Goal: Task Accomplishment & Management: Use online tool/utility

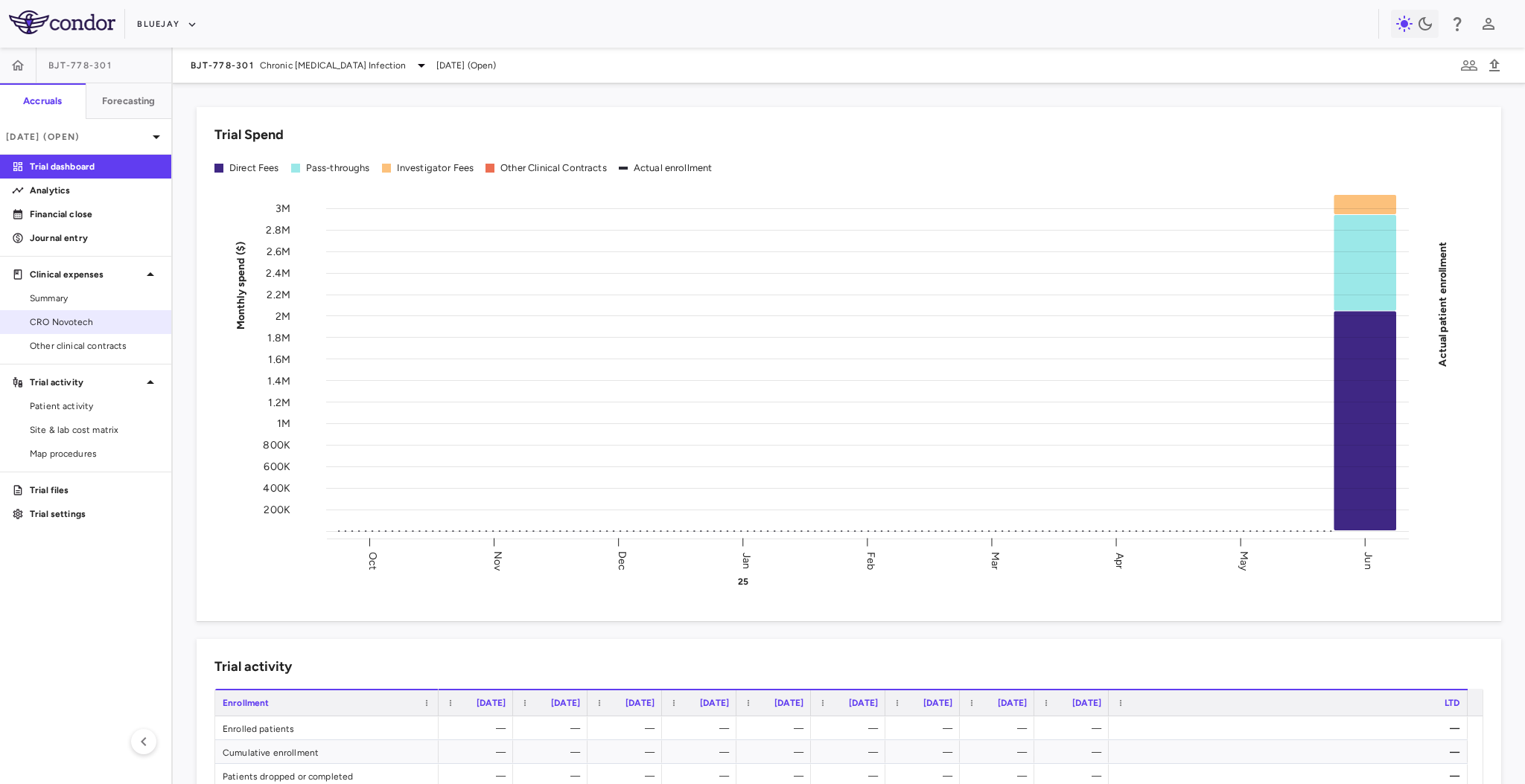
click at [72, 319] on span "CRO Novotech" at bounding box center [94, 322] width 130 height 13
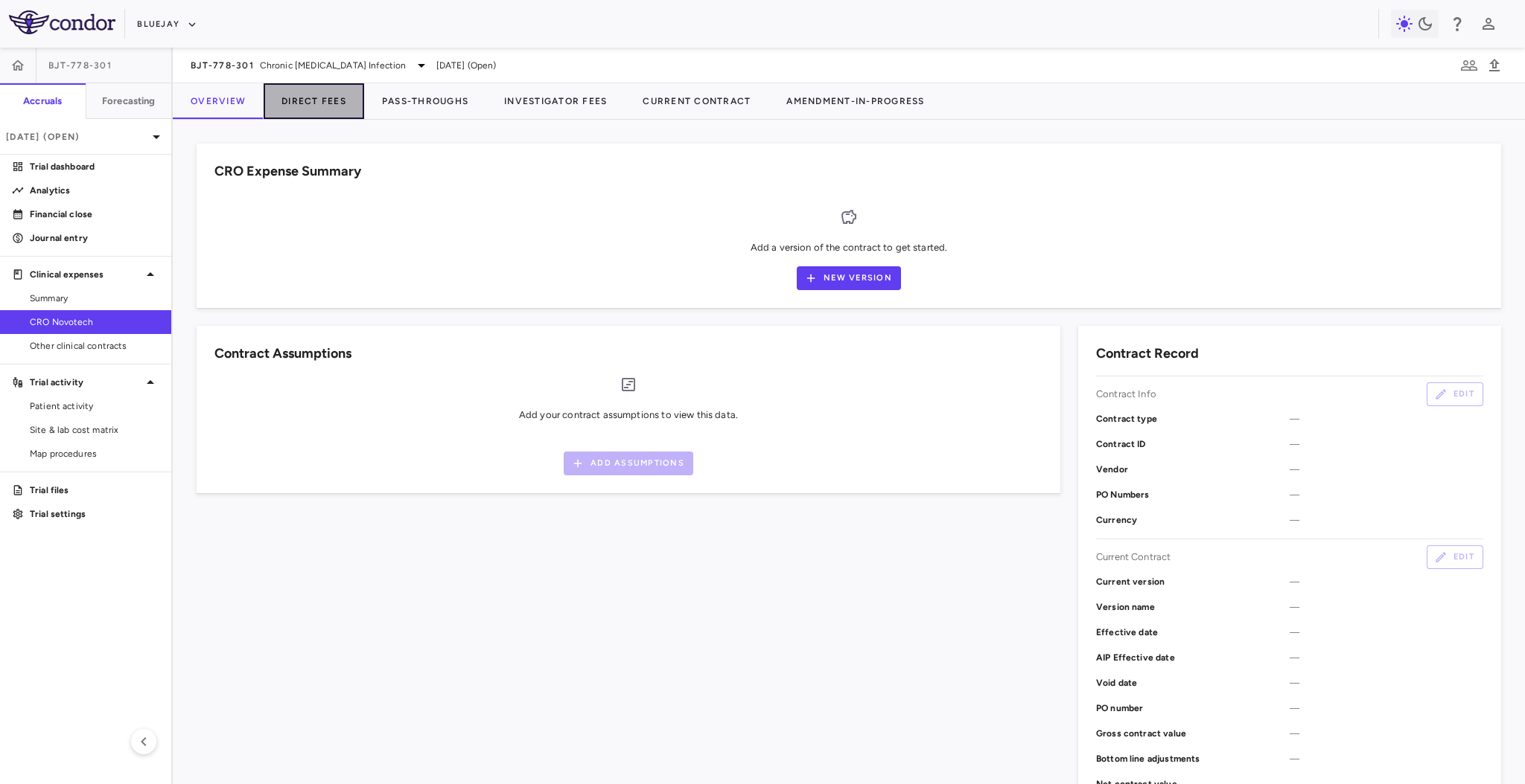
click at [330, 88] on button "Direct Fees" at bounding box center [313, 101] width 101 height 36
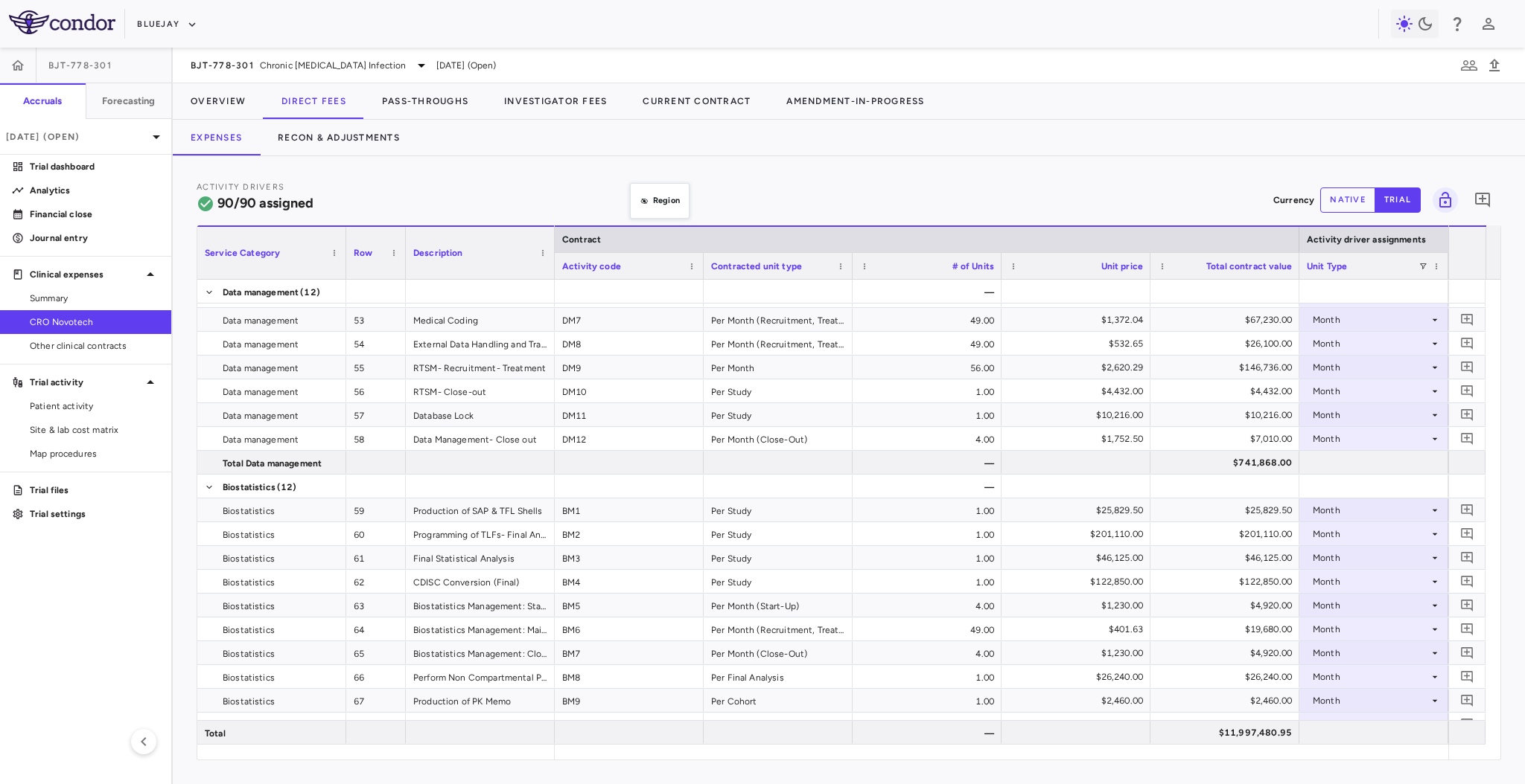
drag, startPoint x: 622, startPoint y: 267, endPoint x: 637, endPoint y: 194, distance: 74.5
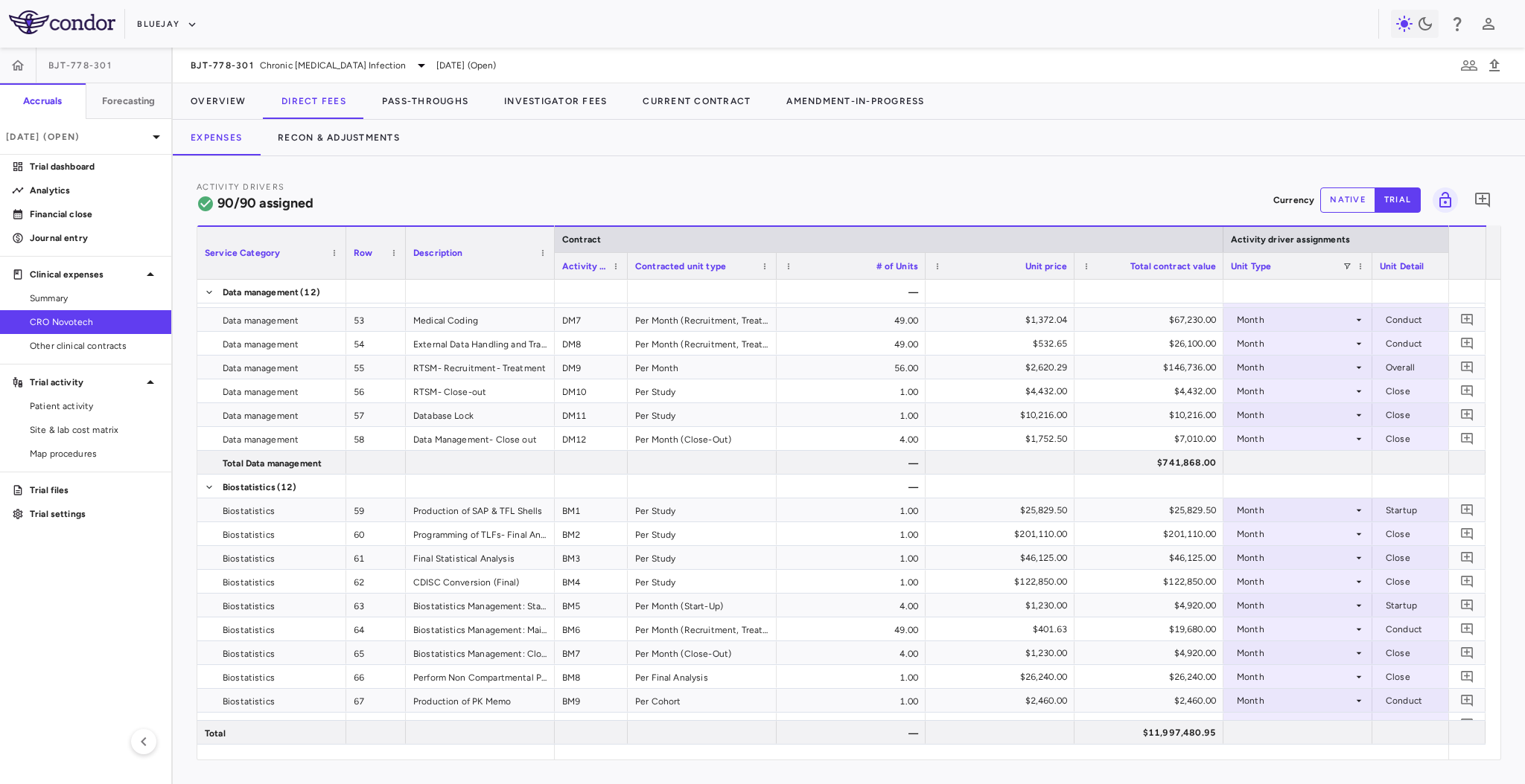
drag, startPoint x: 701, startPoint y: 267, endPoint x: 625, endPoint y: 273, distance: 76.2
click at [625, 273] on div at bounding box center [627, 266] width 6 height 26
drag, startPoint x: 921, startPoint y: 265, endPoint x: 875, endPoint y: 273, distance: 46.7
click at [922, 273] on div at bounding box center [925, 266] width 6 height 26
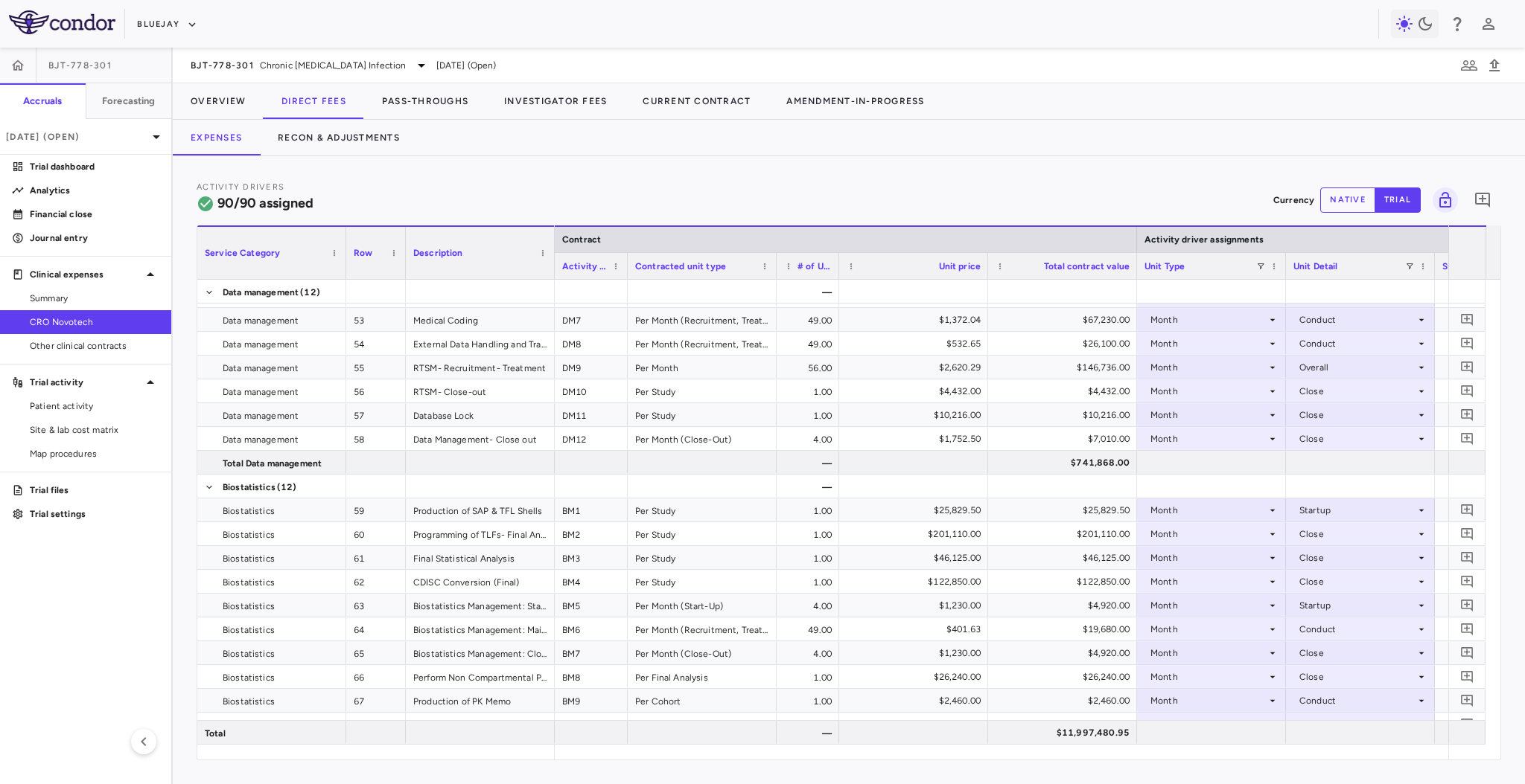
drag, startPoint x: 875, startPoint y: 273, endPoint x: 835, endPoint y: 271, distance: 40.0
click at [835, 271] on div at bounding box center [838, 266] width 6 height 26
drag, startPoint x: 984, startPoint y: 266, endPoint x: 924, endPoint y: 270, distance: 60.1
click at [984, 270] on div at bounding box center [987, 266] width 6 height 26
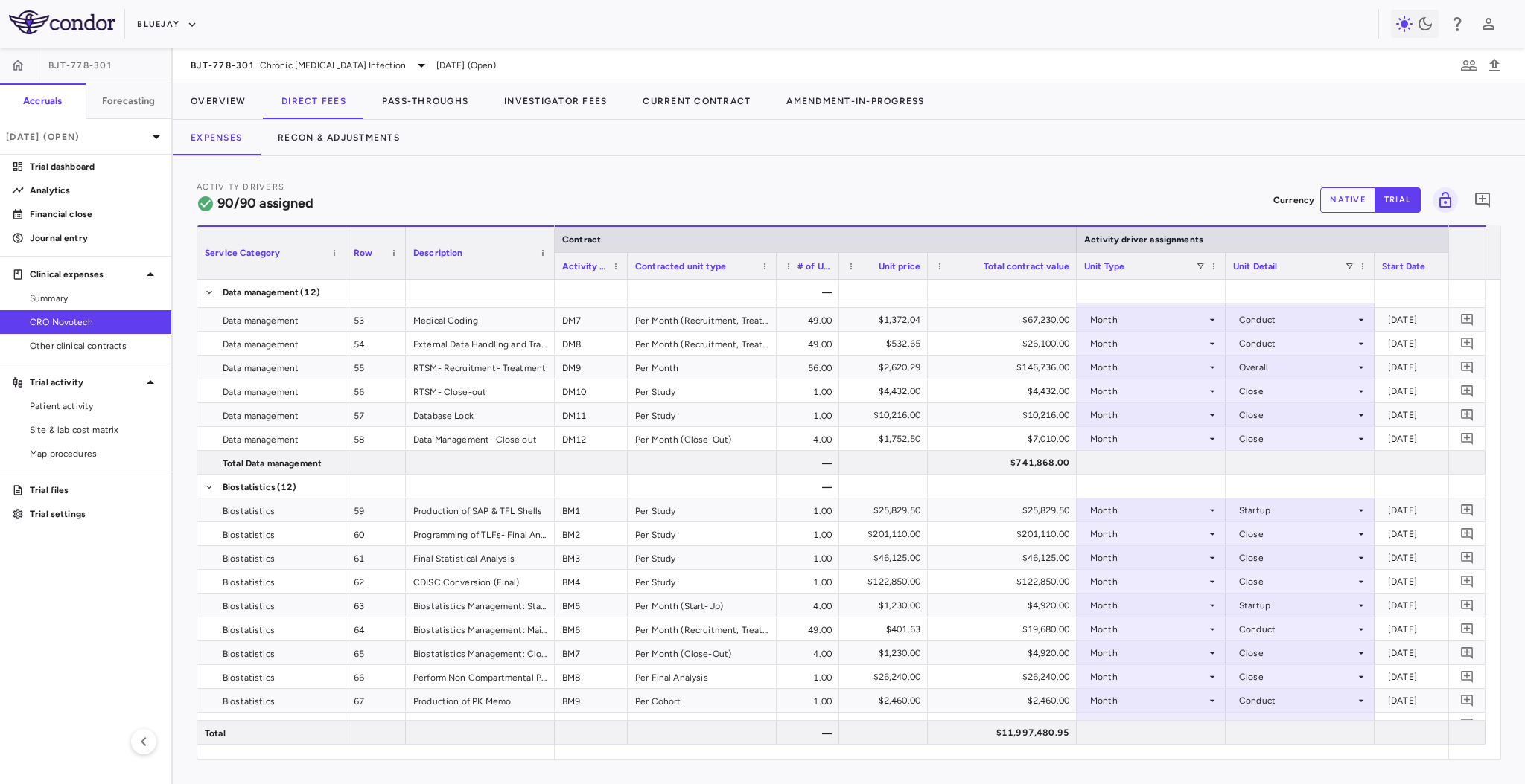
click at [924, 270] on div at bounding box center [927, 266] width 6 height 26
click at [1074, 270] on div at bounding box center [1075, 266] width 6 height 26
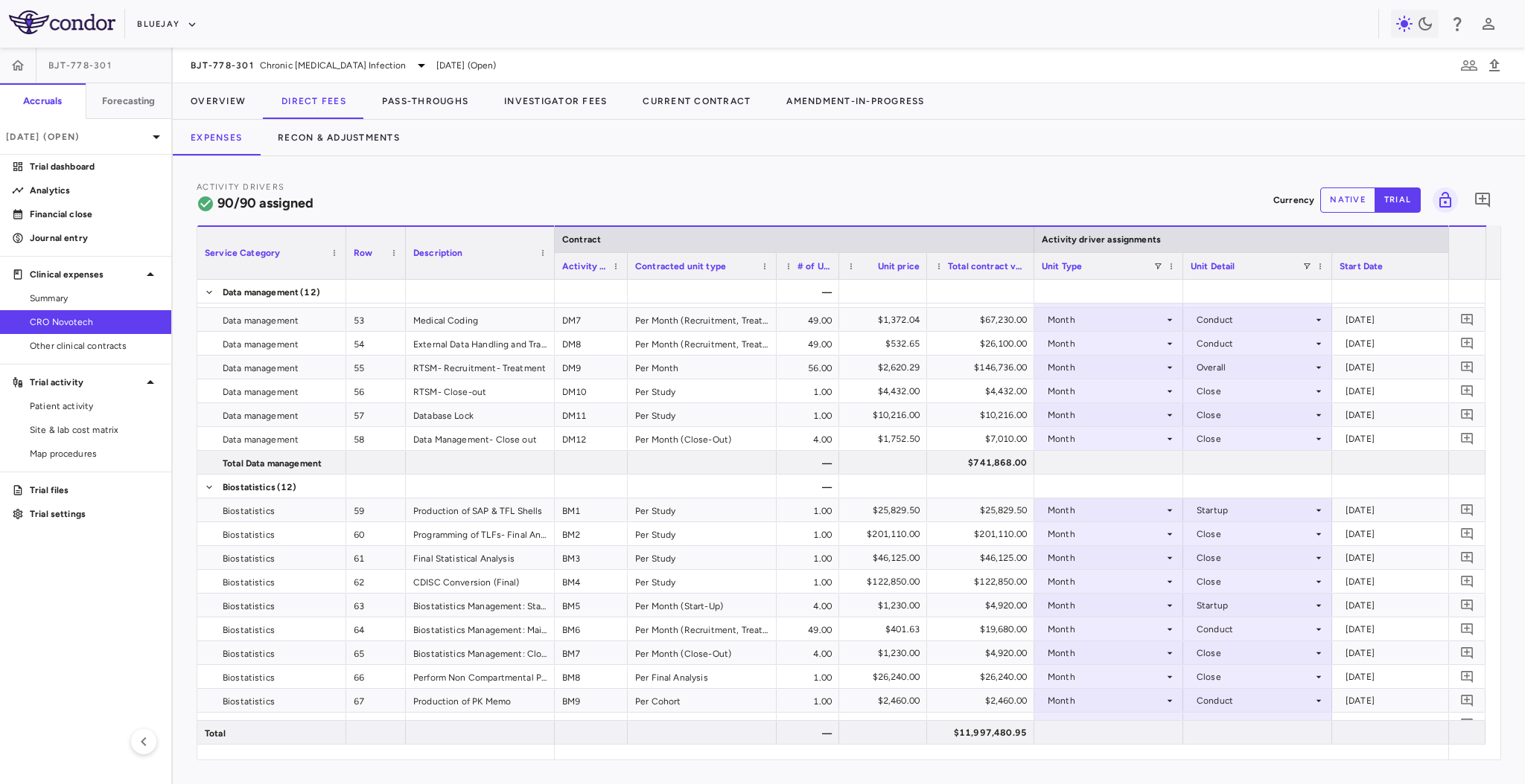
drag, startPoint x: 1051, startPoint y: 266, endPoint x: 1031, endPoint y: 273, distance: 21.2
click at [1031, 273] on div at bounding box center [1033, 266] width 6 height 26
click at [1182, 265] on div at bounding box center [1182, 266] width 6 height 26
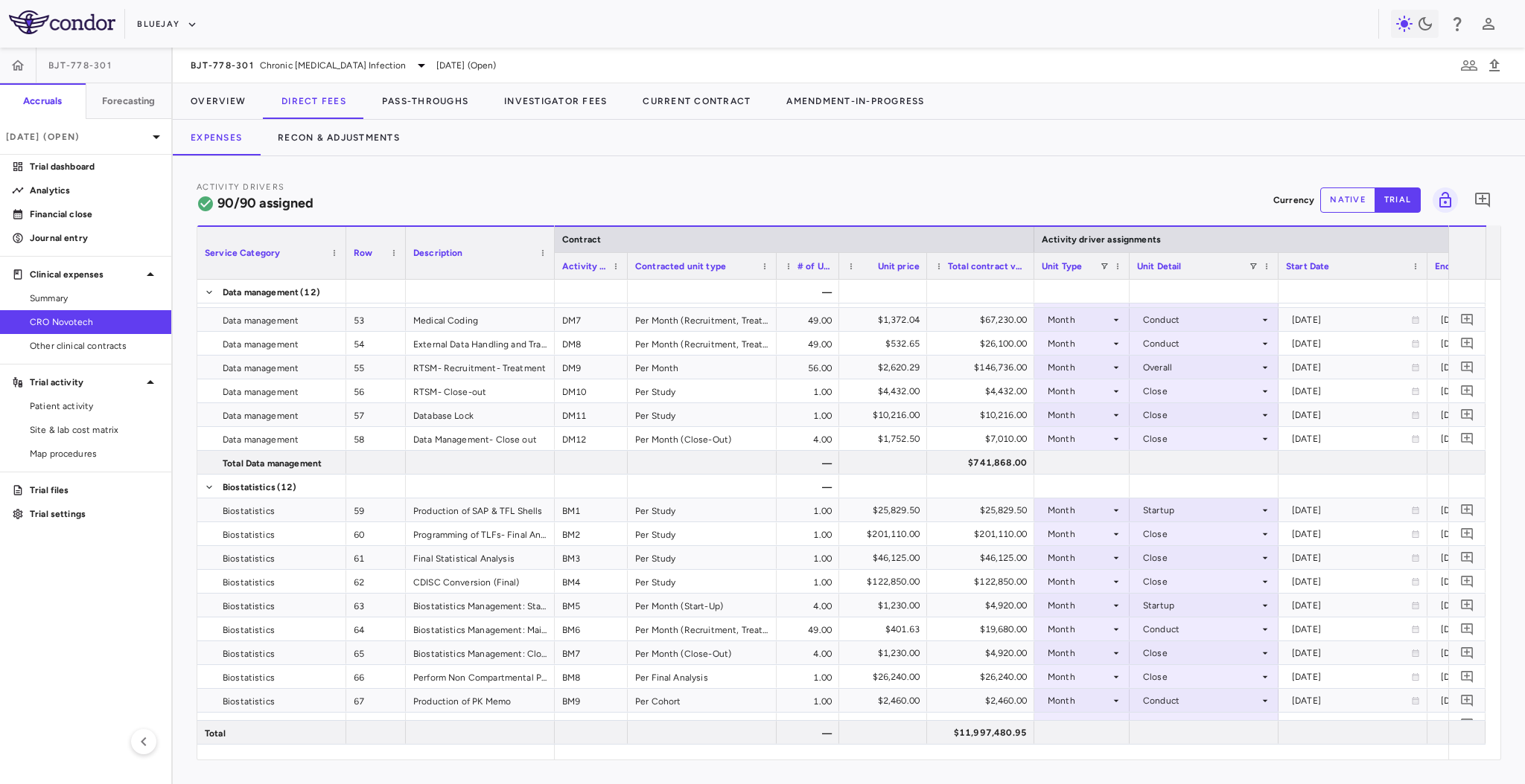
click at [1275, 260] on div at bounding box center [1278, 266] width 6 height 26
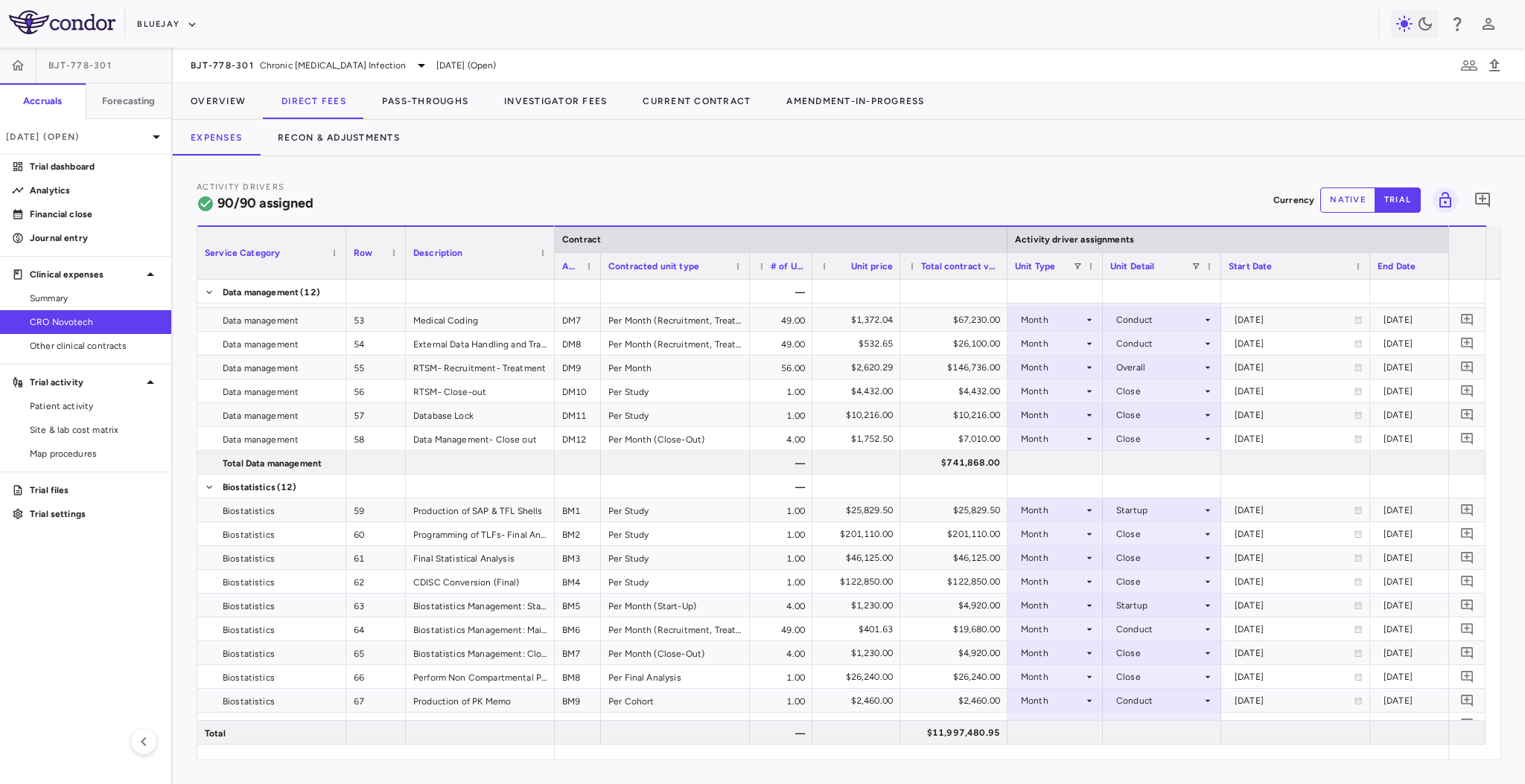
drag, startPoint x: 627, startPoint y: 272, endPoint x: 600, endPoint y: 273, distance: 27.0
click at [600, 273] on div at bounding box center [600, 266] width 6 height 26
click at [1445, 200] on icon "Lock grid" at bounding box center [1444, 200] width 18 height 18
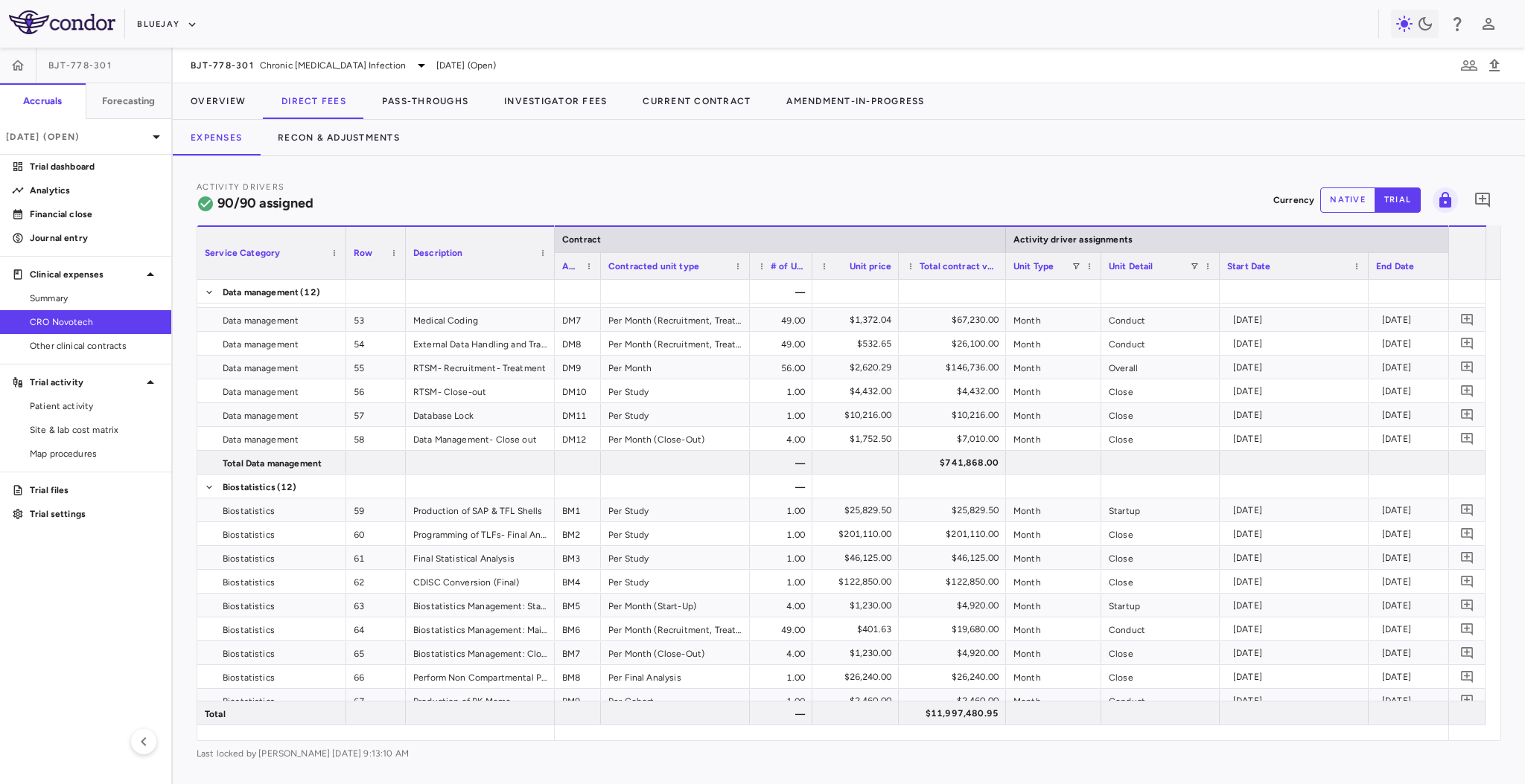
click at [896, 272] on div at bounding box center [898, 266] width 6 height 26
click at [1450, 201] on icon "Unlock grid" at bounding box center [1445, 200] width 12 height 15
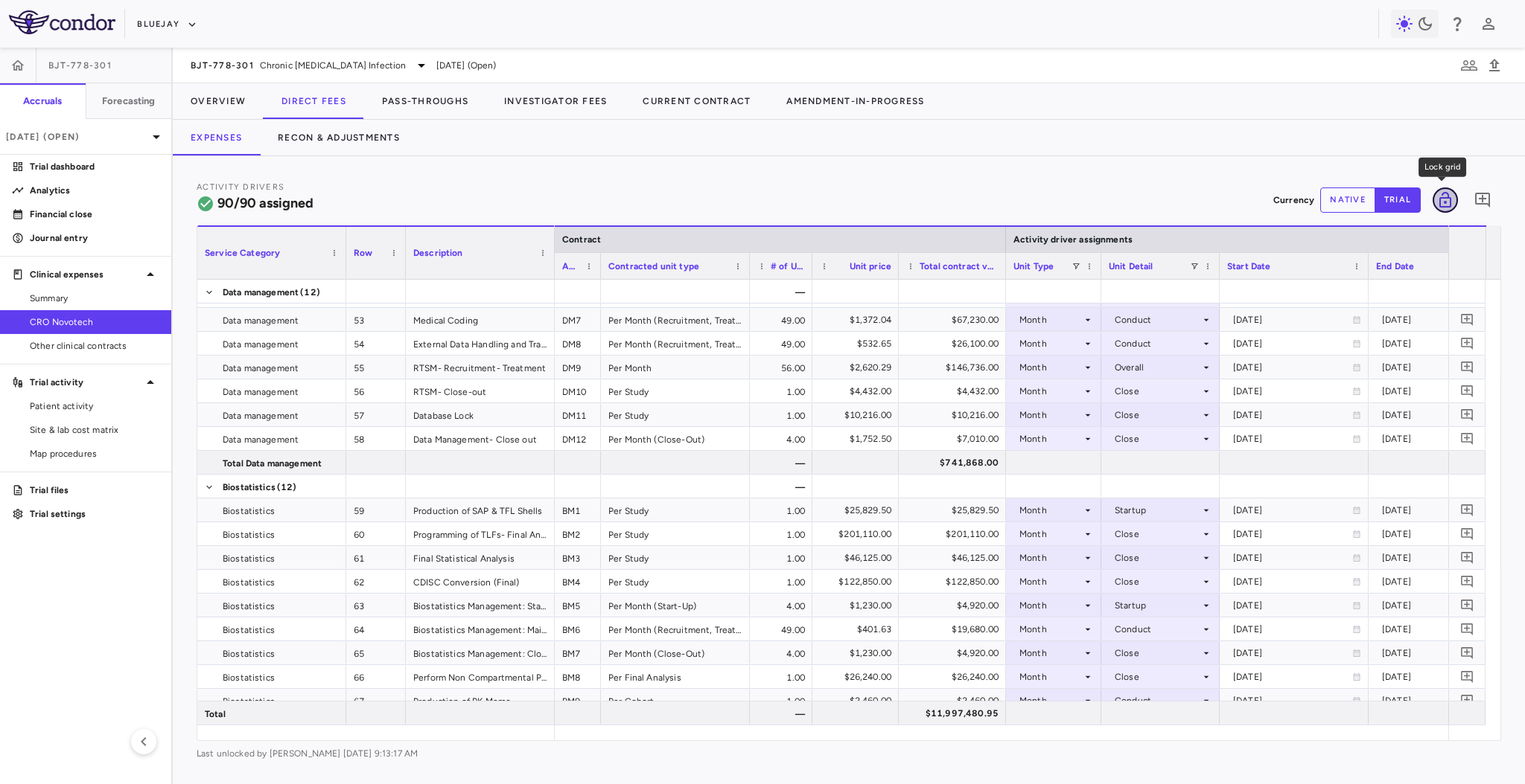
click at [1450, 201] on icon "Lock grid" at bounding box center [1445, 200] width 12 height 15
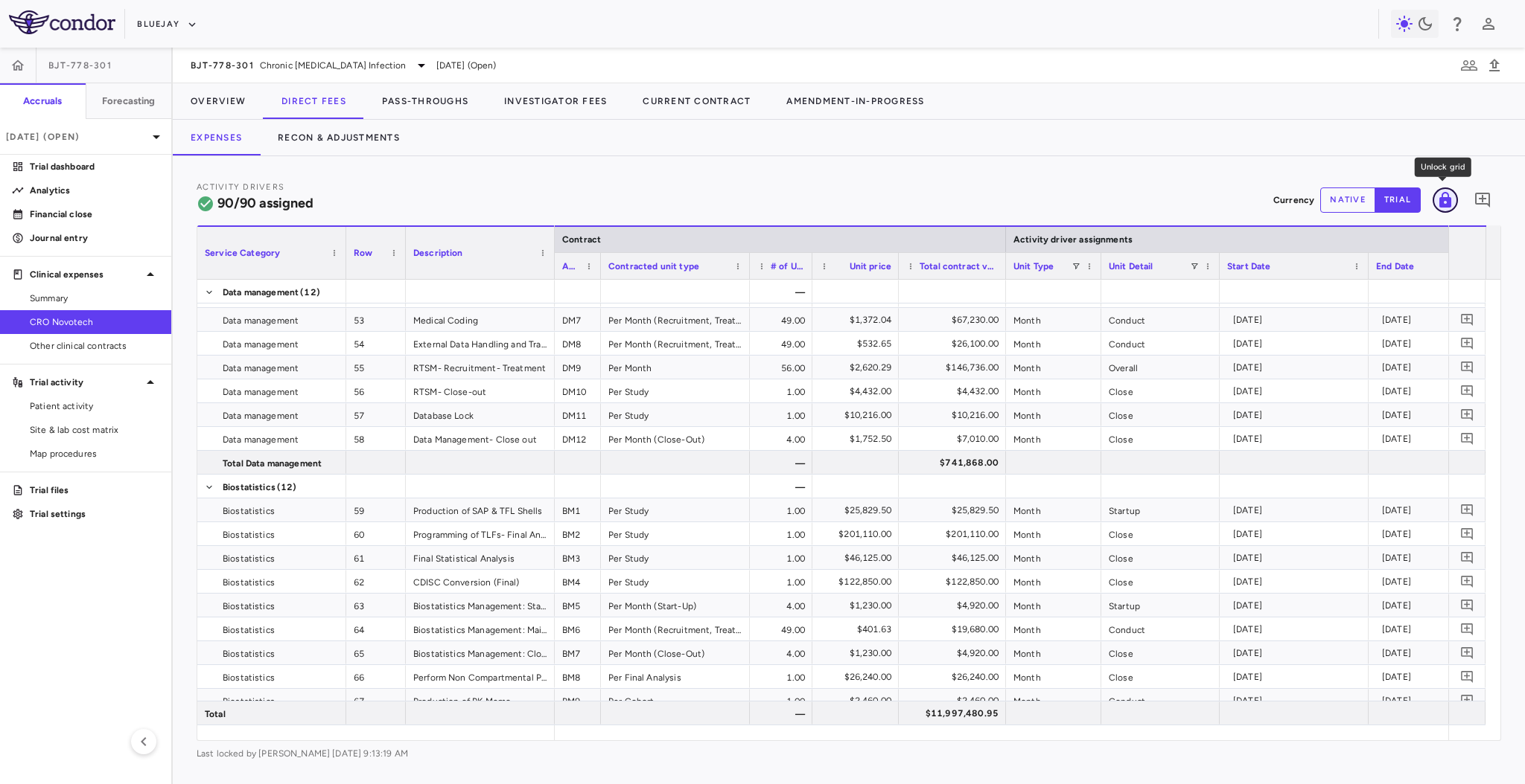
click at [1450, 201] on icon "Unlock grid" at bounding box center [1445, 200] width 12 height 15
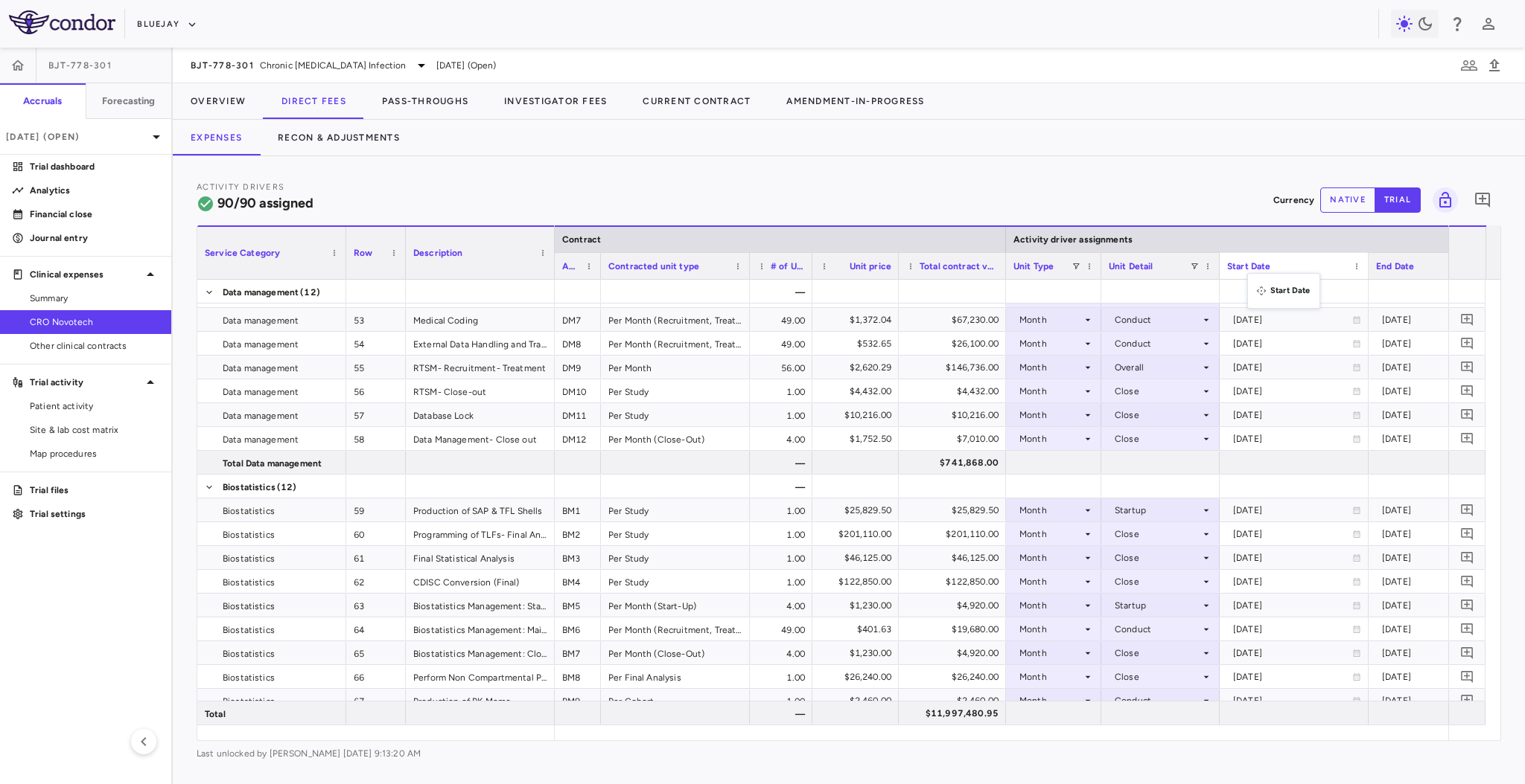
drag, startPoint x: 1218, startPoint y: 275, endPoint x: 1265, endPoint y: 286, distance: 48.3
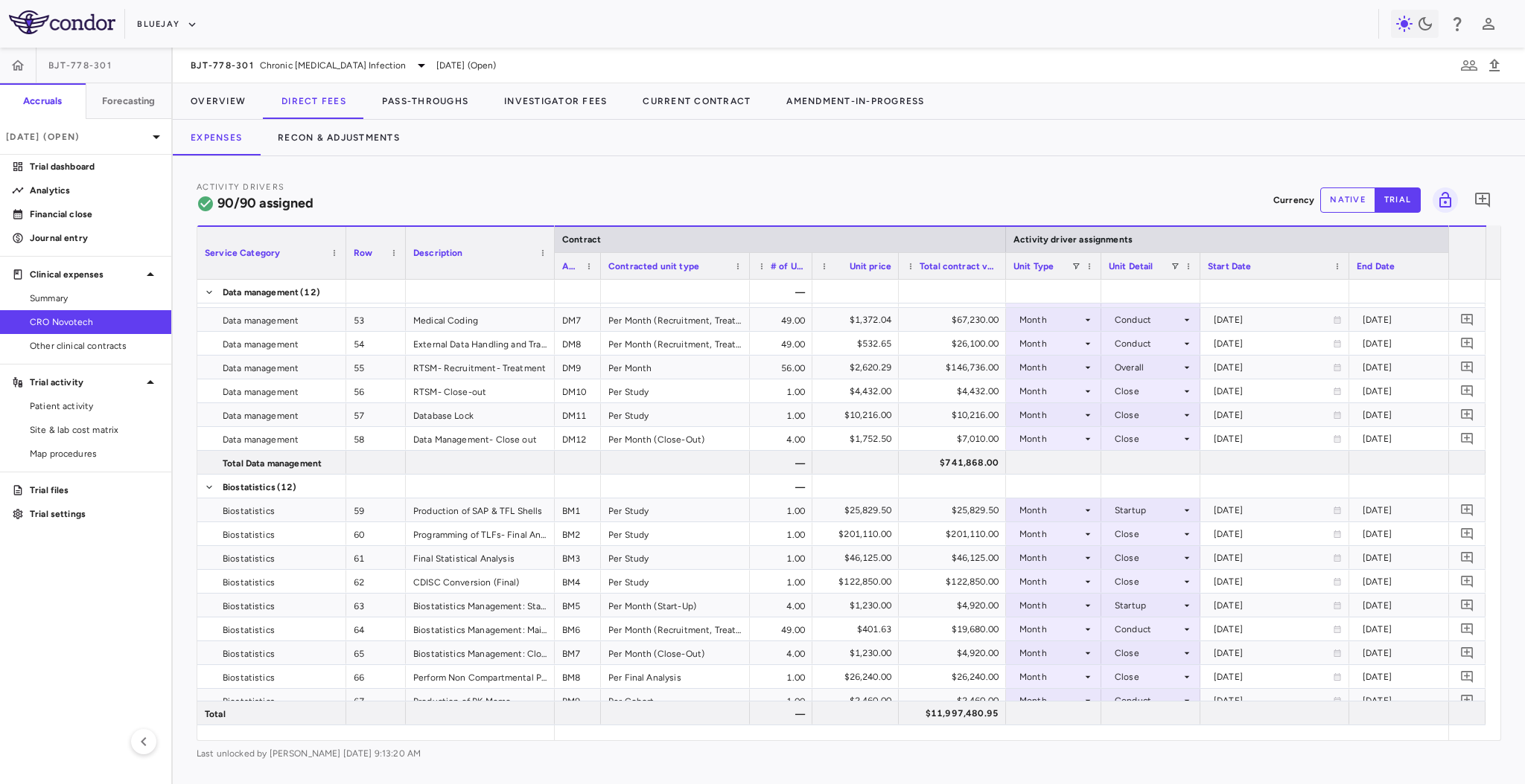
drag, startPoint x: 1218, startPoint y: 271, endPoint x: 1199, endPoint y: 274, distance: 19.2
click at [1199, 274] on div at bounding box center [1199, 266] width 6 height 26
click at [1348, 273] on div at bounding box center [1348, 266] width 6 height 26
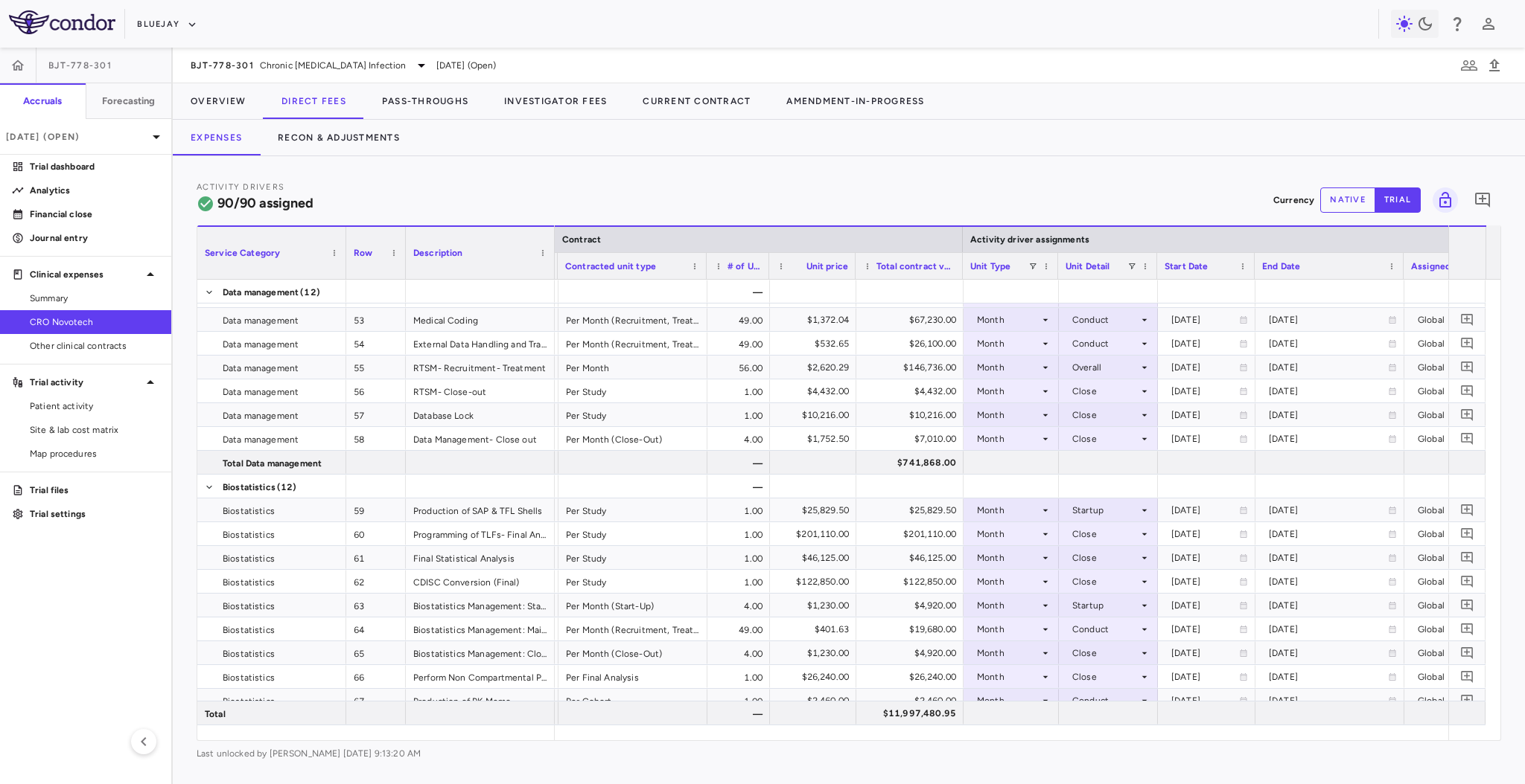
scroll to position [0, 43]
click at [1401, 269] on div at bounding box center [1403, 266] width 6 height 26
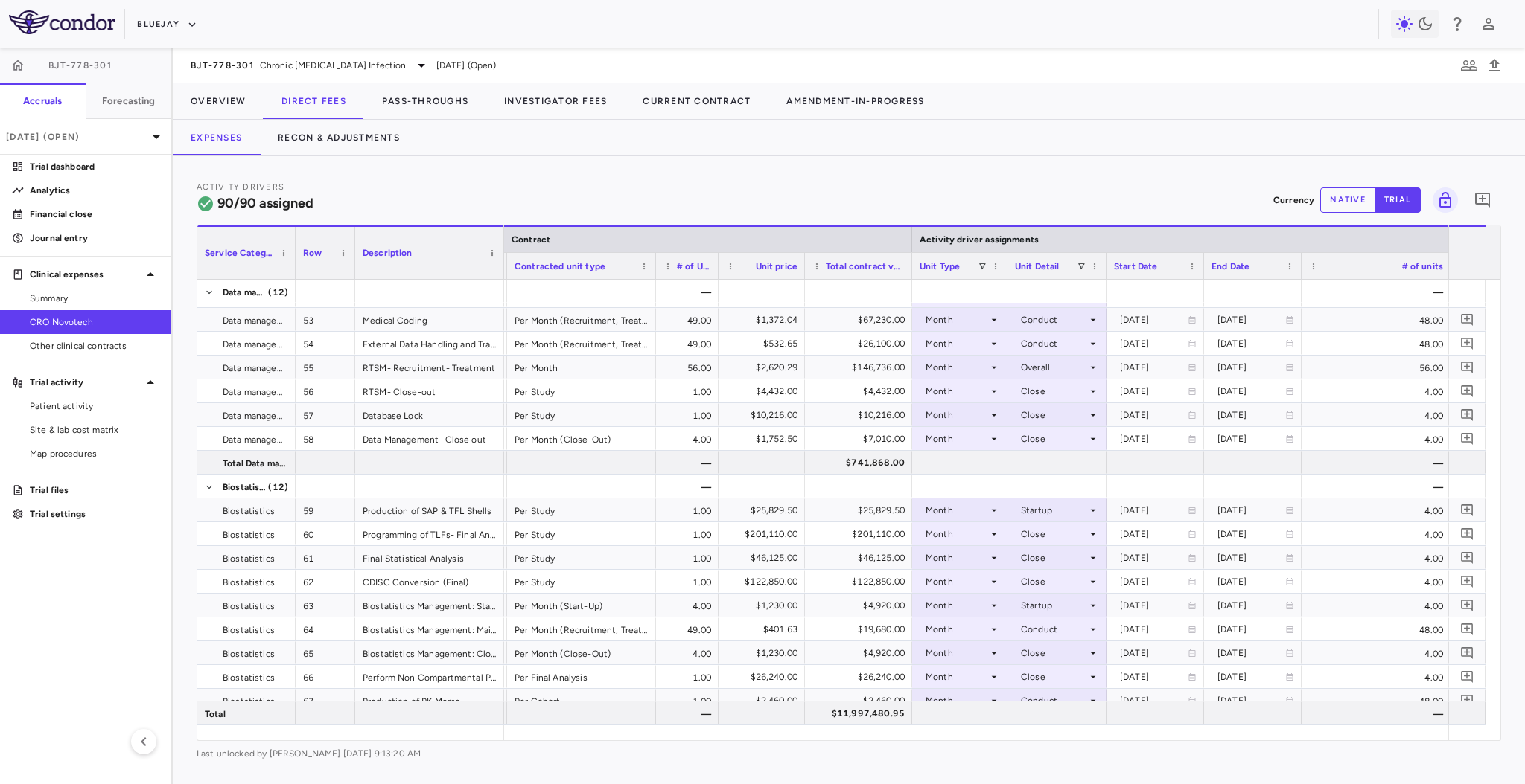
drag, startPoint x: 344, startPoint y: 263, endPoint x: 289, endPoint y: 274, distance: 56.1
click at [292, 274] on div at bounding box center [295, 253] width 6 height 52
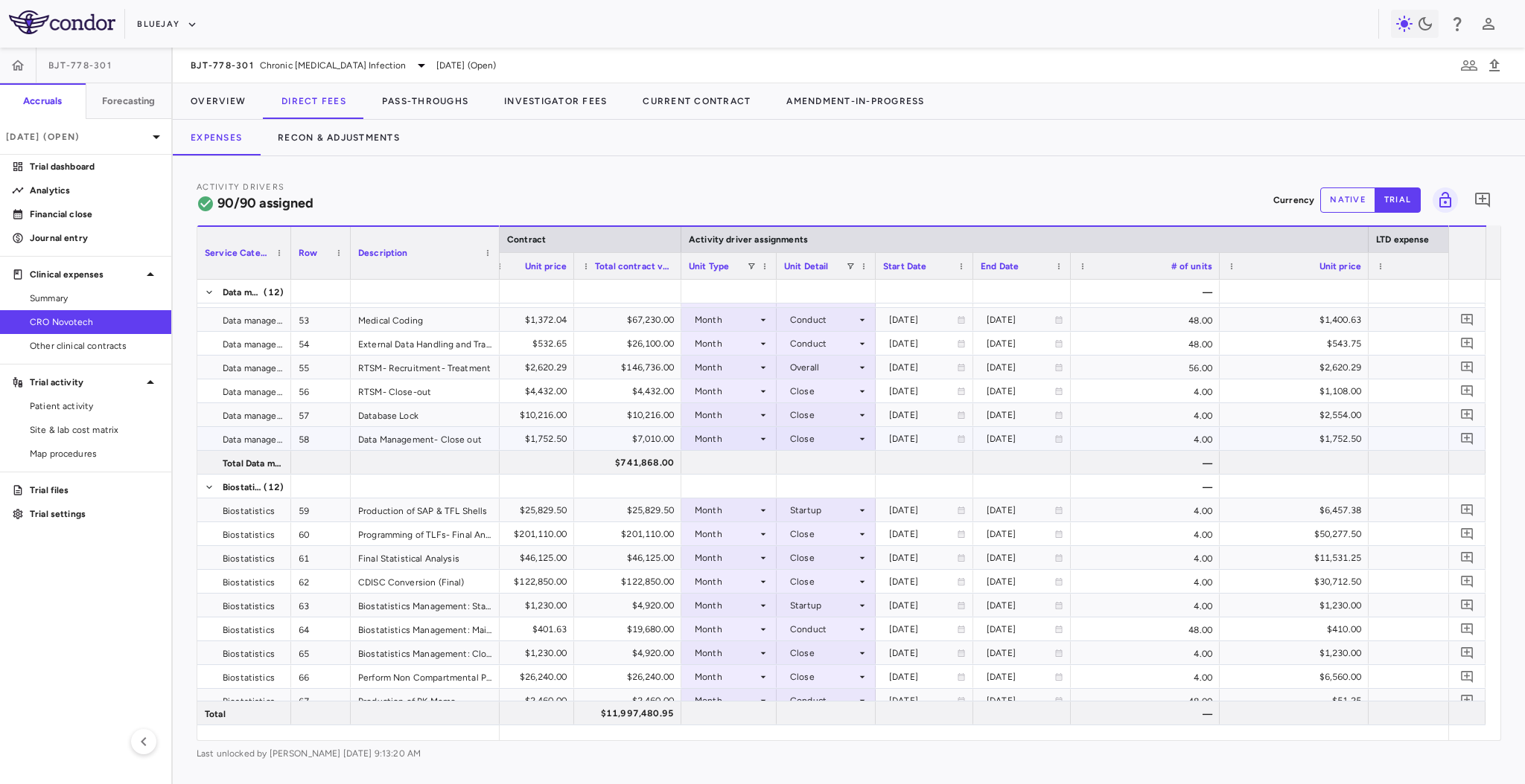
scroll to position [0, 348]
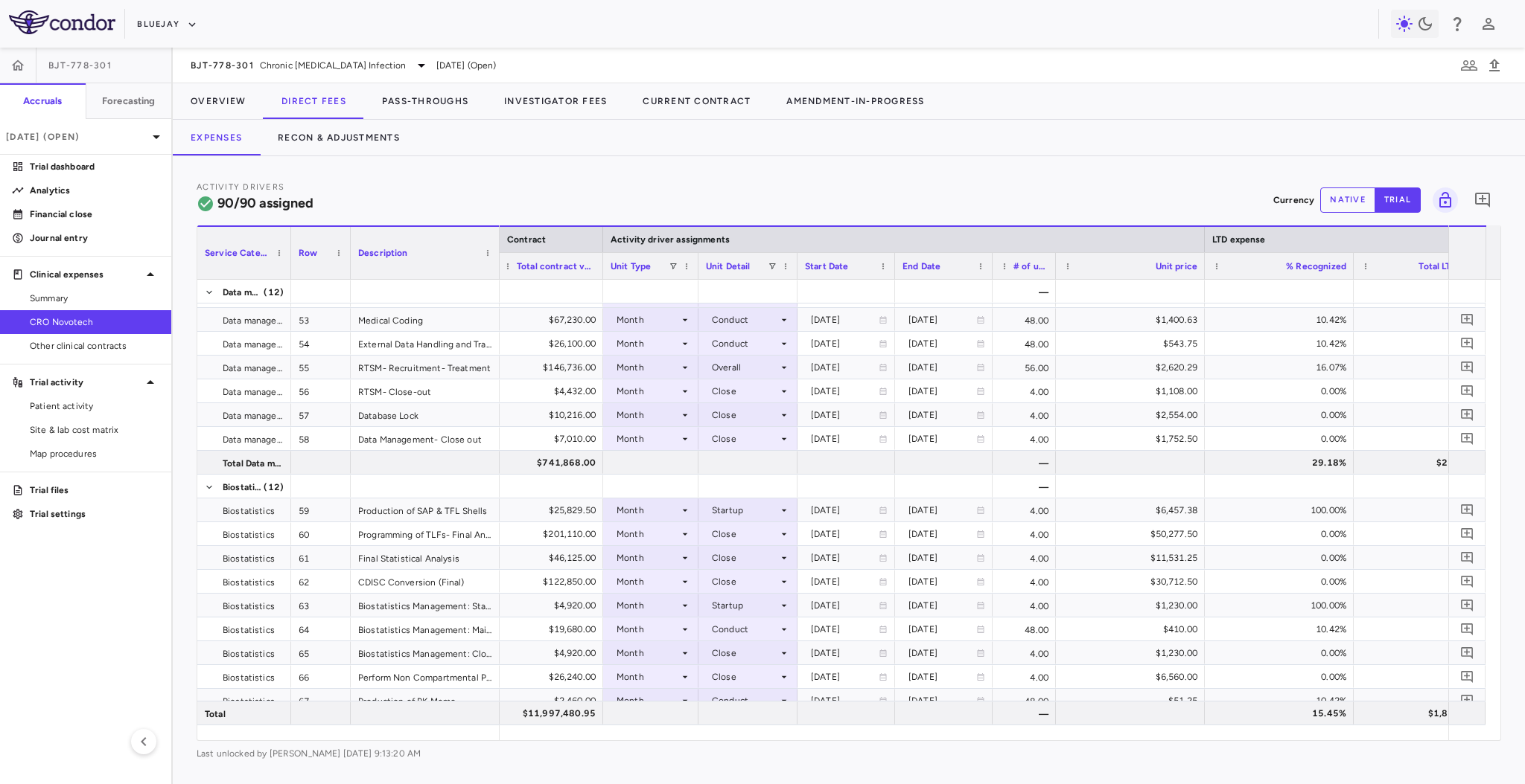
drag, startPoint x: 1141, startPoint y: 269, endPoint x: 1052, endPoint y: 274, distance: 89.1
click at [1052, 274] on div at bounding box center [1055, 266] width 6 height 26
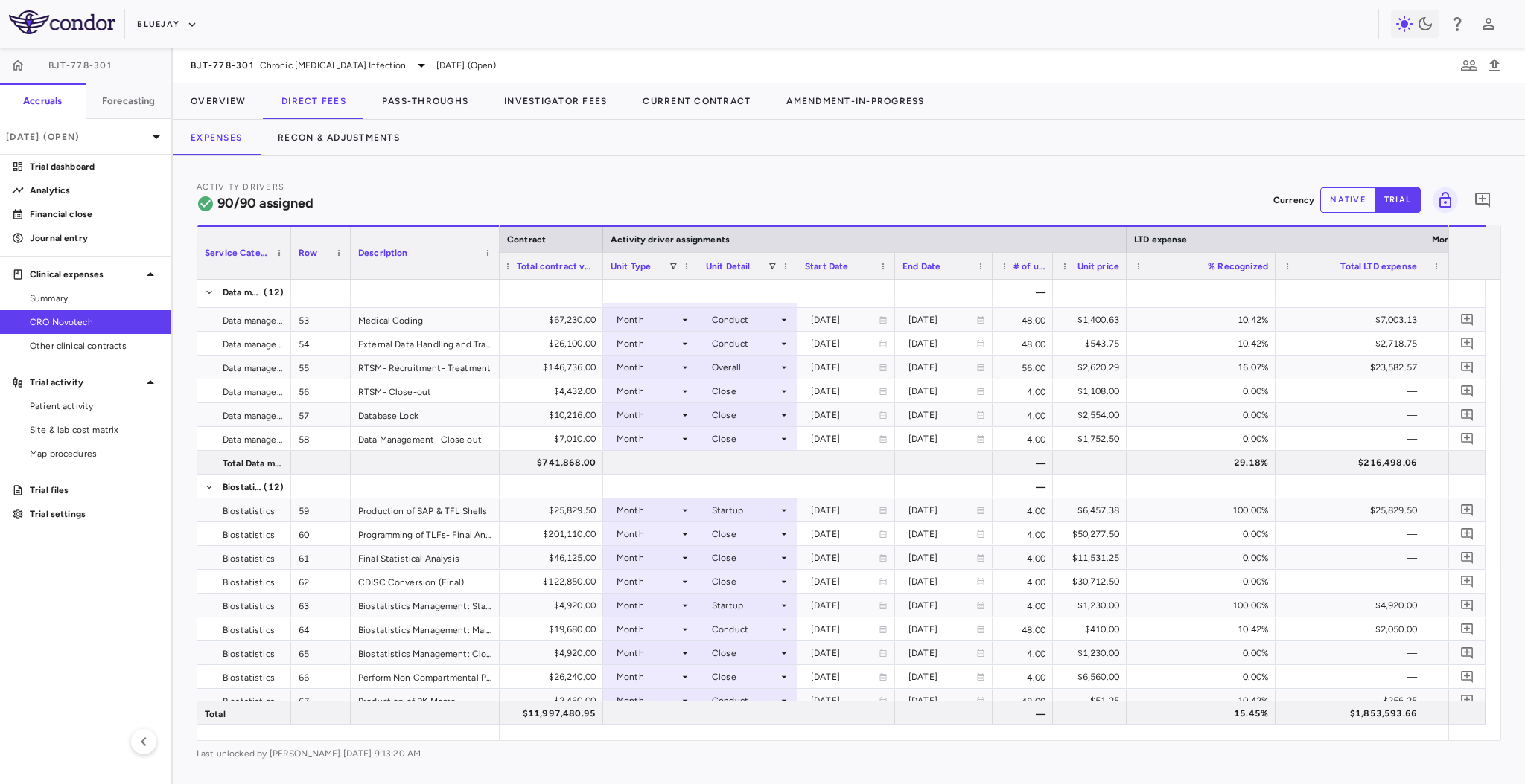
drag, startPoint x: 1198, startPoint y: 263, endPoint x: 1124, endPoint y: 270, distance: 74.3
click at [1124, 270] on div at bounding box center [1126, 266] width 6 height 26
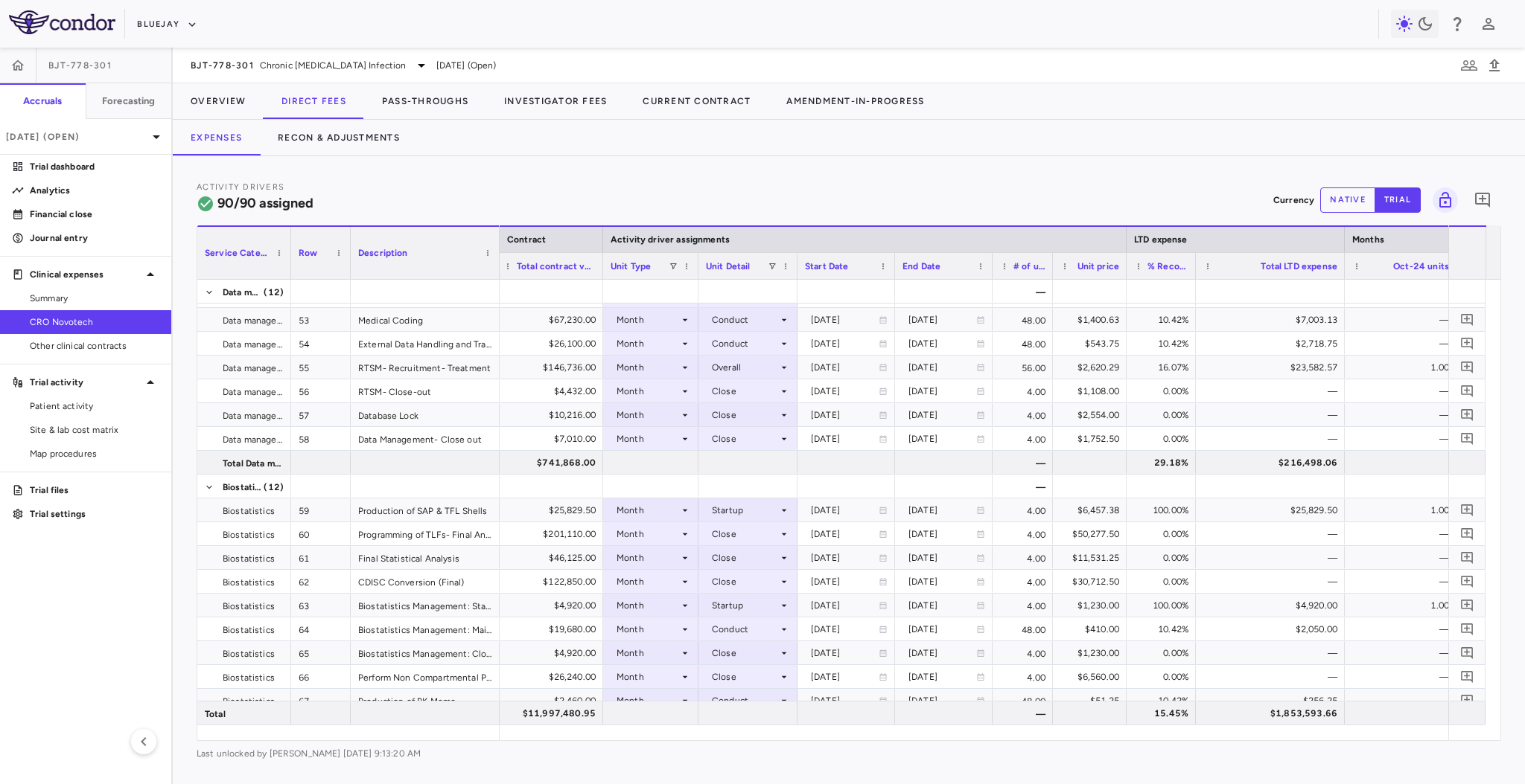
drag, startPoint x: 1275, startPoint y: 270, endPoint x: 1195, endPoint y: 286, distance: 81.6
click at [1195, 286] on div "Service Category Row Description Contract Activity driver assignments 43" at bounding box center [849, 483] width 1303 height 515
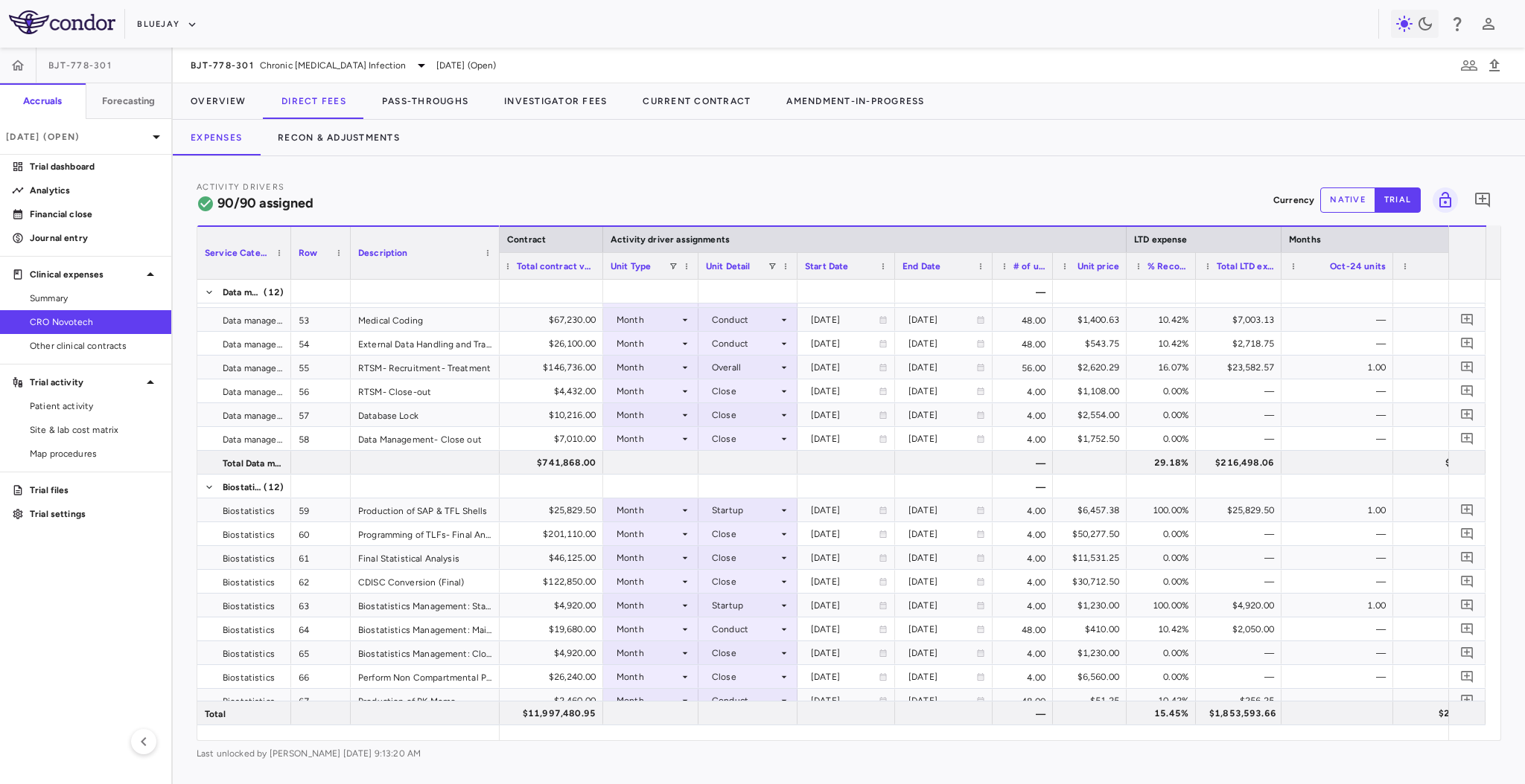
drag, startPoint x: 1343, startPoint y: 274, endPoint x: 1280, endPoint y: 285, distance: 64.0
click at [1280, 285] on div "Service Category Row Description Contract Activity driver assignments 43" at bounding box center [849, 483] width 1303 height 515
drag, startPoint x: 1402, startPoint y: 282, endPoint x: 1305, endPoint y: 277, distance: 97.1
click at [1305, 277] on div "Service Category Row Description Contract Activity driver assignments 43" at bounding box center [849, 483] width 1303 height 515
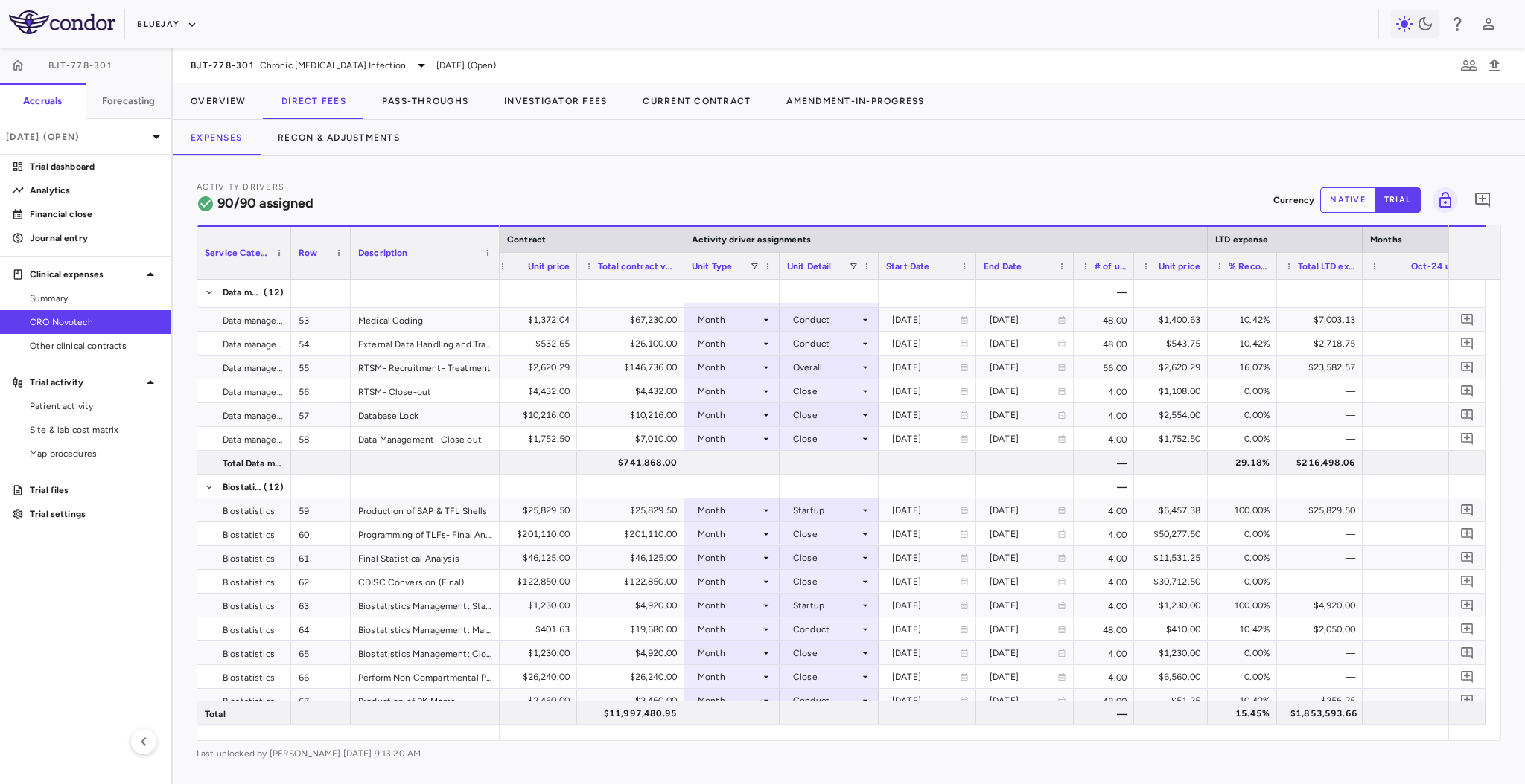
scroll to position [0, 97]
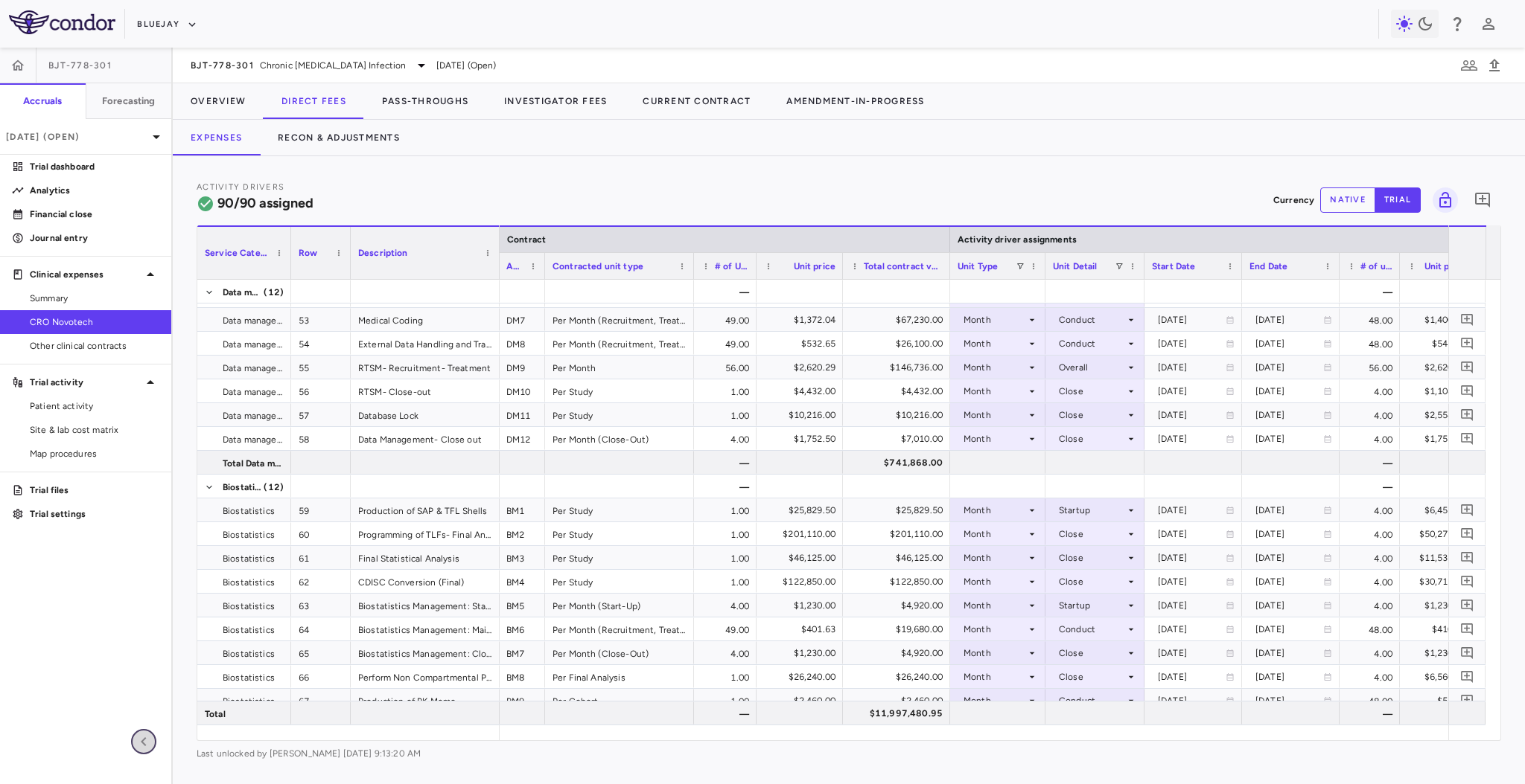
click at [151, 743] on icon "button" at bounding box center [143, 742] width 18 height 18
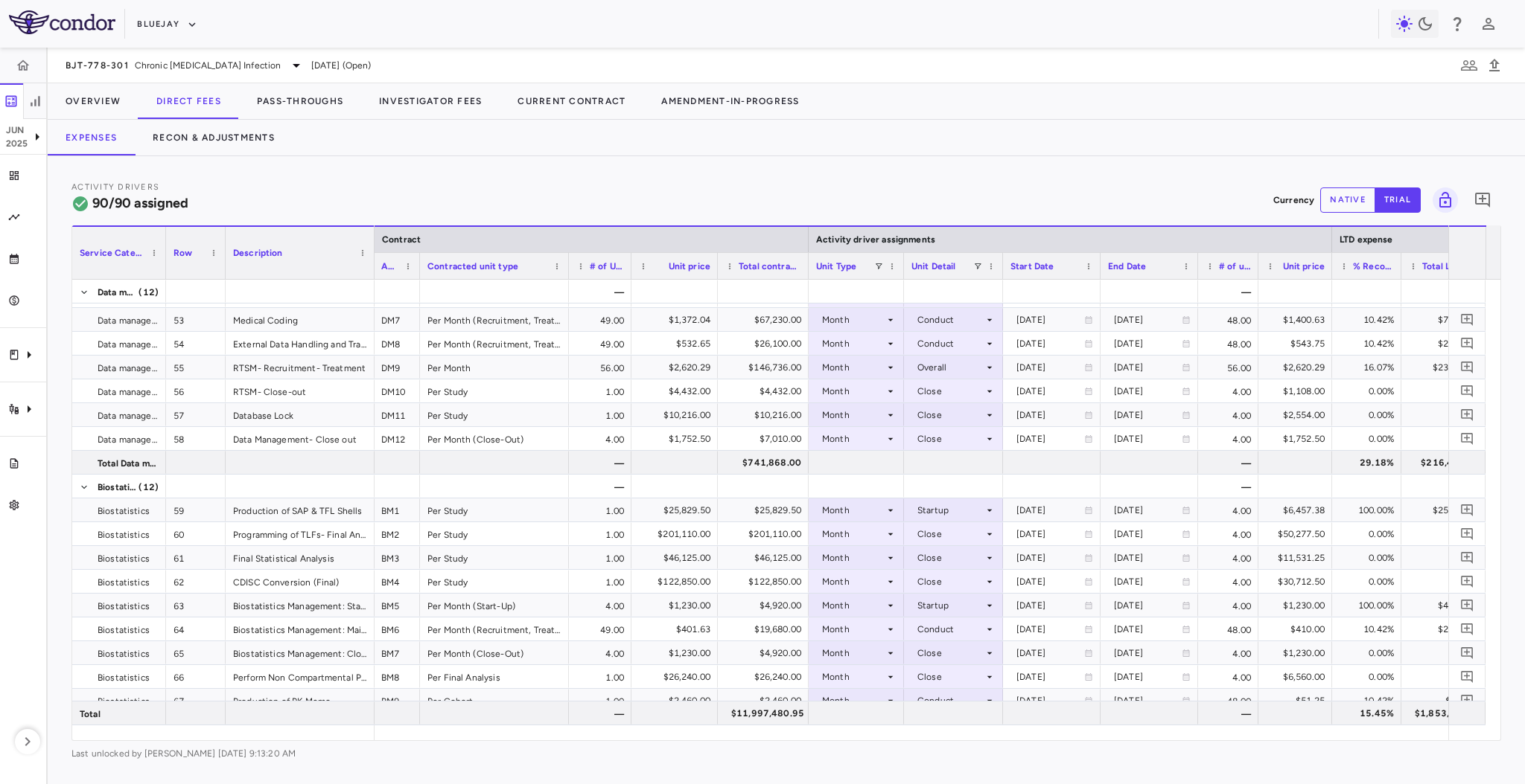
drag, startPoint x: 821, startPoint y: 266, endPoint x: 804, endPoint y: 273, distance: 18.4
click at [805, 273] on div at bounding box center [808, 266] width 6 height 26
drag, startPoint x: 1399, startPoint y: 270, endPoint x: 1384, endPoint y: 277, distance: 16.6
click at [1384, 277] on div at bounding box center [1386, 266] width 6 height 26
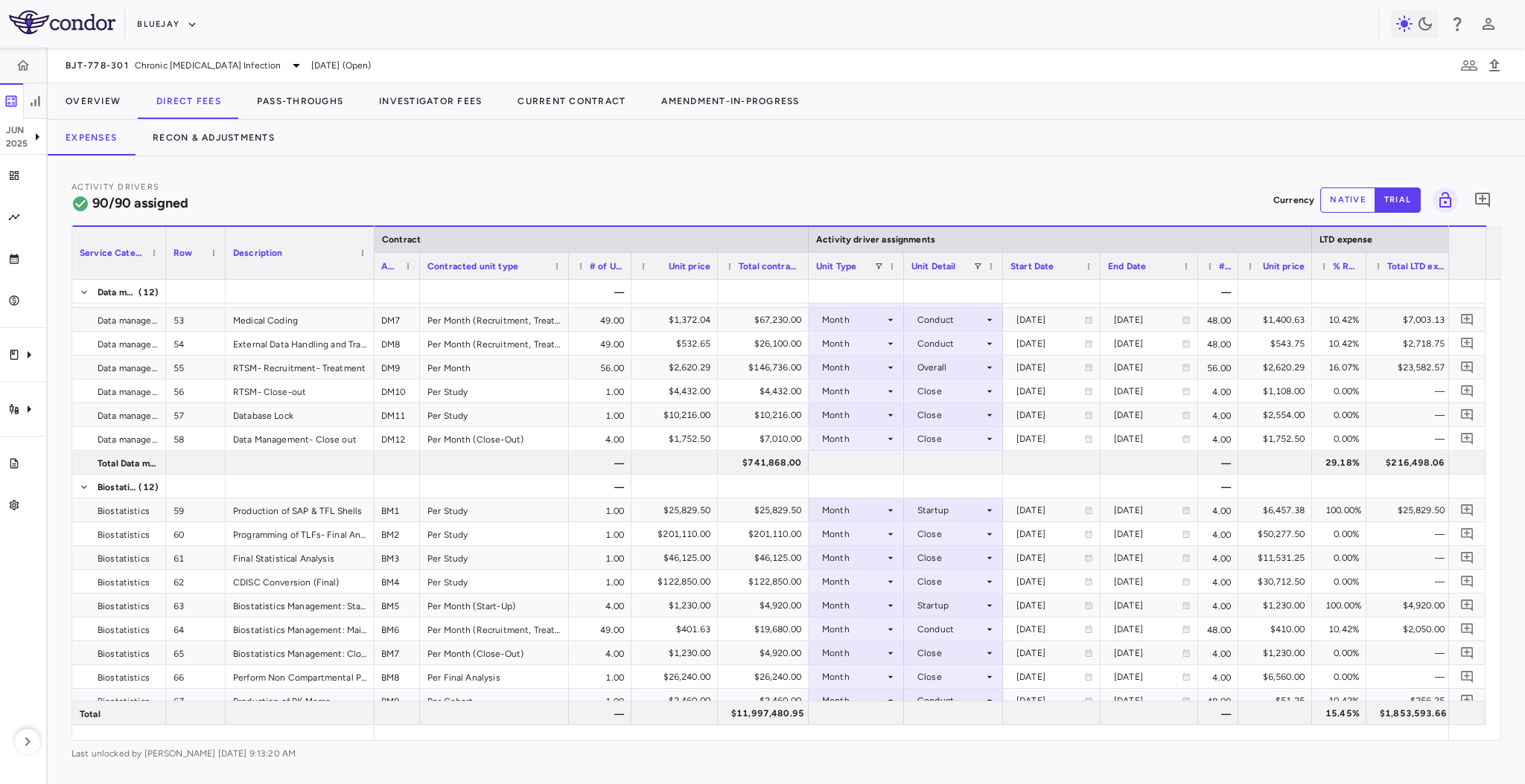
drag, startPoint x: 1257, startPoint y: 272, endPoint x: 1237, endPoint y: 280, distance: 21.5
click at [1237, 280] on div "Service Category Row Description Contract Activity driver assignments 43" at bounding box center [786, 483] width 1428 height 515
click at [1305, 269] on div at bounding box center [1308, 266] width 6 height 26
drag, startPoint x: 419, startPoint y: 270, endPoint x: 412, endPoint y: 276, distance: 9.2
click at [412, 276] on div at bounding box center [413, 266] width 6 height 26
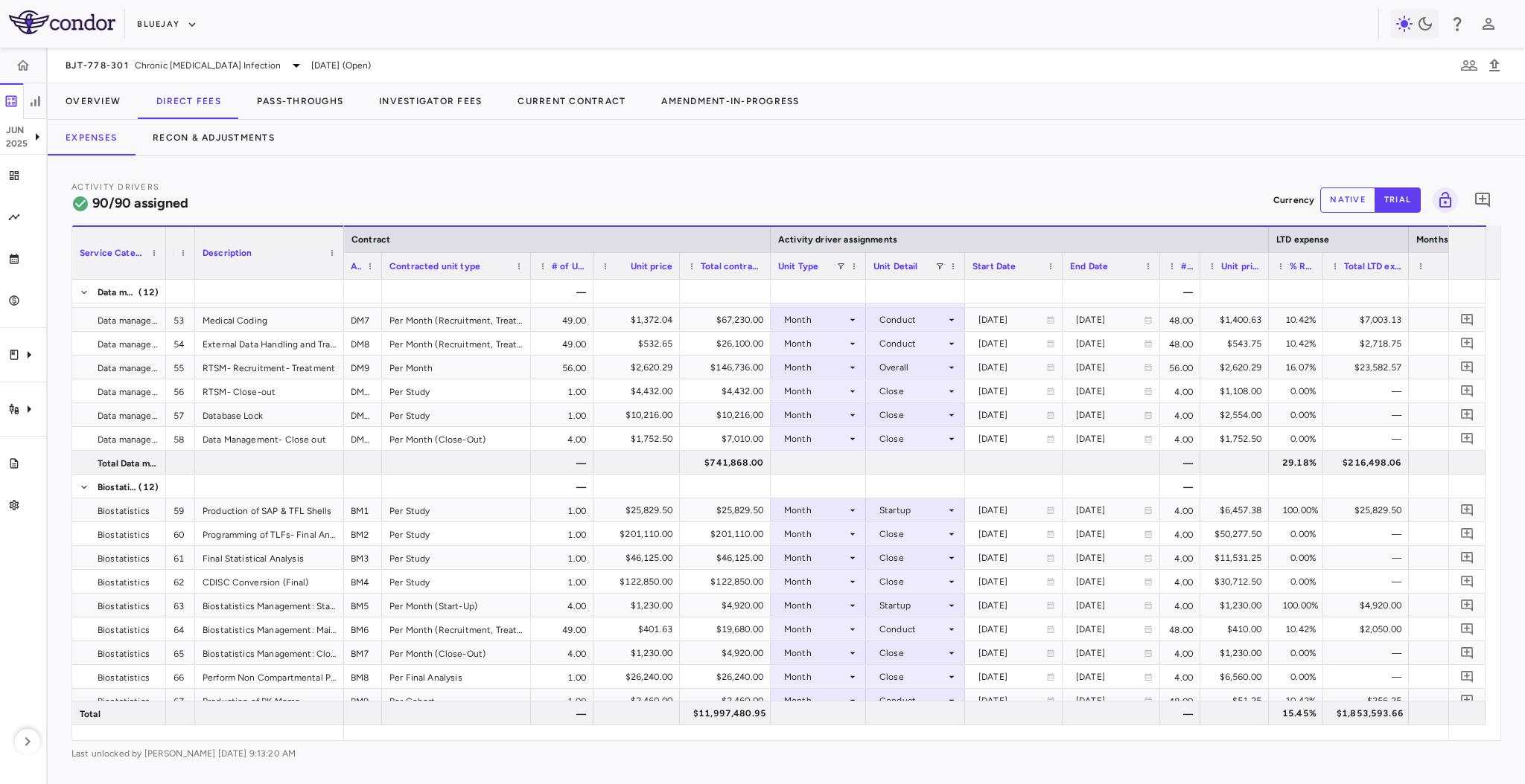
drag, startPoint x: 224, startPoint y: 270, endPoint x: 193, endPoint y: 274, distance: 31.3
click at [193, 274] on div at bounding box center [194, 253] width 6 height 52
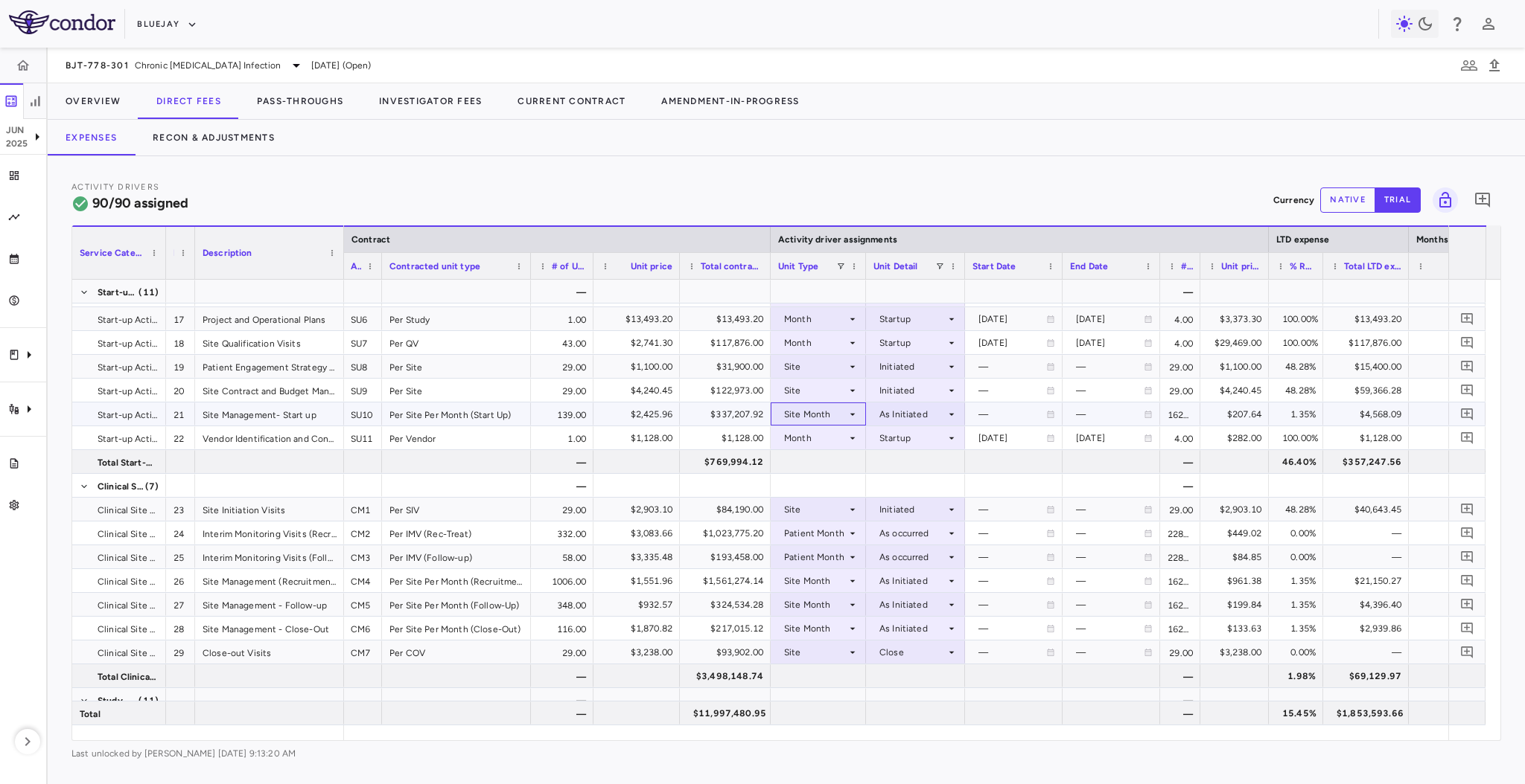
click at [851, 411] on icon at bounding box center [853, 415] width 12 height 12
click at [817, 532] on div "Month" at bounding box center [817, 531] width 35 height 13
click at [930, 410] on div at bounding box center [916, 414] width 85 height 22
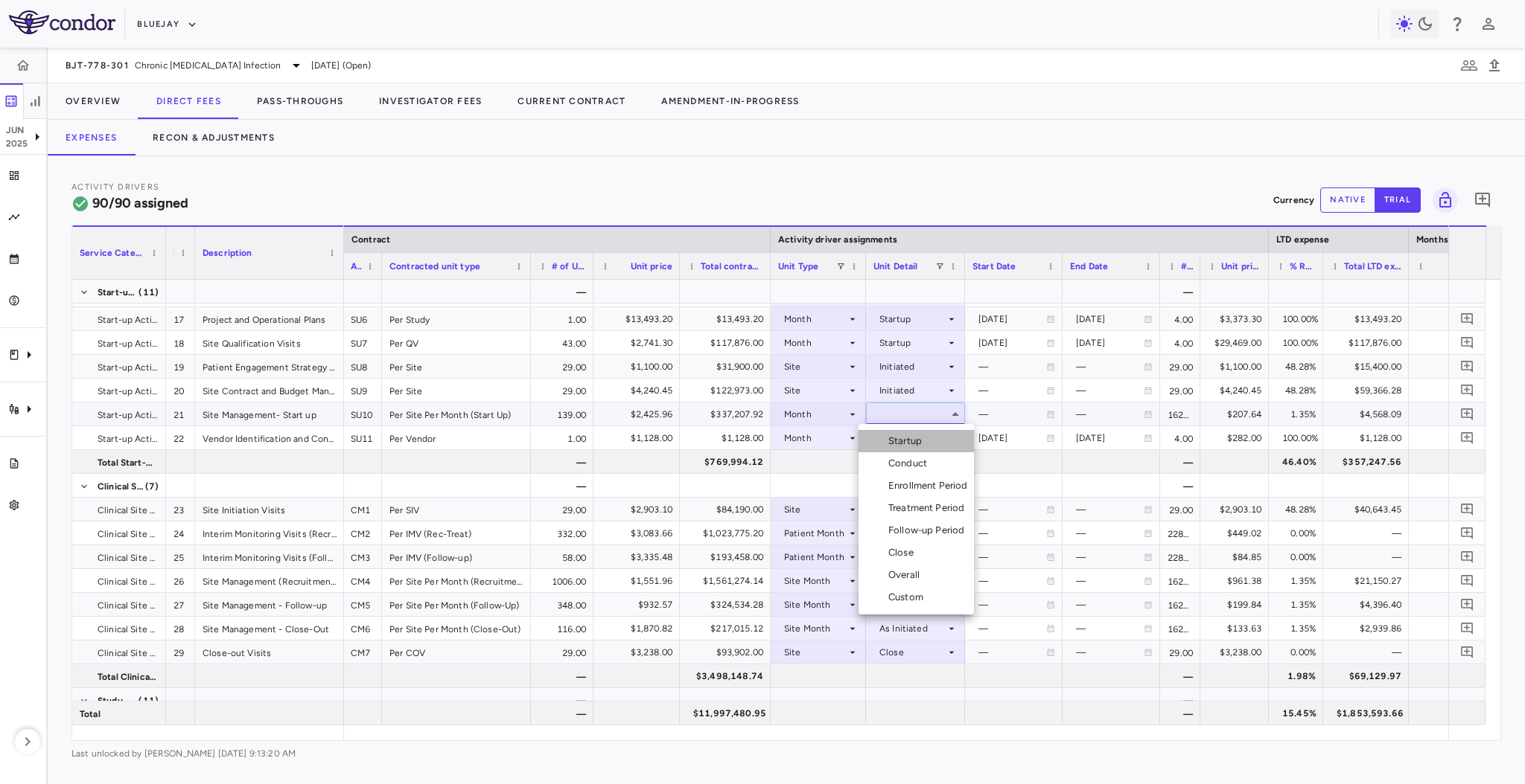
click at [929, 445] on li "Startup" at bounding box center [916, 441] width 115 height 22
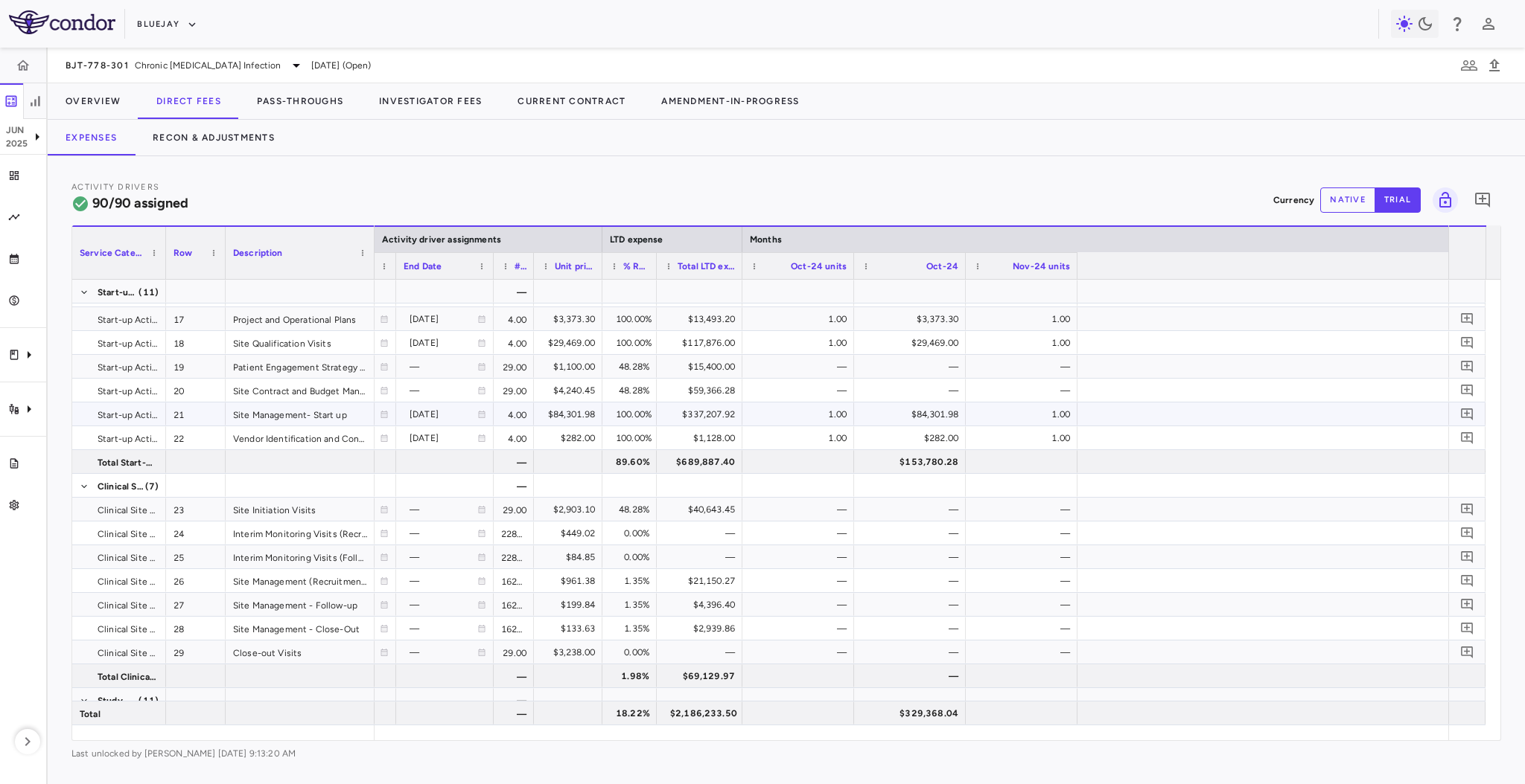
scroll to position [0, 0]
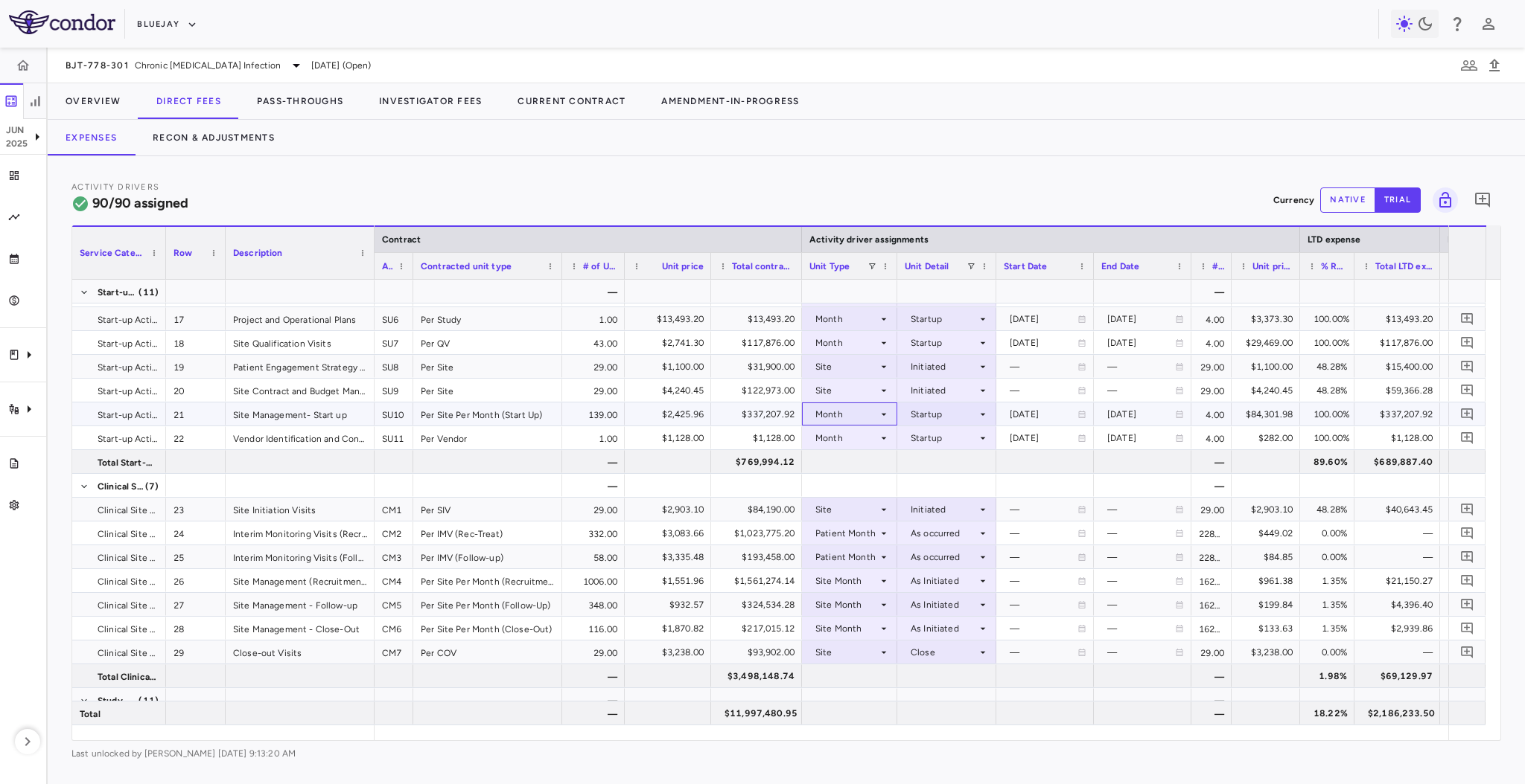
click at [864, 414] on div "Month" at bounding box center [846, 414] width 62 height 24
click at [860, 559] on div "As Invoiced" at bounding box center [860, 554] width 59 height 13
click at [933, 414] on div at bounding box center [946, 414] width 85 height 22
click at [943, 441] on div "As occurred" at bounding box center [957, 441] width 60 height 13
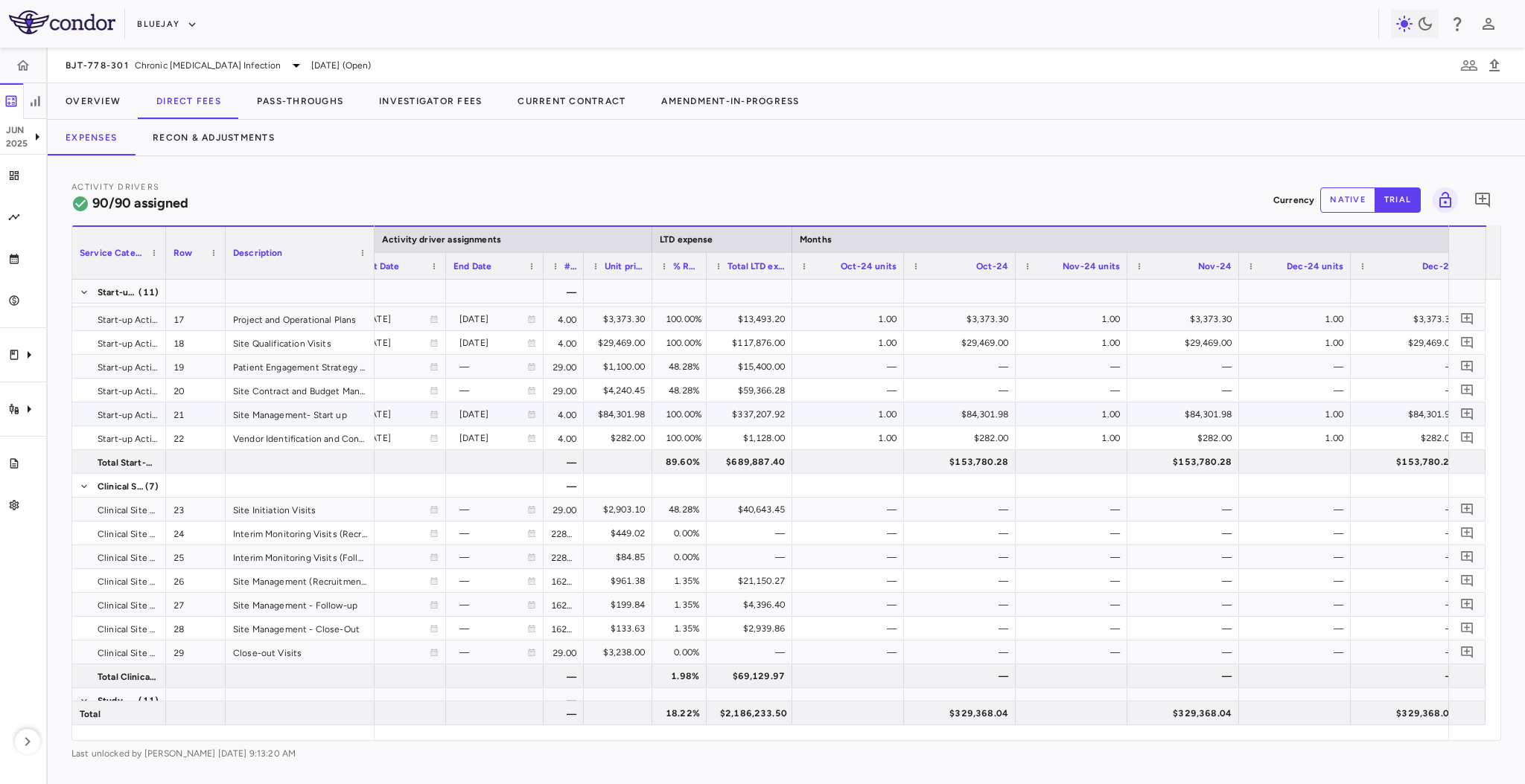
scroll to position [0, 823]
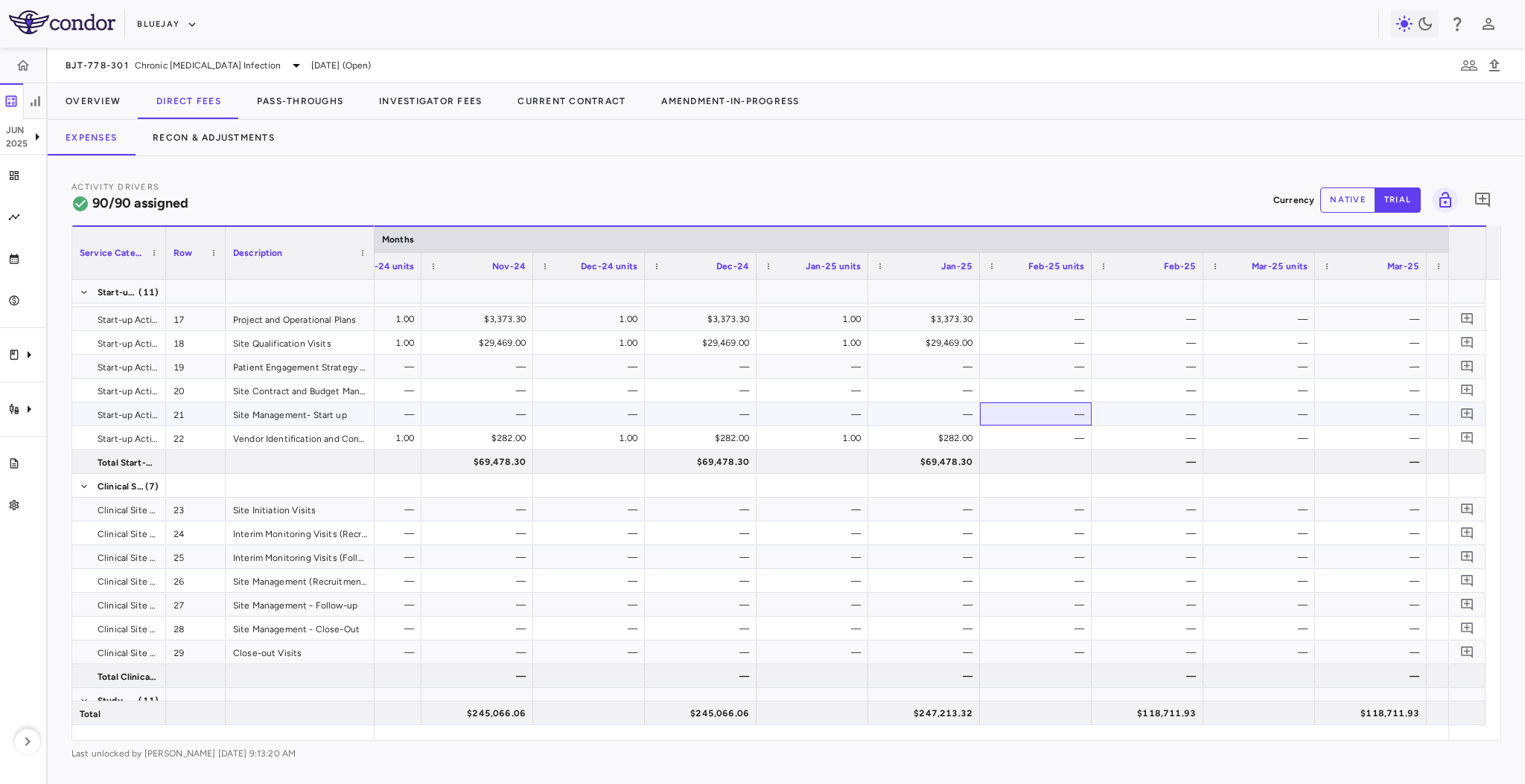
click at [1051, 417] on div "—" at bounding box center [1039, 414] width 91 height 24
click at [1334, 188] on button "native" at bounding box center [1348, 200] width 55 height 25
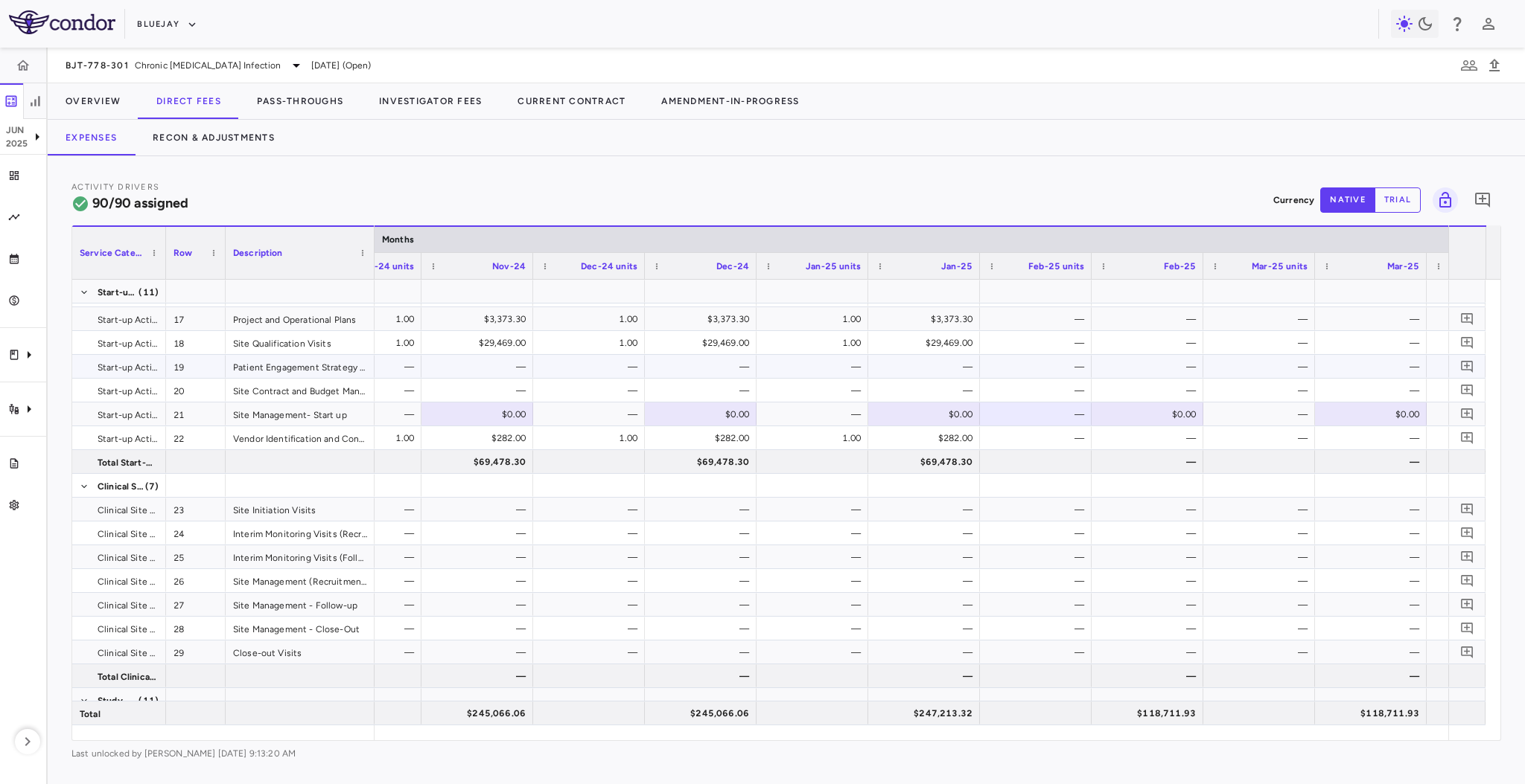
type button "native"
click at [1139, 405] on div "$0.00" at bounding box center [1150, 414] width 91 height 24
type input "********"
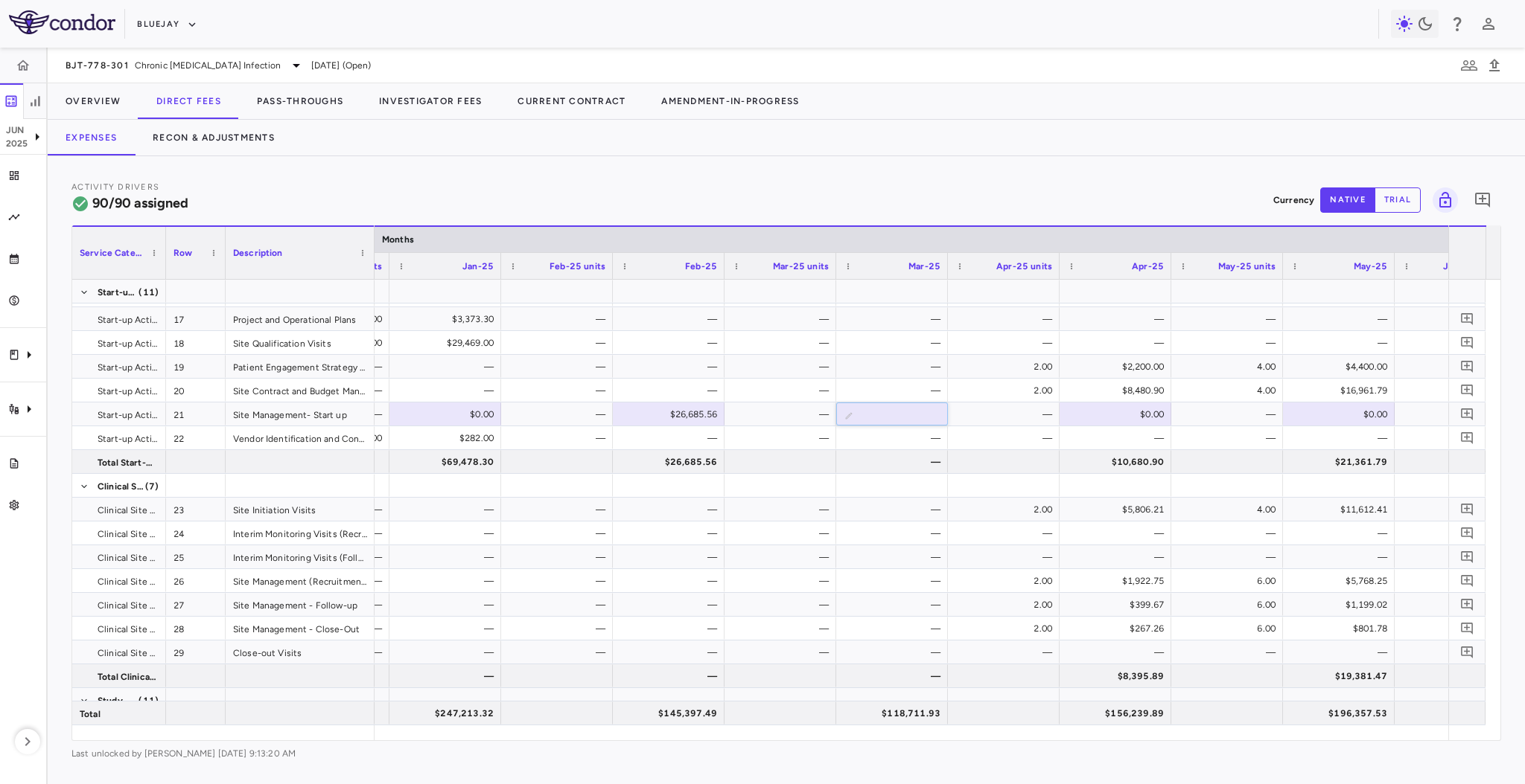
type input "********"
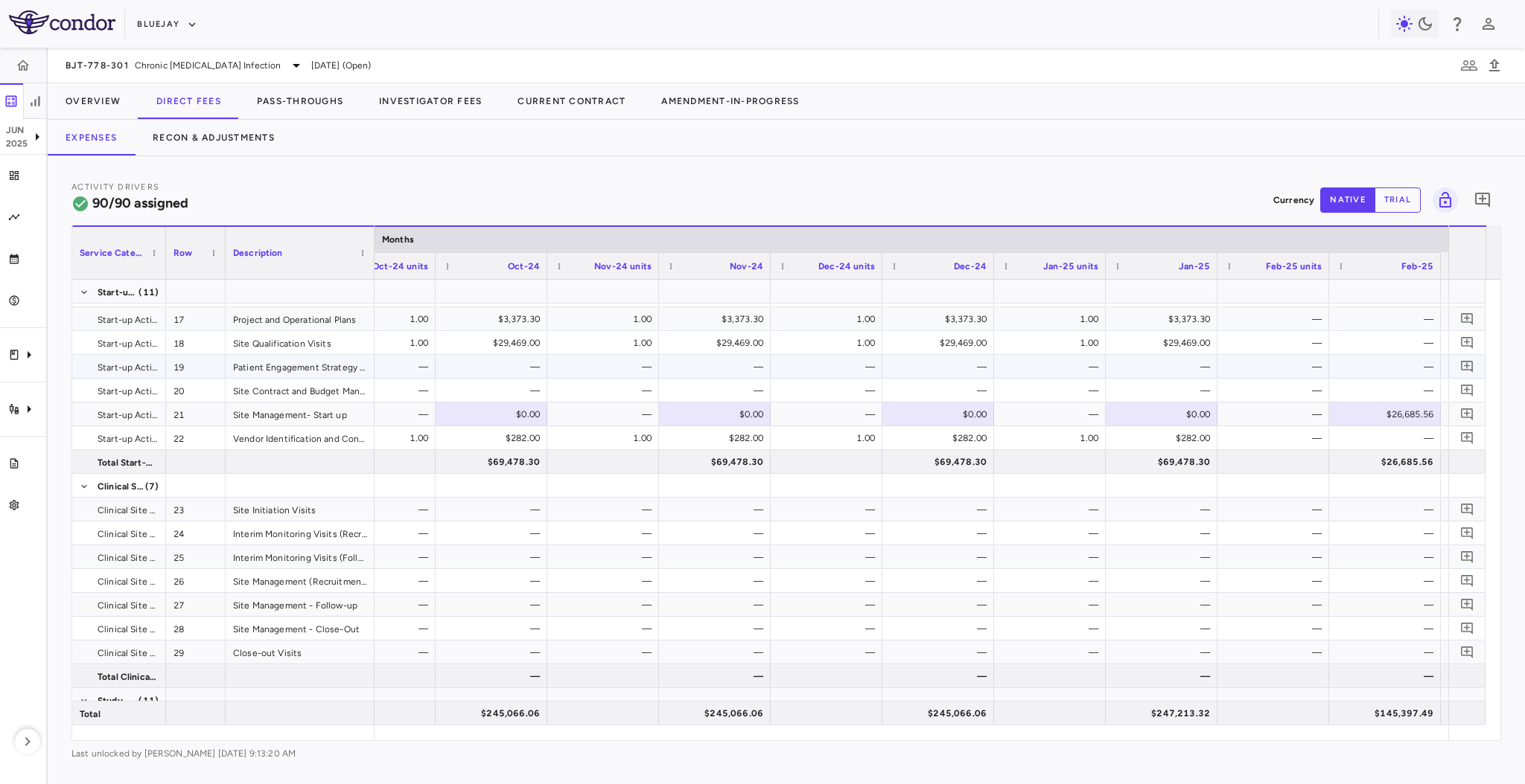
scroll to position [0, 911]
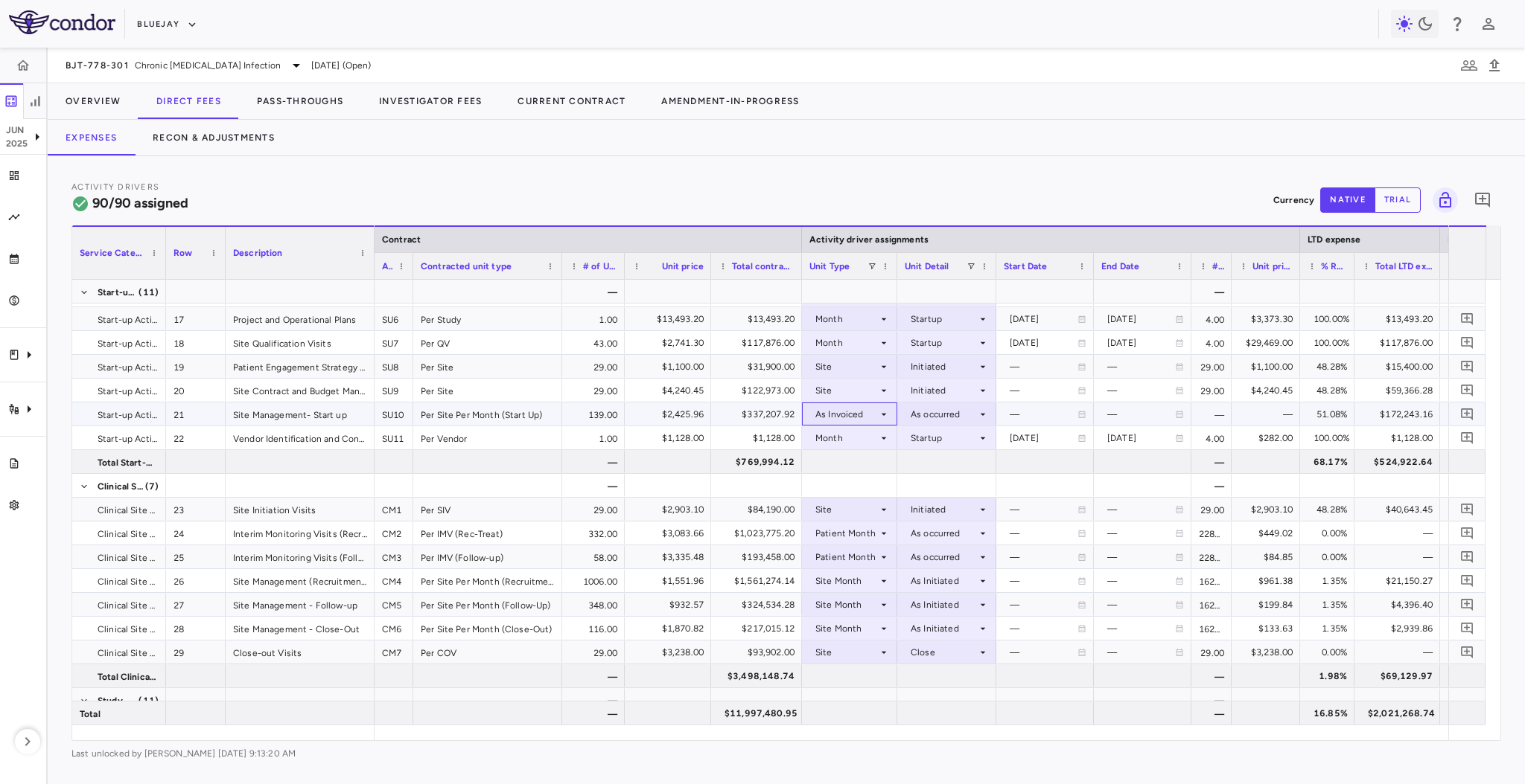
click at [854, 408] on div "As Invoiced" at bounding box center [846, 414] width 62 height 24
click at [843, 527] on div "Month" at bounding box center [848, 530] width 35 height 13
click at [927, 412] on div at bounding box center [946, 414] width 85 height 22
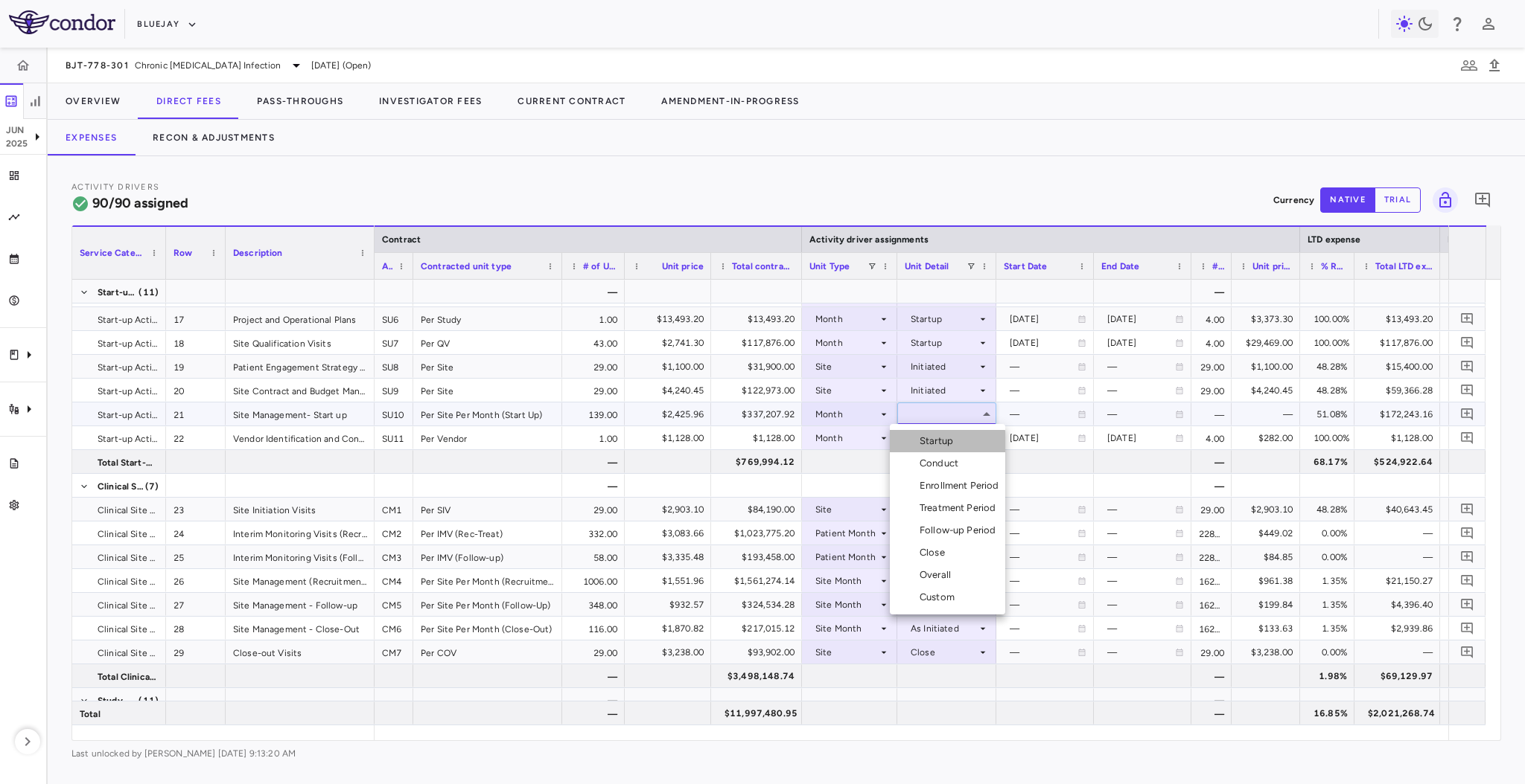
click at [940, 445] on div "Startup" at bounding box center [939, 441] width 39 height 13
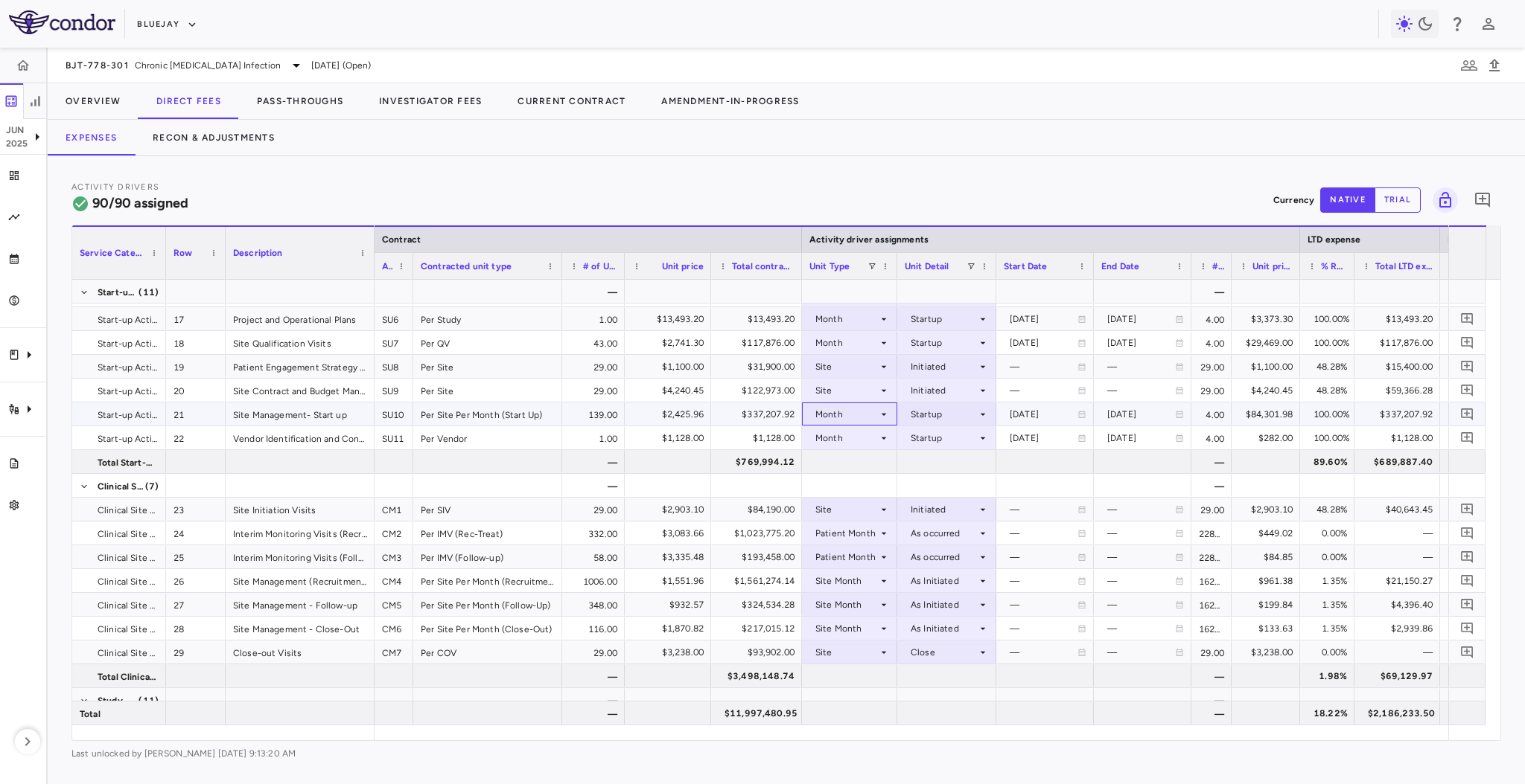
click at [866, 412] on div "Month" at bounding box center [846, 414] width 62 height 24
click at [867, 516] on li "Site Month" at bounding box center [850, 508] width 99 height 22
click at [938, 405] on div at bounding box center [946, 414] width 85 height 22
click at [946, 436] on div "As Initiated" at bounding box center [956, 441] width 58 height 13
click at [943, 413] on div "As Initiated" at bounding box center [943, 414] width 66 height 24
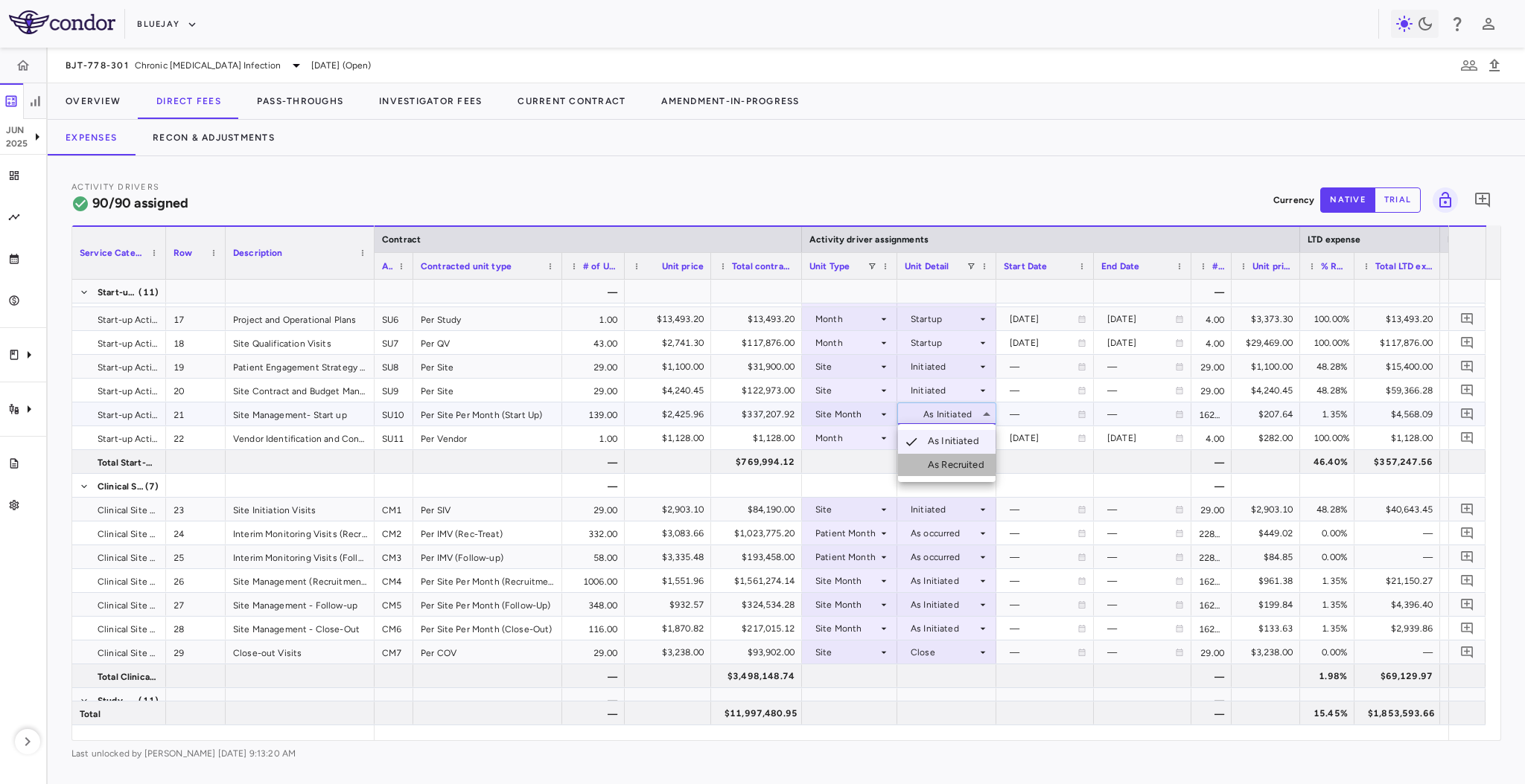
click at [949, 460] on div "As Recruited" at bounding box center [958, 465] width 62 height 13
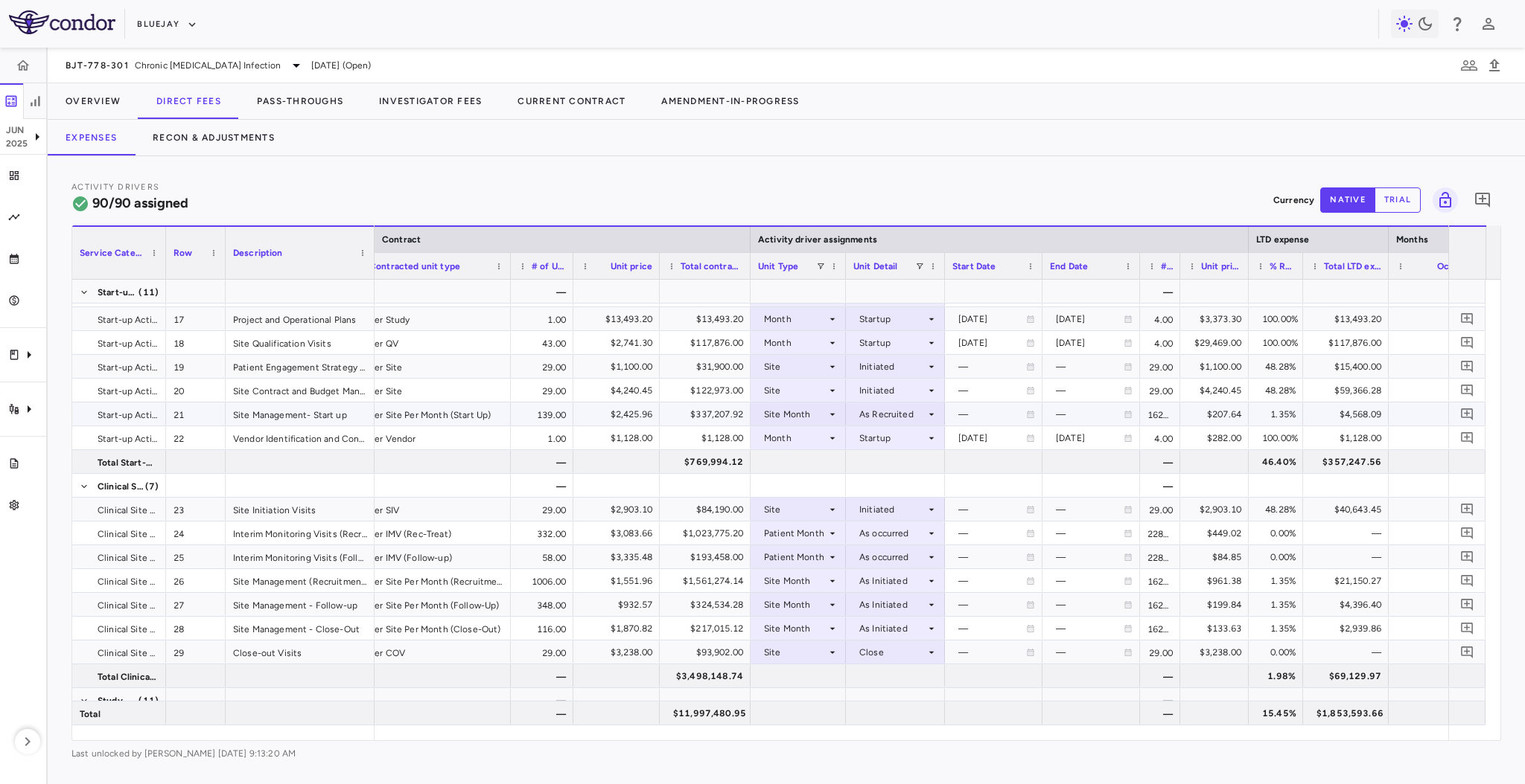
scroll to position [0, 72]
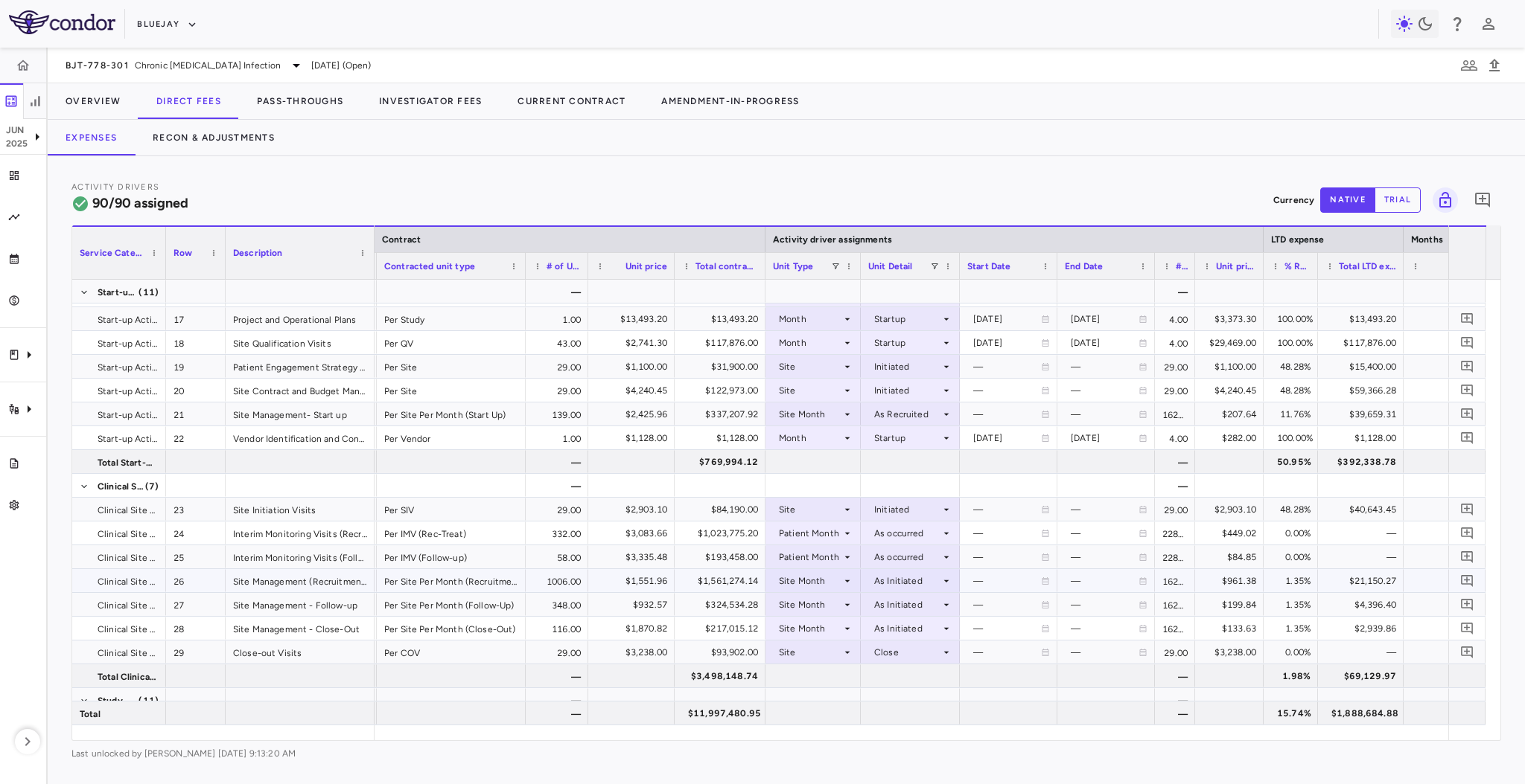
click at [907, 590] on div "As Initiated" at bounding box center [907, 581] width 66 height 24
click at [909, 628] on div "As Recruited" at bounding box center [922, 631] width 62 height 13
click at [927, 598] on div "As Initiated" at bounding box center [907, 604] width 66 height 24
click at [919, 649] on div "As Recruited" at bounding box center [922, 655] width 62 height 13
click at [937, 620] on div "As Initiated" at bounding box center [907, 628] width 66 height 24
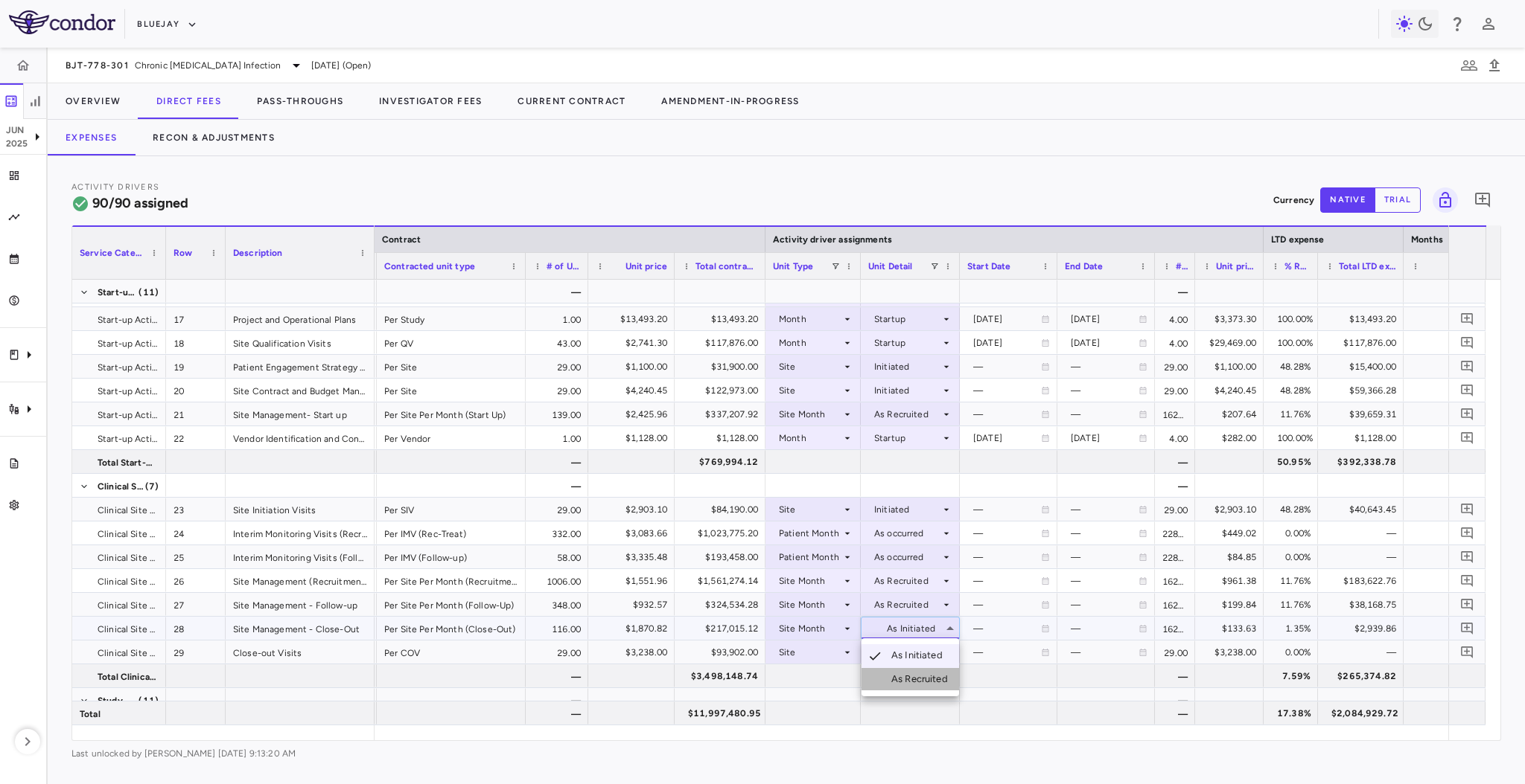
click at [920, 680] on div "As Recruited" at bounding box center [922, 679] width 62 height 13
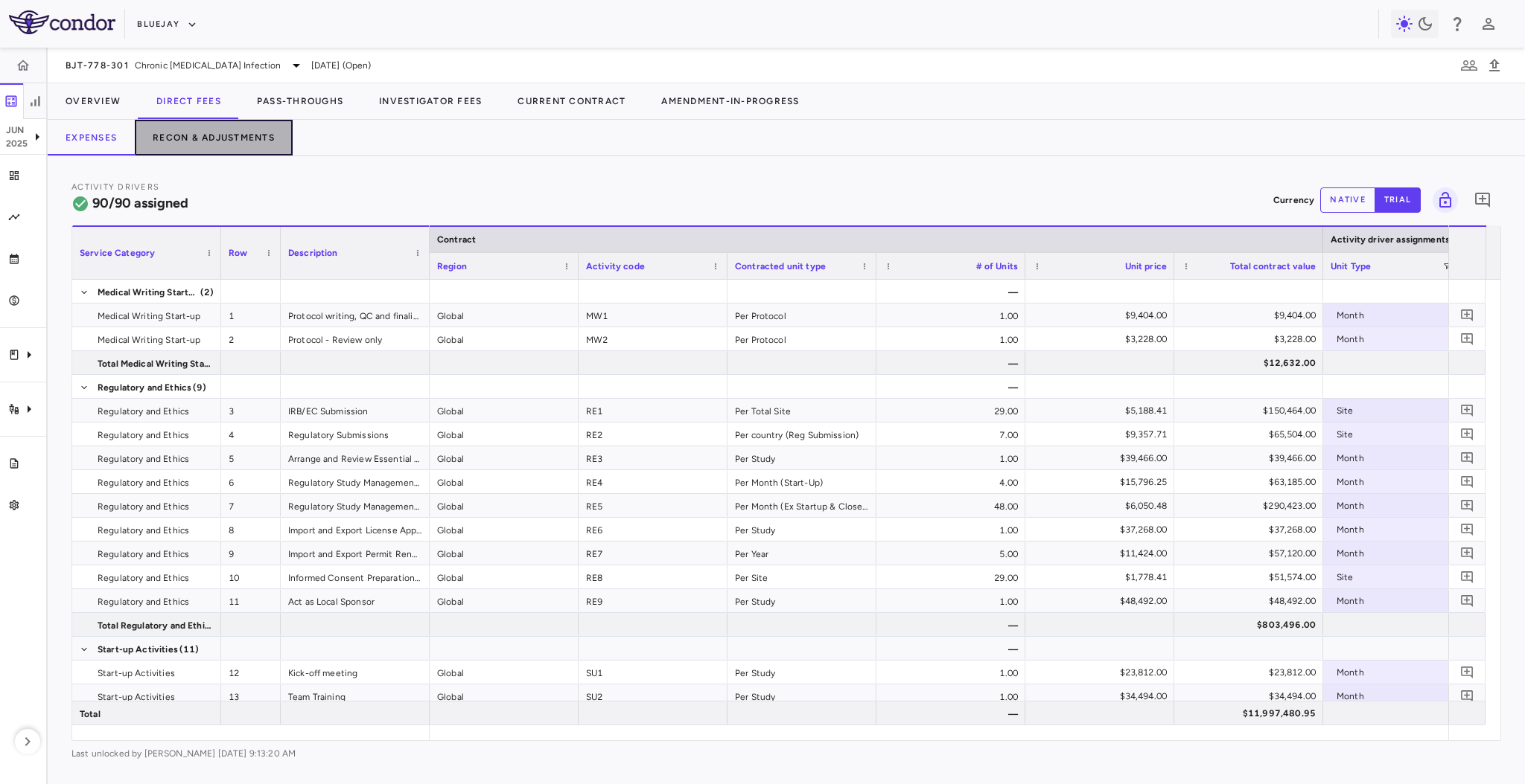
click at [218, 127] on button "Recon & Adjustments" at bounding box center [213, 137] width 157 height 36
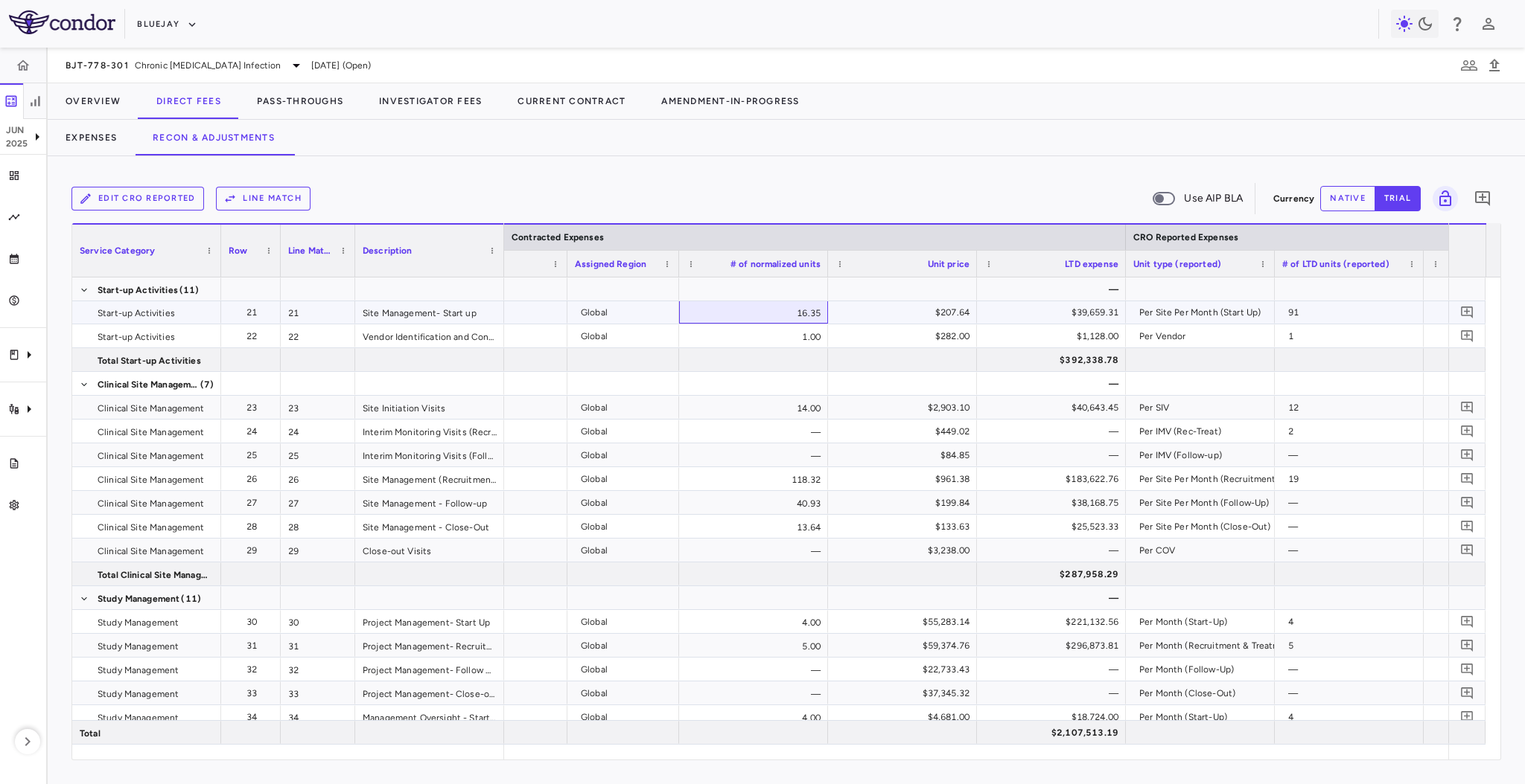
click at [781, 311] on div "16.35" at bounding box center [754, 313] width 149 height 23
click at [997, 319] on div "$39,659.31" at bounding box center [1054, 313] width 128 height 24
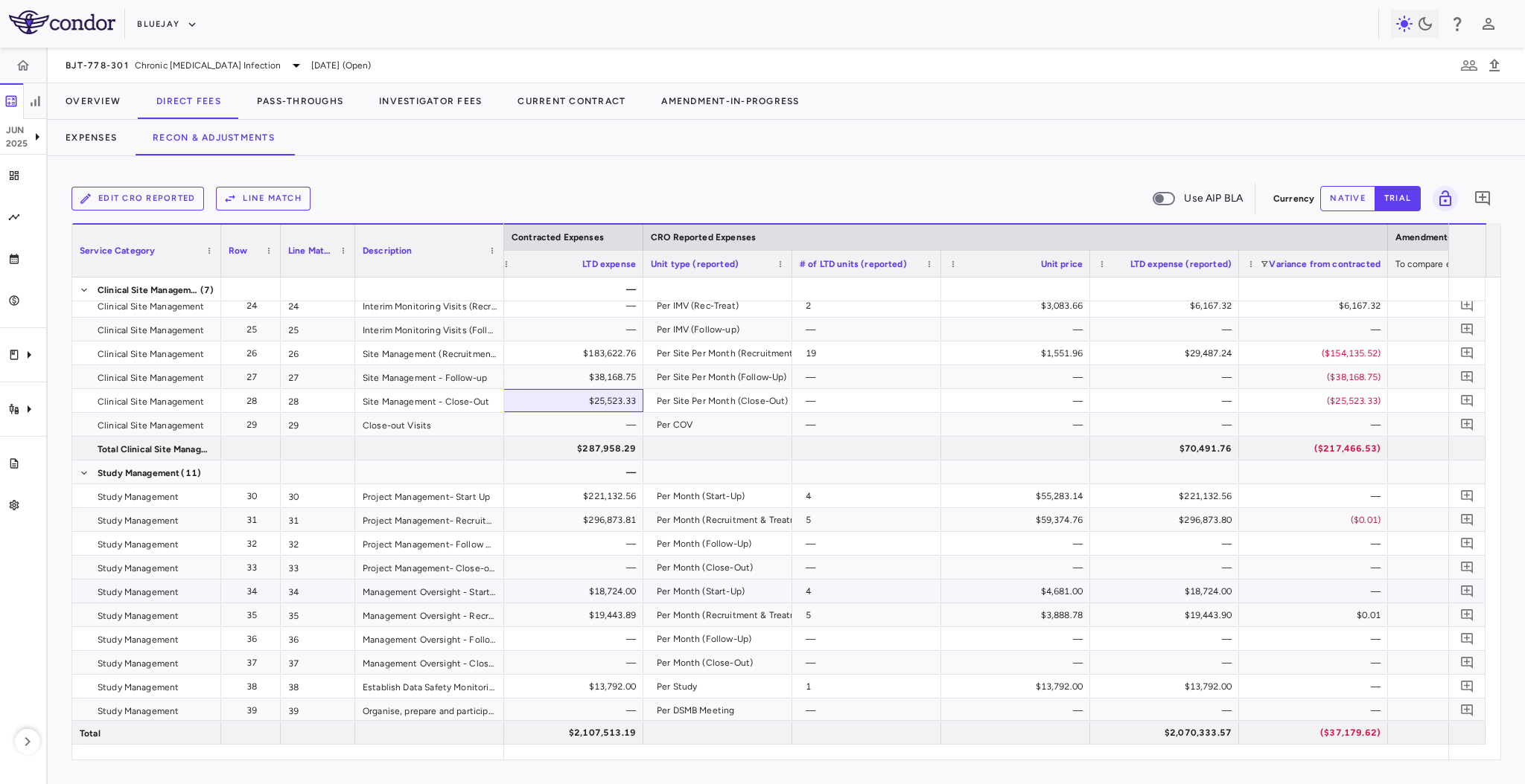
scroll to position [0, 1444]
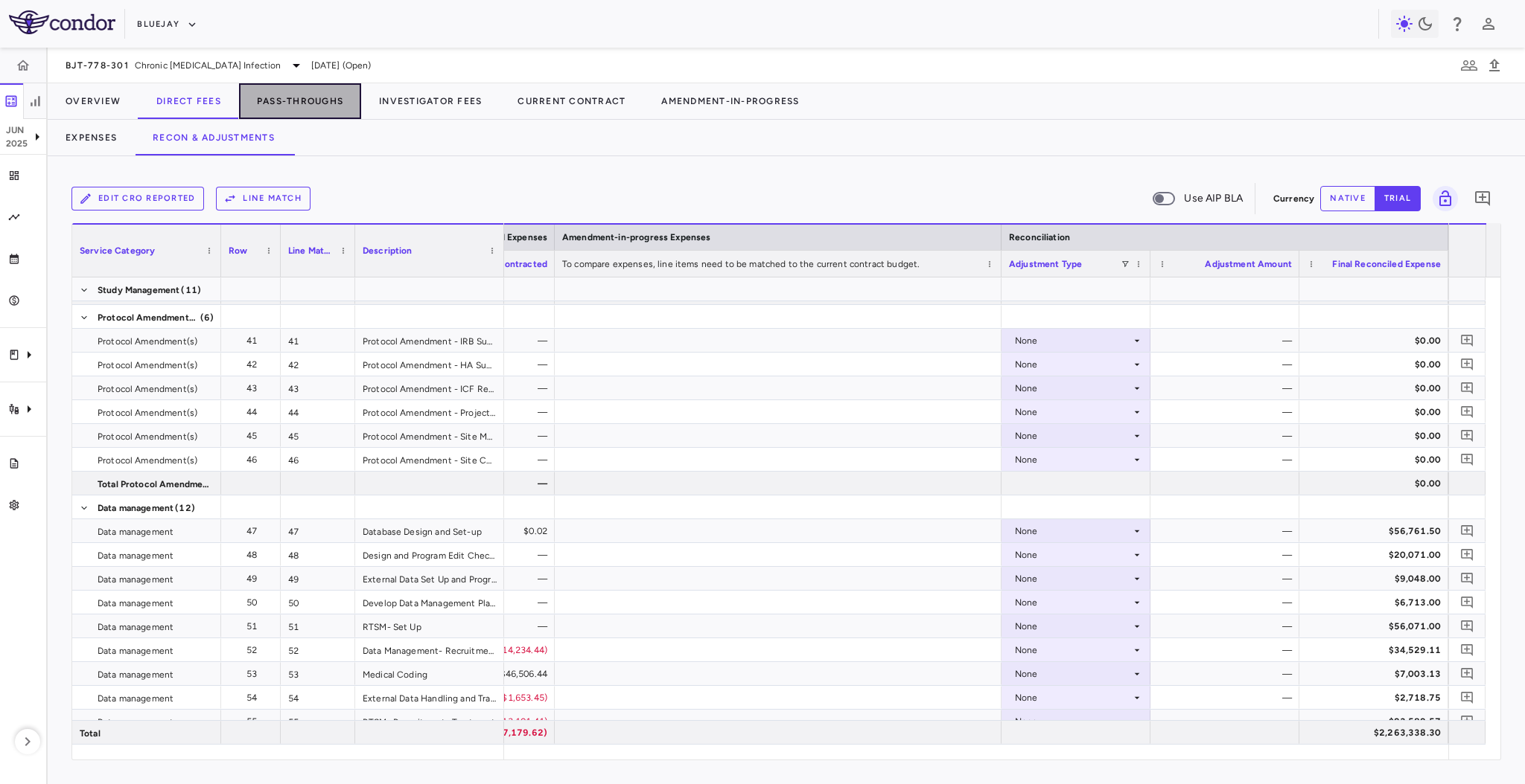
click at [310, 96] on button "Pass-Throughs" at bounding box center [300, 101] width 122 height 36
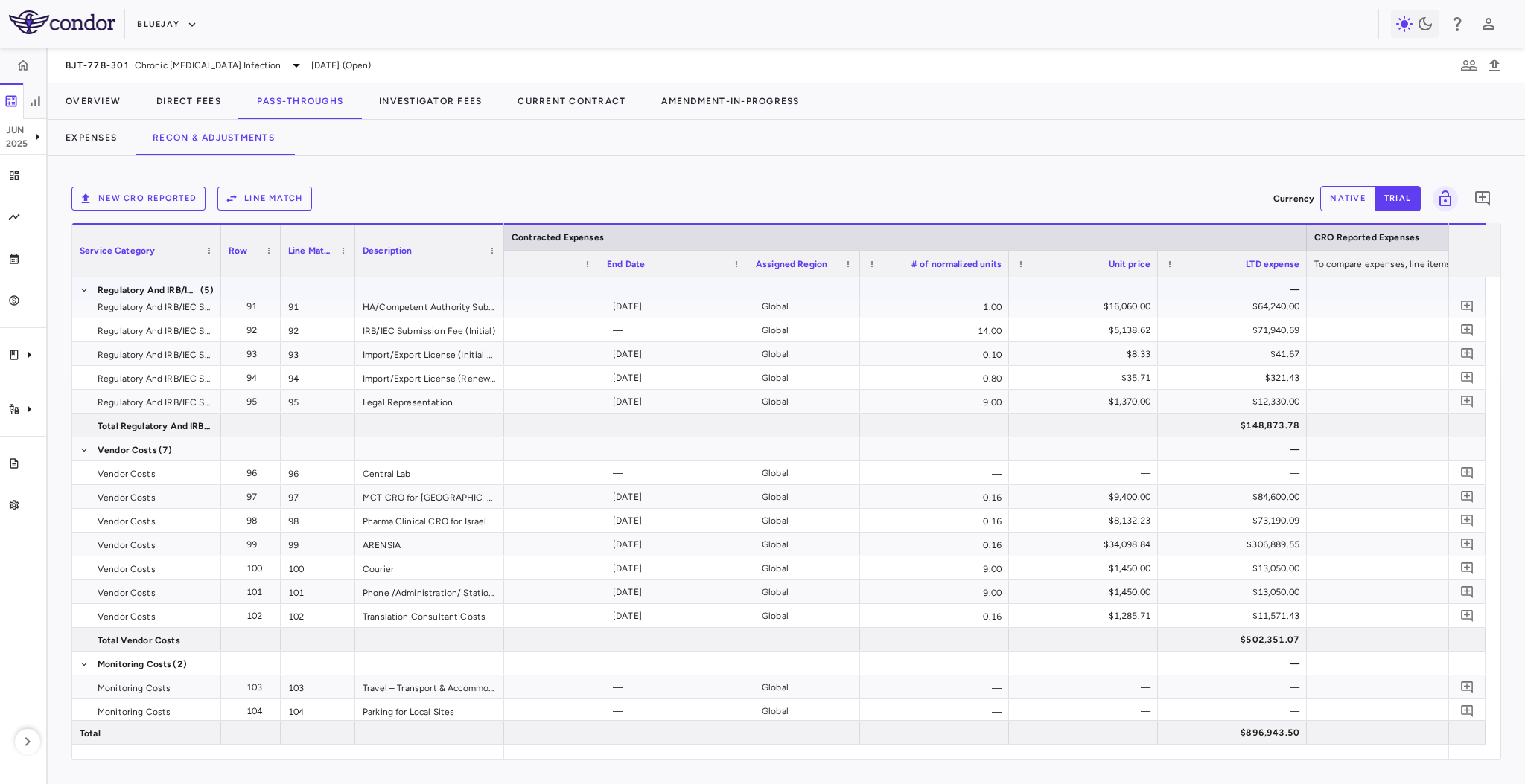
scroll to position [0, 499]
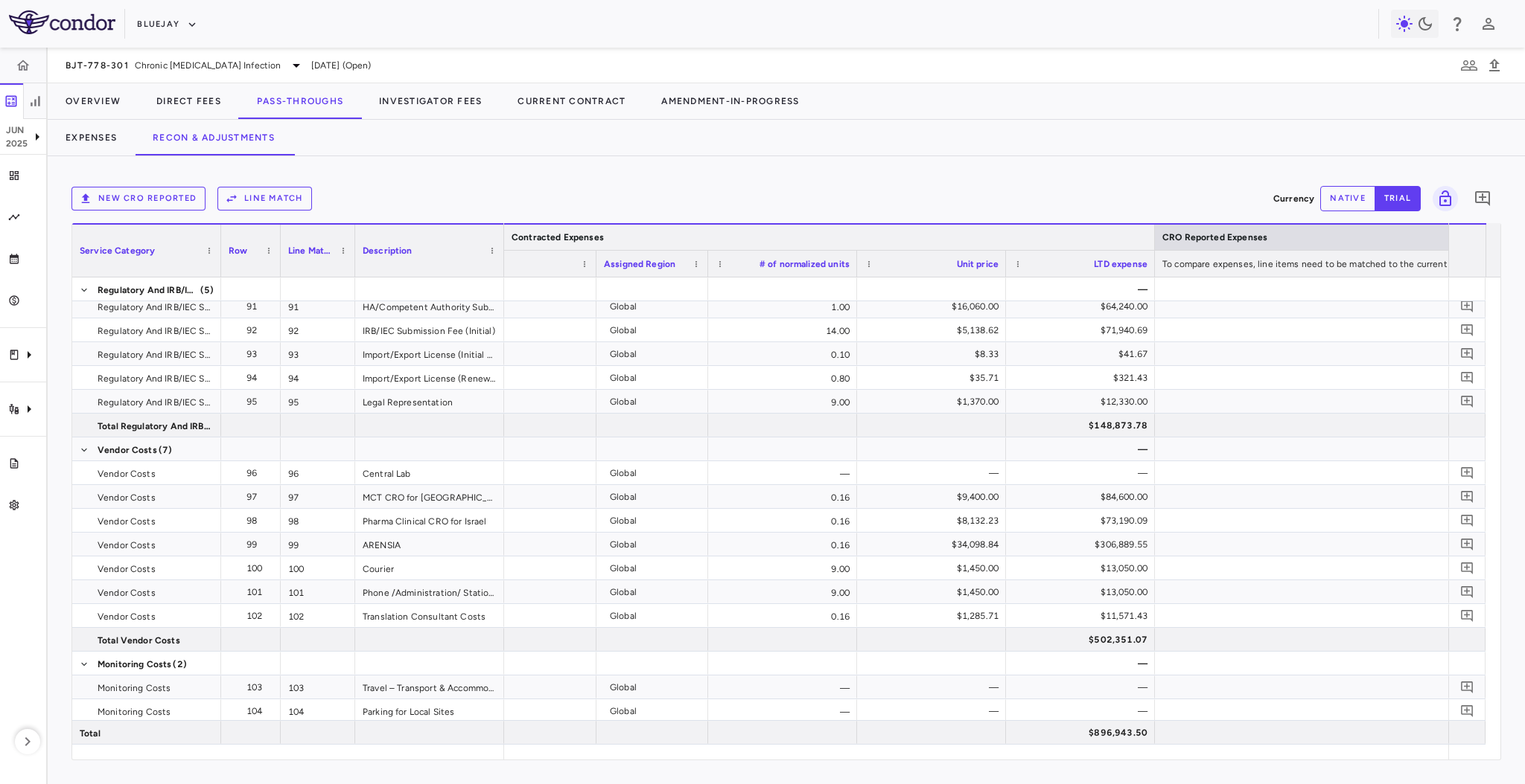
click at [1151, 243] on div at bounding box center [1154, 237] width 6 height 25
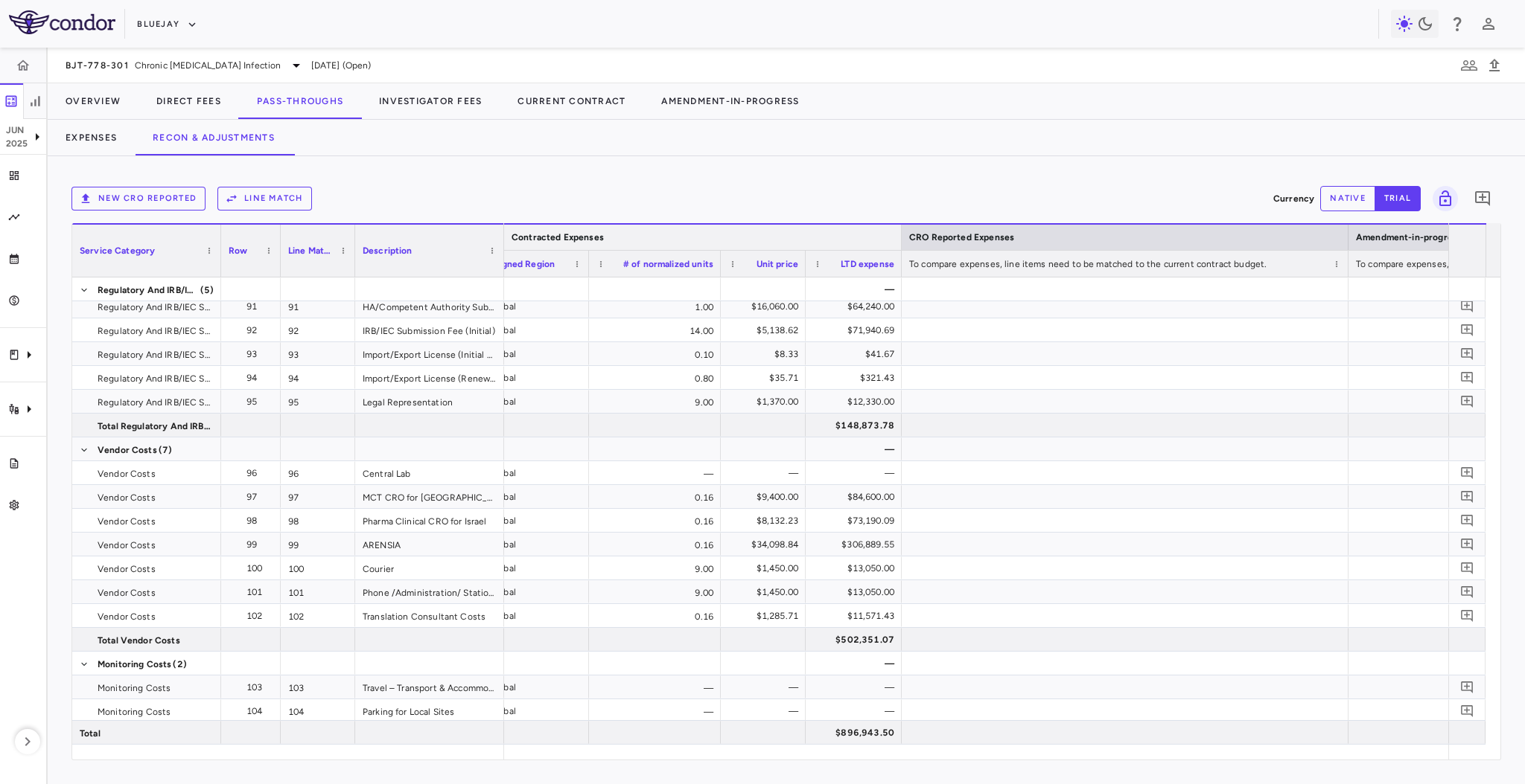
click at [1150, 243] on div "CRO Reported Expenses" at bounding box center [1125, 237] width 432 height 18
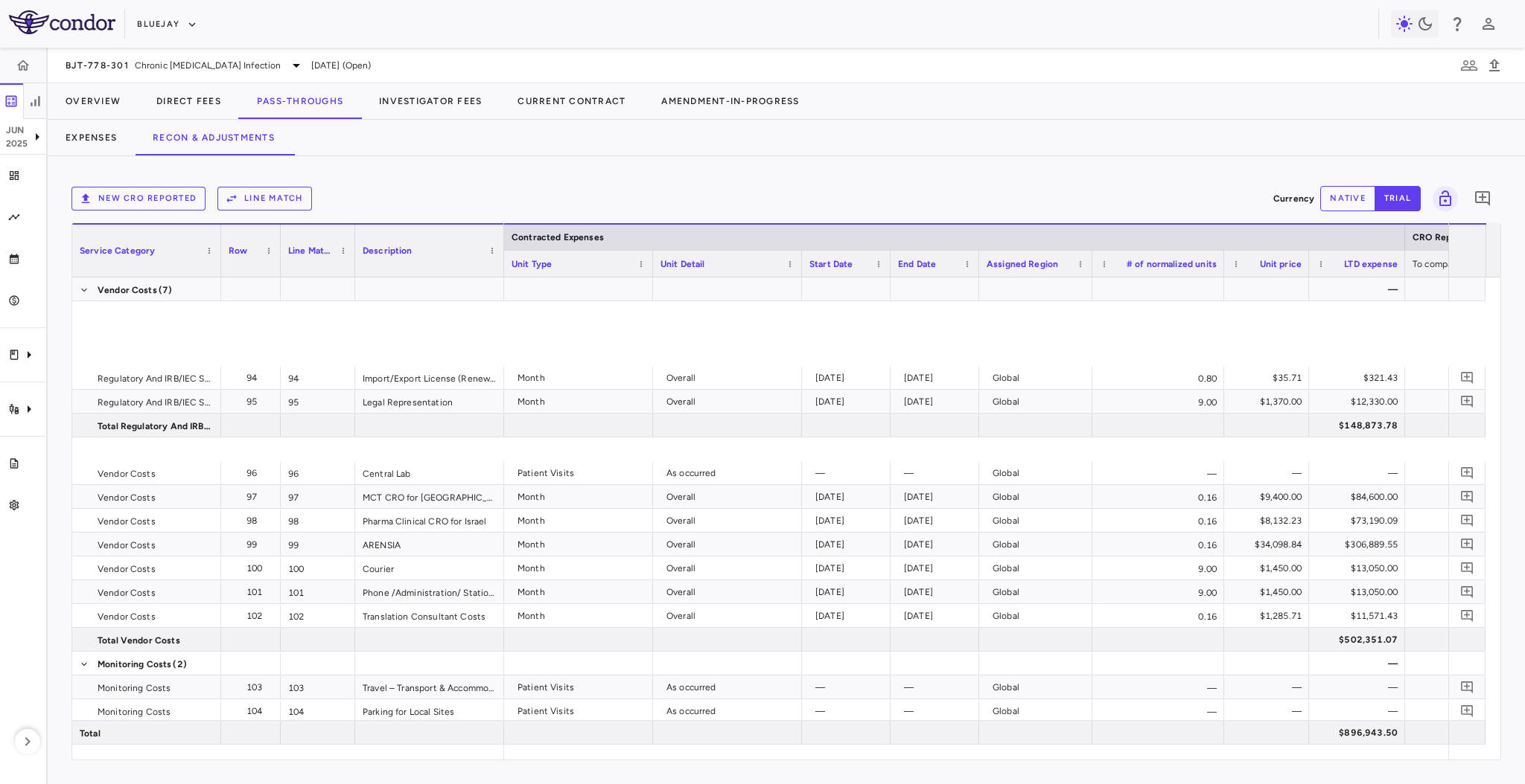
scroll to position [403, 0]
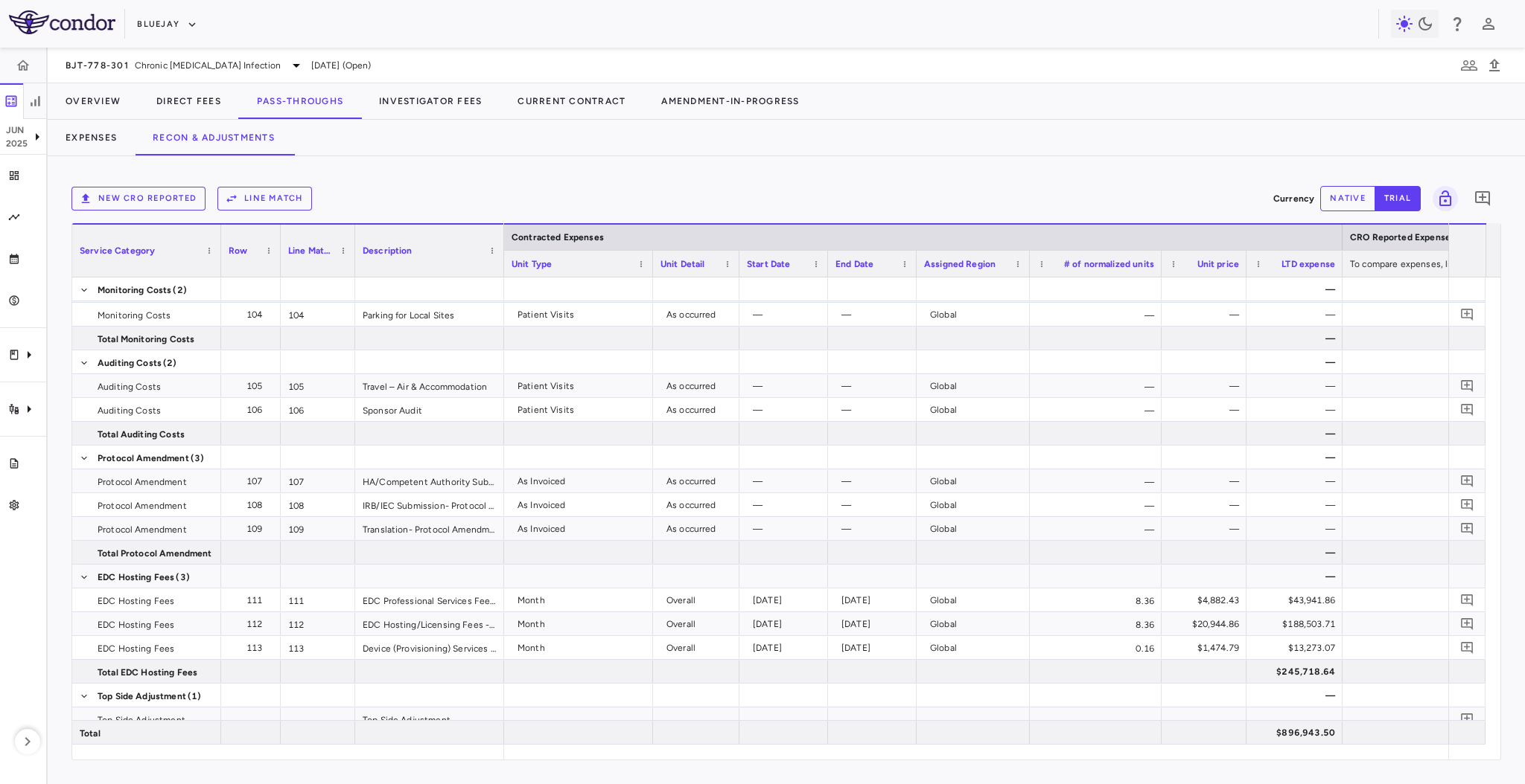
drag, startPoint x: 801, startPoint y: 263, endPoint x: 737, endPoint y: 255, distance: 64.5
click at [737, 255] on div at bounding box center [738, 264] width 6 height 26
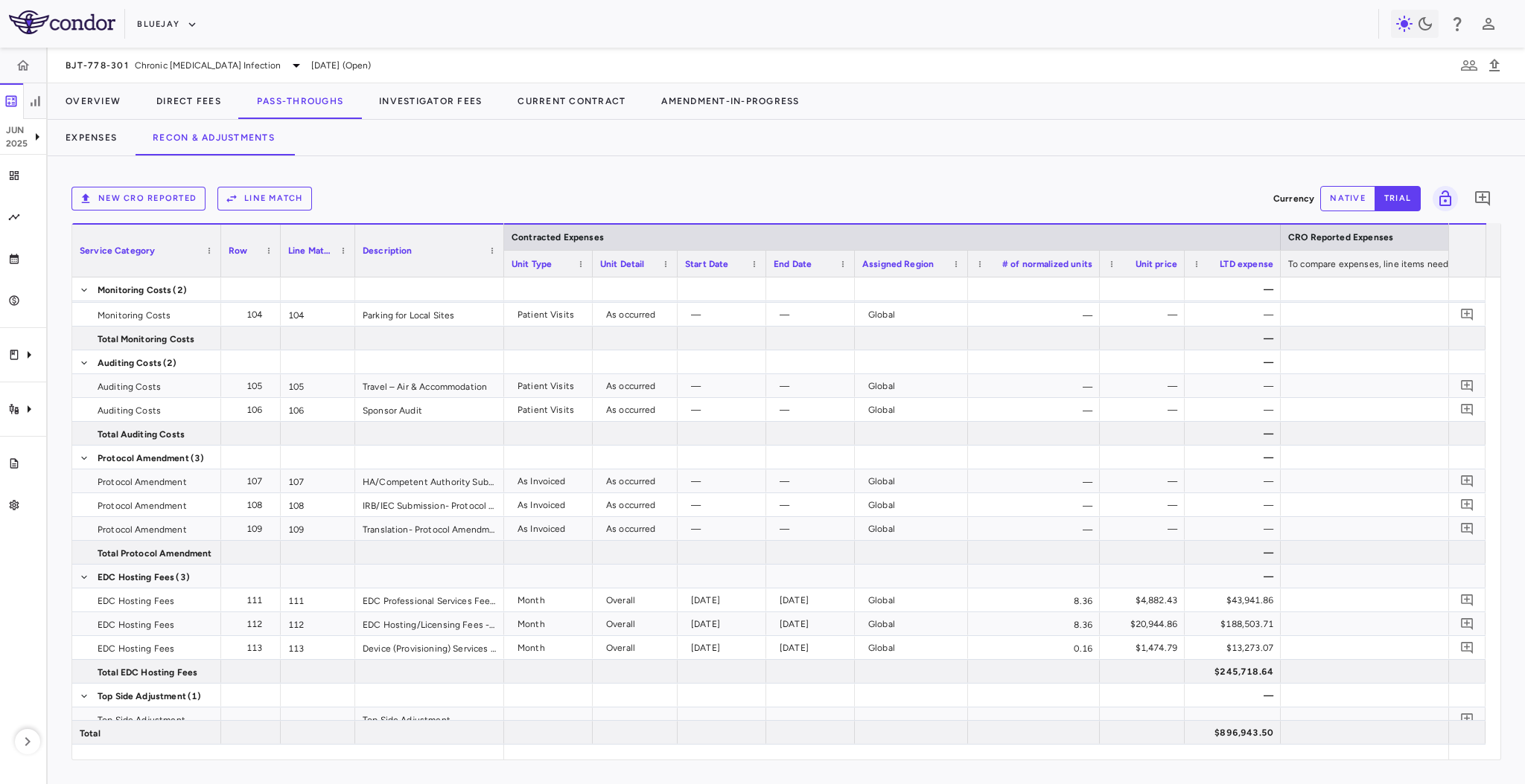
drag, startPoint x: 651, startPoint y: 263, endPoint x: 590, endPoint y: 274, distance: 62.0
click at [590, 274] on div at bounding box center [592, 264] width 6 height 26
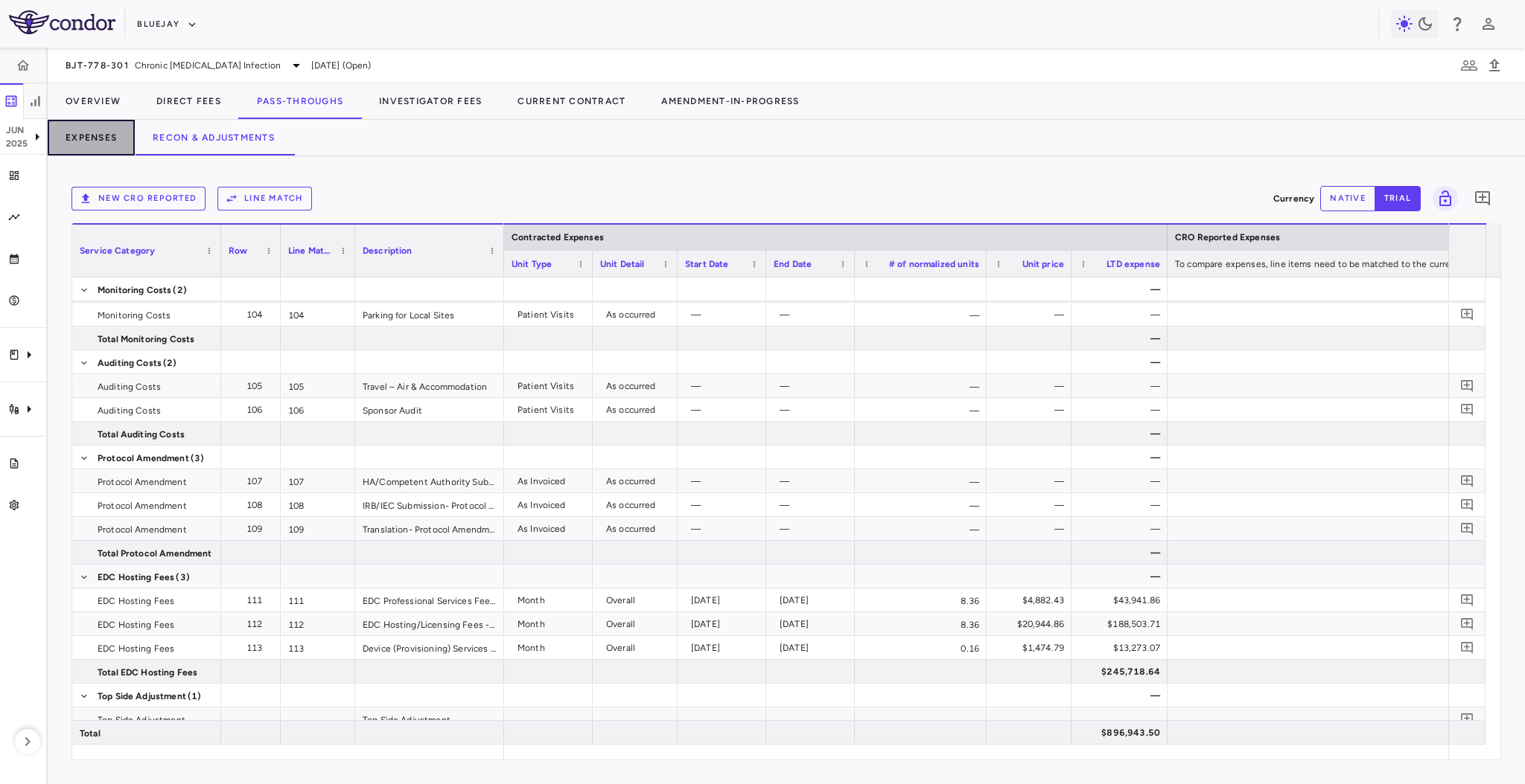
click at [118, 134] on button "Expenses" at bounding box center [91, 137] width 87 height 36
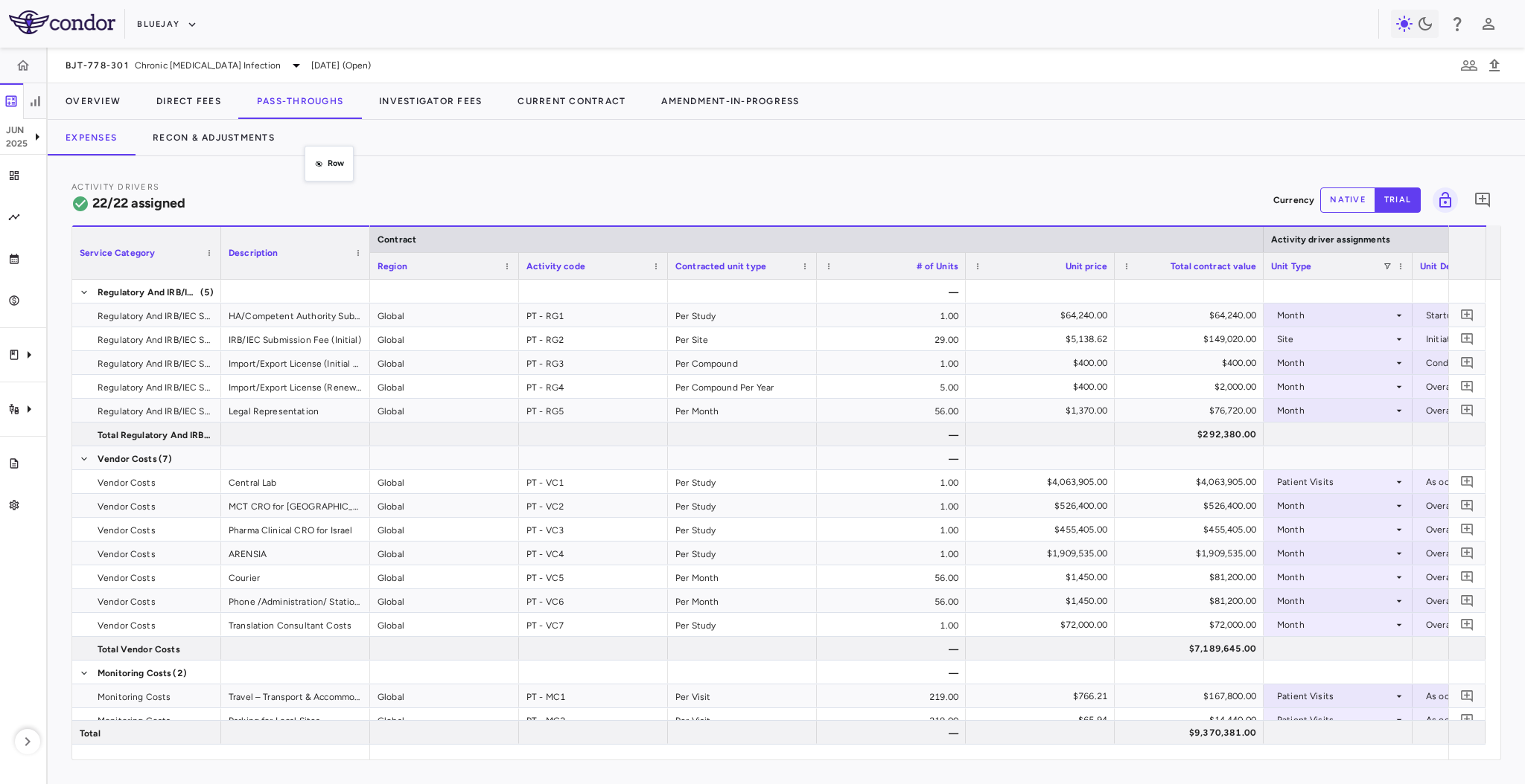
drag, startPoint x: 240, startPoint y: 250, endPoint x: 304, endPoint y: 164, distance: 107.2
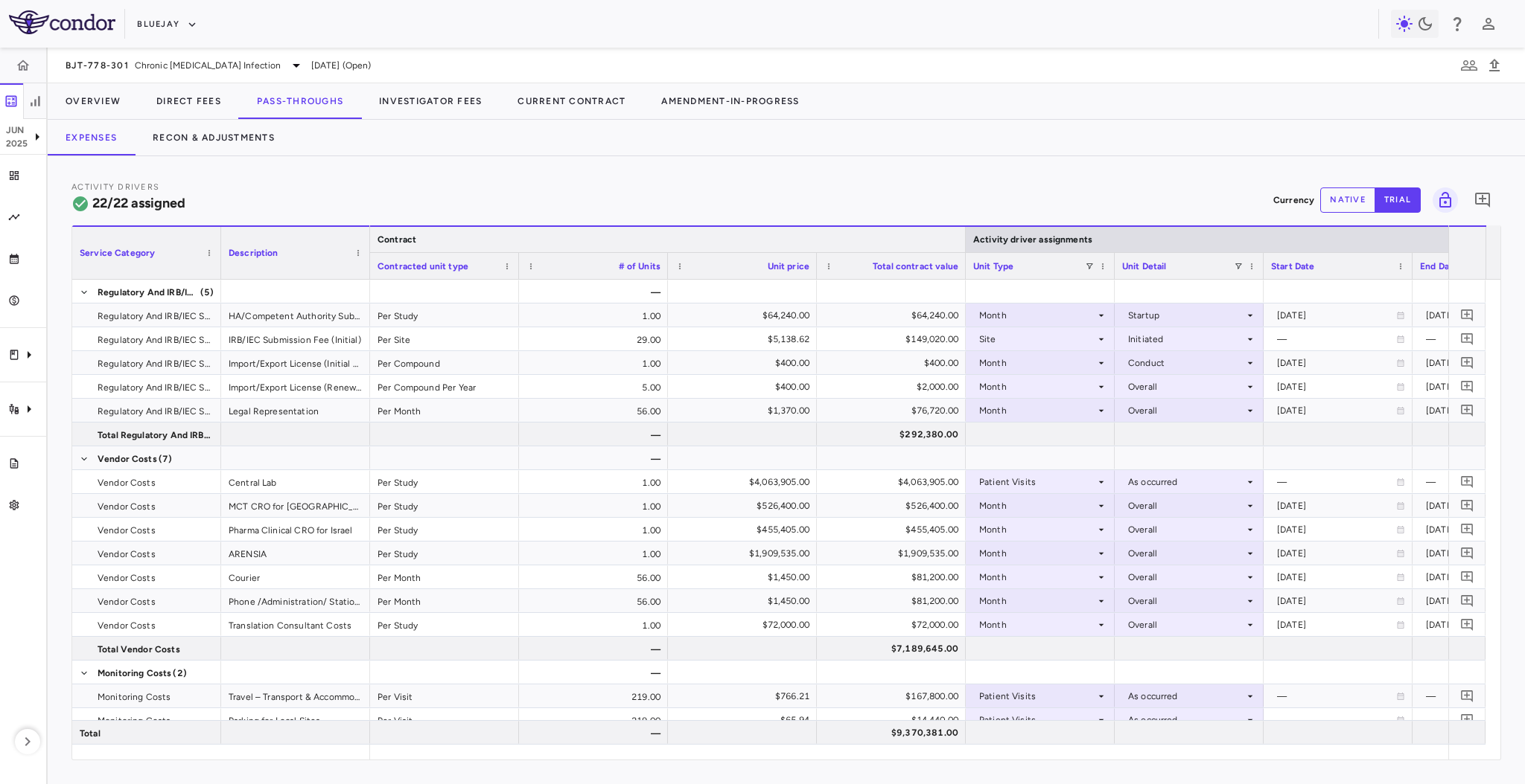
click at [962, 240] on div at bounding box center [965, 240] width 6 height 25
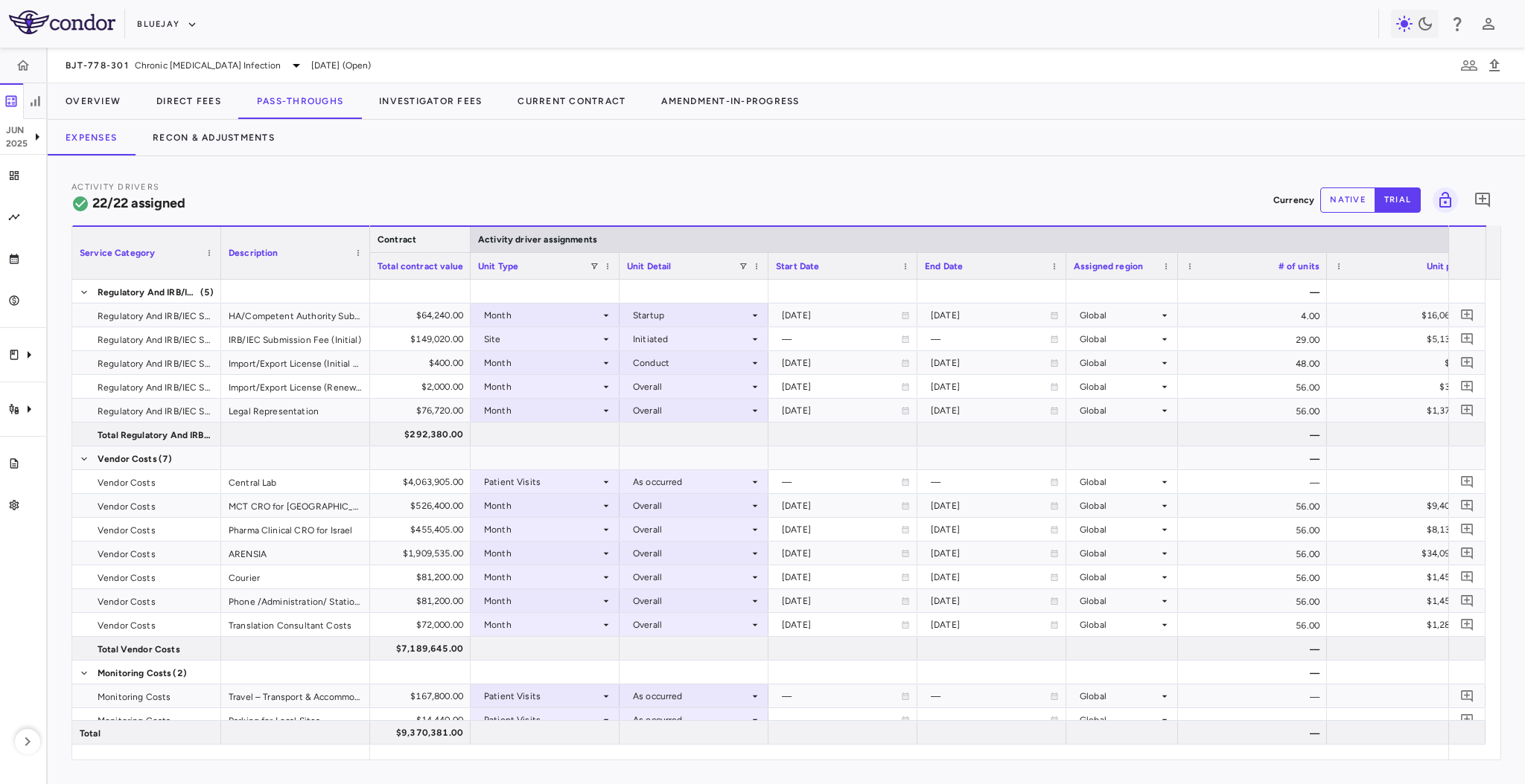
scroll to position [0, 342]
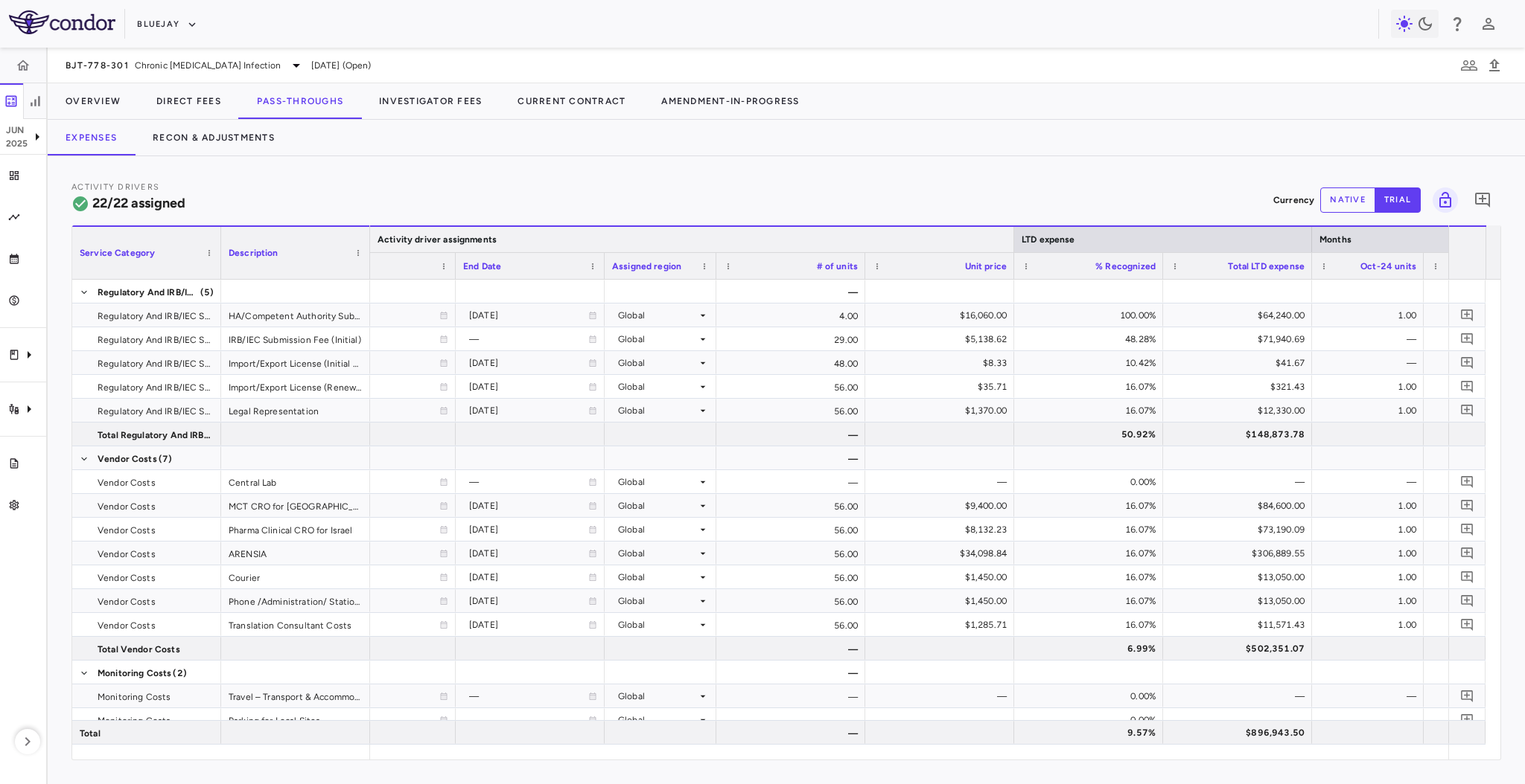
click at [1013, 232] on div at bounding box center [1013, 240] width 6 height 25
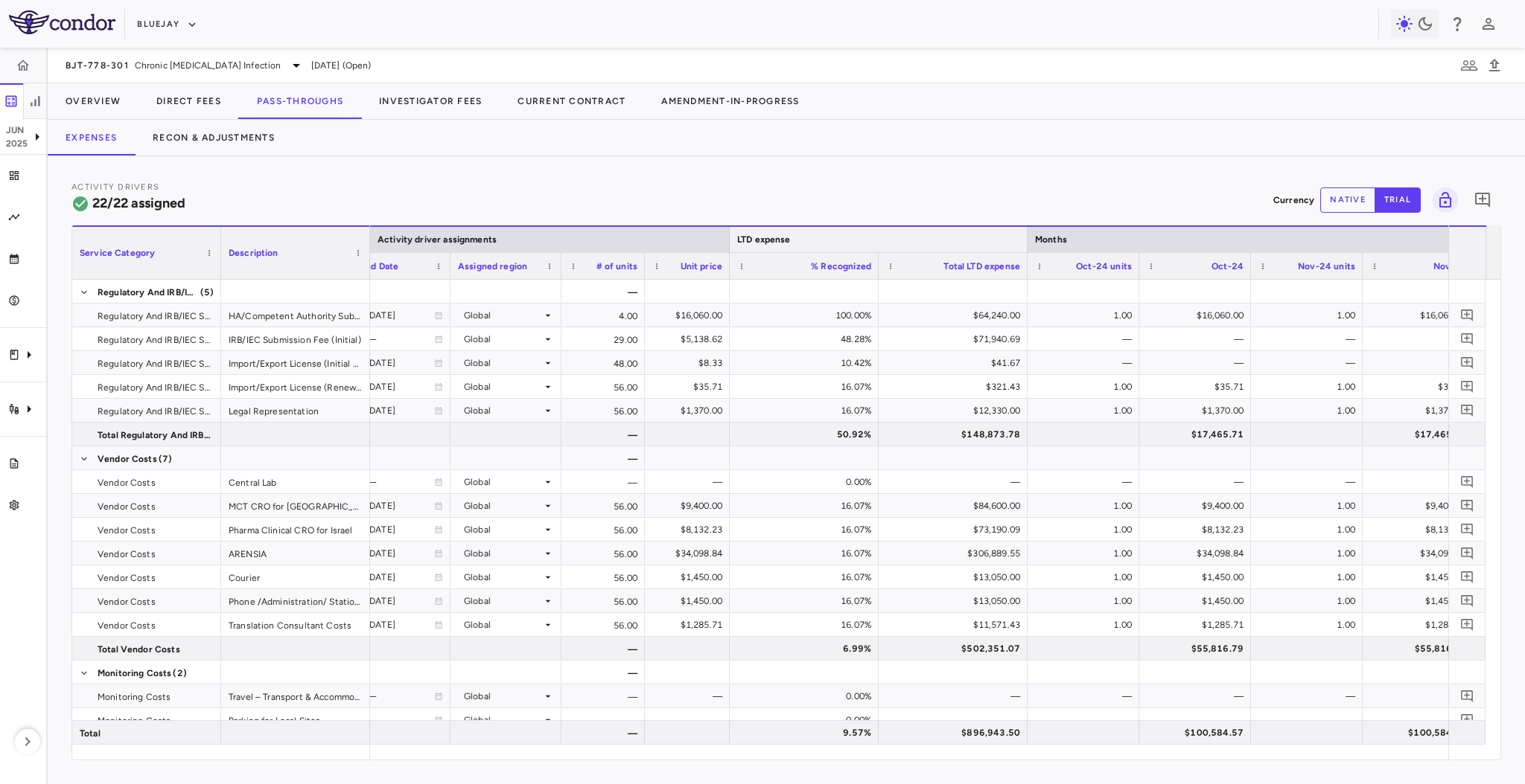
click at [1027, 237] on div at bounding box center [1026, 240] width 6 height 25
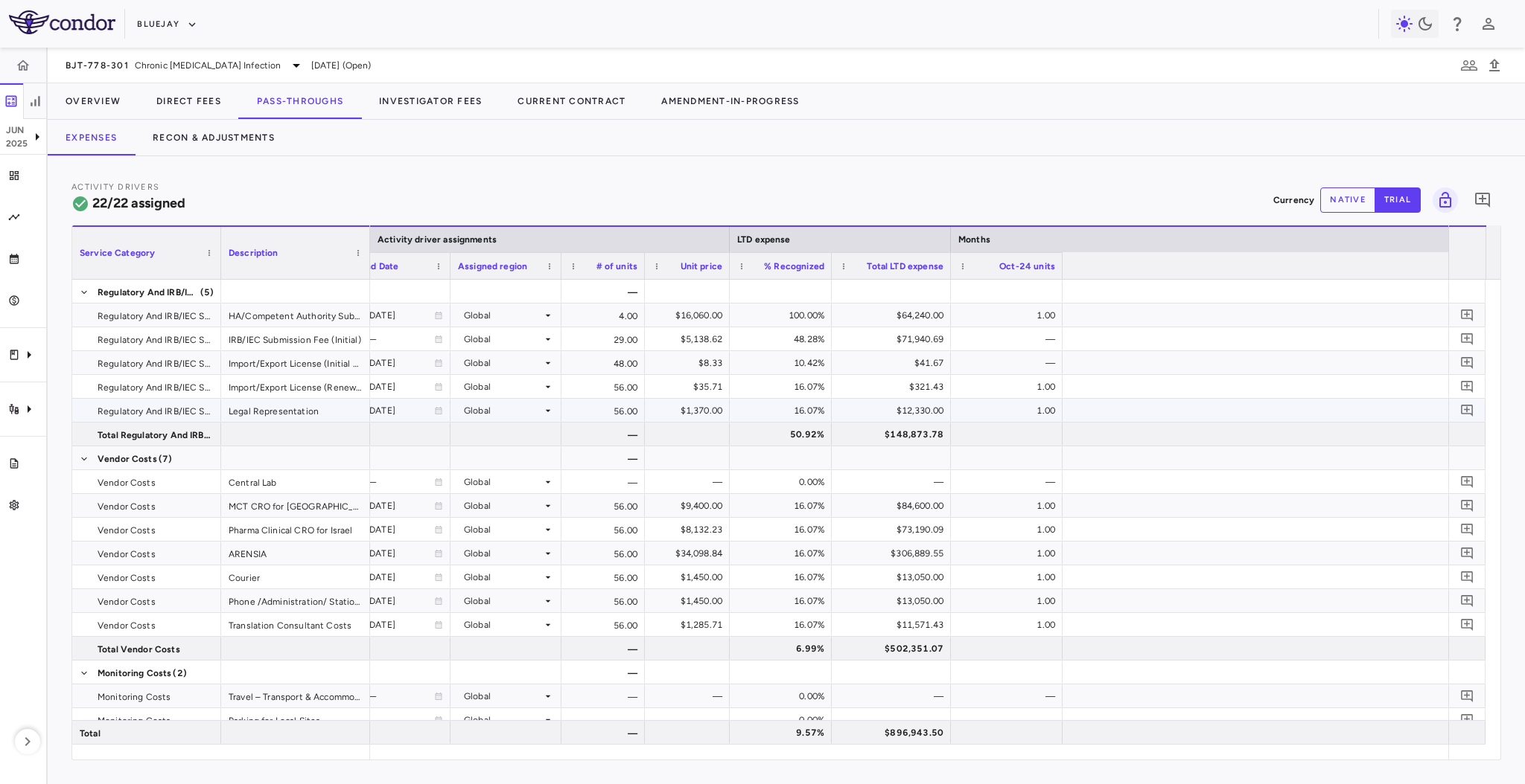
scroll to position [0, 154]
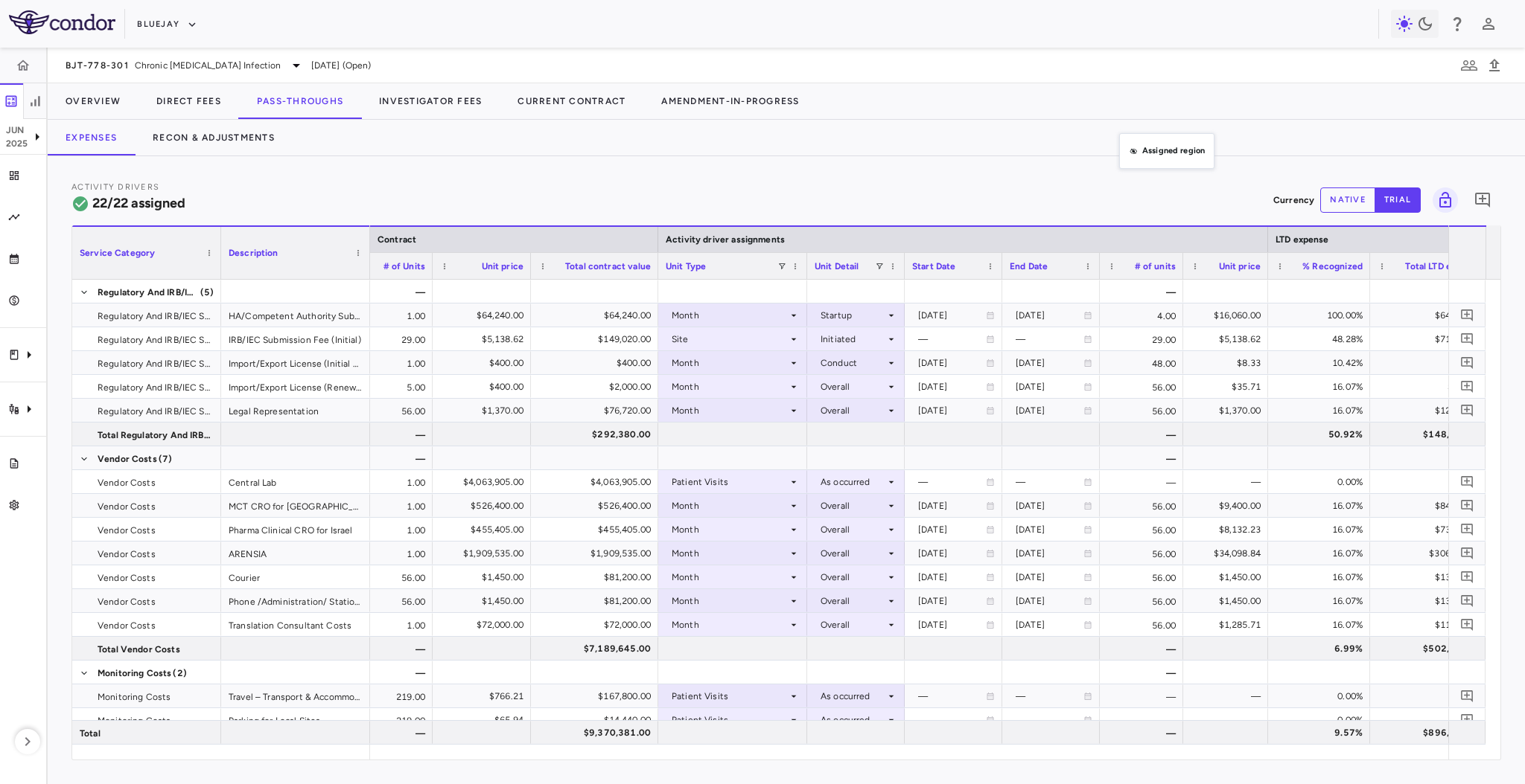
drag, startPoint x: 1140, startPoint y: 255, endPoint x: 1126, endPoint y: 141, distance: 114.9
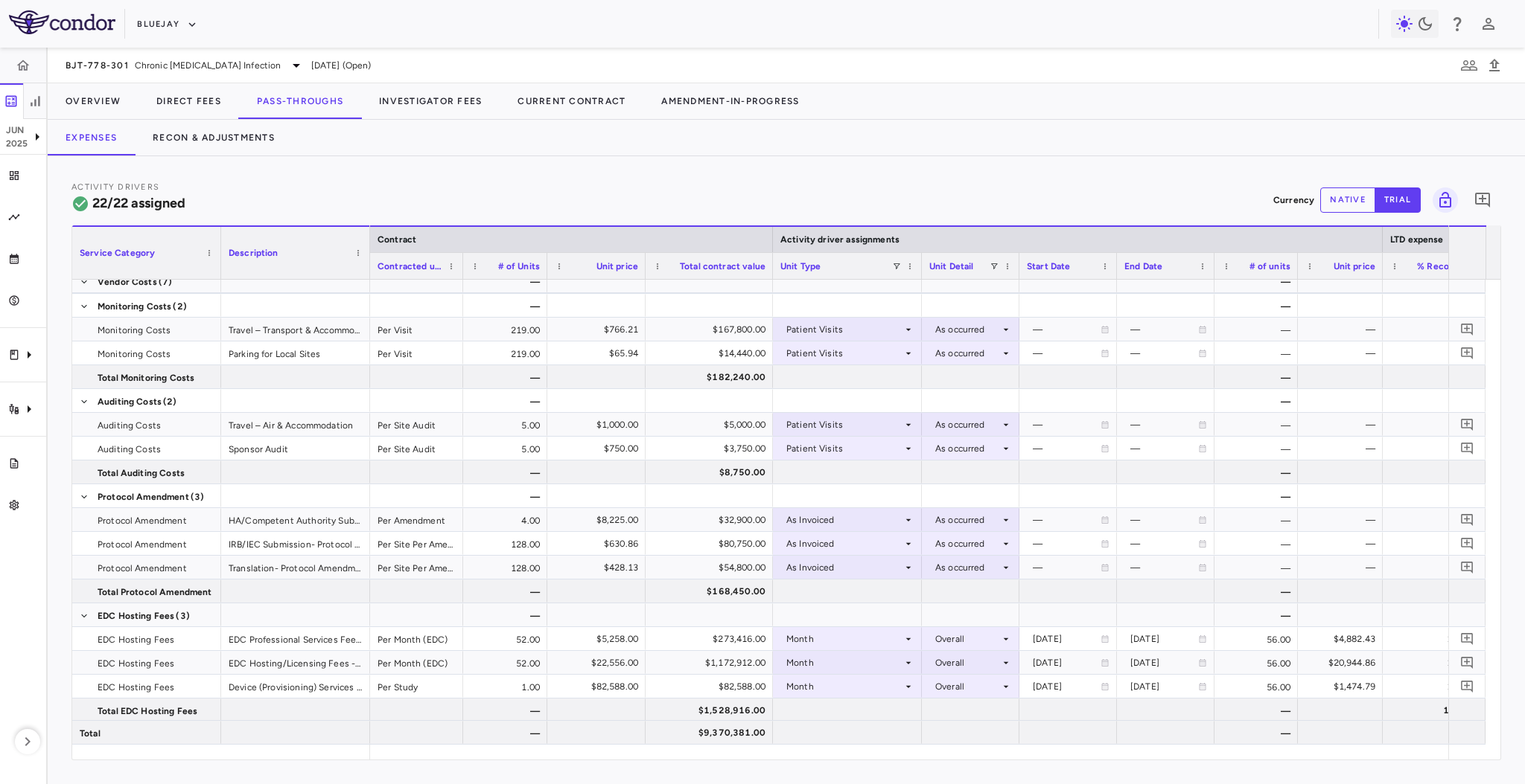
drag, startPoint x: 499, startPoint y: 260, endPoint x: 460, endPoint y: 265, distance: 39.3
click at [460, 265] on div at bounding box center [462, 266] width 6 height 26
click at [983, 687] on div "Overall" at bounding box center [967, 686] width 65 height 24
click at [991, 590] on li "Startup" at bounding box center [971, 597] width 115 height 22
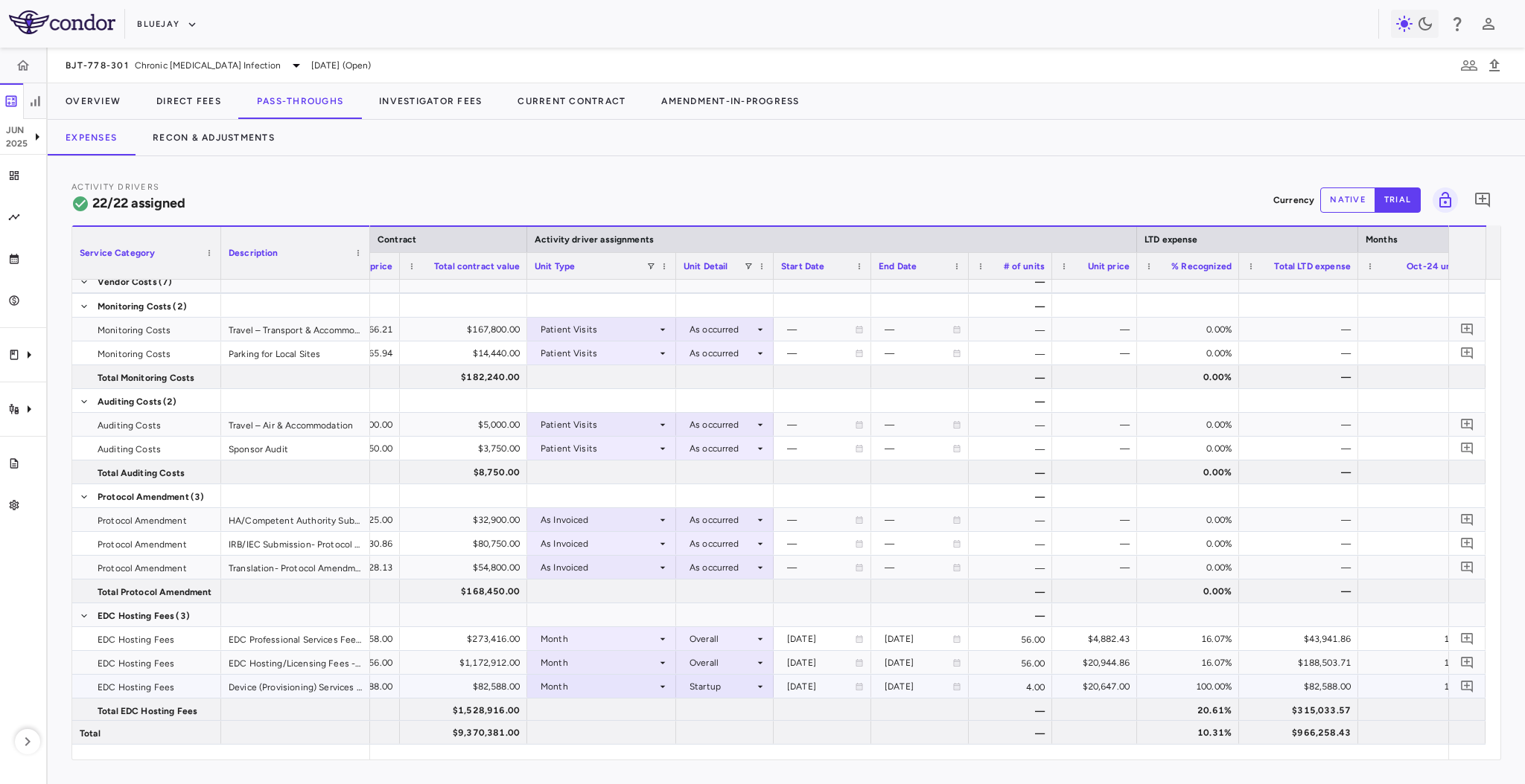
scroll to position [0, 194]
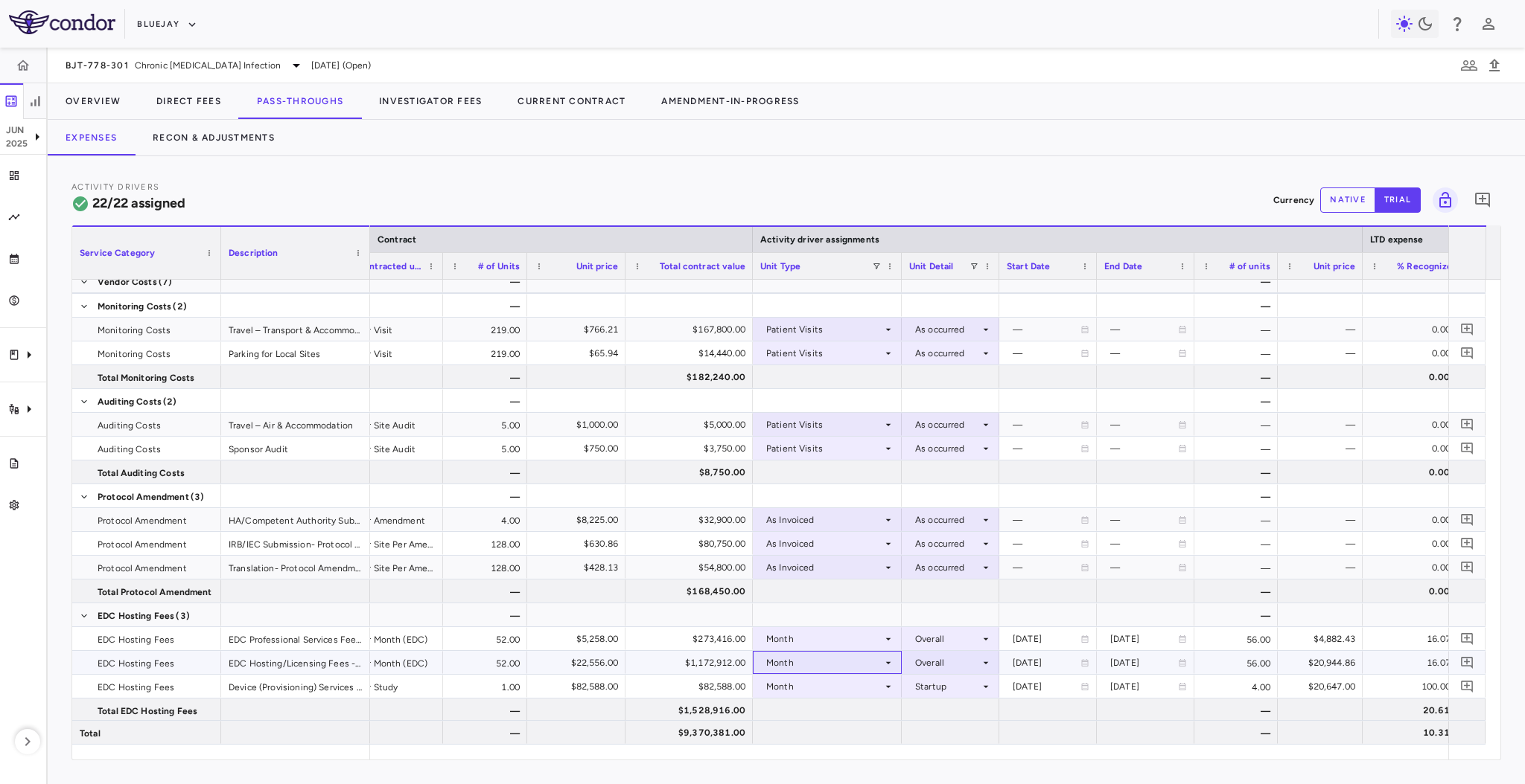
click at [870, 656] on div "Month" at bounding box center [824, 663] width 116 height 24
click at [946, 659] on div "Overall" at bounding box center [947, 663] width 65 height 24
click at [954, 747] on li "Custom" at bounding box center [950, 755] width 115 height 22
click at [1125, 667] on div at bounding box center [1145, 663] width 83 height 22
click at [1120, 666] on input "**********" at bounding box center [1132, 664] width 69 height 25
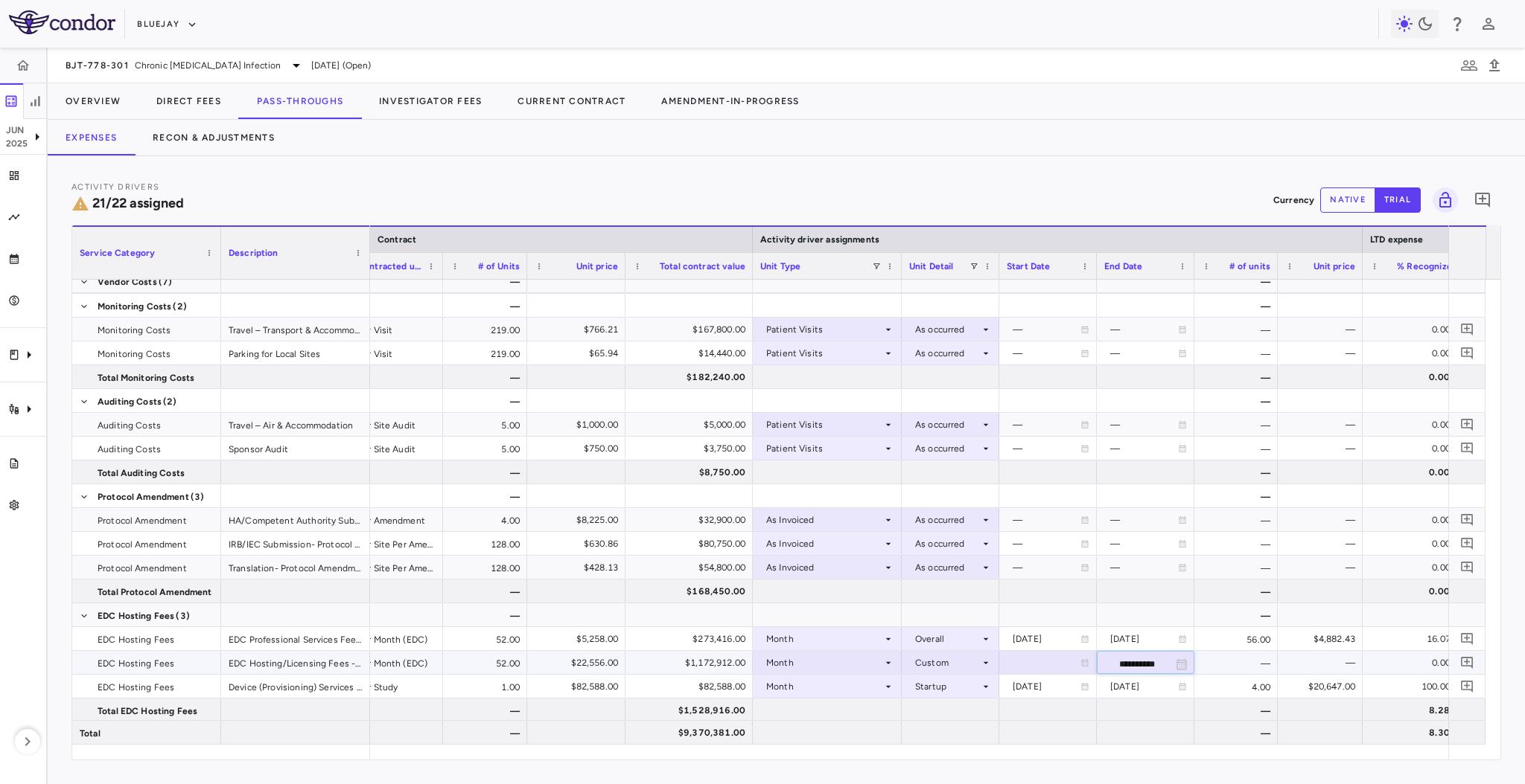
type input "**********"
click at [1020, 660] on div "Cut Ctrl+X Copy Ctrl+C Copy with Headers Copy with Group Headers Paste Ctrl+V E…" at bounding box center [1116, 686] width 191 height 145
click at [1000, 663] on div at bounding box center [1048, 663] width 98 height 23
click at [1011, 662] on input "**********" at bounding box center [1034, 664] width 69 height 25
type input "**********"
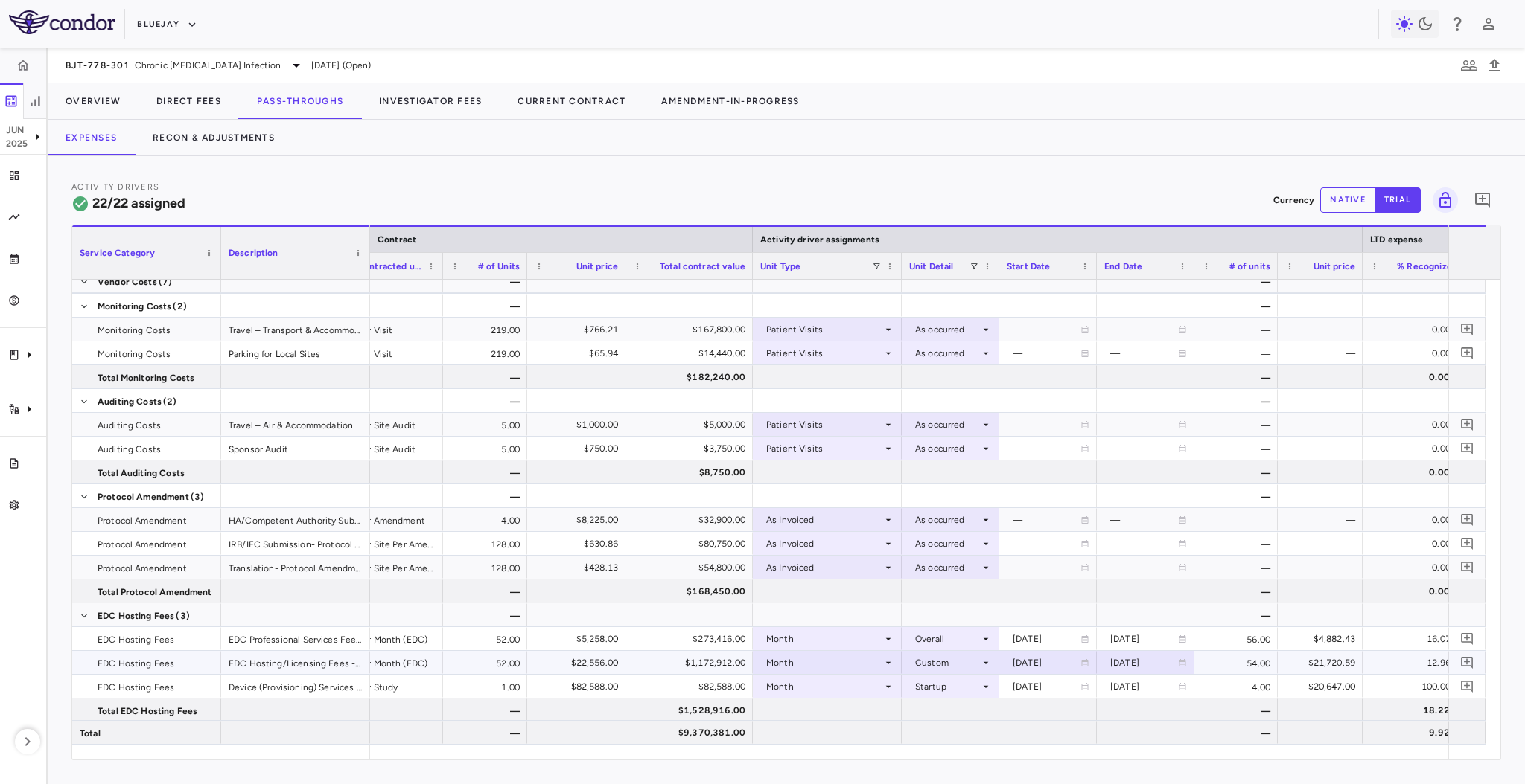
click at [1016, 661] on div "[DATE]" at bounding box center [1046, 663] width 68 height 24
click at [1020, 661] on input "**********" at bounding box center [1034, 664] width 69 height 25
click at [1142, 665] on div "[DATE]" at bounding box center [1144, 663] width 68 height 24
click at [1121, 665] on input "**********" at bounding box center [1132, 664] width 69 height 25
type input "**********"
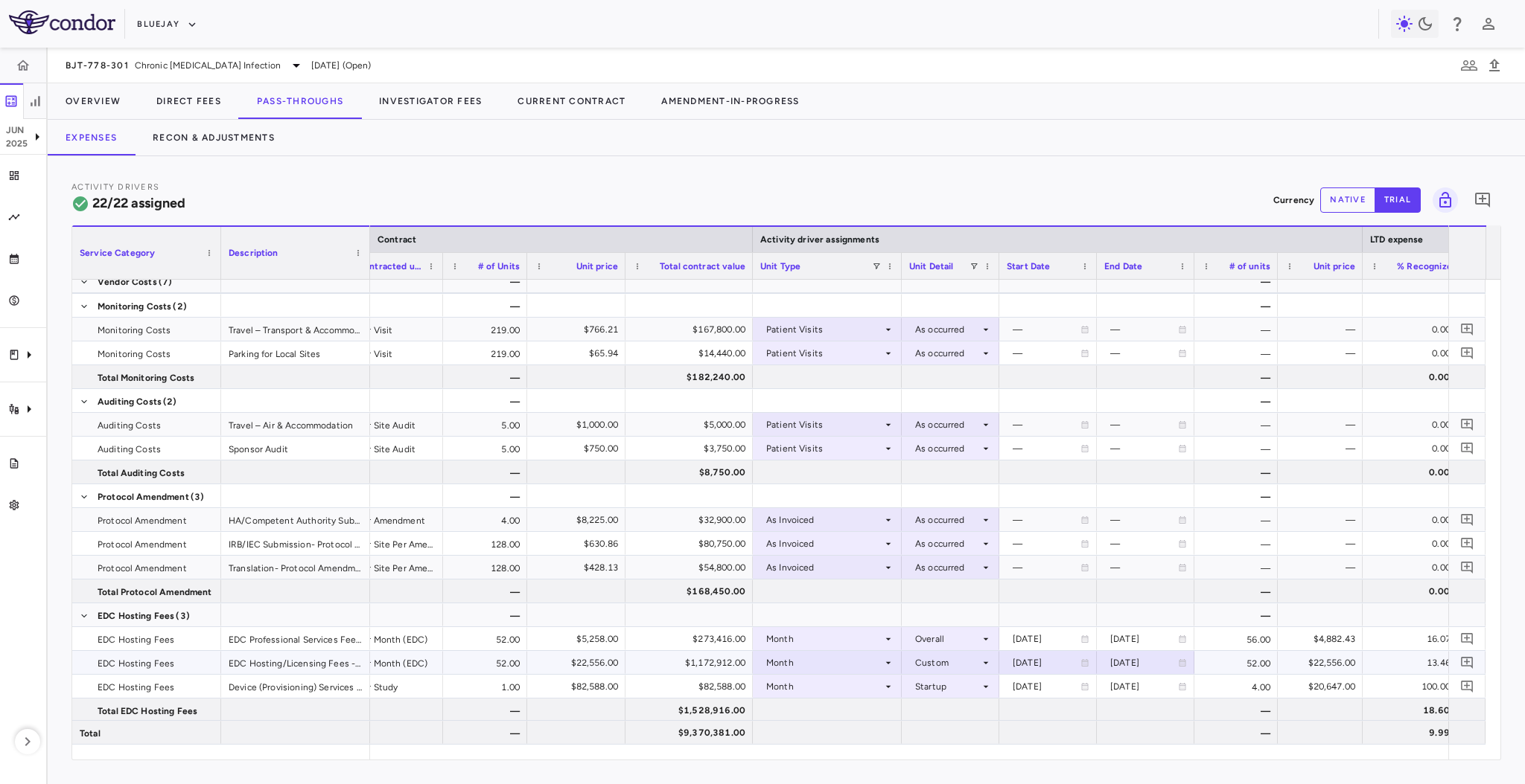
click at [1132, 658] on div "2029-03-31" at bounding box center [1144, 663] width 68 height 24
click at [1135, 658] on input "**********" at bounding box center [1132, 664] width 69 height 25
type input "**********"
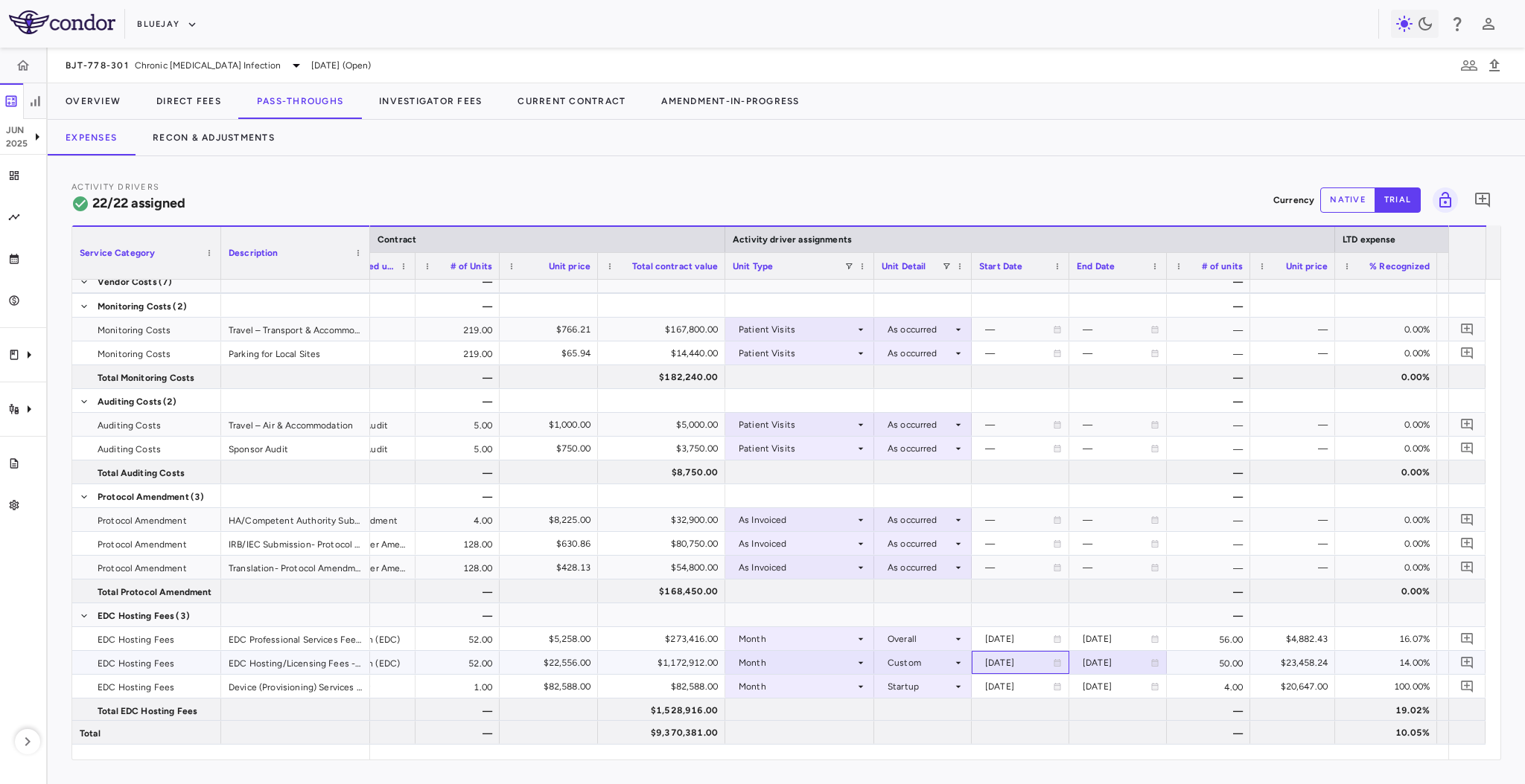
click at [1016, 662] on div "[DATE]" at bounding box center [1019, 663] width 68 height 24
click at [996, 662] on input "**********" at bounding box center [1007, 664] width 69 height 25
type input "**********"
click at [1085, 661] on div "[DATE]" at bounding box center [1116, 663] width 68 height 24
click at [1113, 663] on input "**********" at bounding box center [1105, 664] width 69 height 25
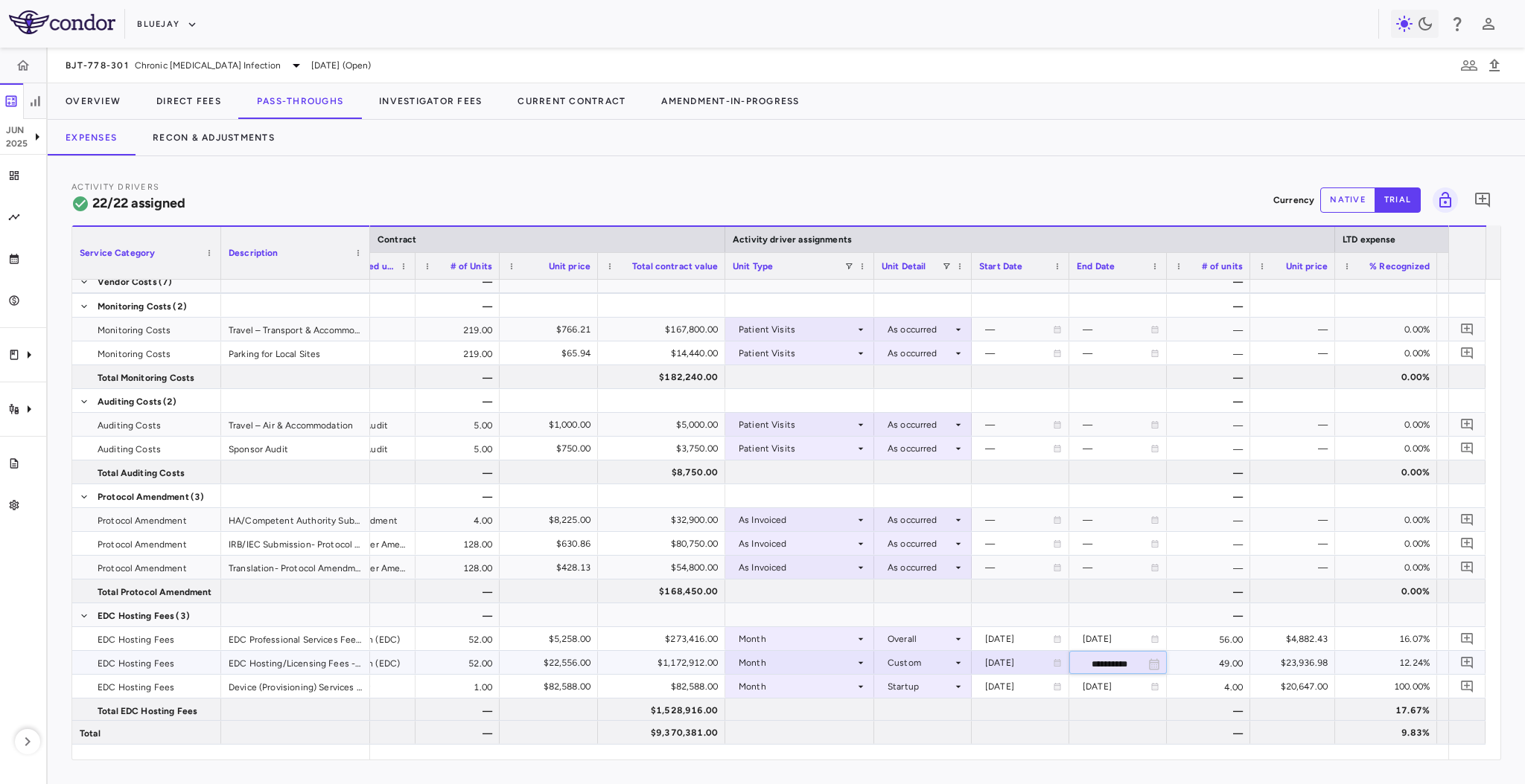
type input "**********"
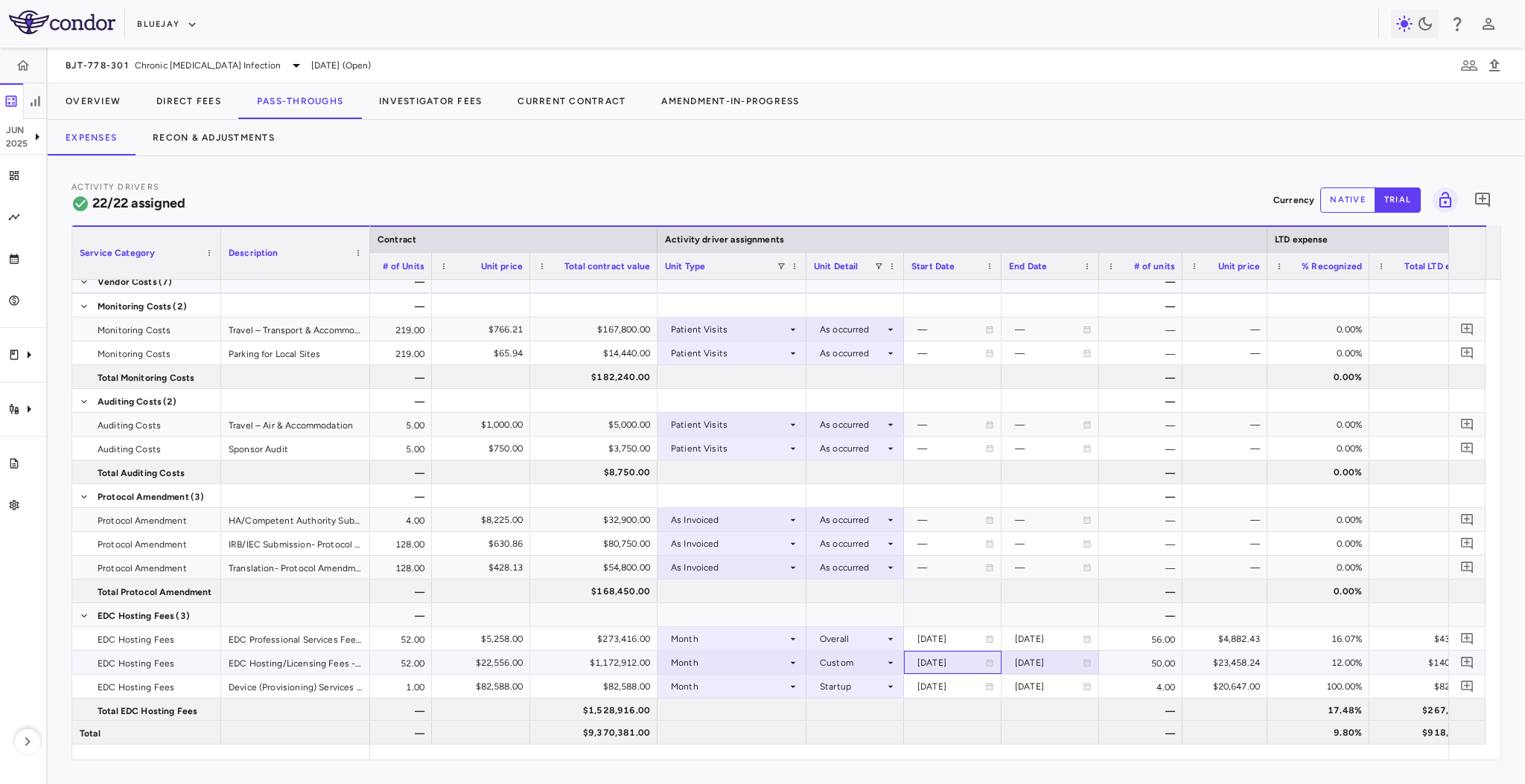
click at [922, 659] on div "2025-01-01" at bounding box center [951, 663] width 68 height 24
click at [927, 660] on input "**********" at bounding box center [939, 664] width 69 height 25
type input "**********"
click at [1049, 667] on div "2029-02-28" at bounding box center [1049, 663] width 68 height 24
click at [1043, 667] on input "**********" at bounding box center [1036, 664] width 69 height 25
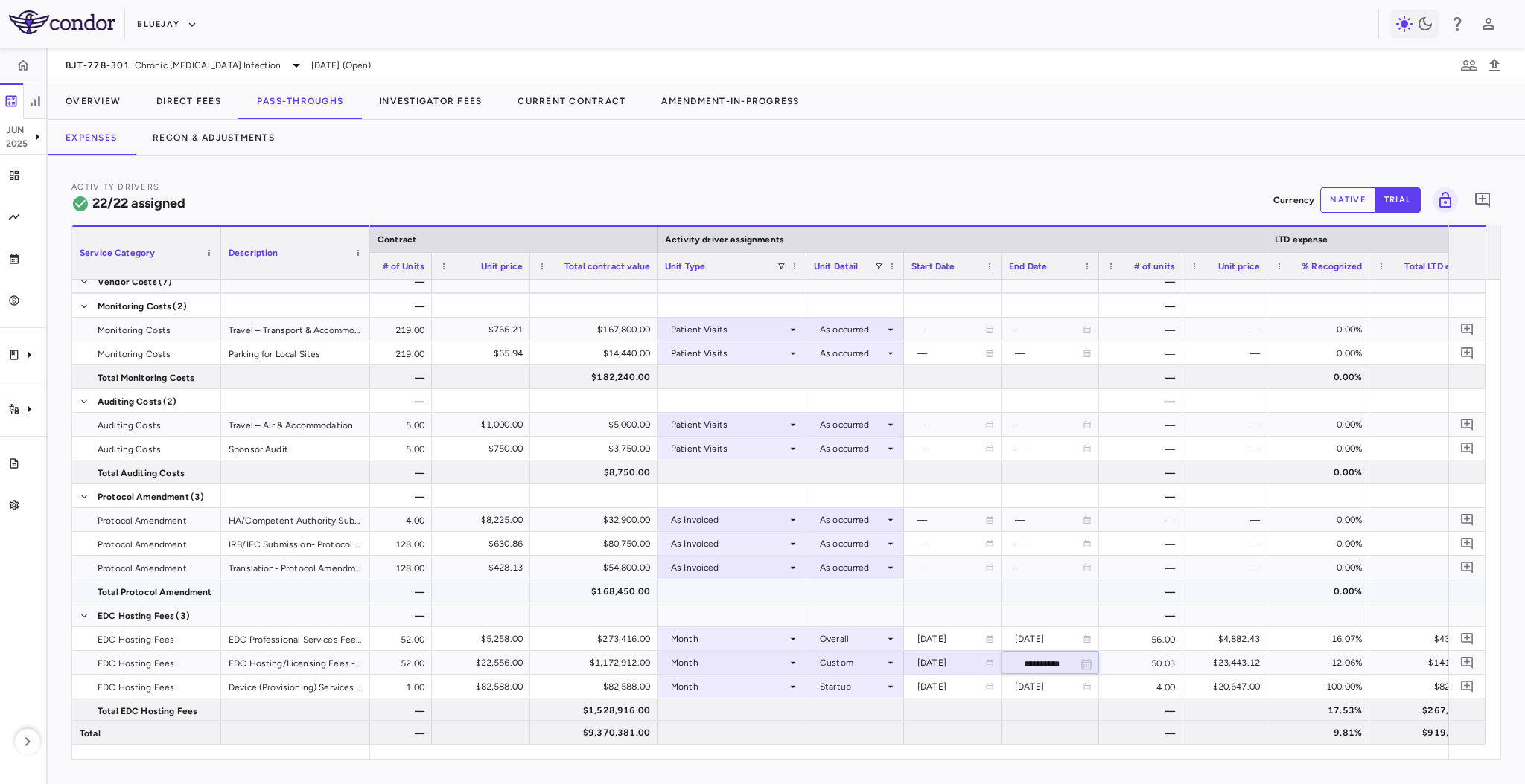
type input "**********"
click at [960, 662] on div "[DATE]" at bounding box center [951, 663] width 68 height 24
click at [960, 662] on input "**********" at bounding box center [939, 664] width 69 height 25
type input "**********"
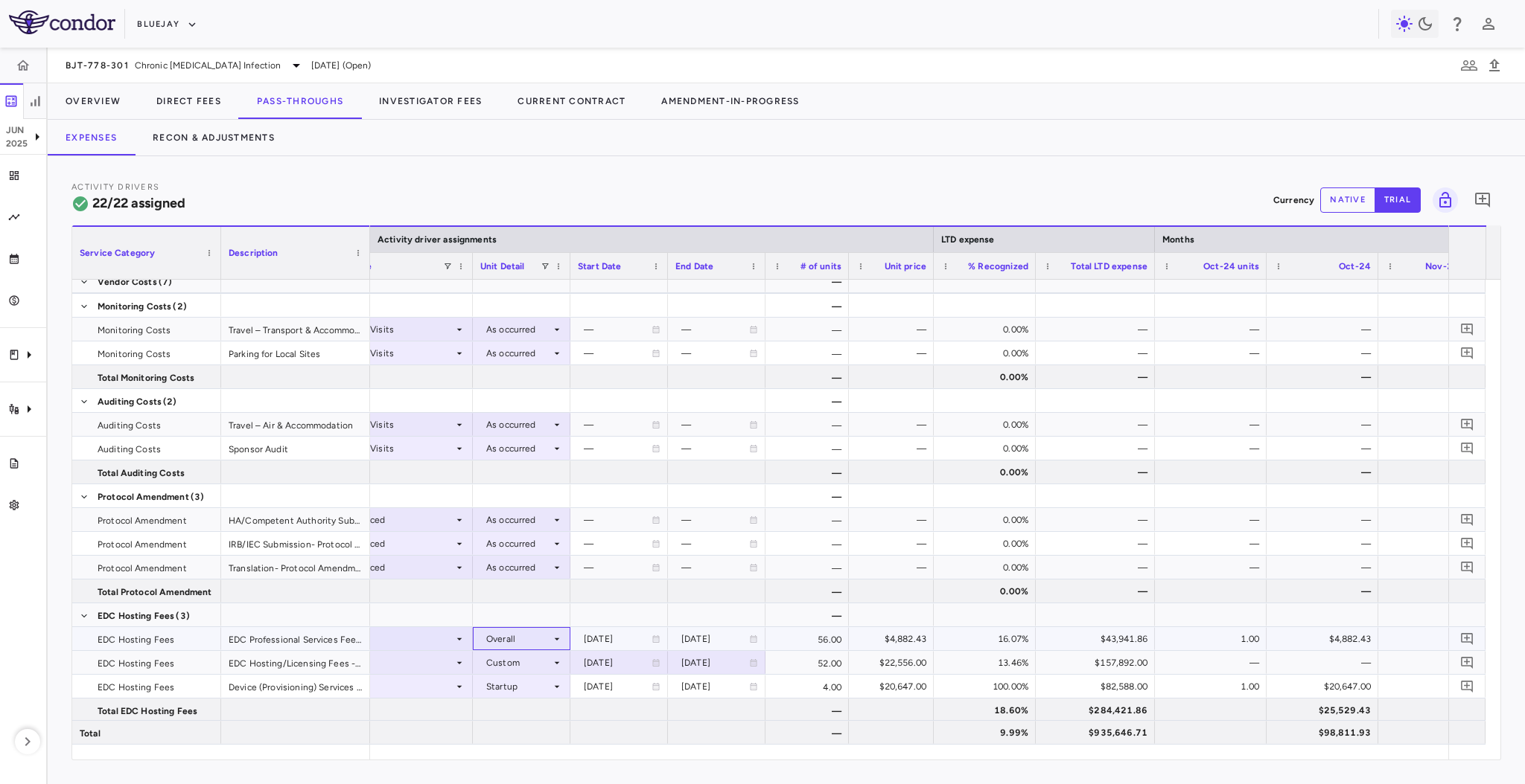
click at [519, 633] on div "Overall" at bounding box center [519, 639] width 65 height 24
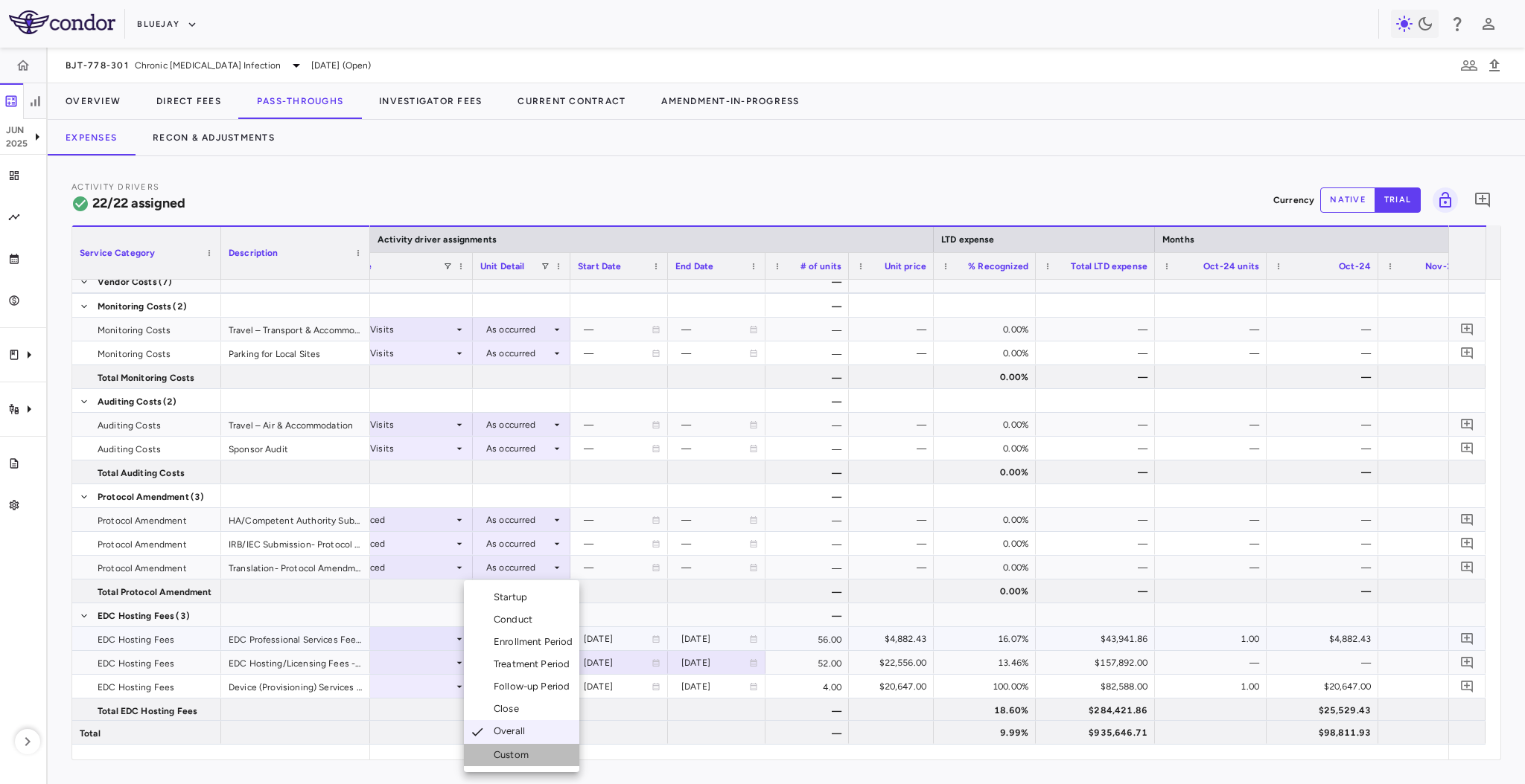
click at [529, 745] on li "Custom" at bounding box center [522, 755] width 115 height 22
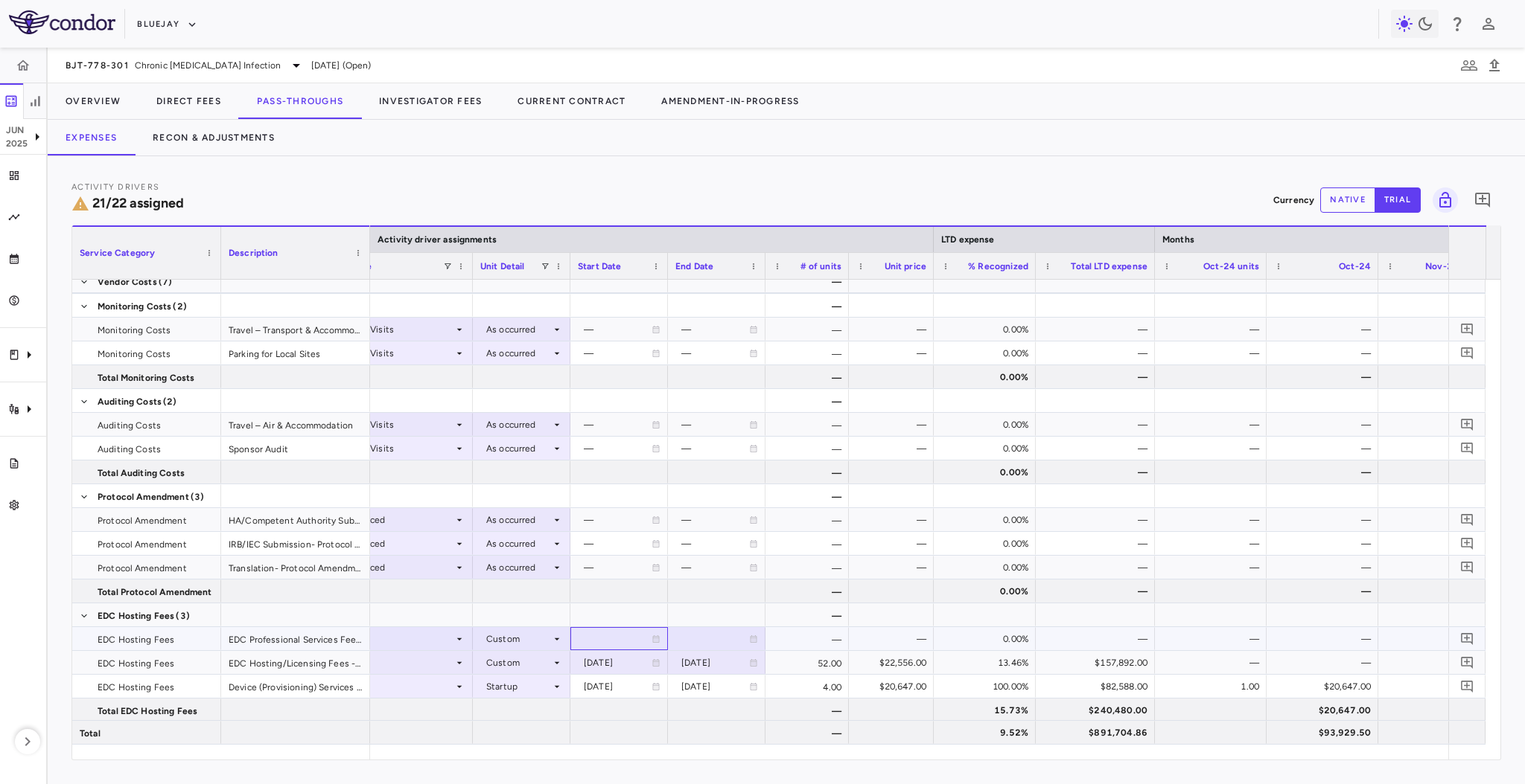
click at [614, 637] on div at bounding box center [619, 639] width 83 height 22
click at [614, 637] on input "**********" at bounding box center [605, 640] width 69 height 25
type input "**********"
click at [707, 641] on div at bounding box center [717, 639] width 83 height 22
click at [707, 641] on input "**********" at bounding box center [703, 640] width 69 height 25
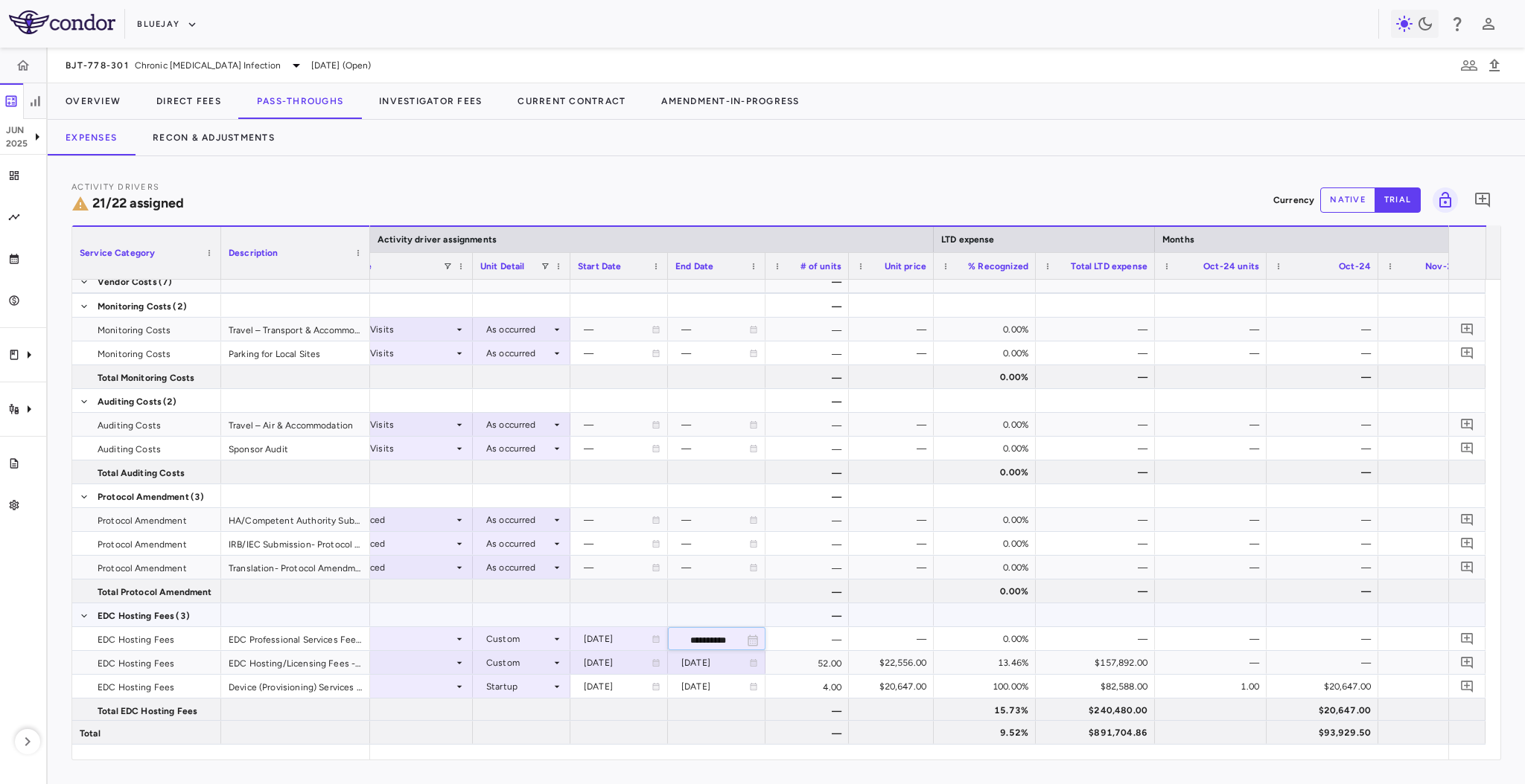
type input "**********"
click at [955, 633] on span "Export" at bounding box center [980, 626] width 126 height 21
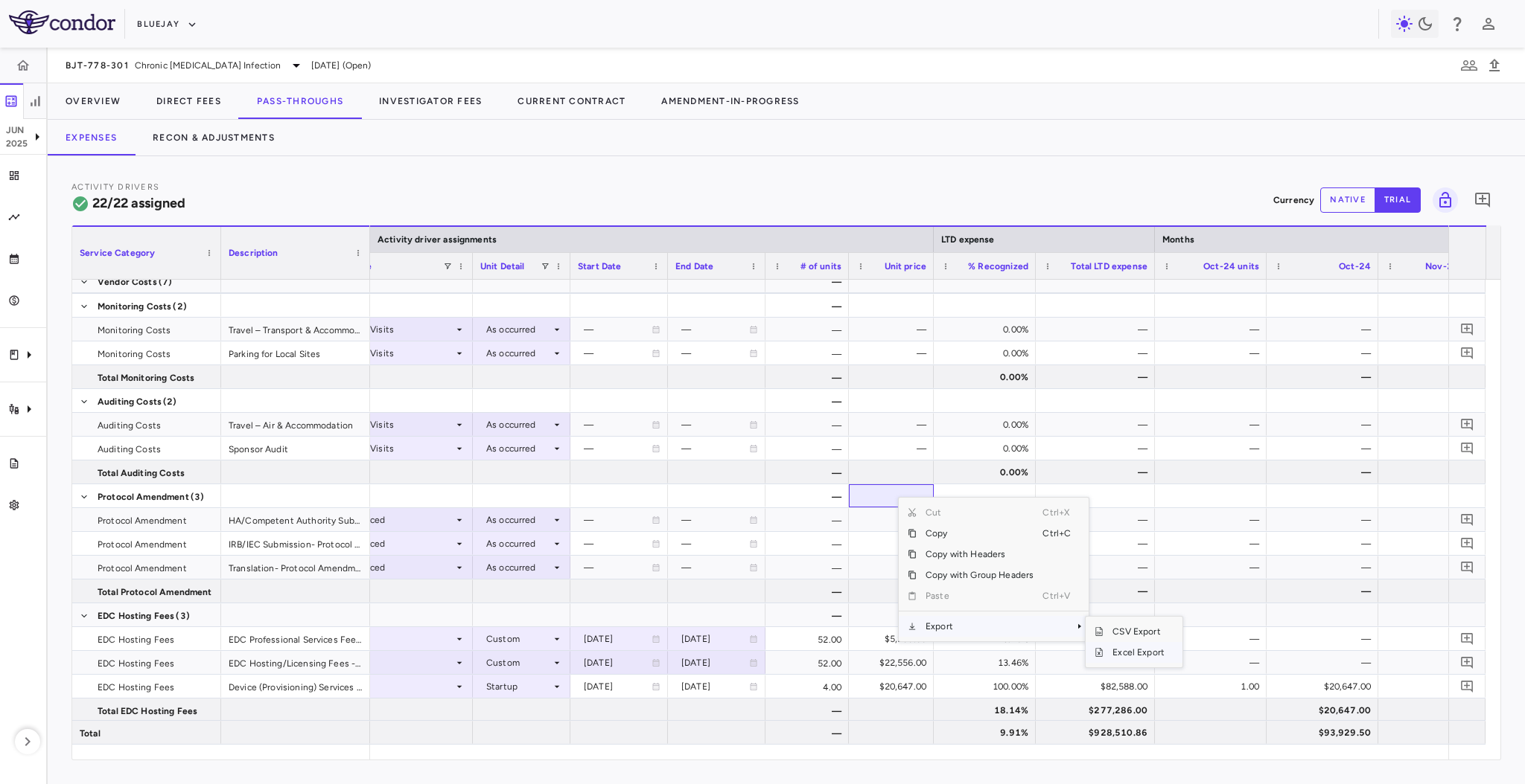
click at [1149, 660] on span "Excel Export" at bounding box center [1138, 652] width 70 height 21
click at [193, 144] on button "Recon & Adjustments" at bounding box center [213, 137] width 157 height 36
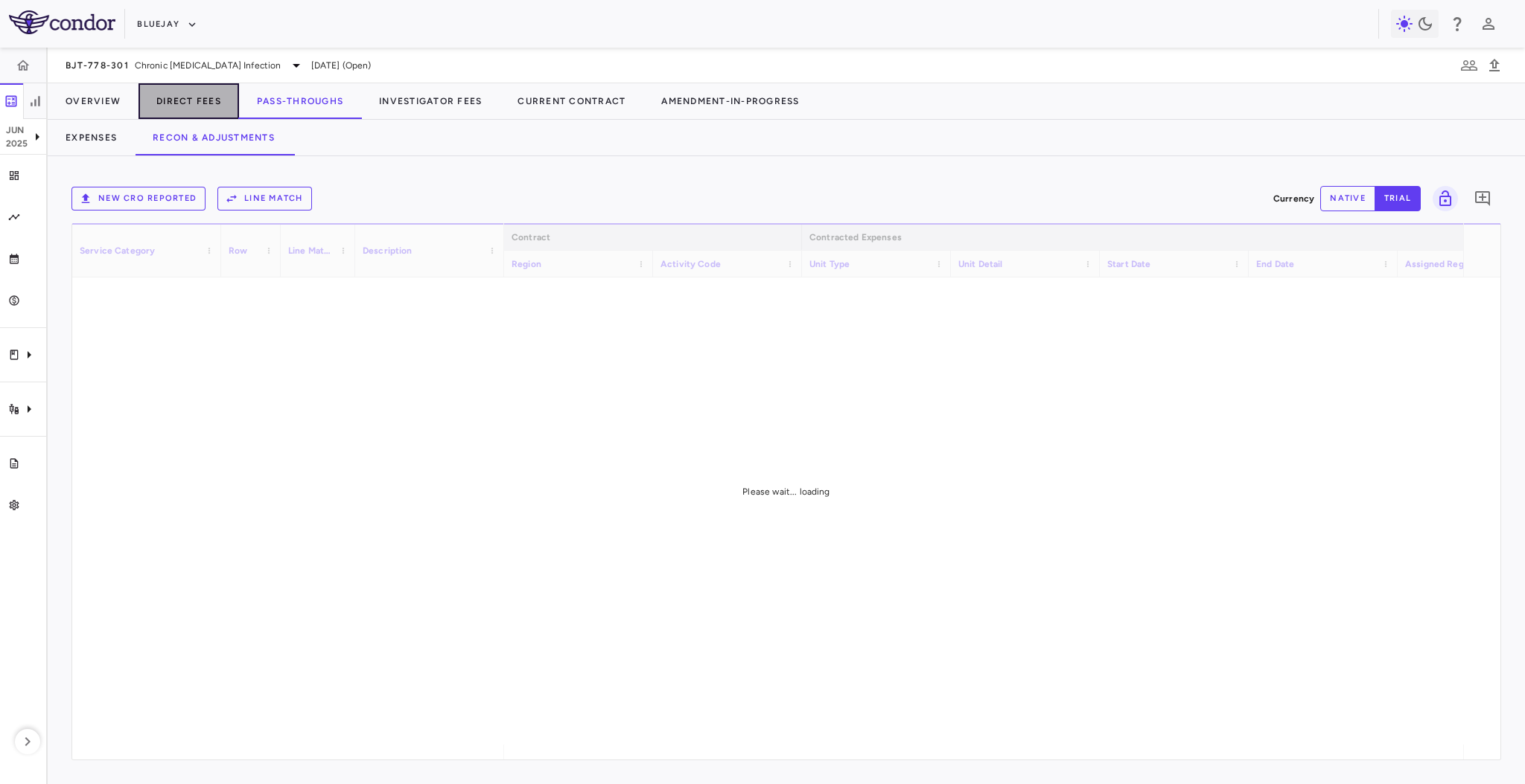
click at [196, 99] on button "Direct Fees" at bounding box center [188, 101] width 101 height 36
click at [195, 131] on button "Recon & Adjustments" at bounding box center [213, 137] width 157 height 36
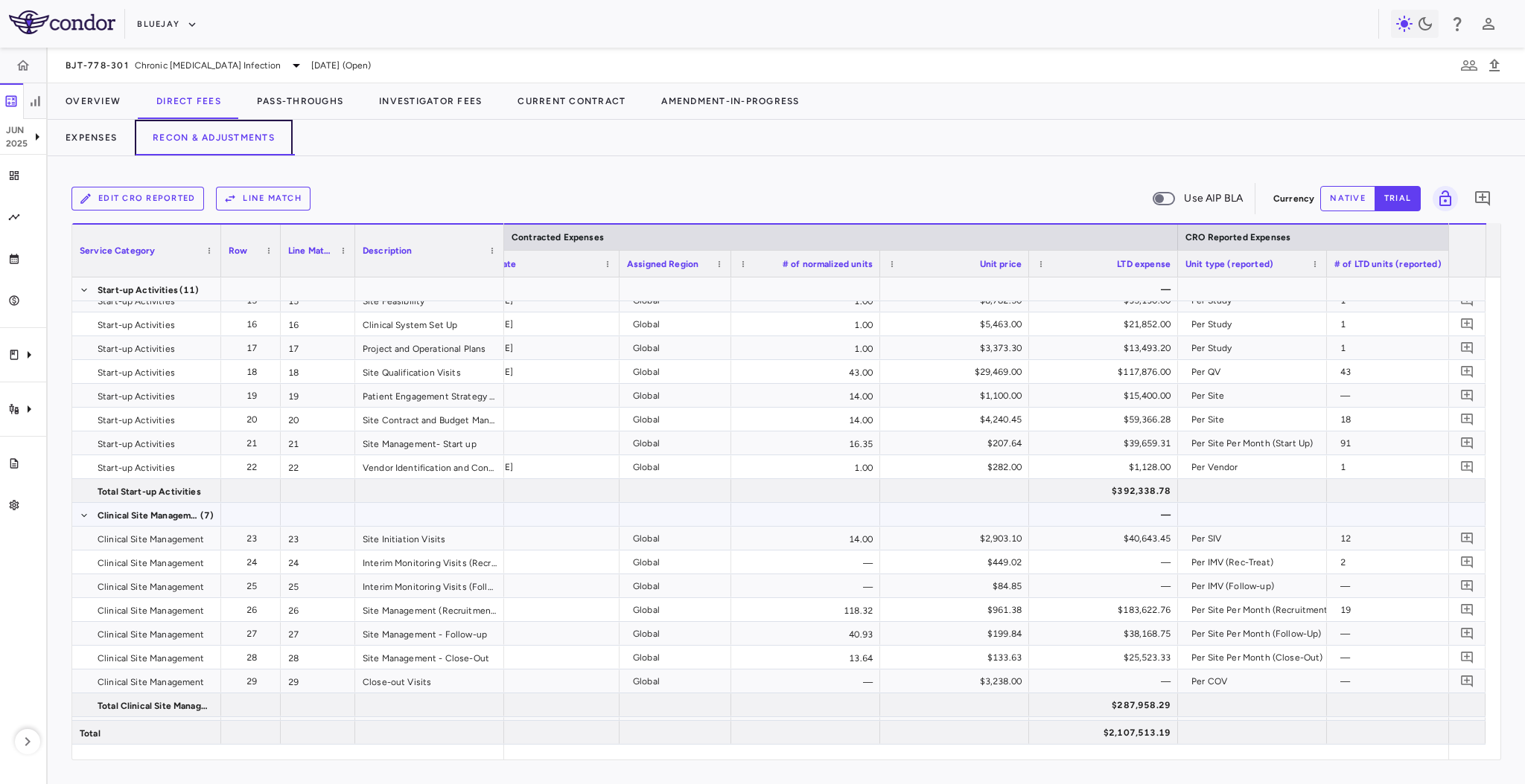
scroll to position [0, 878]
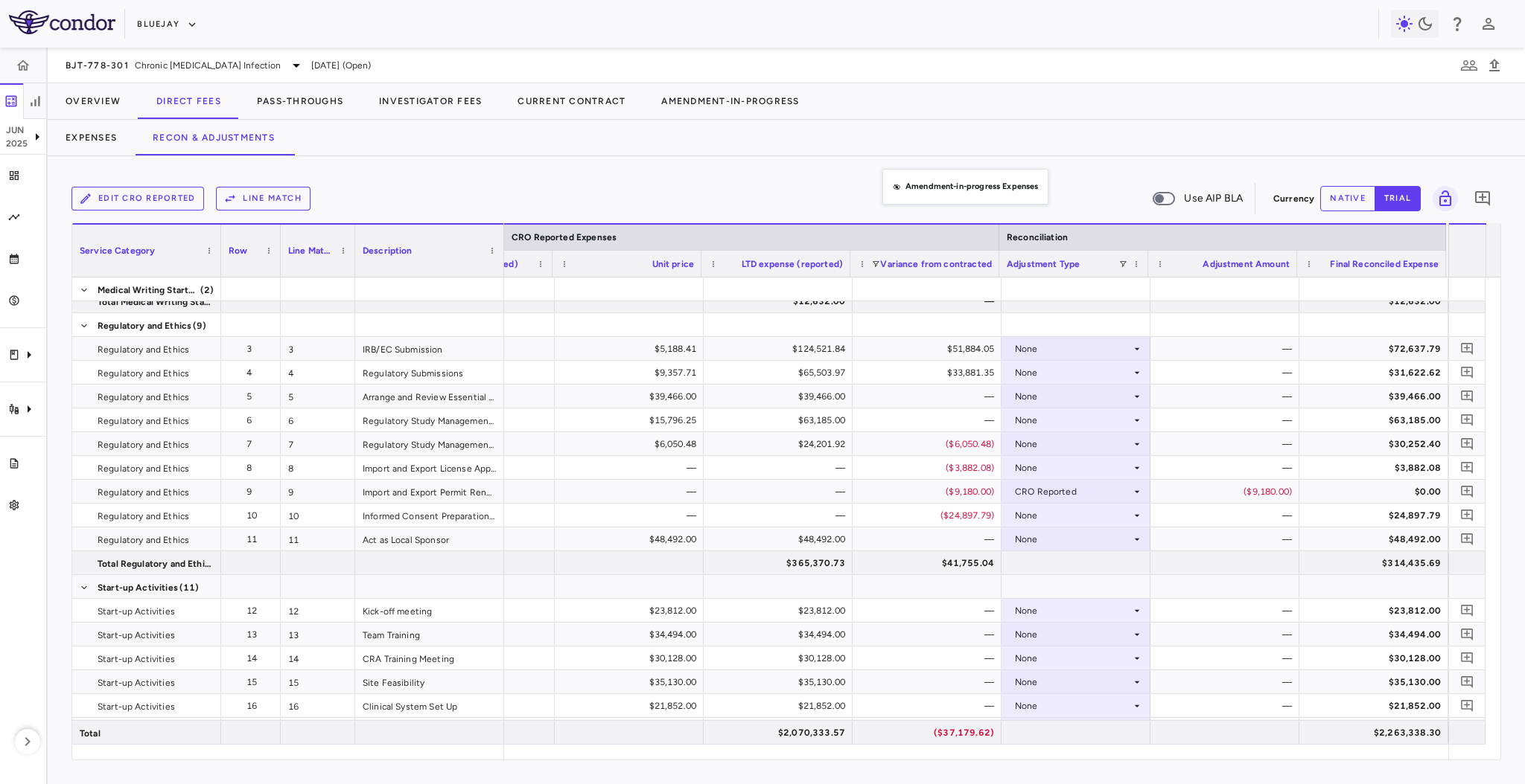
drag, startPoint x: 854, startPoint y: 238, endPoint x: 890, endPoint y: 177, distance: 70.8
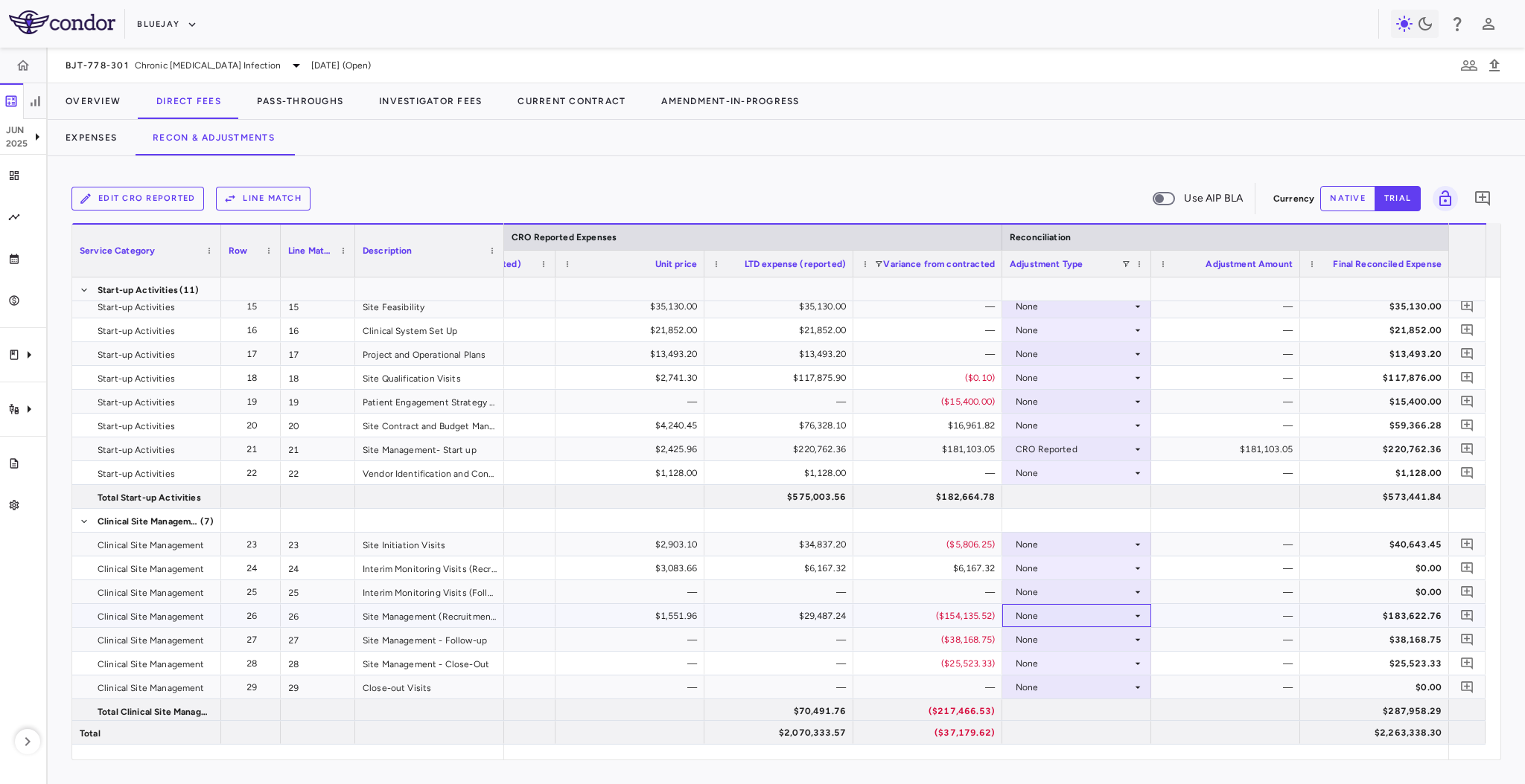
click at [1079, 613] on div "None" at bounding box center [1073, 616] width 116 height 24
click at [1087, 661] on div "CRO Reported" at bounding box center [1067, 667] width 71 height 13
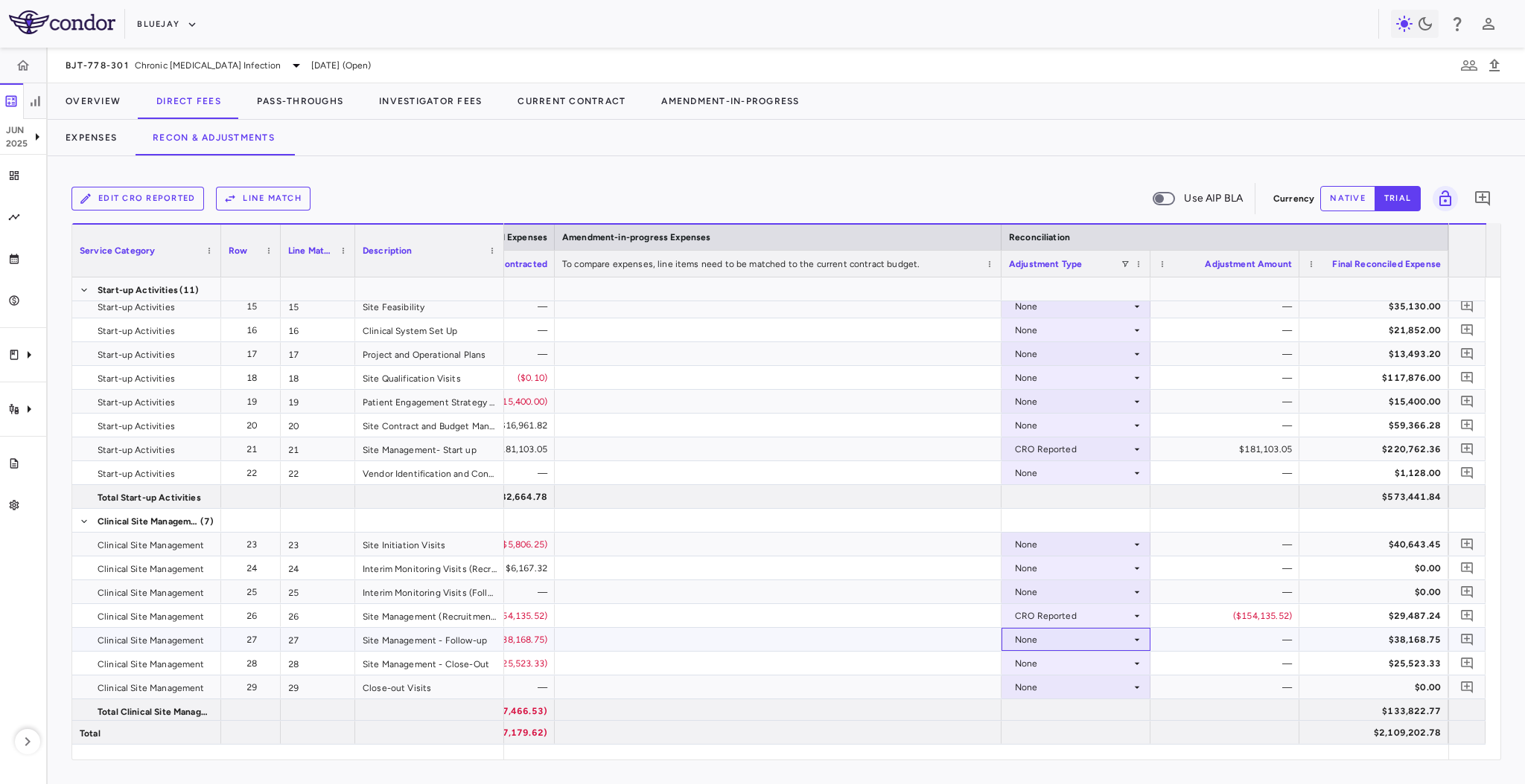
click at [1080, 640] on div "None" at bounding box center [1072, 640] width 116 height 24
click at [1086, 686] on div "CRO Reported" at bounding box center [1067, 690] width 71 height 13
click at [1099, 663] on div "None" at bounding box center [1072, 663] width 116 height 24
click at [1099, 719] on div "CRO Reported" at bounding box center [1067, 714] width 71 height 13
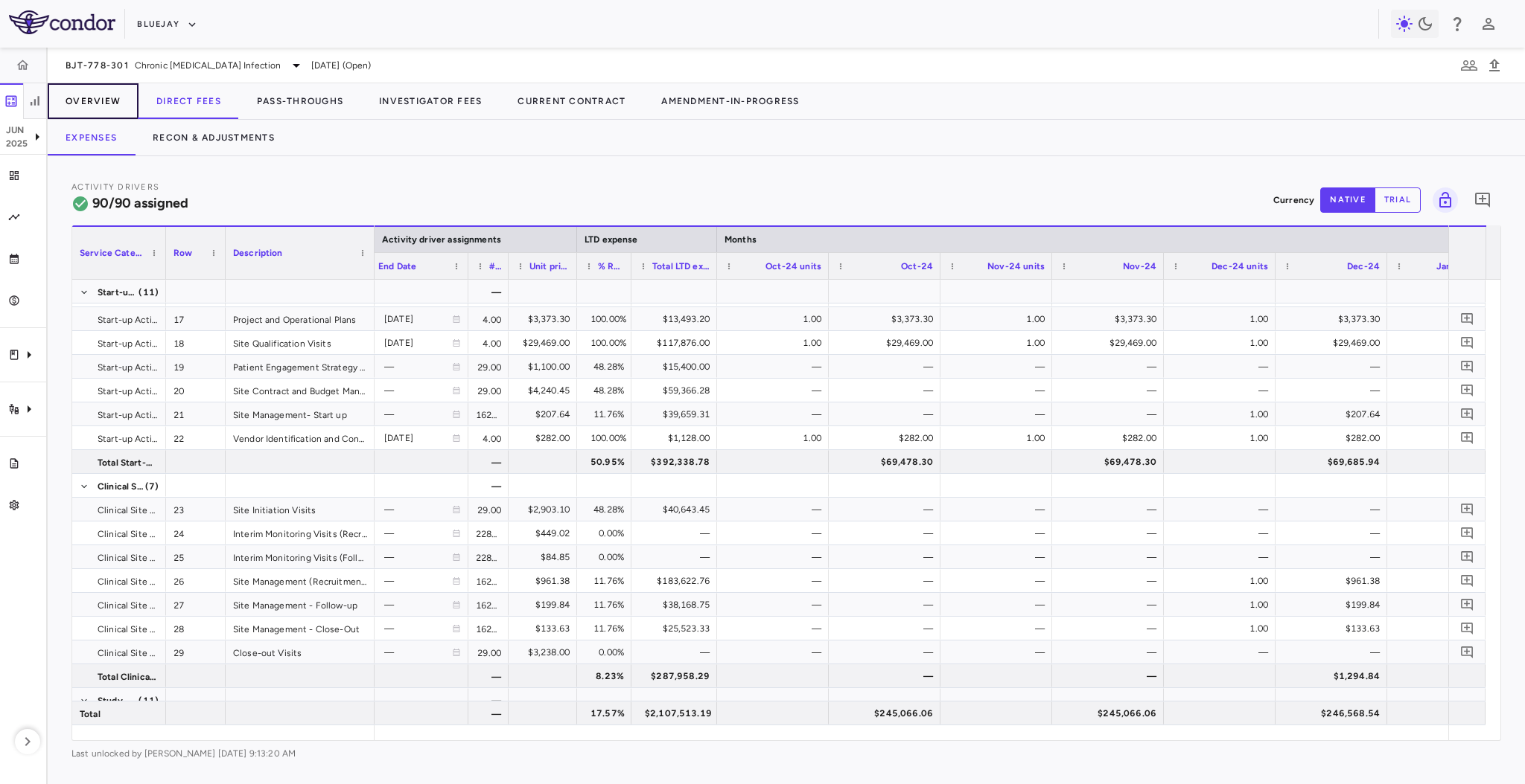
click at [105, 104] on button "Overview" at bounding box center [93, 101] width 91 height 36
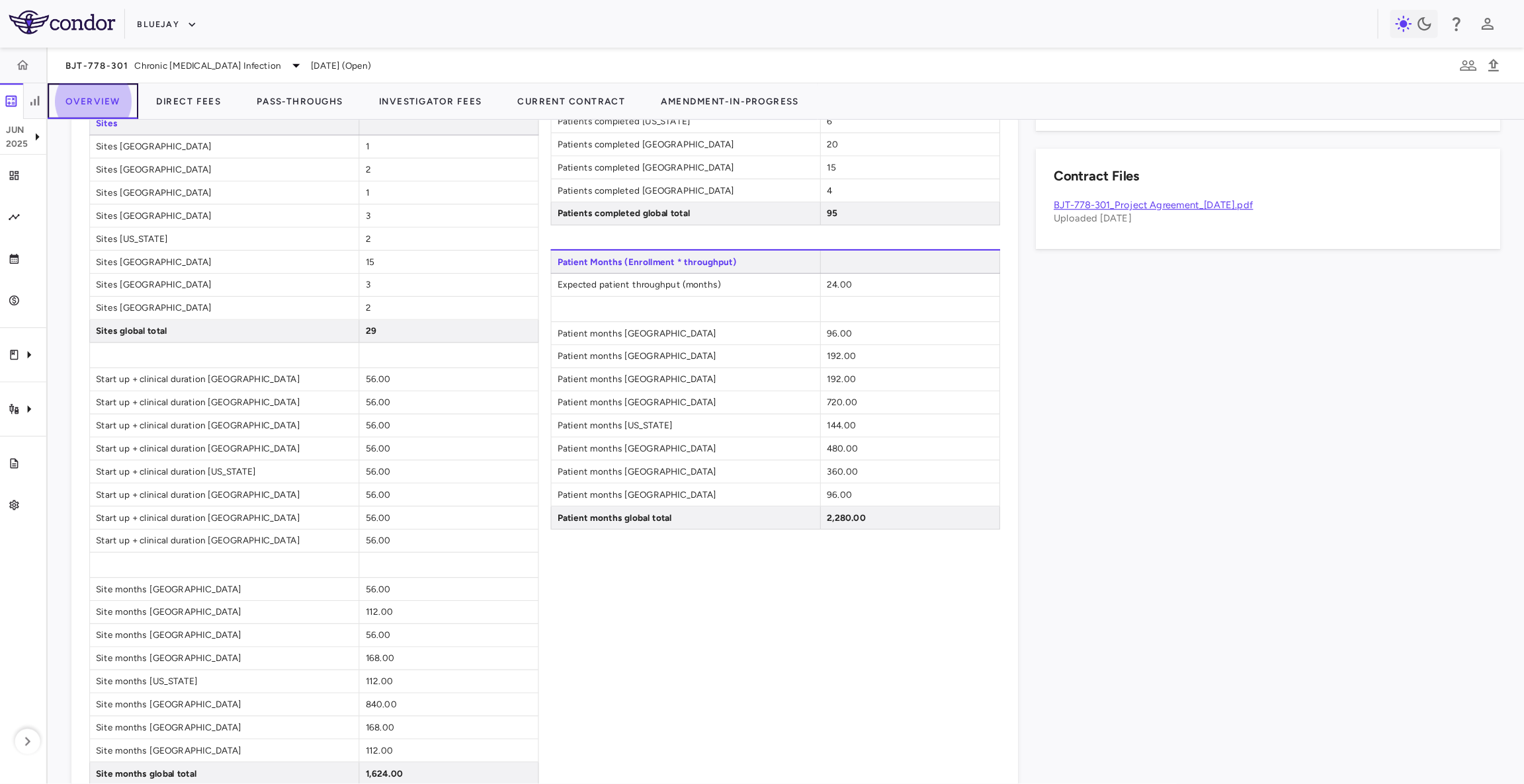
scroll to position [753, 0]
click at [579, 585] on div "Patient Enrollment Patients screened Serbia 4 Patients screened Greece 8 Patien…" at bounding box center [689, 162] width 399 height 1073
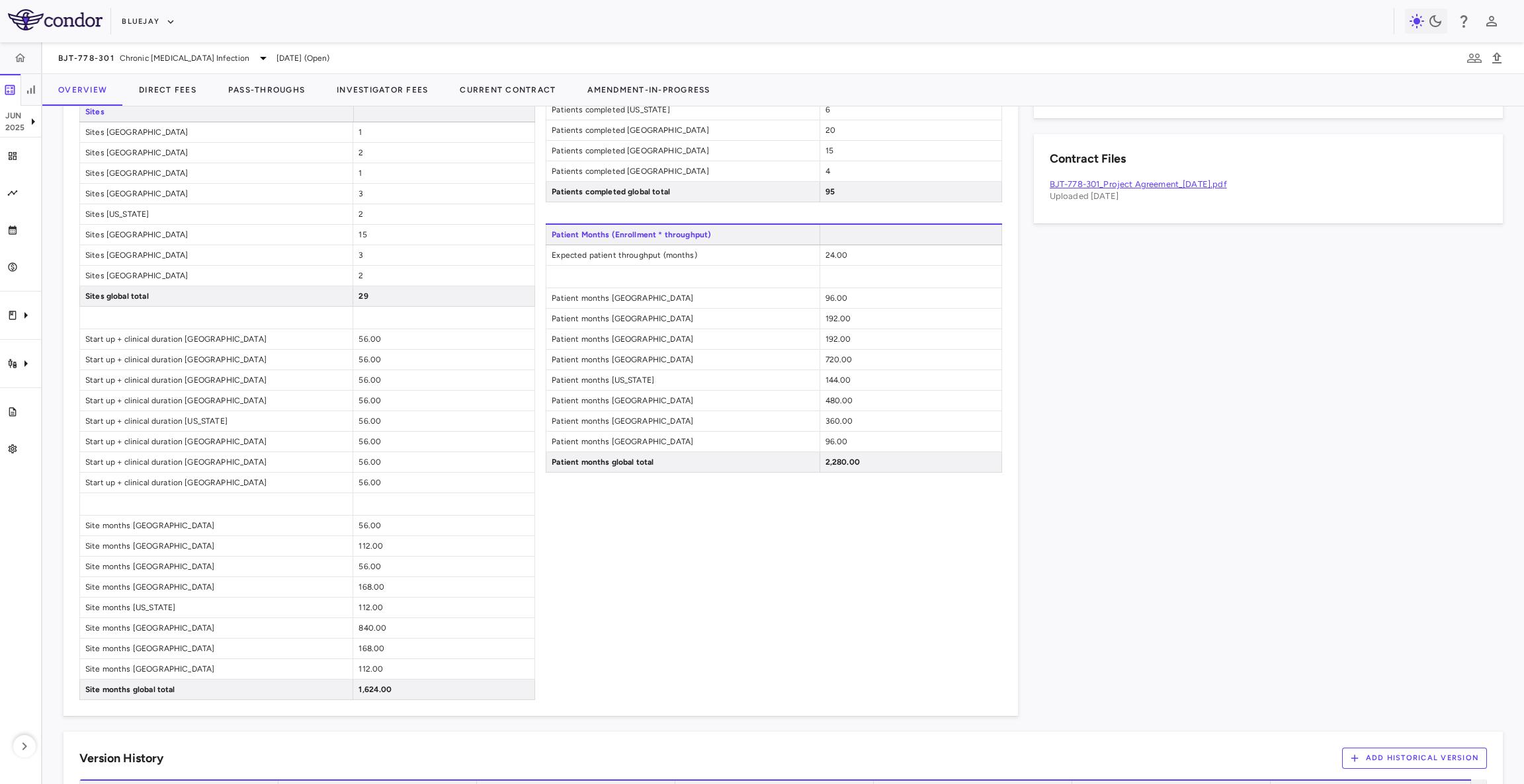
click at [661, 605] on div "Patient Enrollment Patients screened Serbia 4 Patients screened Greece 8 Patien…" at bounding box center [773, 163] width 456 height 1073
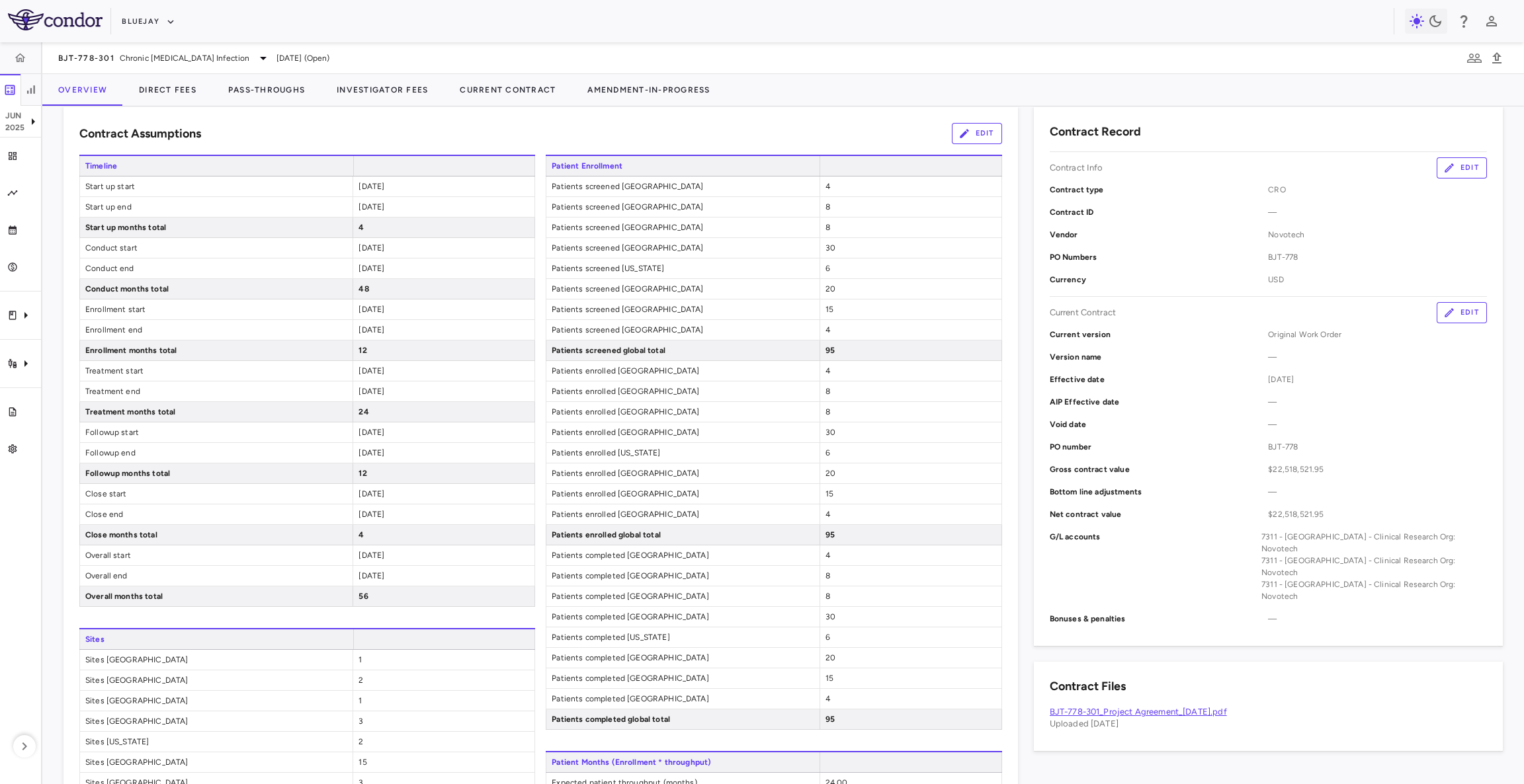
scroll to position [707, 0]
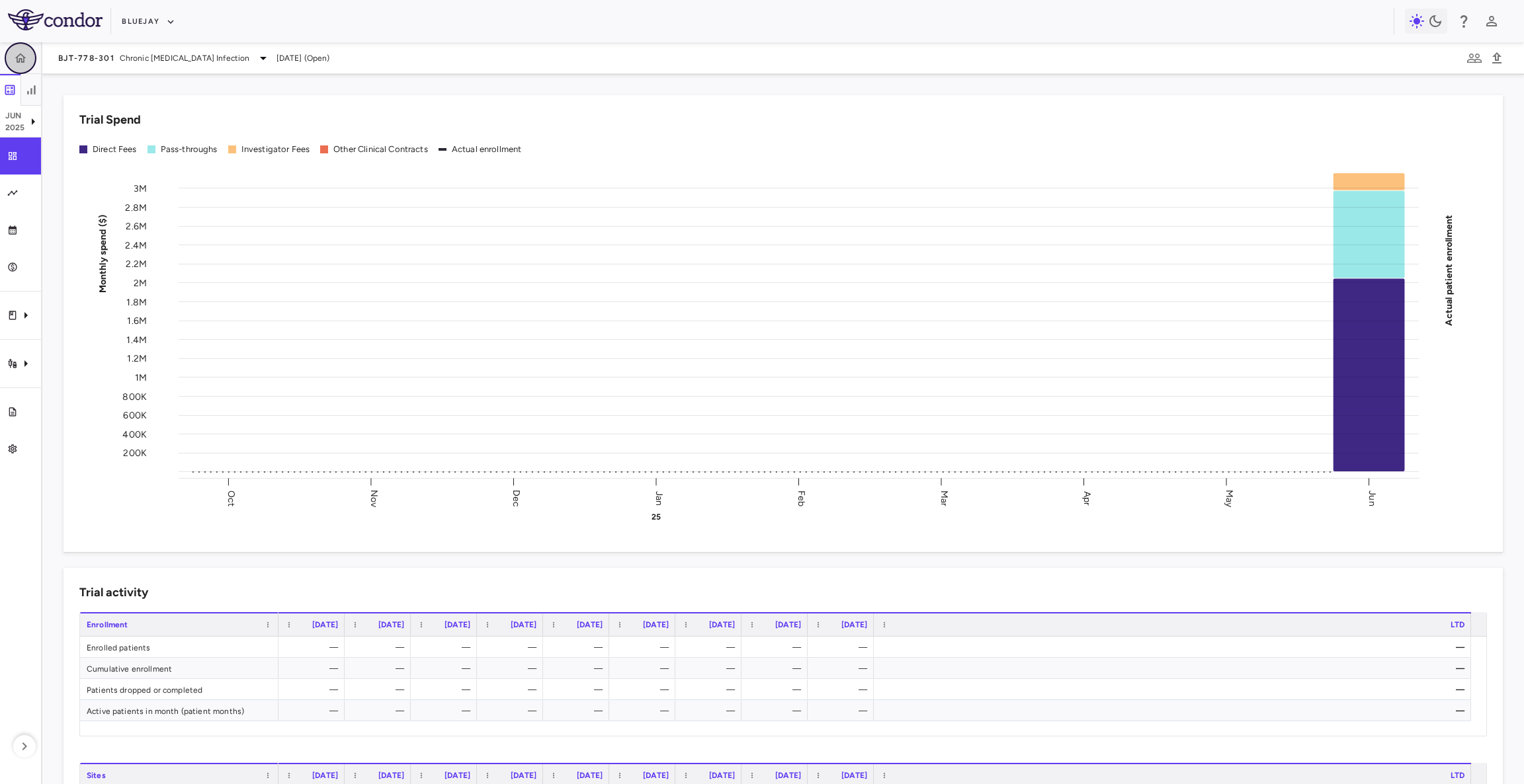
click at [23, 52] on icon "button" at bounding box center [20, 58] width 13 height 13
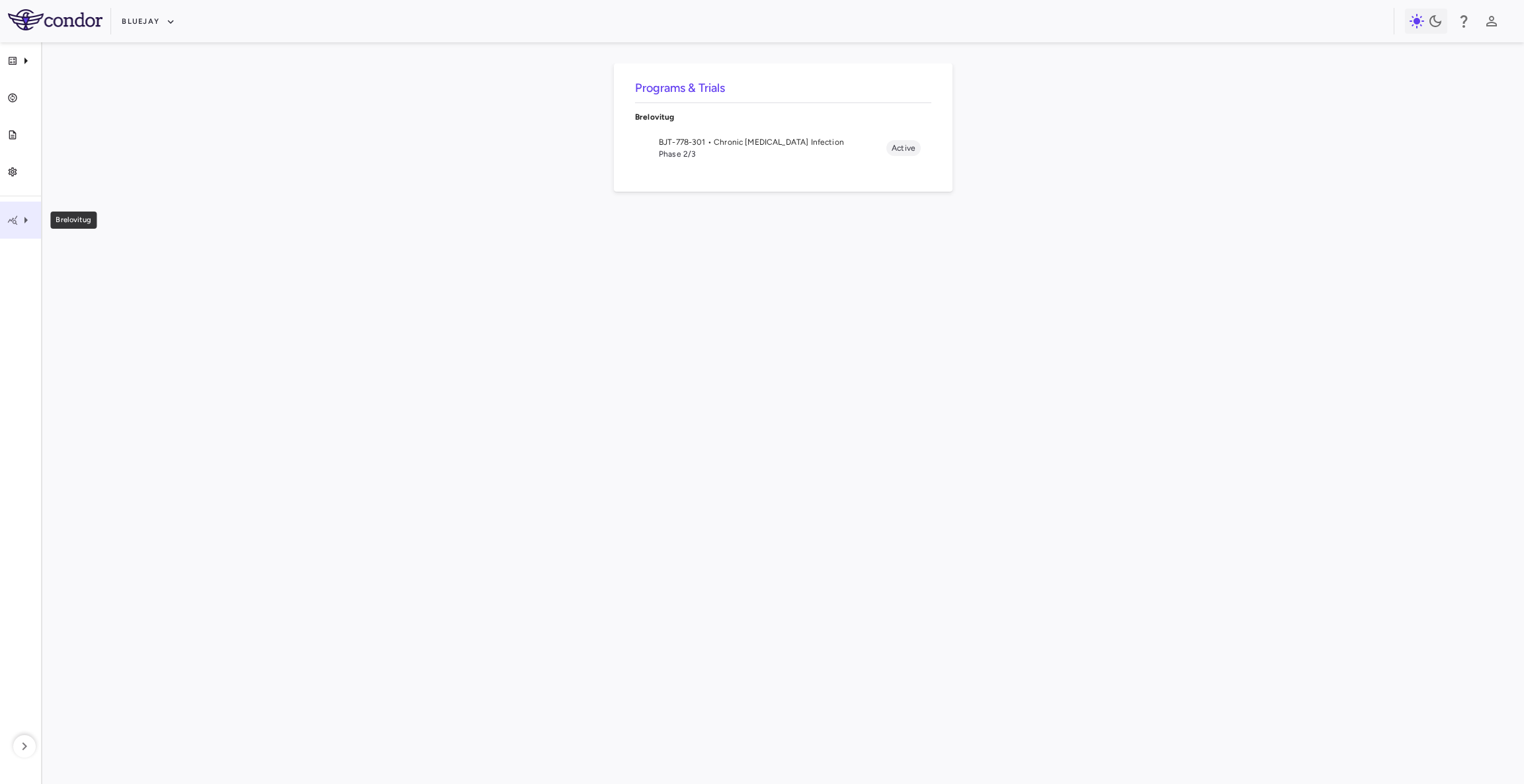
click at [19, 220] on icon "Brelovitug" at bounding box center [25, 220] width 16 height 16
click at [74, 233] on span "BJT-778-301 • Chronic [MEDICAL_DATA] Infection" at bounding box center [149, 238] width 161 height 12
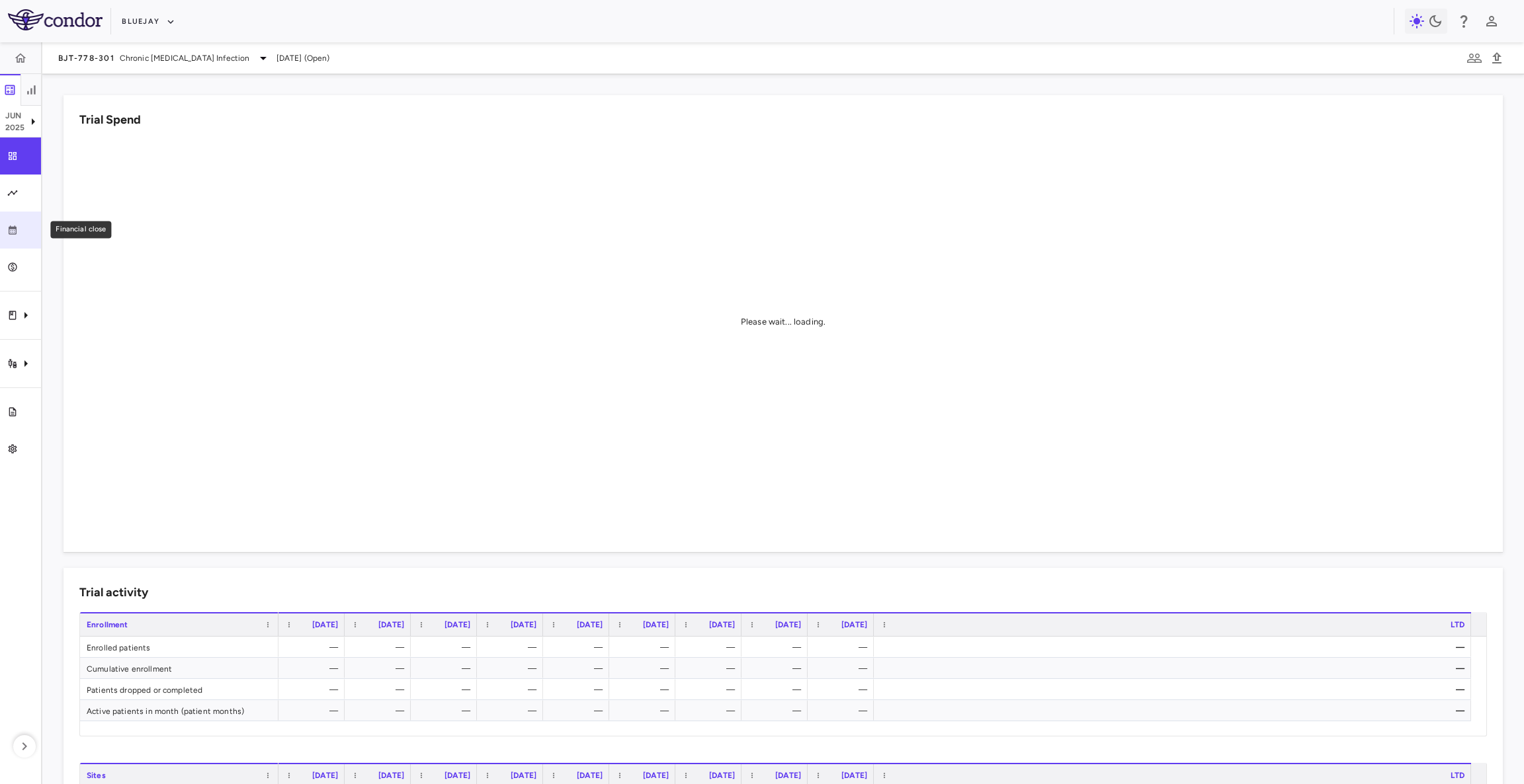
click at [11, 234] on icon "Financial close" at bounding box center [13, 230] width 11 height 11
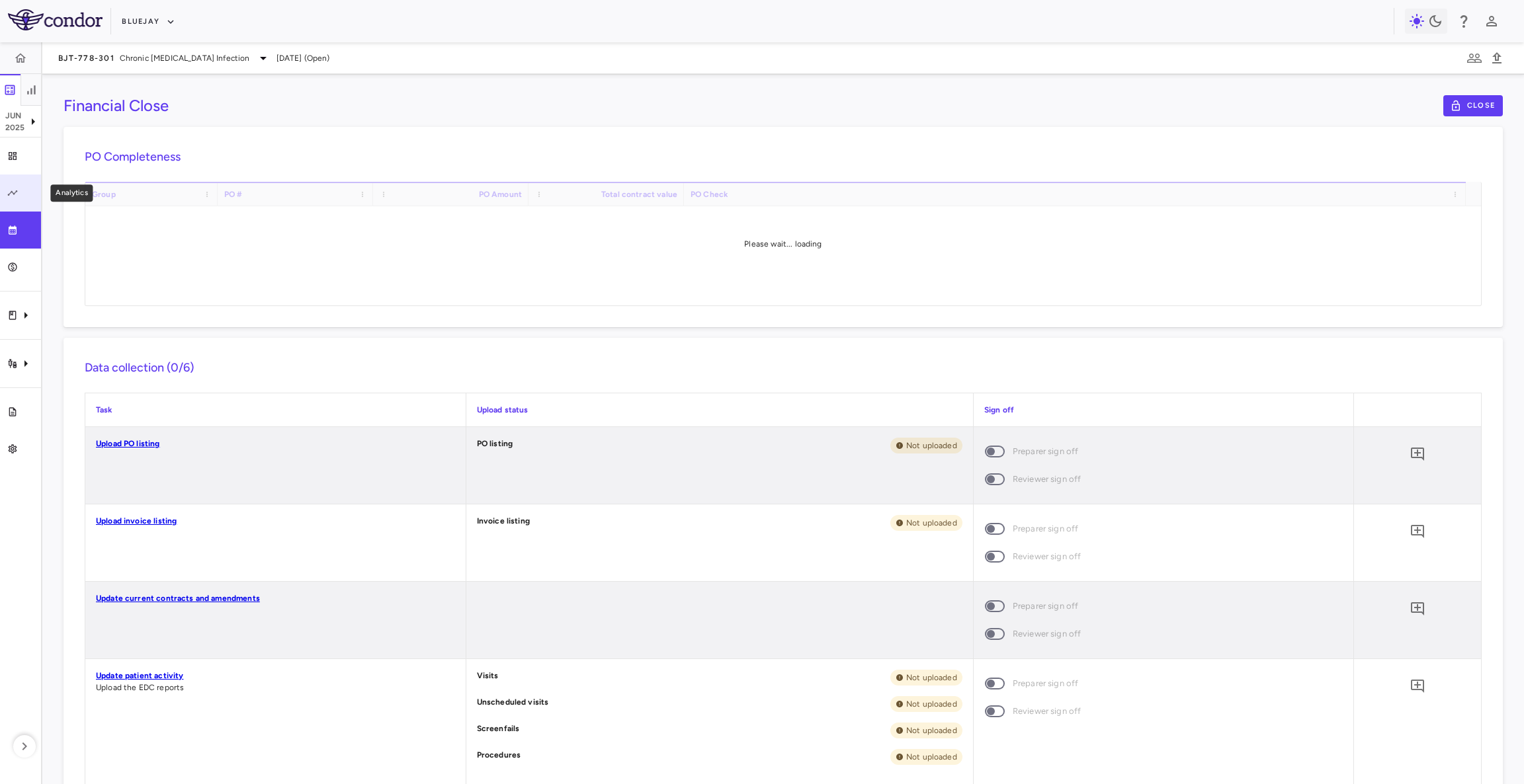
click at [21, 192] on div "Analytics" at bounding box center [25, 192] width 16 height 12
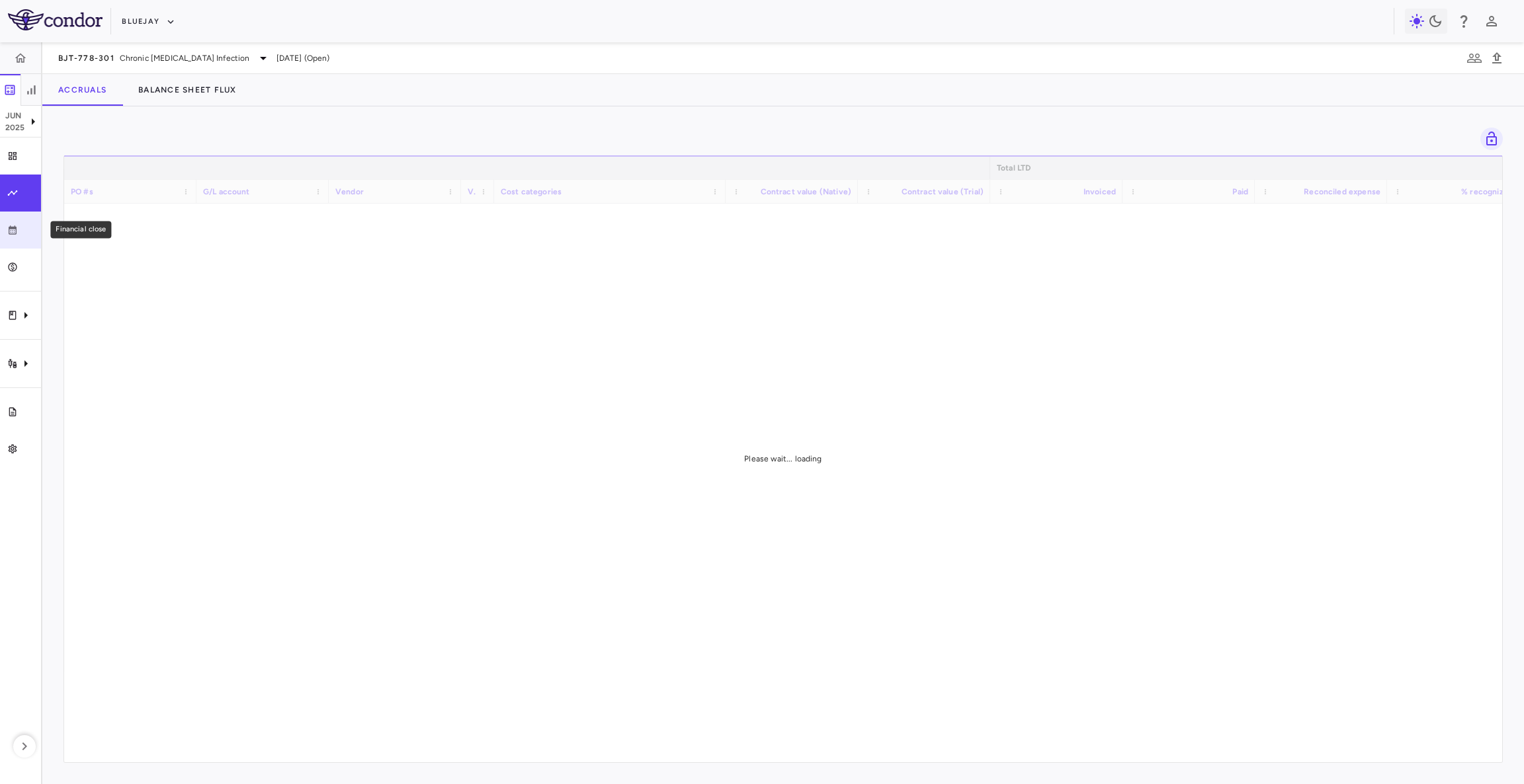
click at [21, 222] on link "Financial close" at bounding box center [20, 230] width 41 height 37
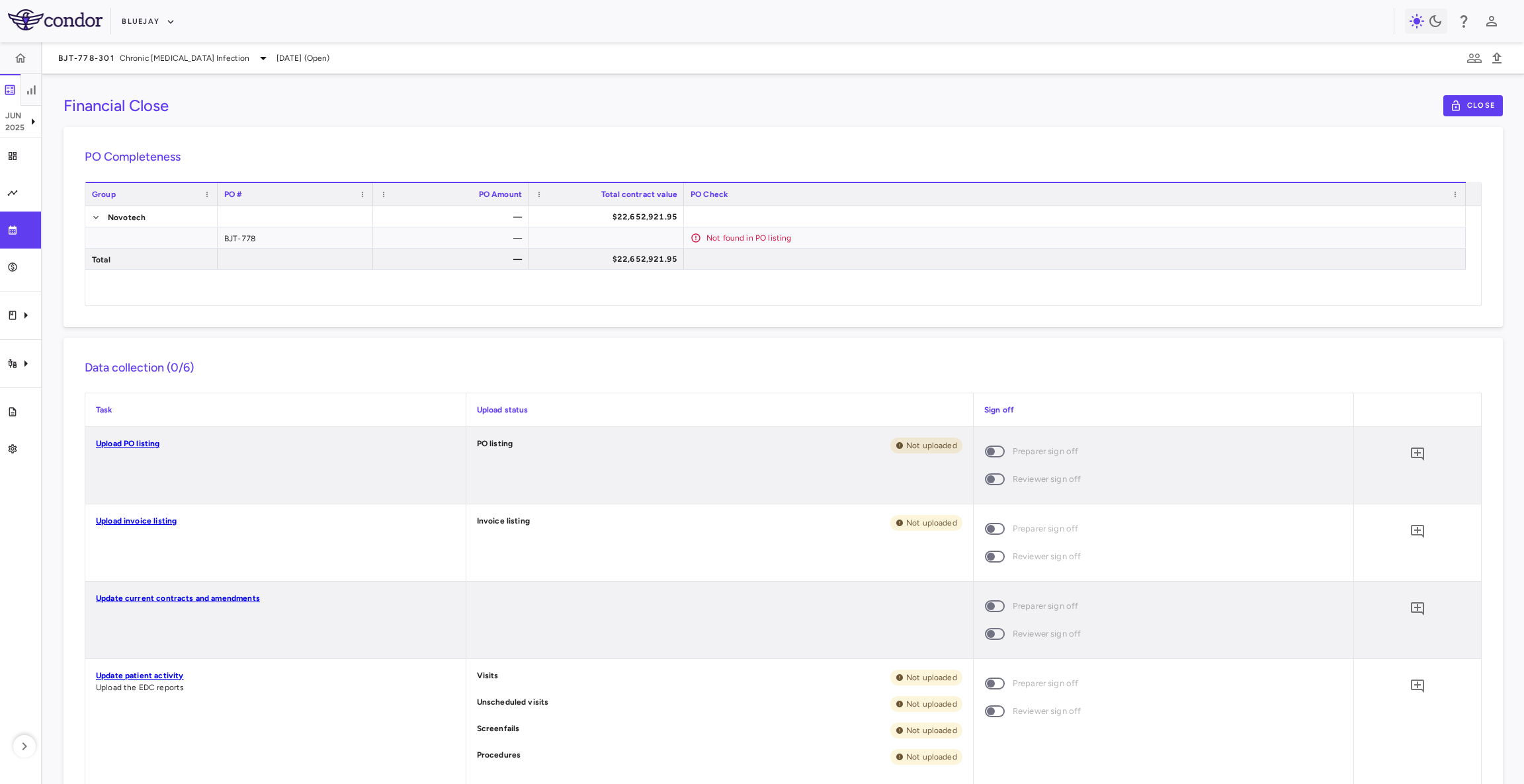
scroll to position [98, 0]
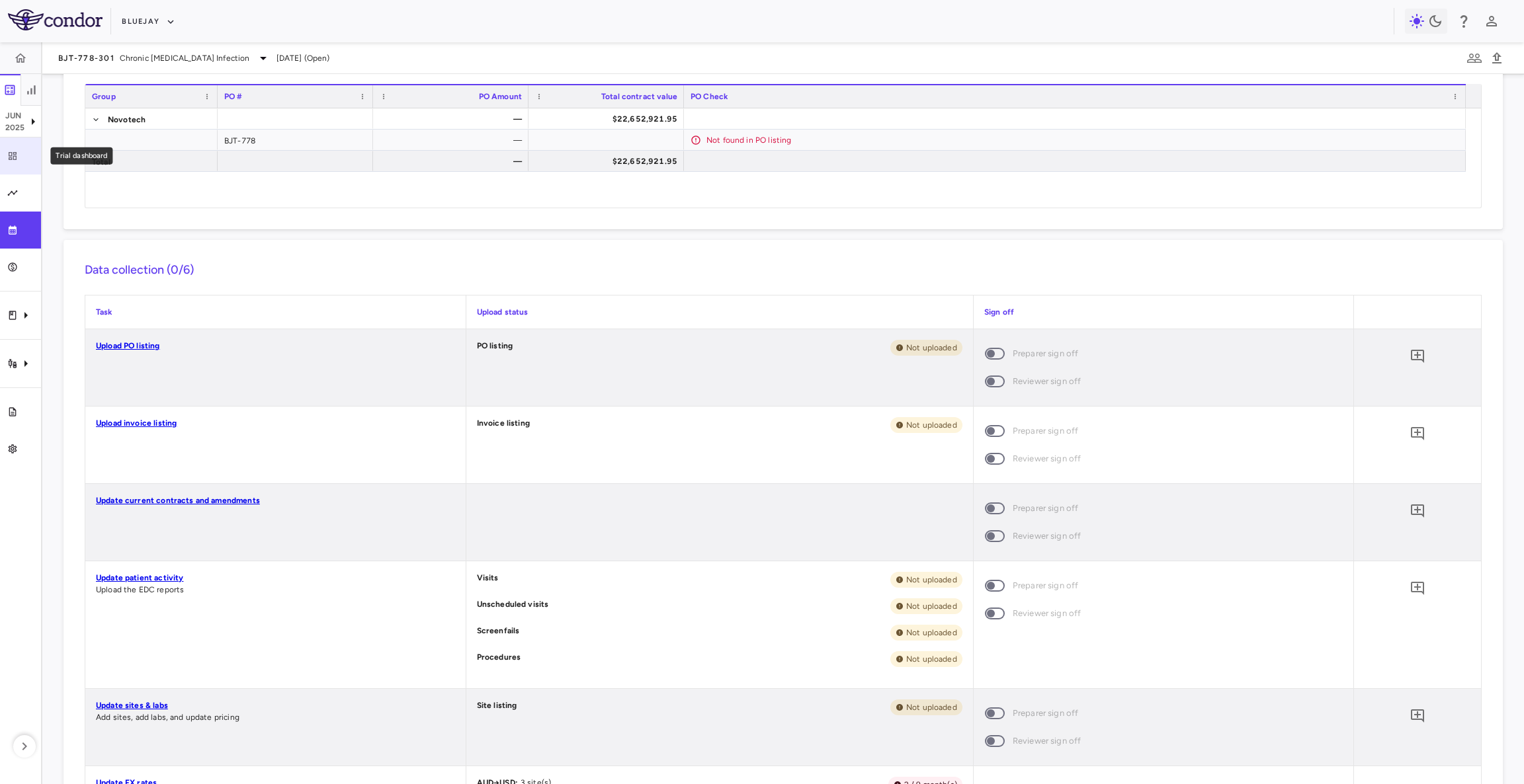
click at [25, 158] on div "Trial dashboard" at bounding box center [25, 156] width 16 height 12
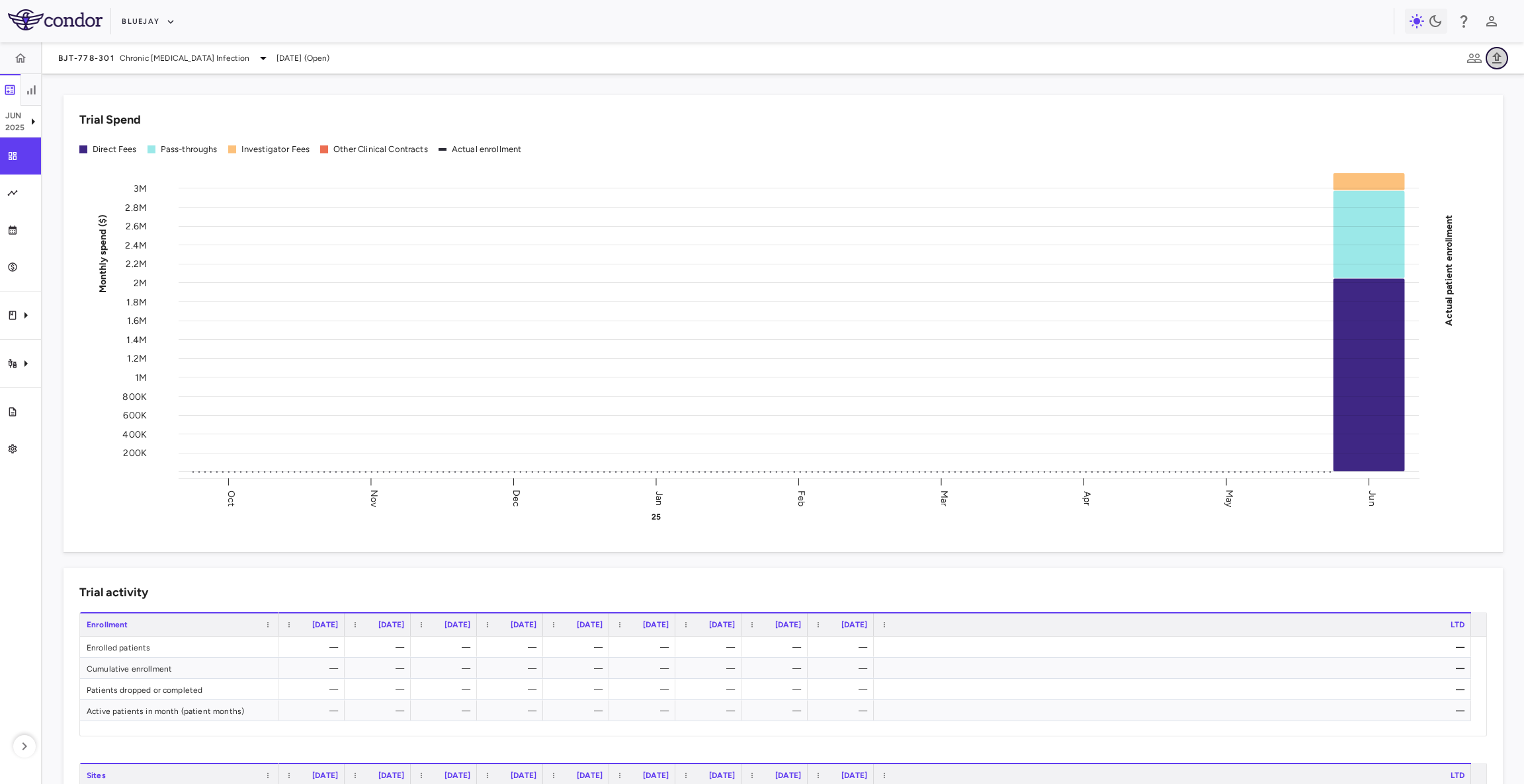
click at [1499, 55] on icon "button" at bounding box center [1497, 58] width 10 height 11
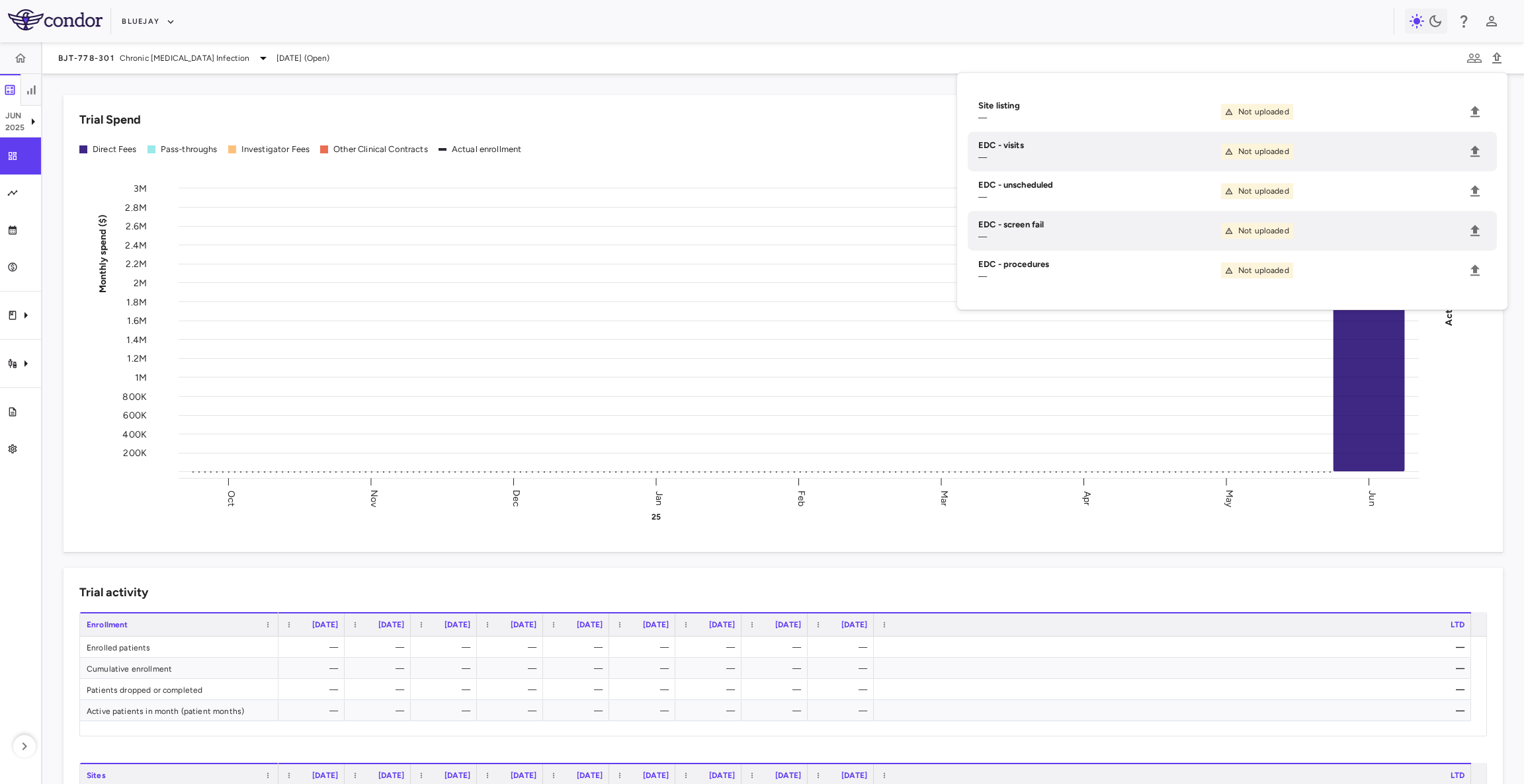
click at [697, 141] on div "Direct Fees Pass-throughs Investigator Fees Other Clinical Contracts Actual enr…" at bounding box center [783, 149] width 1407 height 20
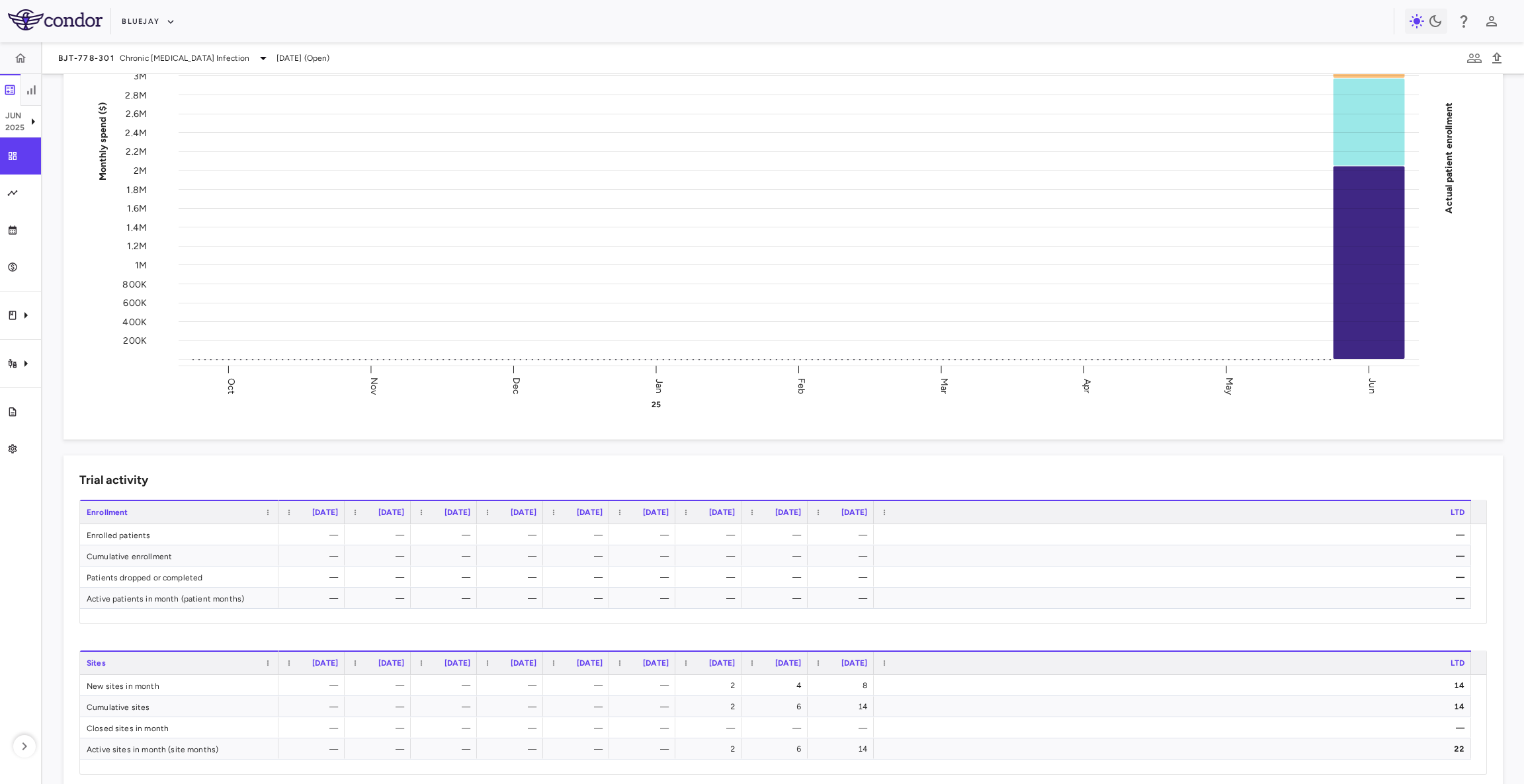
scroll to position [84, 0]
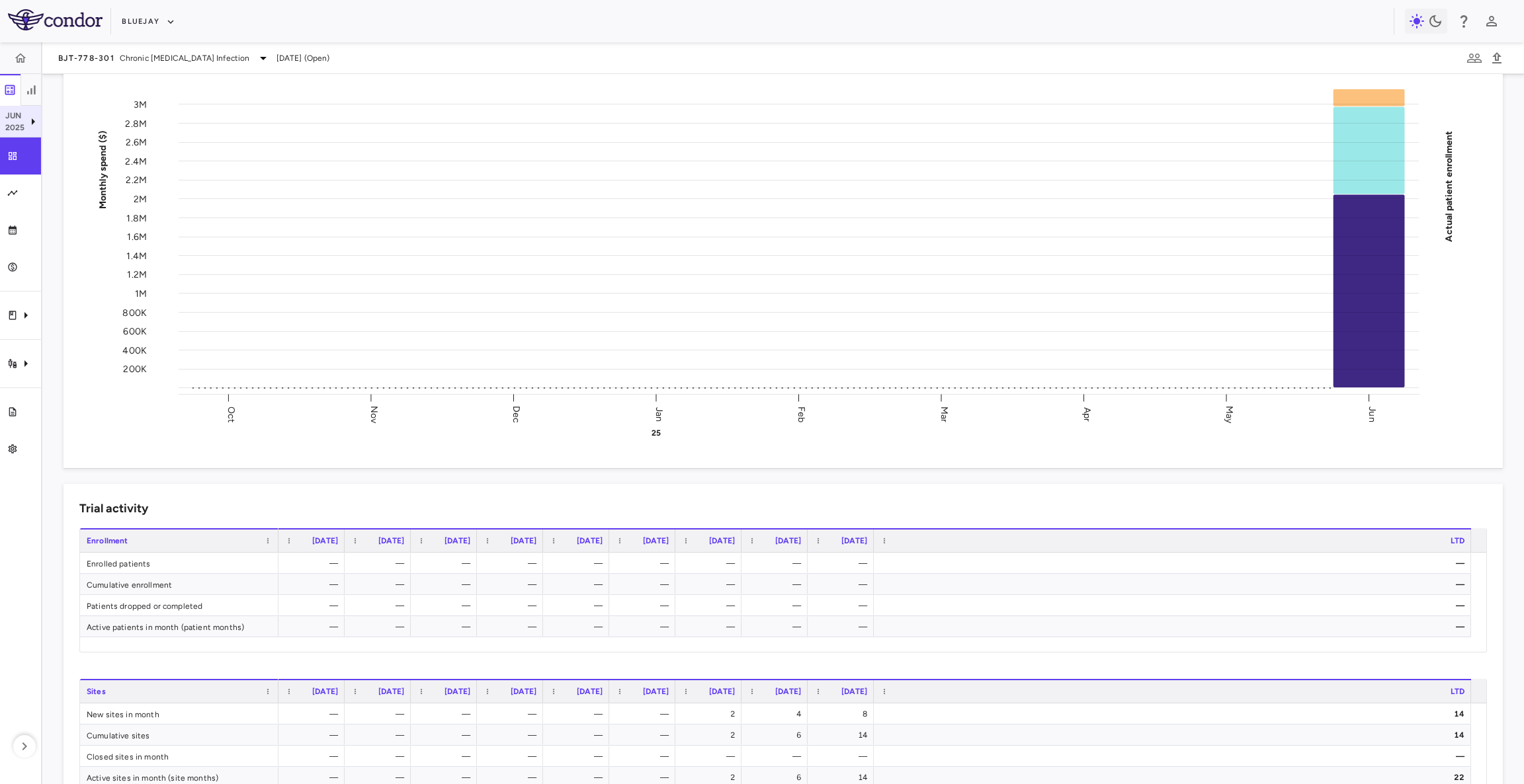
click at [19, 117] on p "Jun" at bounding box center [15, 115] width 20 height 12
click at [88, 146] on div "[DATE]" at bounding box center [78, 154] width 49 height 16
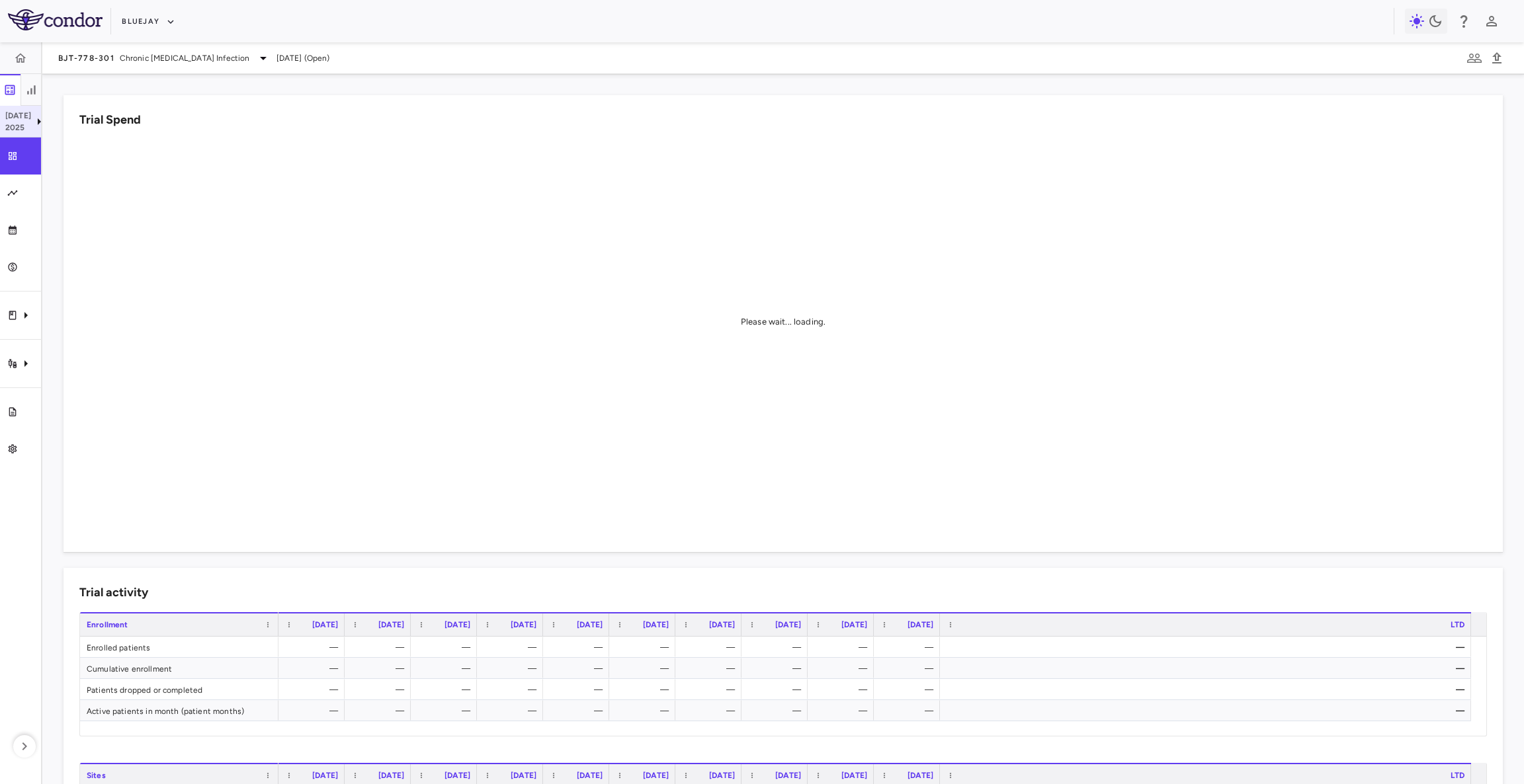
click at [17, 121] on p "2025" at bounding box center [18, 127] width 26 height 12
click at [76, 189] on div "[DATE]" at bounding box center [78, 186] width 49 height 16
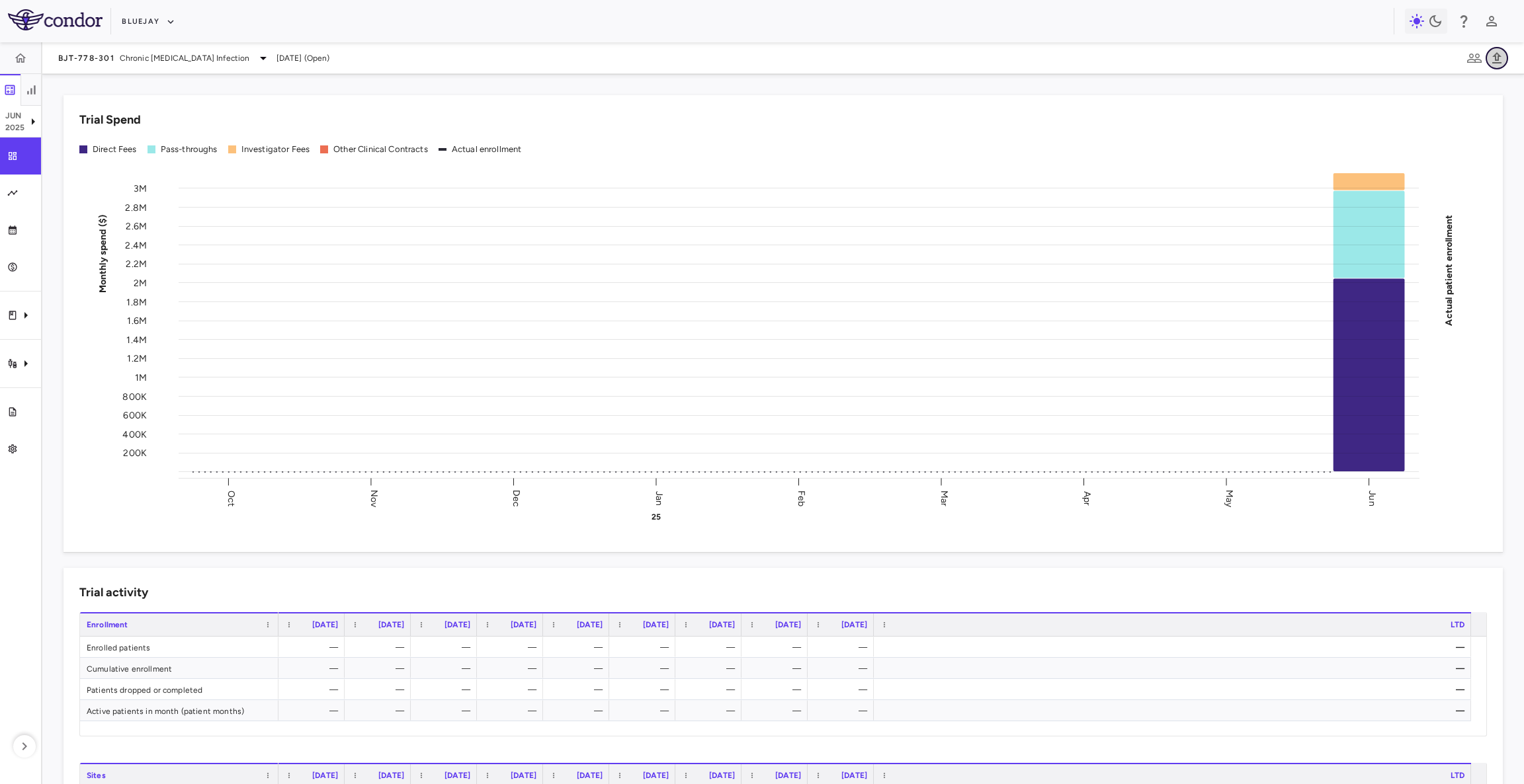
click at [1503, 54] on icon "button" at bounding box center [1496, 58] width 16 height 16
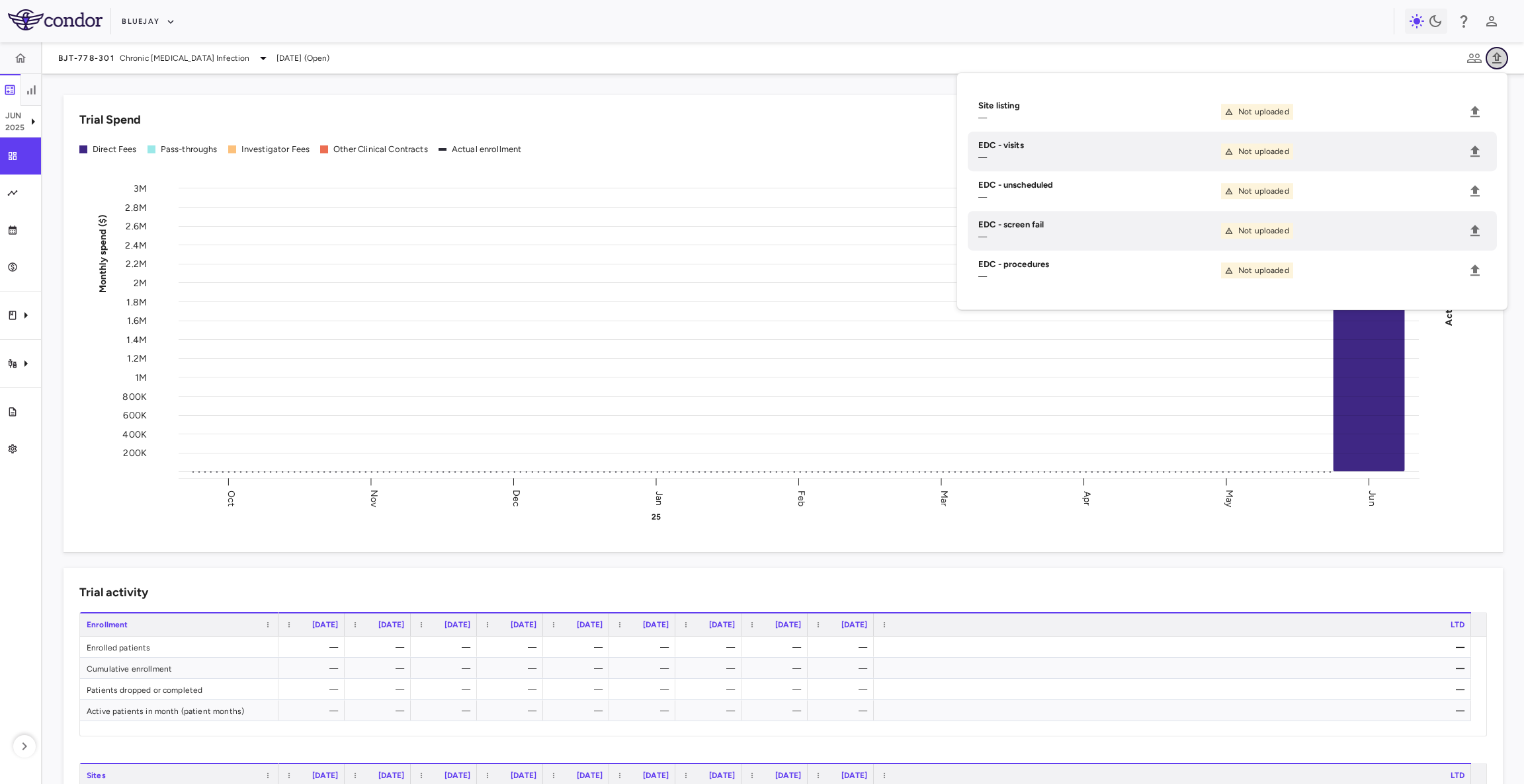
click at [1503, 54] on icon "button" at bounding box center [1496, 58] width 16 height 16
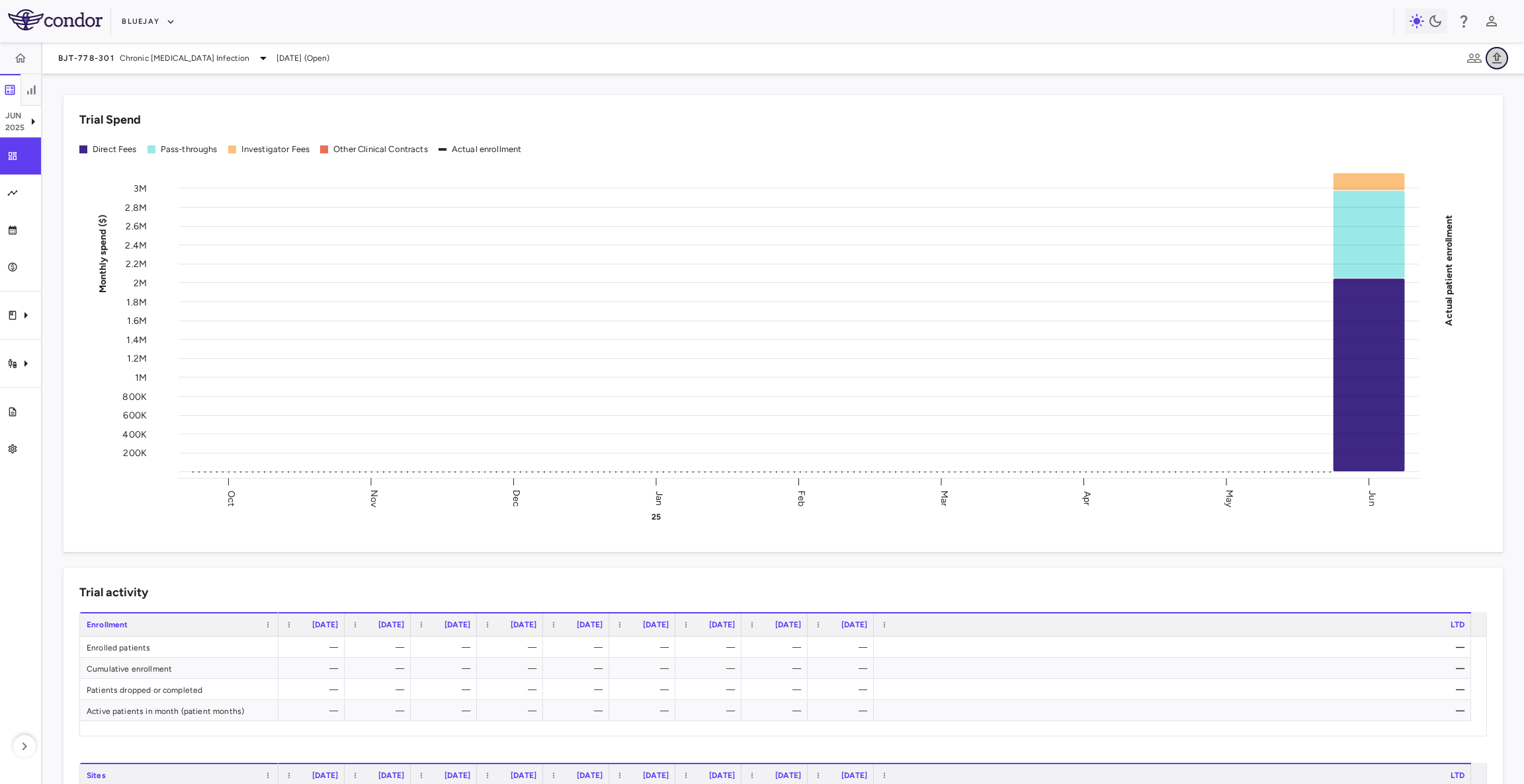
click at [1503, 54] on icon "button" at bounding box center [1496, 58] width 16 height 16
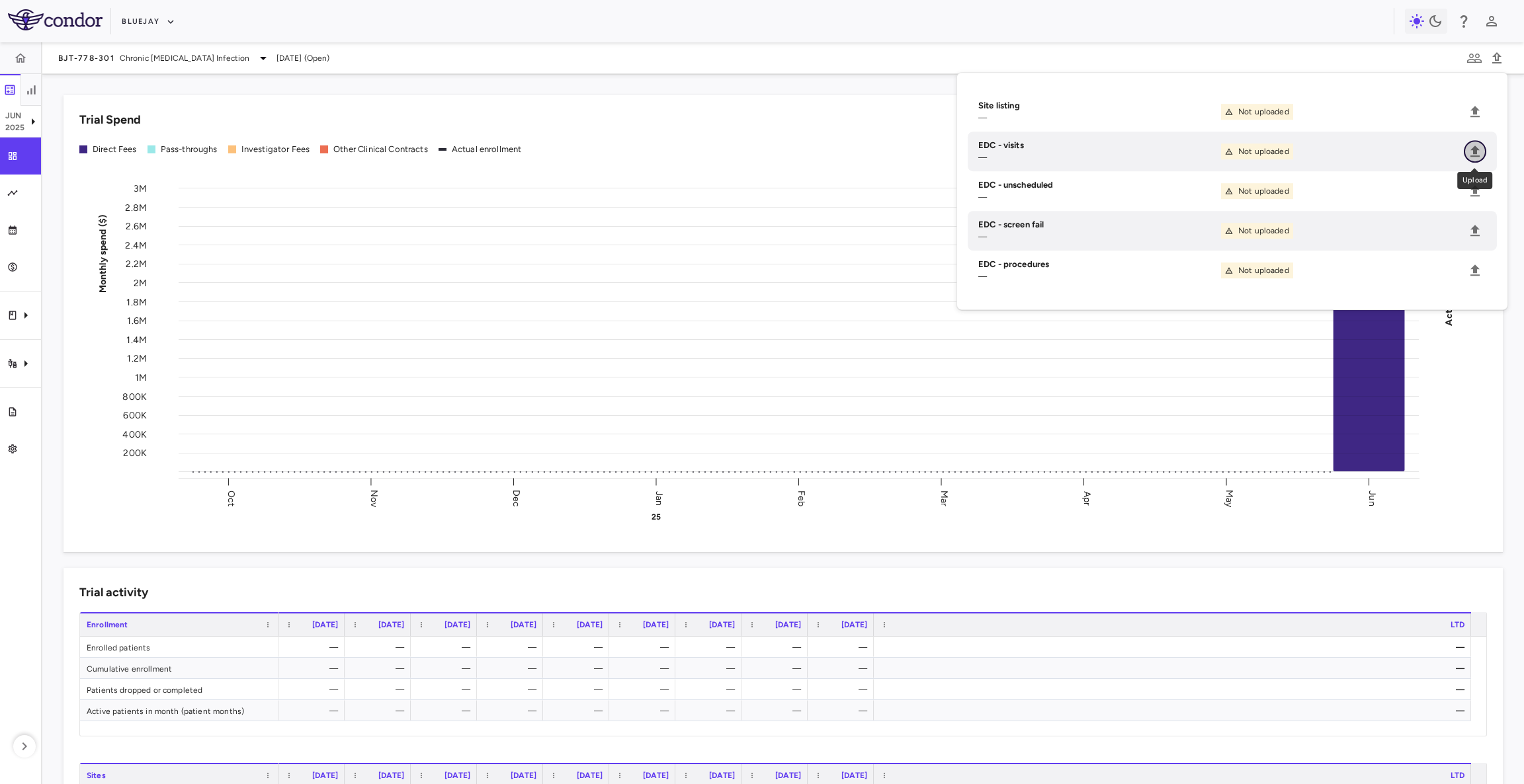
click at [1471, 149] on icon "Upload" at bounding box center [1475, 151] width 10 height 11
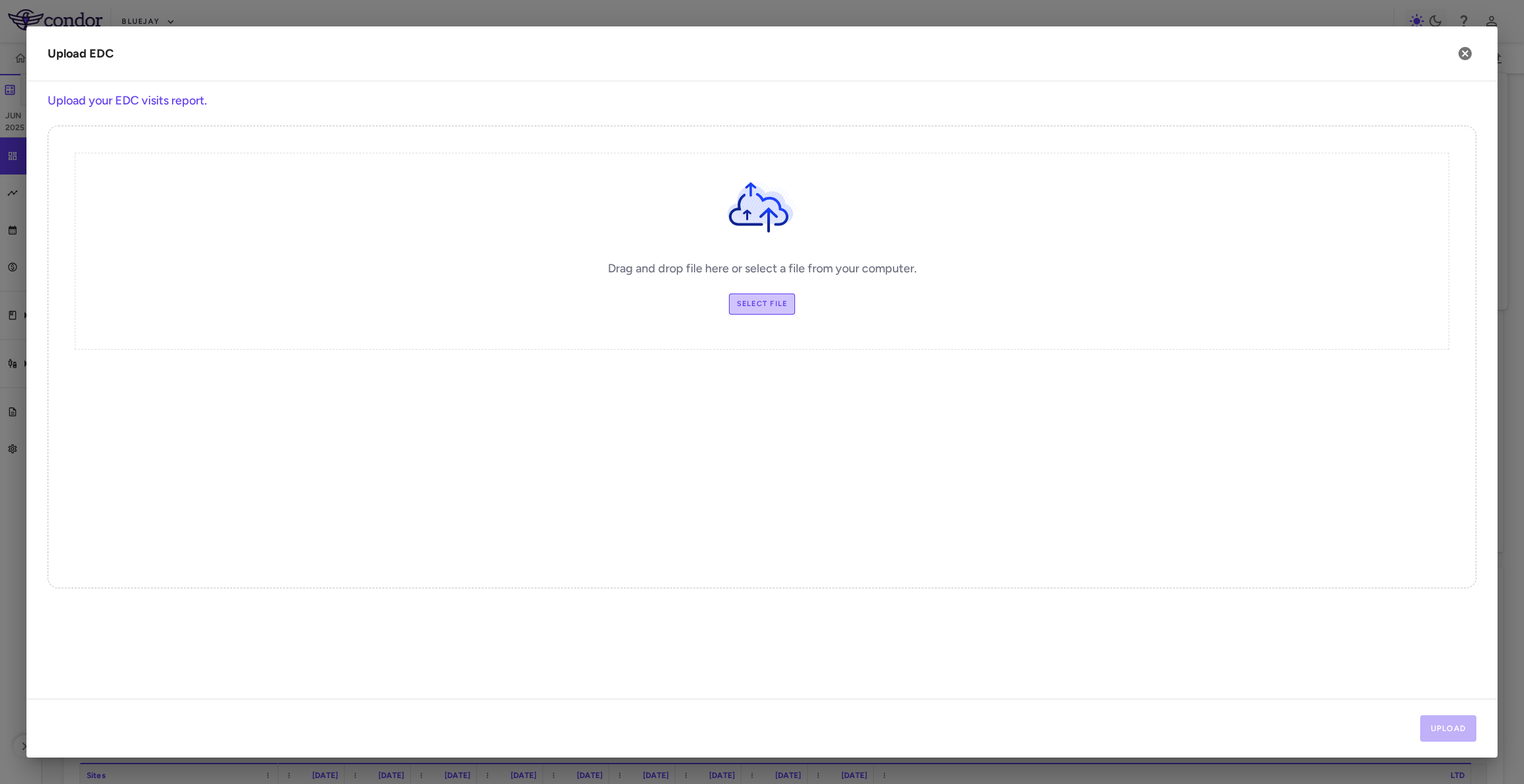
click at [766, 311] on label "Select file" at bounding box center [762, 304] width 67 height 21
click at [0, 0] on input "Select file" at bounding box center [0, 0] width 0 height 0
click at [1436, 723] on button "Upload" at bounding box center [1448, 729] width 57 height 27
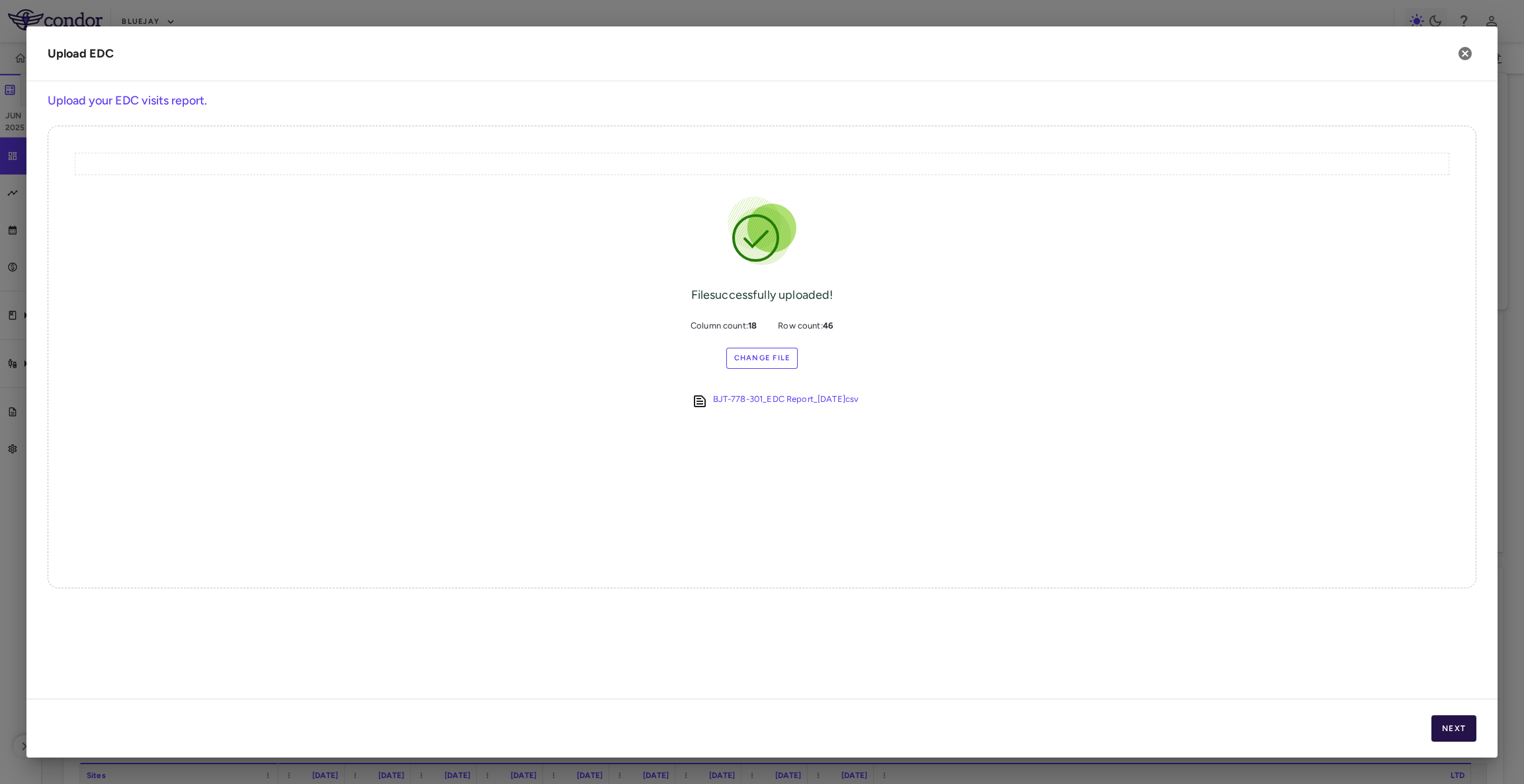
click at [1436, 723] on button "Next" at bounding box center [1454, 729] width 45 height 27
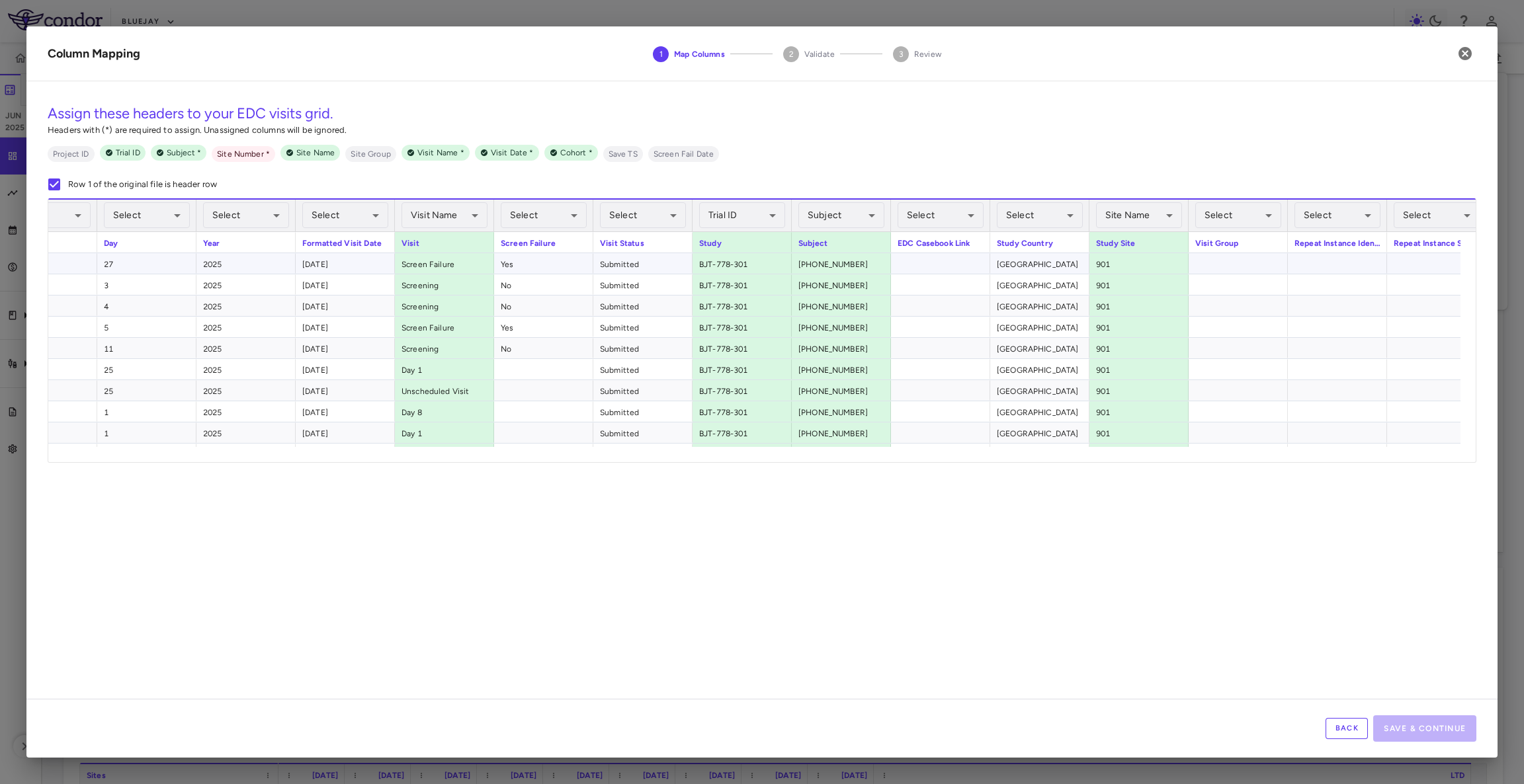
scroll to position [0, 289]
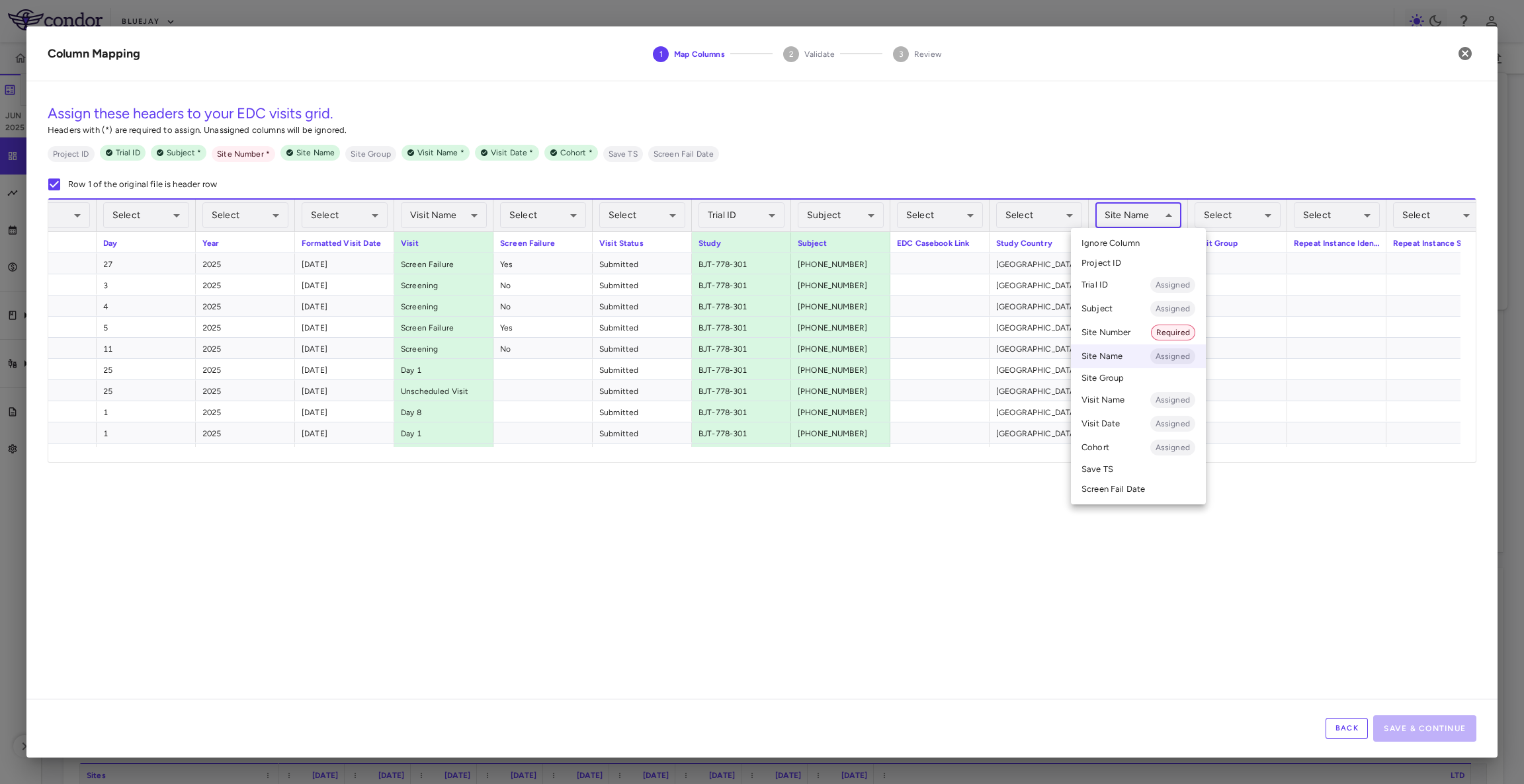
click at [1123, 221] on body "Skip to sidebar Skip to main content Bluejay Jun 2025 Trial dashboard Analytics…" at bounding box center [762, 392] width 1524 height 784
click at [1121, 332] on li "Site Number Required" at bounding box center [1138, 332] width 135 height 24
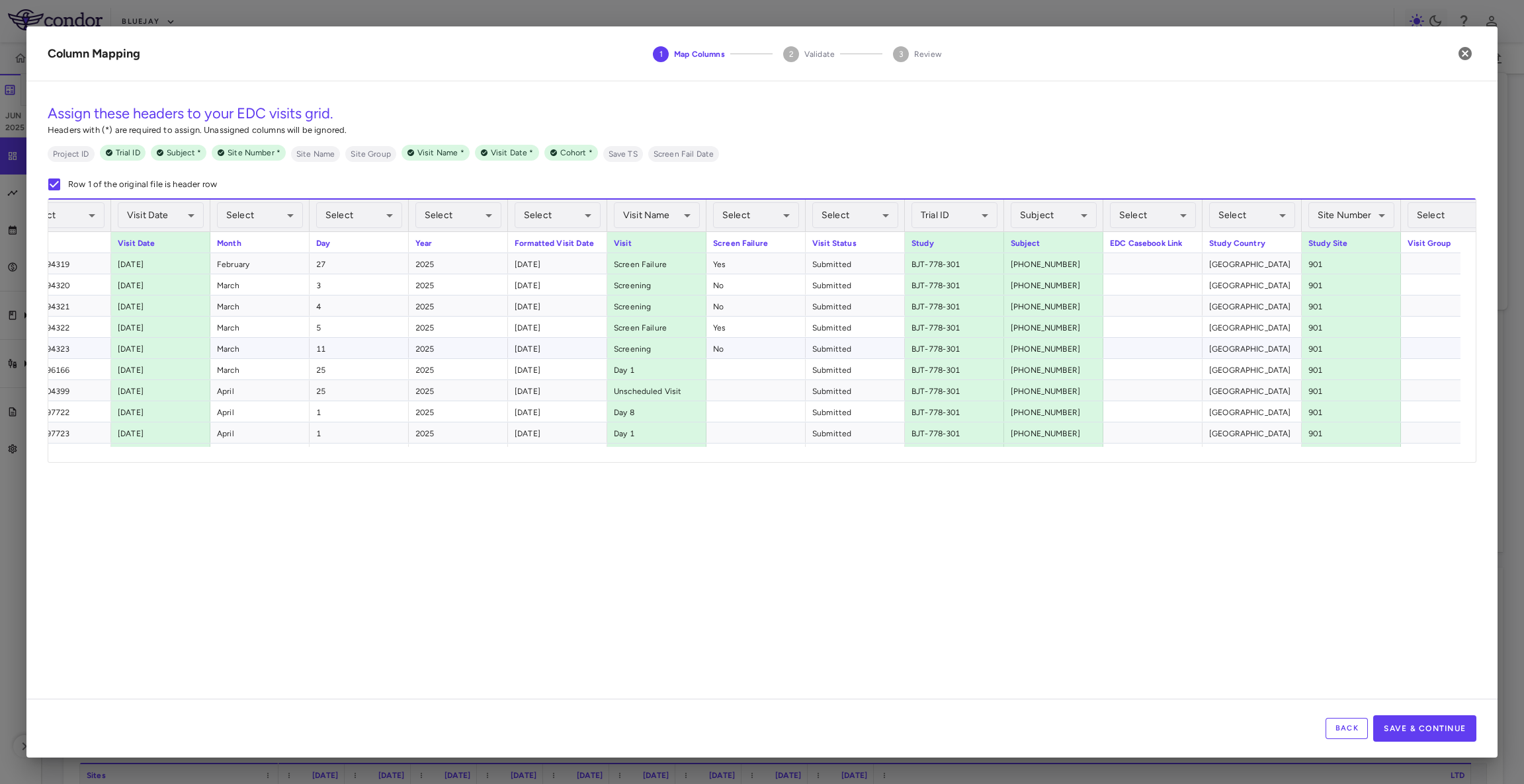
scroll to position [0, 0]
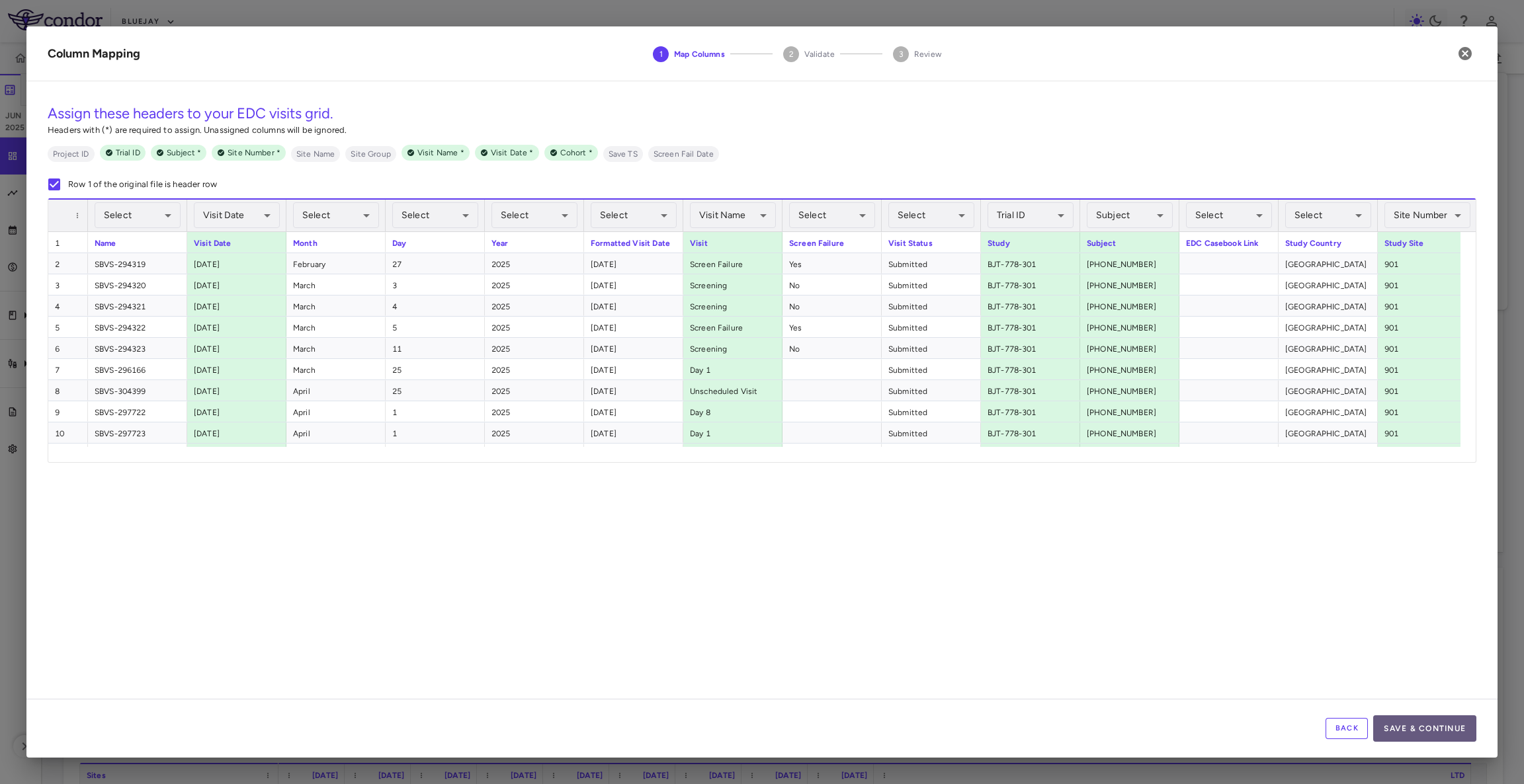
click at [1416, 730] on button "Save & Continue" at bounding box center [1424, 729] width 103 height 27
click at [1416, 730] on div "Back Save & Continue" at bounding box center [762, 728] width 1471 height 59
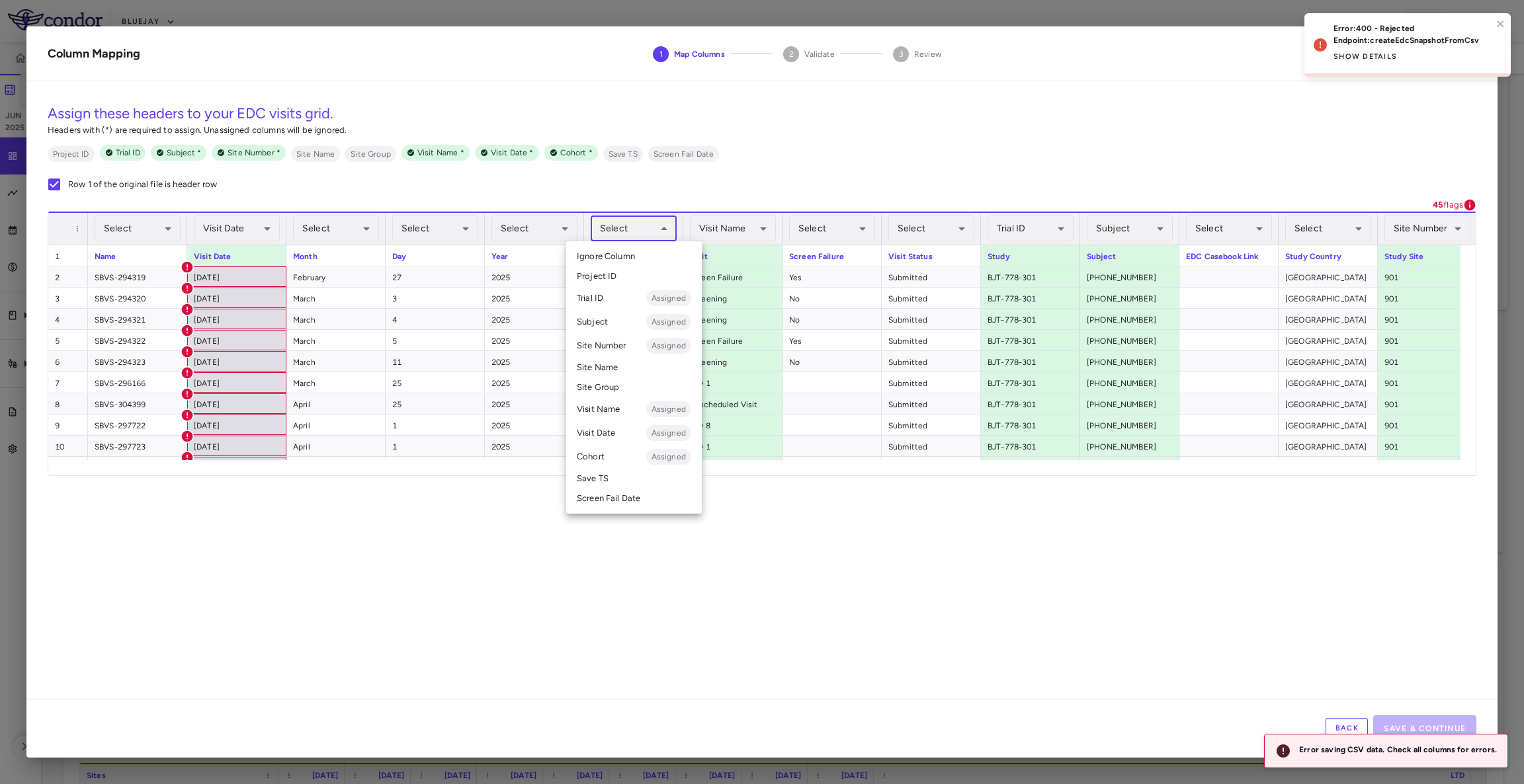
click at [661, 220] on body "Skip to sidebar Skip to main content Bluejay Jun 2025 Trial dashboard Analytics…" at bounding box center [762, 392] width 1524 height 784
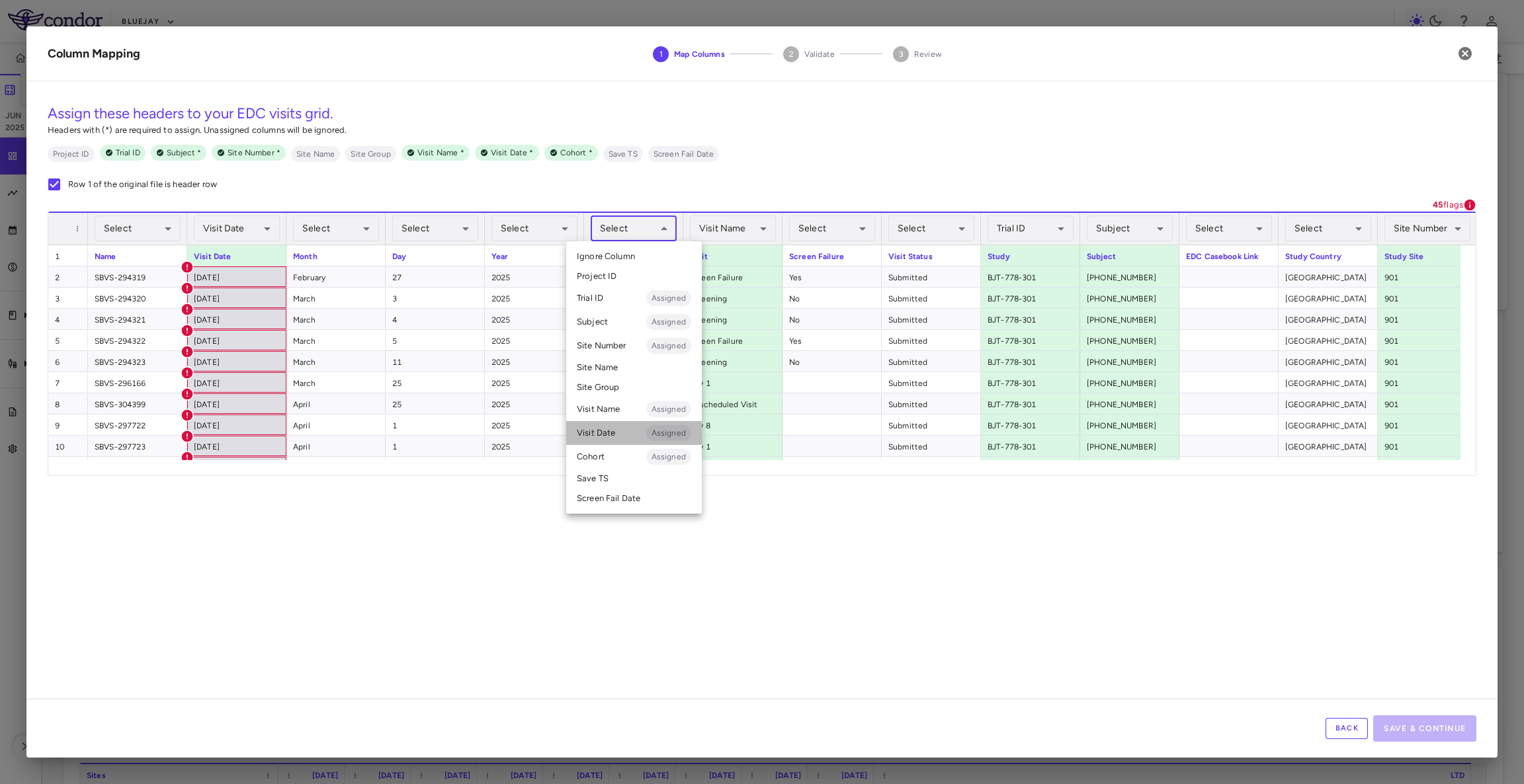
click at [628, 436] on li "Visit Date Assigned" at bounding box center [634, 433] width 136 height 24
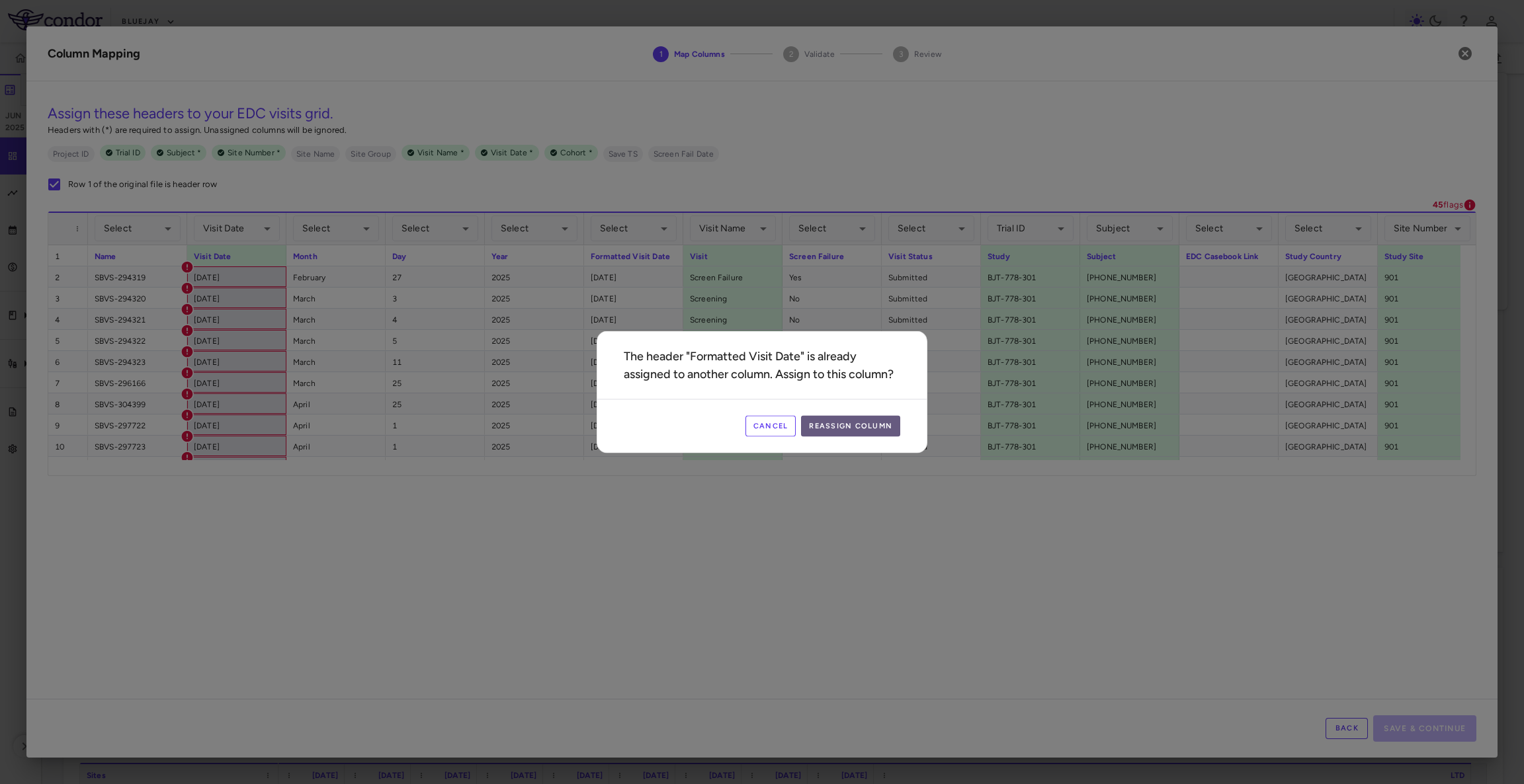
click at [861, 422] on button "Reassign Column" at bounding box center [850, 426] width 99 height 21
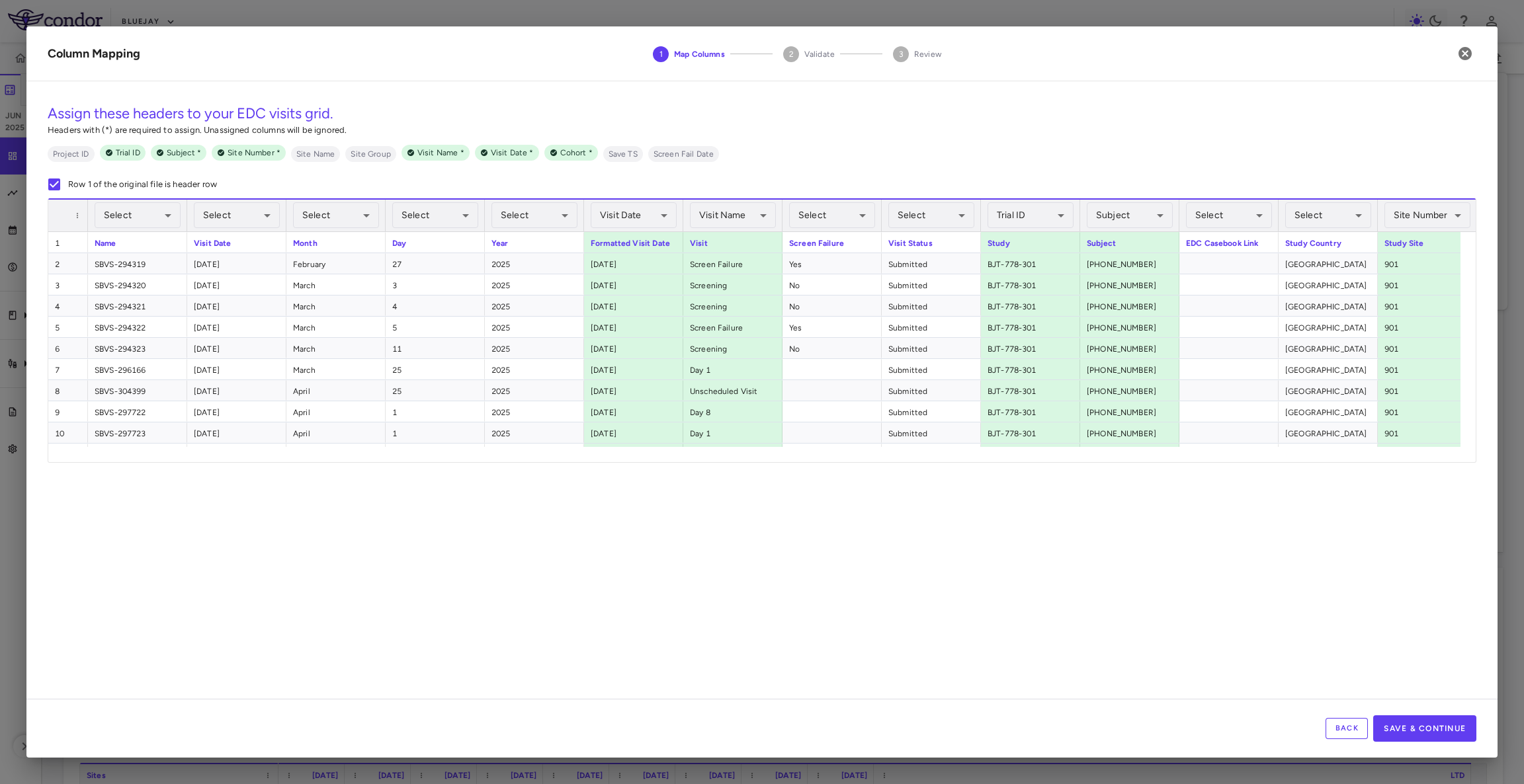
click at [1438, 748] on div "Back Save & Continue" at bounding box center [762, 728] width 1471 height 59
click at [1439, 739] on button "Save & Continue" at bounding box center [1424, 729] width 103 height 27
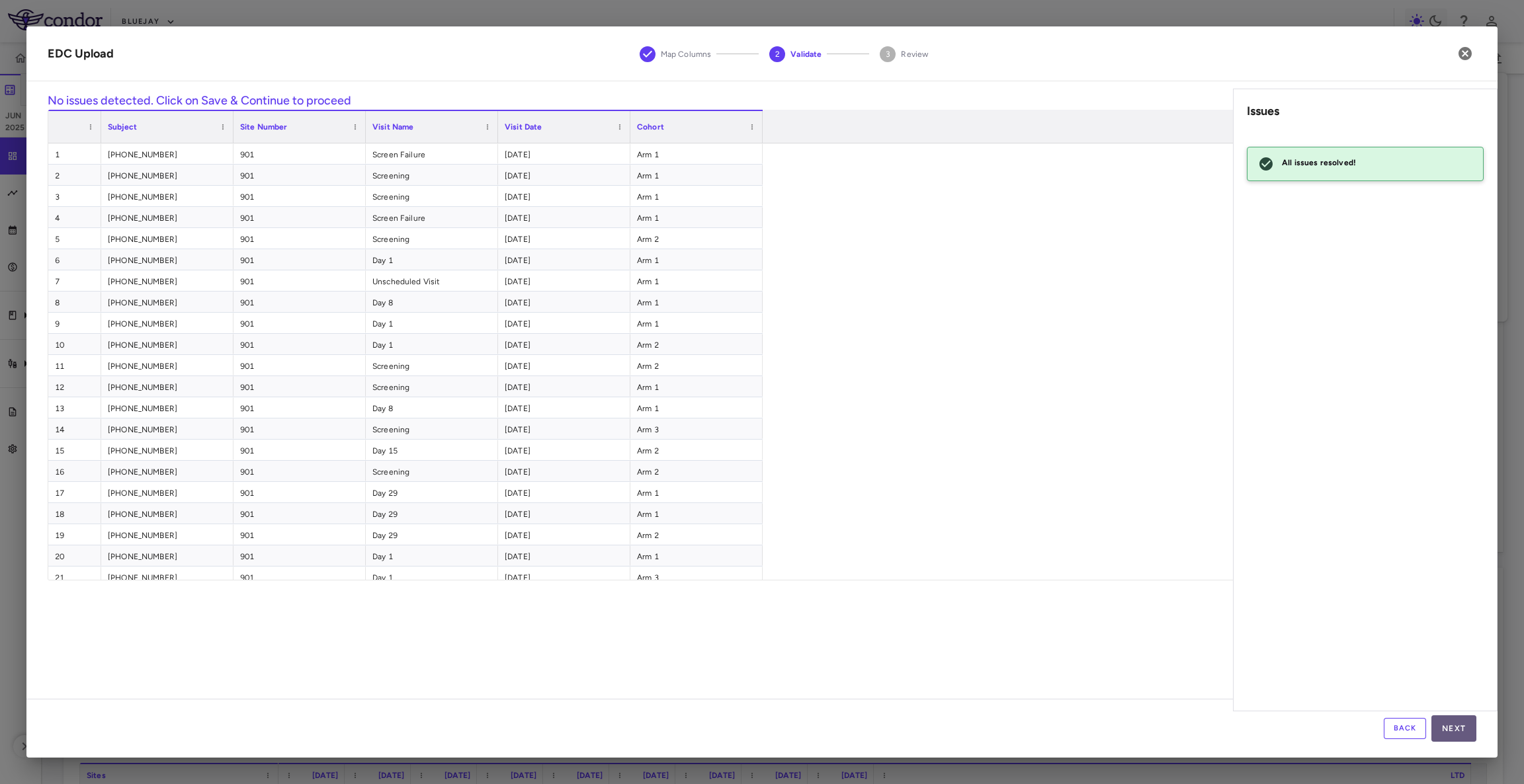
click at [1452, 729] on button "Next" at bounding box center [1454, 729] width 45 height 27
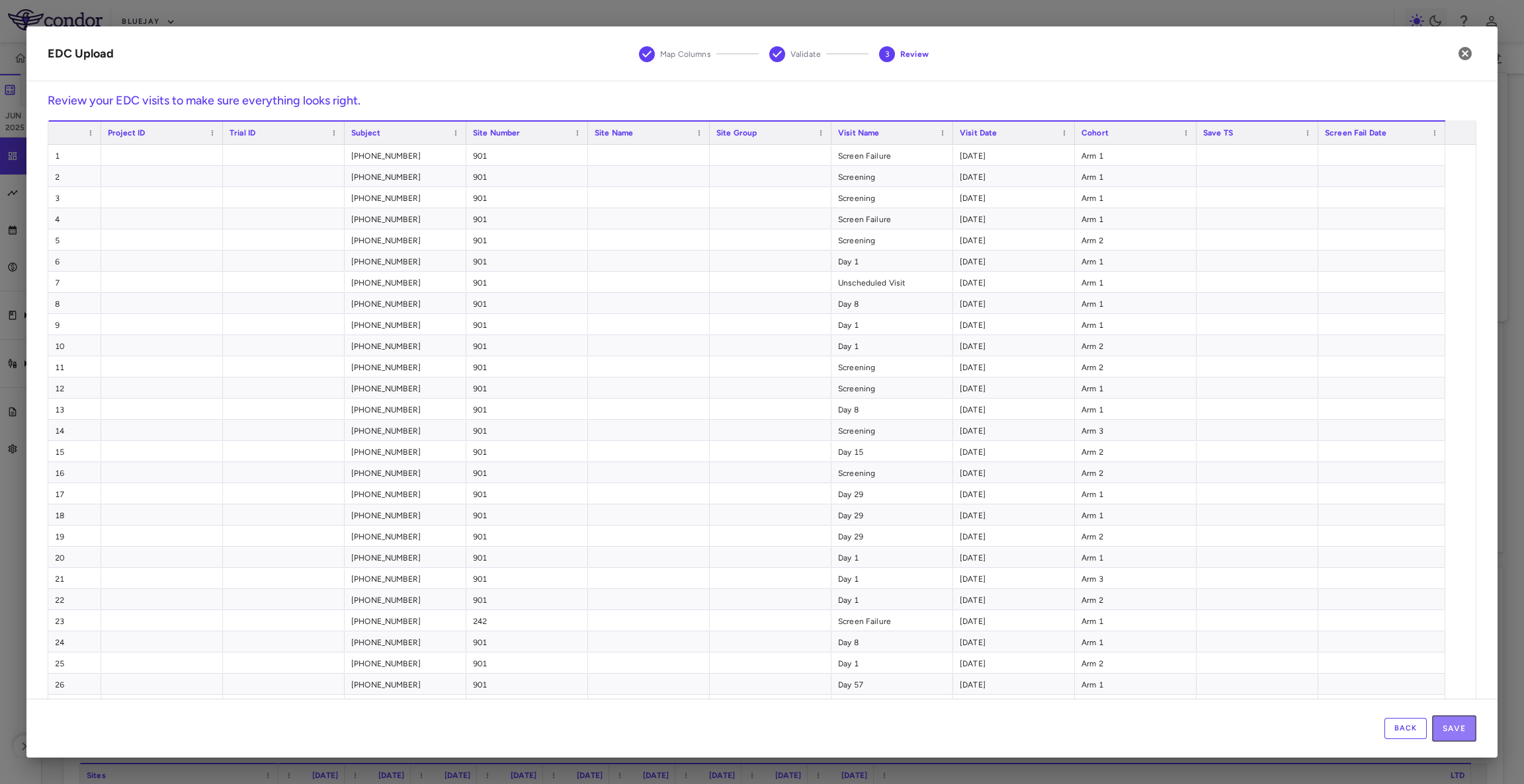
click at [1452, 729] on button "Save" at bounding box center [1454, 729] width 44 height 27
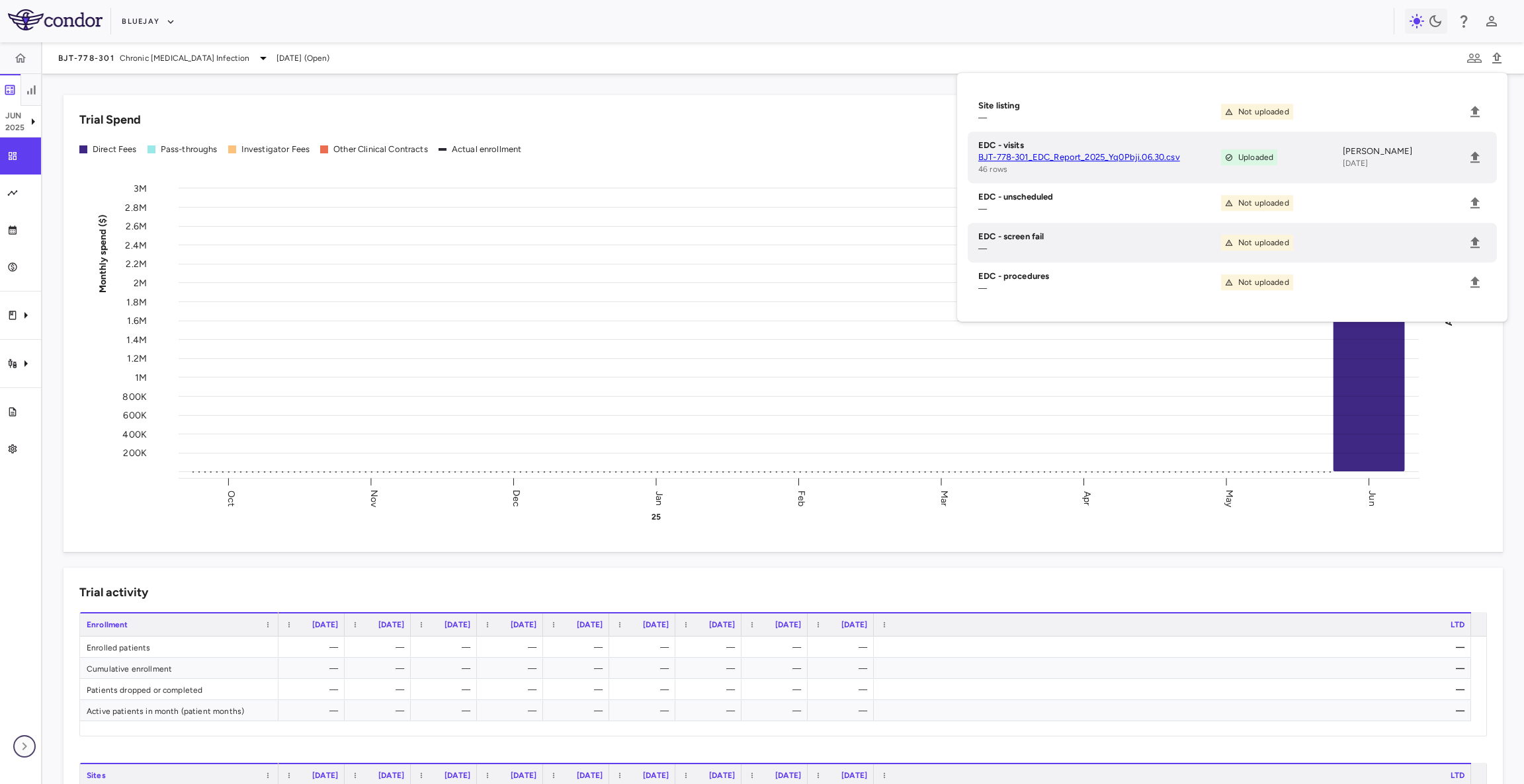
click at [20, 747] on icon "button" at bounding box center [24, 746] width 16 height 16
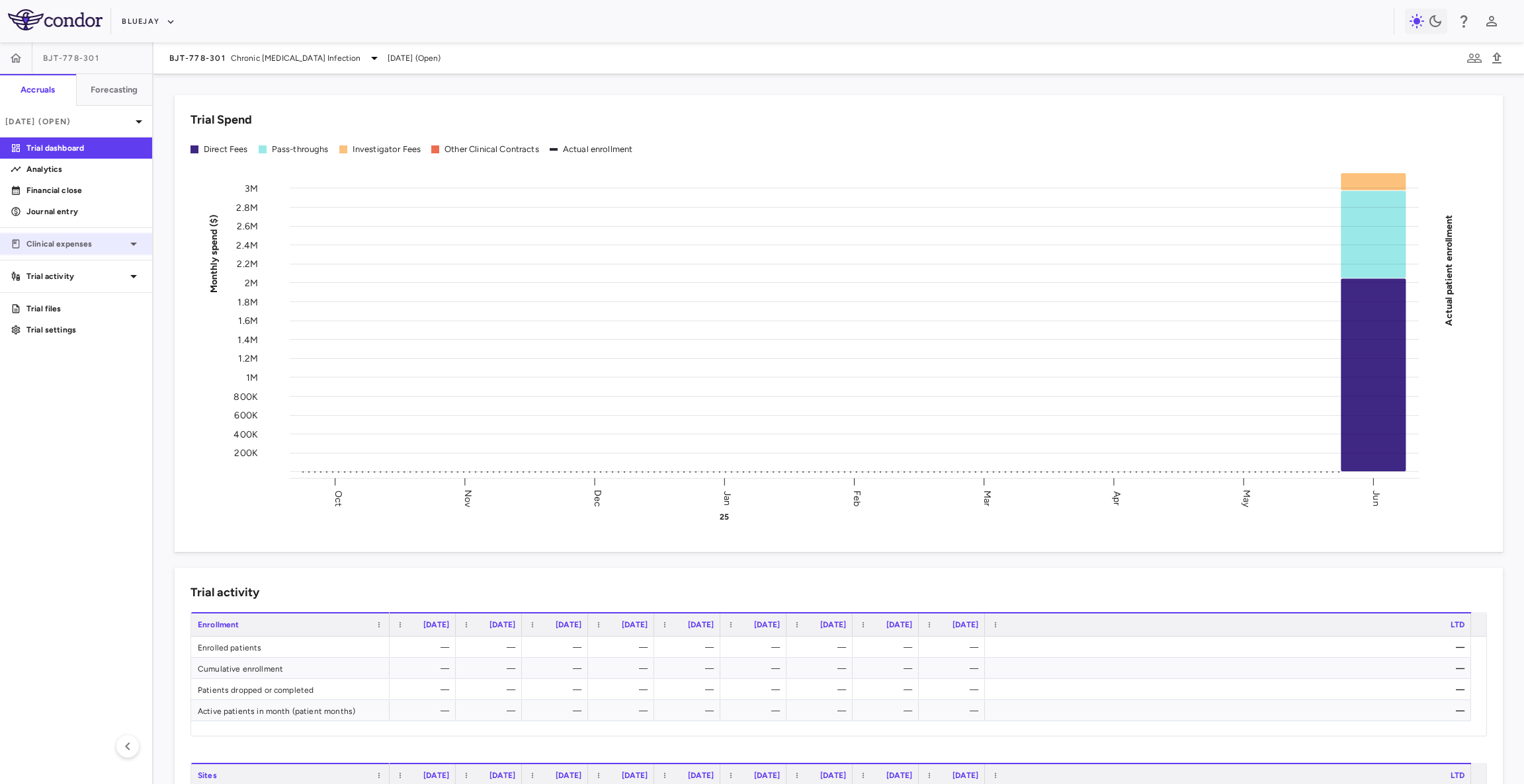
click at [126, 237] on icon at bounding box center [133, 244] width 16 height 16
click at [124, 330] on div "Trial activity" at bounding box center [76, 340] width 152 height 24
click at [112, 194] on p "Financial close" at bounding box center [84, 190] width 115 height 12
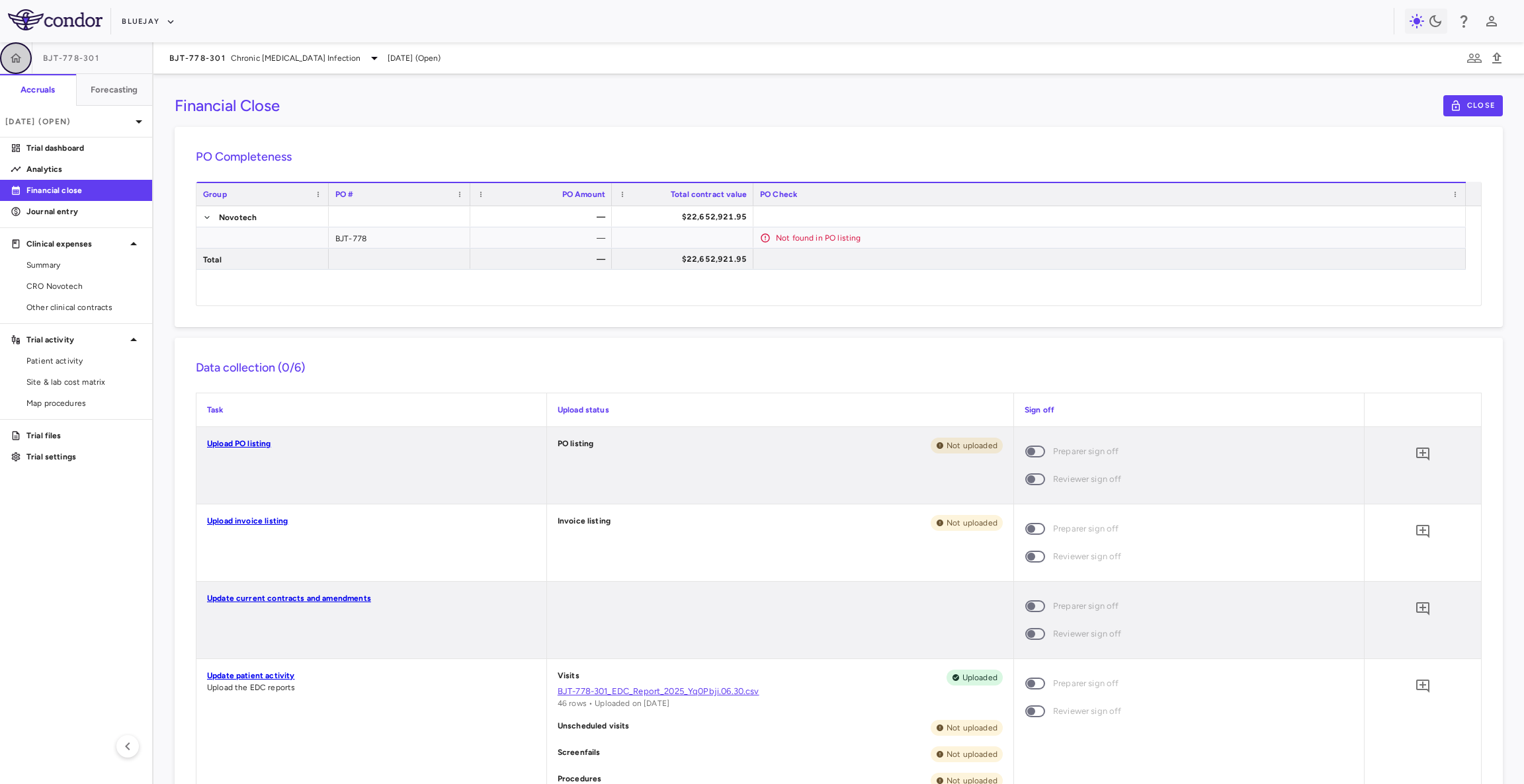
click at [11, 61] on icon "button" at bounding box center [16, 58] width 13 height 13
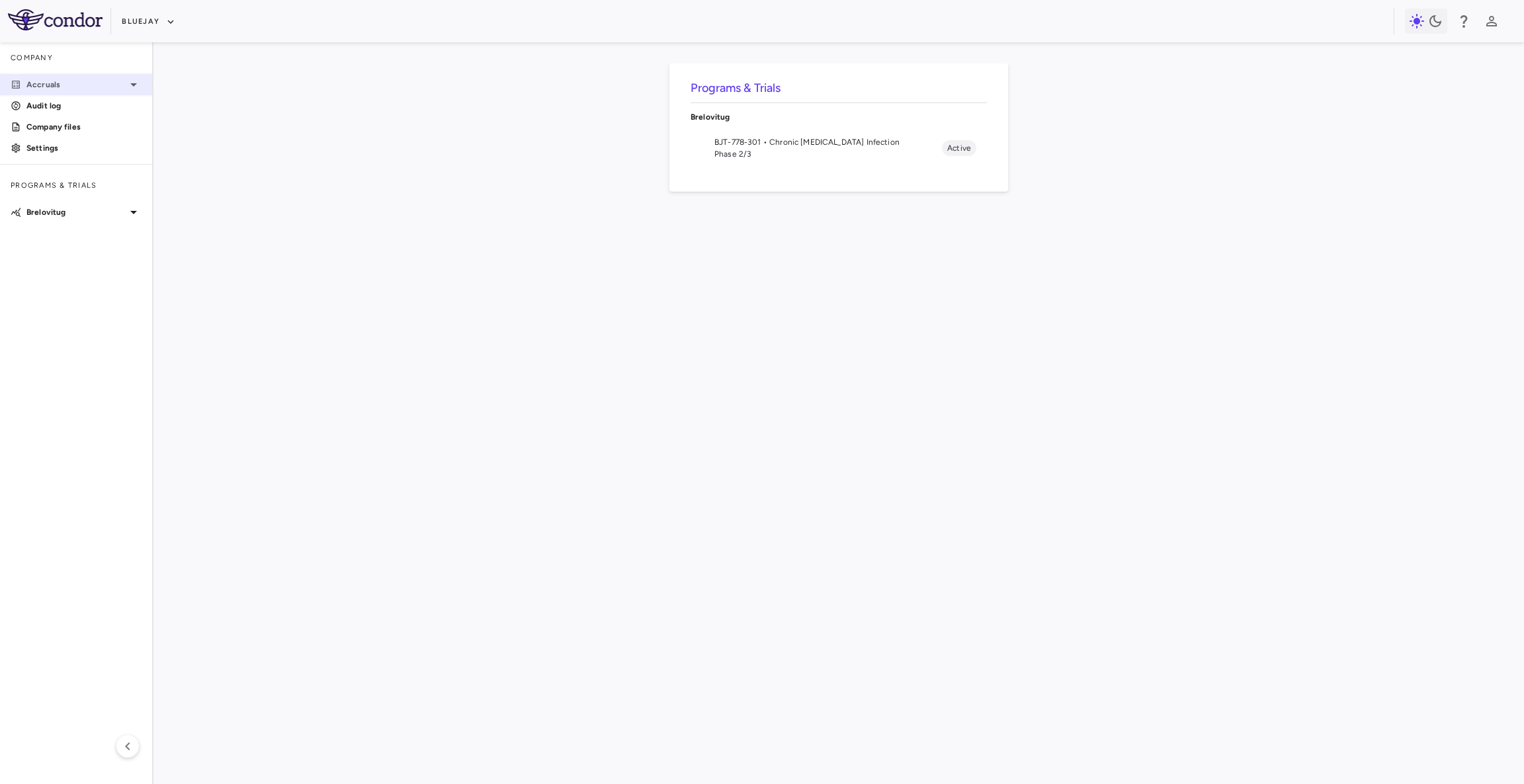
click at [136, 85] on icon at bounding box center [133, 84] width 16 height 16
click at [66, 162] on link "G/L accounts" at bounding box center [76, 169] width 152 height 20
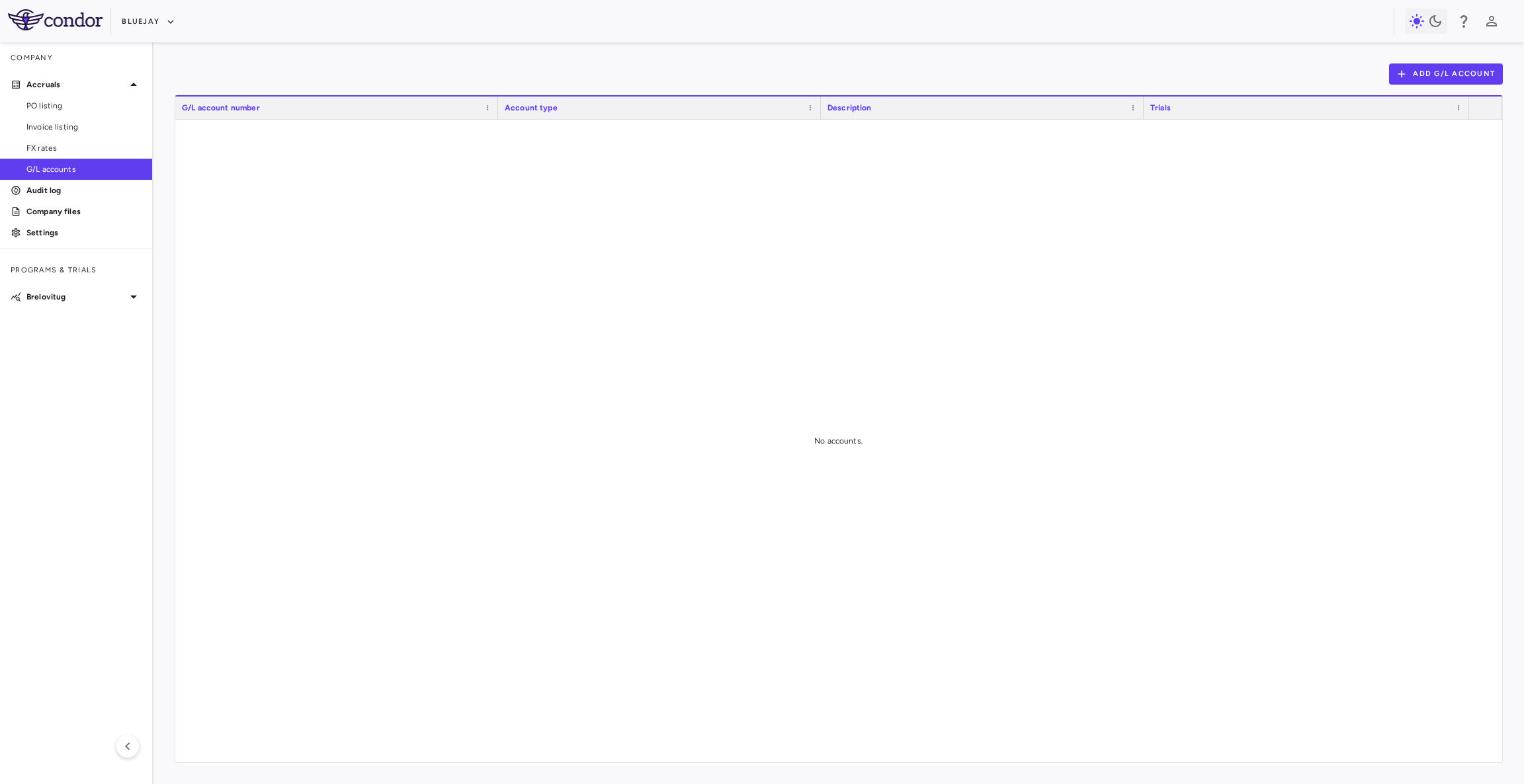
click at [445, 307] on div at bounding box center [839, 441] width 1327 height 643
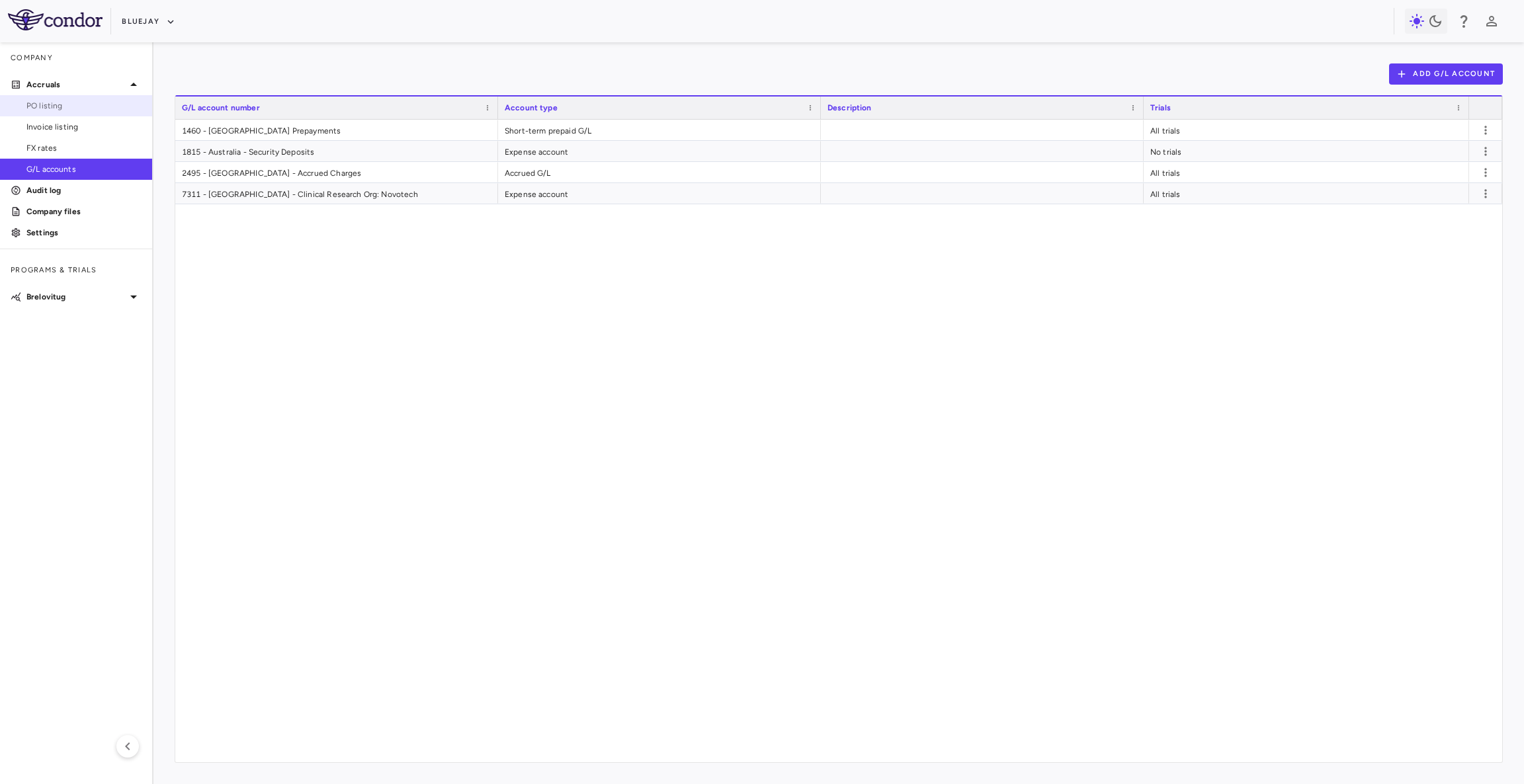
click at [88, 100] on span "PO listing" at bounding box center [84, 105] width 115 height 12
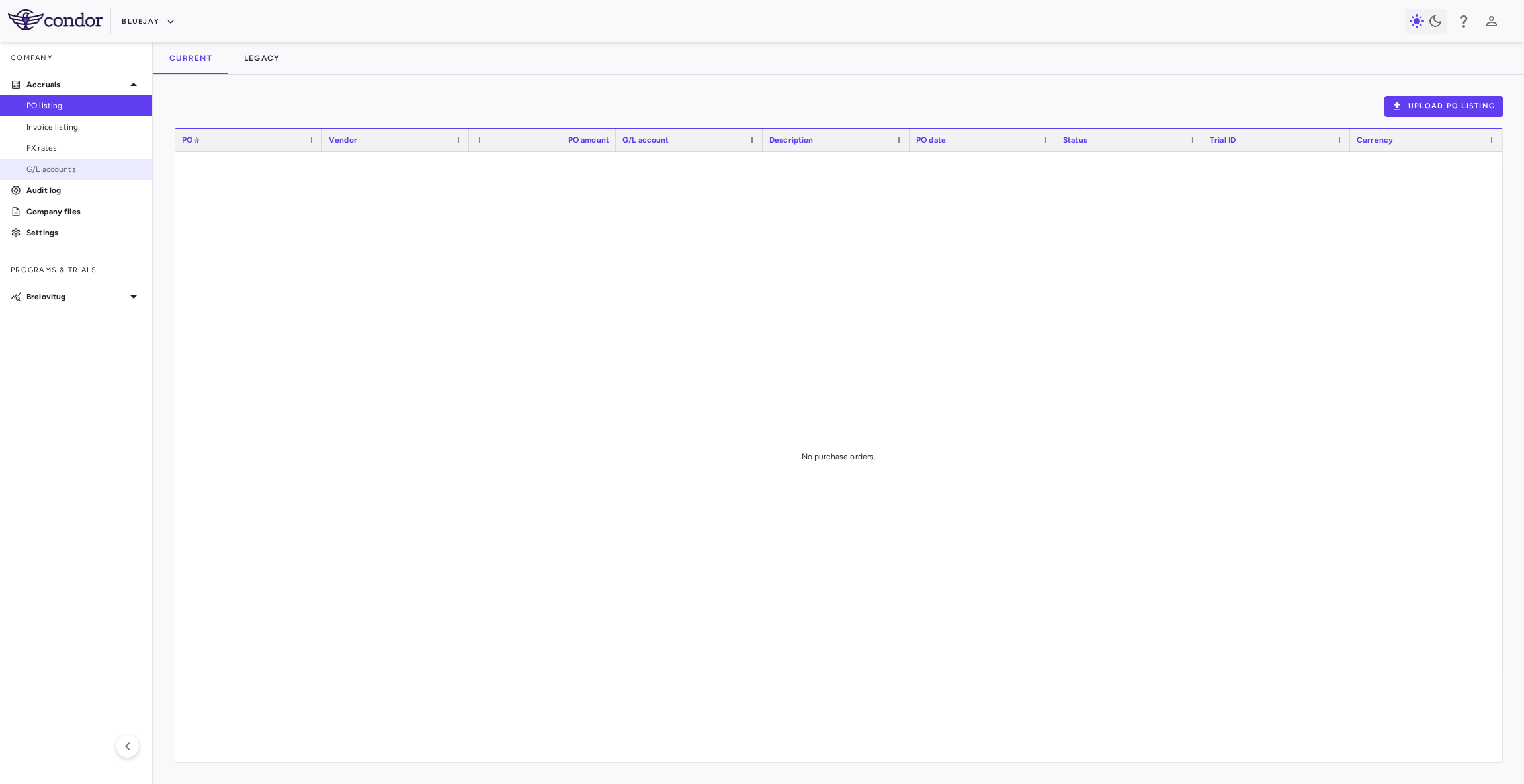
click at [76, 168] on span "G/L accounts" at bounding box center [84, 169] width 115 height 12
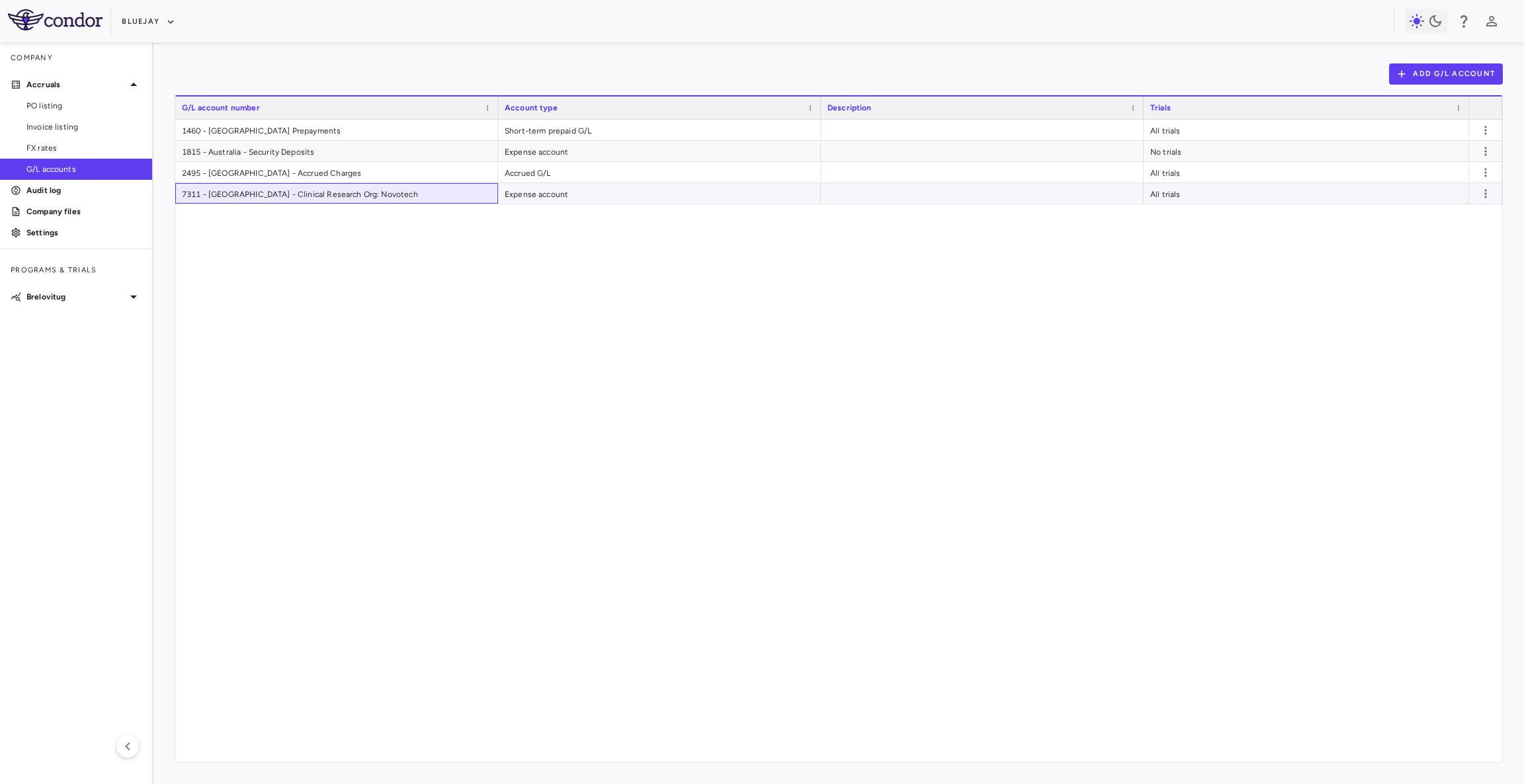
click at [289, 198] on div "7311 - [GEOGRAPHIC_DATA] - Clinical Research Org: Novotech" at bounding box center [336, 193] width 323 height 20
click at [40, 100] on span "PO listing" at bounding box center [84, 105] width 115 height 12
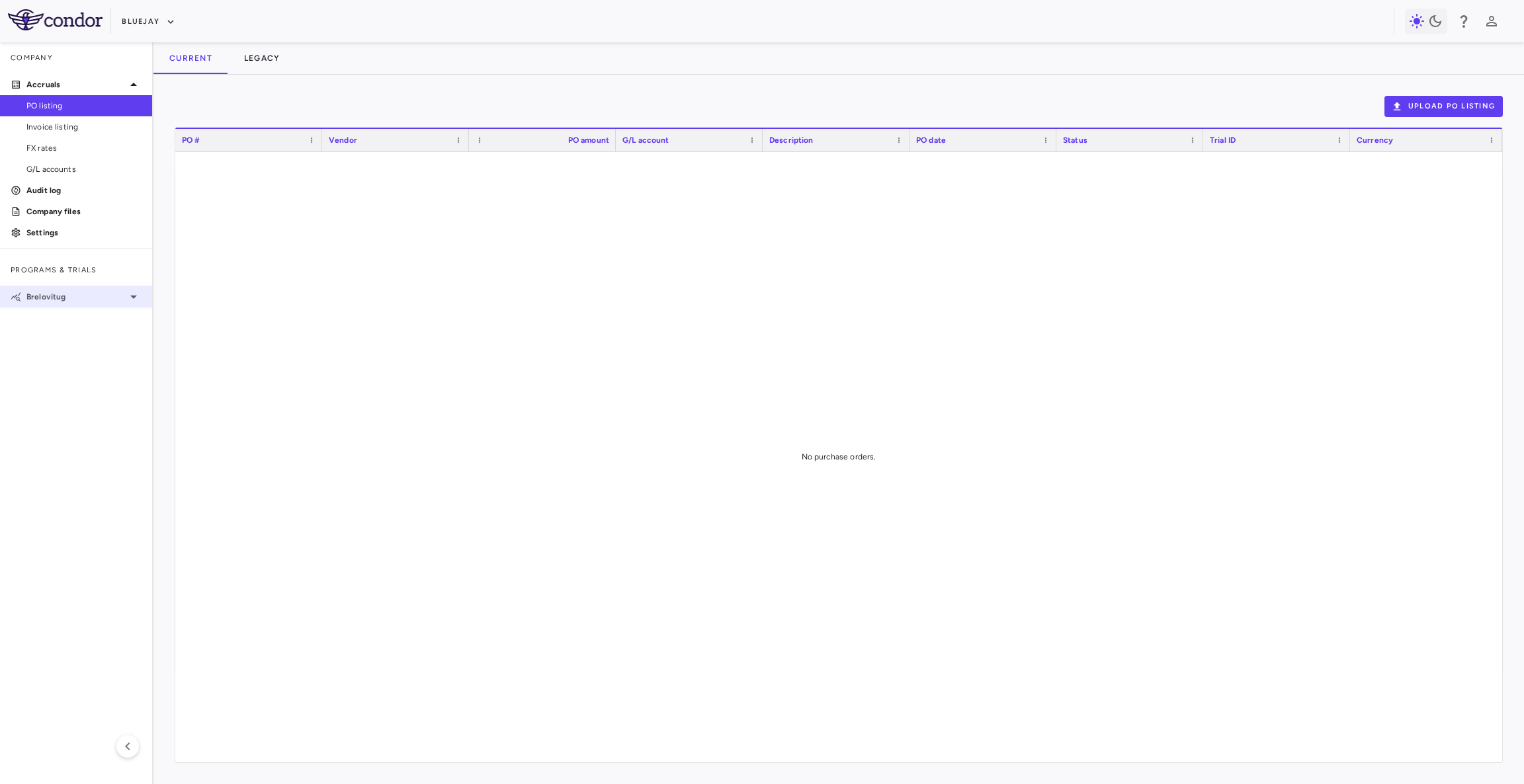
click at [76, 295] on p "Brelovitug" at bounding box center [76, 296] width 99 height 12
click at [75, 324] on div "BJT-778-301 • Chronic [MEDICAL_DATA] Infection" at bounding box center [76, 318] width 152 height 20
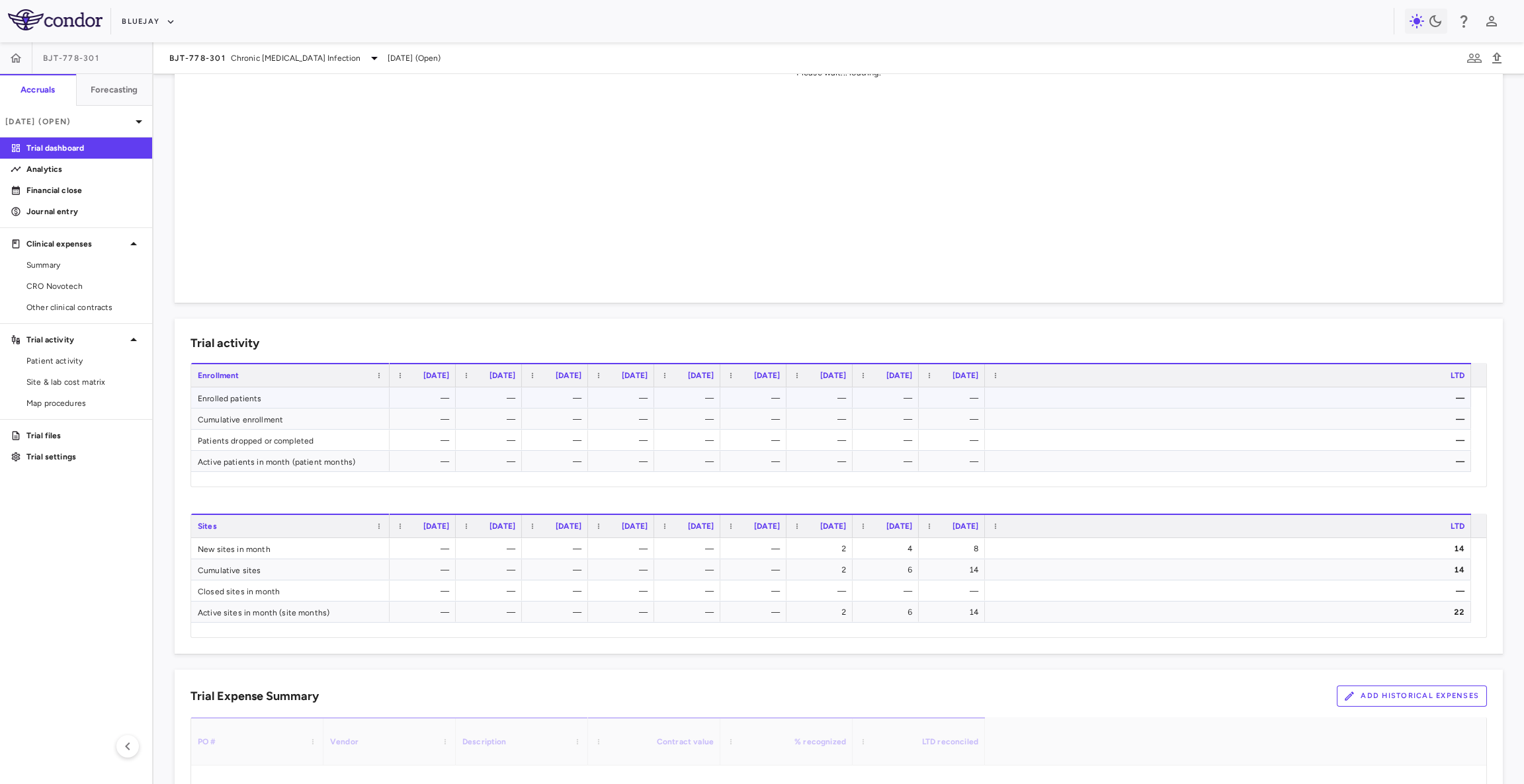
scroll to position [246, 0]
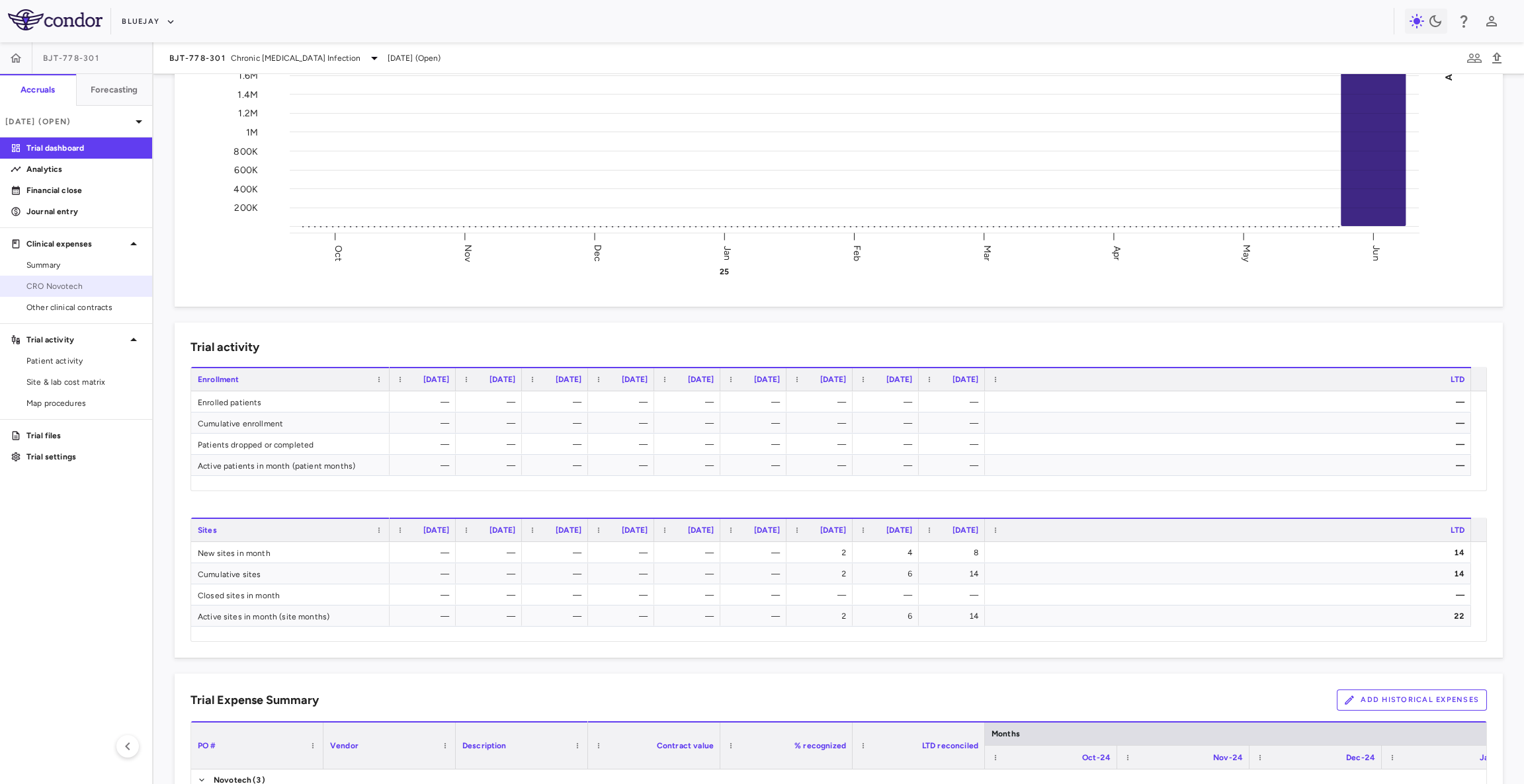
click at [89, 286] on span "CRO Novotech" at bounding box center [84, 286] width 115 height 12
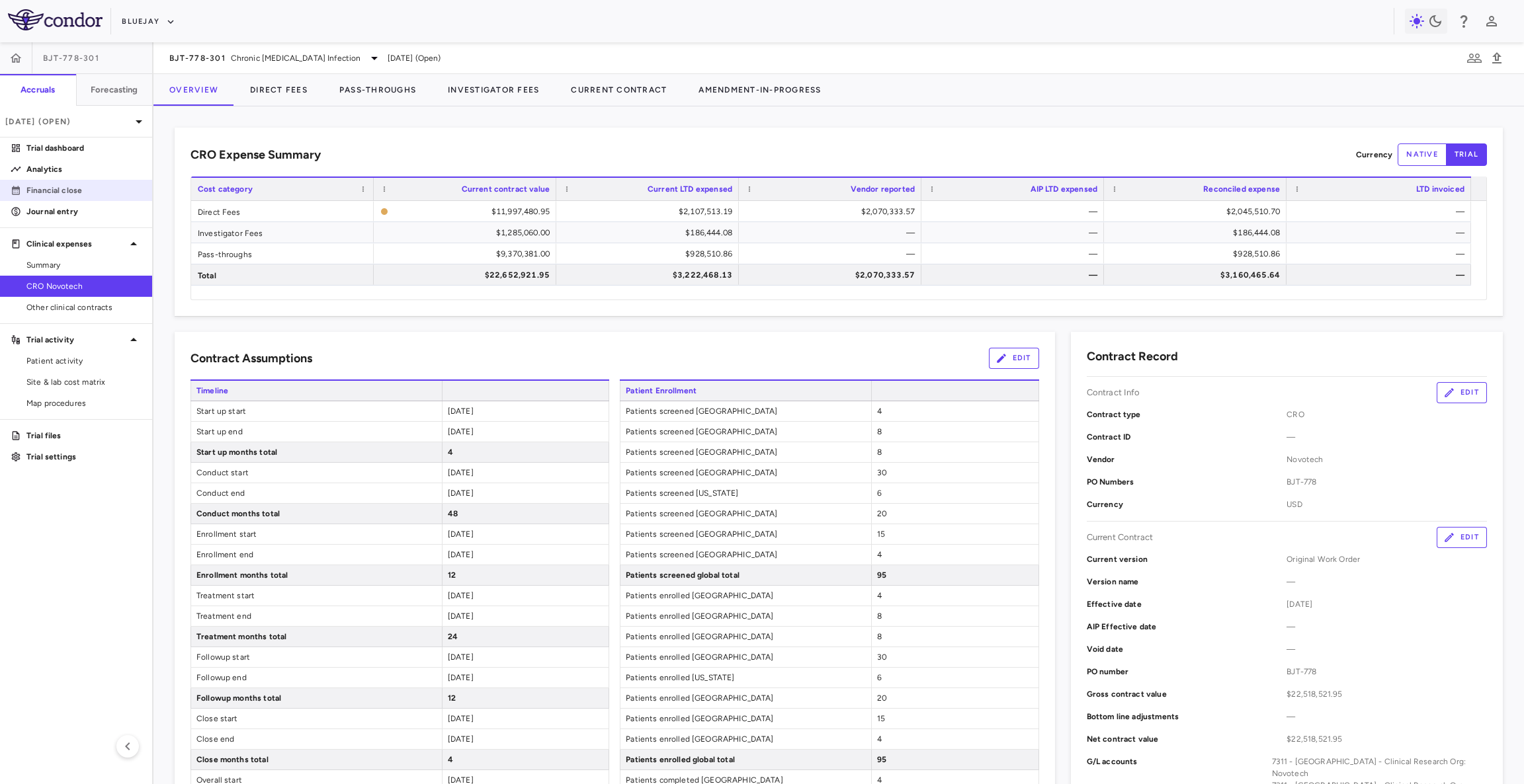
click at [106, 197] on link "Financial close" at bounding box center [76, 190] width 152 height 20
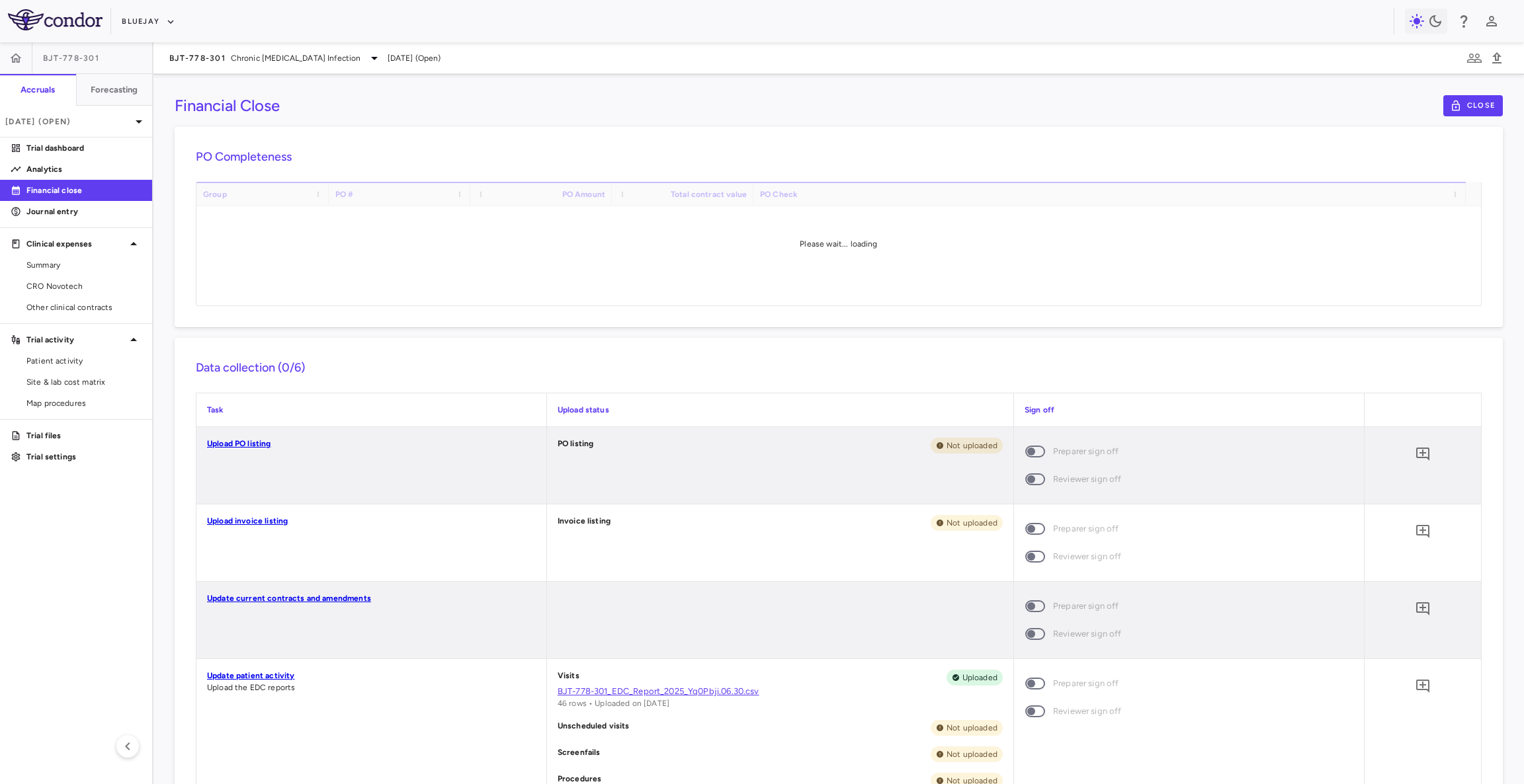
click at [260, 444] on link "Upload PO listing" at bounding box center [239, 444] width 64 height 10
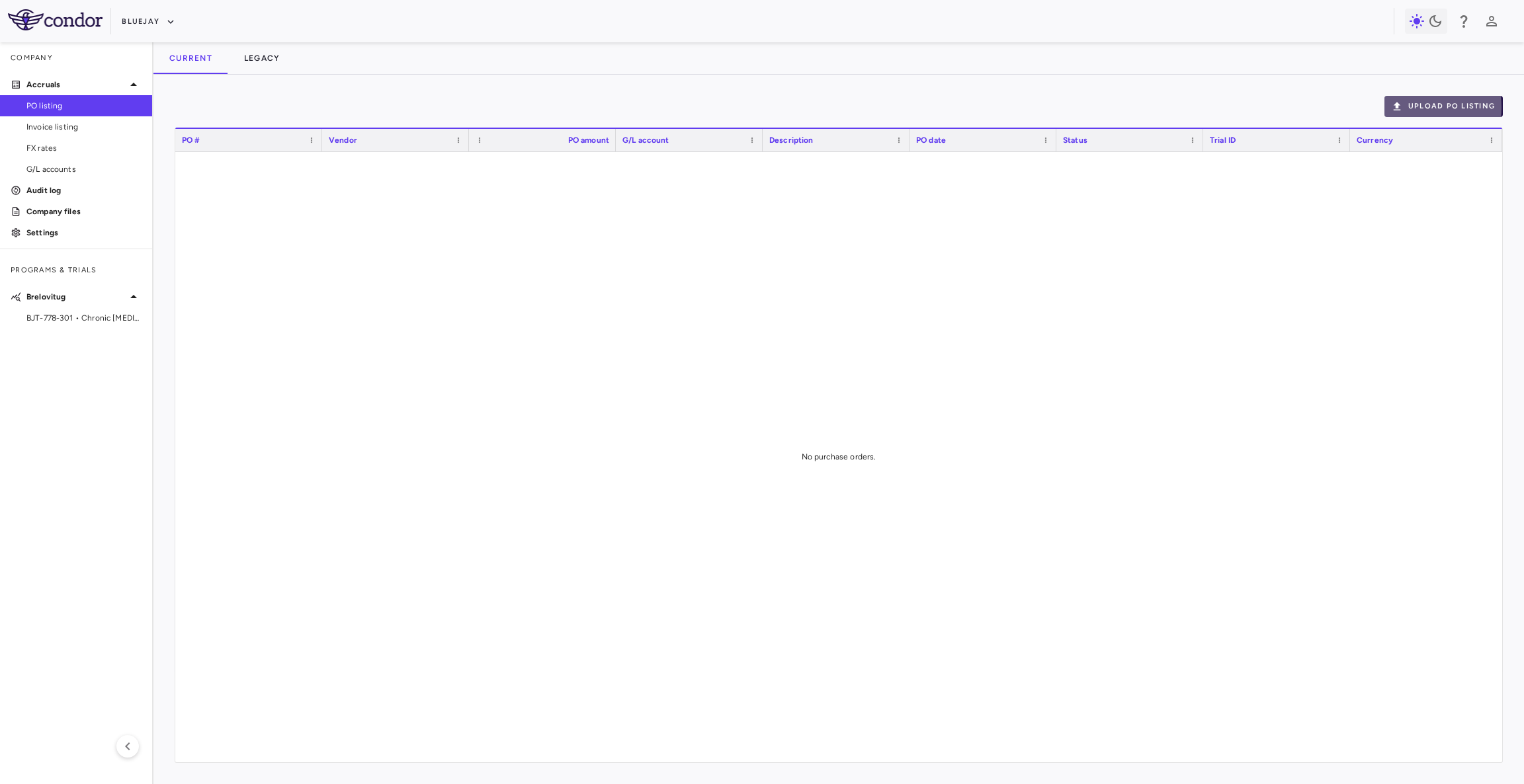
click at [1411, 107] on button "Upload PO Listing" at bounding box center [1443, 106] width 118 height 21
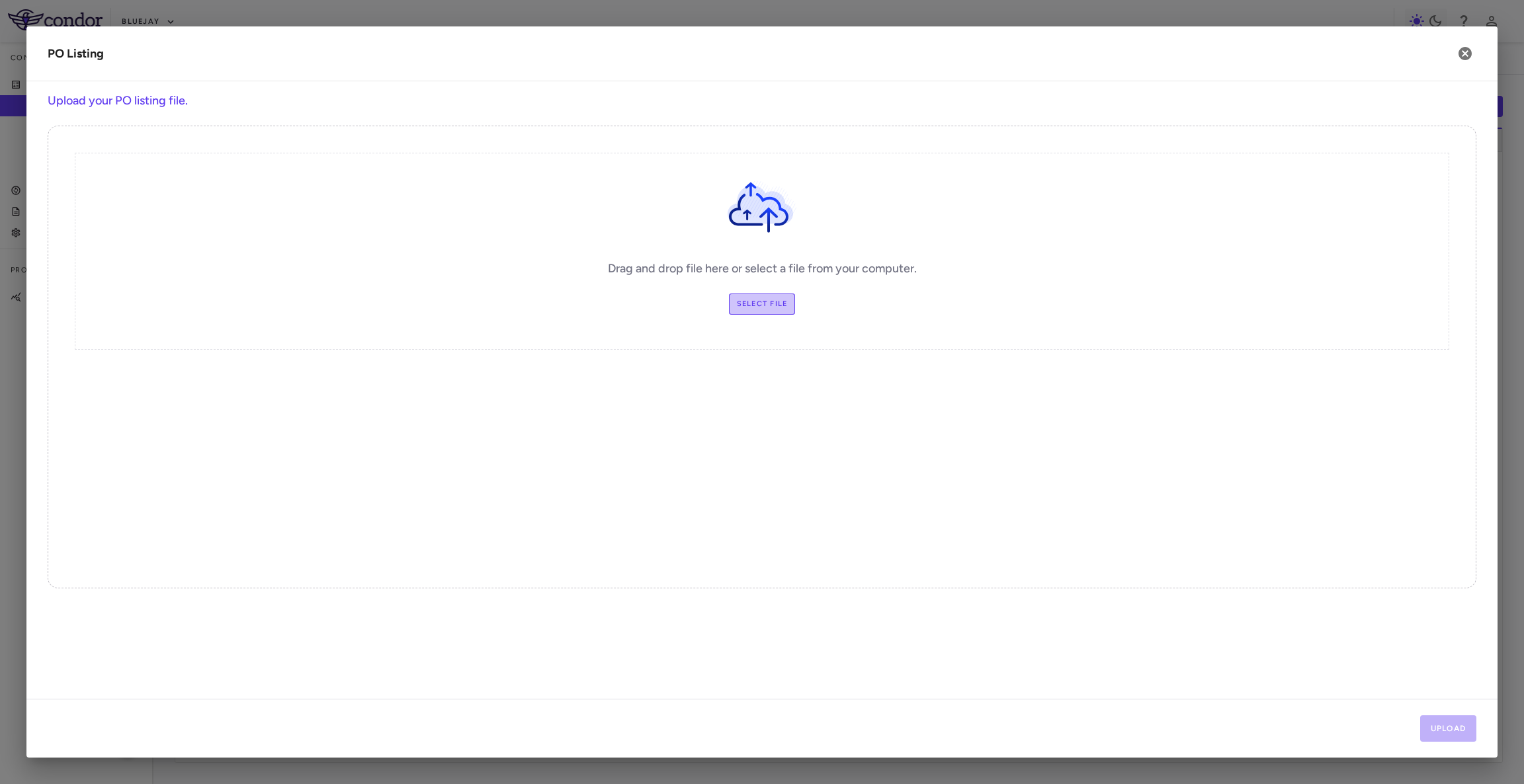
click at [751, 308] on label "Select file" at bounding box center [762, 304] width 67 height 21
click at [0, 0] on input "Select file" at bounding box center [0, 0] width 0 height 0
click at [1466, 720] on button "Upload" at bounding box center [1448, 729] width 57 height 27
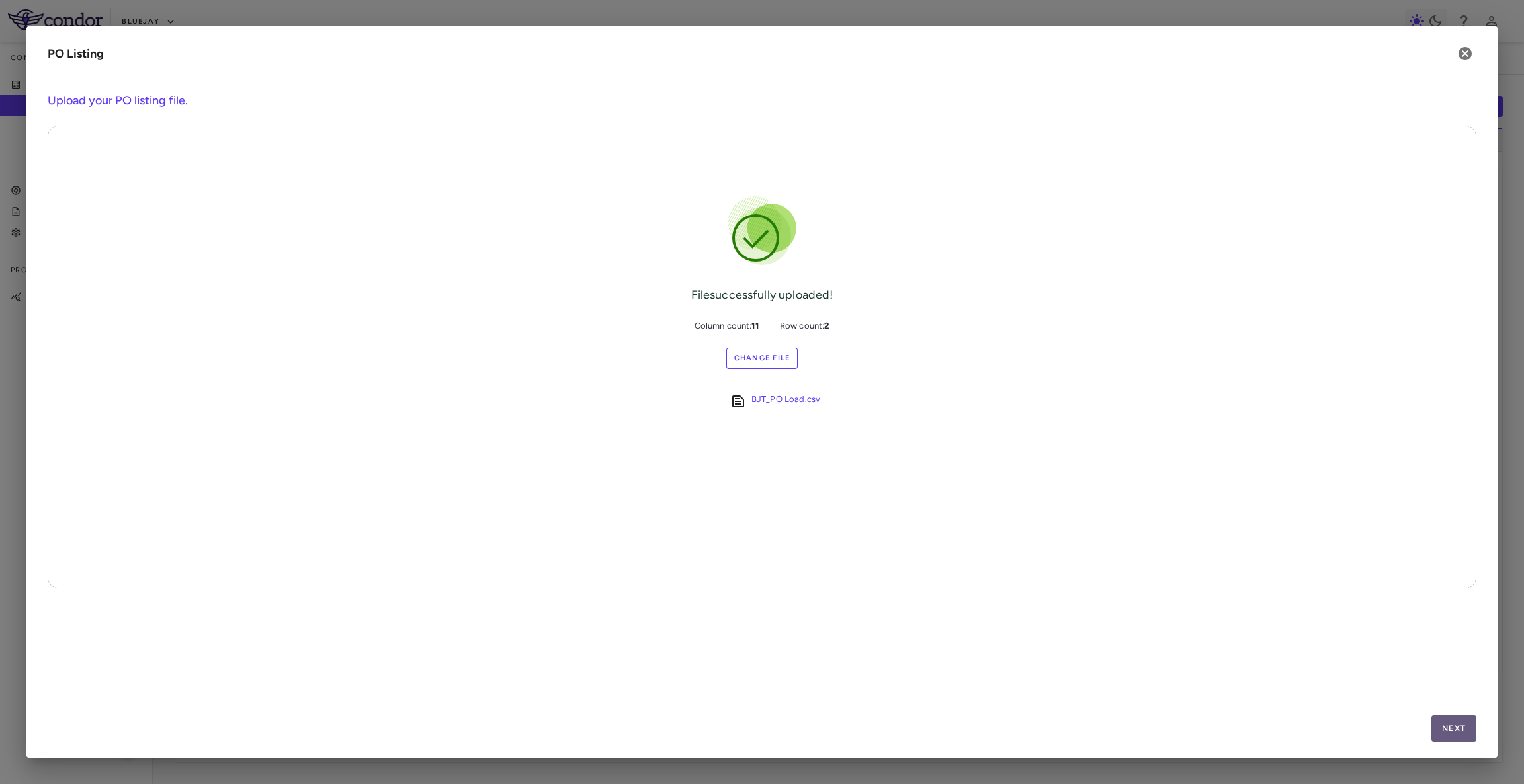
click at [1466, 720] on button "Next" at bounding box center [1454, 729] width 45 height 27
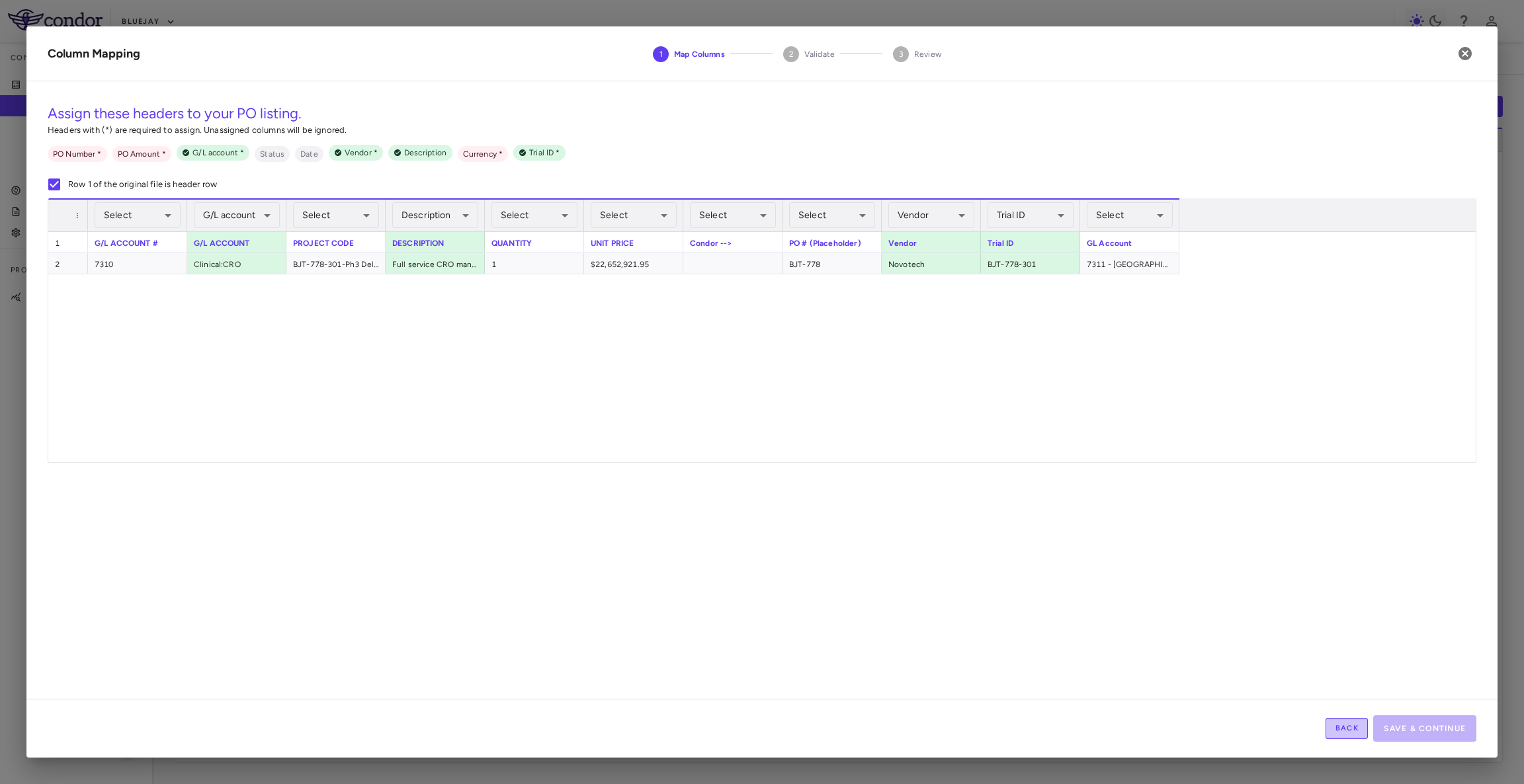
click at [1344, 736] on button "Back" at bounding box center [1347, 728] width 42 height 21
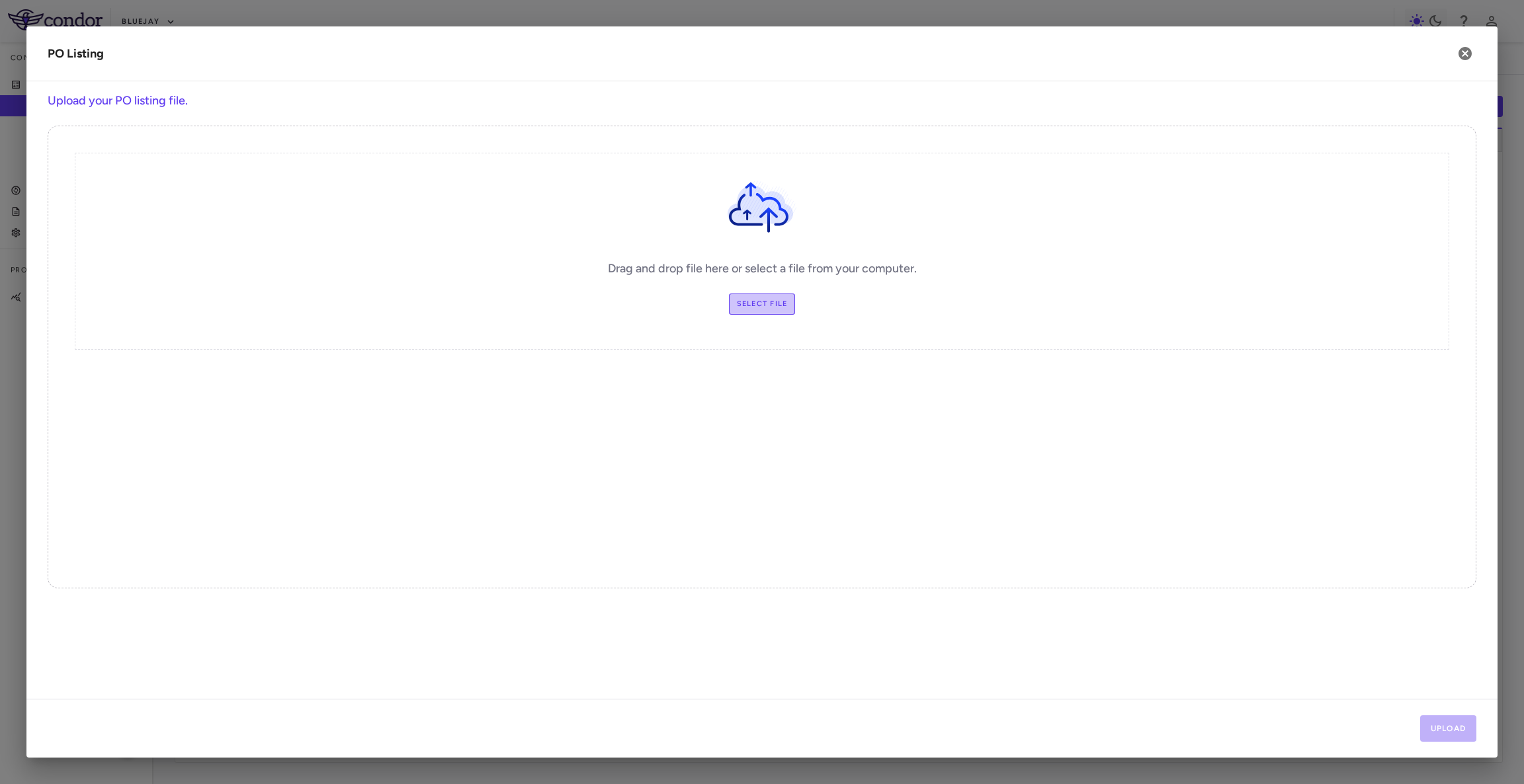
click at [751, 310] on label "Select file" at bounding box center [762, 304] width 67 height 21
click at [0, 0] on input "Select file" at bounding box center [0, 0] width 0 height 0
click at [1430, 723] on button "Upload" at bounding box center [1448, 729] width 57 height 27
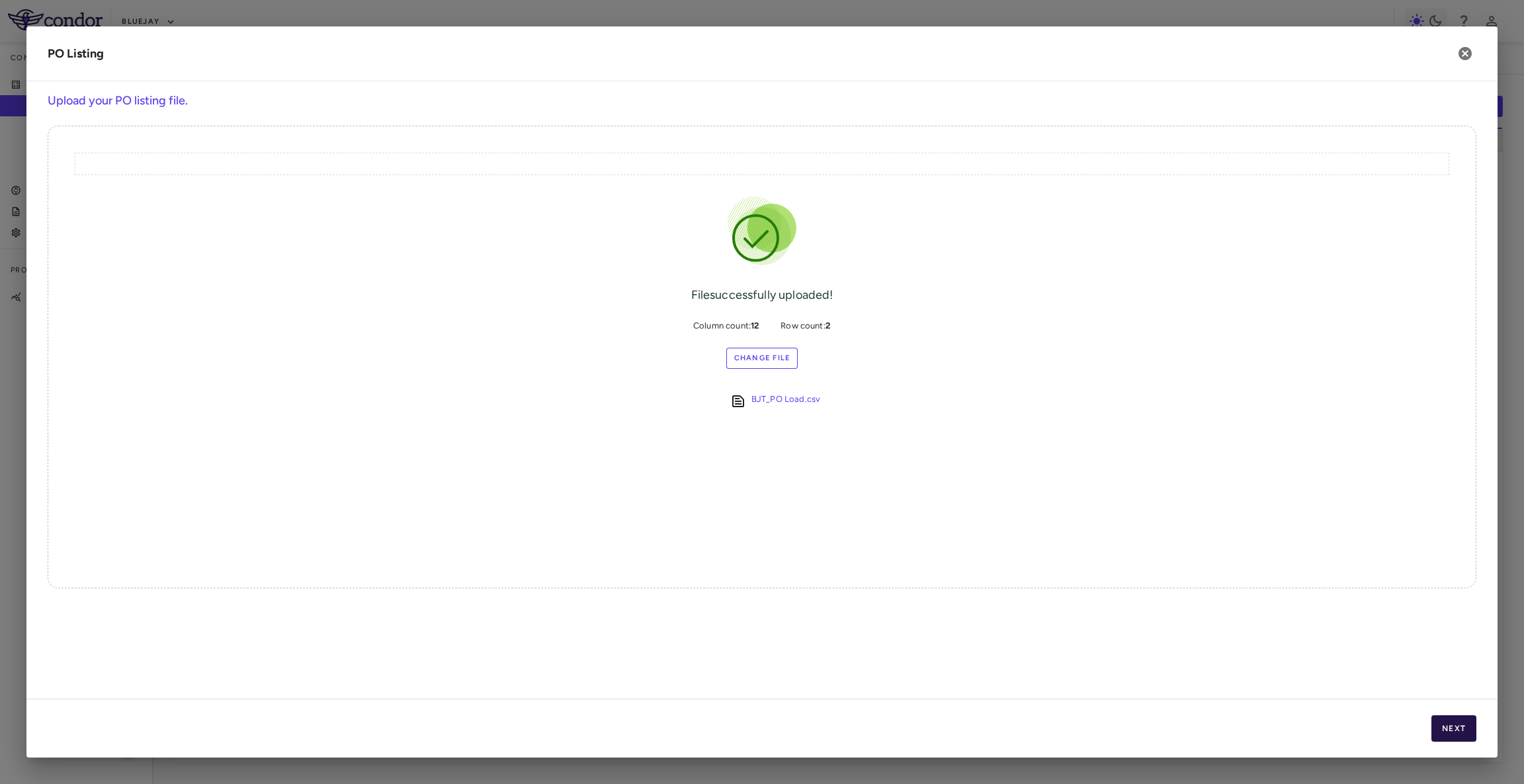
click at [1431, 723] on button "Next" at bounding box center [1454, 729] width 45 height 27
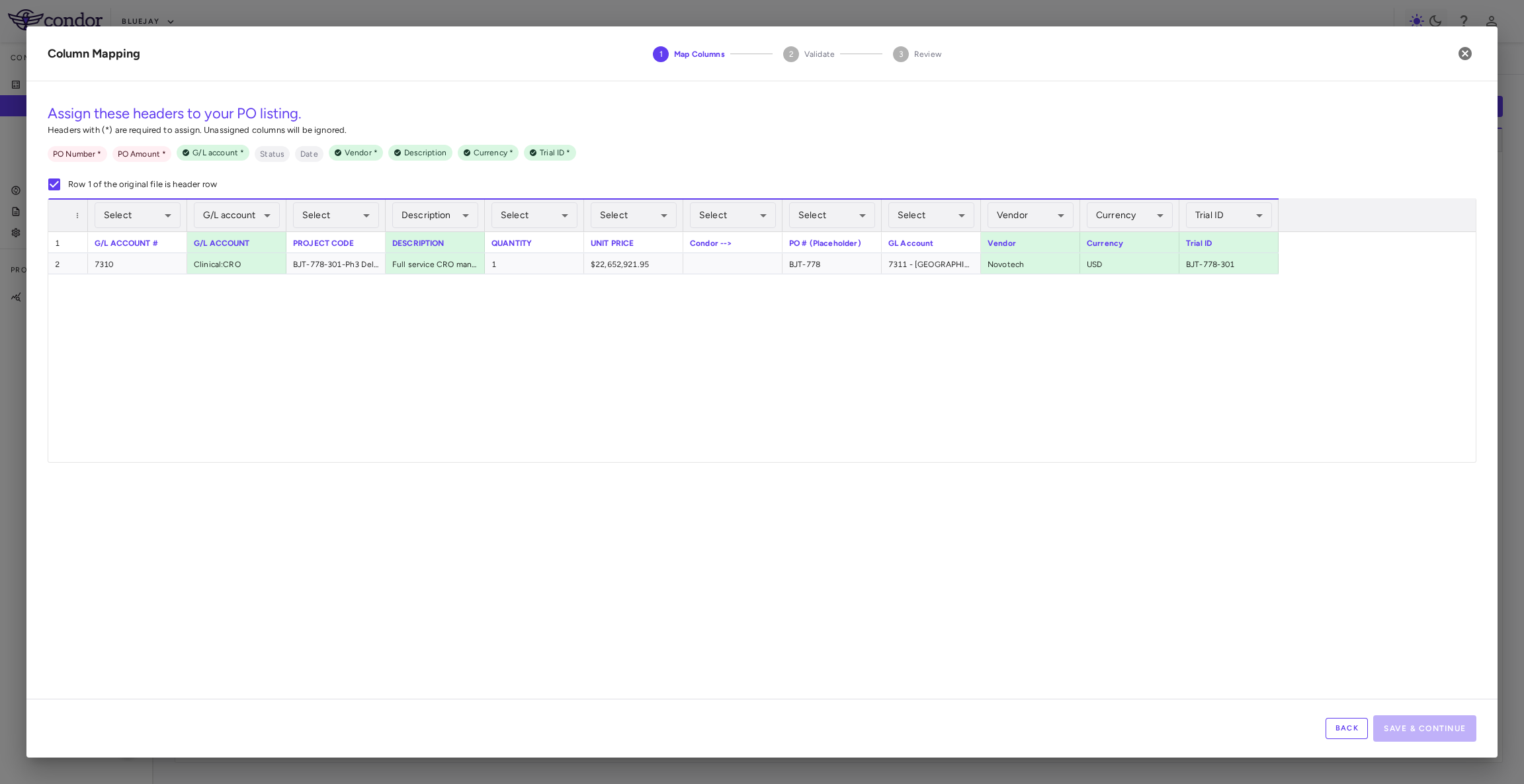
click at [962, 201] on div "Select ​" at bounding box center [931, 216] width 86 height 32
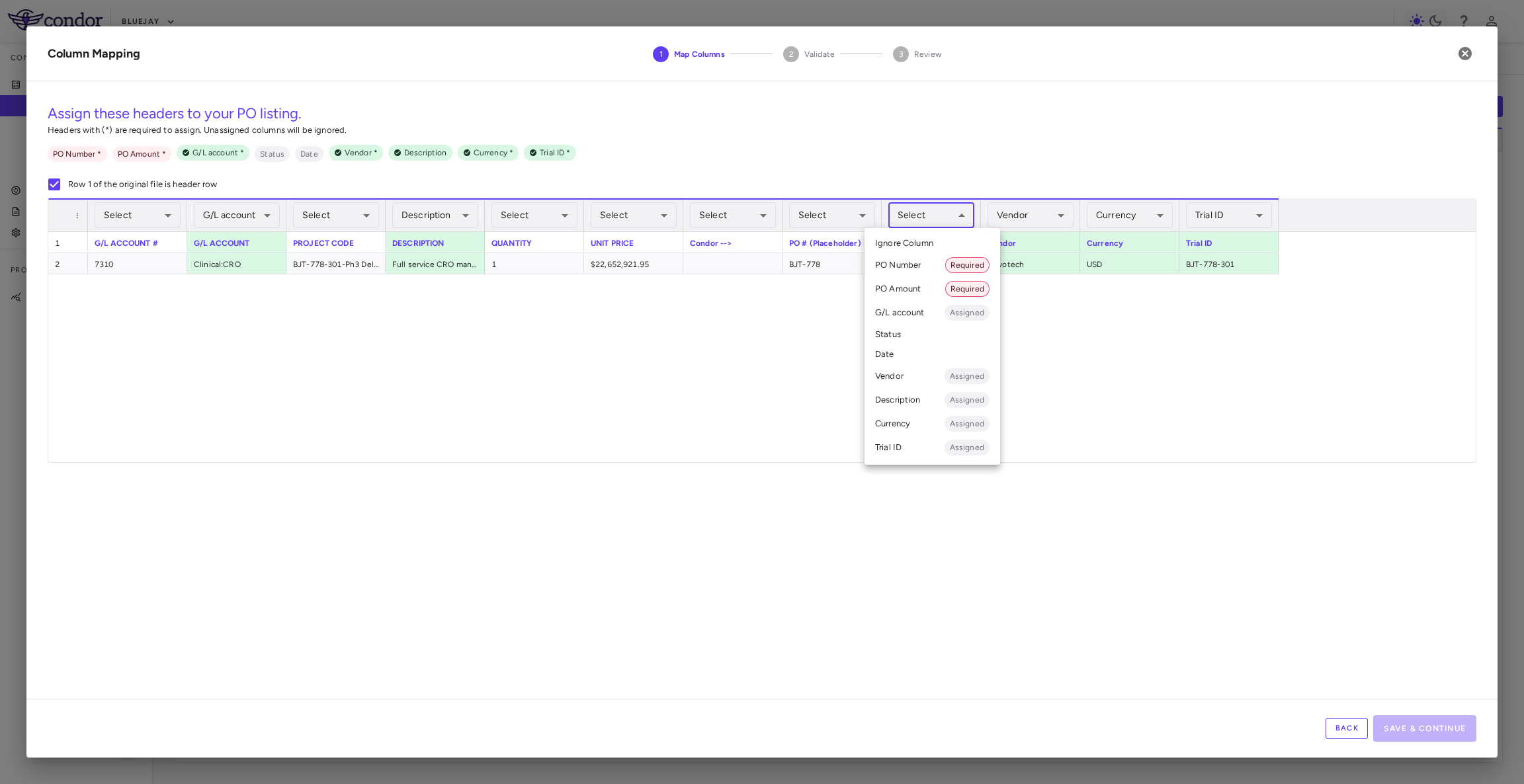
click at [960, 208] on body "Skip to sidebar Skip to main content Bluejay Company Accruals PO listing Invoic…" at bounding box center [762, 392] width 1524 height 784
click at [915, 304] on li "G/L account Assigned" at bounding box center [932, 313] width 136 height 24
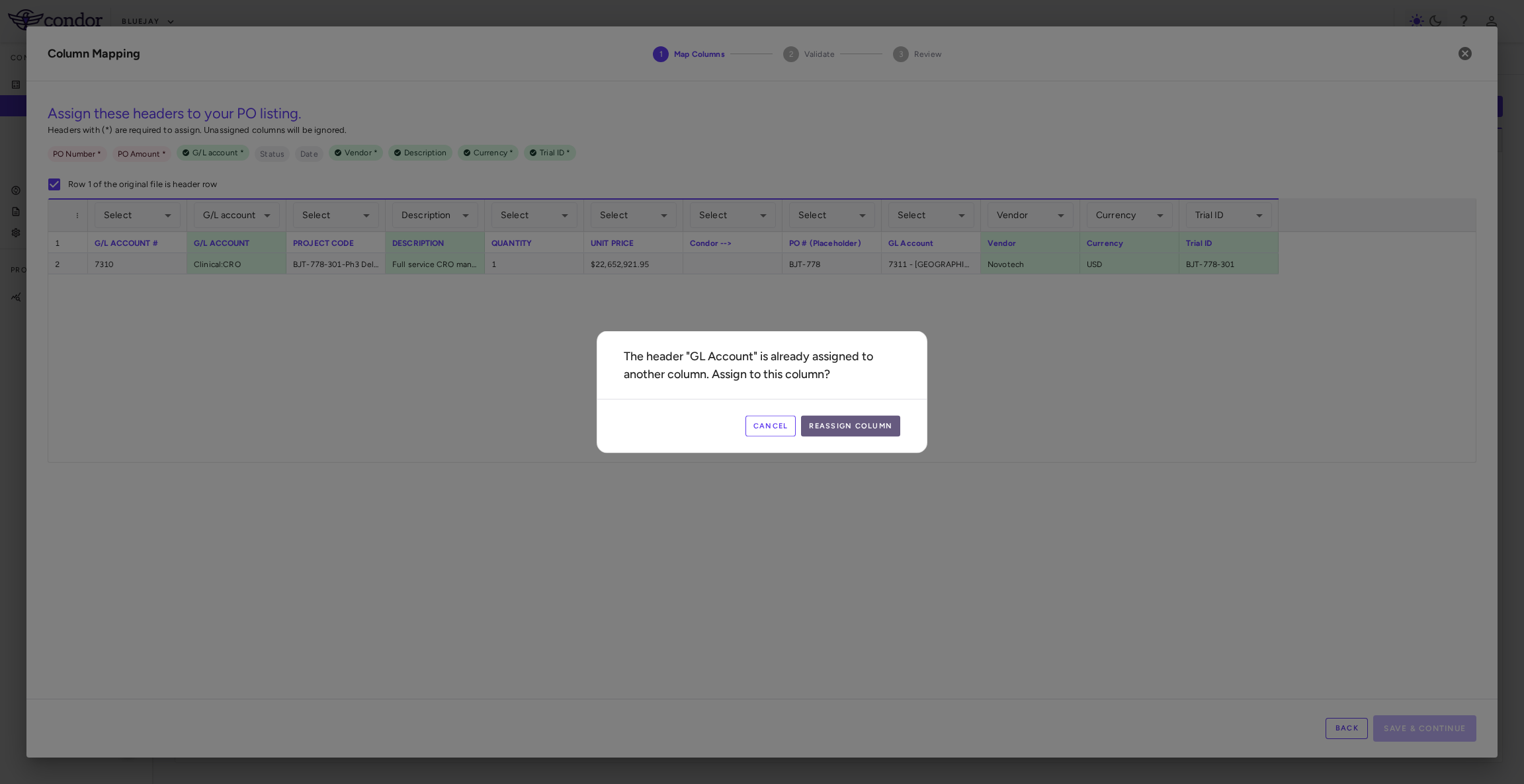
click at [851, 424] on button "Reassign Column" at bounding box center [850, 426] width 99 height 21
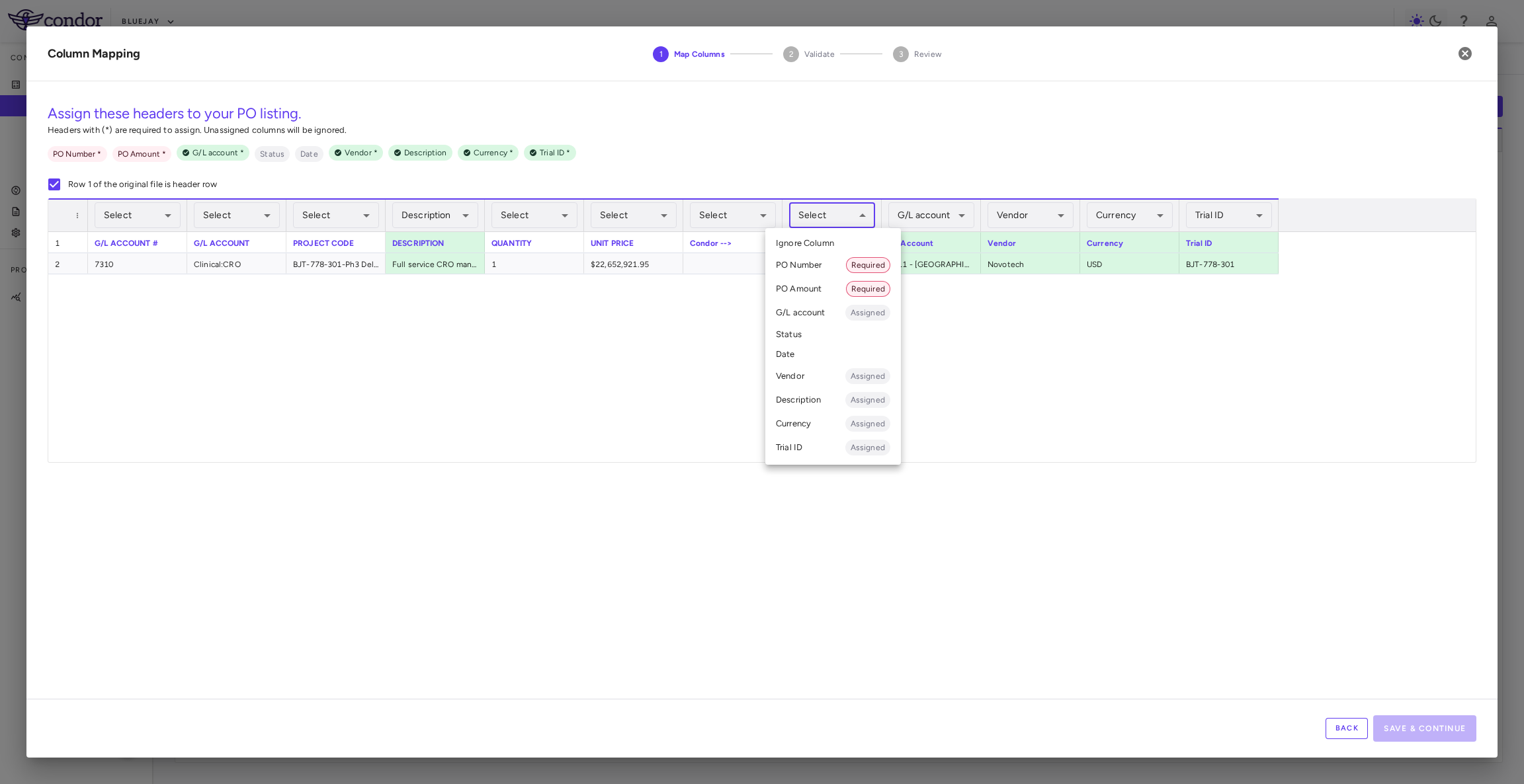
click at [836, 220] on body "Skip to sidebar Skip to main content Bluejay Company Accruals PO listing Invoic…" at bounding box center [762, 392] width 1524 height 784
click at [824, 265] on li "PO Number Required" at bounding box center [833, 265] width 136 height 24
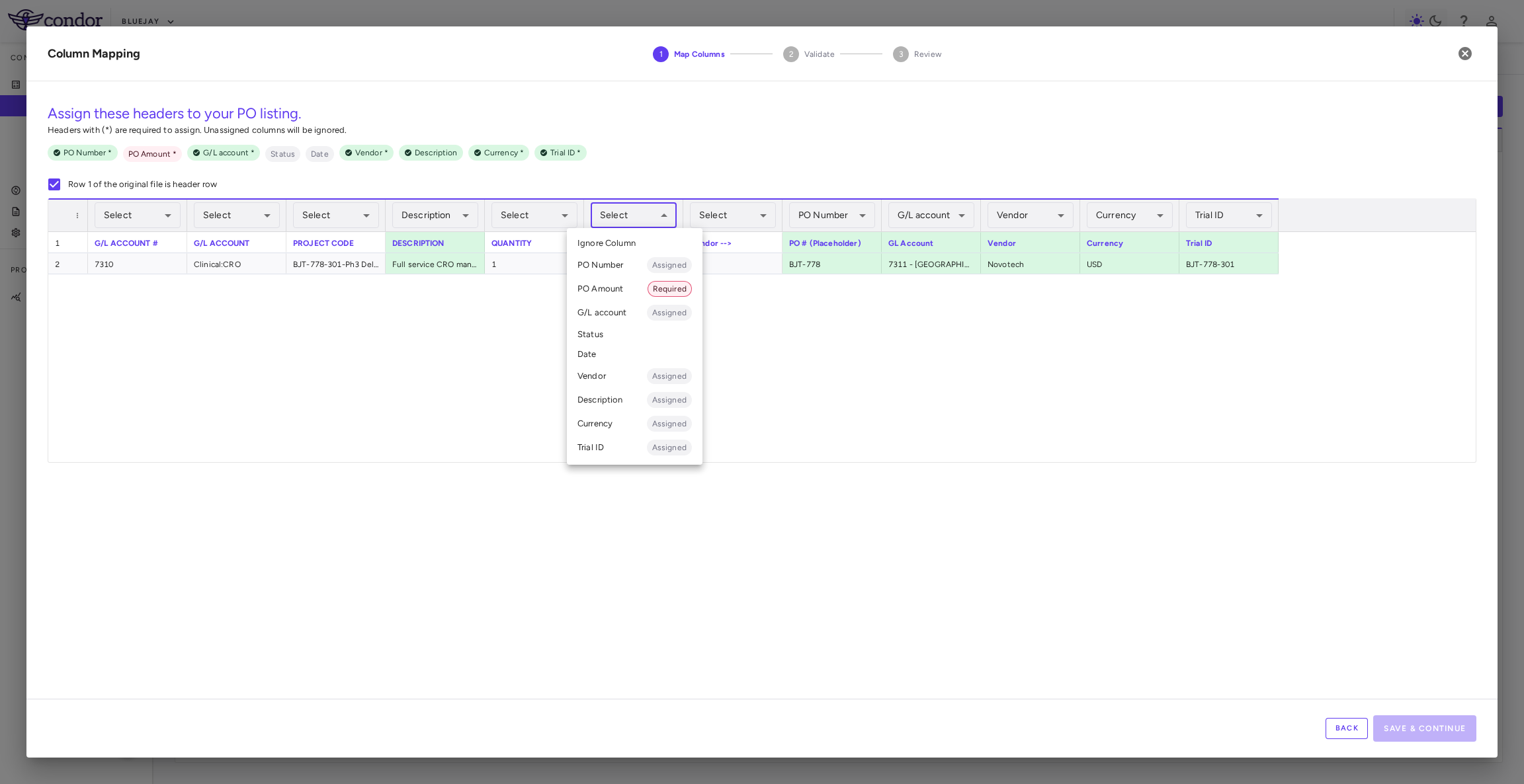
click at [608, 216] on body "Skip to sidebar Skip to main content Bluejay Company Accruals PO listing Invoic…" at bounding box center [762, 392] width 1524 height 784
click at [626, 297] on li "PO Amount Required" at bounding box center [635, 289] width 136 height 24
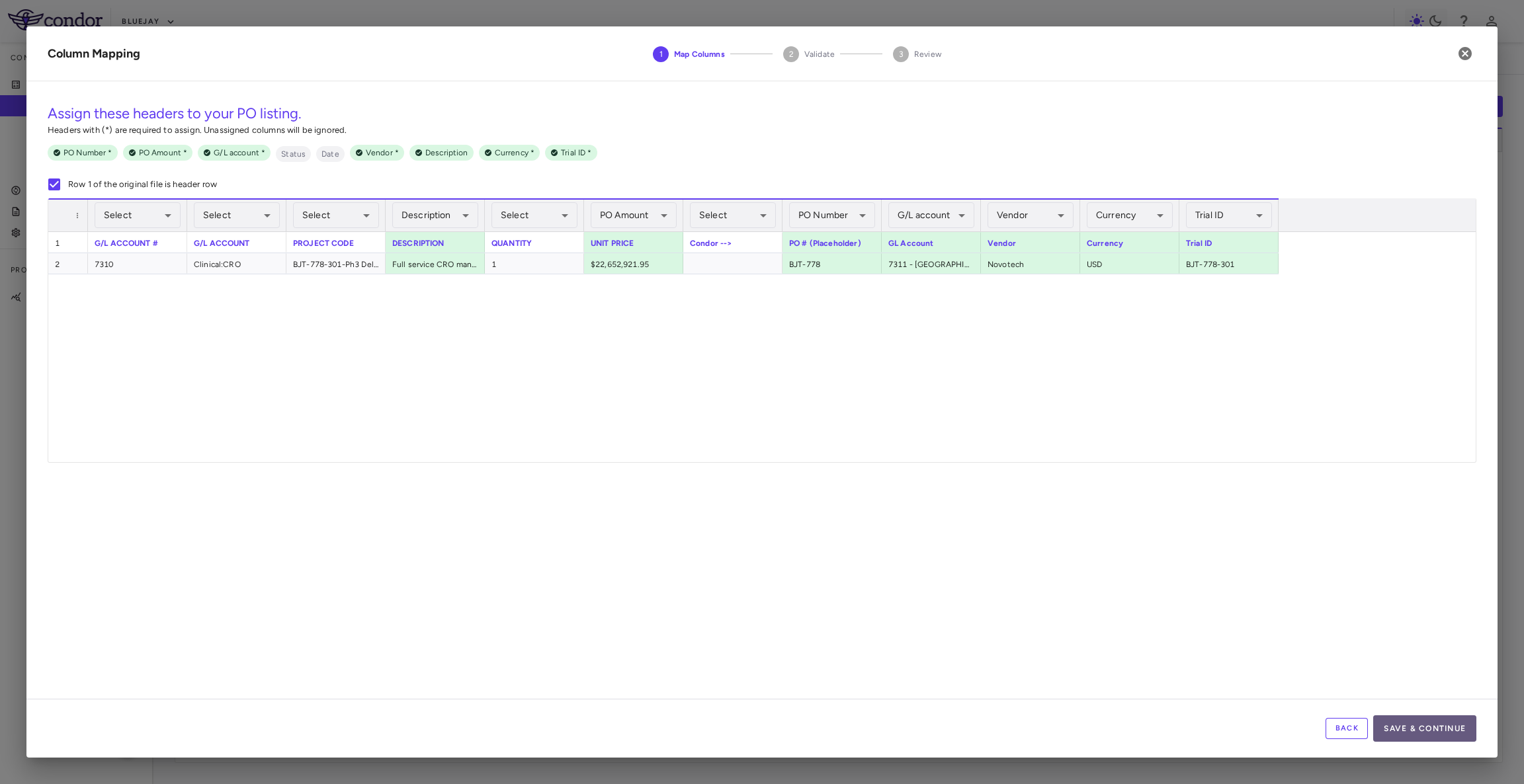
click at [1422, 724] on button "Save & Continue" at bounding box center [1424, 729] width 103 height 27
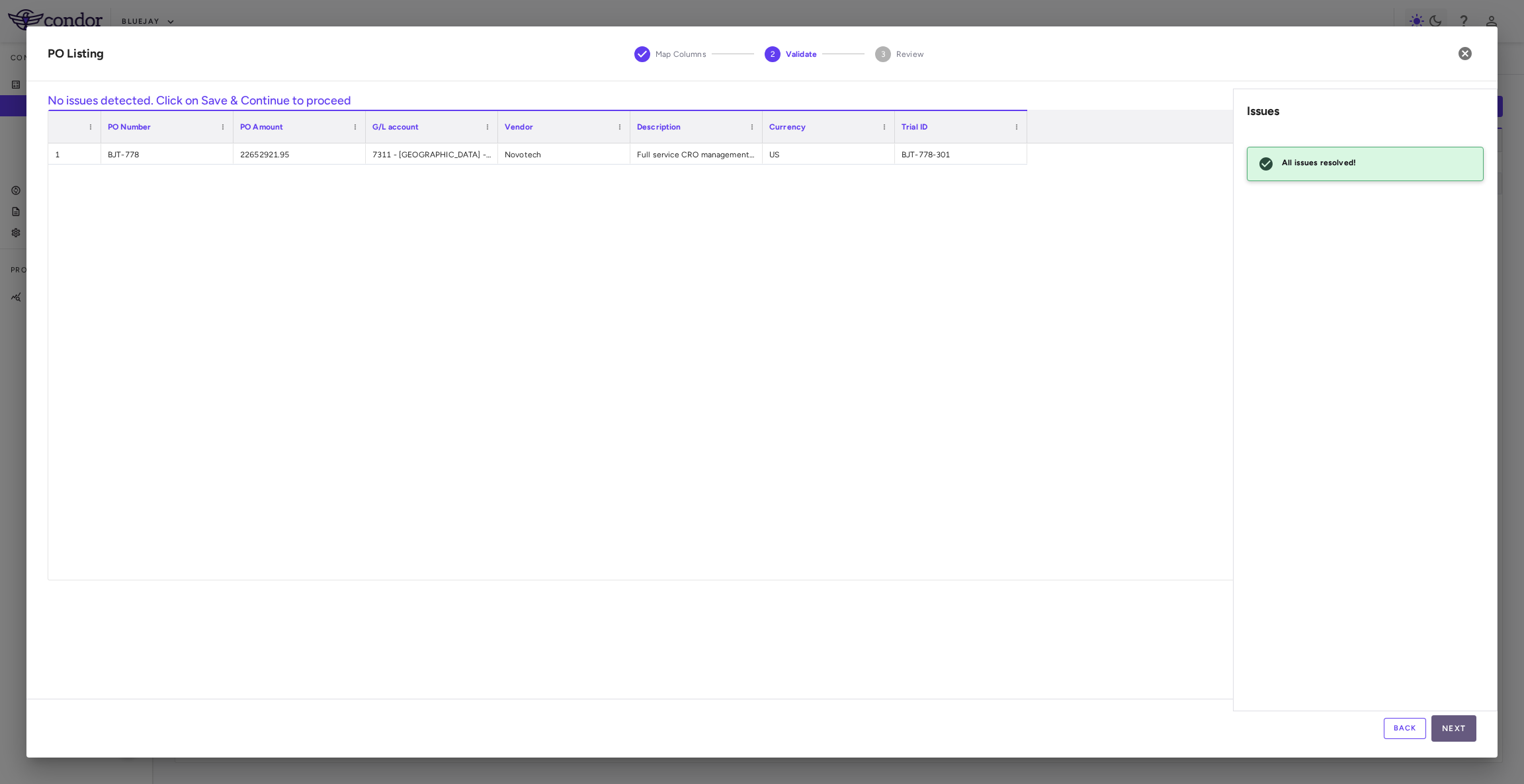
click at [1464, 739] on button "Next" at bounding box center [1454, 729] width 45 height 27
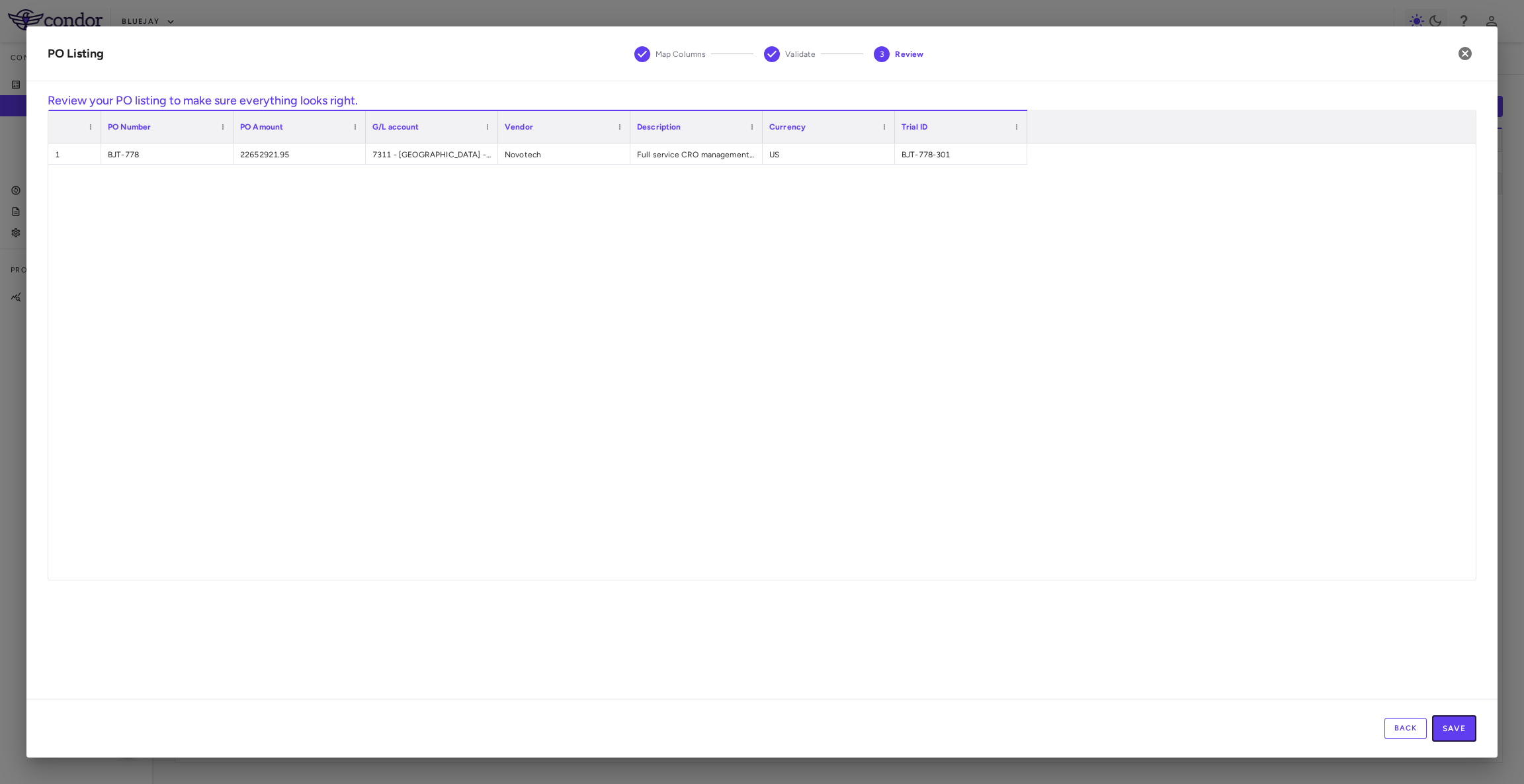
click at [1464, 739] on button "Save" at bounding box center [1454, 729] width 44 height 27
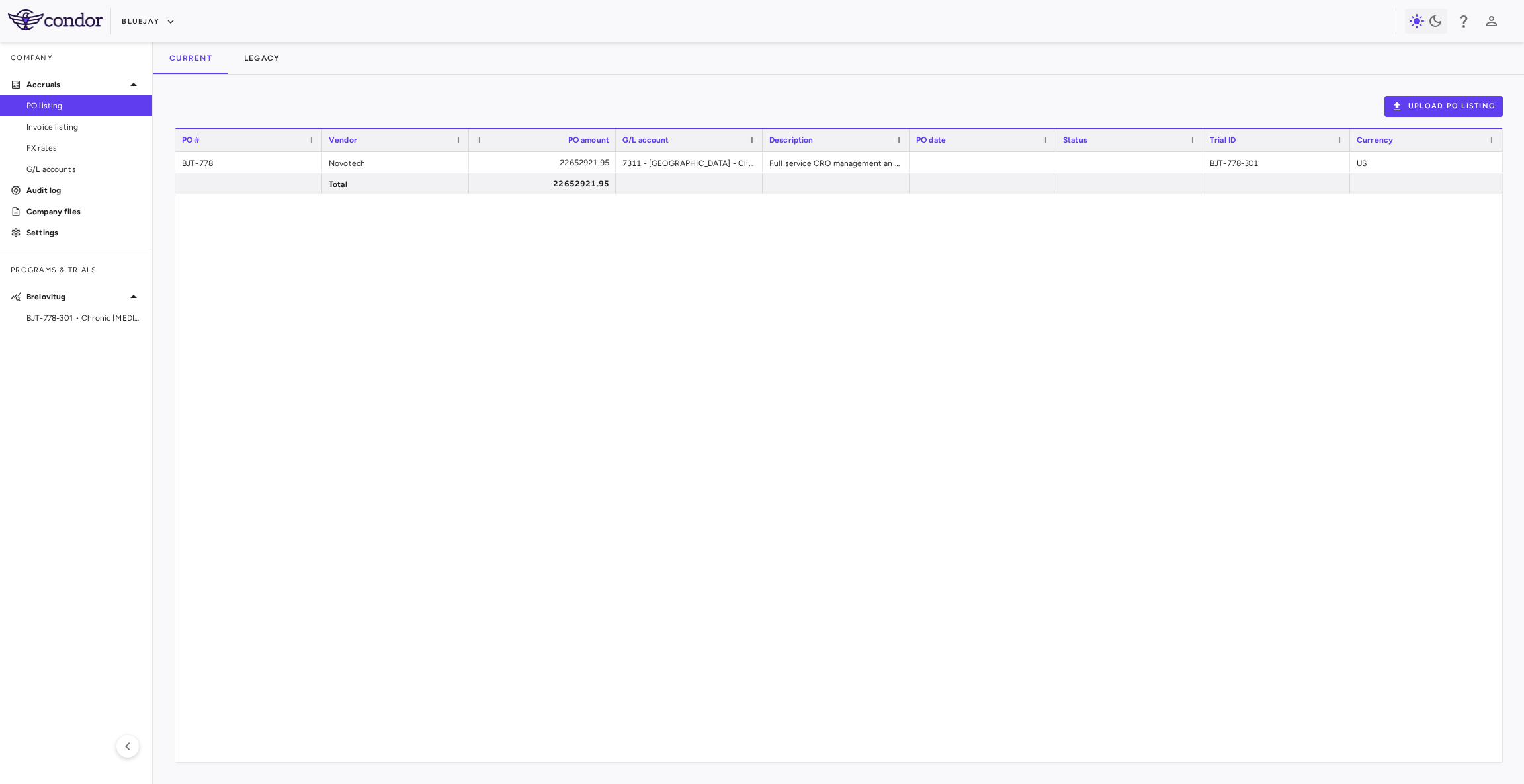
click at [893, 371] on div "BJT-778 Novotech 22652921.95 7311 - Australia - Clinical Research Org: Novotech…" at bounding box center [839, 457] width 1327 height 610
click at [85, 320] on span "BJT-778-301 • Chronic [MEDICAL_DATA] Infection" at bounding box center [84, 317] width 115 height 12
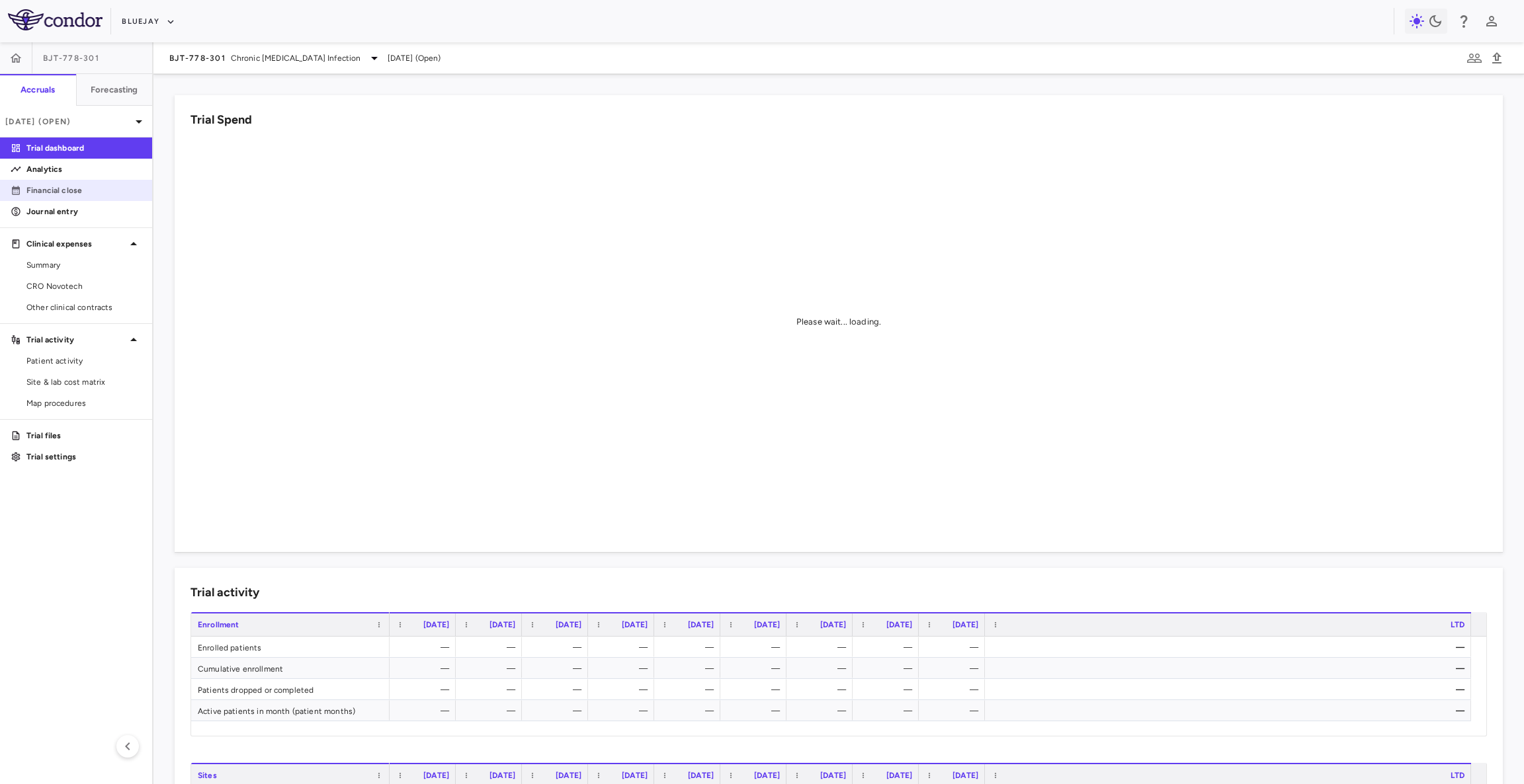
click at [83, 192] on p "Financial close" at bounding box center [84, 190] width 115 height 12
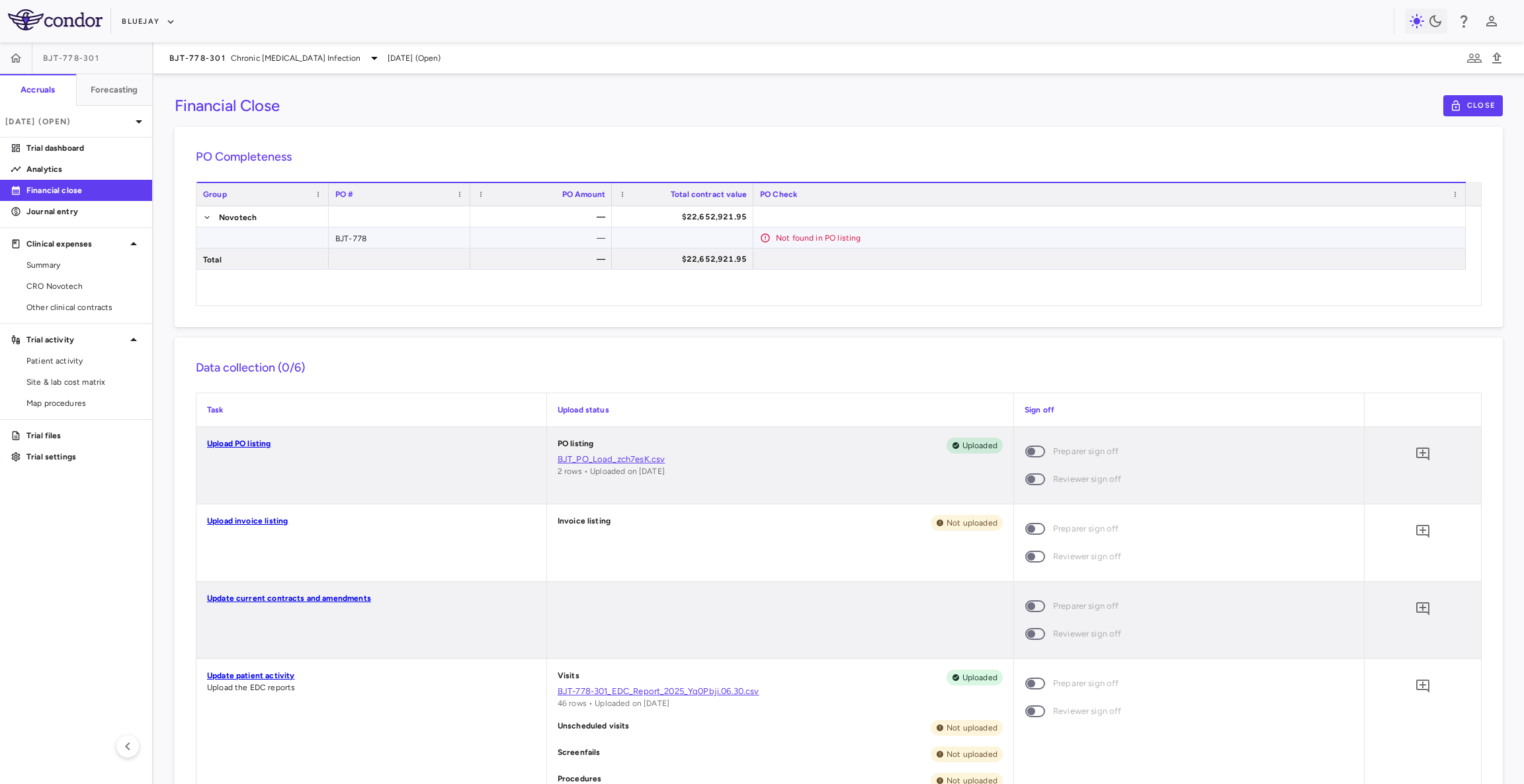
click at [374, 234] on div "BJT-778" at bounding box center [399, 237] width 141 height 20
click at [89, 289] on span "CRO Novotech" at bounding box center [84, 286] width 115 height 12
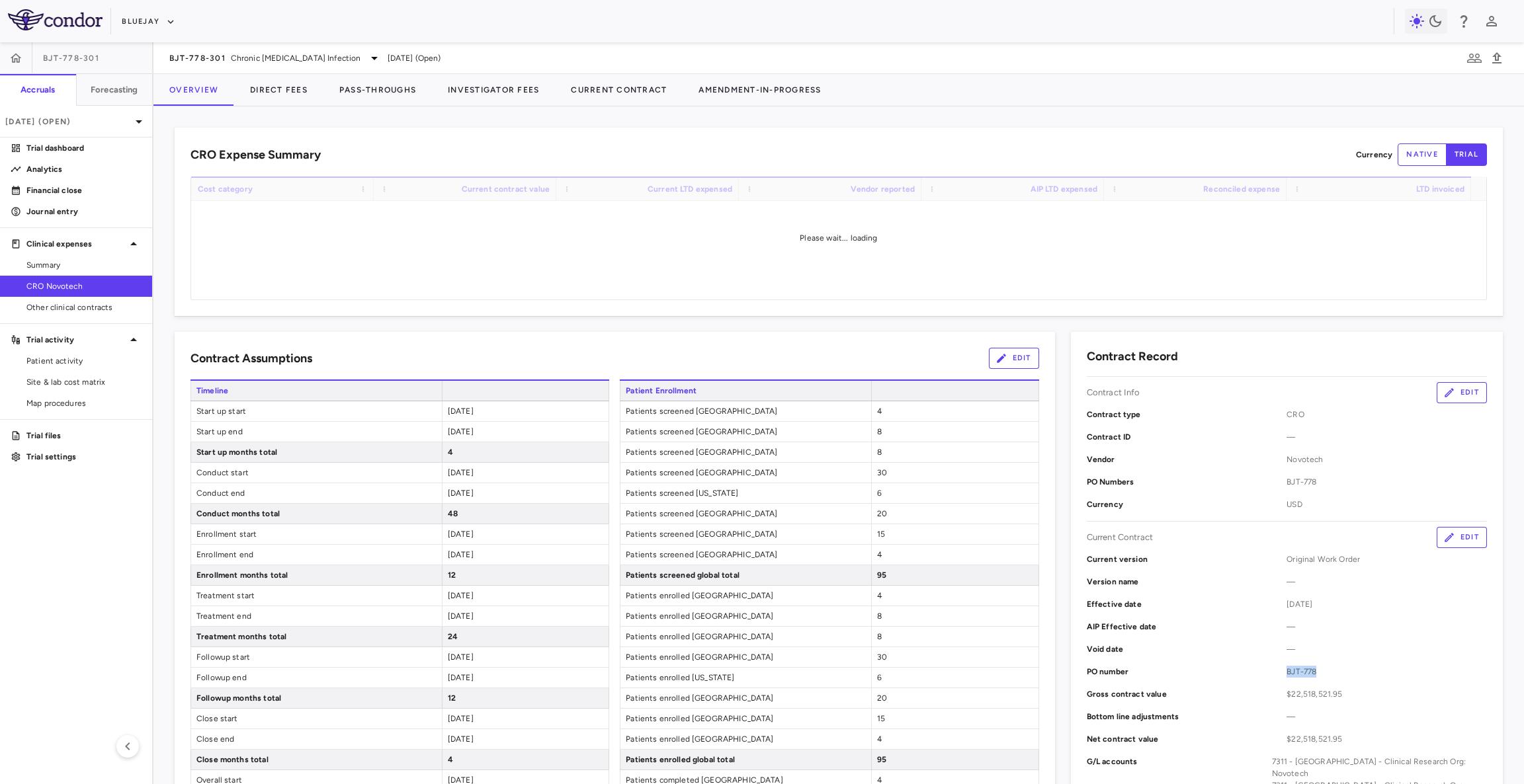
drag, startPoint x: 1272, startPoint y: 672, endPoint x: 1316, endPoint y: 672, distance: 44.0
click at [1316, 672] on div "PO number BJT-778" at bounding box center [1286, 671] width 400 height 23
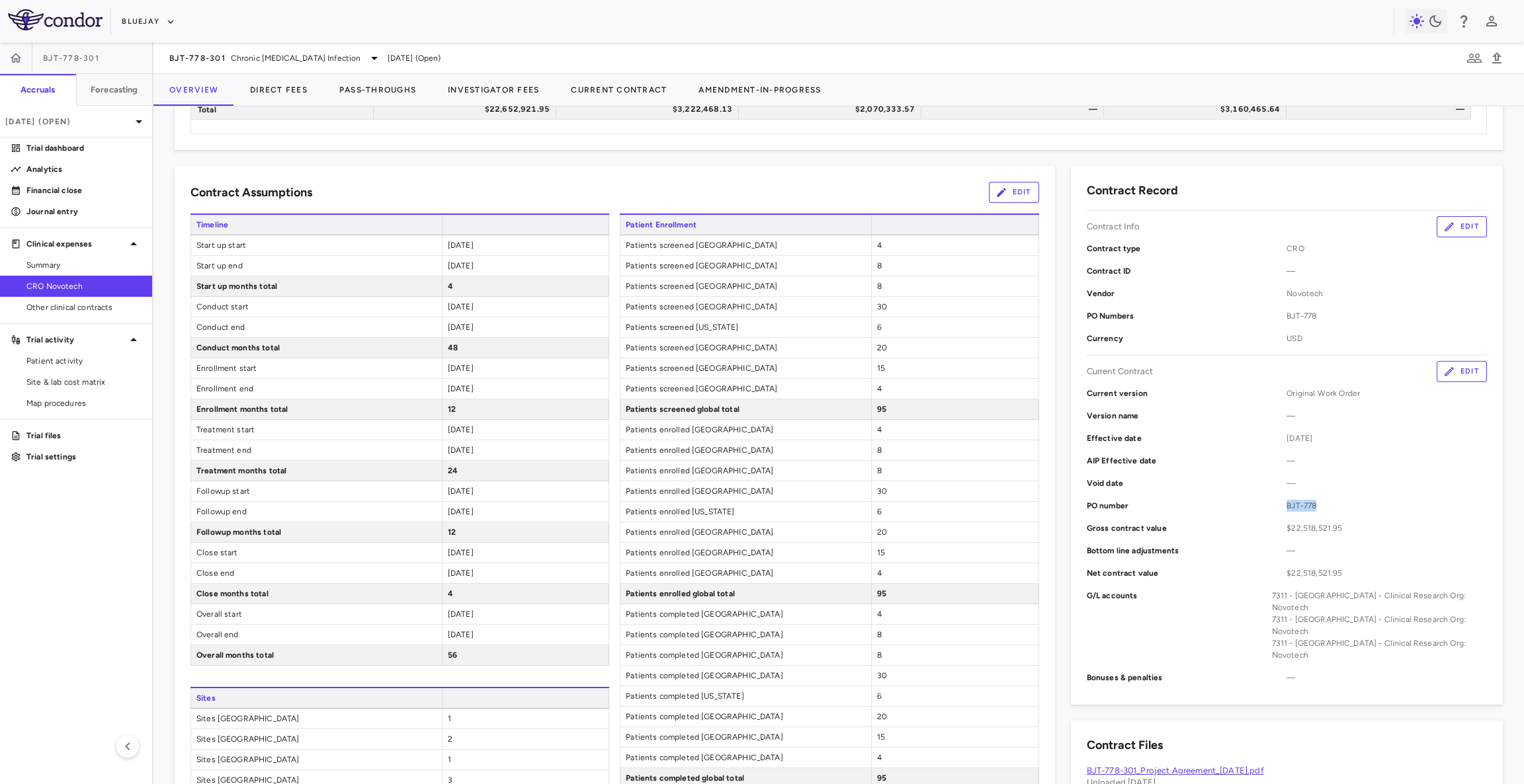
scroll to position [166, 0]
drag, startPoint x: 1276, startPoint y: 518, endPoint x: 1353, endPoint y: 524, distance: 77.2
click at [1353, 524] on div "Gross contract value $22,518,521.95" at bounding box center [1286, 528] width 400 height 23
click at [1353, 524] on span "$22,518,521.95" at bounding box center [1387, 528] width 201 height 12
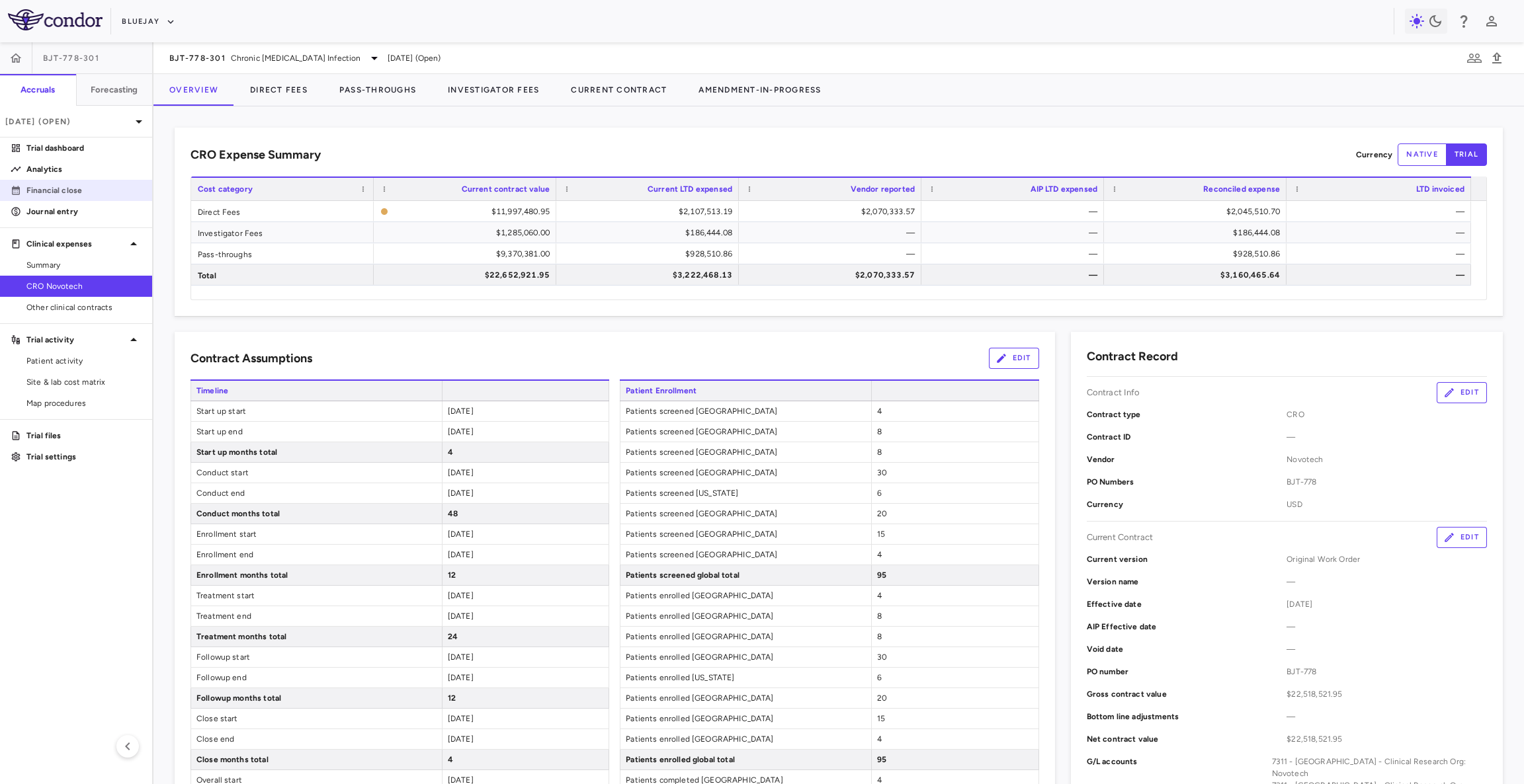
click at [84, 189] on p "Financial close" at bounding box center [84, 190] width 115 height 12
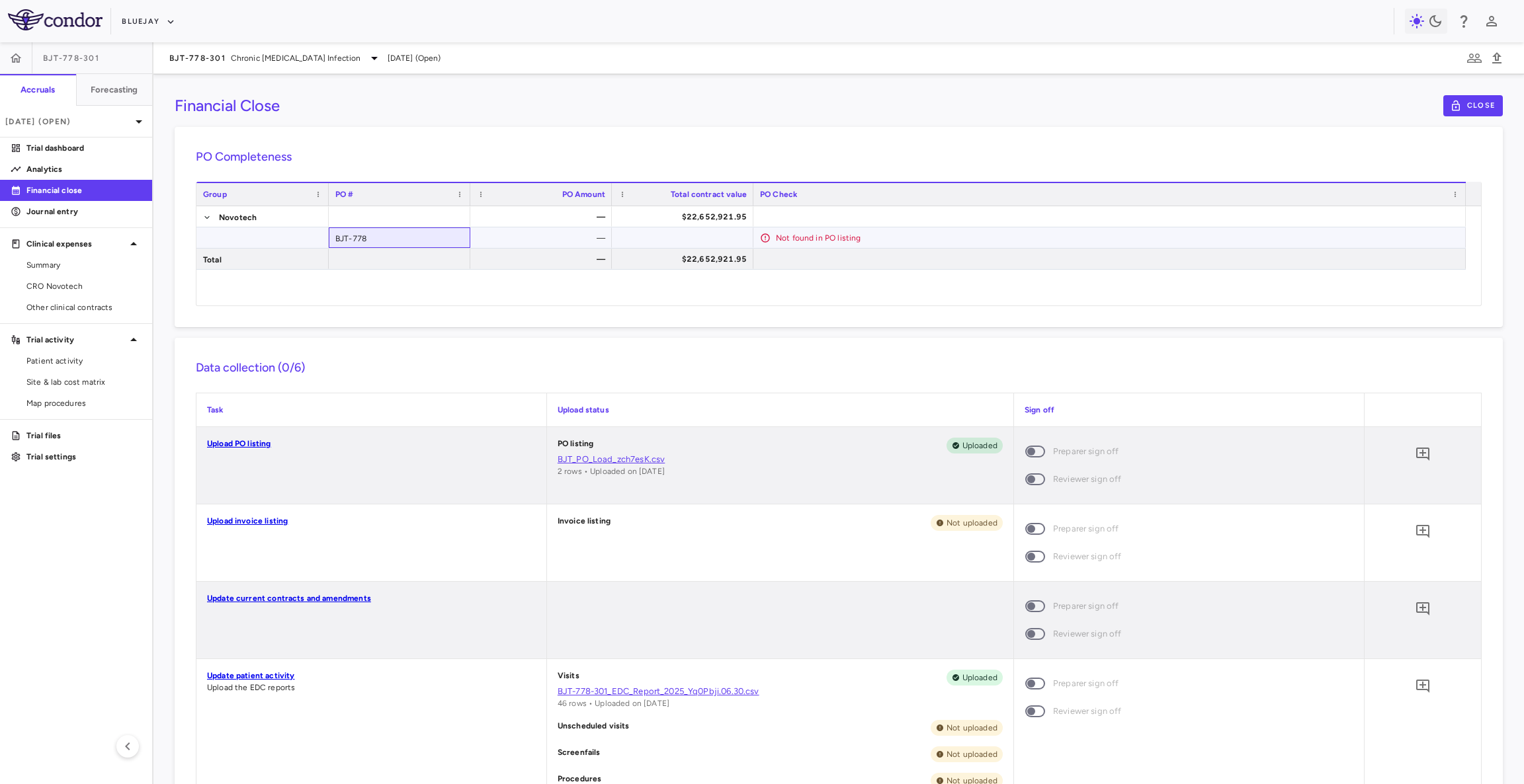
click at [336, 235] on div "BJT-778" at bounding box center [399, 237] width 141 height 20
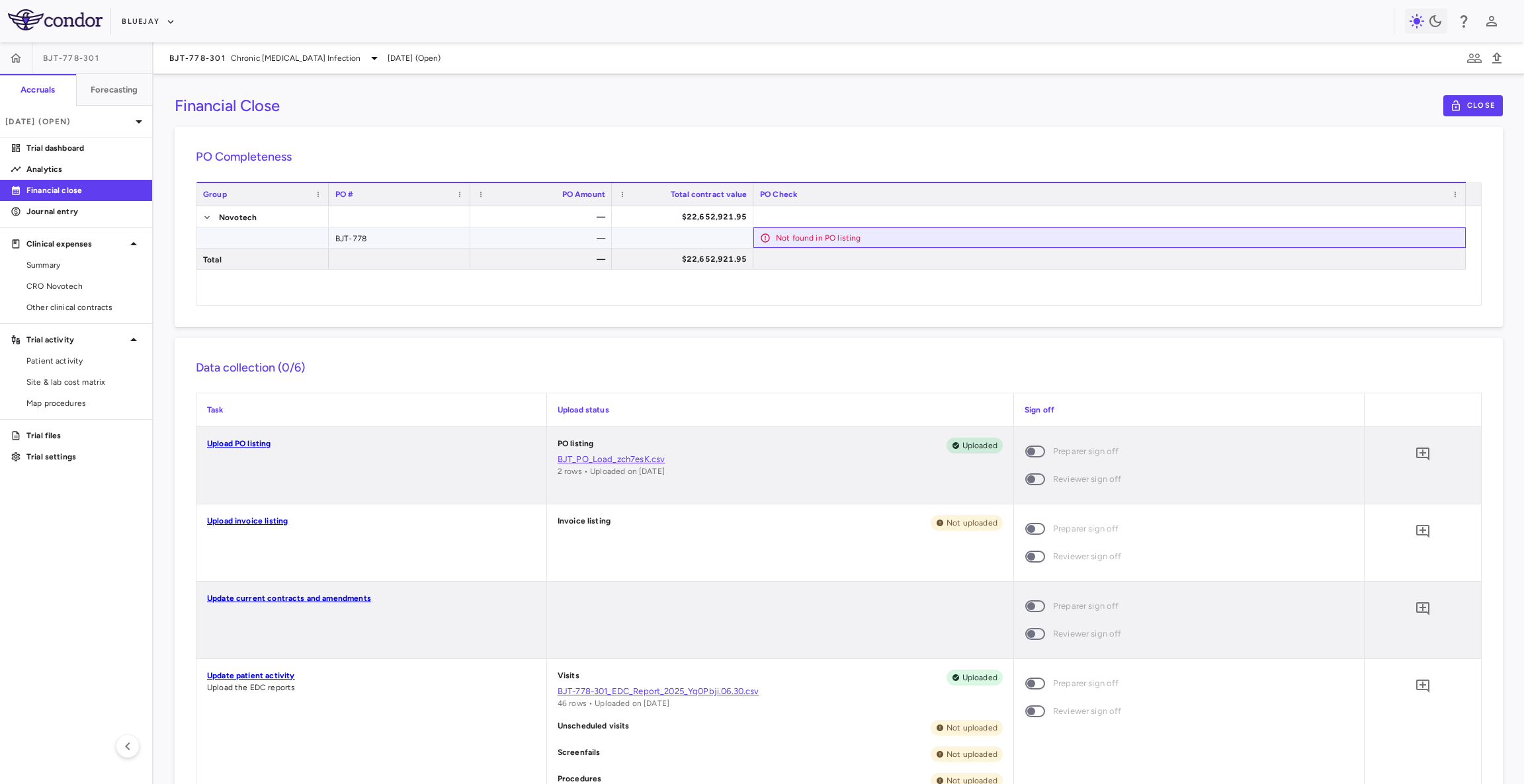
click at [788, 237] on div "Not found in PO listing" at bounding box center [1117, 237] width 683 height 21
click at [51, 174] on p "Analytics" at bounding box center [84, 169] width 115 height 12
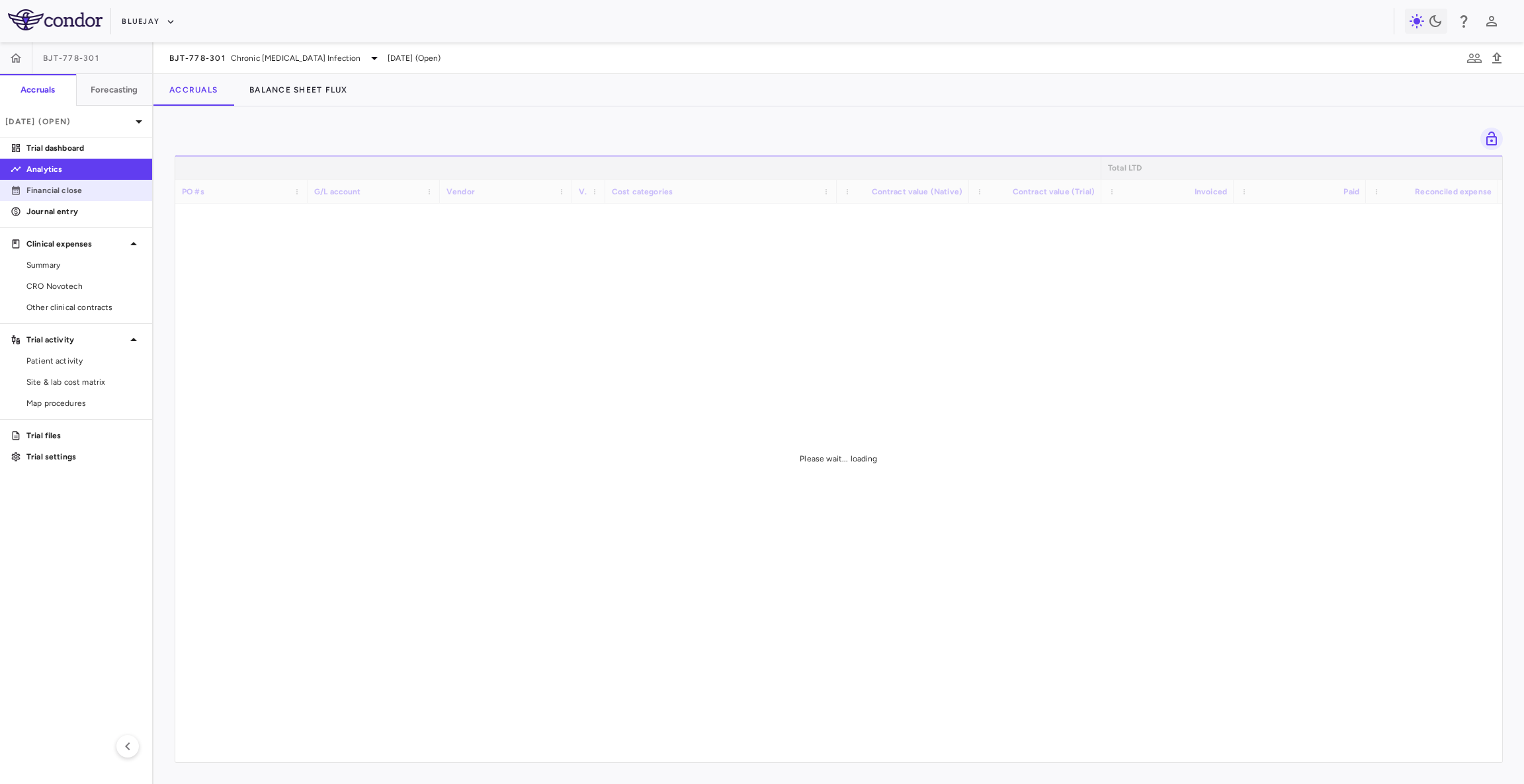
click at [47, 188] on p "Financial close" at bounding box center [84, 190] width 115 height 12
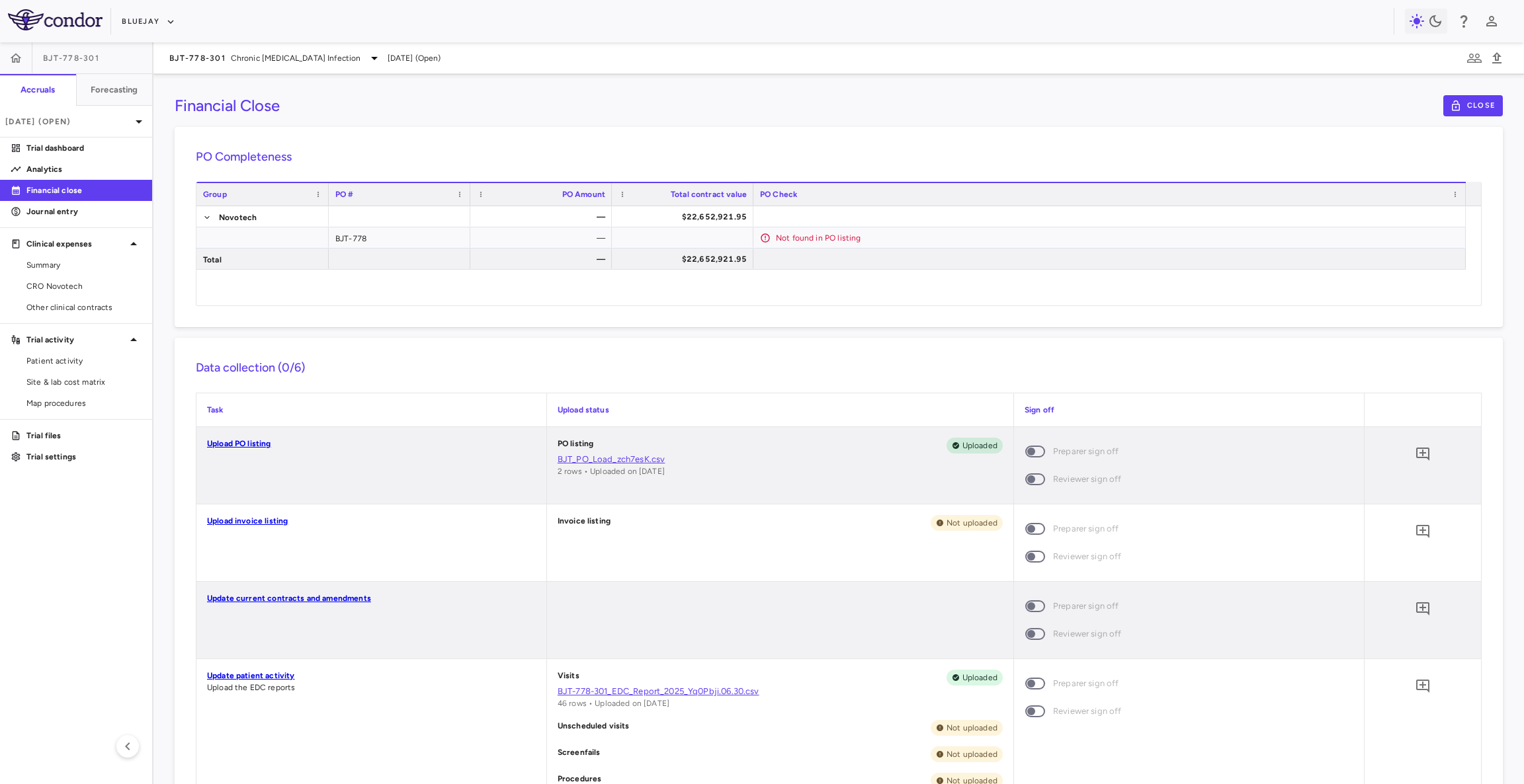
click at [252, 446] on link "Upload PO listing" at bounding box center [239, 444] width 64 height 10
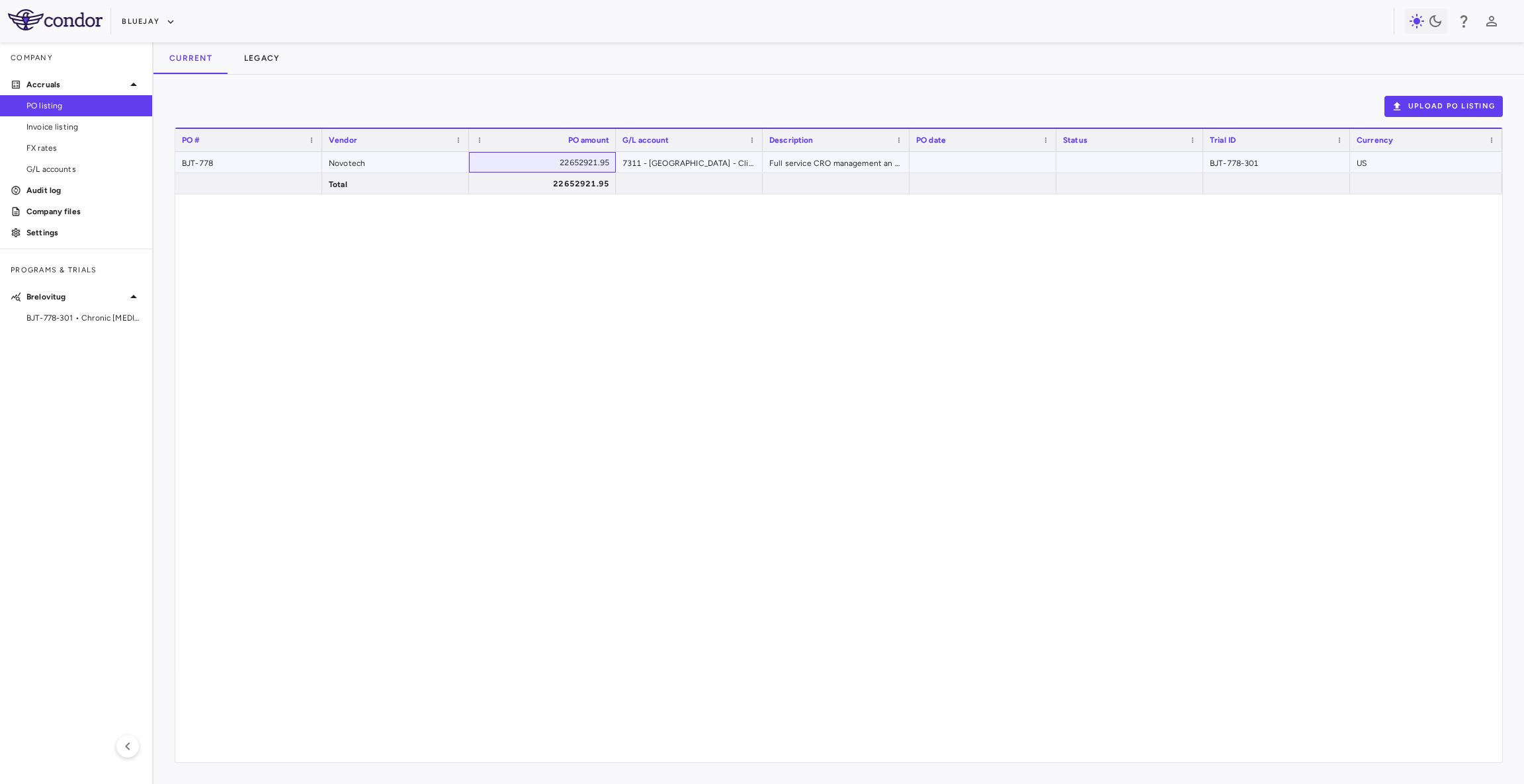
click at [605, 162] on div "22652921.95" at bounding box center [545, 162] width 128 height 21
click at [205, 166] on div "BJT-778" at bounding box center [248, 162] width 147 height 20
click at [64, 316] on span "BJT-778-301 • Chronic [MEDICAL_DATA] Infection" at bounding box center [84, 317] width 115 height 12
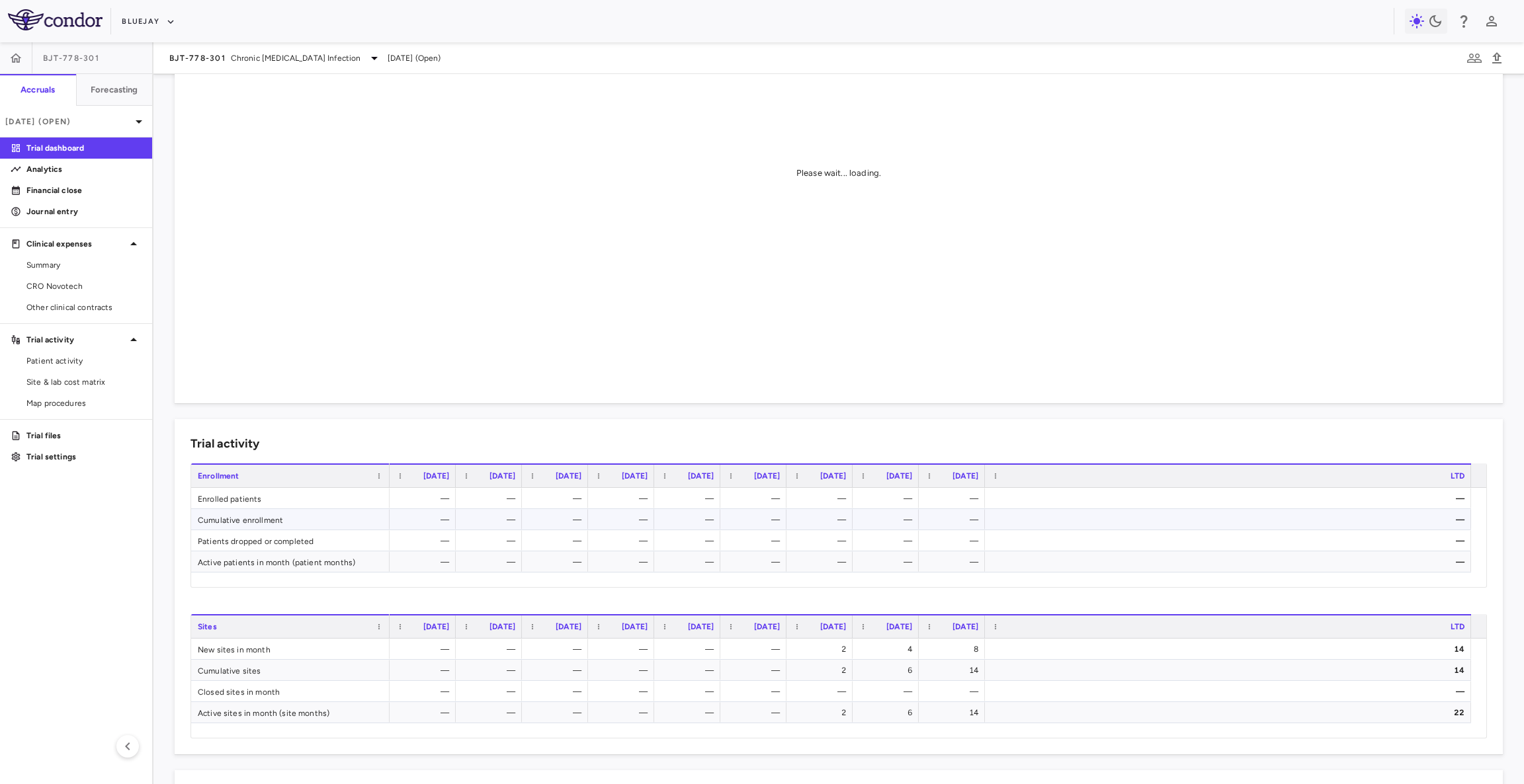
scroll to position [134, 0]
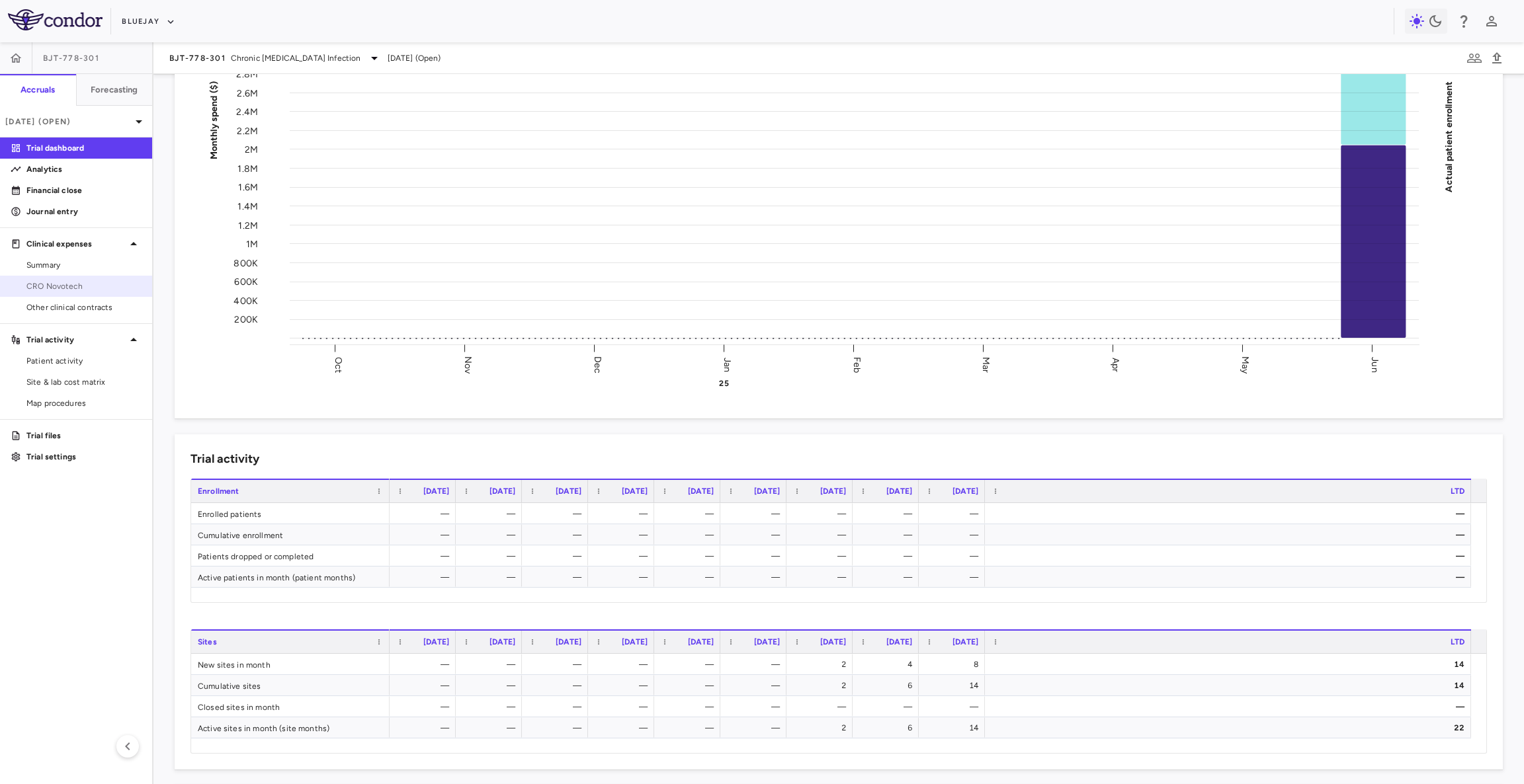
click at [90, 293] on link "CRO Novotech" at bounding box center [76, 286] width 152 height 20
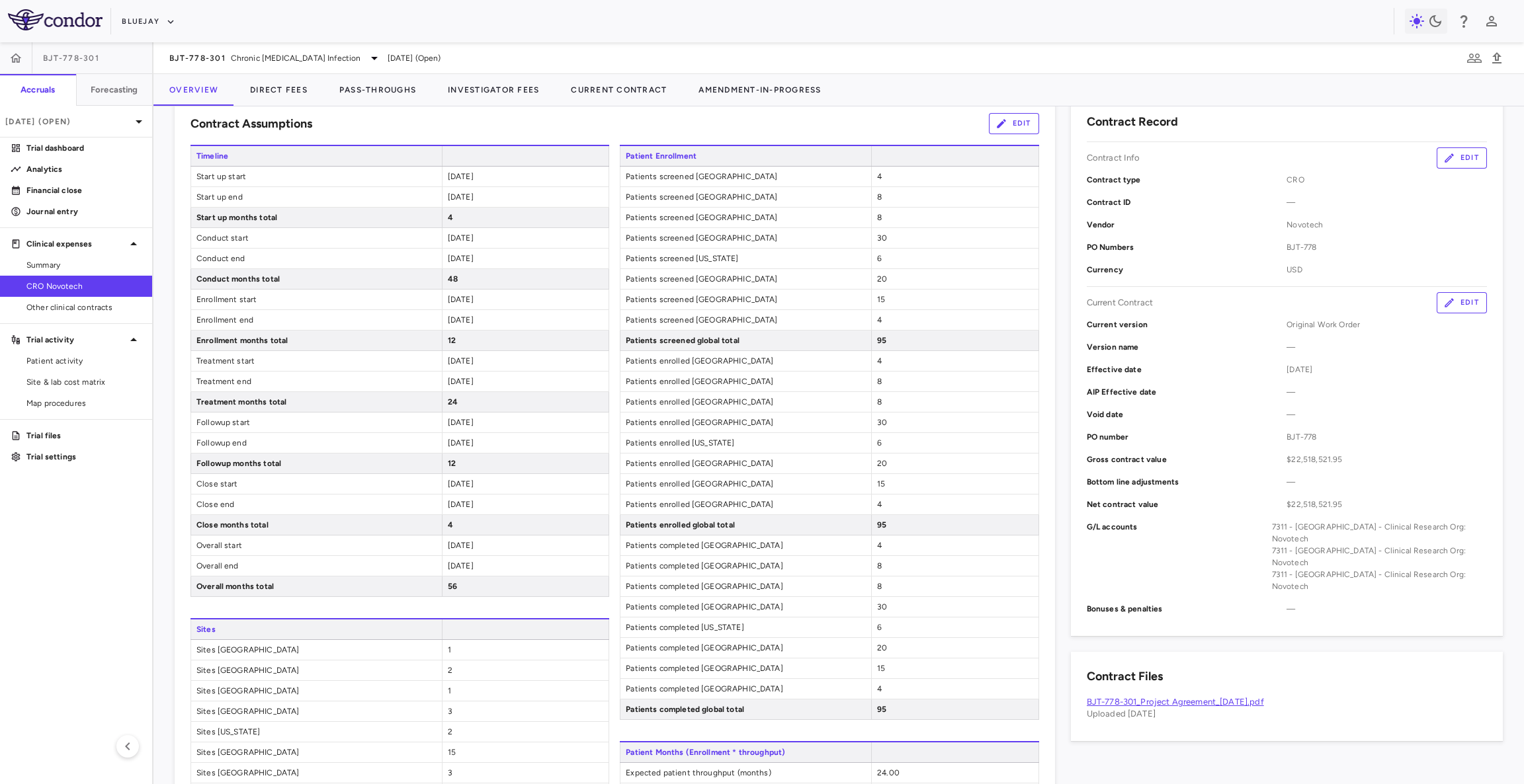
scroll to position [237, 0]
drag, startPoint x: 1313, startPoint y: 435, endPoint x: 1257, endPoint y: 432, distance: 56.1
click at [1257, 432] on div "PO number BJT-778" at bounding box center [1286, 434] width 400 height 23
click at [1450, 304] on button "Edit" at bounding box center [1462, 300] width 51 height 21
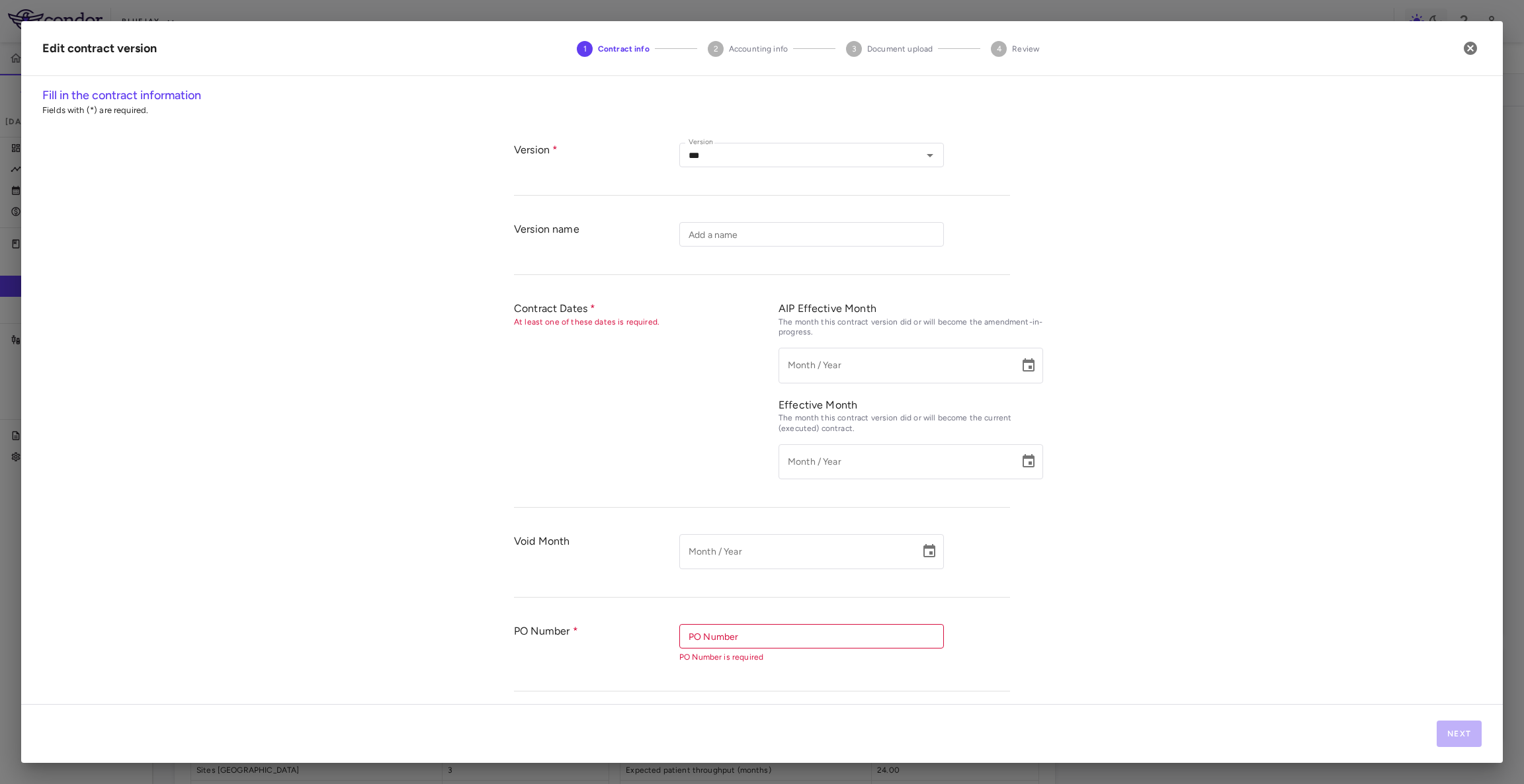
type input "**********"
type input "*******"
click at [790, 638] on input "*******" at bounding box center [801, 637] width 235 height 16
click at [775, 686] on li "BJT-778" at bounding box center [811, 684] width 265 height 20
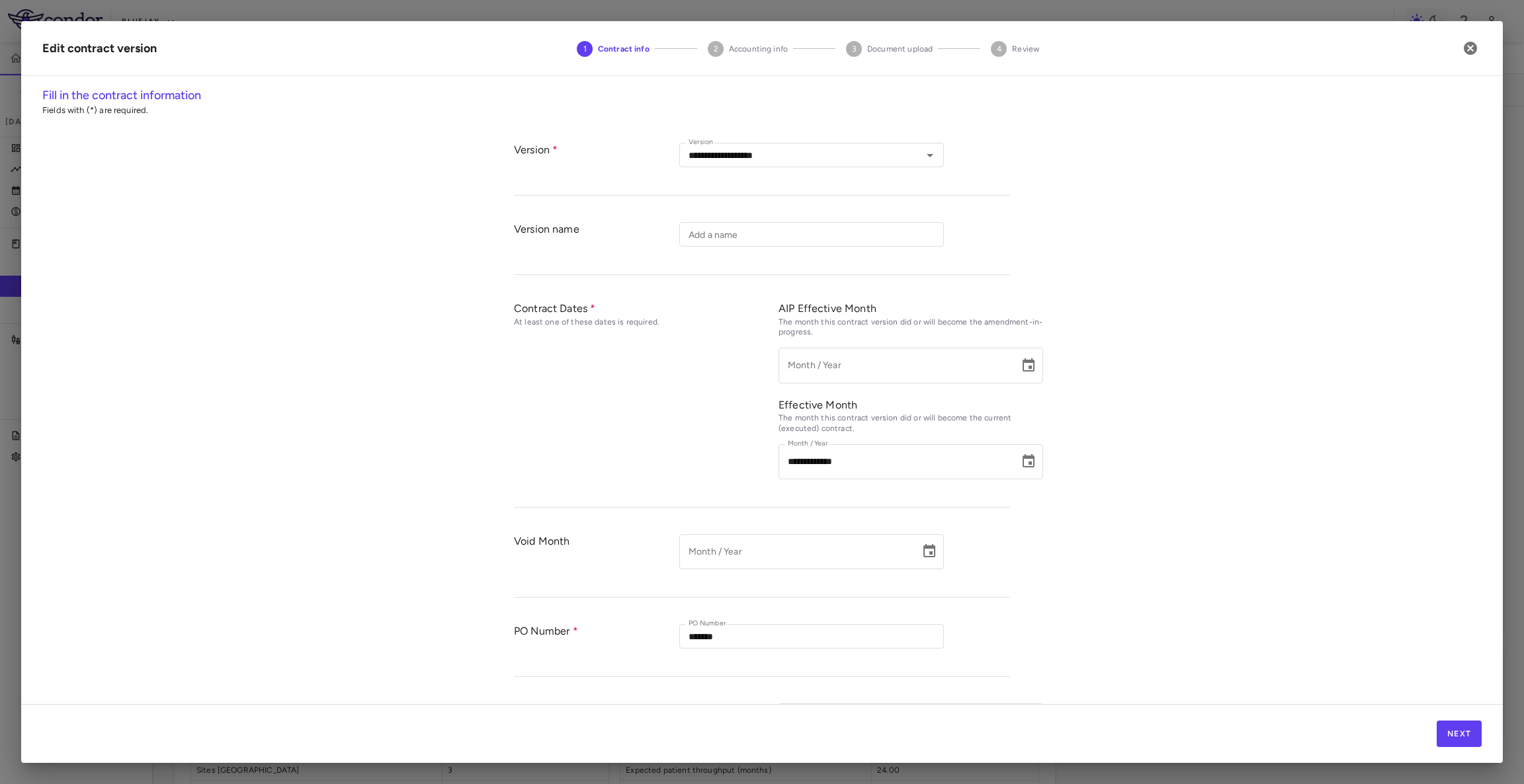
click at [1268, 599] on div "**********" at bounding box center [762, 395] width 1482 height 618
click at [1437, 725] on button "Next" at bounding box center [1459, 734] width 45 height 27
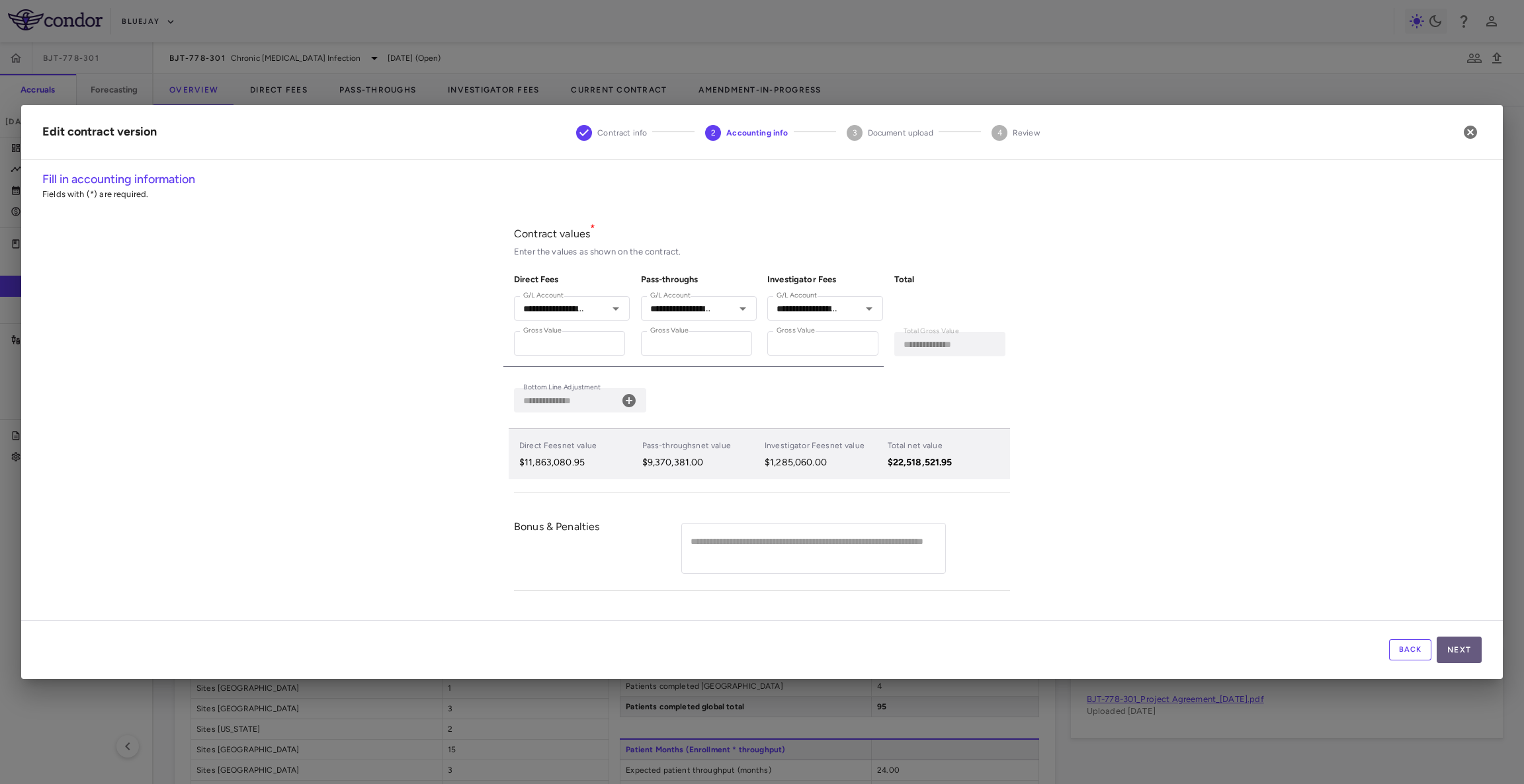
click at [1457, 658] on button "Next" at bounding box center [1459, 650] width 45 height 27
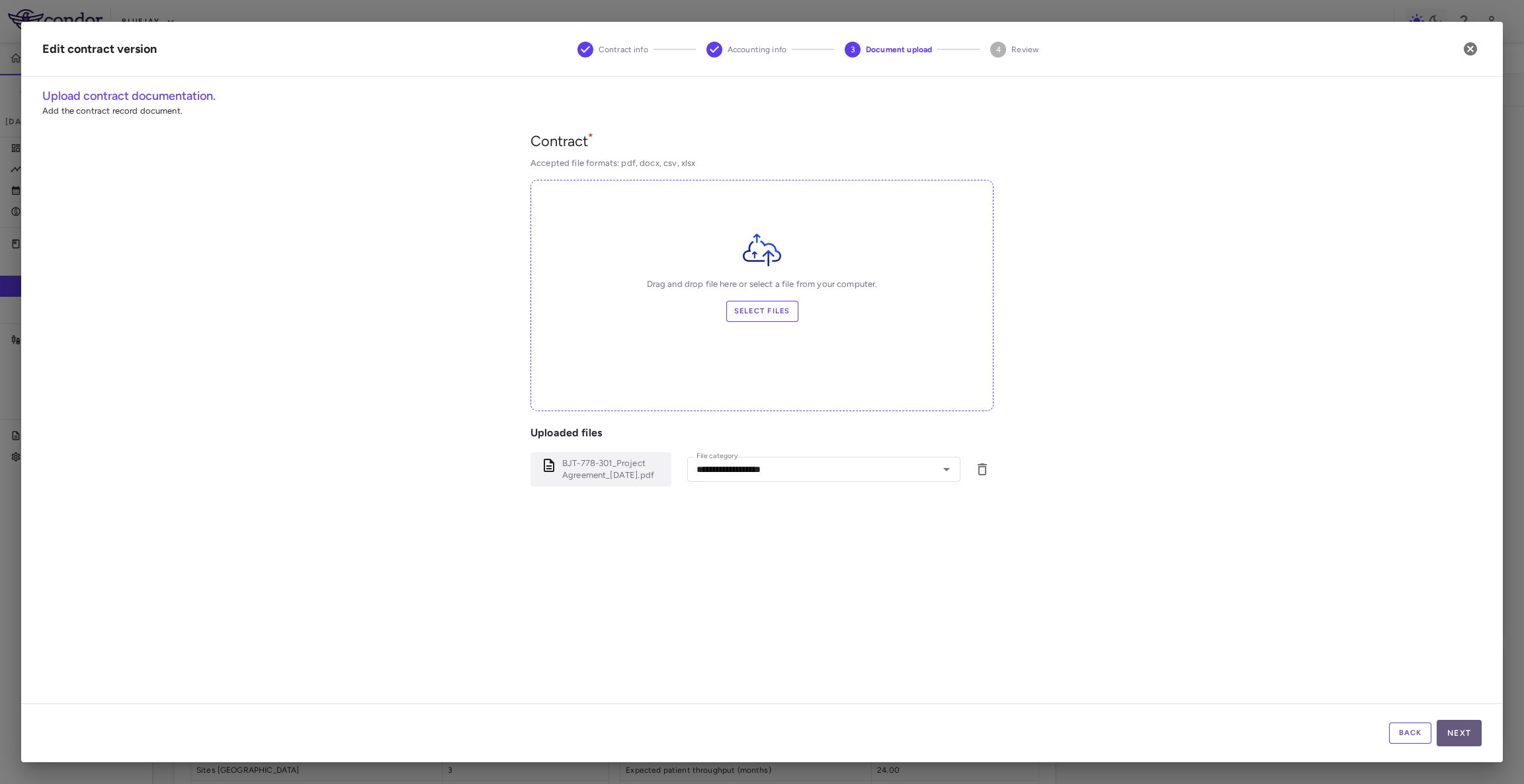
click at [1449, 736] on button "Next" at bounding box center [1459, 733] width 45 height 27
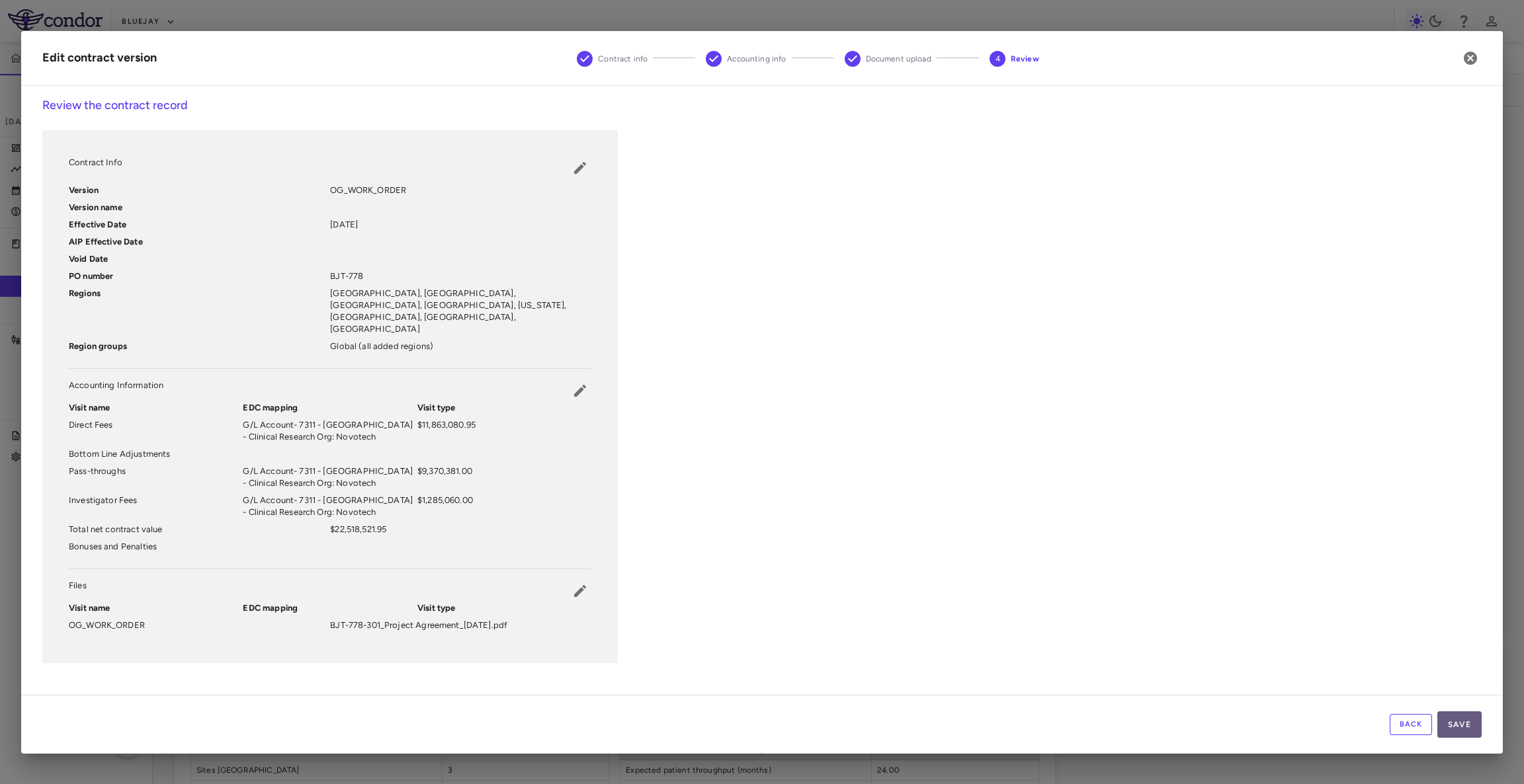
click at [1461, 712] on button "Save" at bounding box center [1459, 725] width 44 height 27
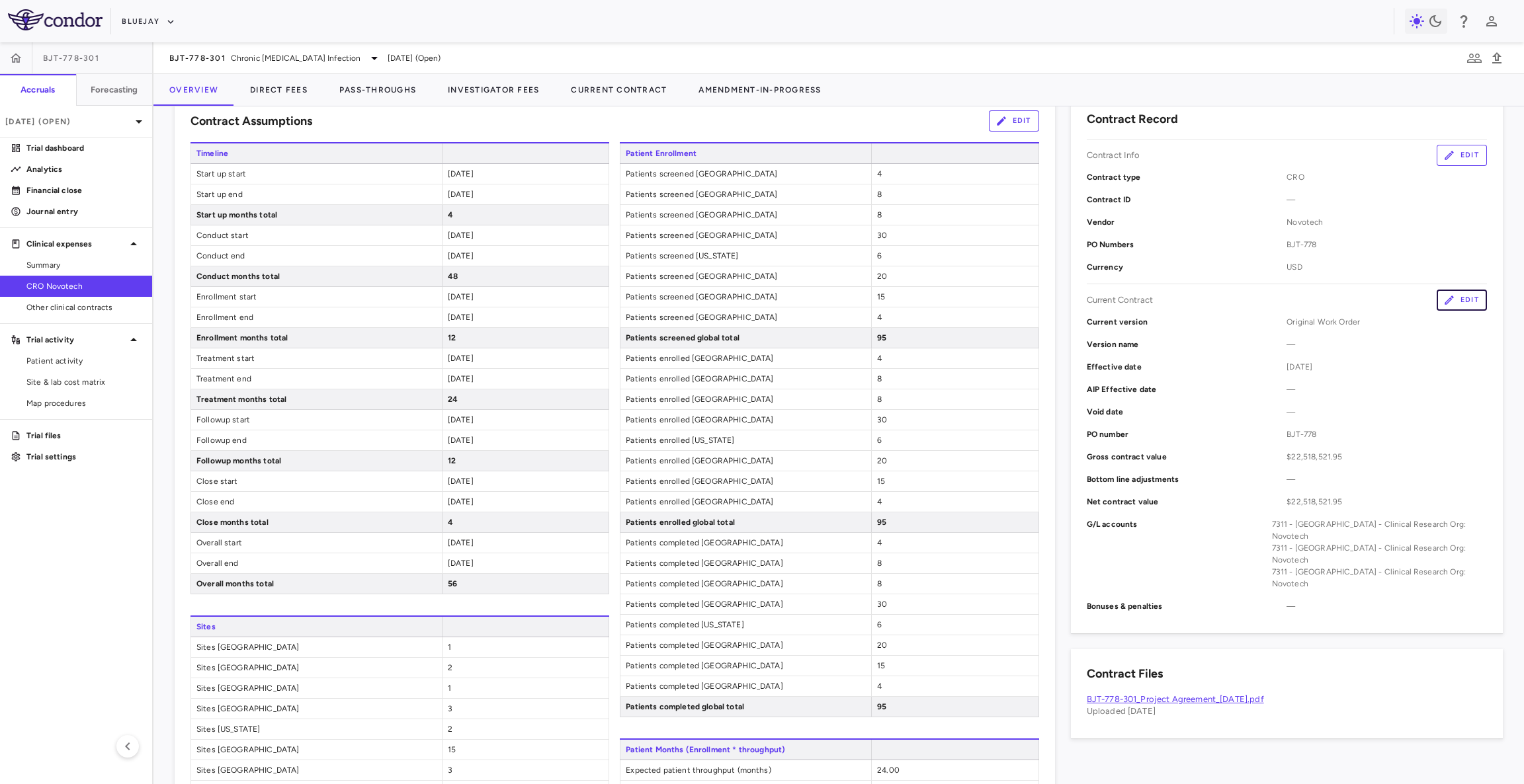
scroll to position [0, 0]
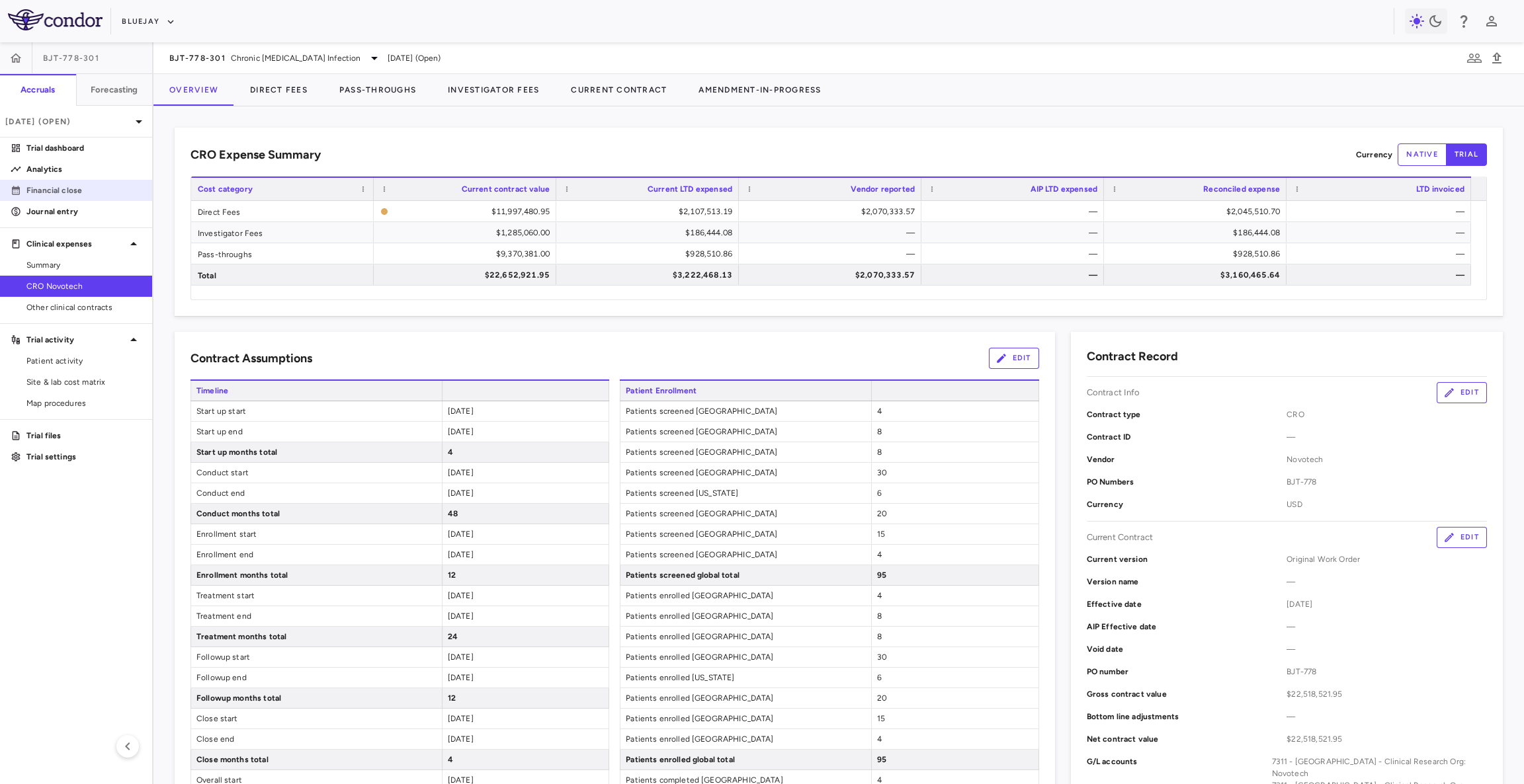
click at [75, 193] on p "Financial close" at bounding box center [84, 190] width 115 height 12
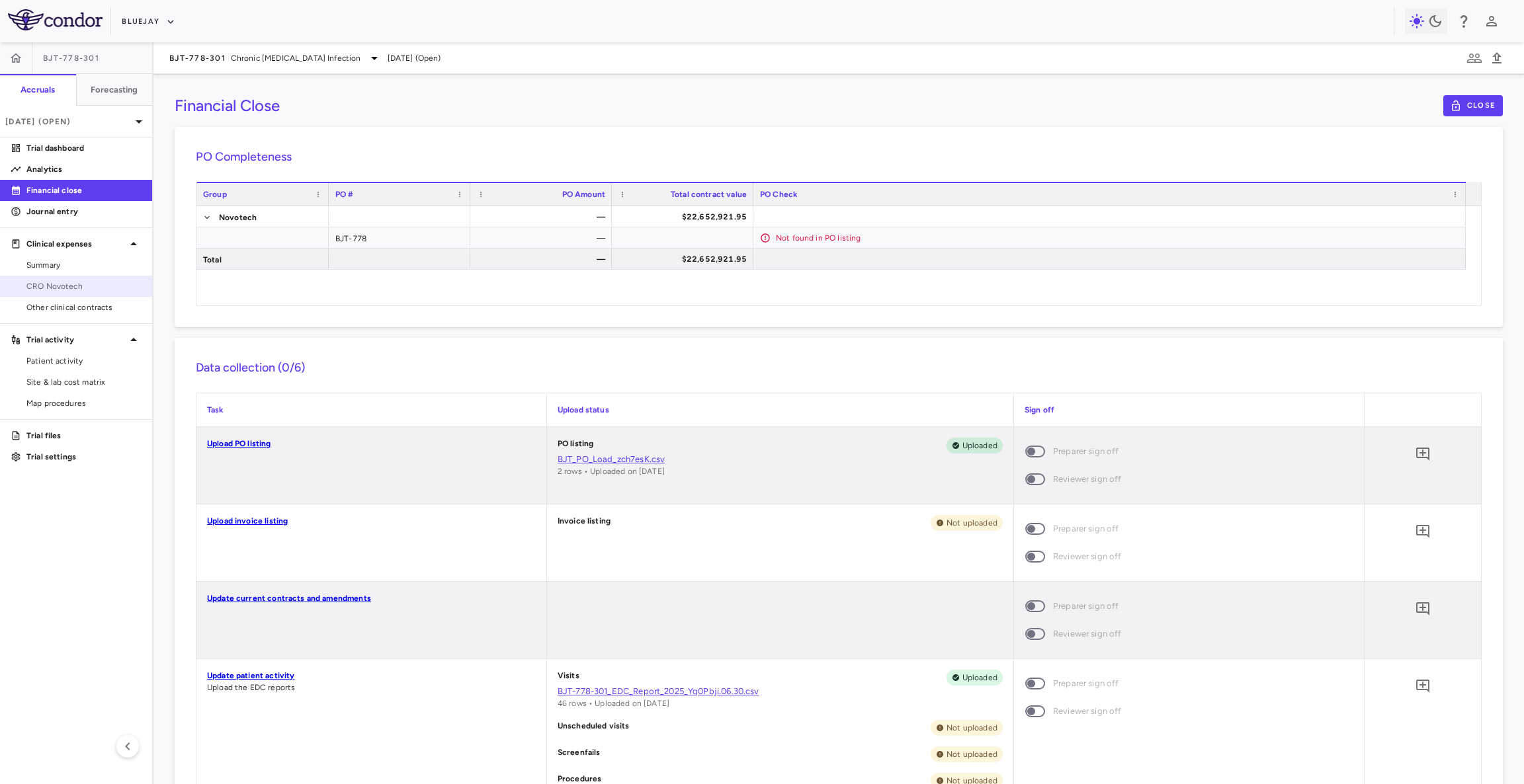
click at [78, 289] on span "CRO Novotech" at bounding box center [84, 286] width 115 height 12
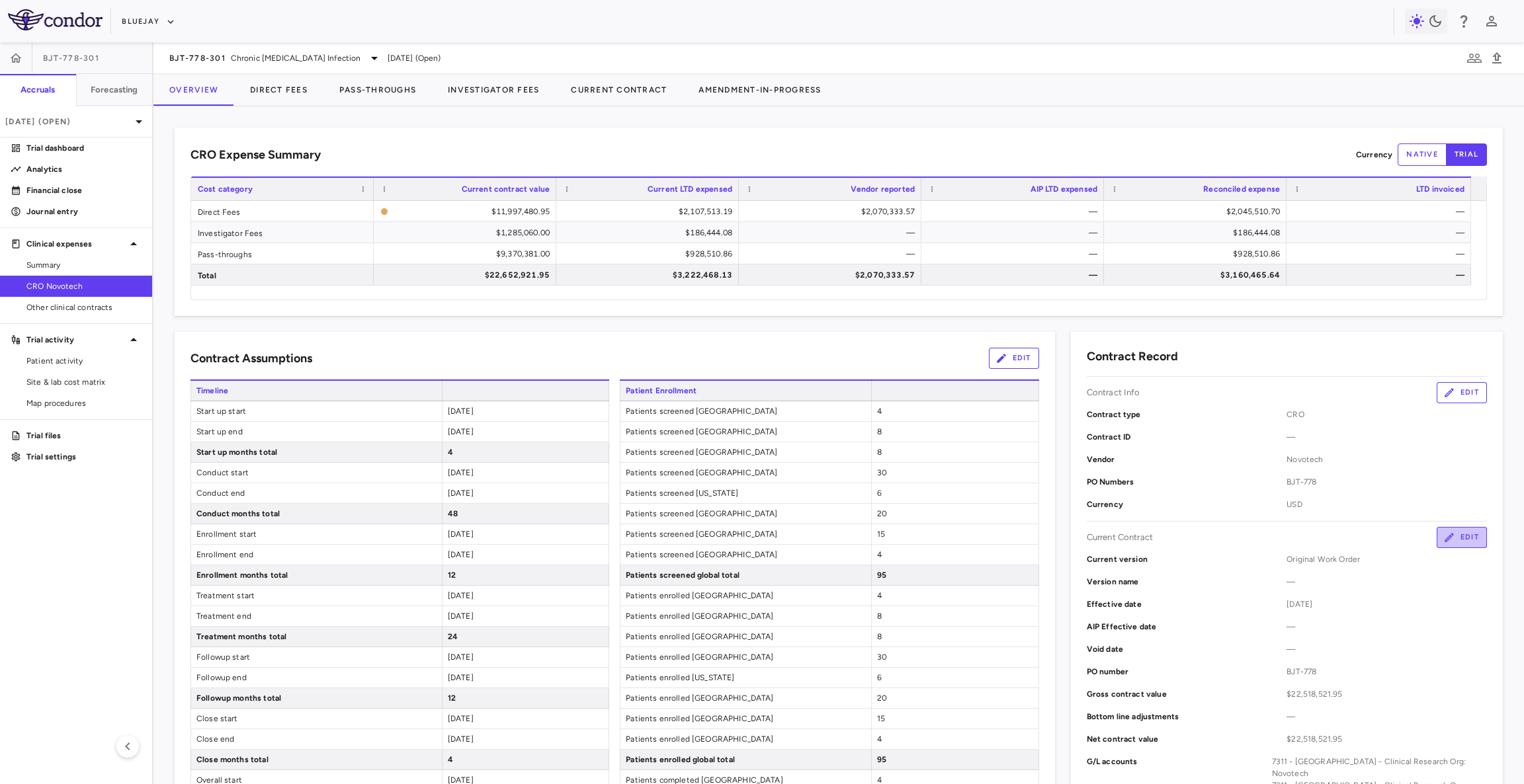
click at [1443, 532] on icon "button" at bounding box center [1449, 537] width 12 height 12
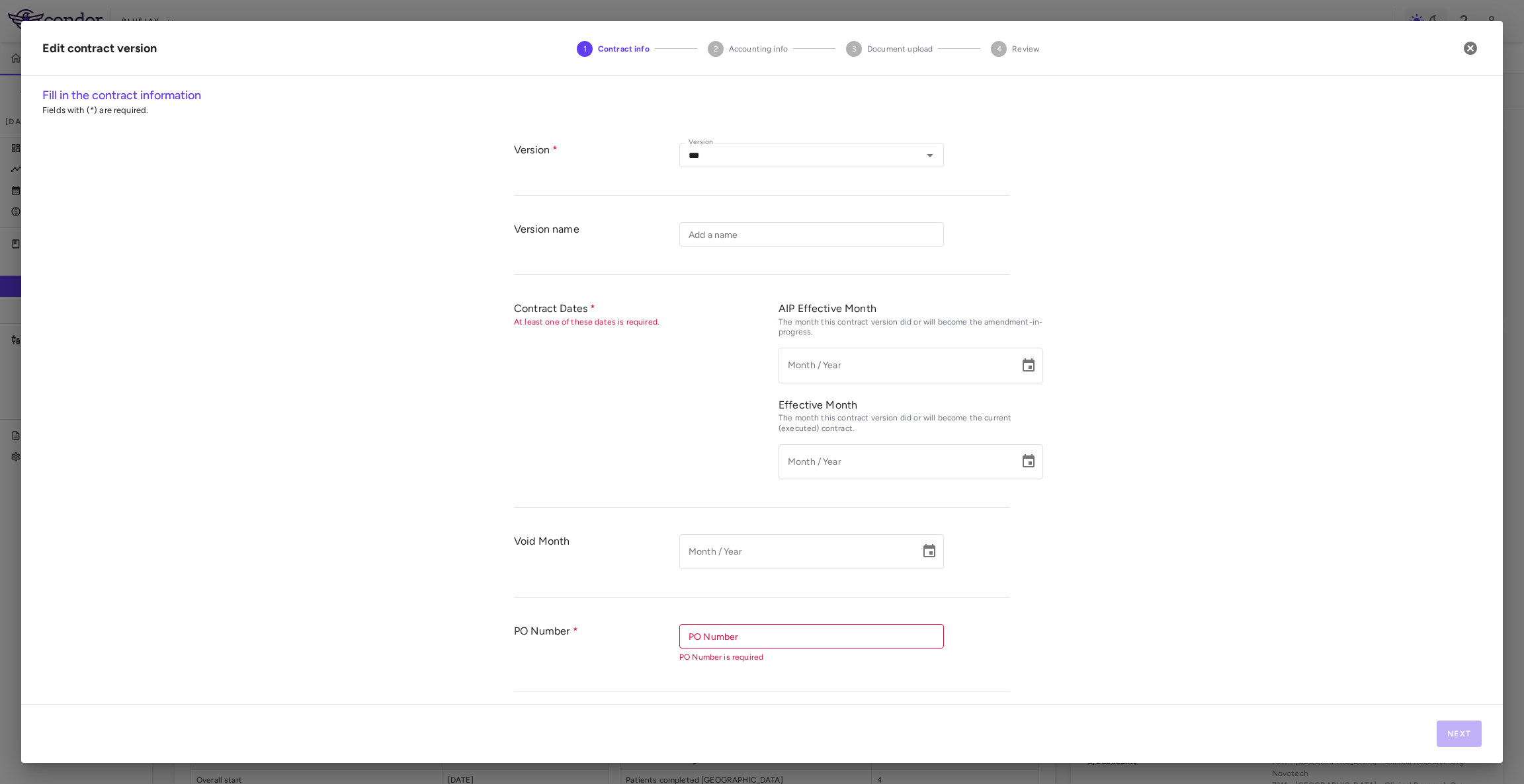
type input "**********"
click at [801, 630] on input "*******" at bounding box center [801, 637] width 235 height 16
click at [732, 690] on li "BJT-778" at bounding box center [811, 684] width 265 height 20
click at [739, 645] on input "*******" at bounding box center [801, 637] width 235 height 16
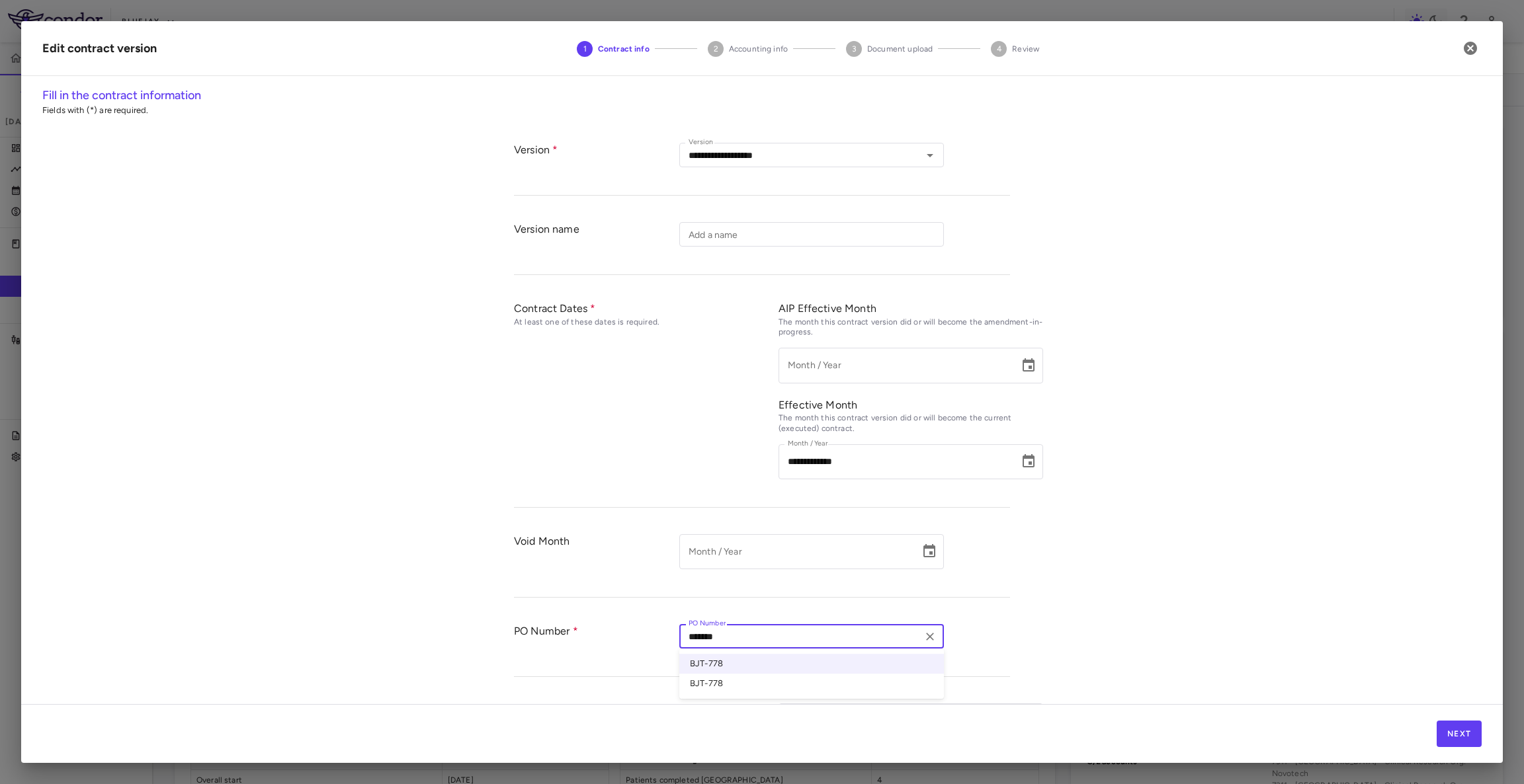
click at [701, 677] on li "BJT-778" at bounding box center [811, 684] width 265 height 20
type input "*"
click at [703, 670] on li "BJT-778" at bounding box center [811, 663] width 265 height 20
type input "*******"
click at [1473, 734] on button "Next" at bounding box center [1459, 734] width 45 height 27
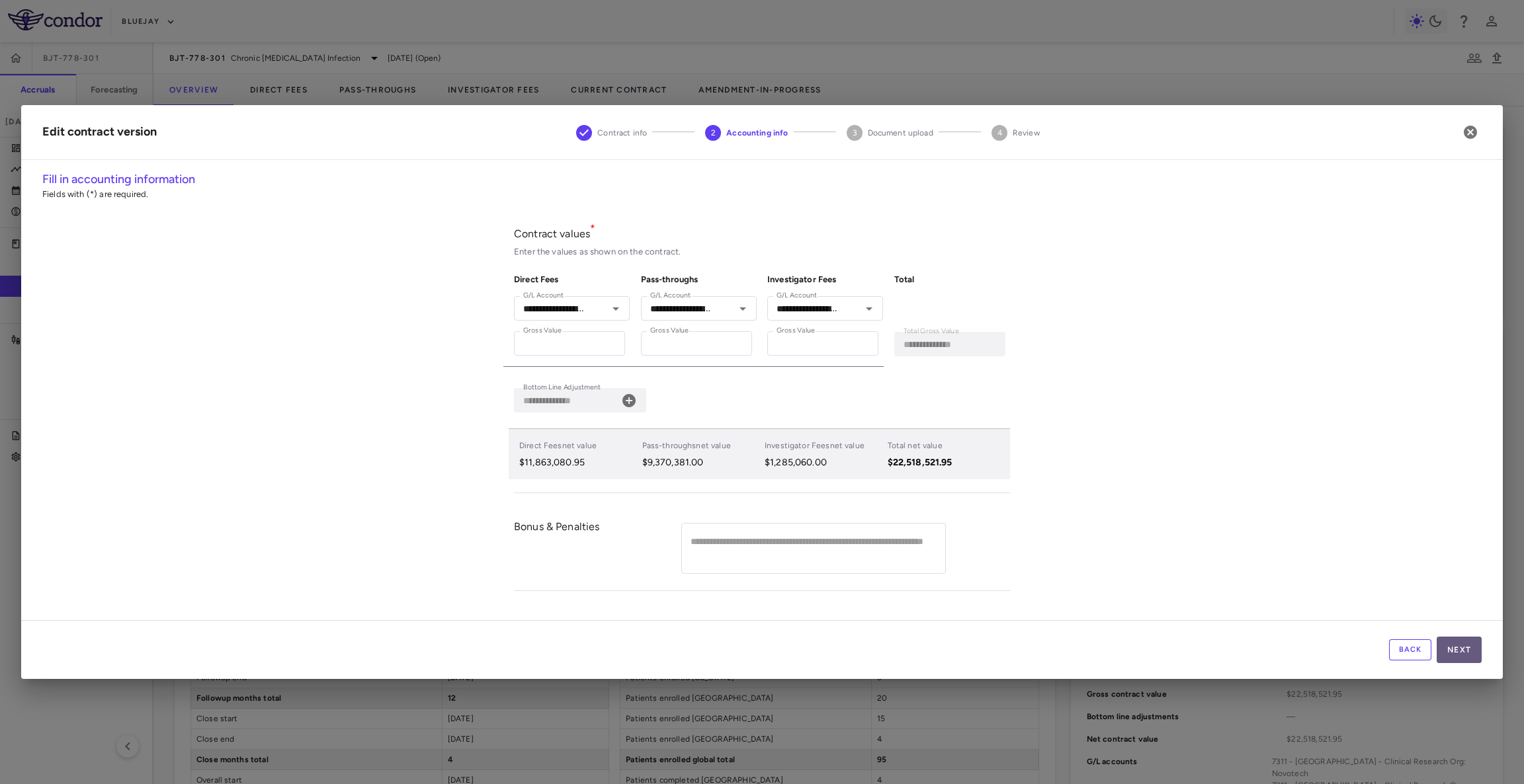
click at [1450, 643] on button "Next" at bounding box center [1459, 650] width 45 height 27
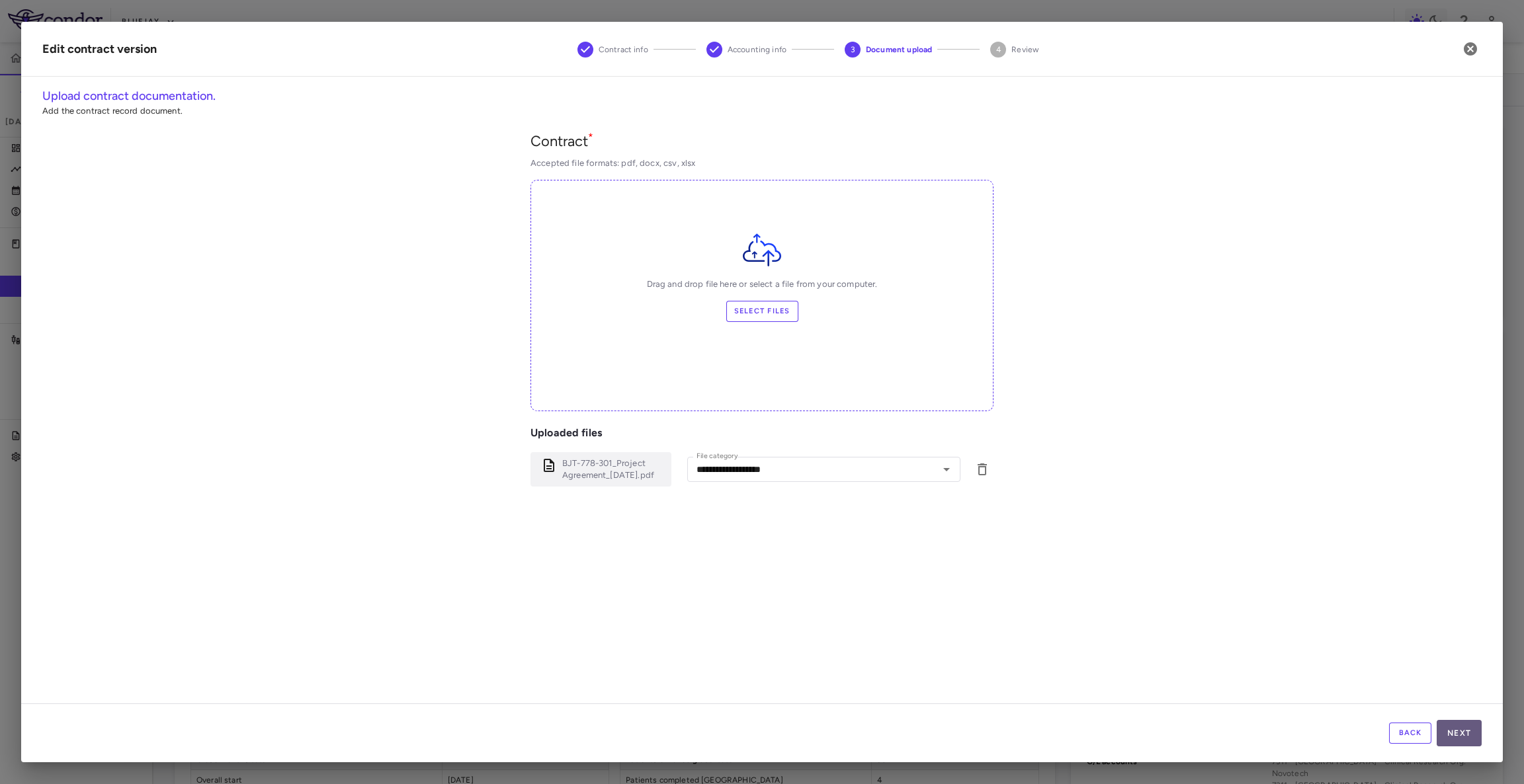
click at [1455, 741] on button "Next" at bounding box center [1459, 733] width 45 height 27
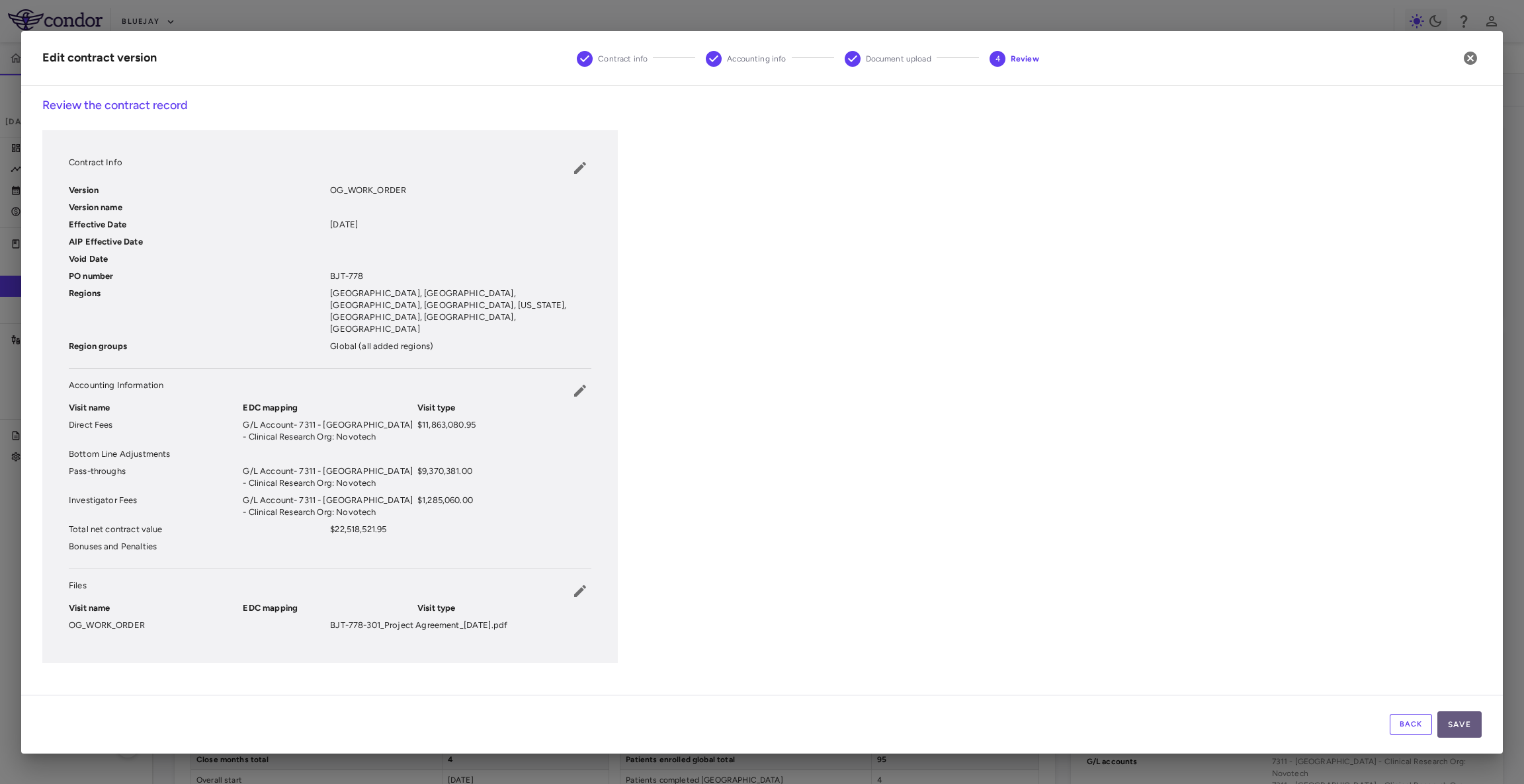
click at [1463, 725] on button "Save" at bounding box center [1459, 725] width 44 height 27
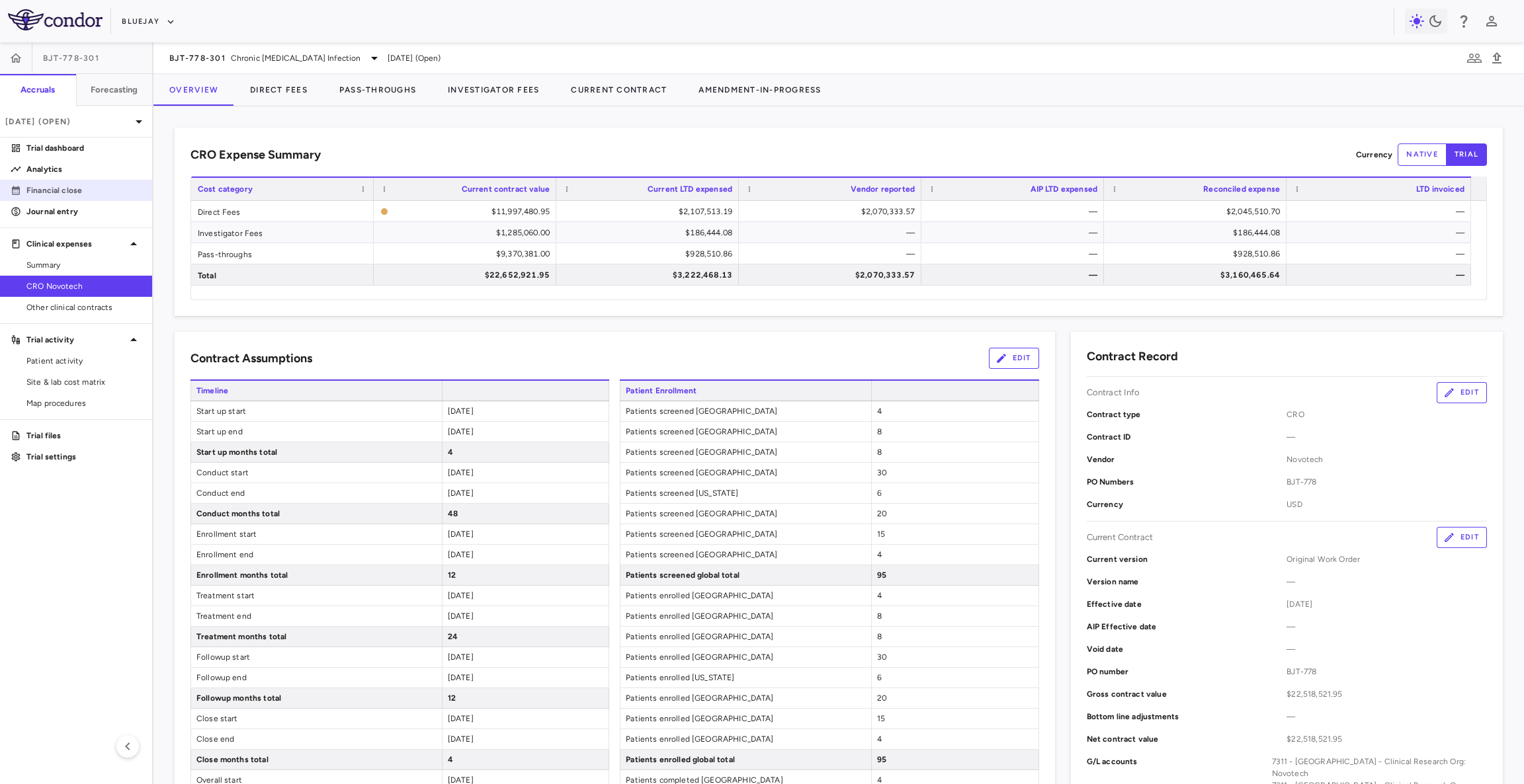
click at [88, 192] on p "Financial close" at bounding box center [84, 190] width 115 height 12
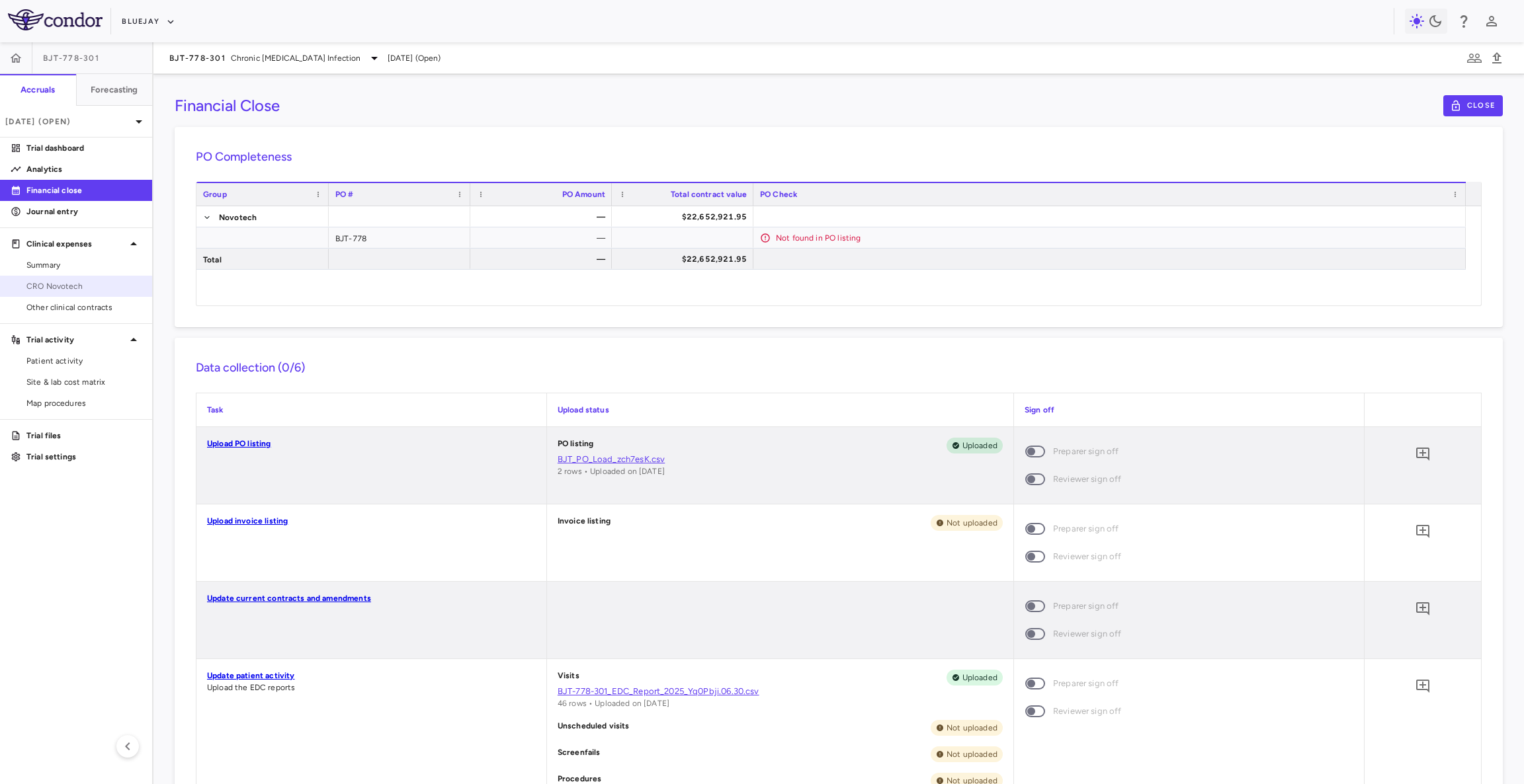
click at [73, 289] on span "CRO Novotech" at bounding box center [84, 286] width 115 height 12
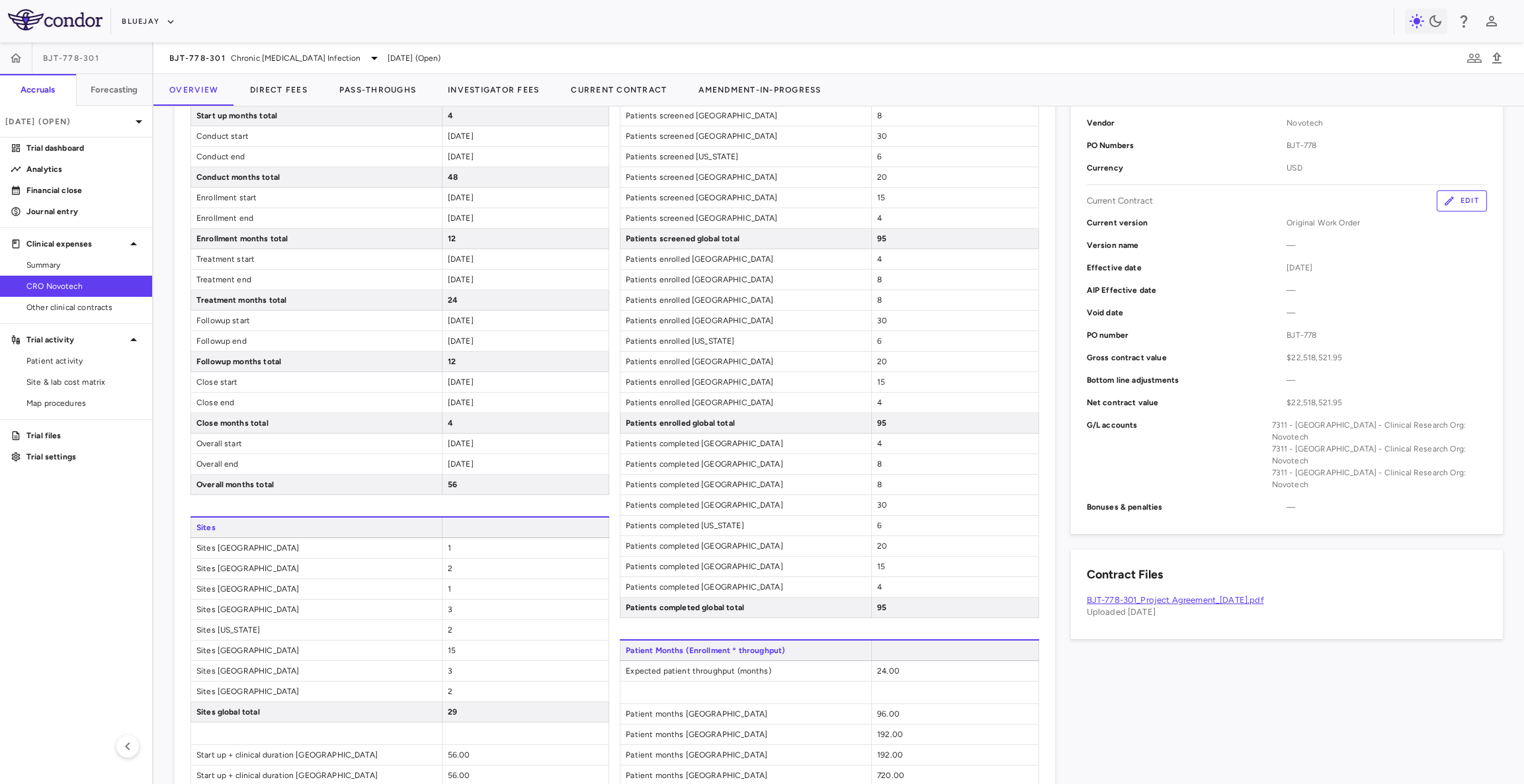
scroll to position [329, 0]
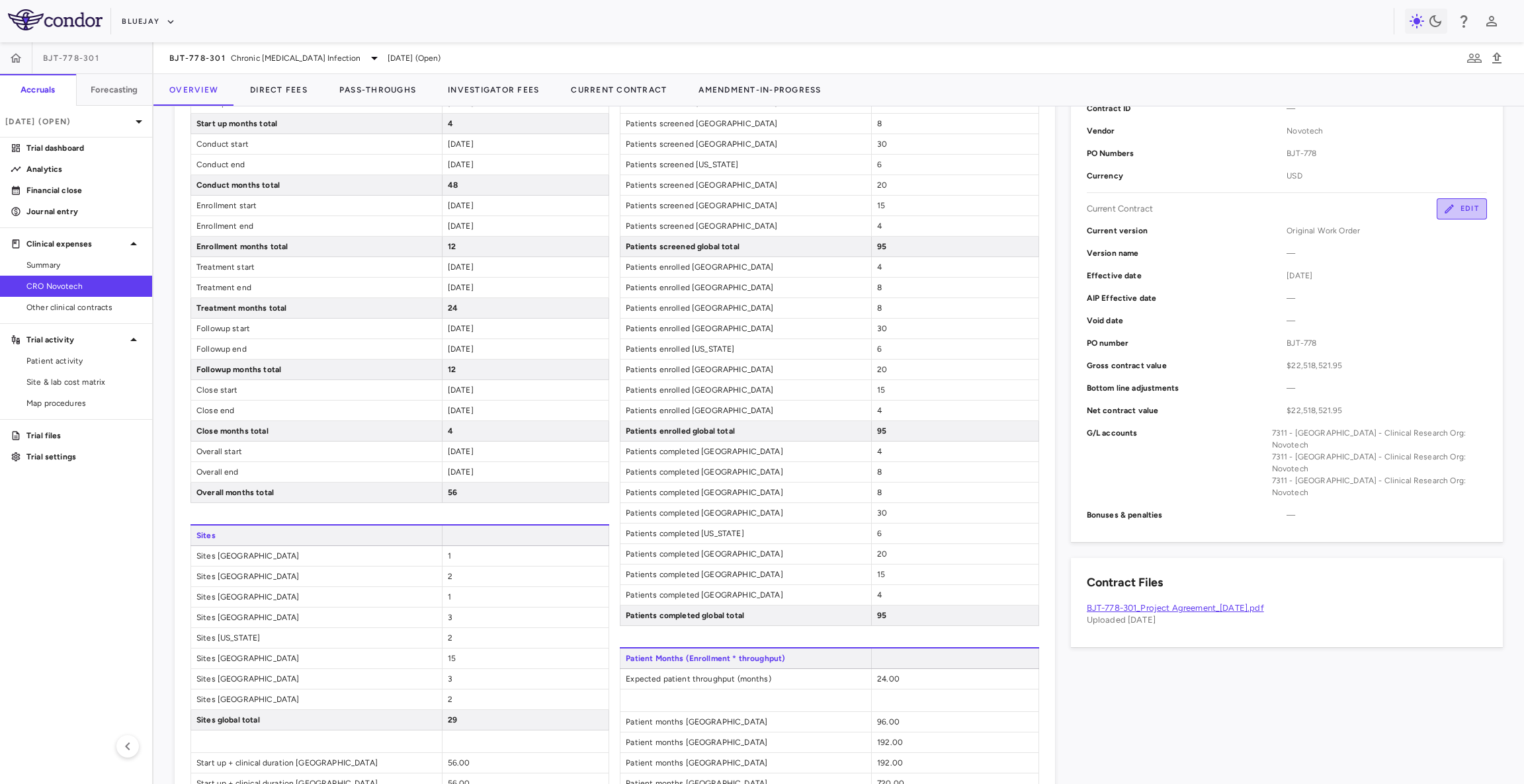
click at [1439, 212] on button "Edit" at bounding box center [1462, 209] width 51 height 21
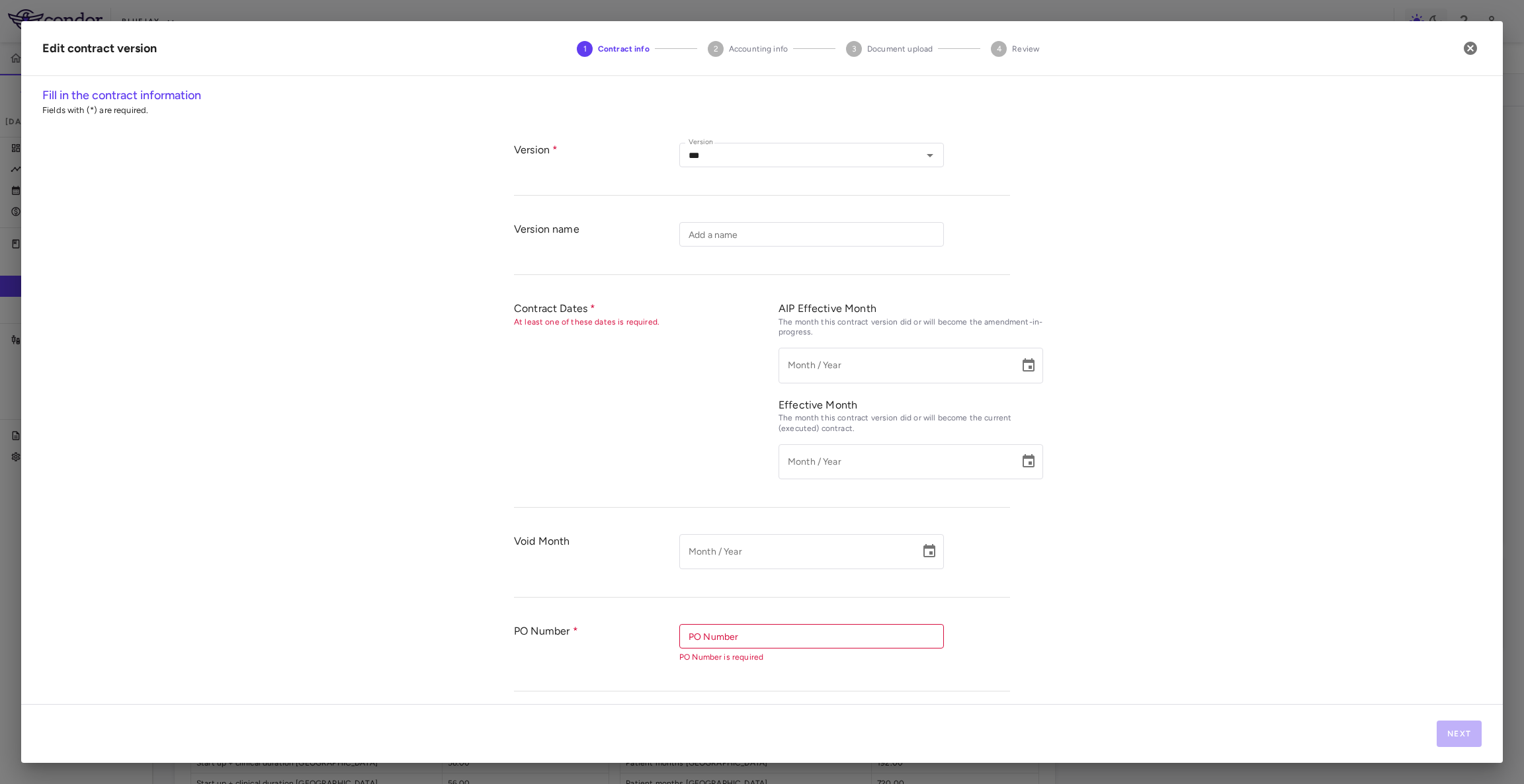
type input "**********"
type input "*******"
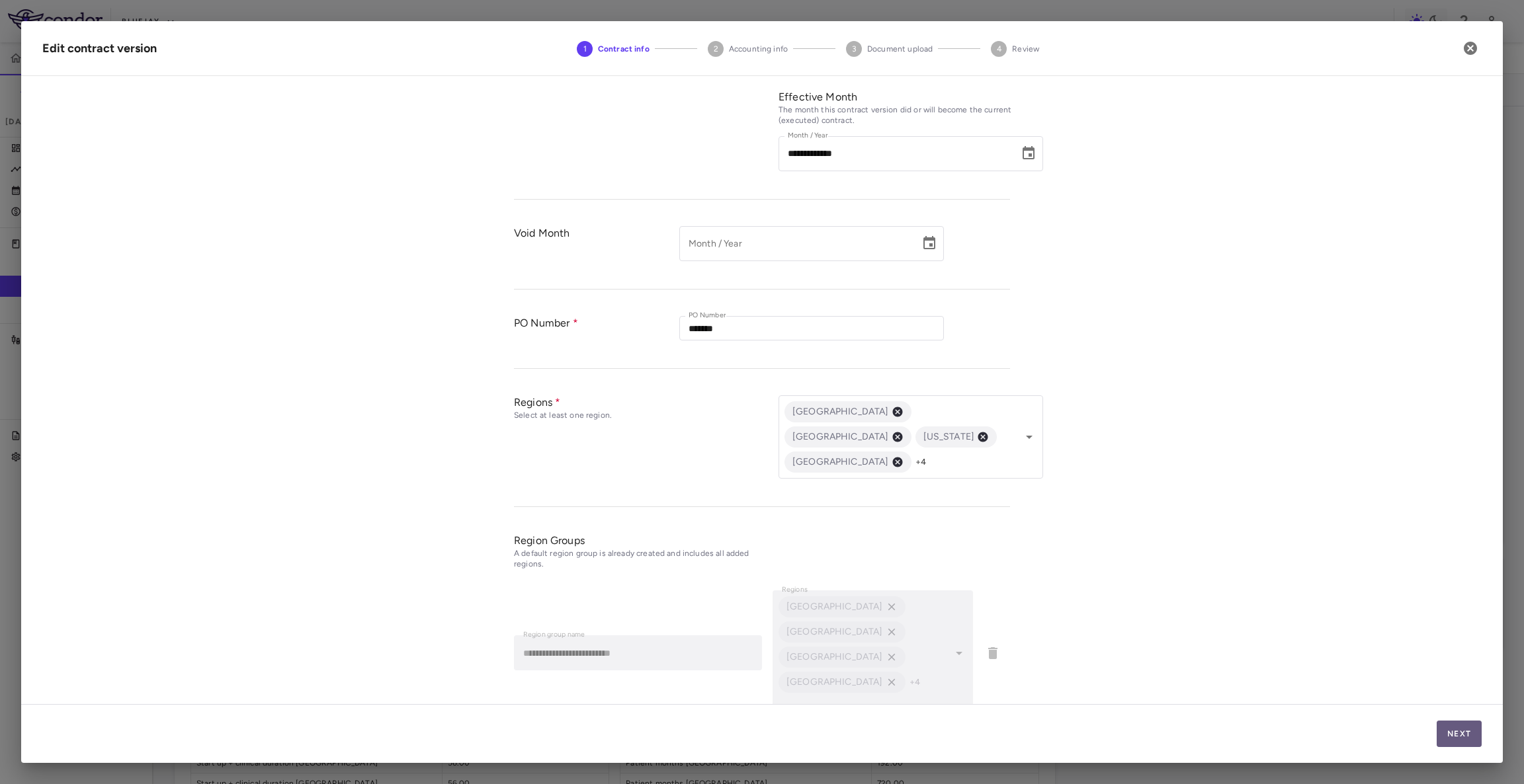
click at [1471, 734] on button "Next" at bounding box center [1459, 734] width 45 height 27
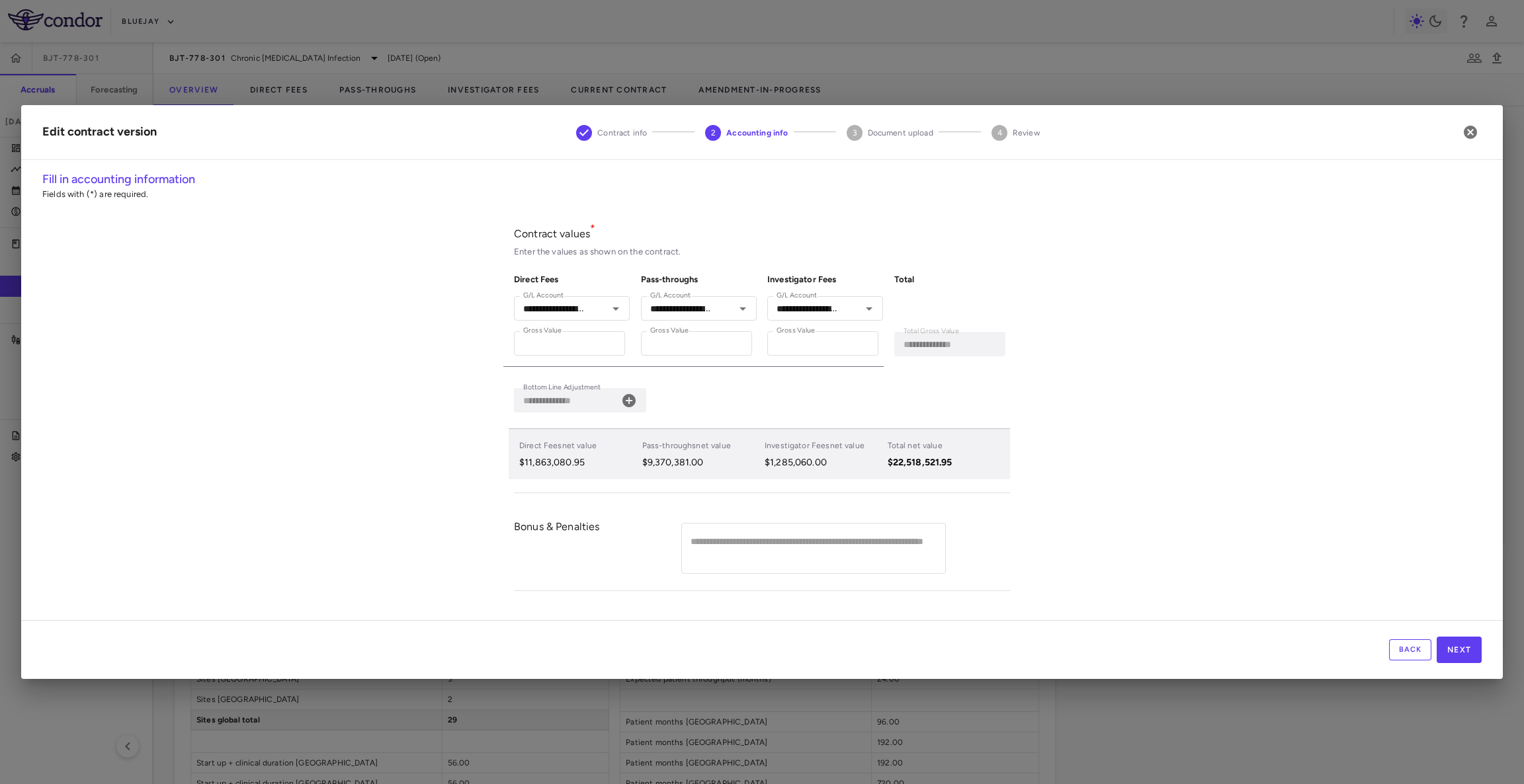
click at [1317, 545] on div "**********" at bounding box center [762, 396] width 1482 height 450
click at [1470, 129] on icon "button" at bounding box center [1470, 132] width 13 height 13
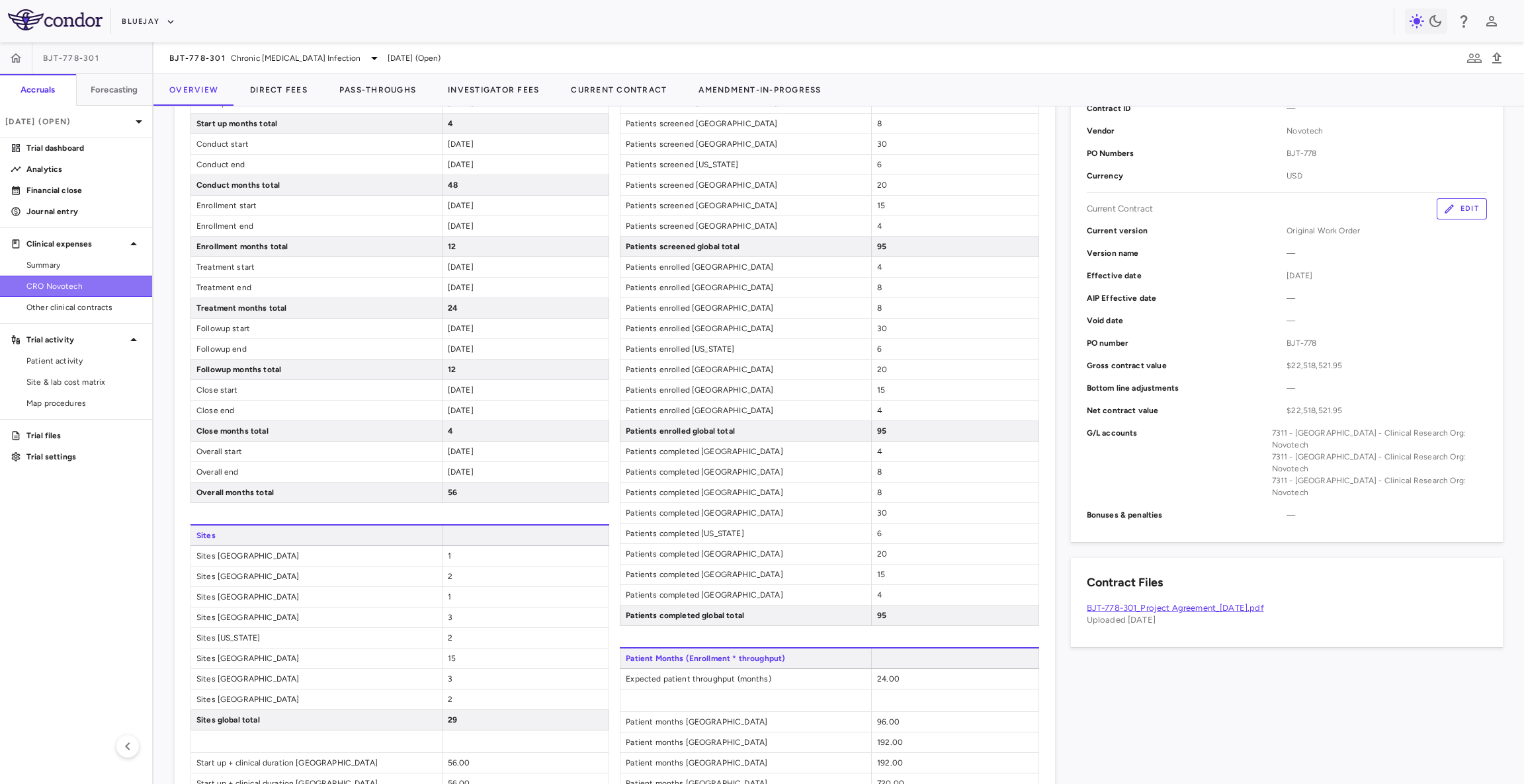
click at [78, 289] on span "CRO Novotech" at bounding box center [84, 286] width 115 height 12
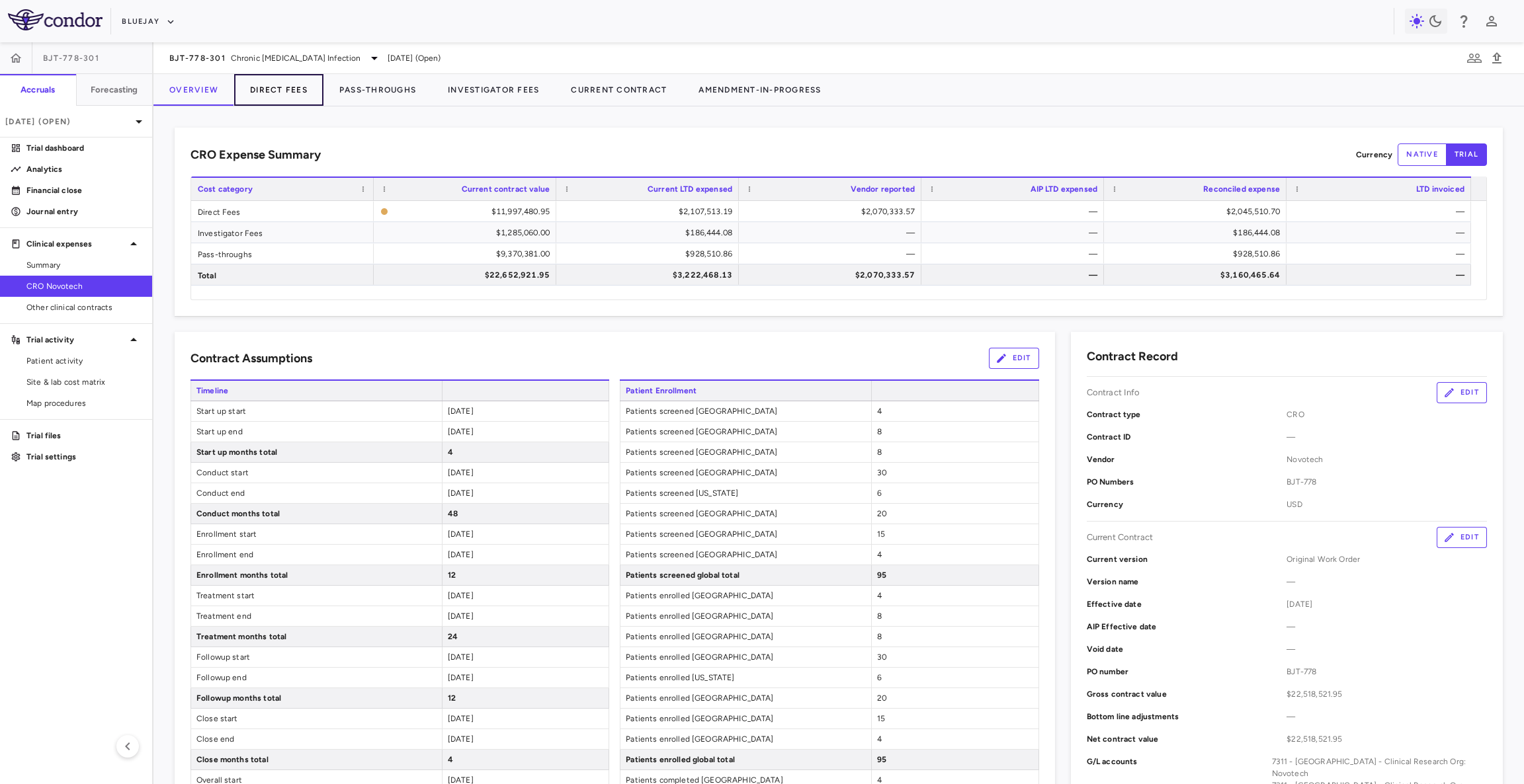
click at [268, 91] on button "Direct Fees" at bounding box center [278, 90] width 89 height 32
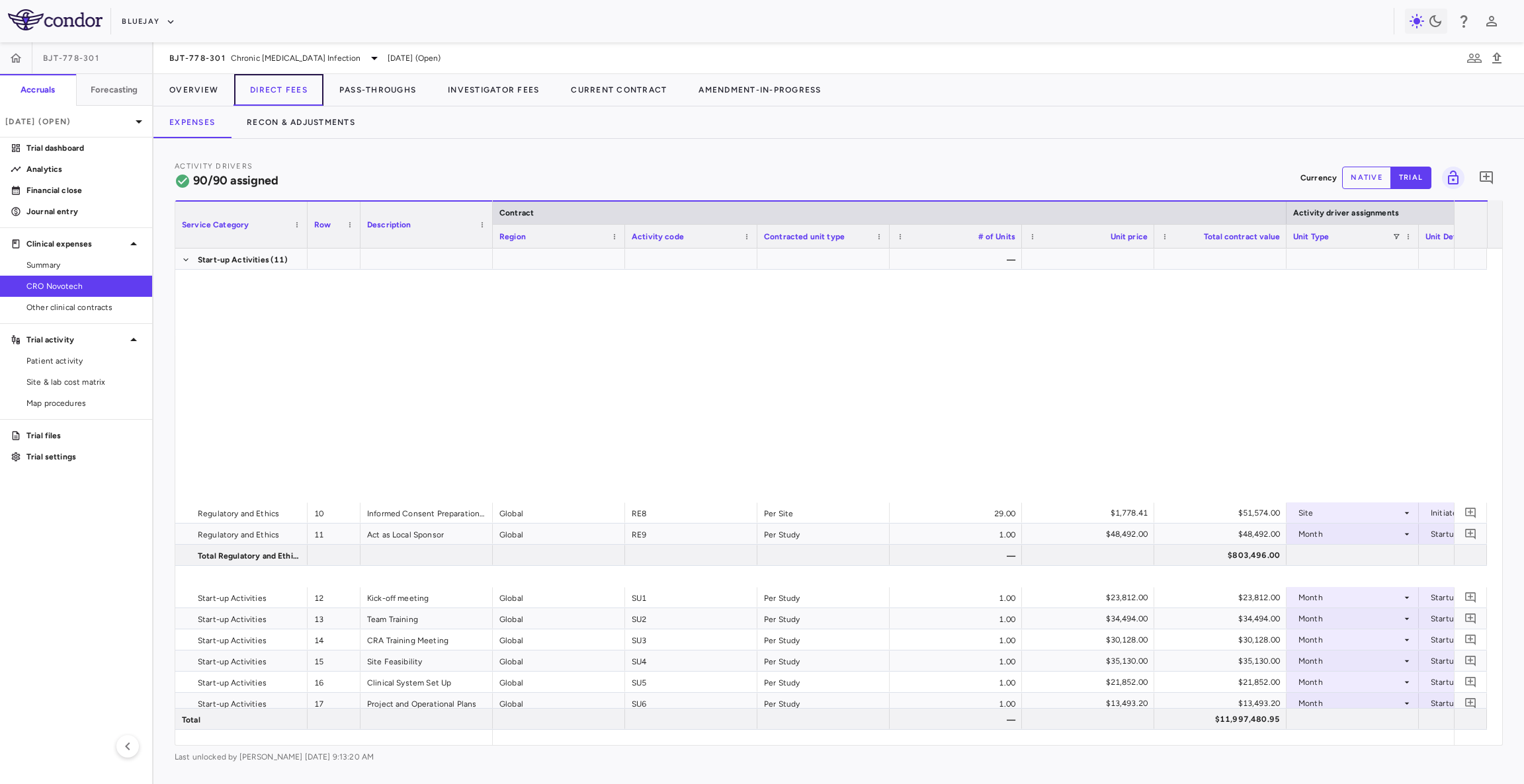
scroll to position [467, 0]
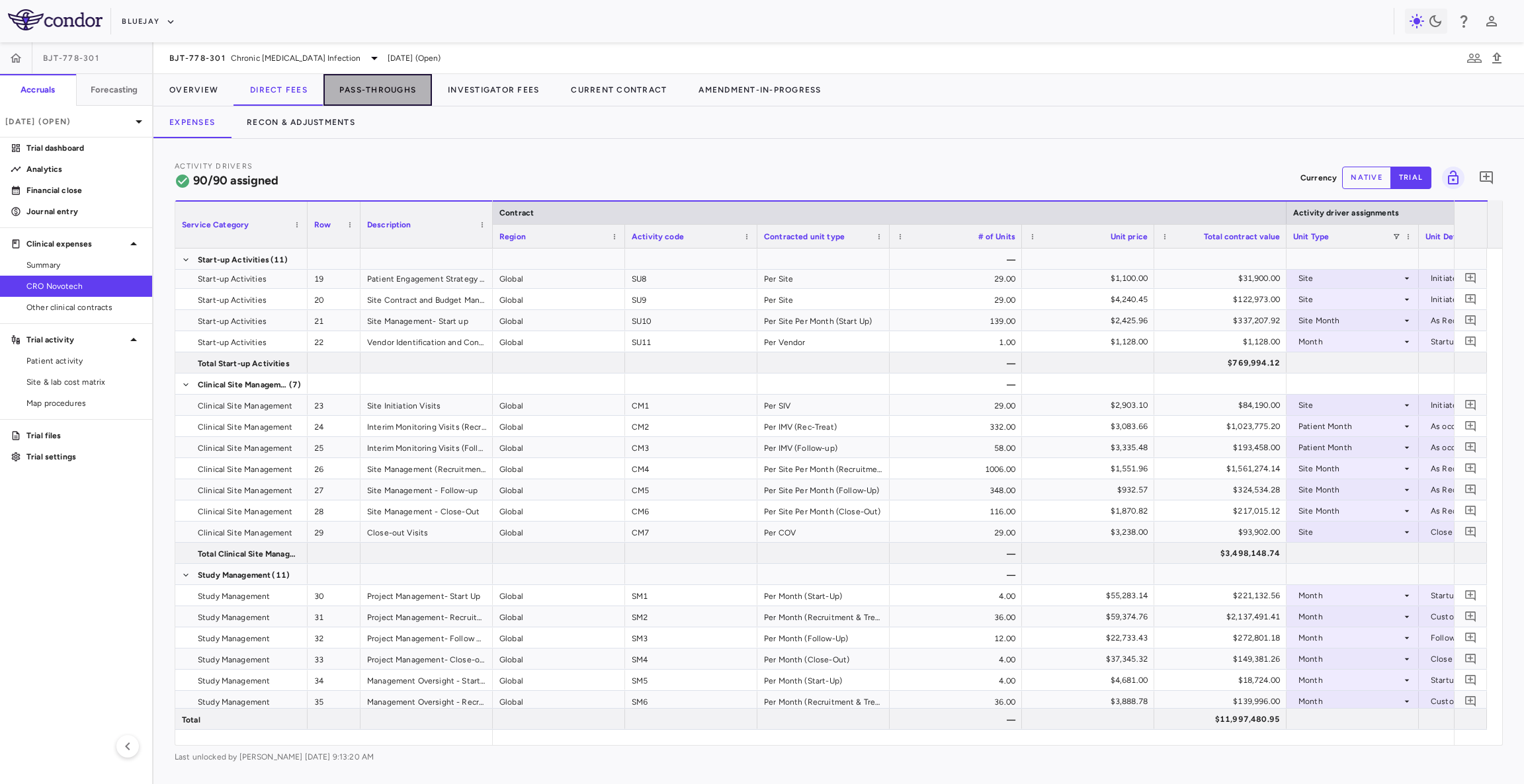
click at [400, 98] on button "Pass-Throughs" at bounding box center [377, 90] width 109 height 32
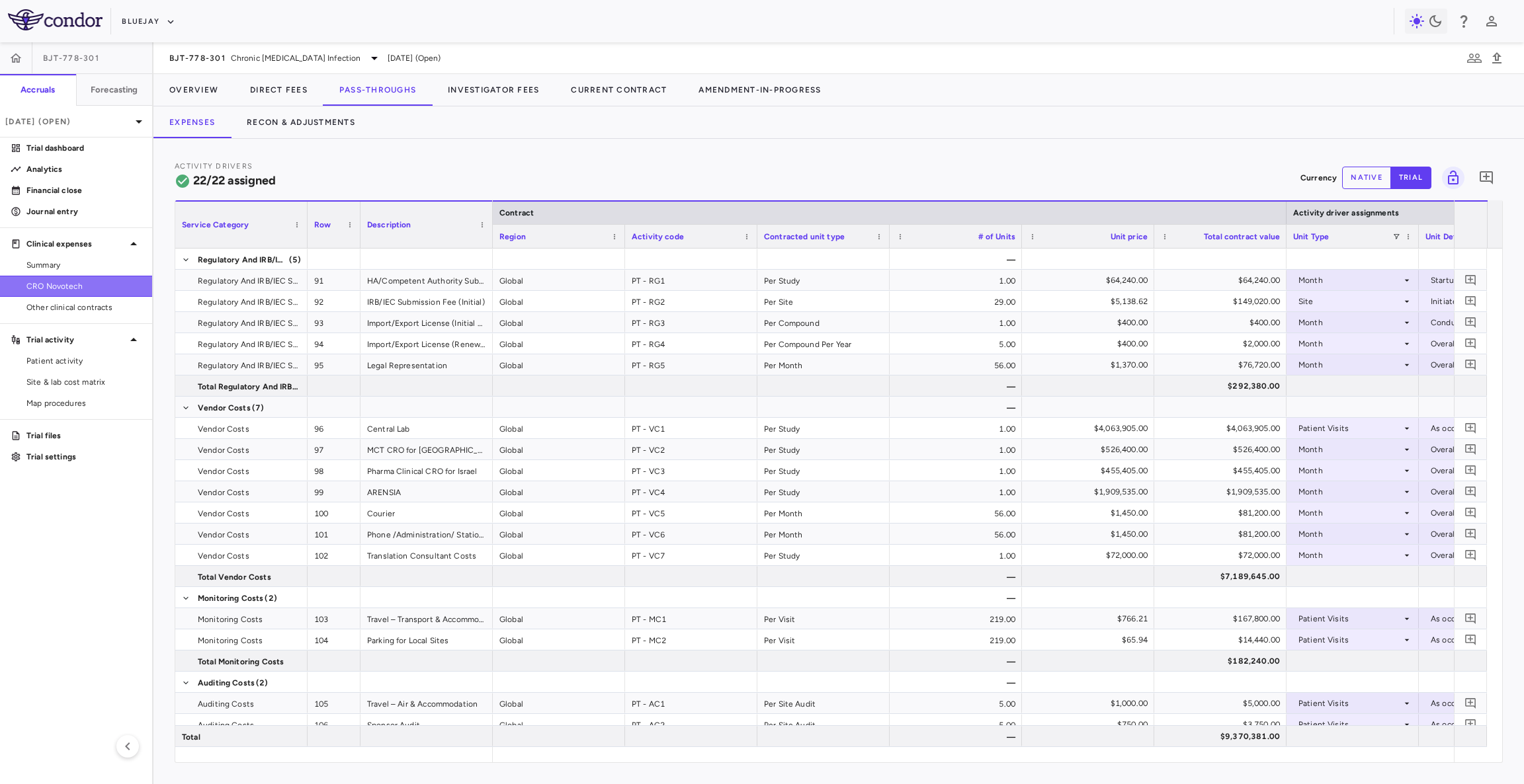
click at [80, 284] on span "CRO Novotech" at bounding box center [84, 286] width 115 height 12
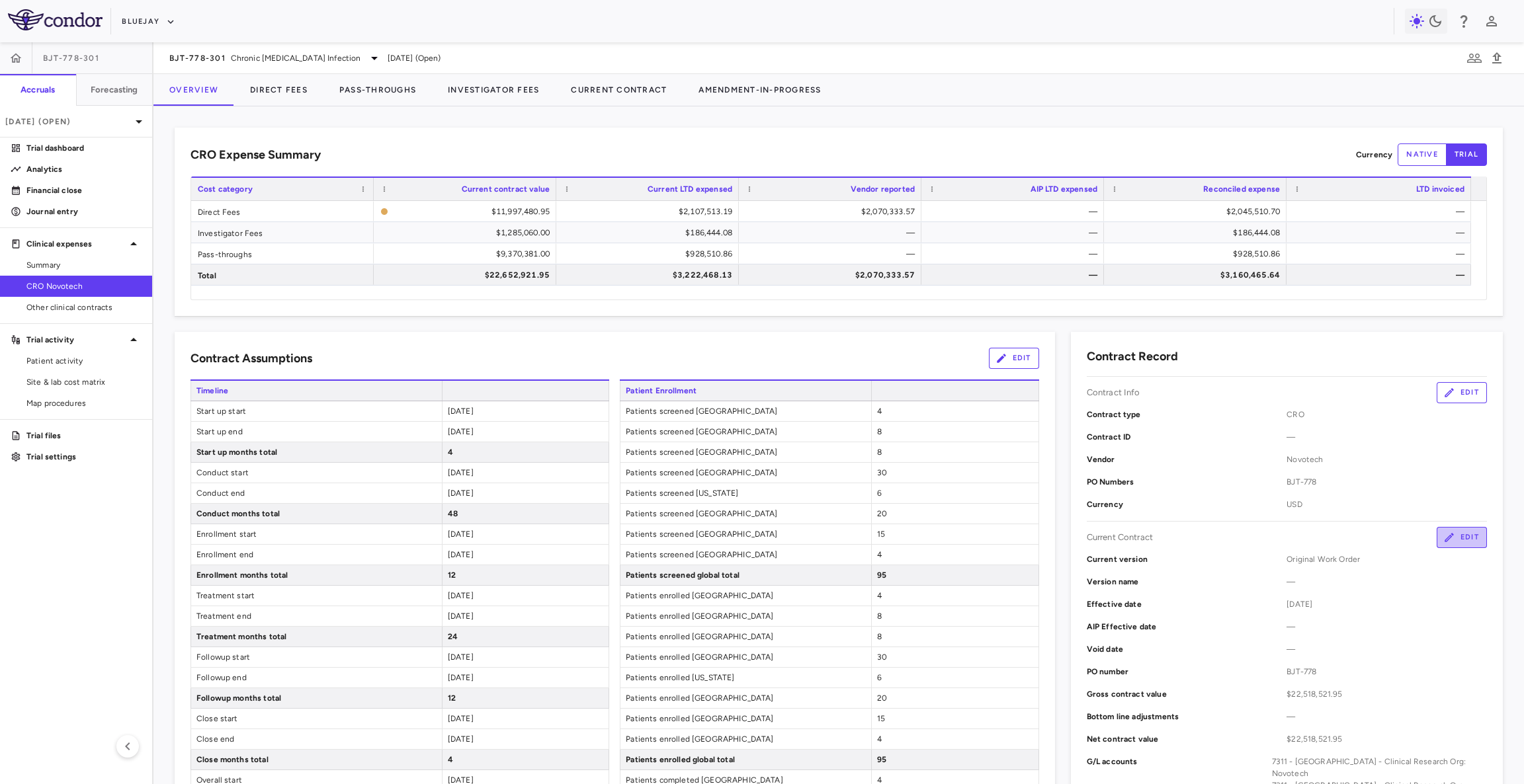
click at [1446, 534] on button "Edit" at bounding box center [1462, 537] width 51 height 21
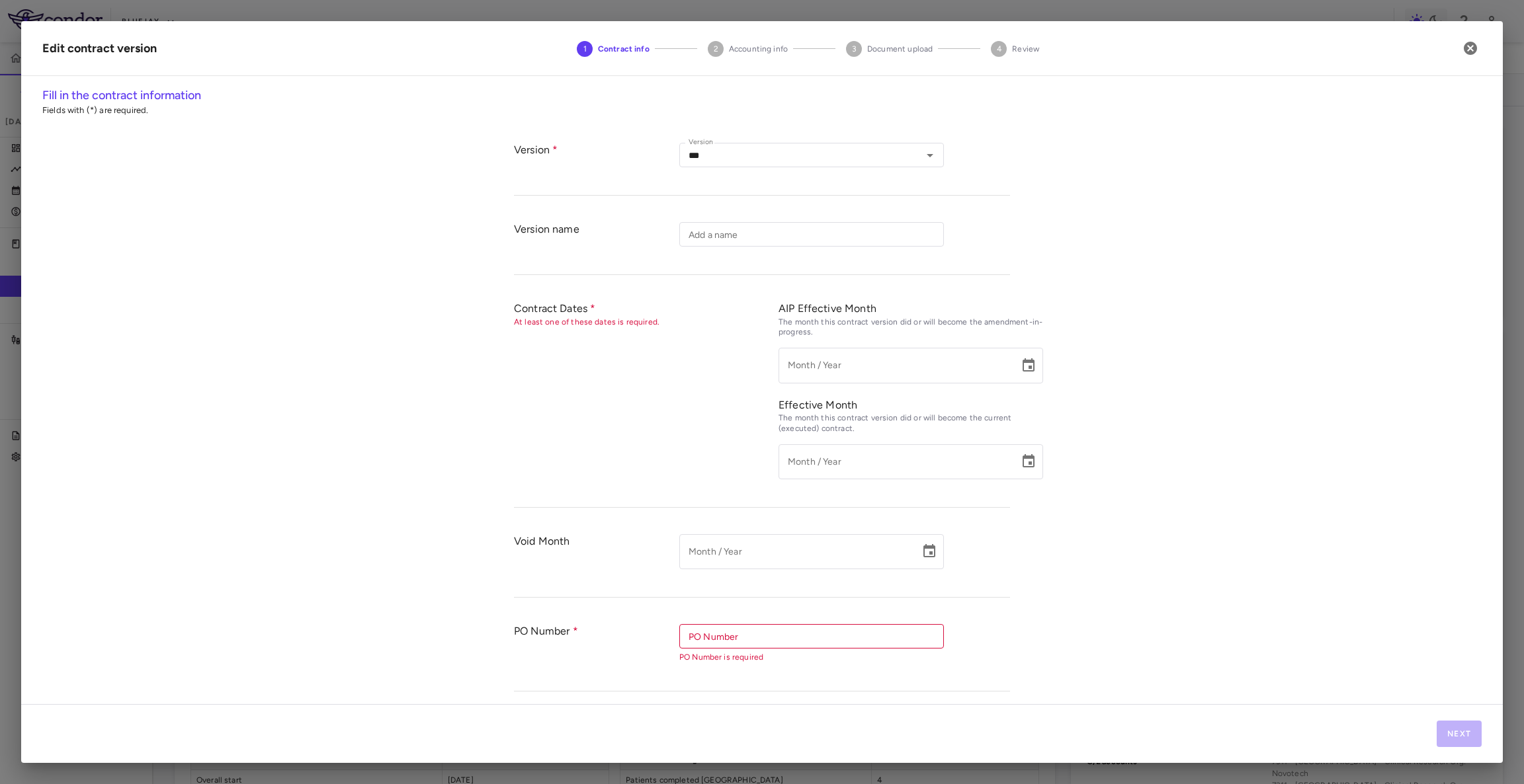
type input "**********"
type input "*******"
click at [1461, 733] on button "Next" at bounding box center [1459, 734] width 45 height 27
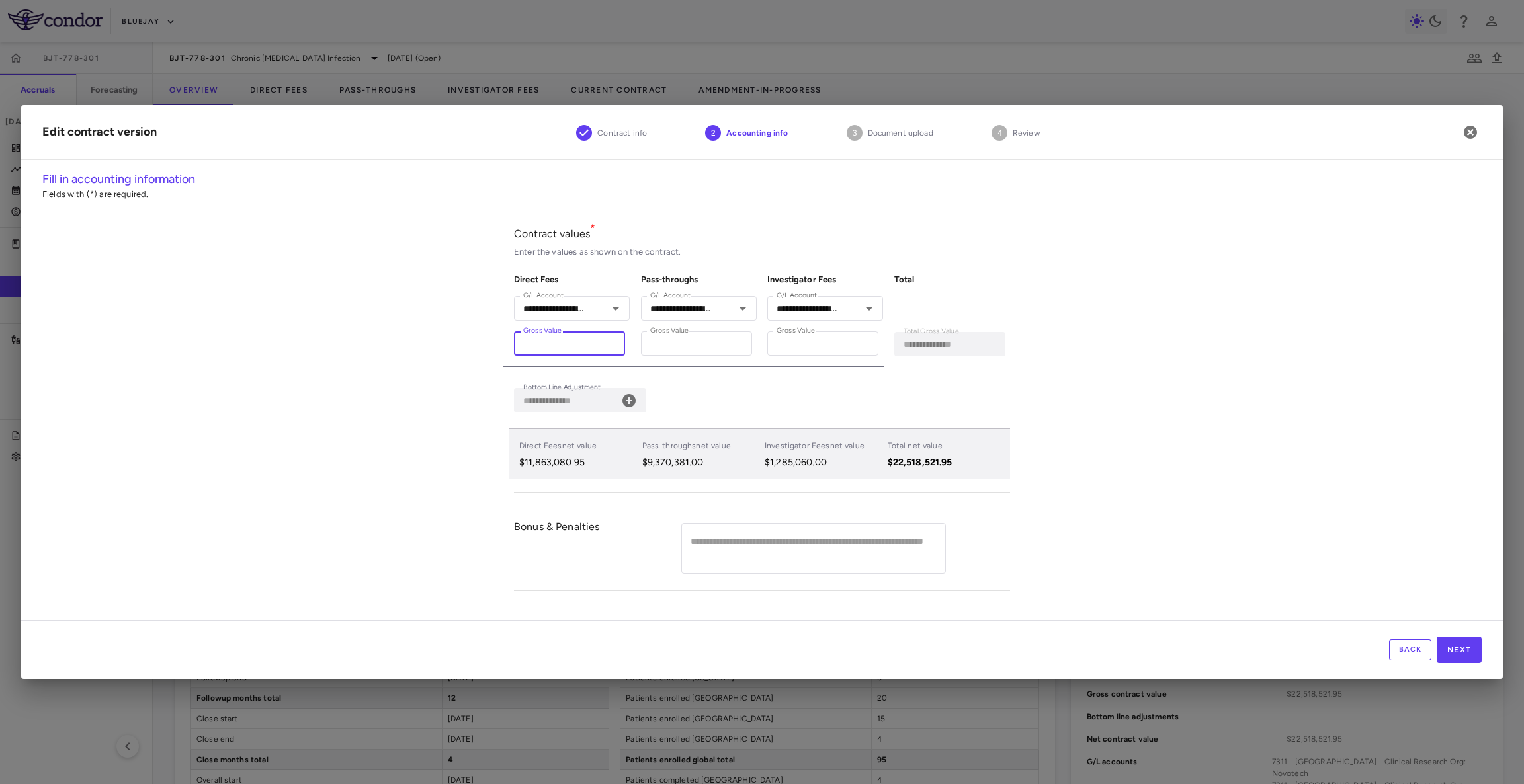
drag, startPoint x: 594, startPoint y: 345, endPoint x: 427, endPoint y: 332, distance: 167.5
click at [427, 332] on div "**********" at bounding box center [762, 396] width 1482 height 450
paste input "number"
type input "**********"
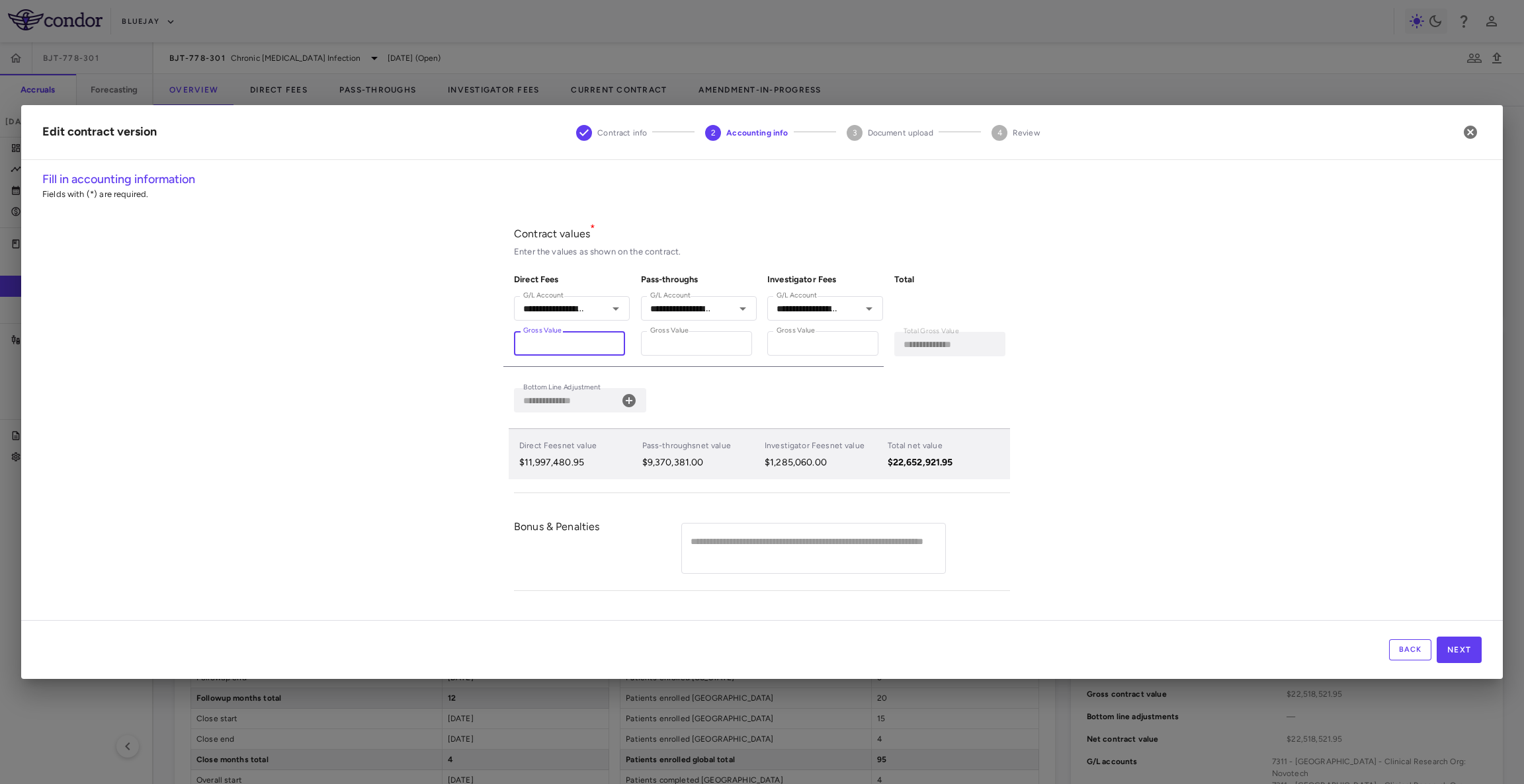
type input "**********"
click at [1267, 423] on div "**********" at bounding box center [762, 396] width 1482 height 450
click at [1463, 647] on button "Next" at bounding box center [1459, 650] width 45 height 27
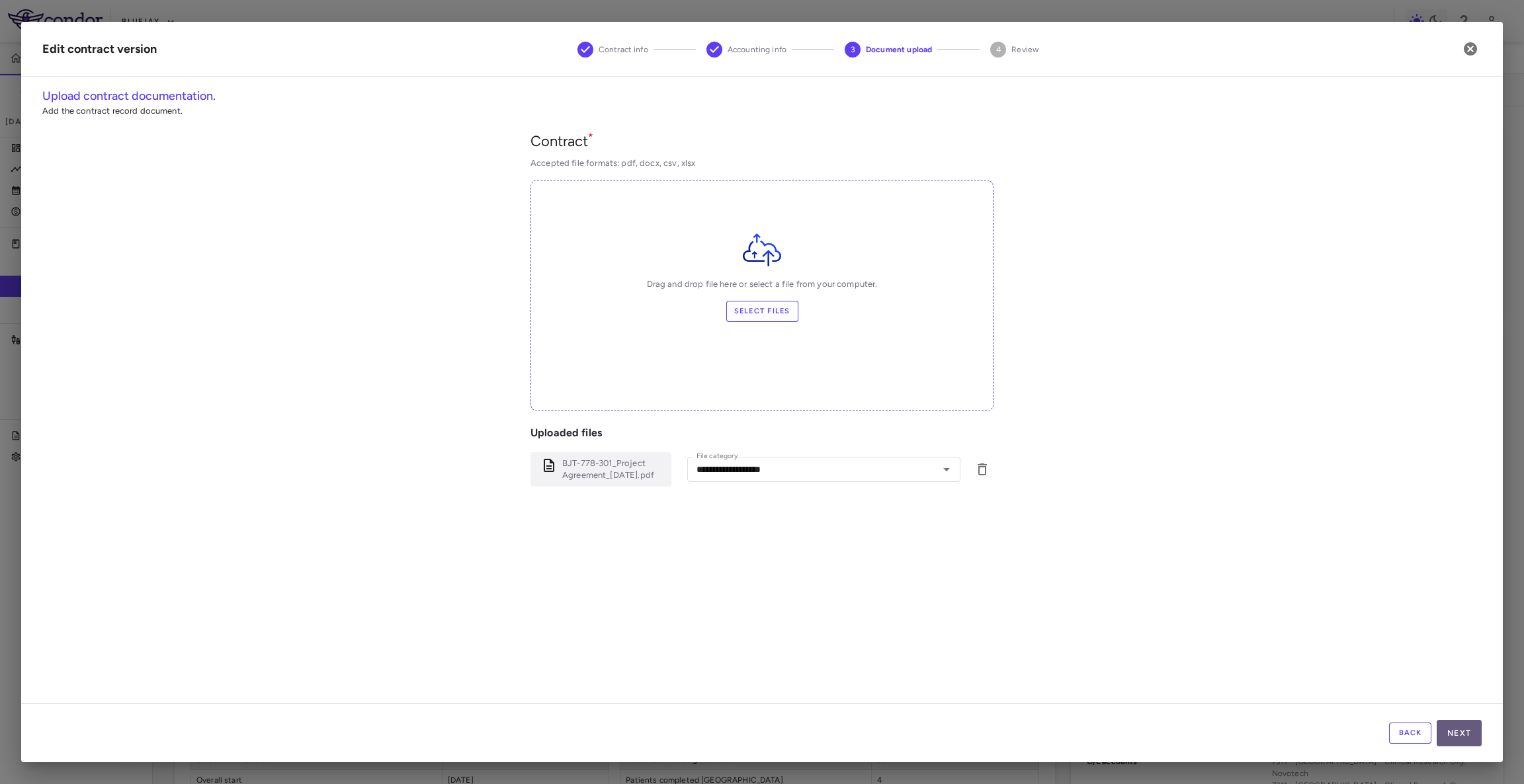
click at [1454, 733] on button "Next" at bounding box center [1459, 733] width 45 height 27
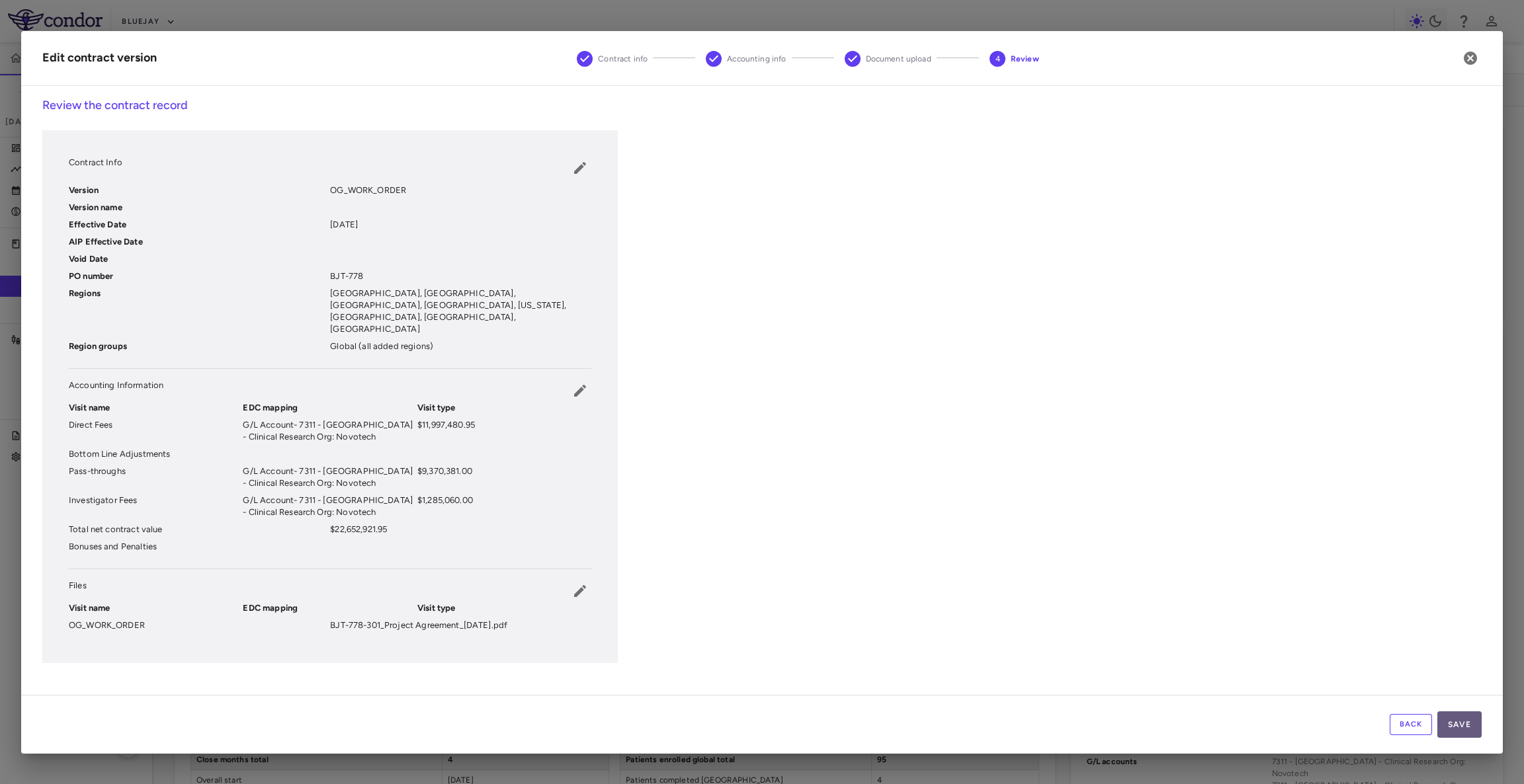
click at [1454, 721] on button "Save" at bounding box center [1459, 725] width 44 height 27
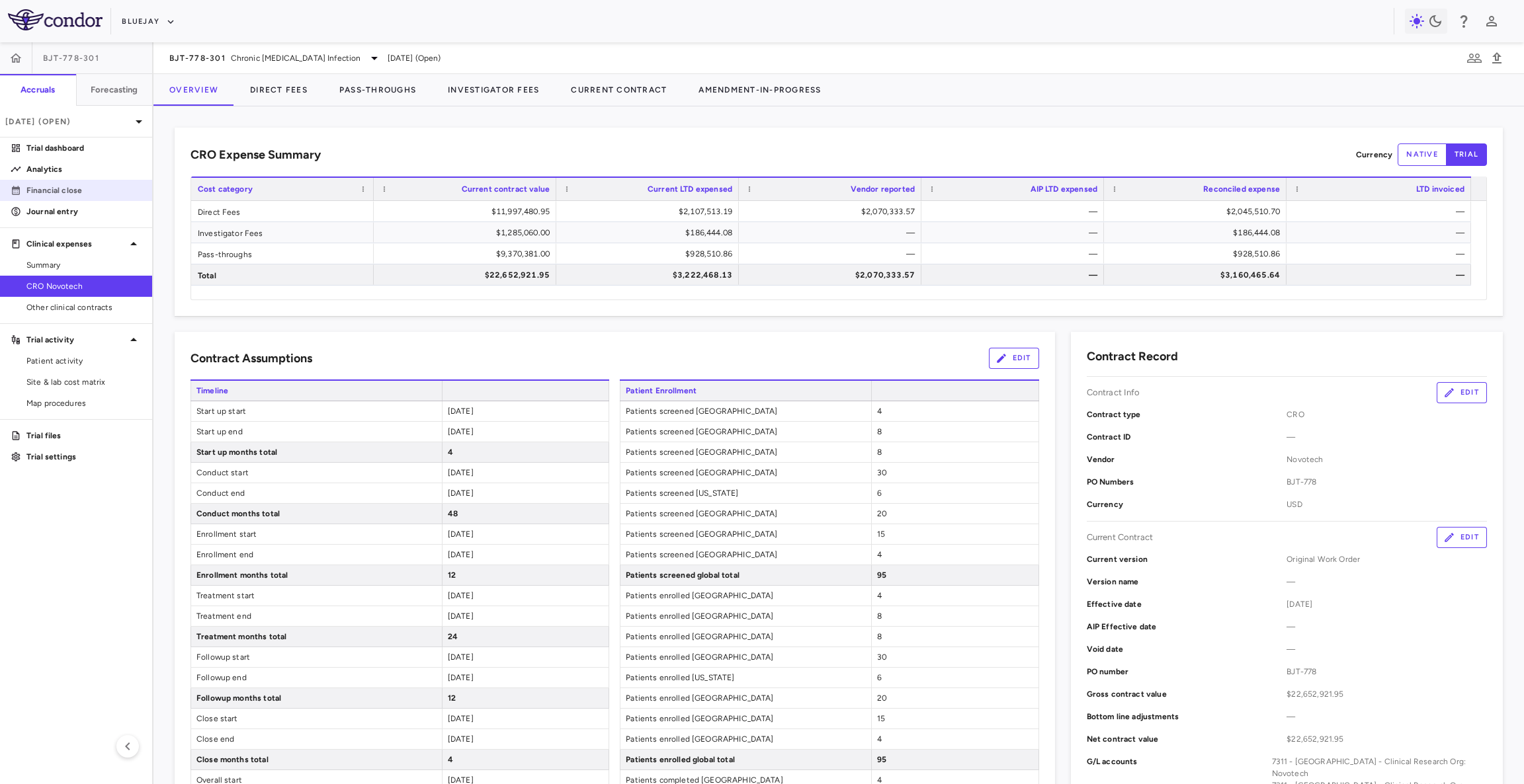
click at [75, 189] on p "Financial close" at bounding box center [84, 190] width 115 height 12
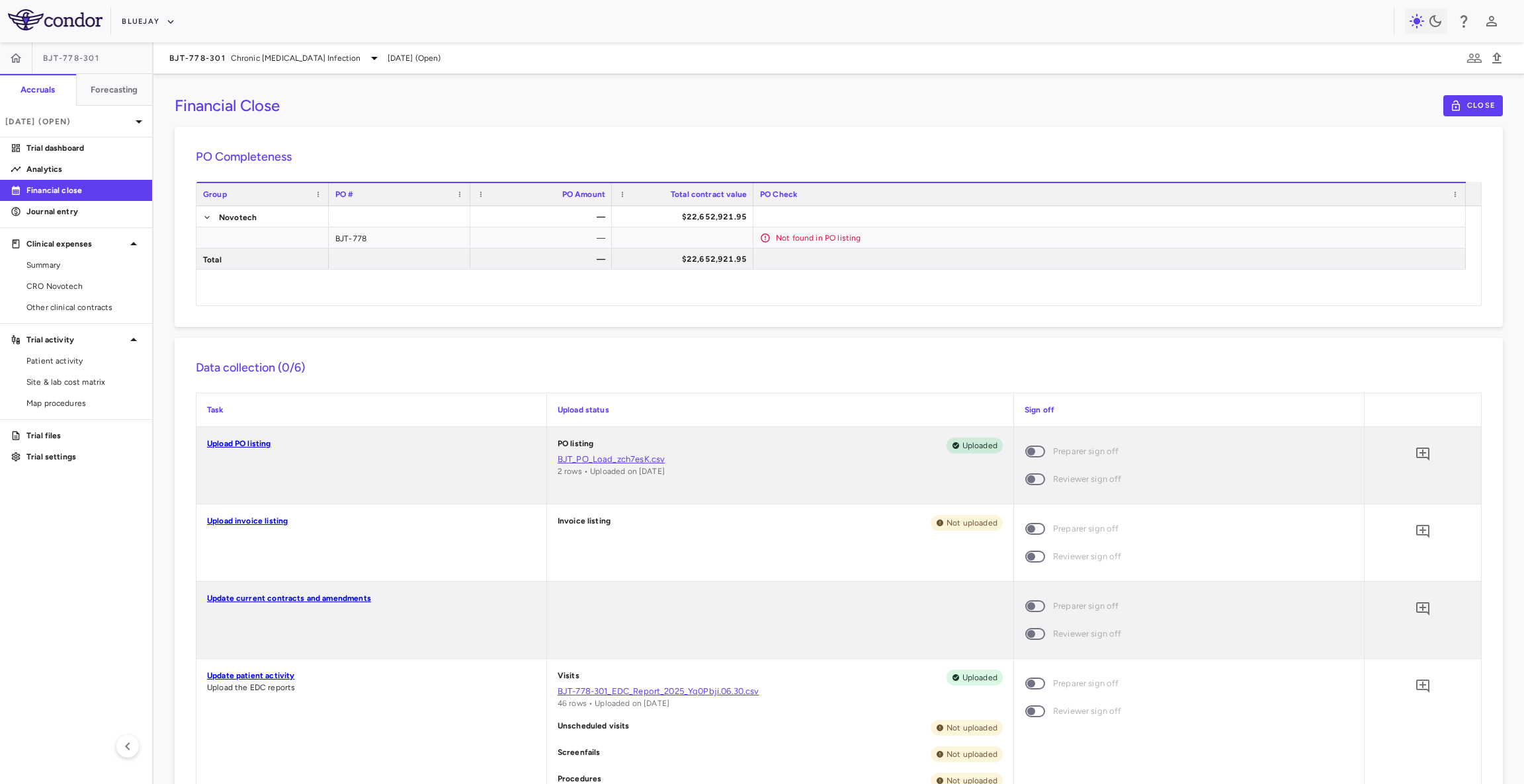
click at [617, 164] on h6 "PO Completeness" at bounding box center [839, 157] width 1286 height 18
click at [63, 184] on p "Financial close" at bounding box center [84, 190] width 115 height 12
click at [77, 293] on link "CRO Novotech" at bounding box center [76, 286] width 152 height 20
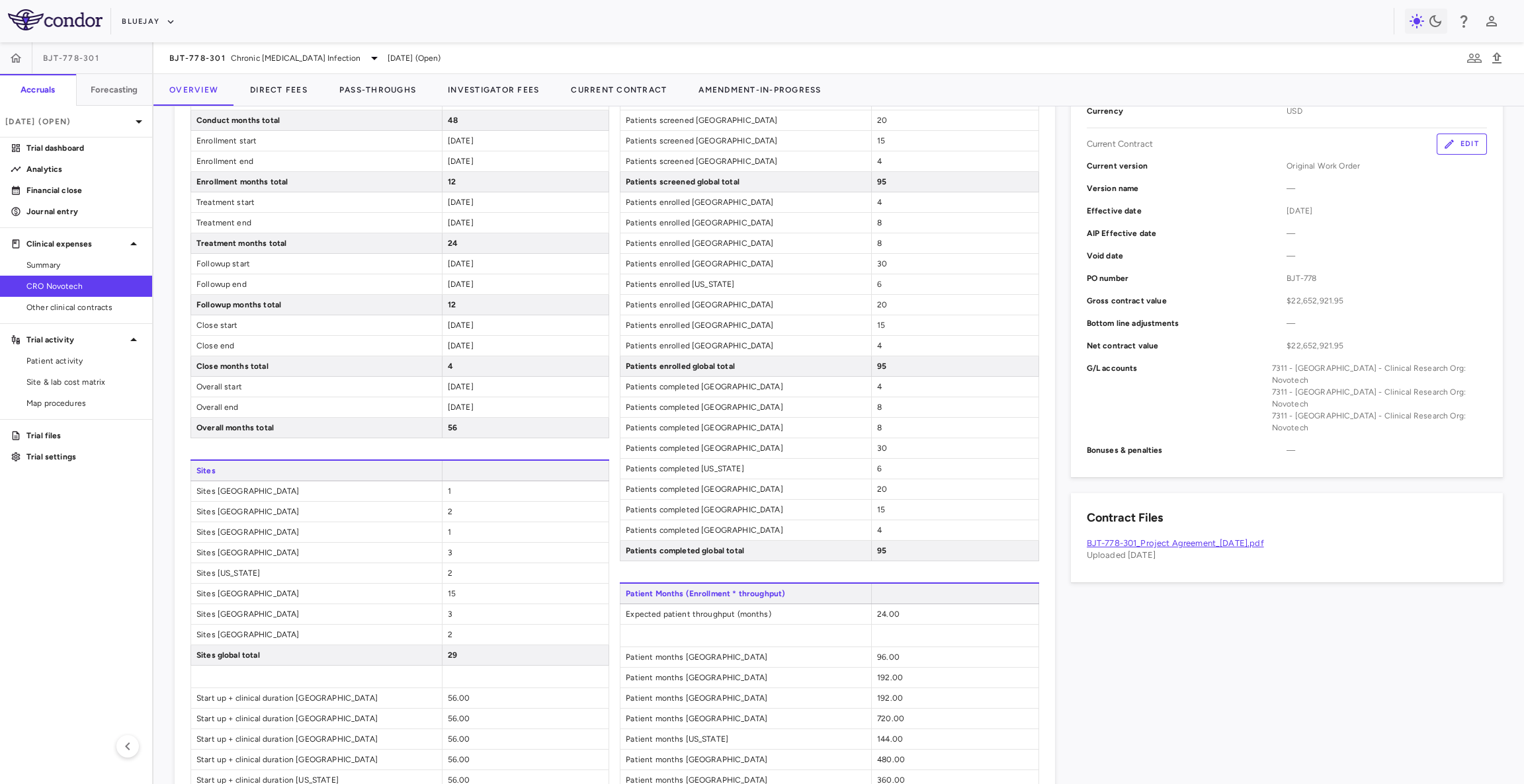
scroll to position [322, 0]
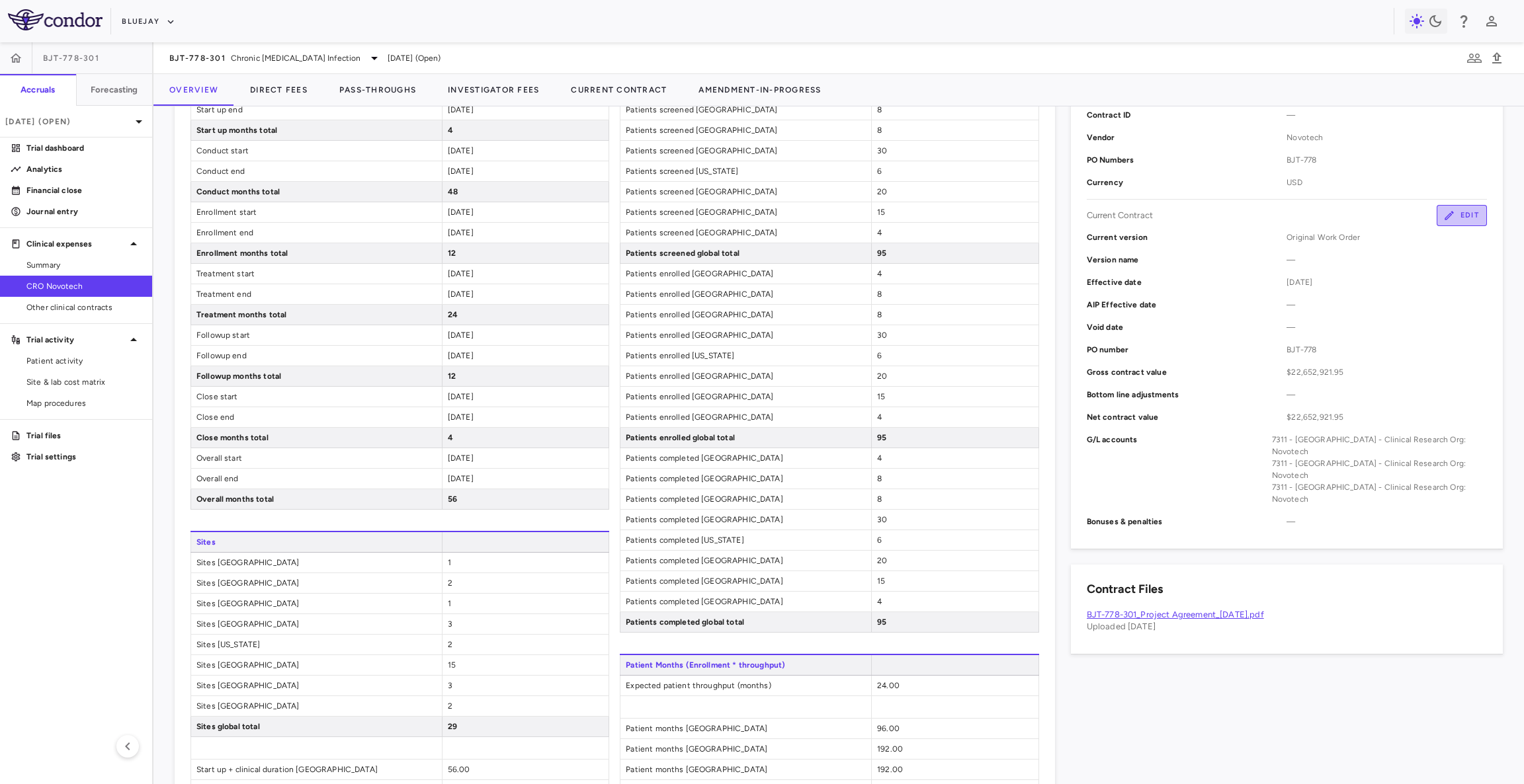
click at [1447, 217] on button "Edit" at bounding box center [1462, 215] width 51 height 21
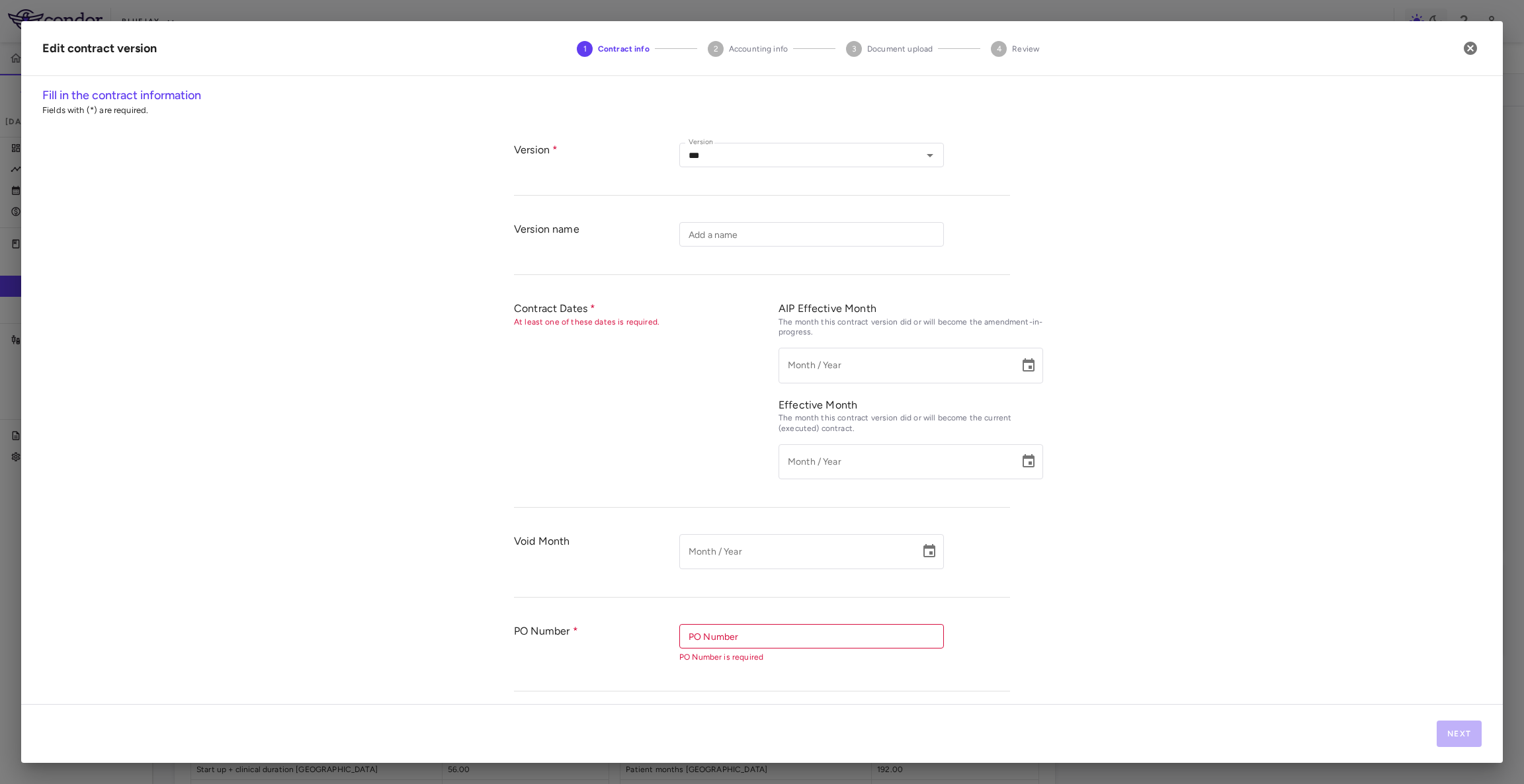
type input "**********"
drag, startPoint x: 773, startPoint y: 637, endPoint x: 609, endPoint y: 613, distance: 165.7
click at [609, 613] on div "PO Number PO Number ******* PO Number BJT-778 BJT-778" at bounding box center [762, 643] width 496 height 66
type input "*"
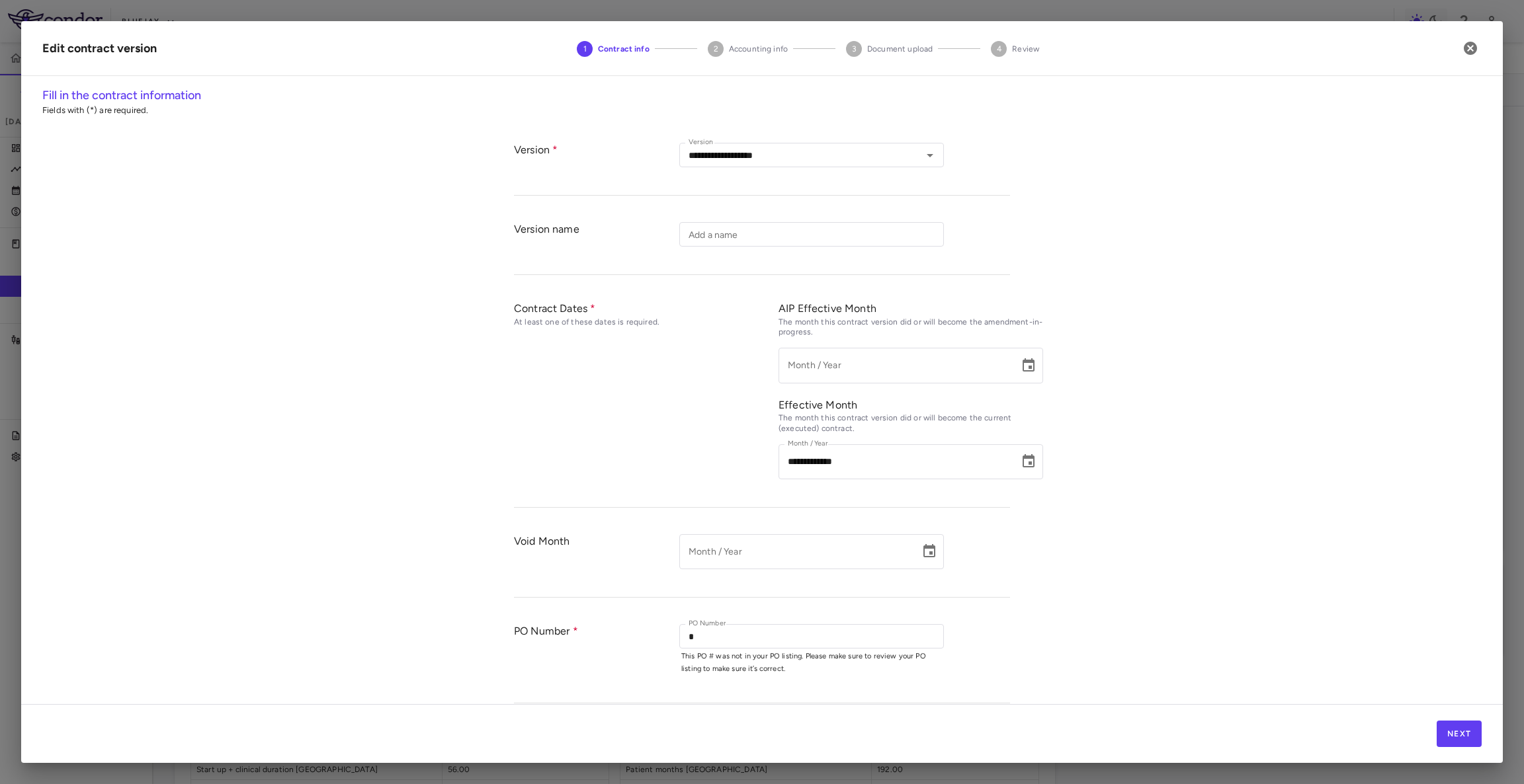
click at [1065, 616] on div "**********" at bounding box center [762, 395] width 1482 height 618
click at [1481, 53] on h2 "Edit contract version 1 Contract info 2 Accounting info 3 Document upload 4 Rev…" at bounding box center [762, 48] width 1482 height 55
click at [1474, 52] on icon "button" at bounding box center [1470, 48] width 13 height 13
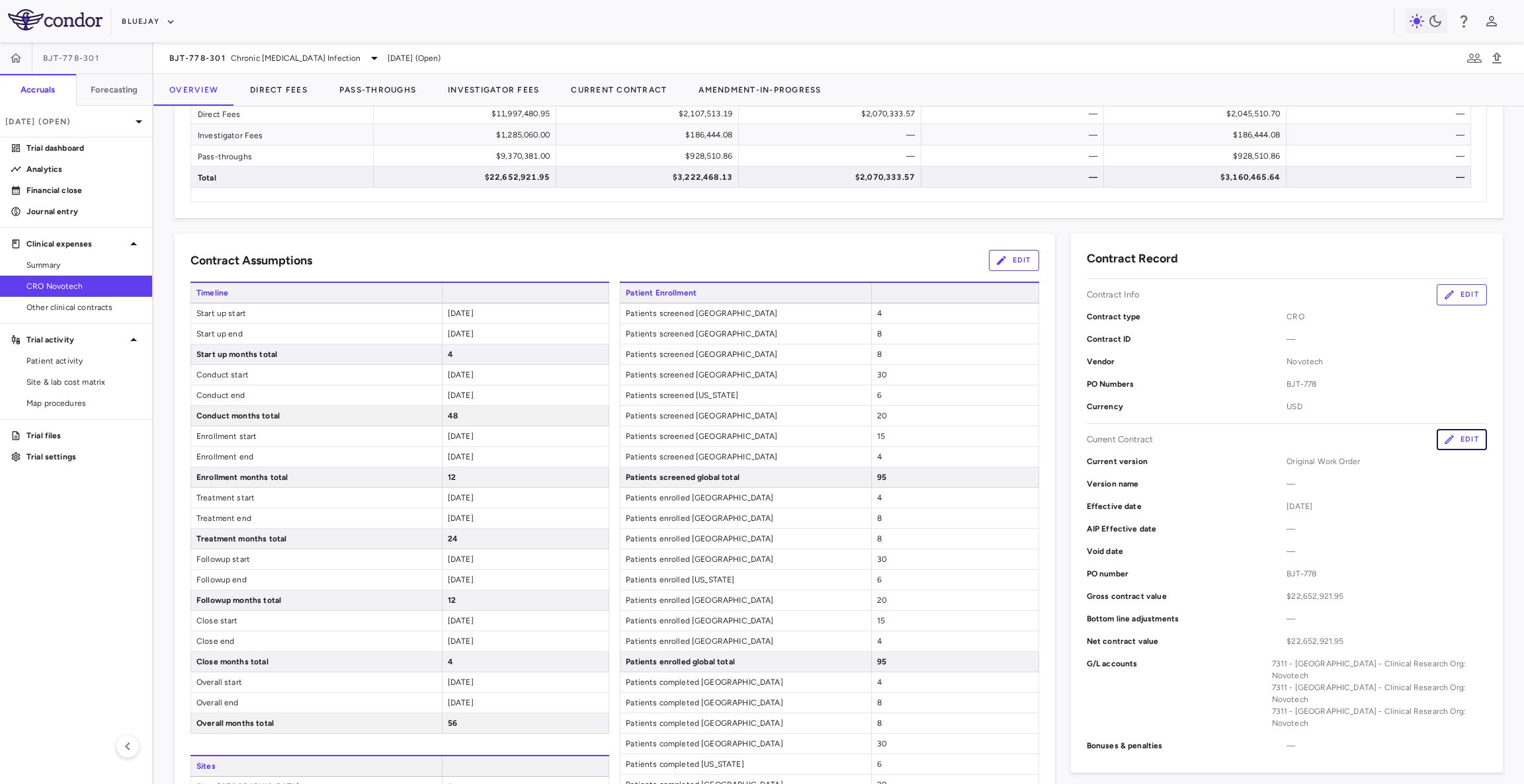
scroll to position [96, 0]
click at [1443, 293] on button "Edit" at bounding box center [1462, 297] width 51 height 21
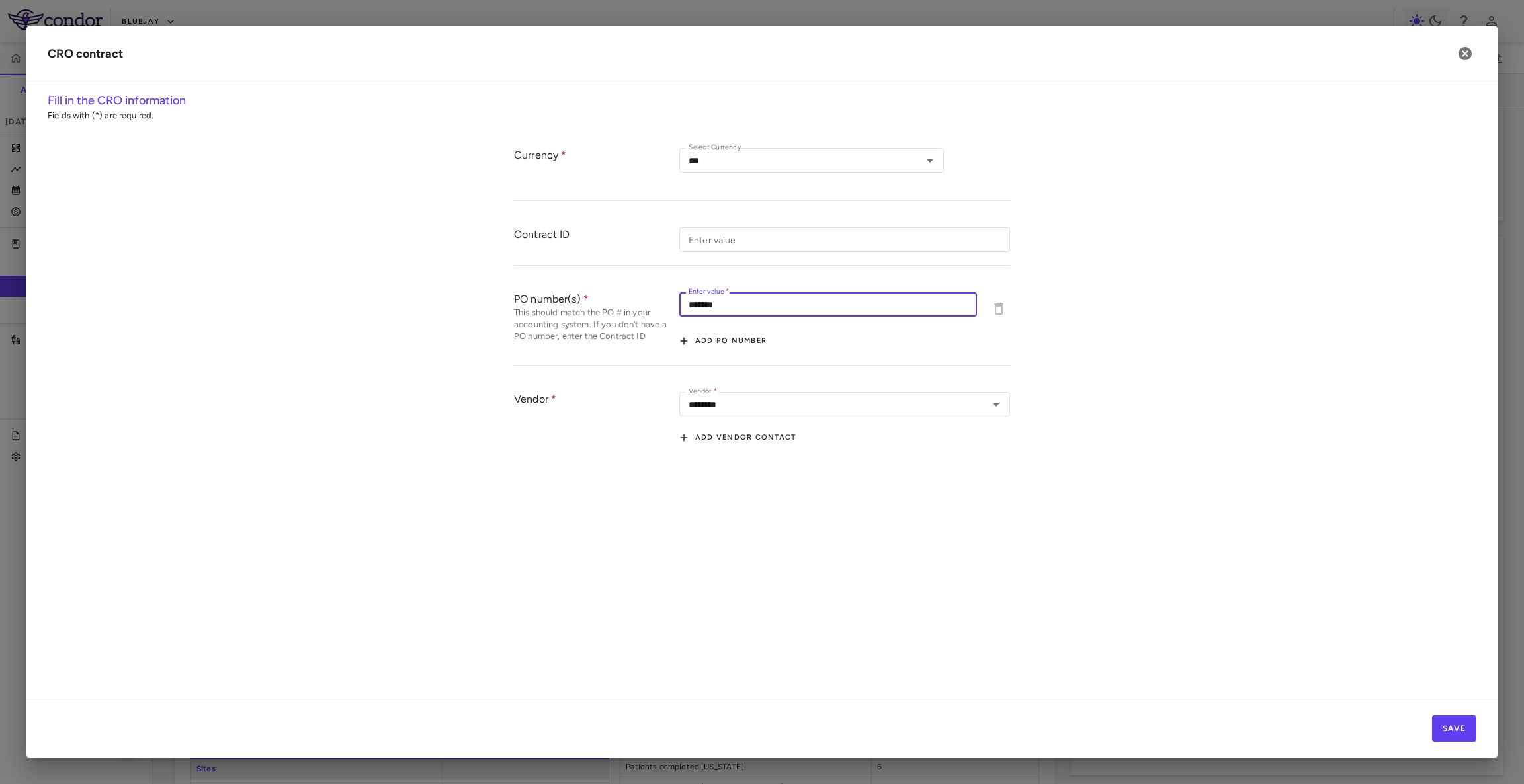
click at [843, 304] on input "*******" at bounding box center [828, 304] width 298 height 25
click at [998, 305] on div "Enter value   * ******* Enter value   *" at bounding box center [844, 306] width 331 height 28
click at [713, 343] on button "Add PO number" at bounding box center [723, 341] width 87 height 21
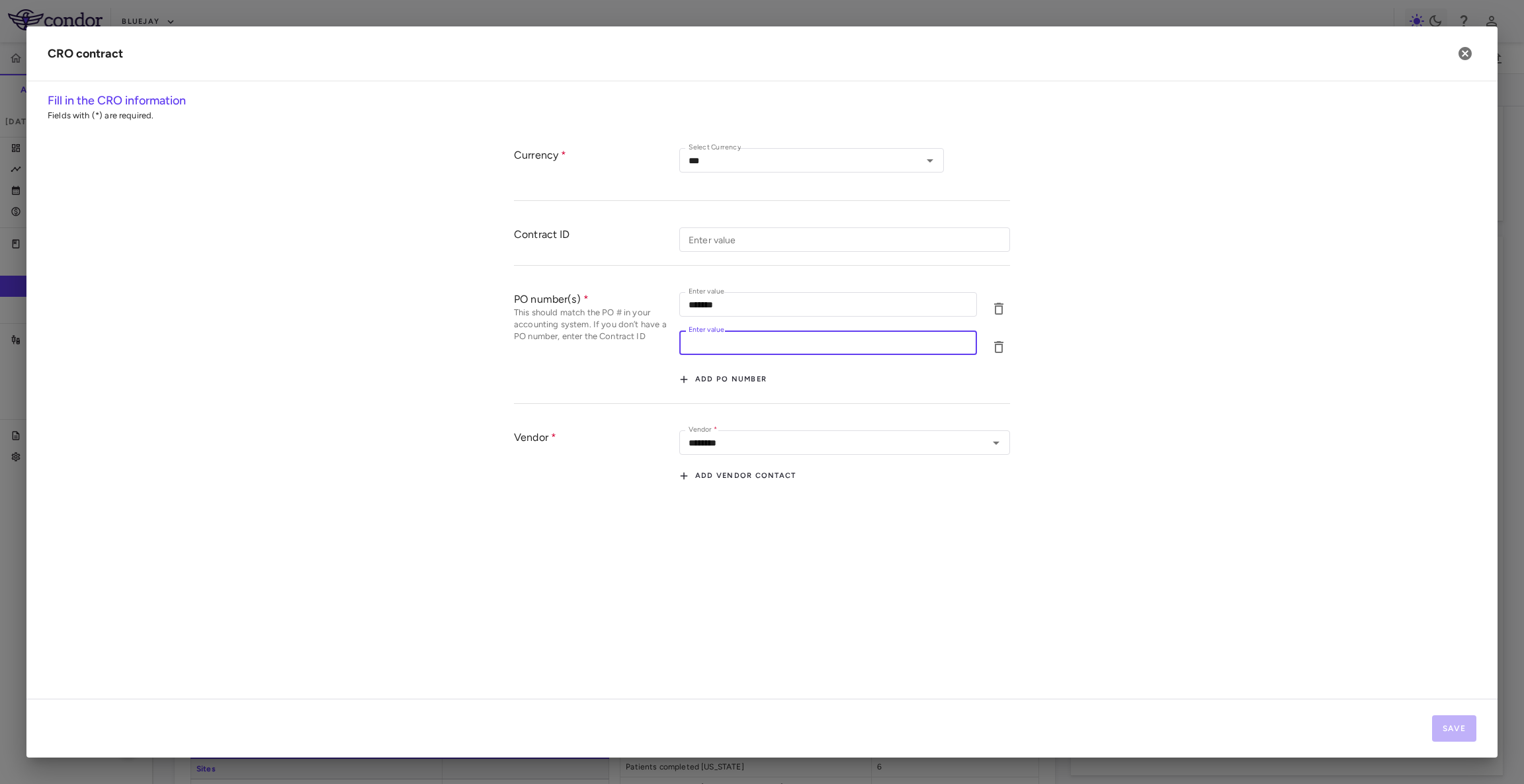
click at [728, 340] on input "Enter value" at bounding box center [828, 343] width 298 height 25
type input "*"
click at [779, 368] on div "Enter value ******* Enter value Enter value * Enter value Add PO number" at bounding box center [844, 340] width 331 height 98
click at [998, 311] on icon "button" at bounding box center [998, 308] width 16 height 16
type input "*"
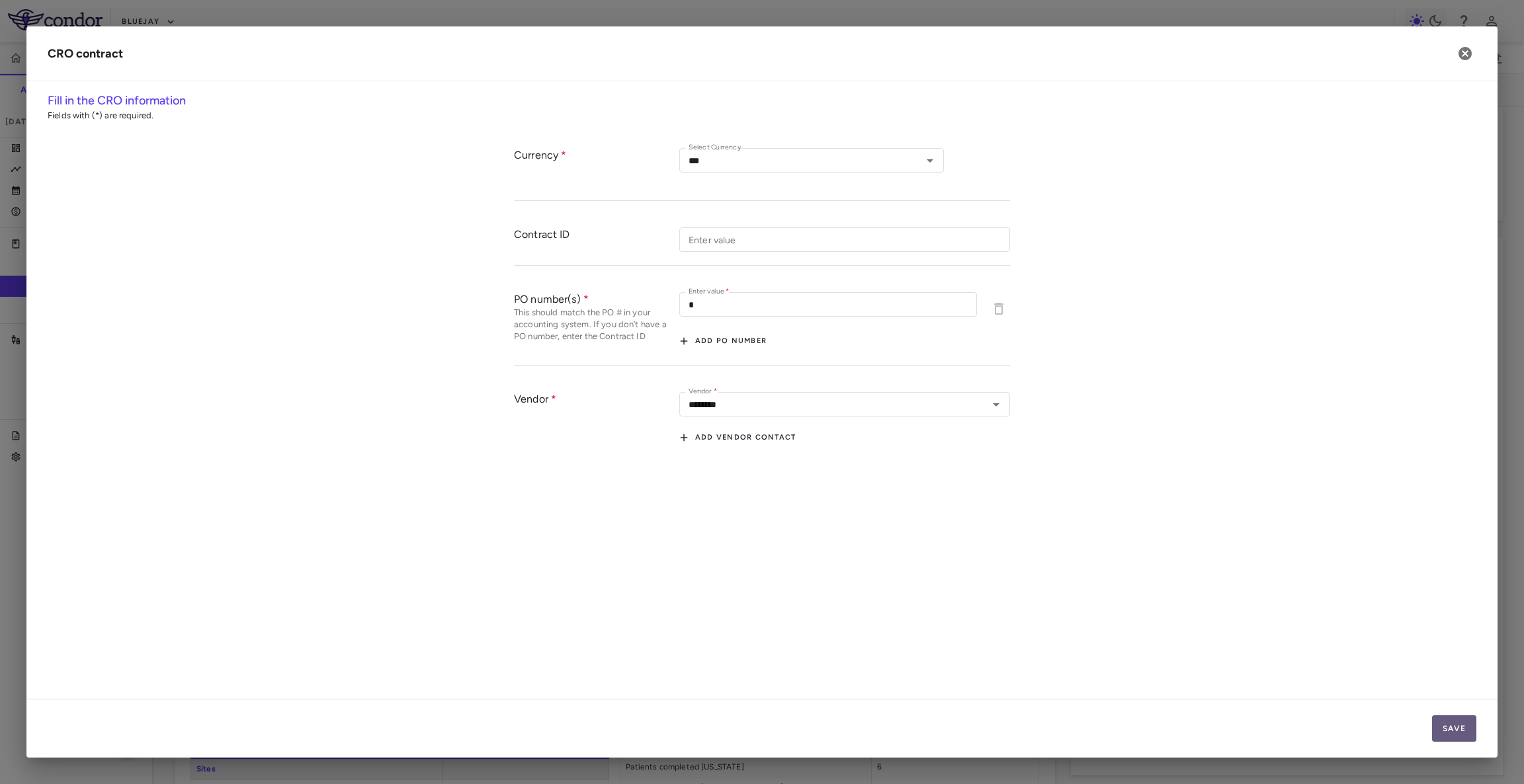
click at [1462, 736] on button "Save" at bounding box center [1454, 729] width 44 height 27
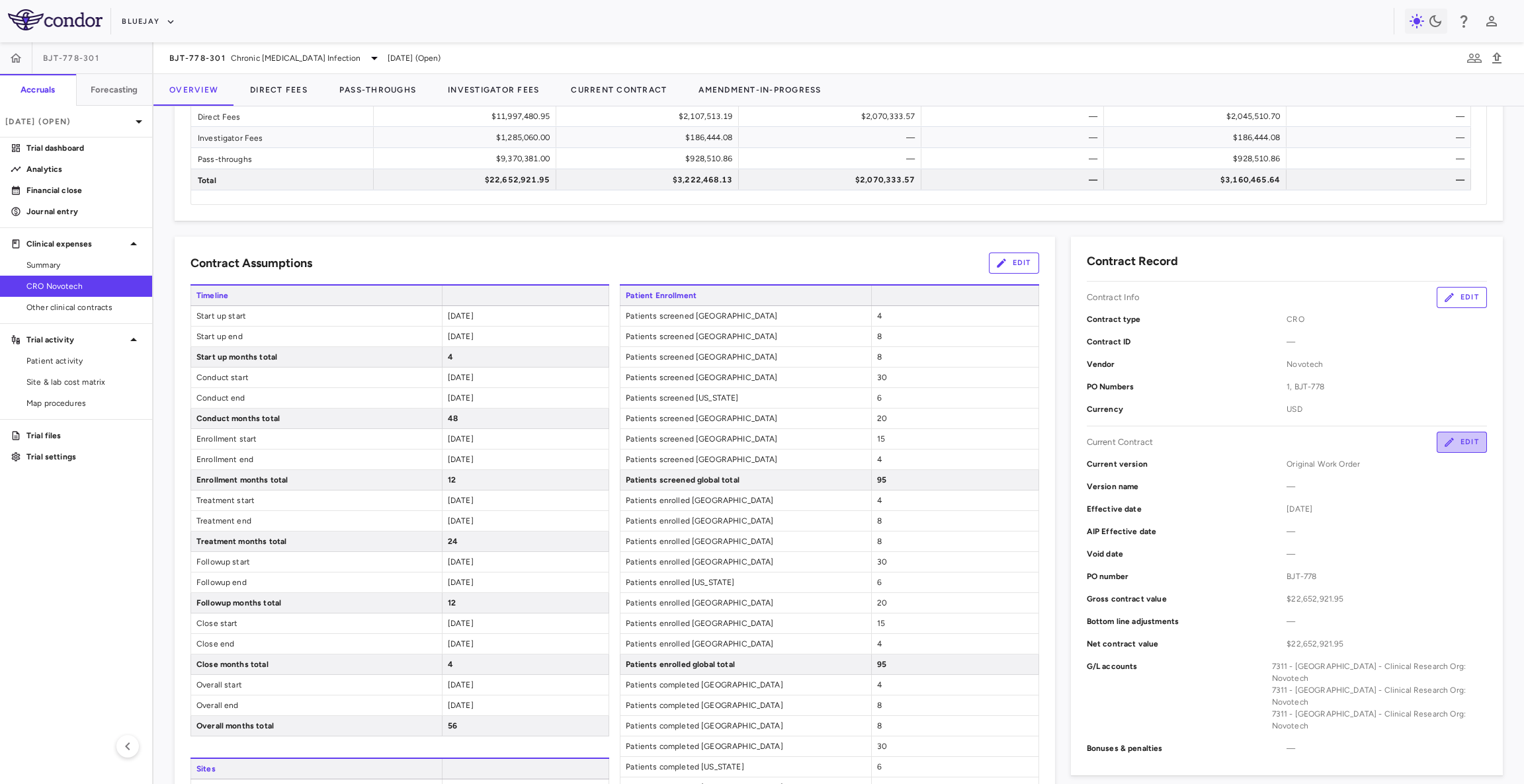
click at [1467, 436] on button "Edit" at bounding box center [1462, 442] width 51 height 21
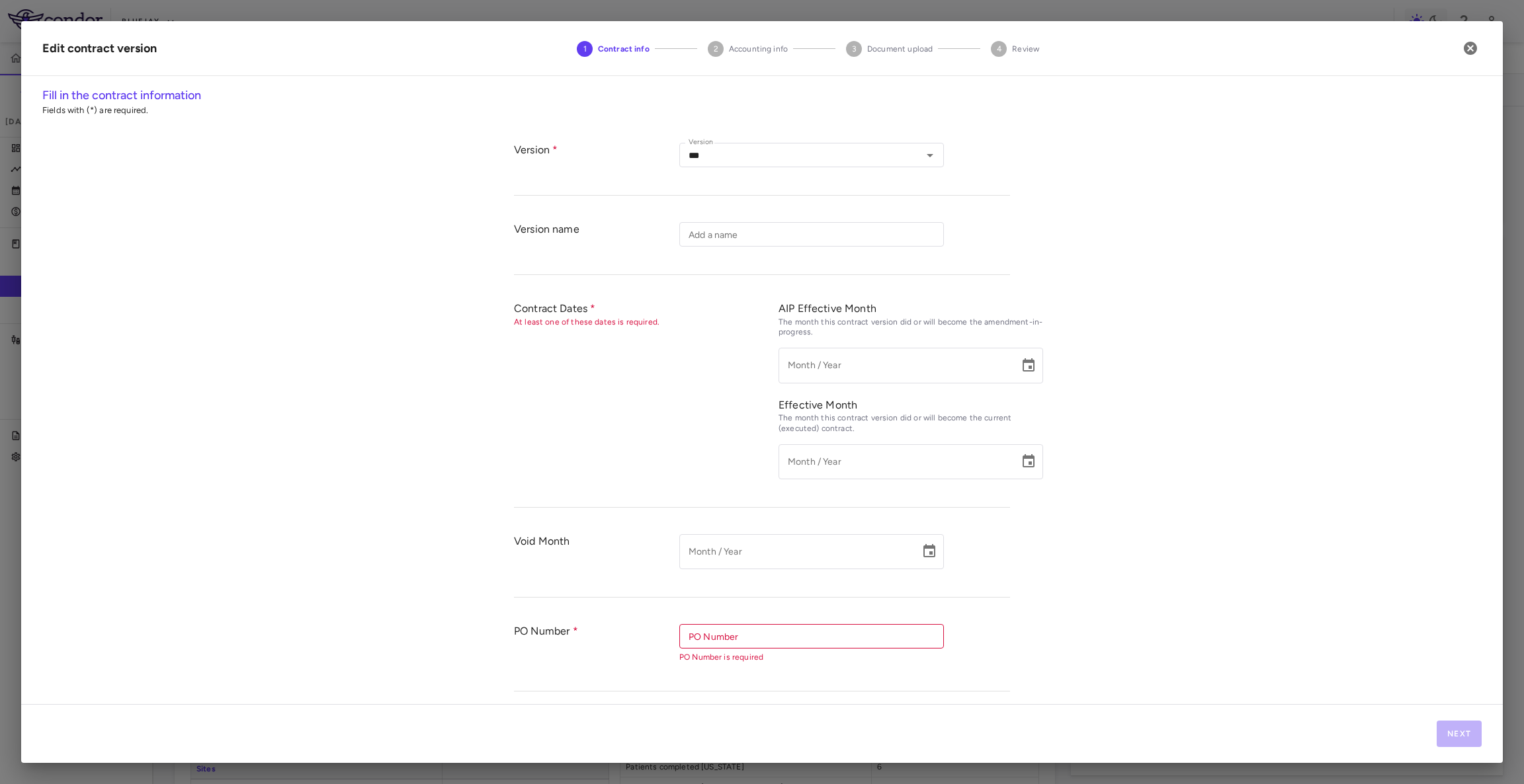
type input "**********"
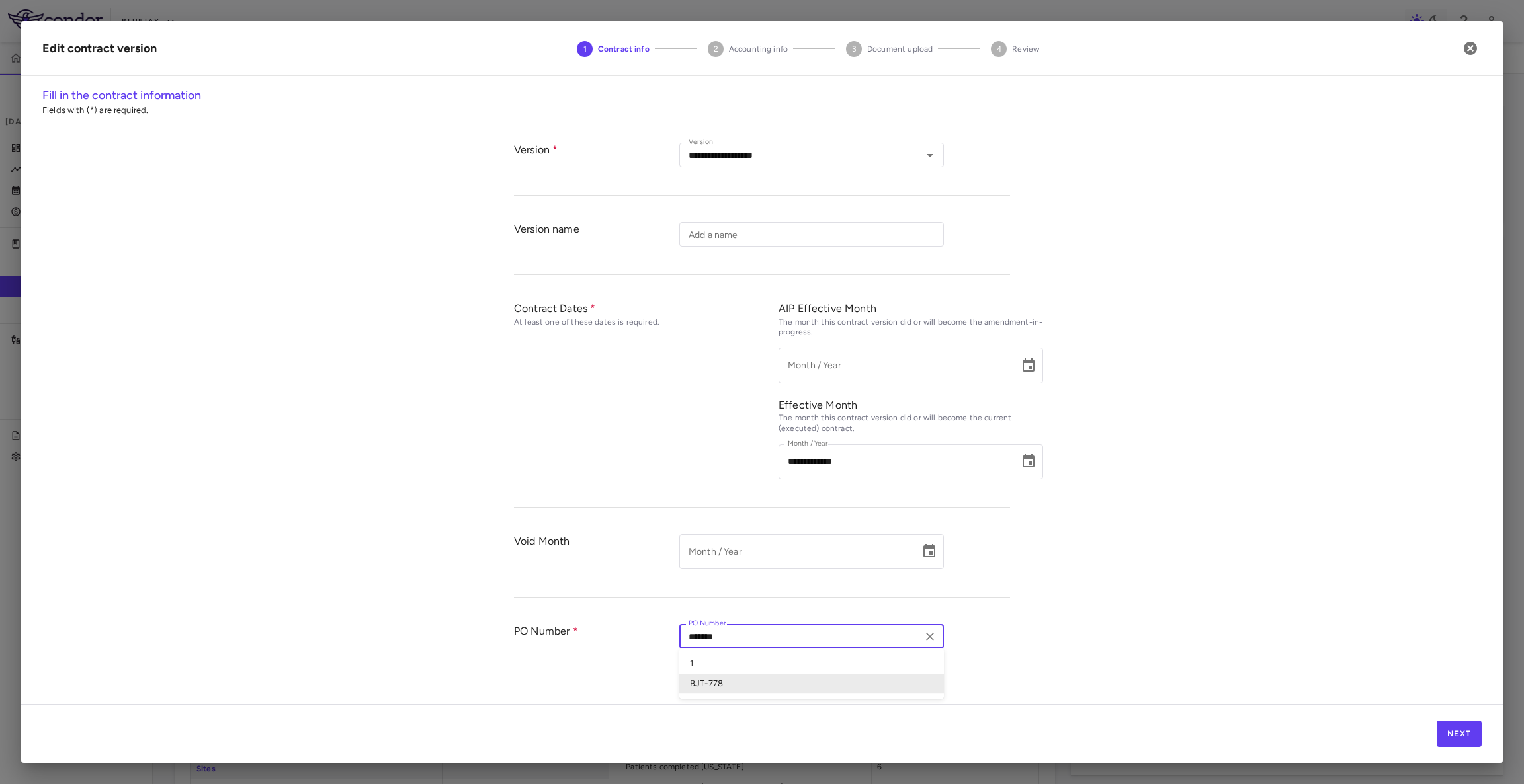
click at [792, 641] on input "*******" at bounding box center [801, 637] width 235 height 16
click at [787, 664] on li "1" at bounding box center [811, 663] width 265 height 20
type input "*"
click at [1446, 731] on button "Next" at bounding box center [1459, 734] width 45 height 27
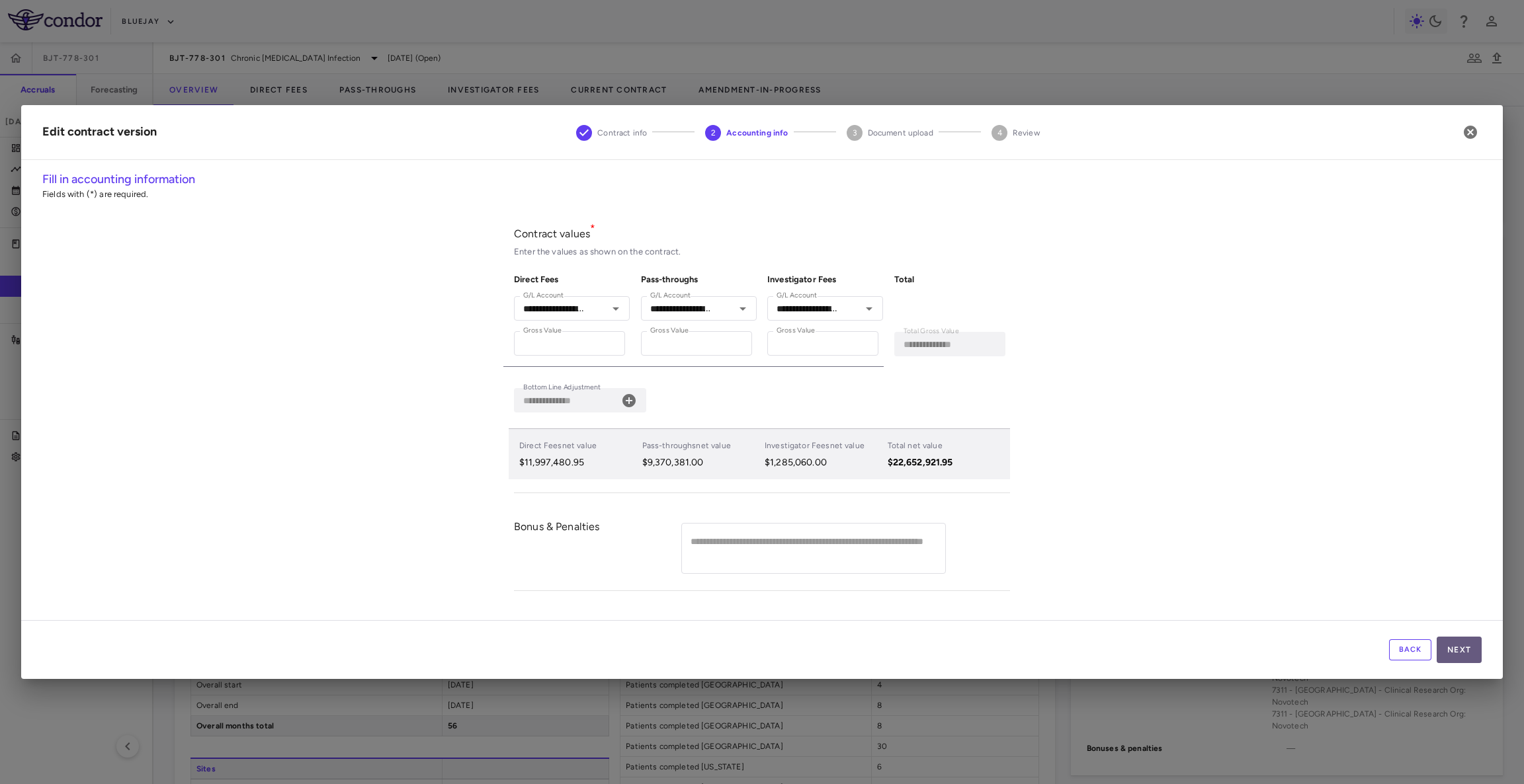
click at [1462, 646] on button "Next" at bounding box center [1459, 650] width 45 height 27
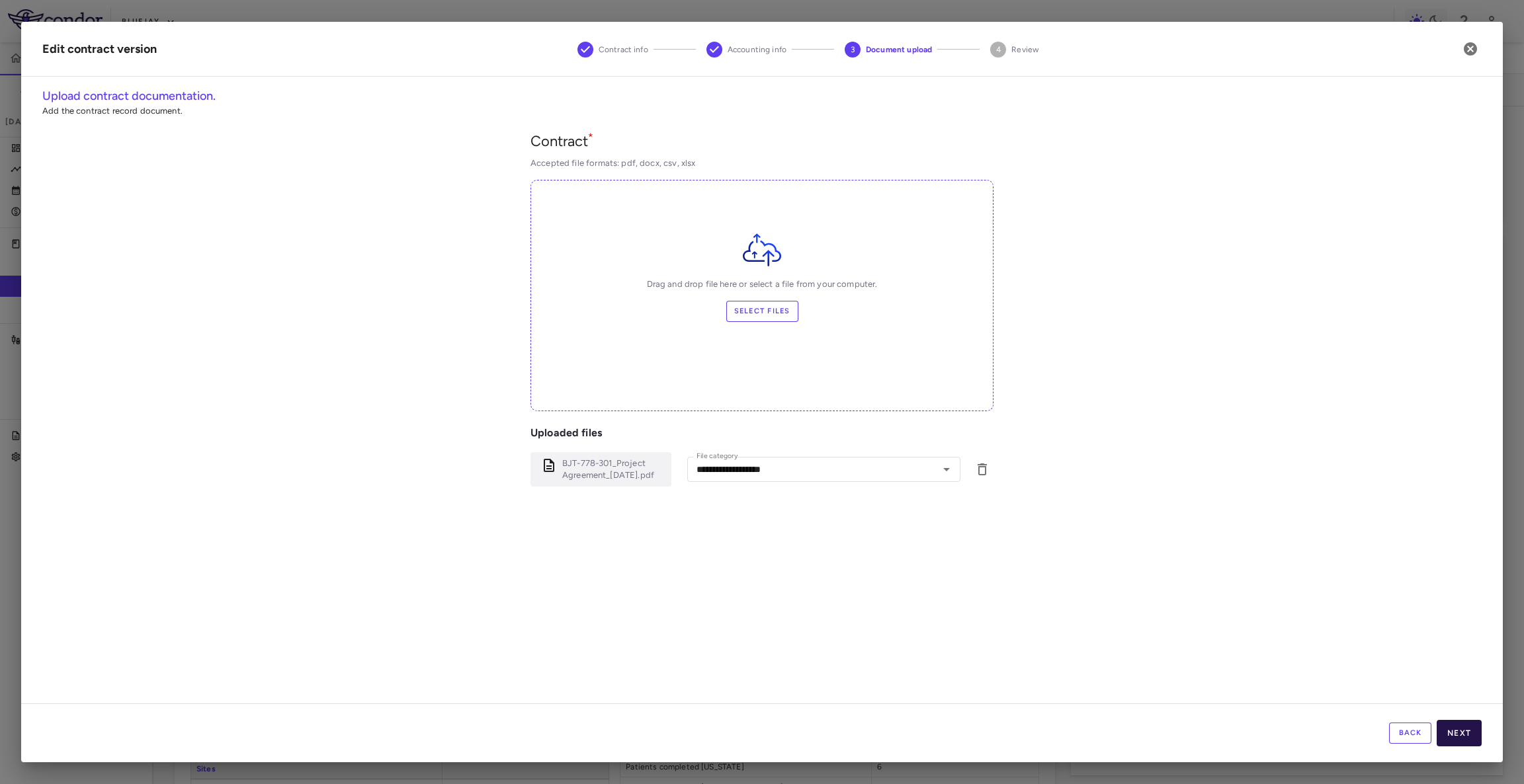
click at [1452, 730] on button "Next" at bounding box center [1459, 733] width 45 height 27
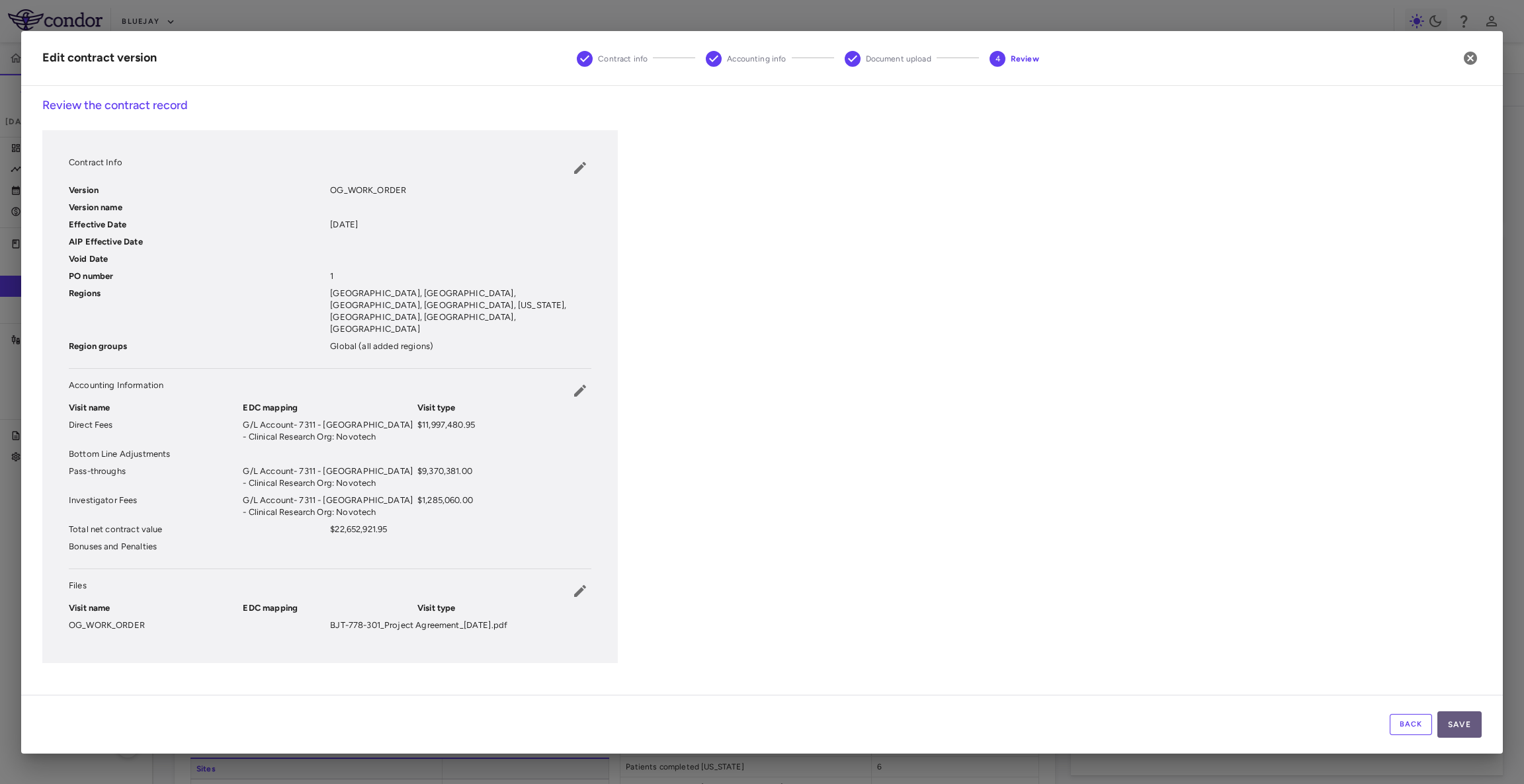
click at [1463, 712] on button "Save" at bounding box center [1459, 725] width 44 height 27
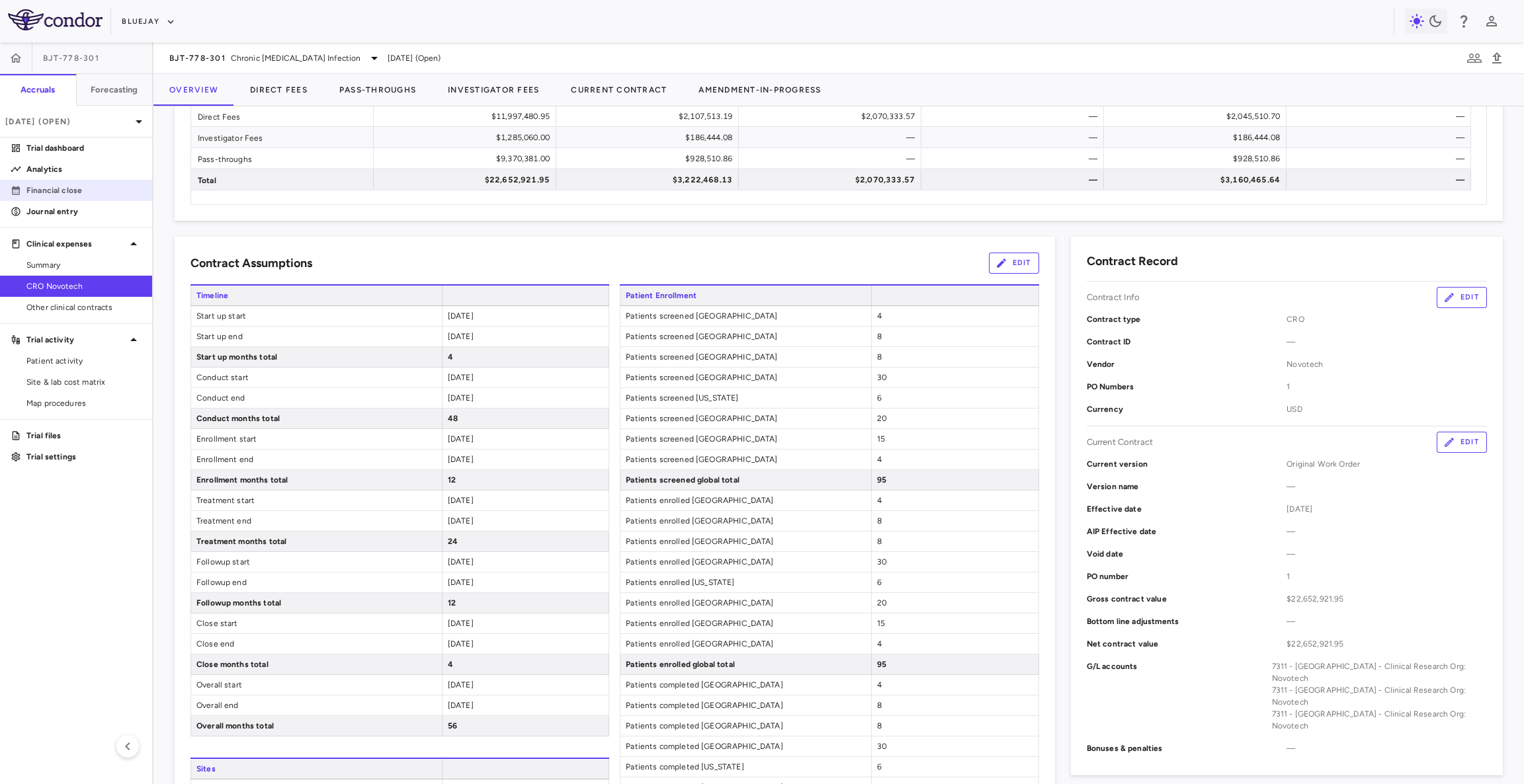
click at [75, 190] on p "Financial close" at bounding box center [84, 190] width 115 height 12
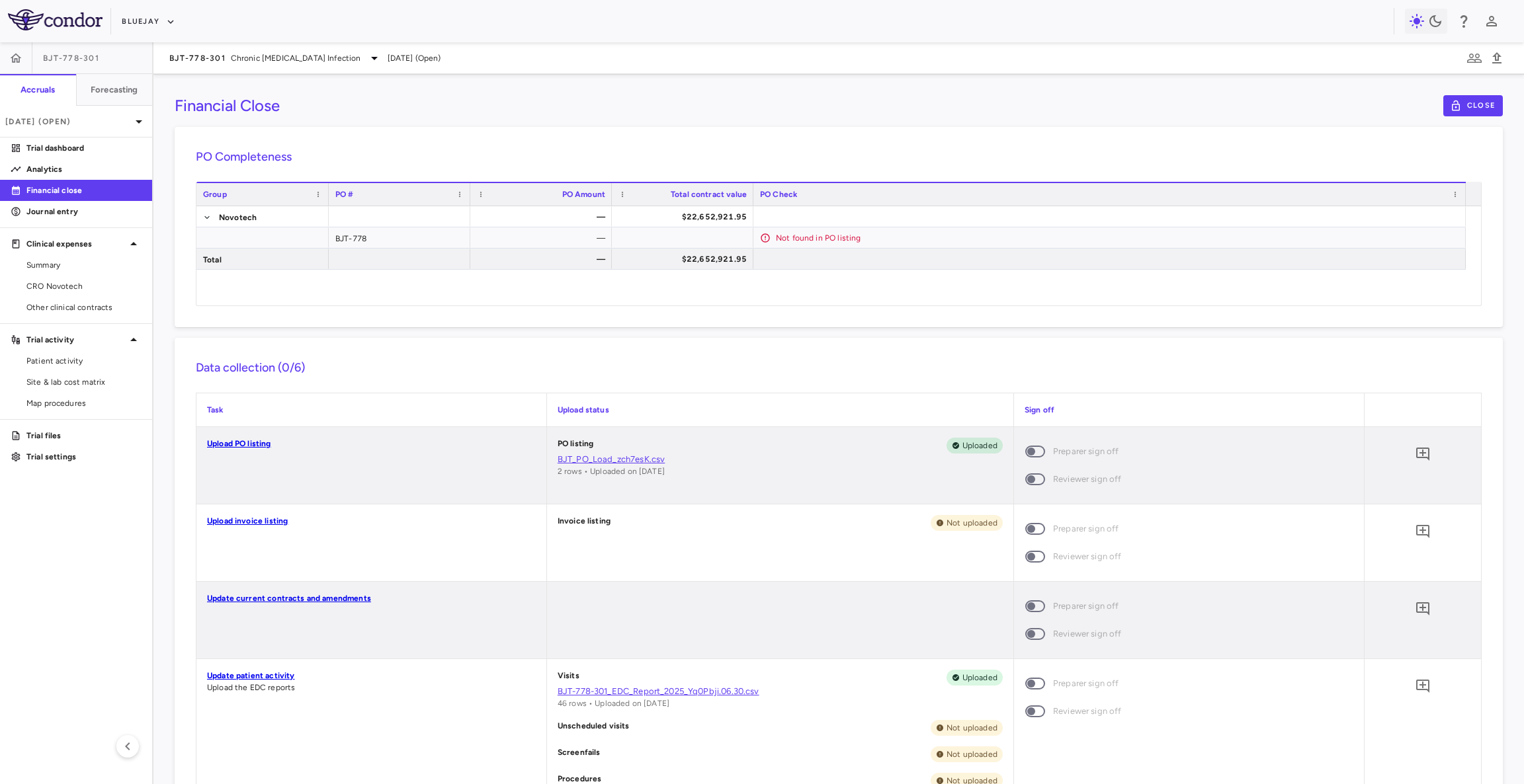
click at [267, 441] on link "Upload PO listing" at bounding box center [239, 444] width 64 height 10
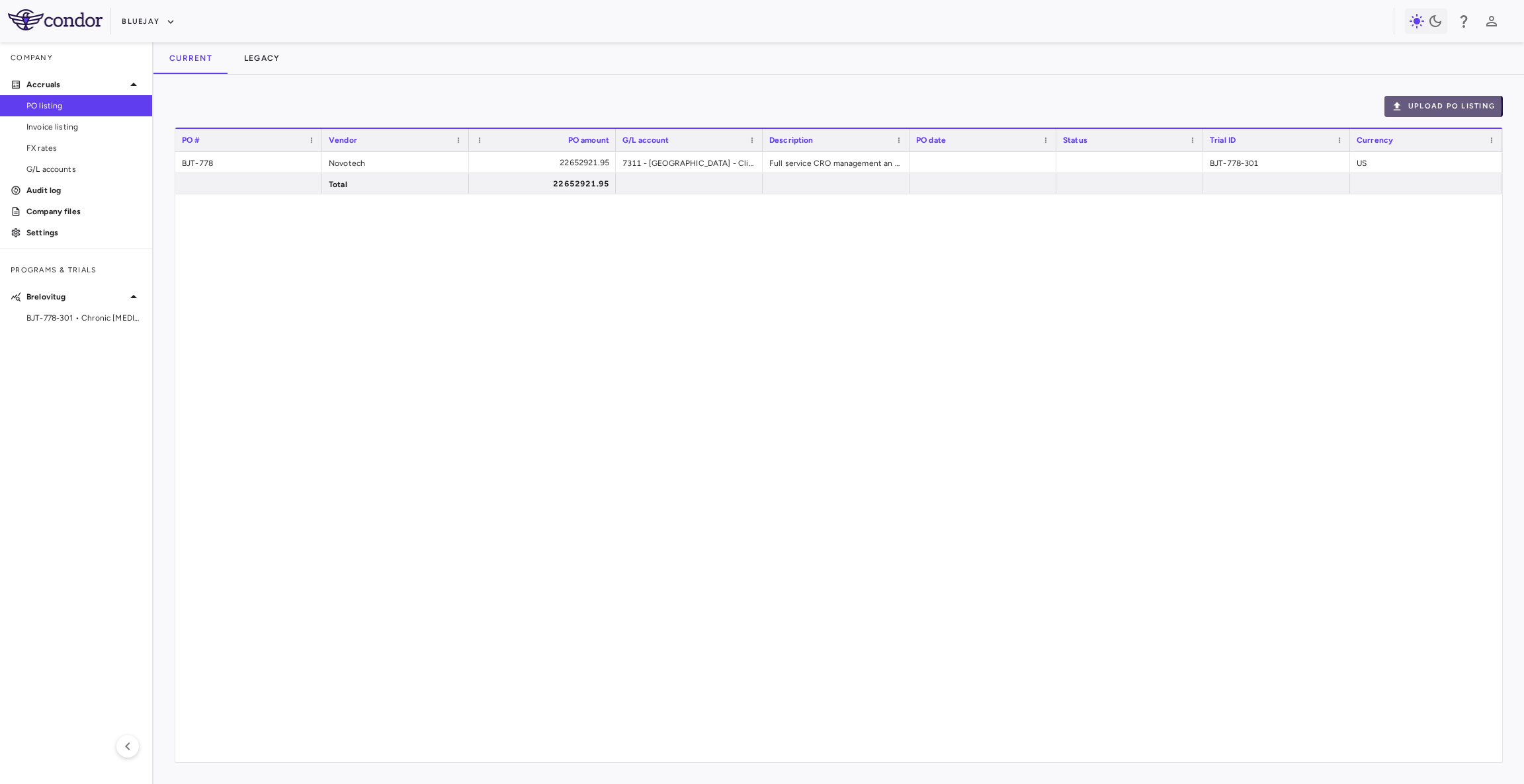
click at [1436, 106] on button "Upload PO Listing" at bounding box center [1443, 106] width 118 height 21
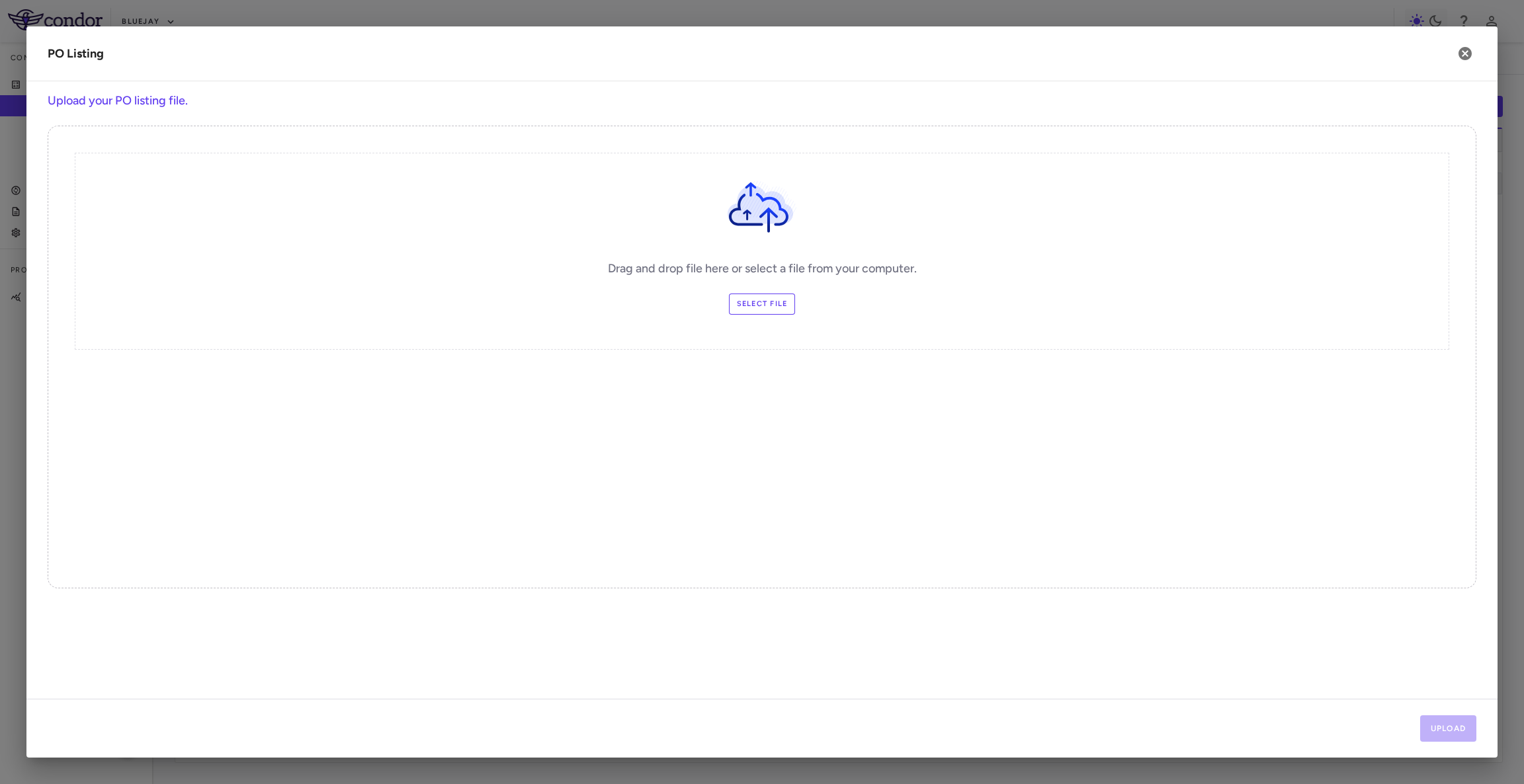
click at [741, 304] on label "Select file" at bounding box center [762, 304] width 67 height 21
click at [0, 0] on input "Select file" at bounding box center [0, 0] width 0 height 0
click at [1457, 740] on button "Upload" at bounding box center [1448, 729] width 57 height 27
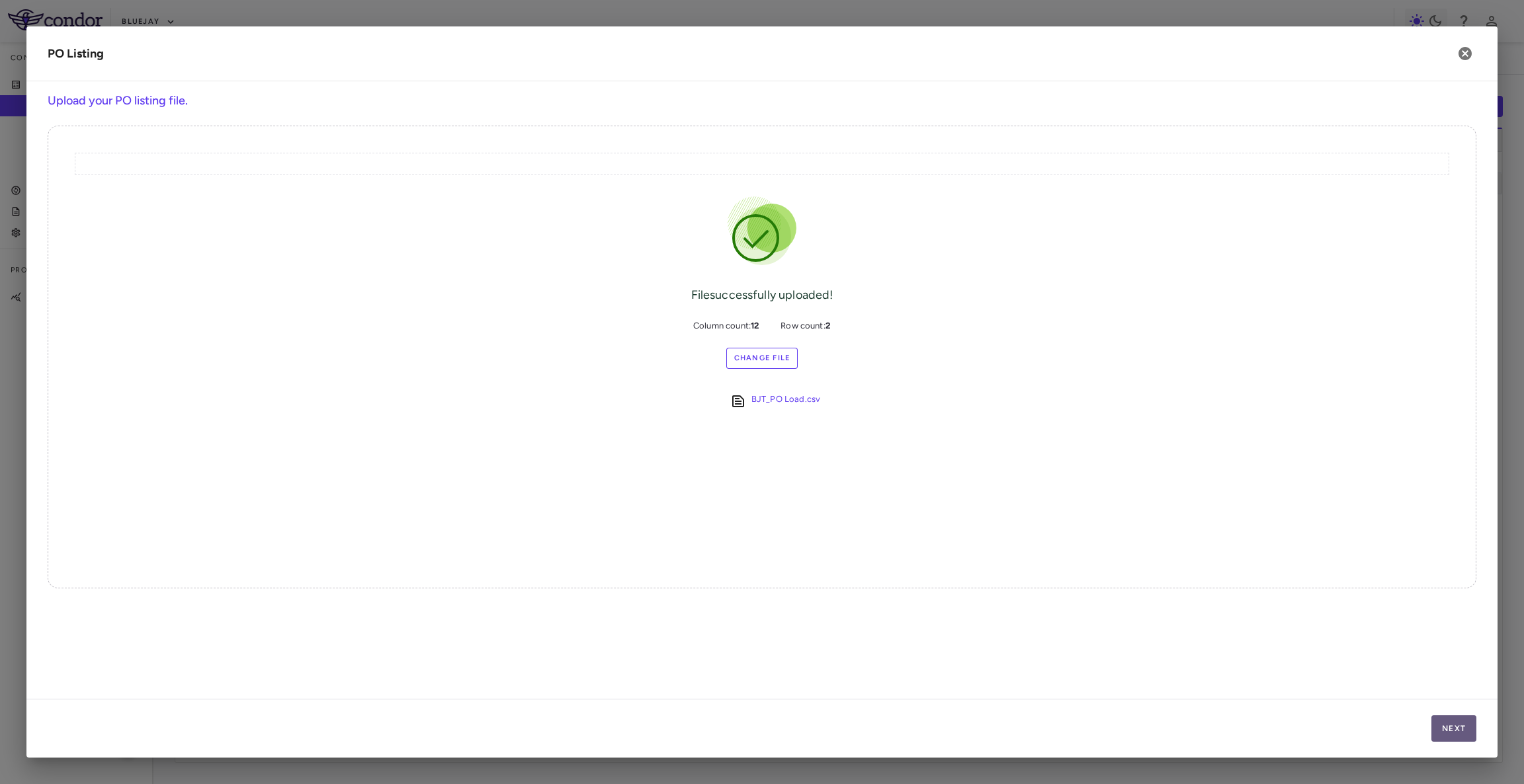
click at [1457, 737] on button "Next" at bounding box center [1454, 729] width 45 height 27
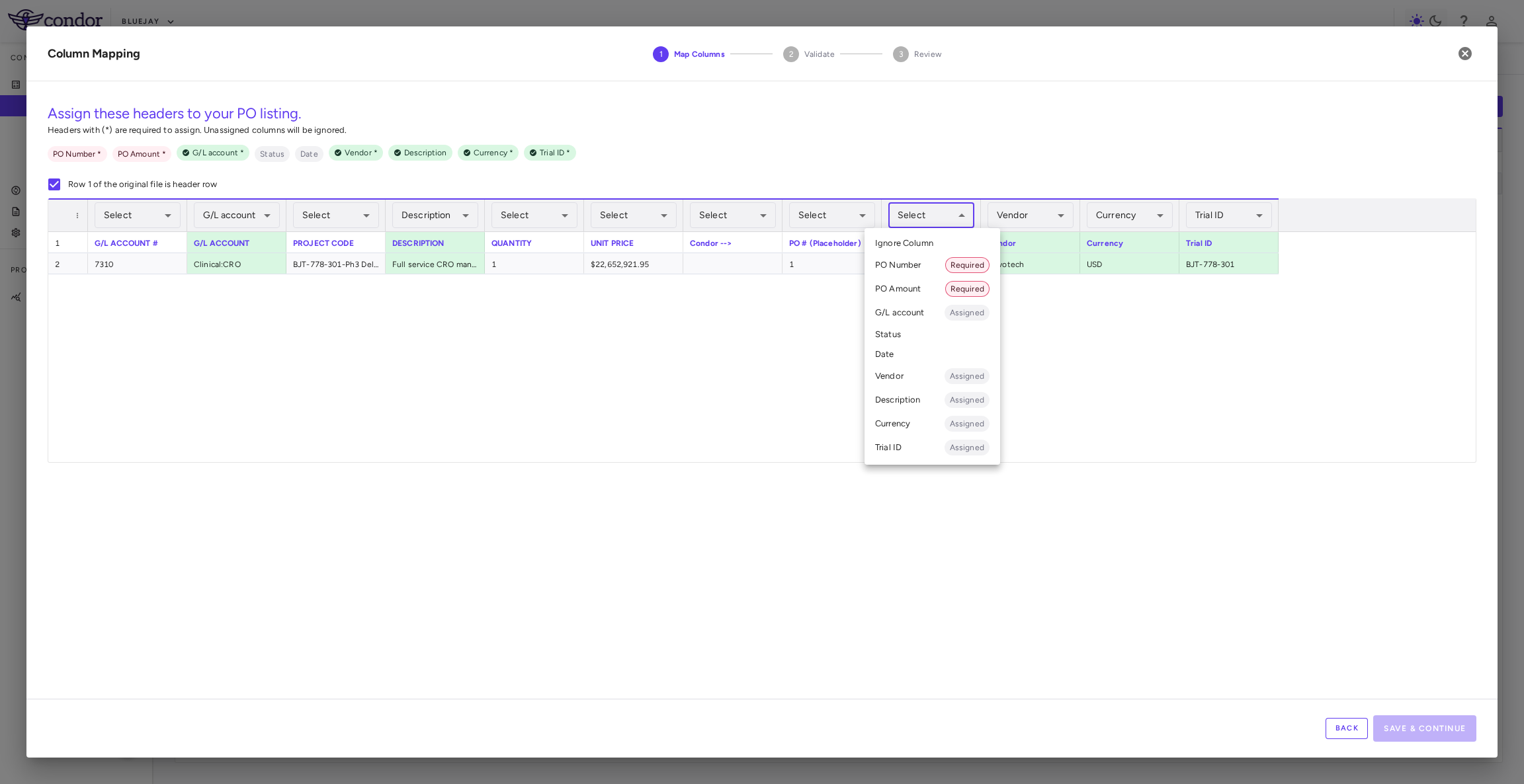
click at [946, 212] on body "Skip to sidebar Skip to main content Bluejay Company Accruals PO listing Invoic…" at bounding box center [762, 392] width 1524 height 784
click at [943, 309] on li "G/L account Assigned" at bounding box center [932, 313] width 136 height 24
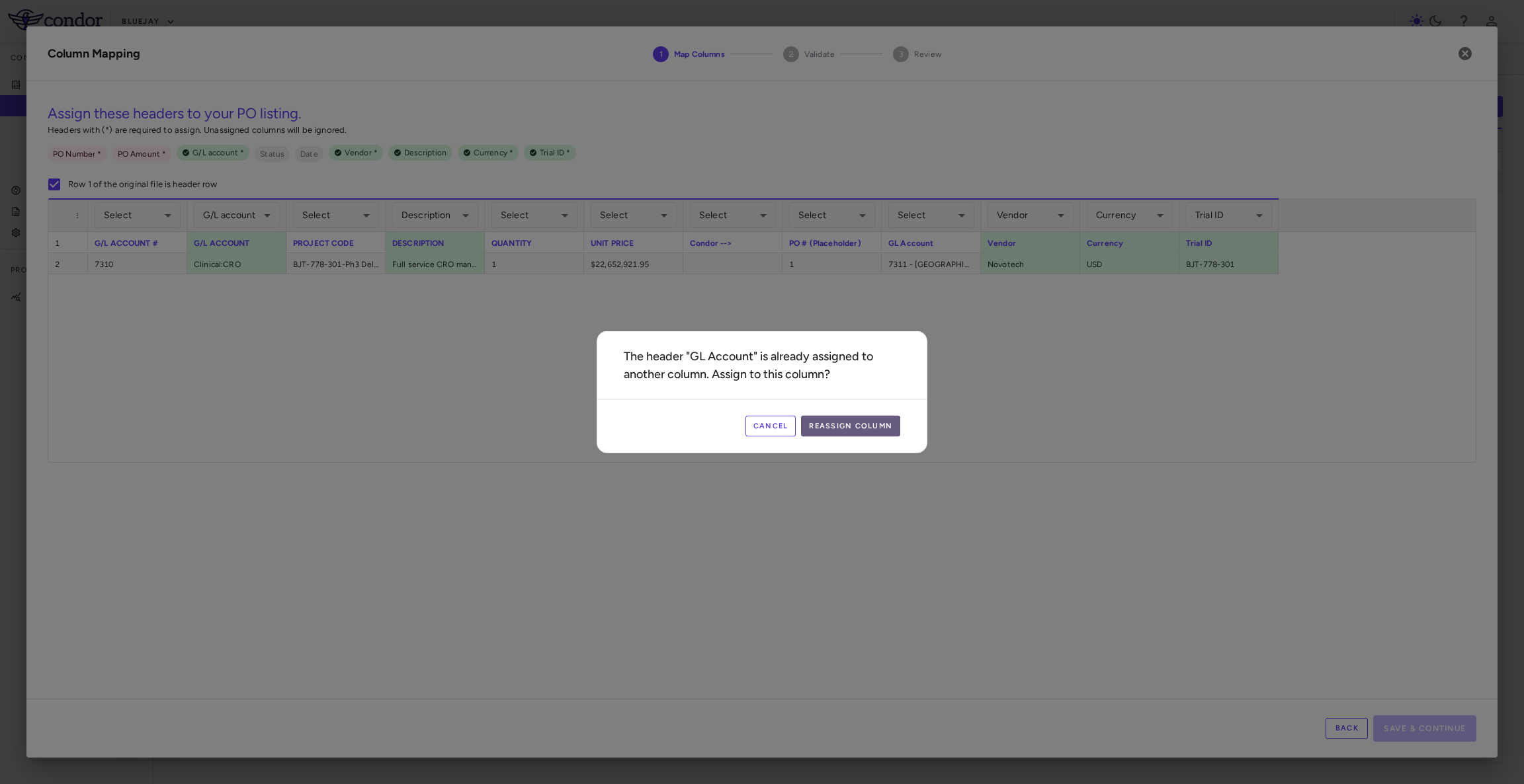
click at [839, 428] on button "Reassign Column" at bounding box center [850, 426] width 99 height 21
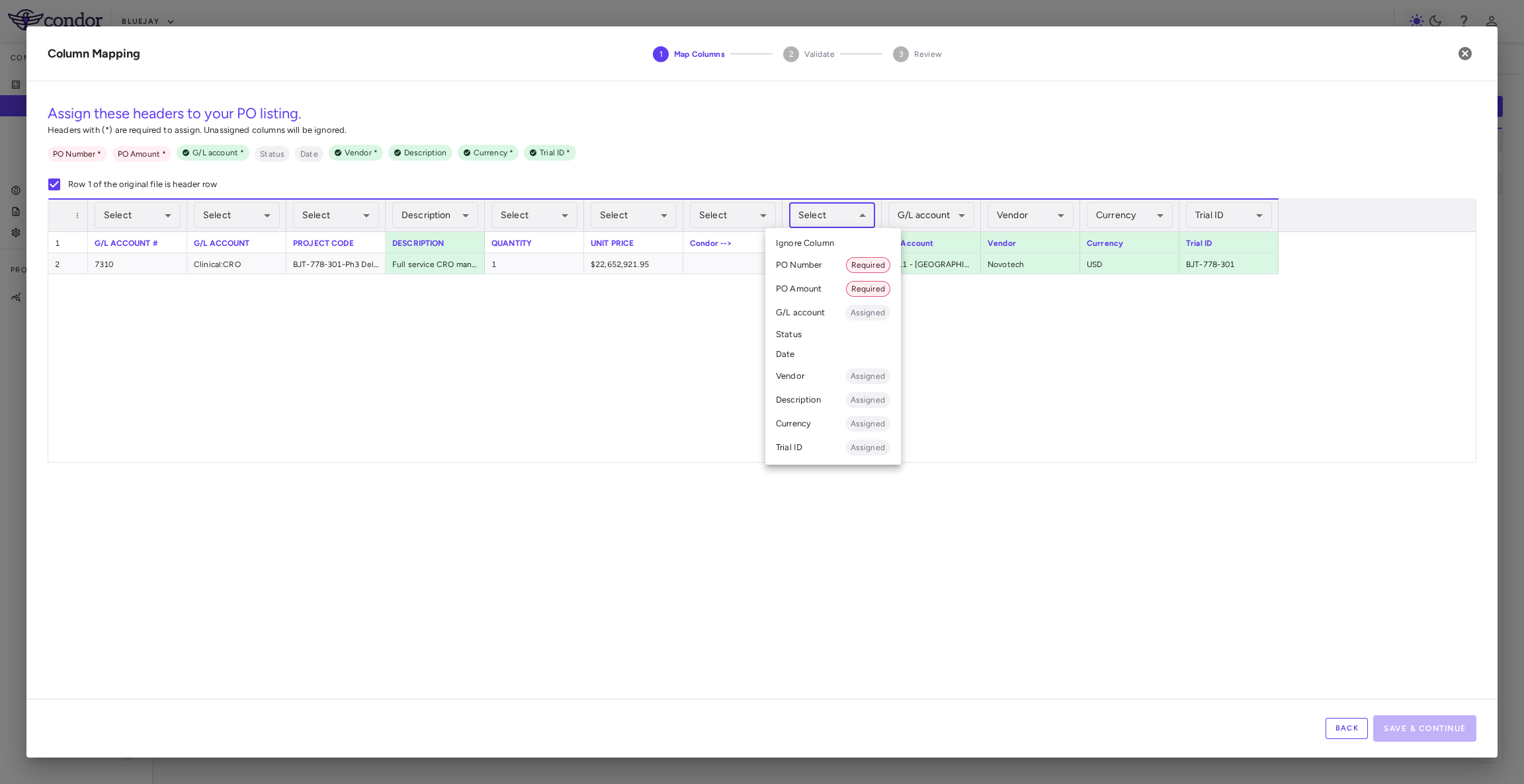
click at [830, 224] on body "Skip to sidebar Skip to main content Bluejay Company Accruals PO listing Invoic…" at bounding box center [762, 392] width 1524 height 784
click at [831, 264] on li "PO Number Required" at bounding box center [833, 265] width 136 height 24
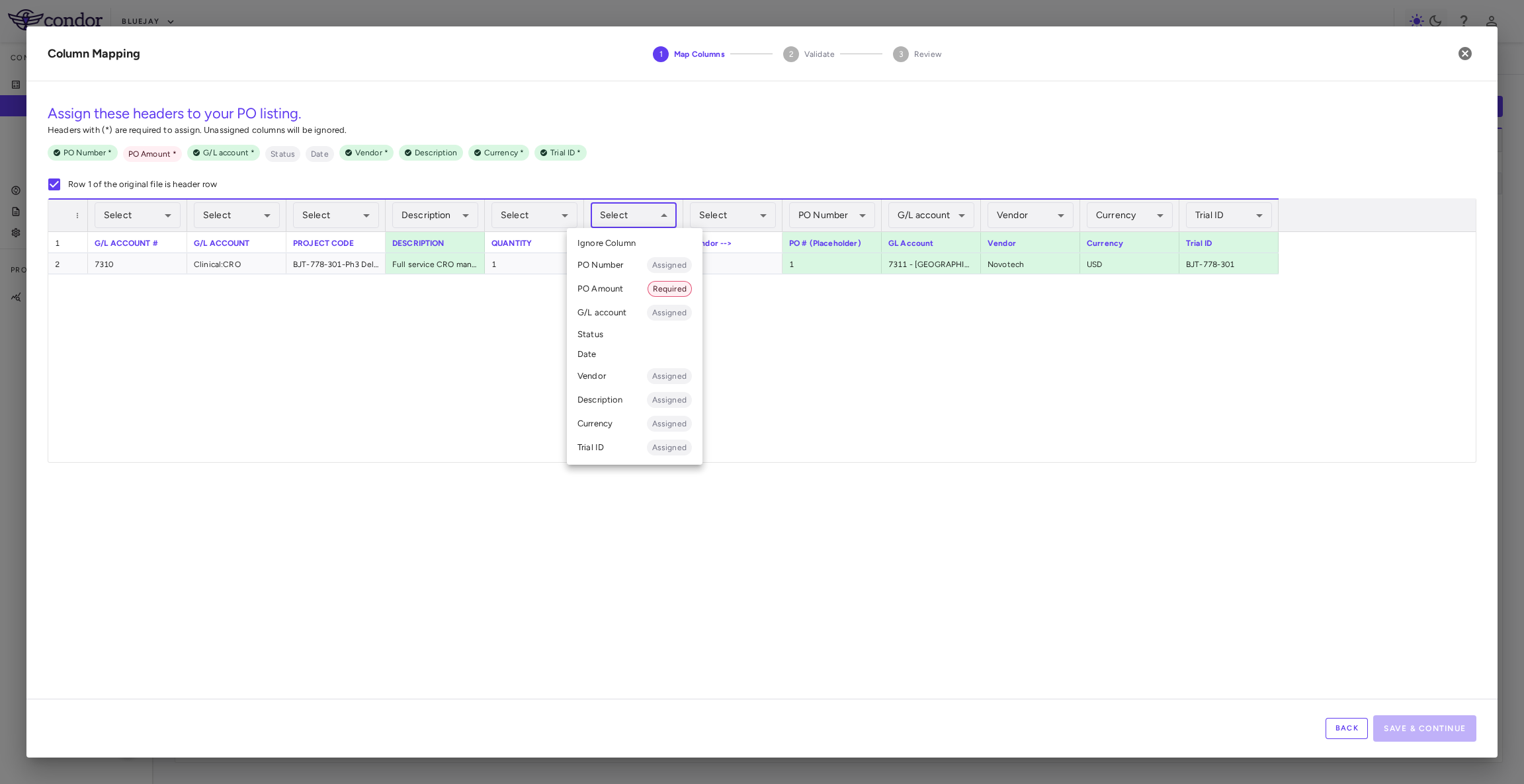
click at [618, 209] on body "Skip to sidebar Skip to main content Bluejay Company Accruals PO listing Invoic…" at bounding box center [762, 392] width 1524 height 784
click at [635, 289] on li "PO Amount Required" at bounding box center [635, 289] width 136 height 24
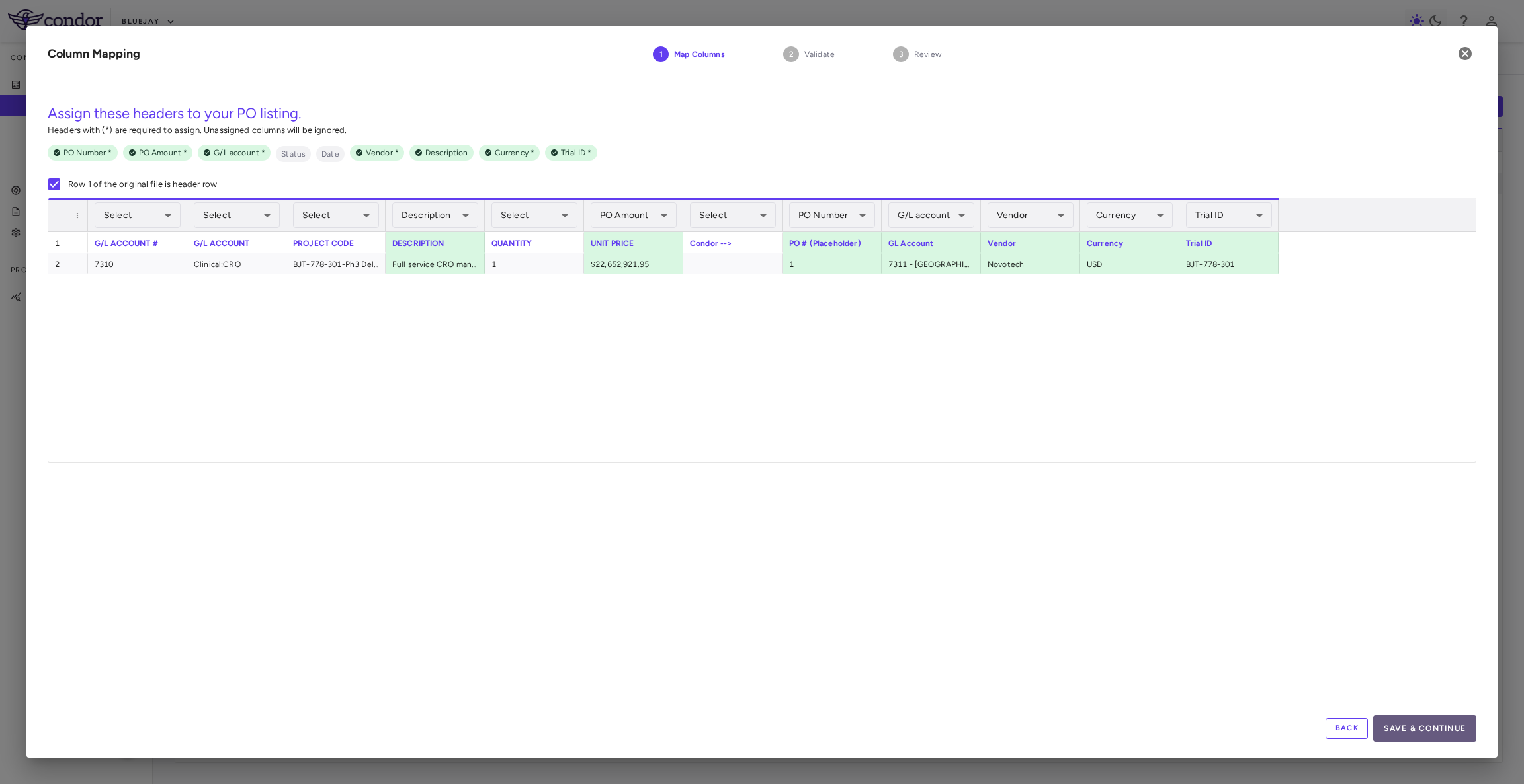
click at [1452, 731] on button "Save & Continue" at bounding box center [1424, 729] width 103 height 27
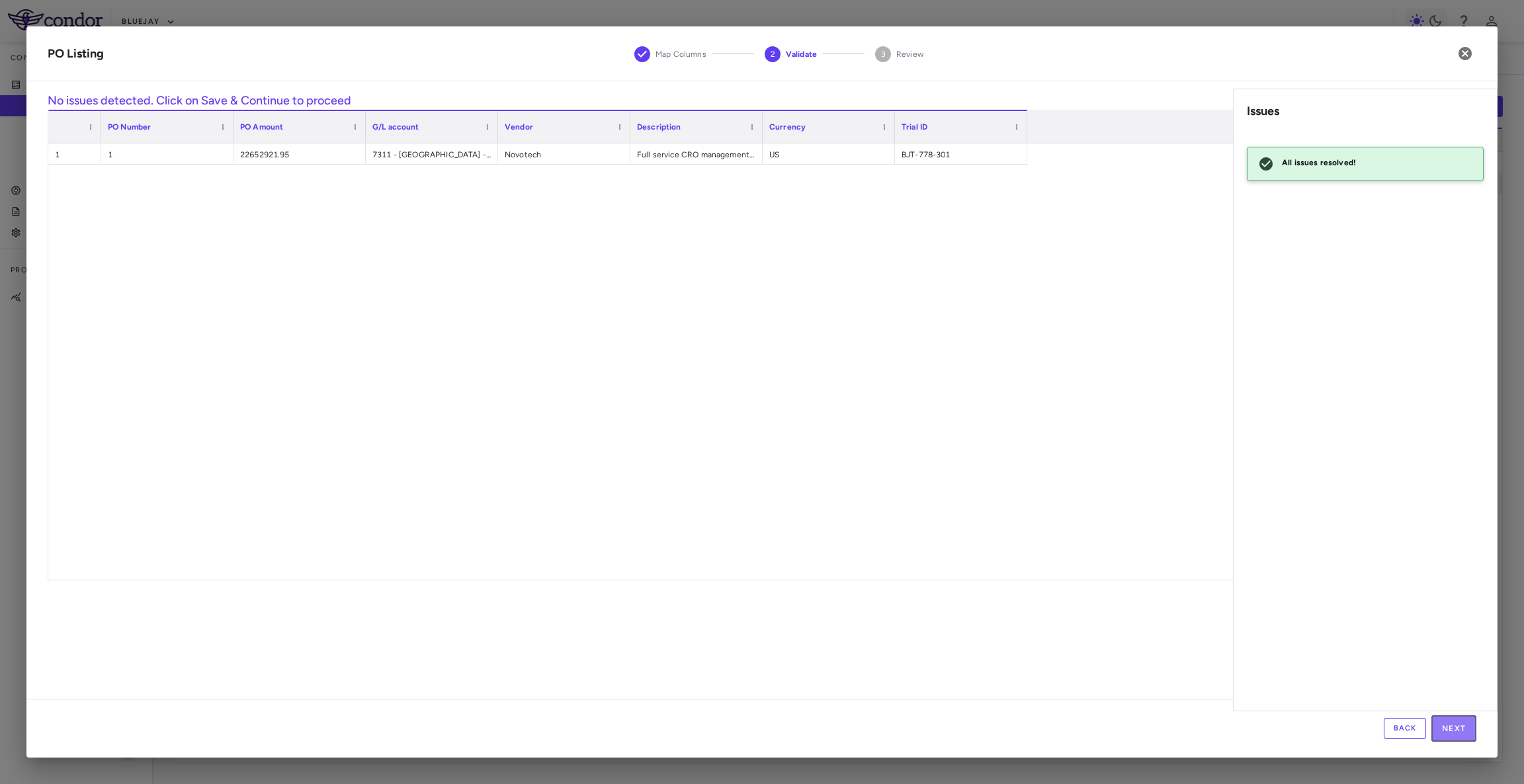
click at [1452, 731] on button "Next" at bounding box center [1454, 729] width 45 height 27
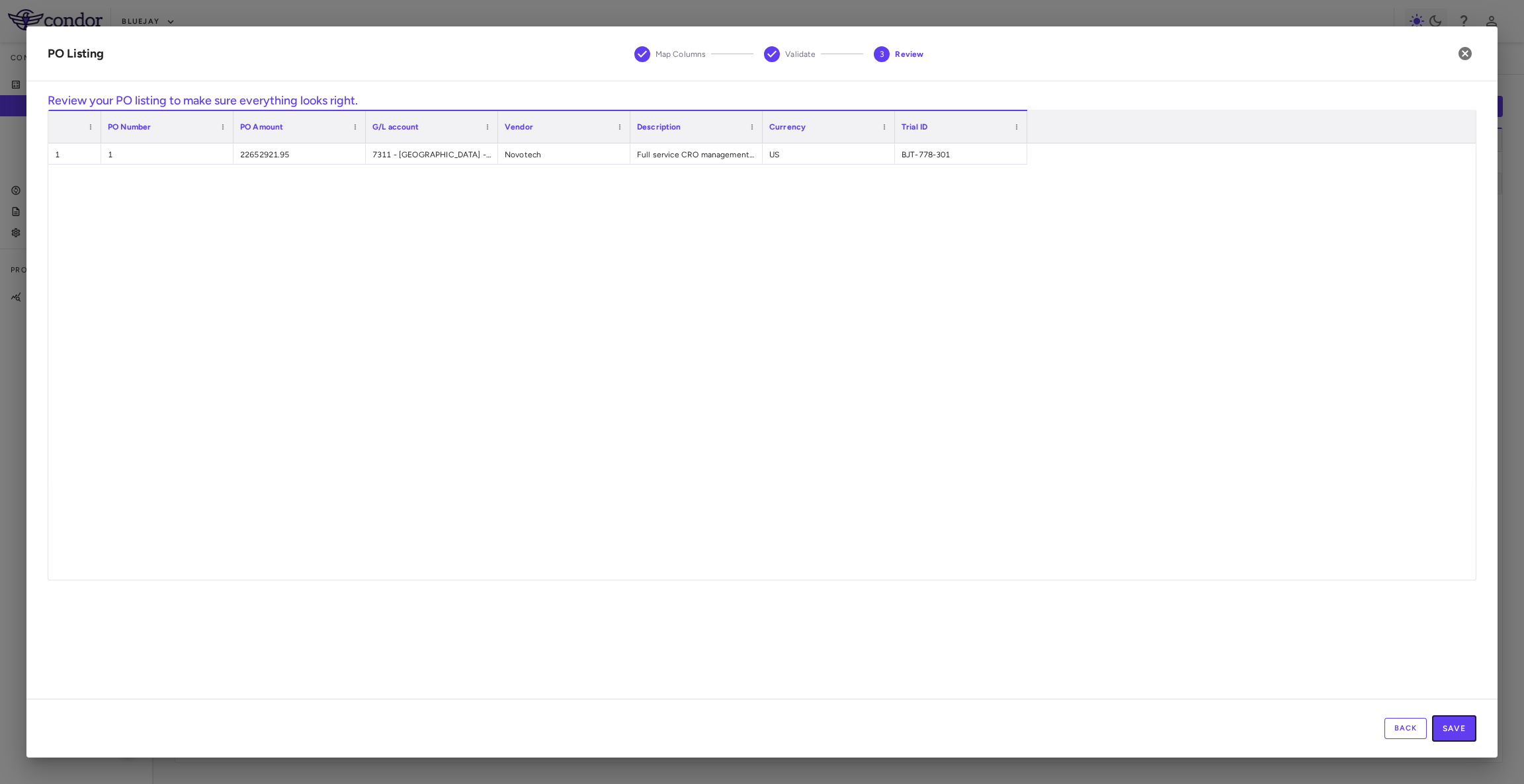
click at [1452, 731] on button "Save" at bounding box center [1454, 729] width 44 height 27
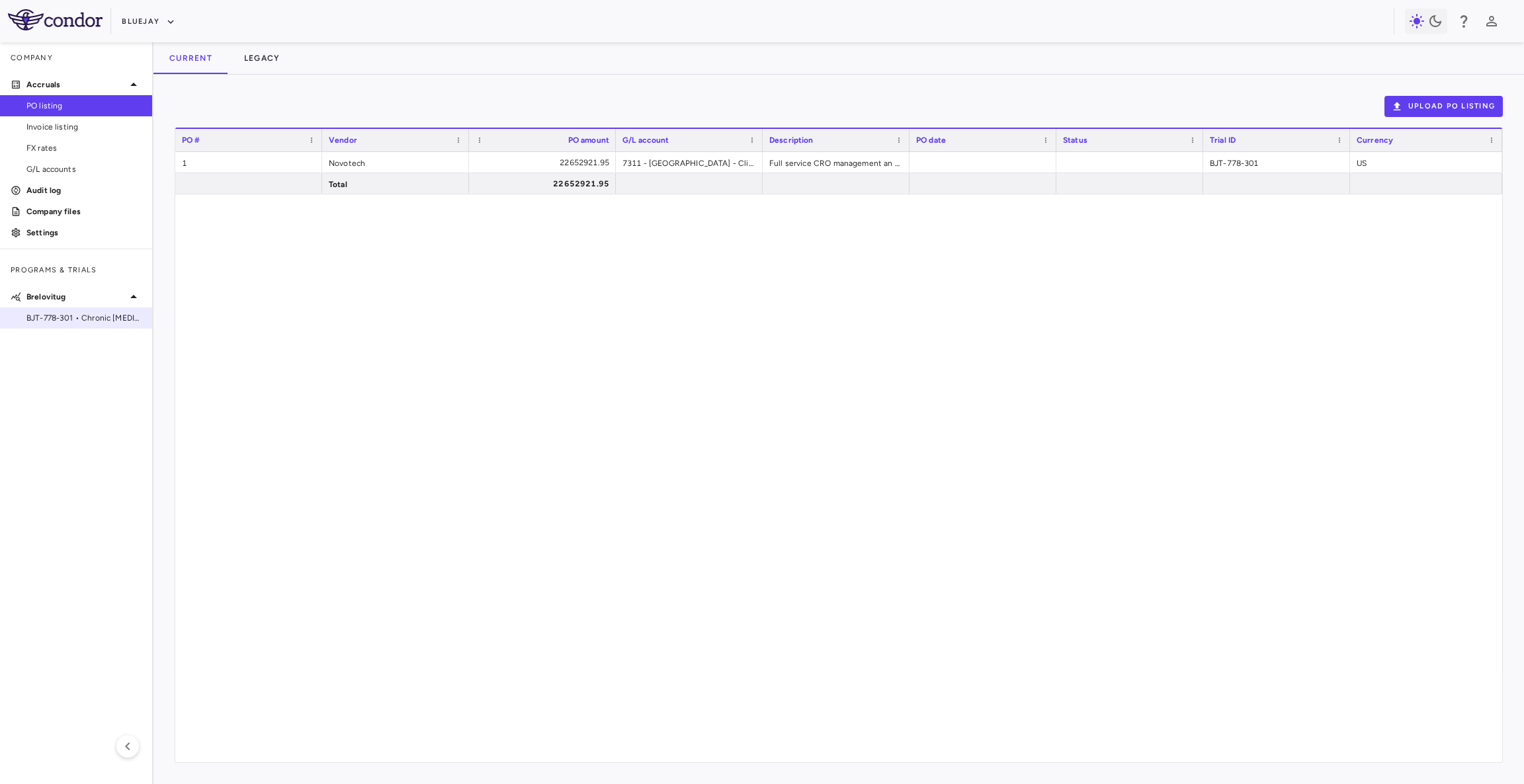
click at [74, 321] on span "BJT-778-301 • Chronic [MEDICAL_DATA] Infection" at bounding box center [84, 317] width 115 height 12
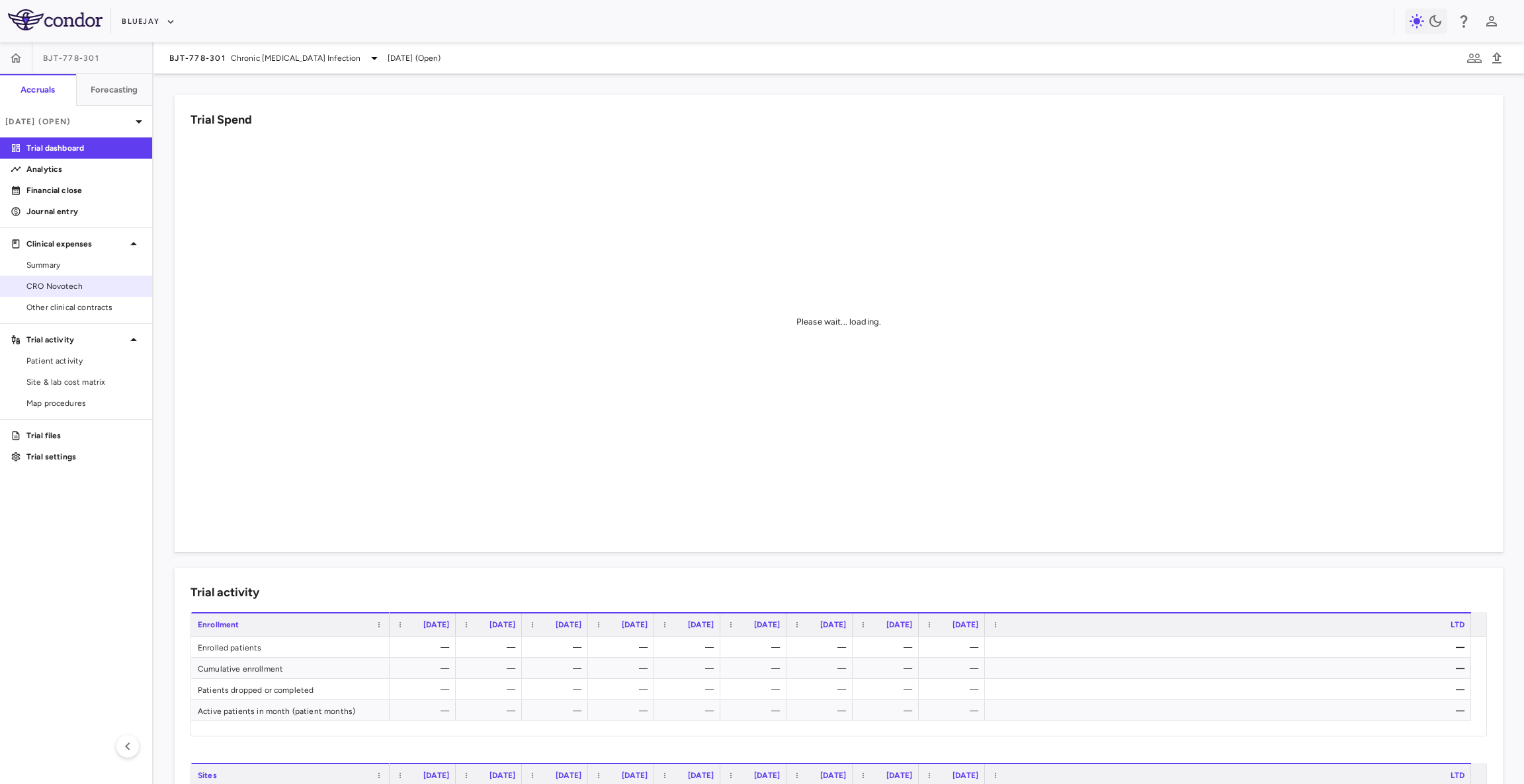
click at [40, 283] on span "CRO Novotech" at bounding box center [84, 286] width 115 height 12
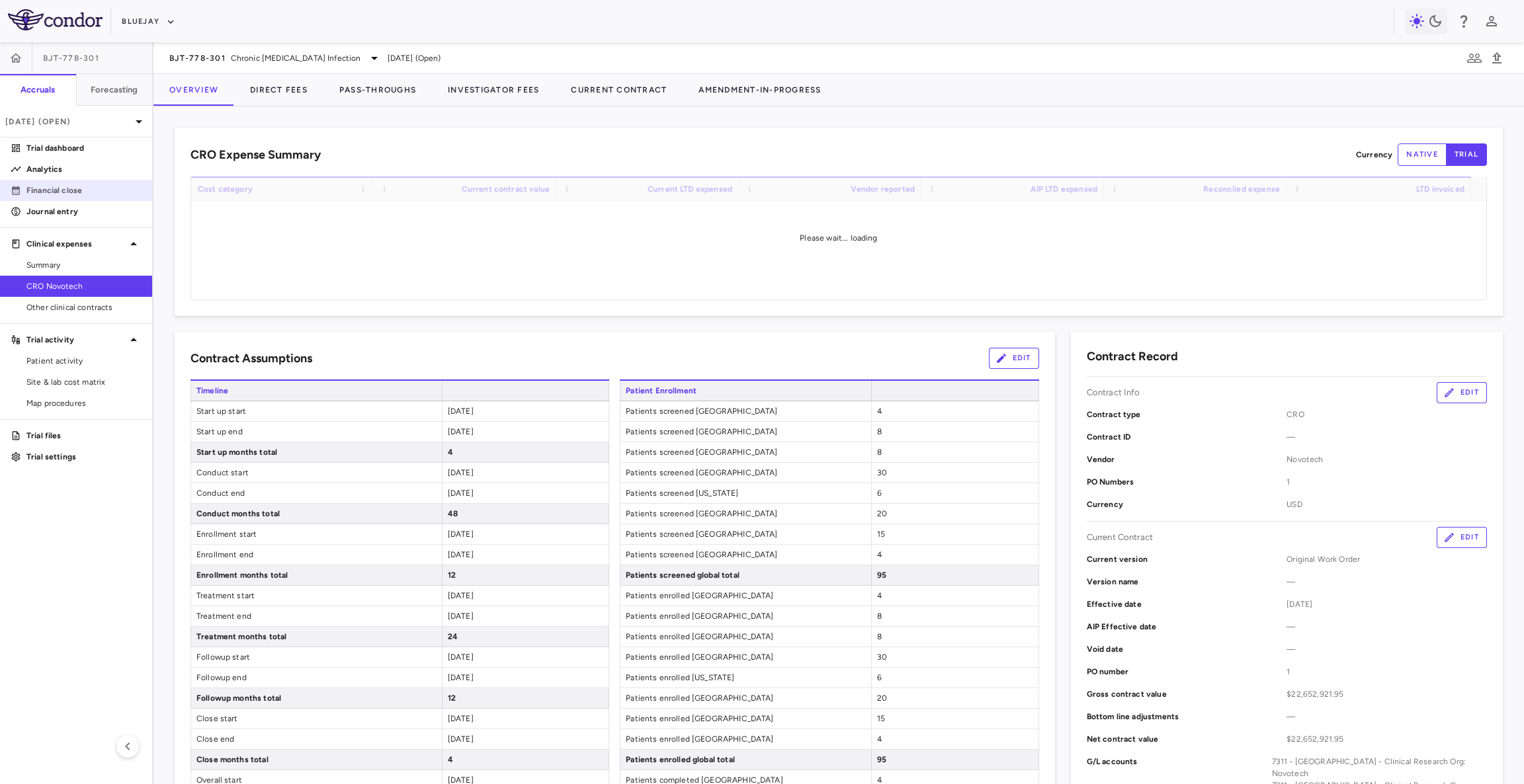
click at [76, 196] on p "Financial close" at bounding box center [84, 190] width 115 height 12
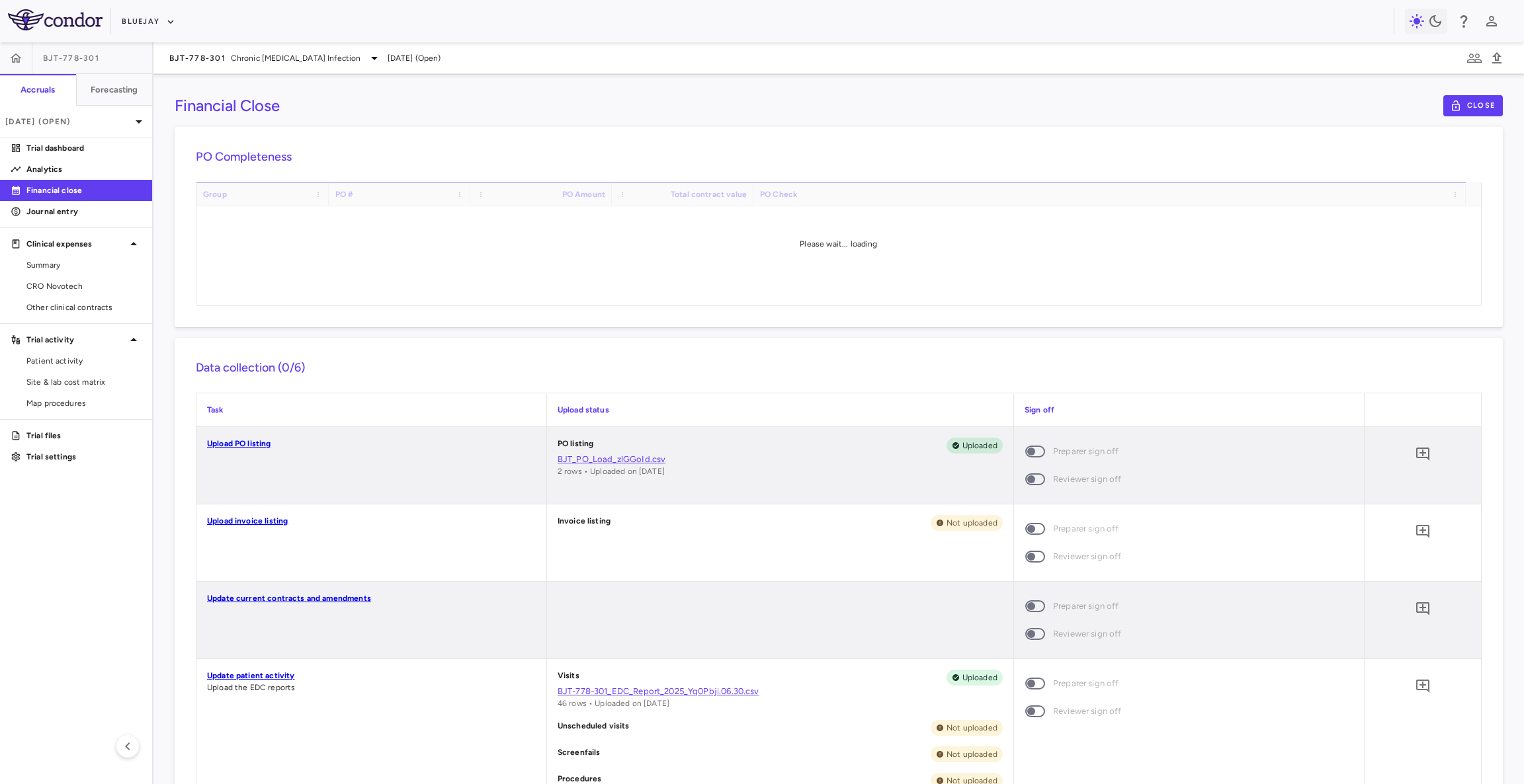
click at [884, 286] on div "Please wait... loading" at bounding box center [839, 243] width 1284 height 124
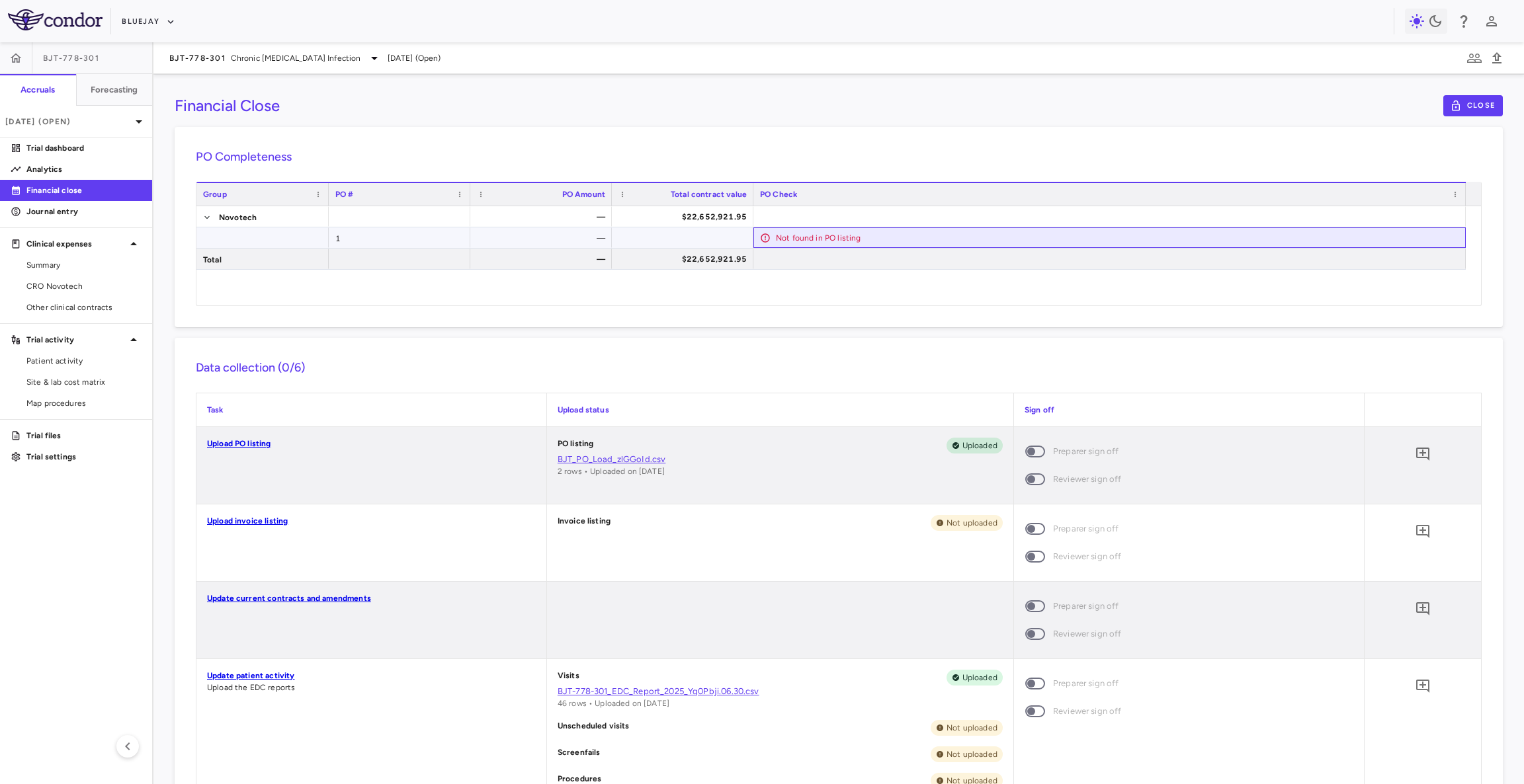
click at [850, 236] on div "Not found in PO listing" at bounding box center [1117, 237] width 683 height 21
drag, startPoint x: 164, startPoint y: 57, endPoint x: 225, endPoint y: 61, distance: 61.1
click at [225, 61] on div "BJT-778-301 Chronic [MEDICAL_DATA] Infection [DATE] (Open)" at bounding box center [839, 58] width 1370 height 32
copy span "BJT-778-301"
click at [100, 289] on span "CRO Novotech" at bounding box center [84, 286] width 115 height 12
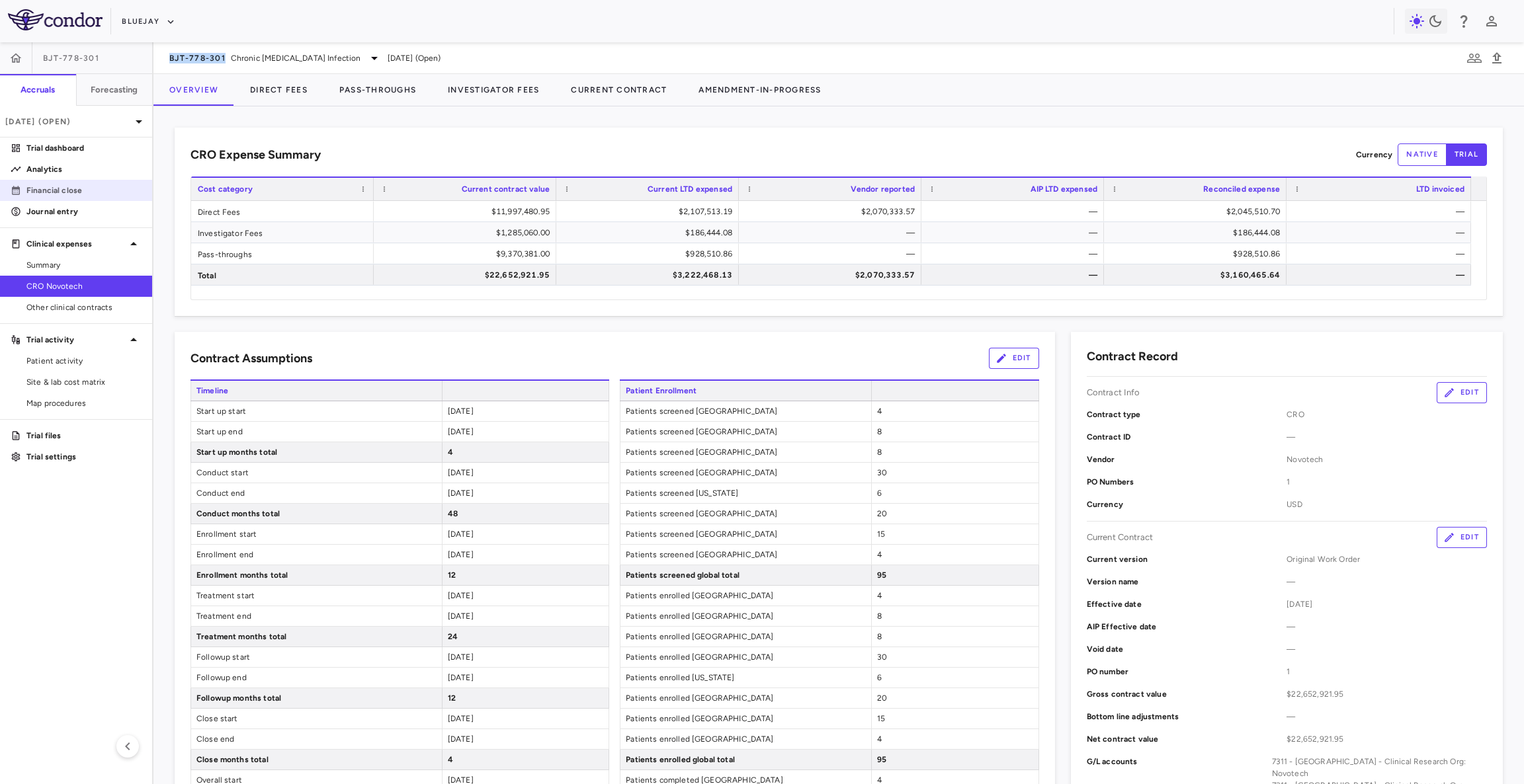
click at [89, 188] on p "Financial close" at bounding box center [84, 190] width 115 height 12
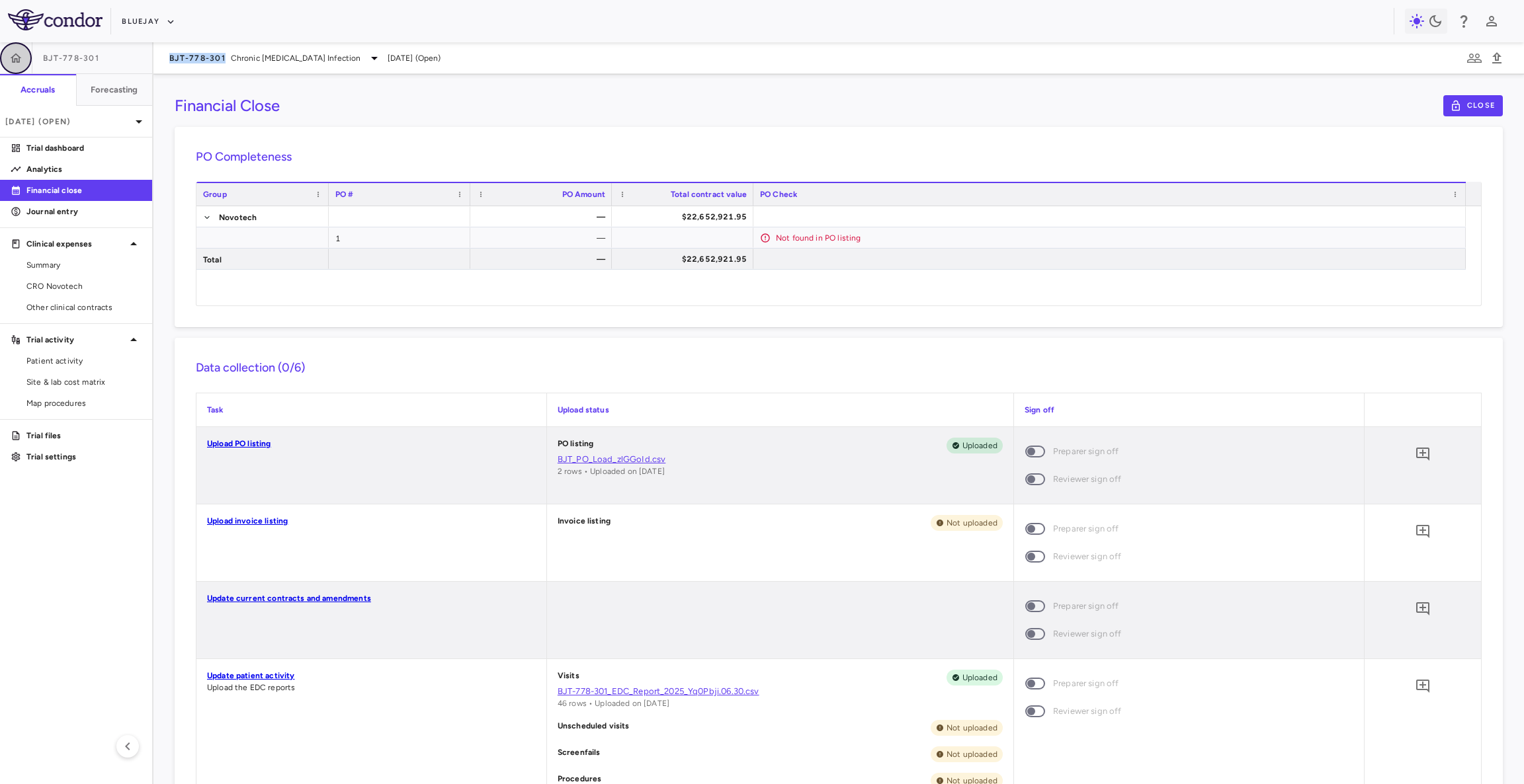
click at [18, 52] on icon "button" at bounding box center [16, 58] width 13 height 13
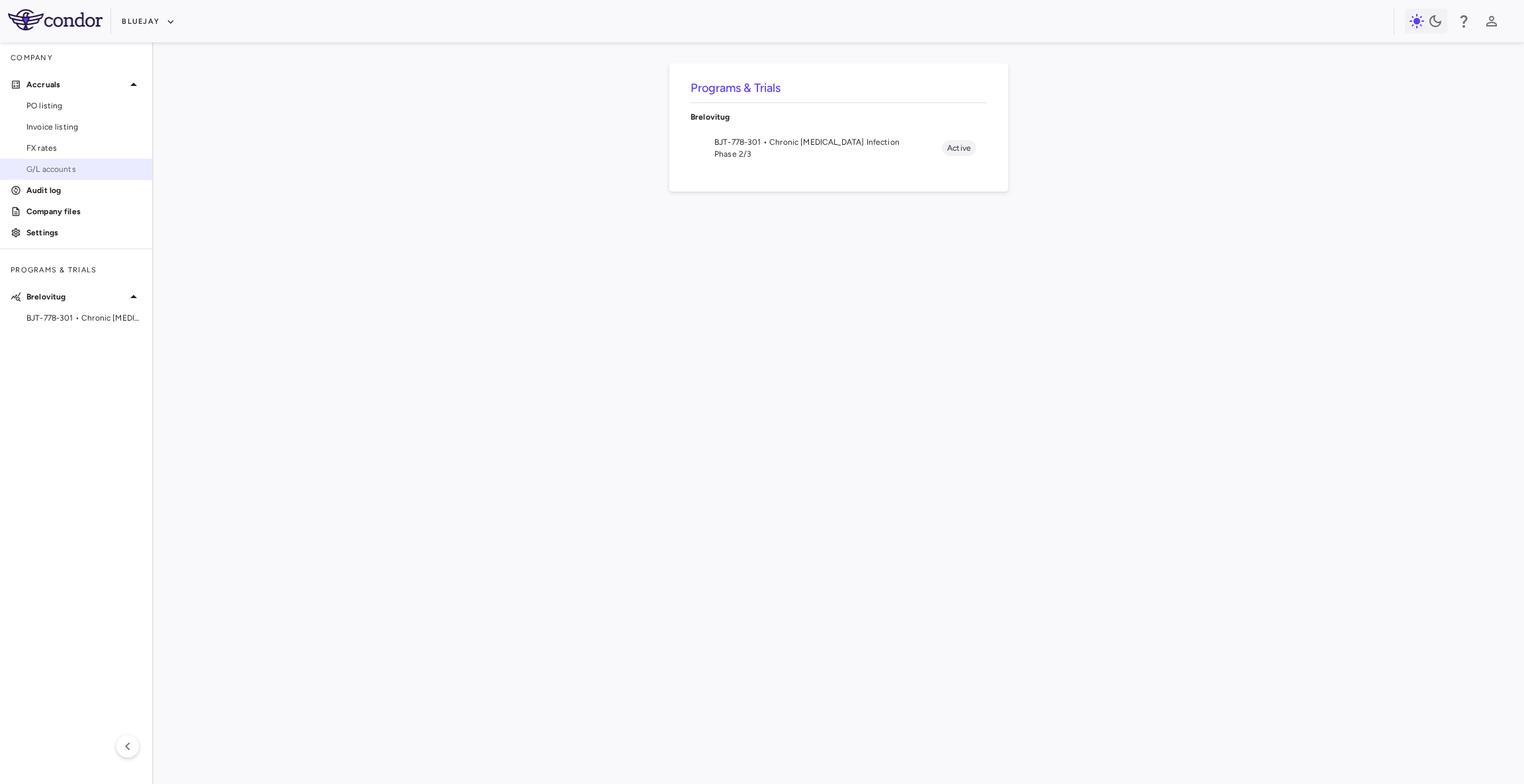
click at [70, 169] on span "G/L accounts" at bounding box center [84, 169] width 115 height 12
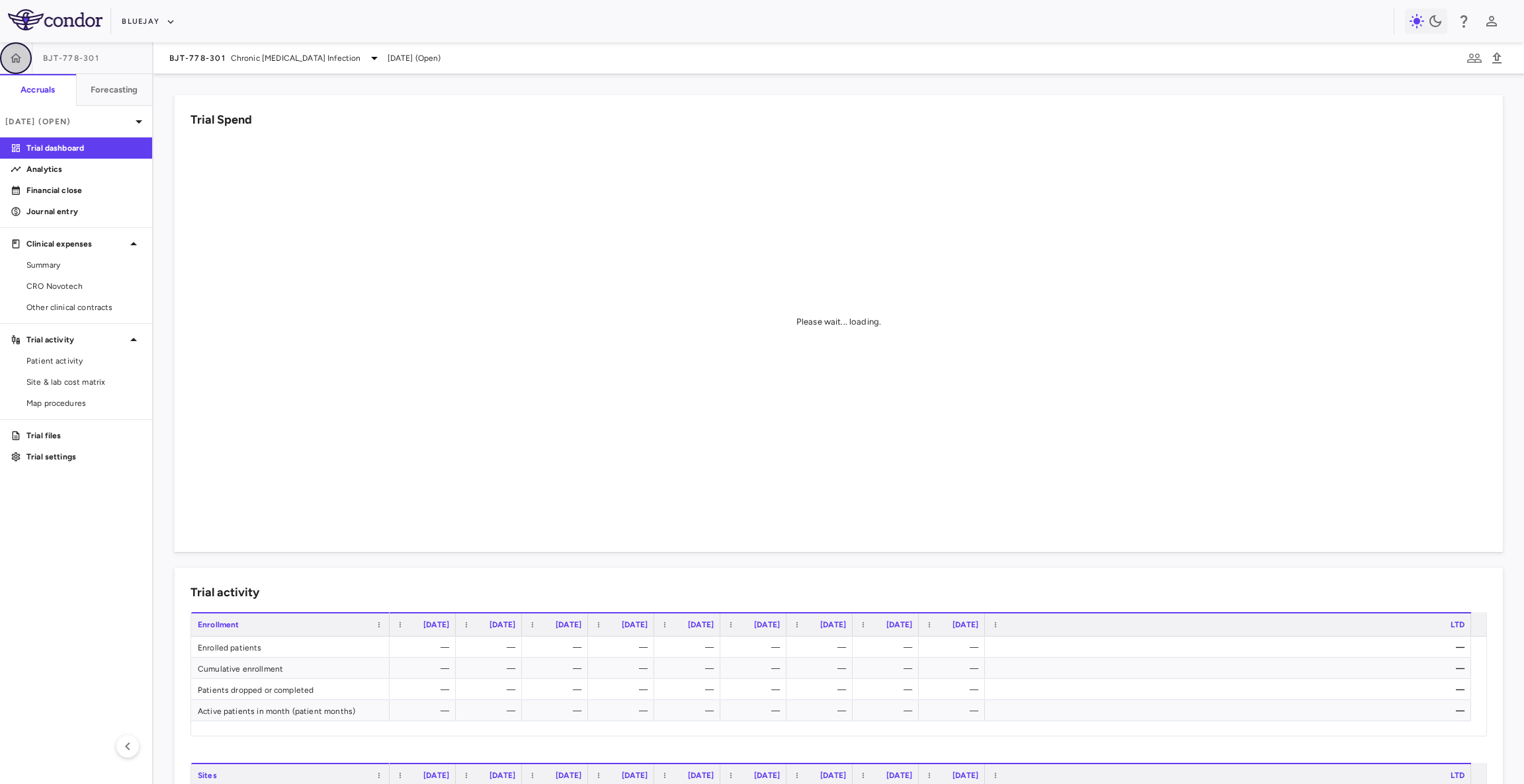
click at [14, 52] on icon "button" at bounding box center [16, 58] width 13 height 13
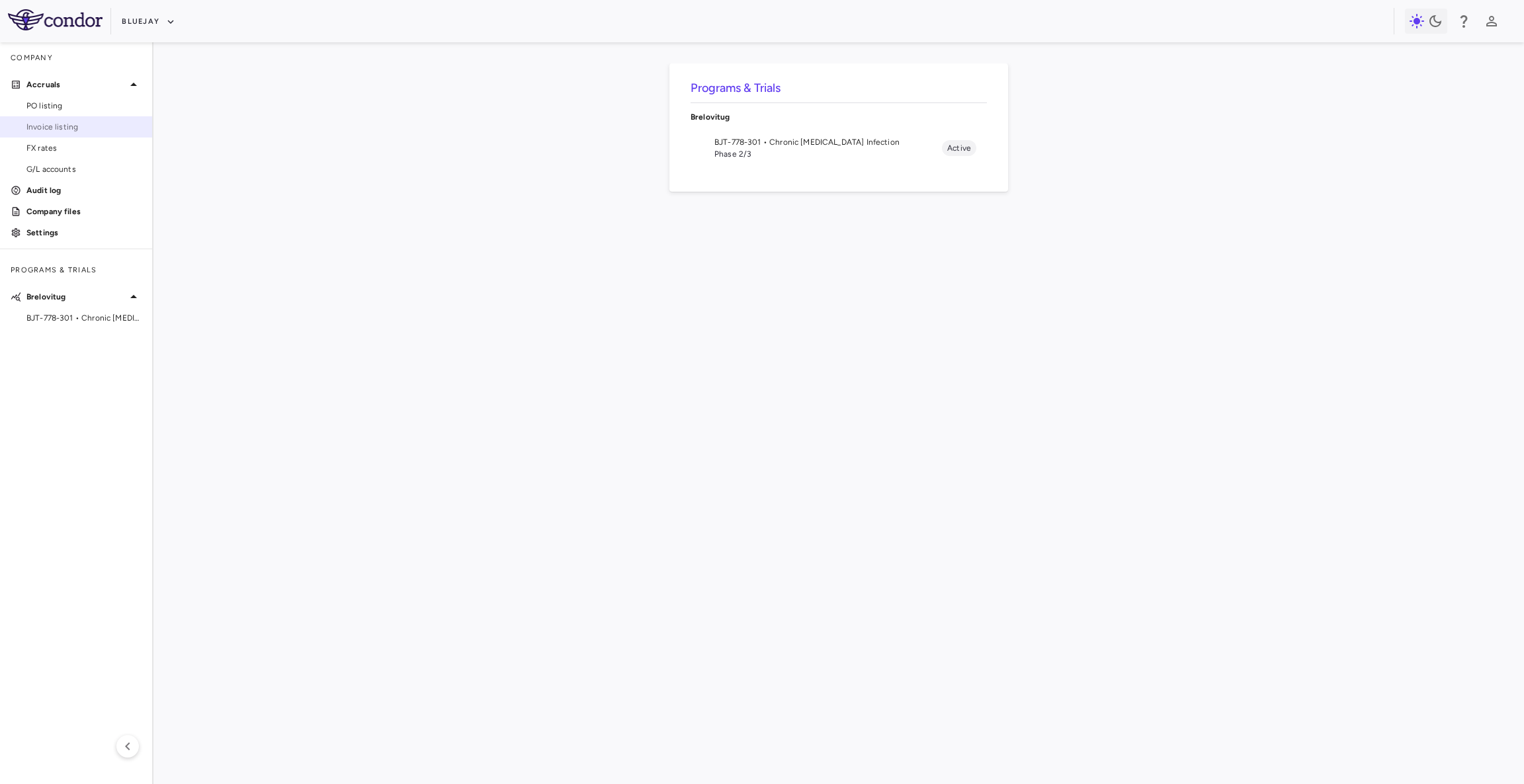
click at [86, 126] on span "Invoice listing" at bounding box center [84, 126] width 115 height 12
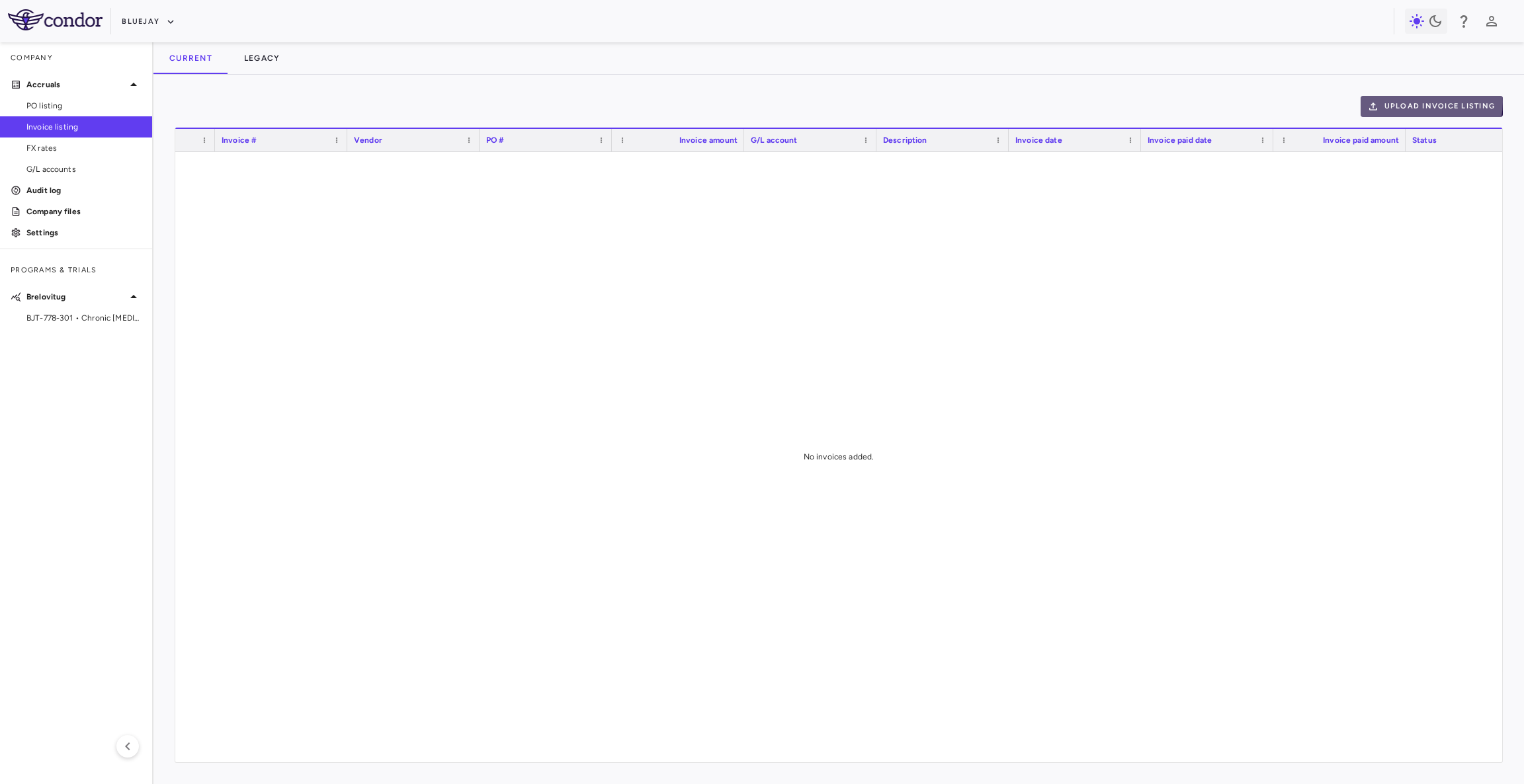
click at [1422, 102] on button "Upload invoice listing" at bounding box center [1431, 106] width 143 height 21
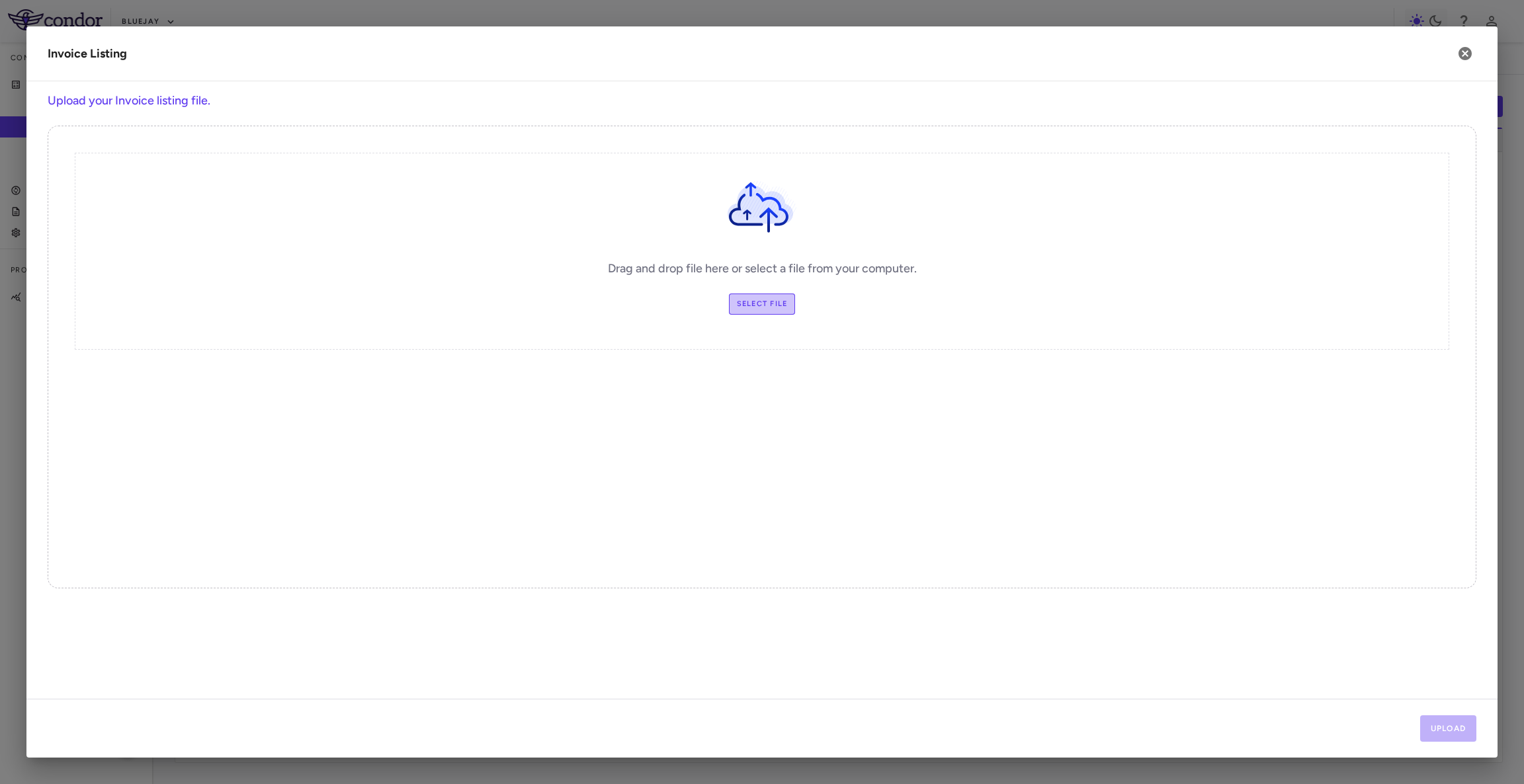
click at [772, 295] on label "Select file" at bounding box center [762, 304] width 67 height 21
click at [0, 0] on input "Select file" at bounding box center [0, 0] width 0 height 0
click at [1450, 726] on button "Upload" at bounding box center [1448, 729] width 57 height 27
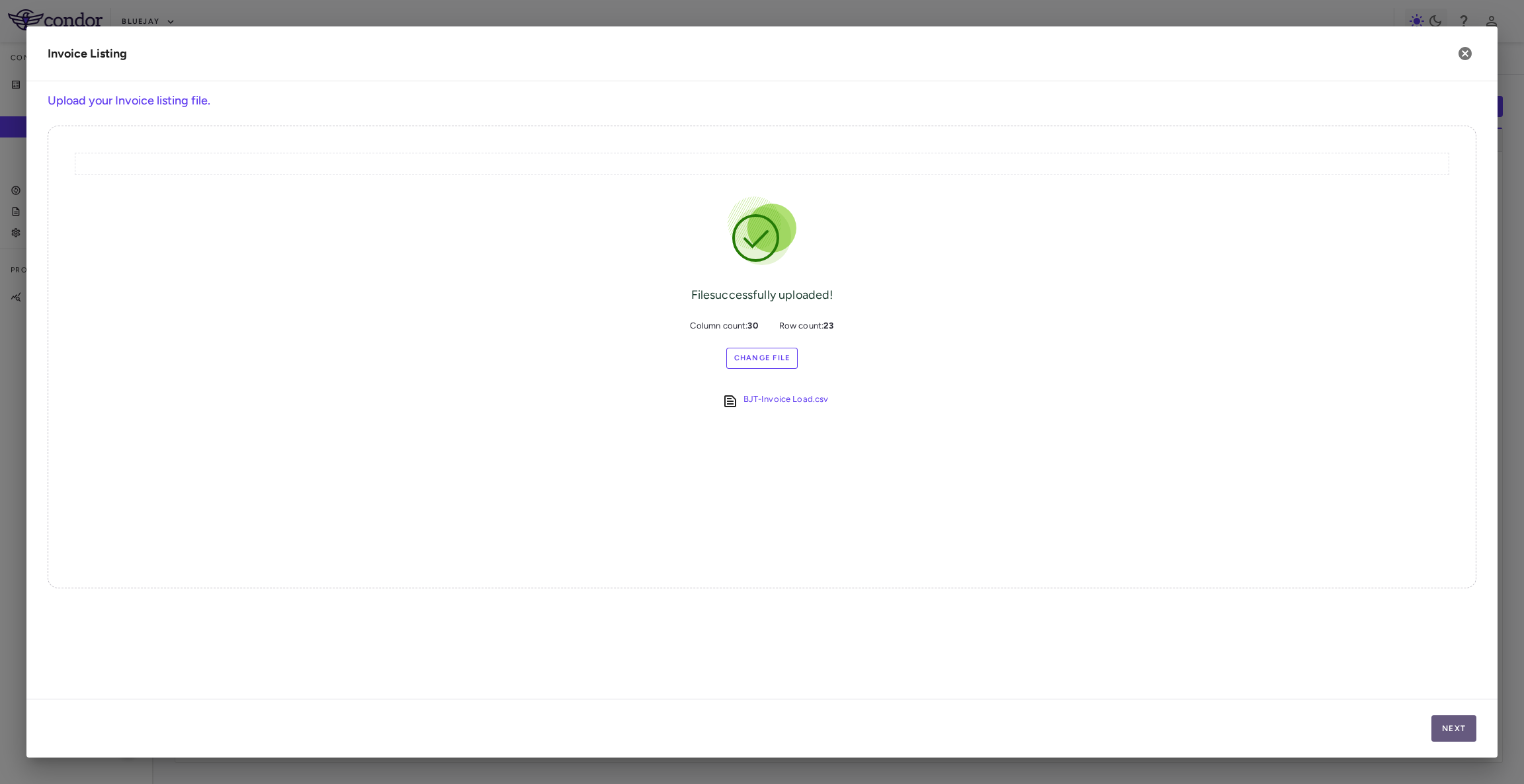
click at [1450, 726] on button "Next" at bounding box center [1454, 729] width 45 height 27
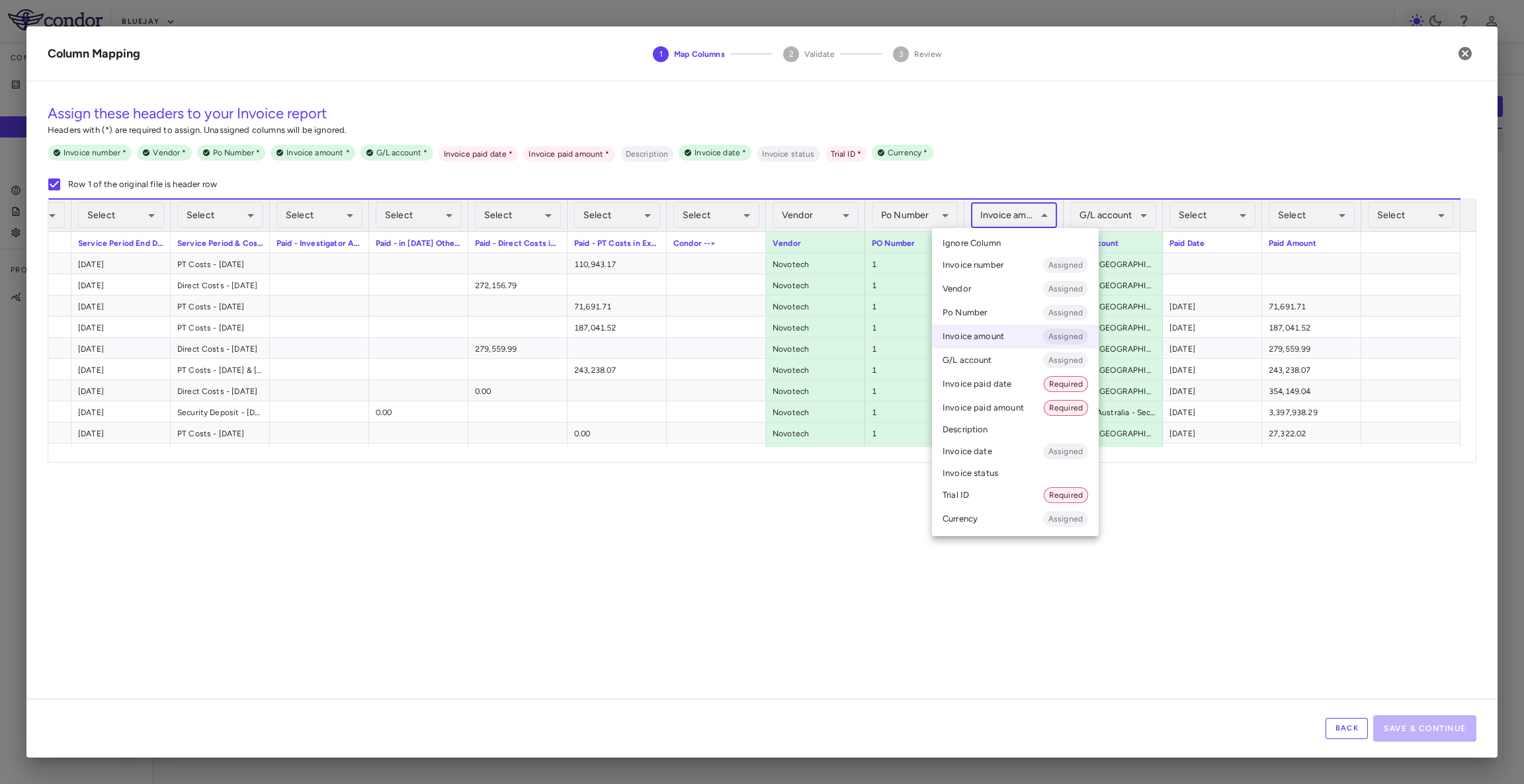
click at [1018, 218] on body "Skip to sidebar Skip to main content Bluejay Company Accruals PO listing Invoic…" at bounding box center [762, 392] width 1524 height 784
click at [1022, 242] on li "Ignore Column" at bounding box center [1015, 243] width 167 height 20
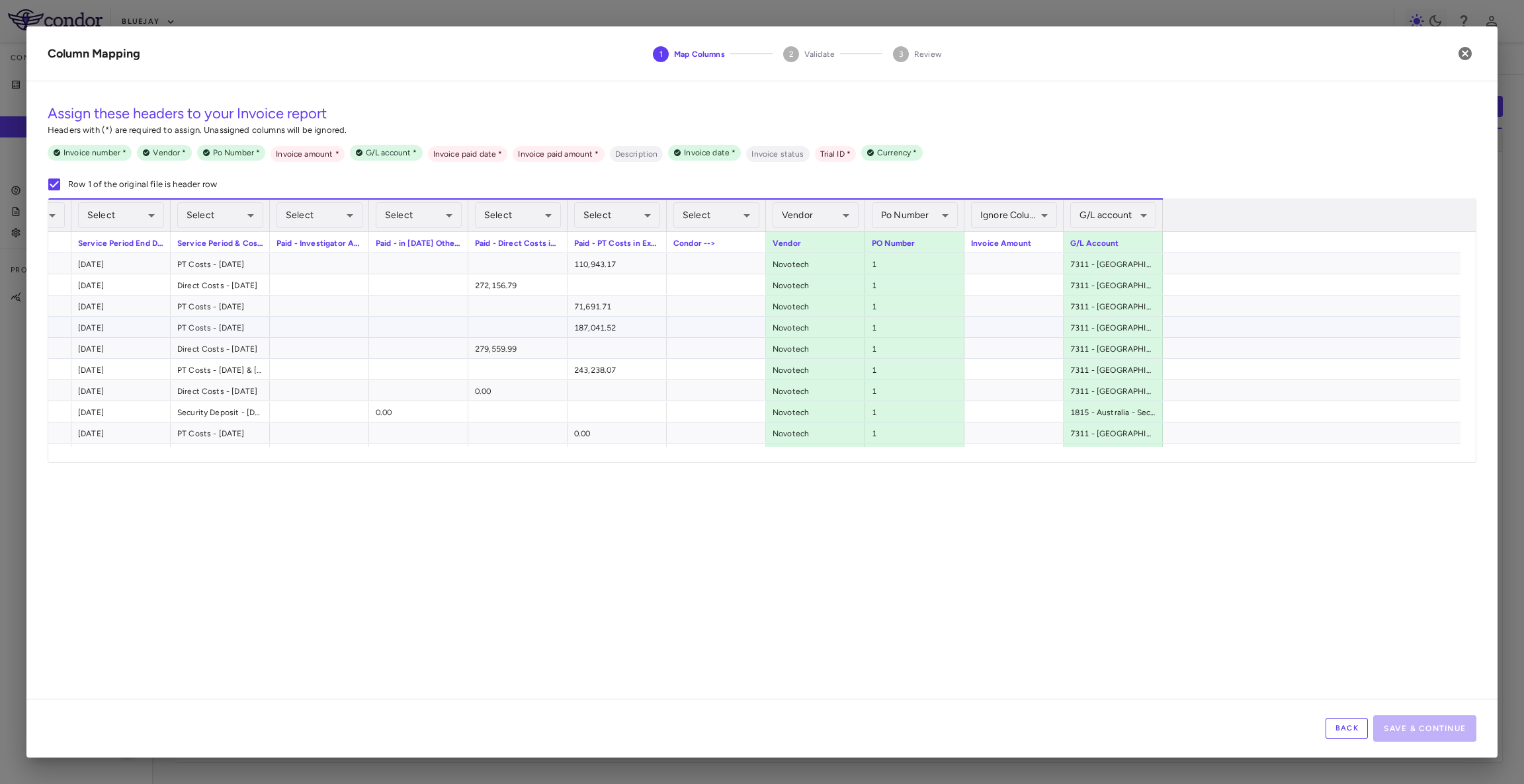
scroll to position [0, 1130]
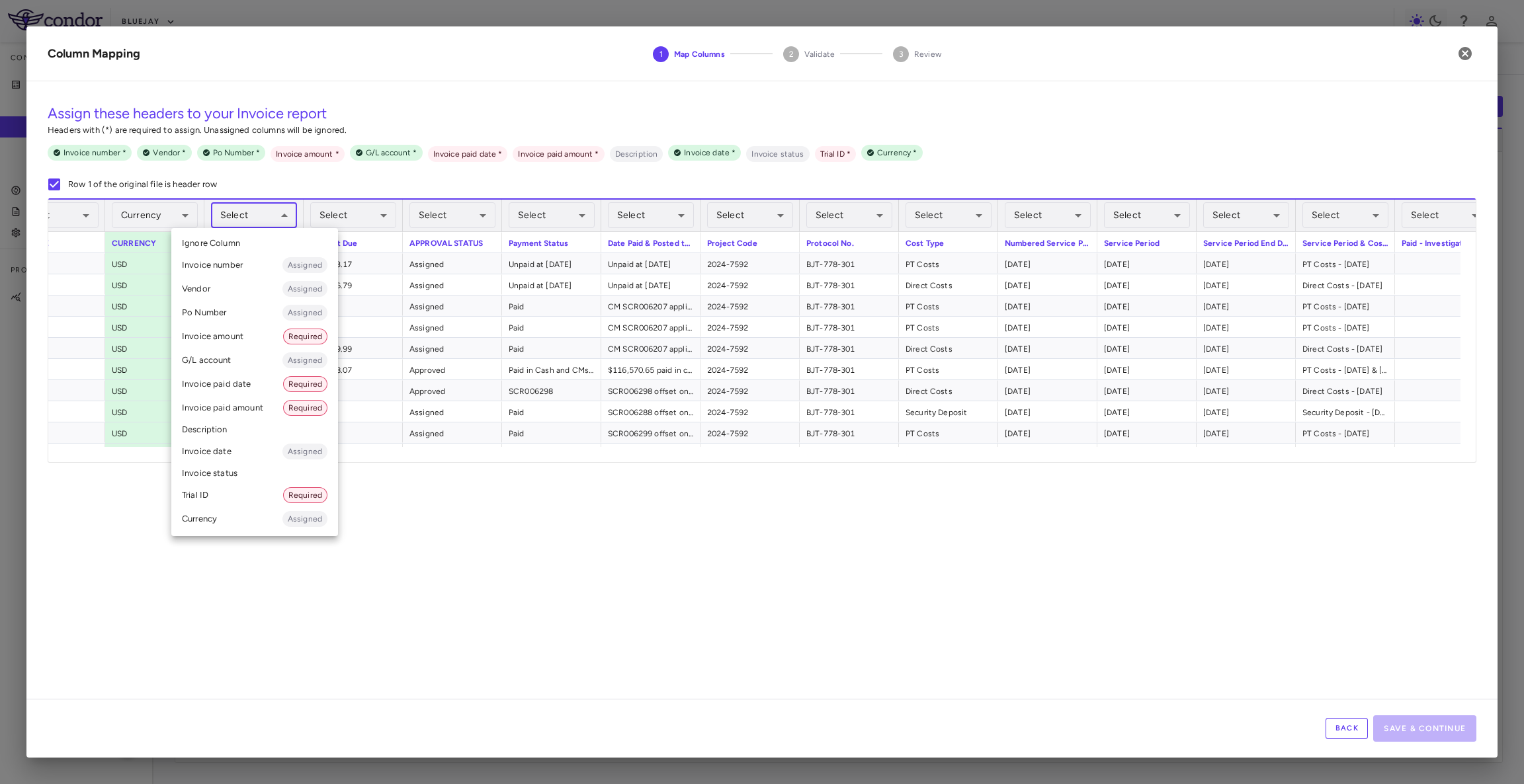
click at [269, 203] on body "Skip to sidebar Skip to main content Bluejay Company Accruals PO listing Invoic…" at bounding box center [762, 392] width 1524 height 784
click at [246, 337] on li "Invoice amount Required" at bounding box center [255, 336] width 167 height 24
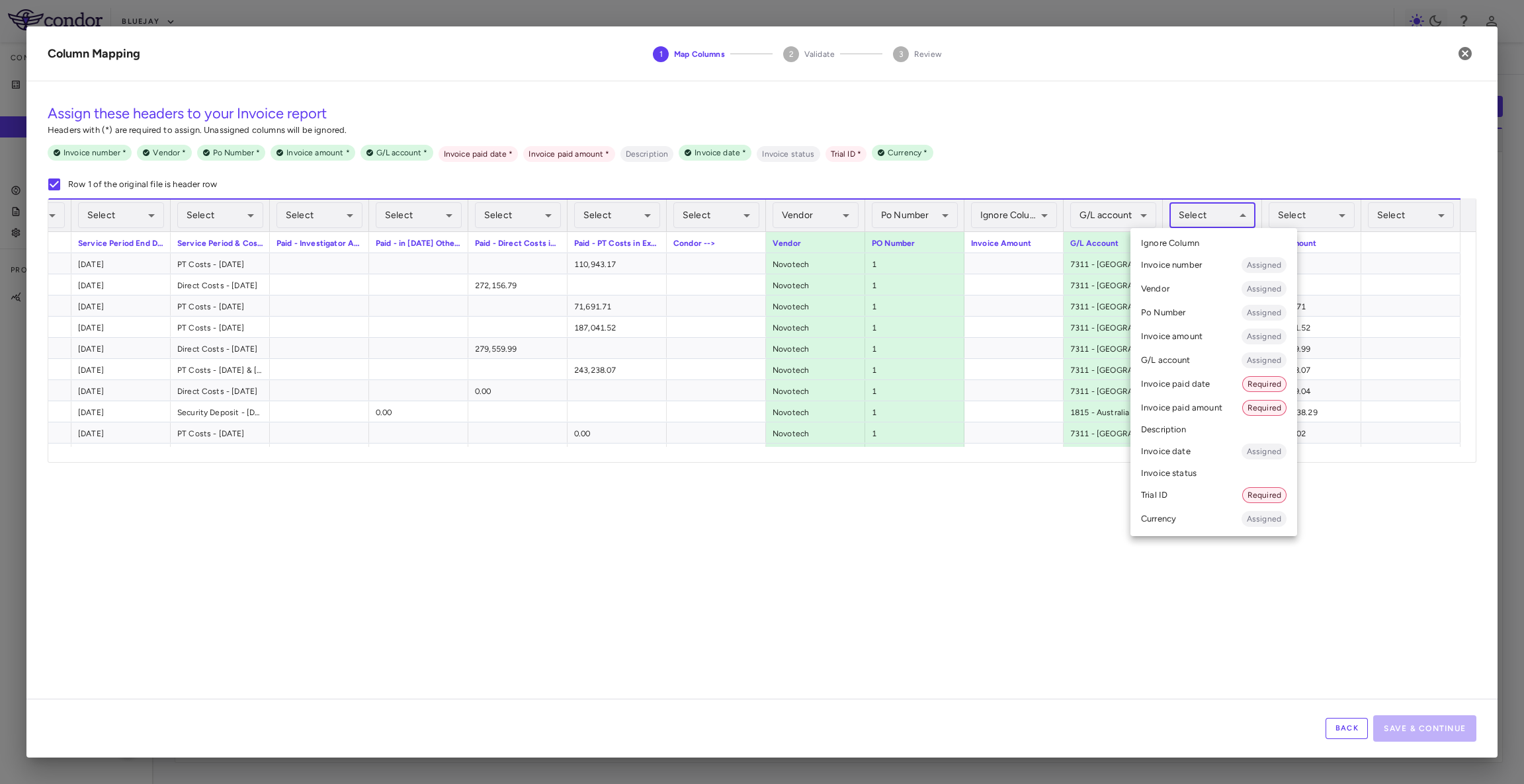
click at [1203, 216] on body "Skip to sidebar Skip to main content Bluejay Company Accruals PO listing Invoic…" at bounding box center [762, 392] width 1524 height 784
click at [1208, 376] on li "Invoice paid date Required" at bounding box center [1213, 384] width 167 height 24
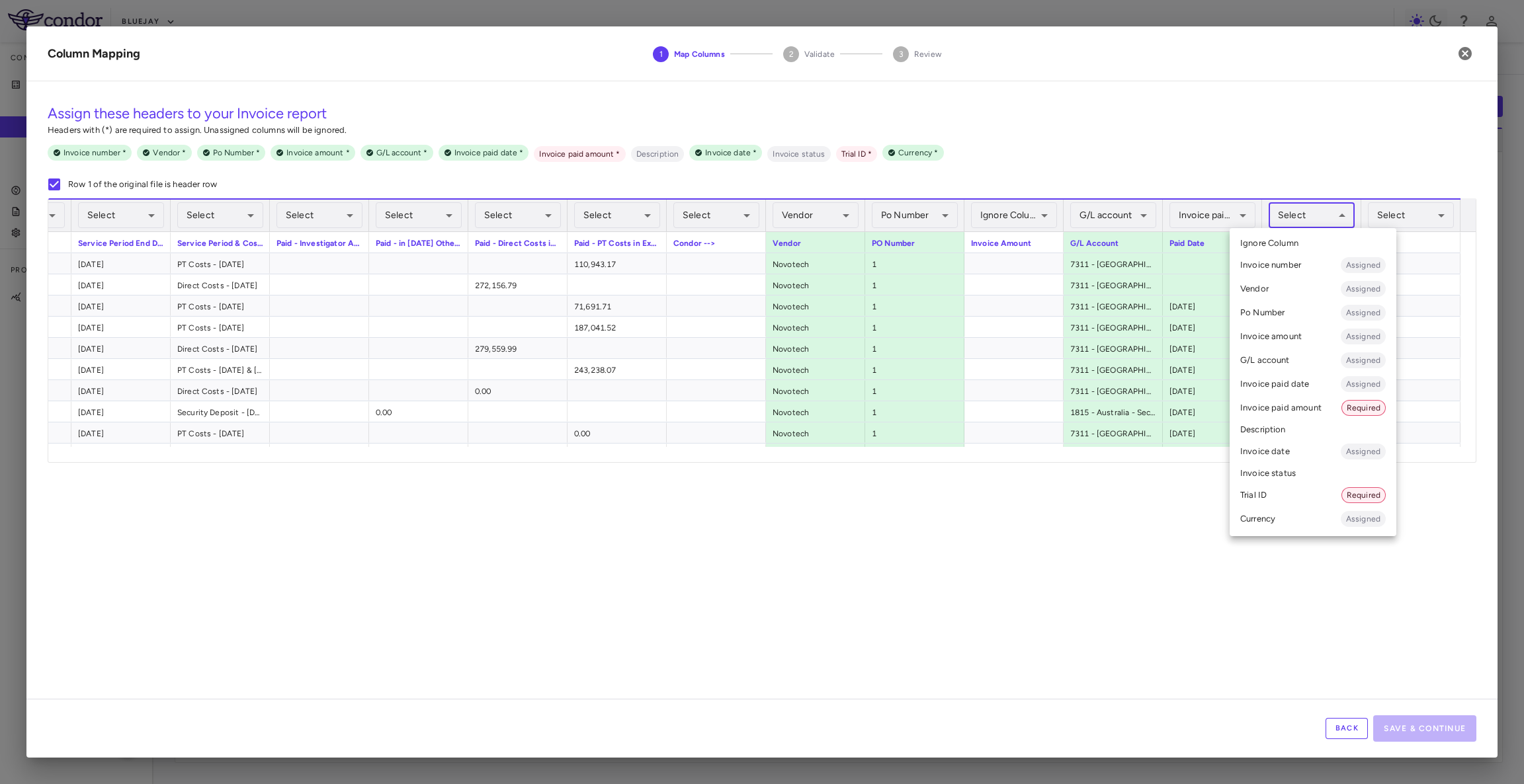
click at [1333, 216] on body "Skip to sidebar Skip to main content Bluejay Company Accruals PO listing Invoic…" at bounding box center [762, 392] width 1524 height 784
click at [1315, 400] on li "Invoice paid amount Required" at bounding box center [1313, 407] width 167 height 24
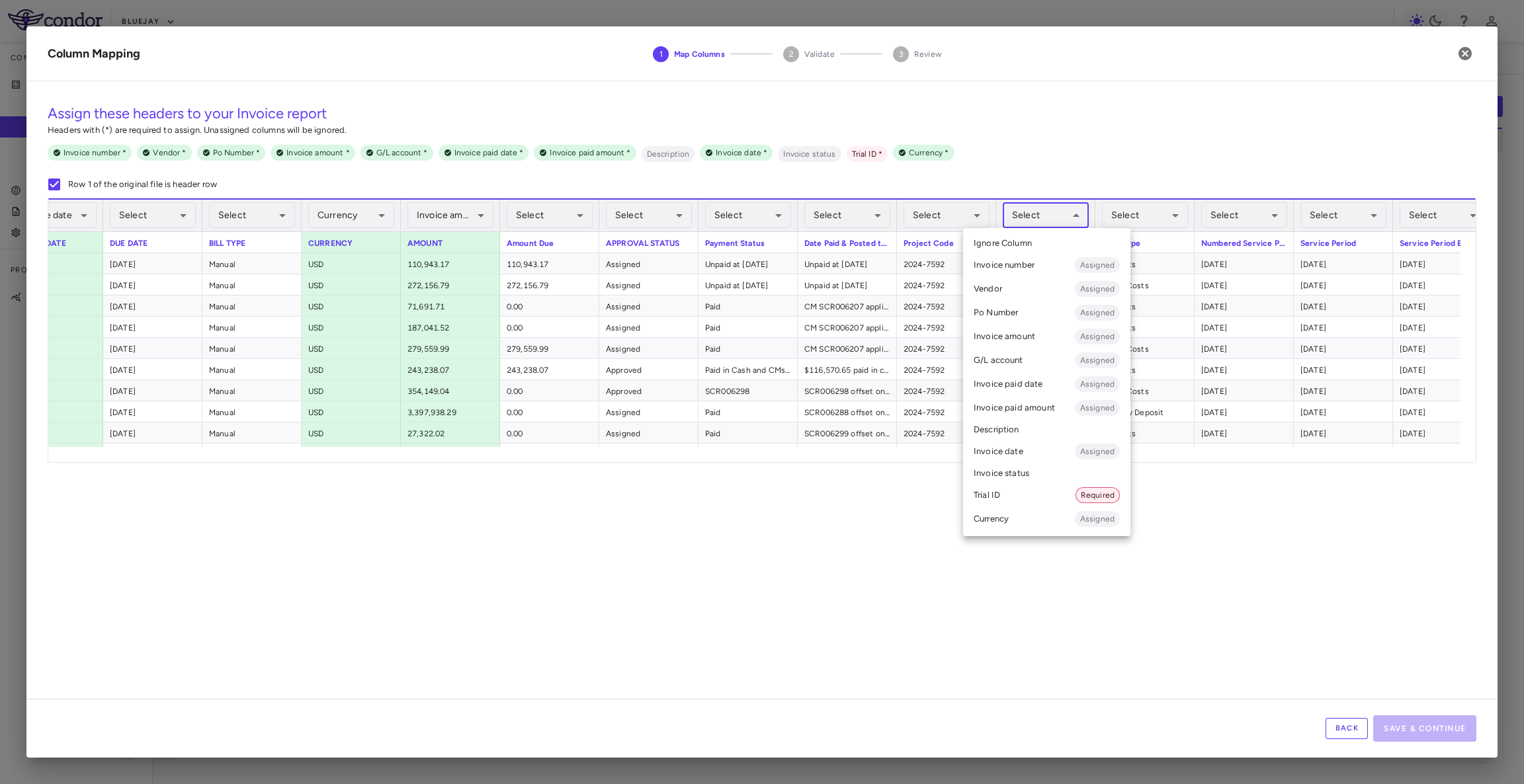
click at [1046, 214] on body "Skip to sidebar Skip to main content Bluejay Company Accruals PO listing Invoic…" at bounding box center [762, 392] width 1524 height 784
click at [1026, 491] on li "Trial ID Required" at bounding box center [1046, 495] width 167 height 24
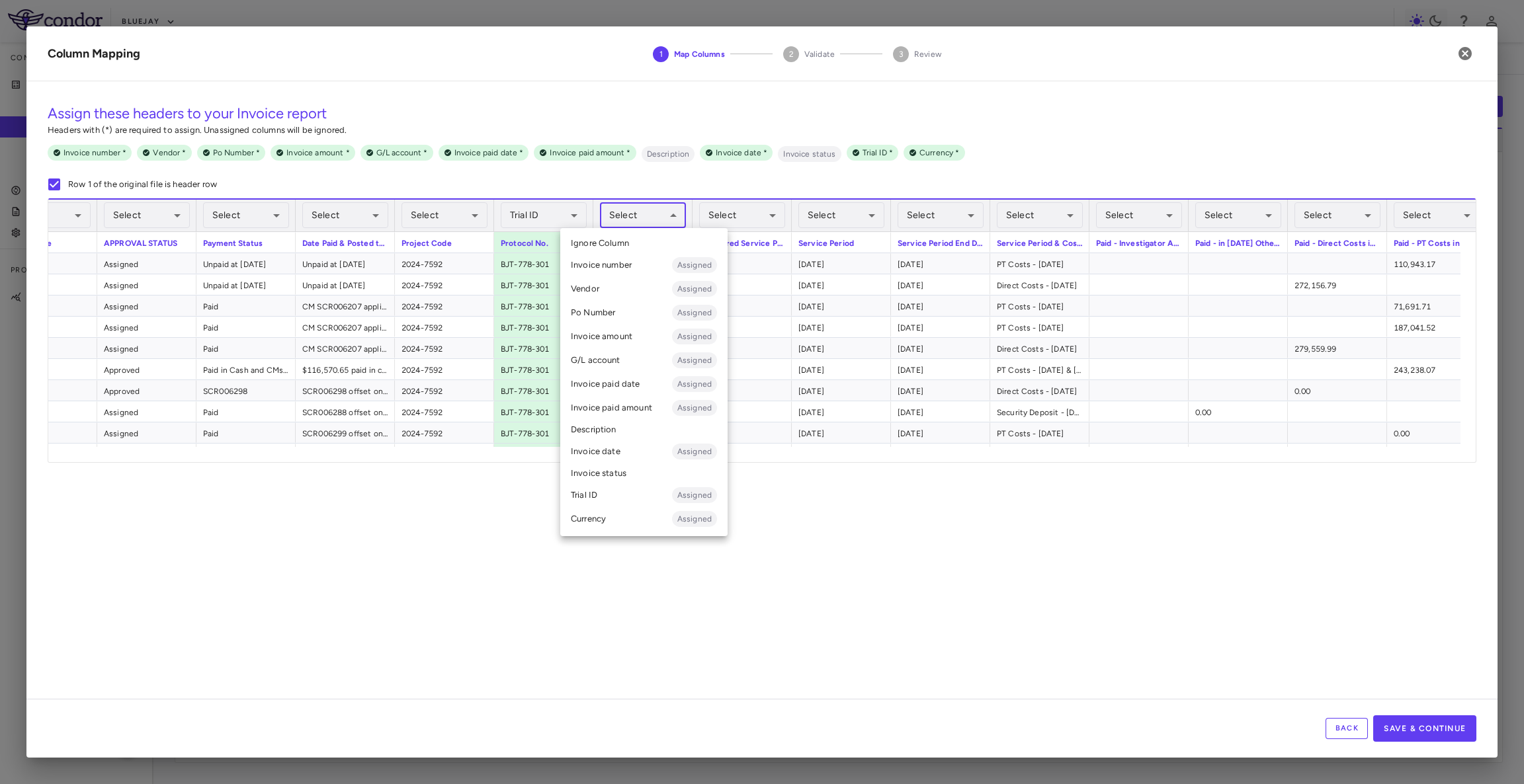
click at [665, 206] on body "Skip to sidebar Skip to main content Bluejay Company Accruals PO listing Invoic…" at bounding box center [762, 392] width 1524 height 784
click at [629, 433] on li "Description" at bounding box center [644, 429] width 167 height 20
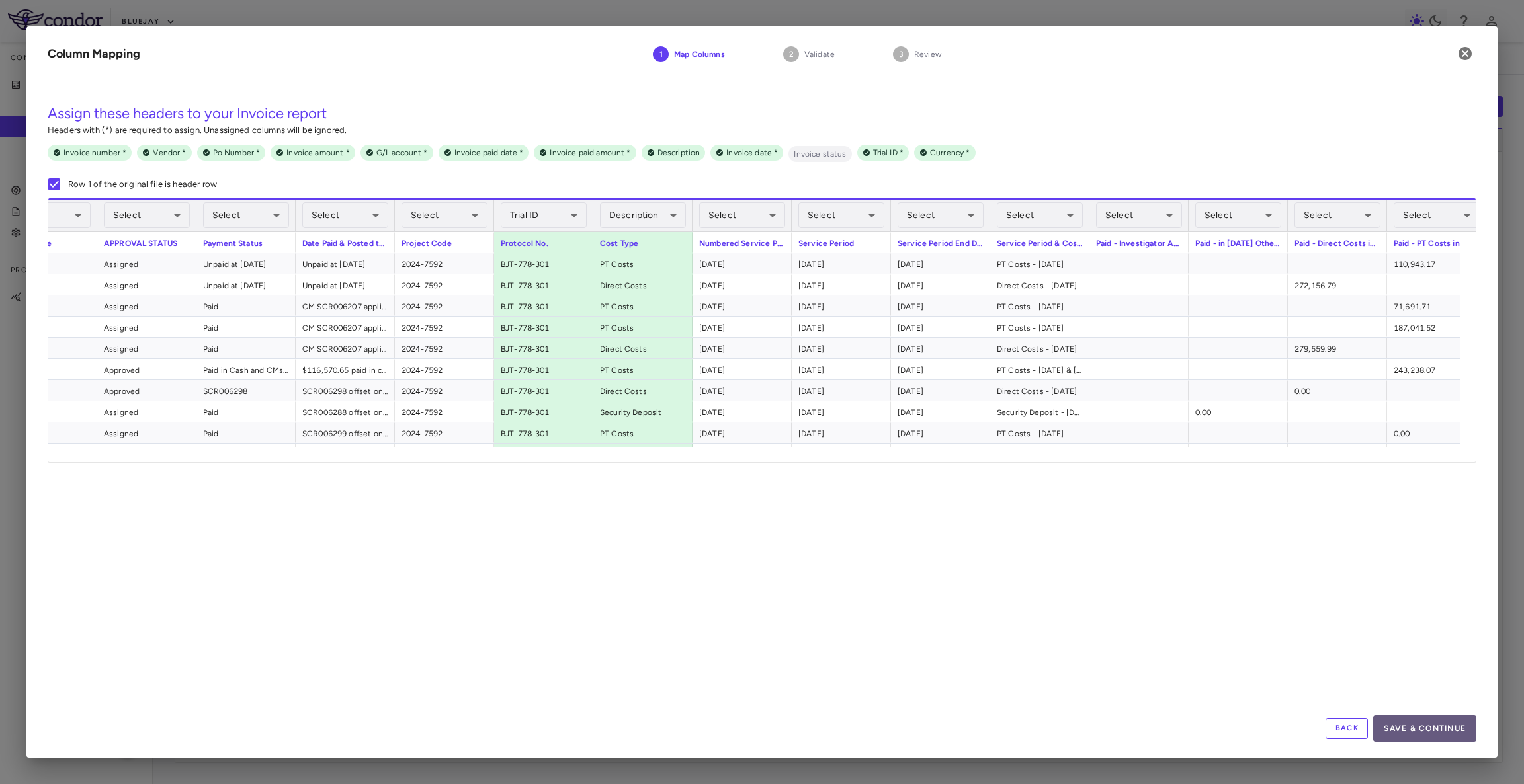
click at [1413, 725] on button "Save & Continue" at bounding box center [1424, 729] width 103 height 27
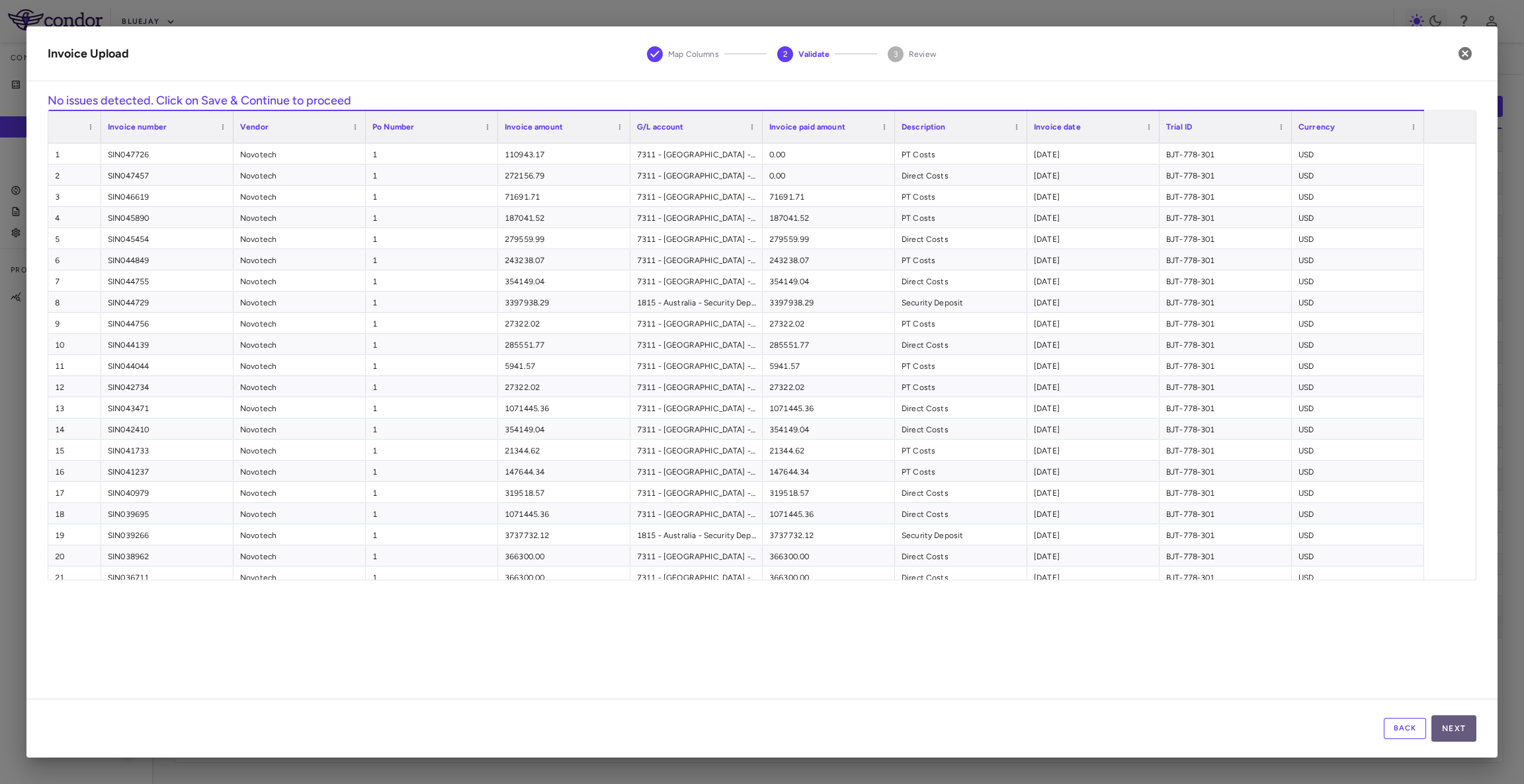
click at [1469, 740] on button "Next" at bounding box center [1454, 729] width 45 height 27
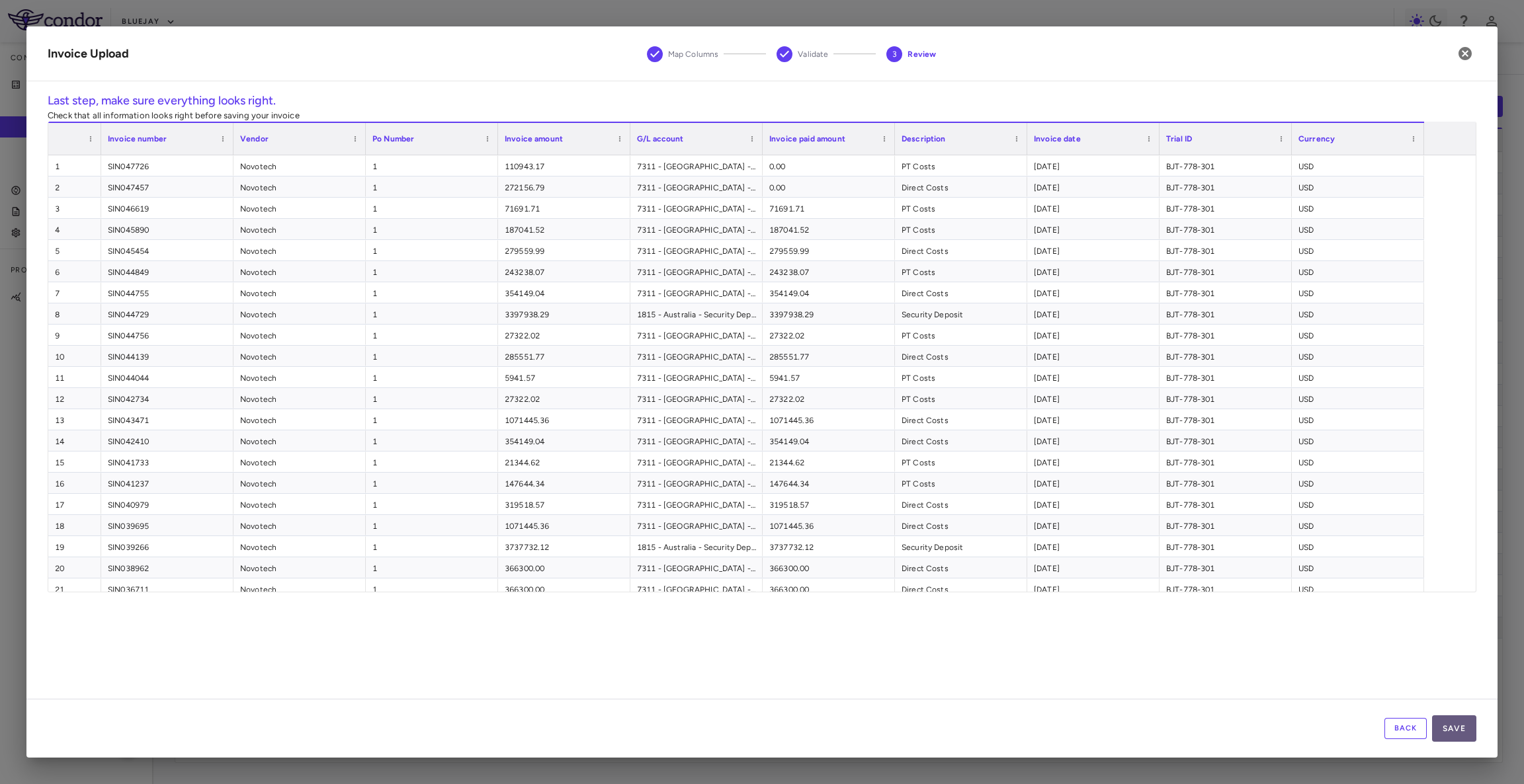
click at [1467, 734] on button "Save" at bounding box center [1454, 729] width 44 height 27
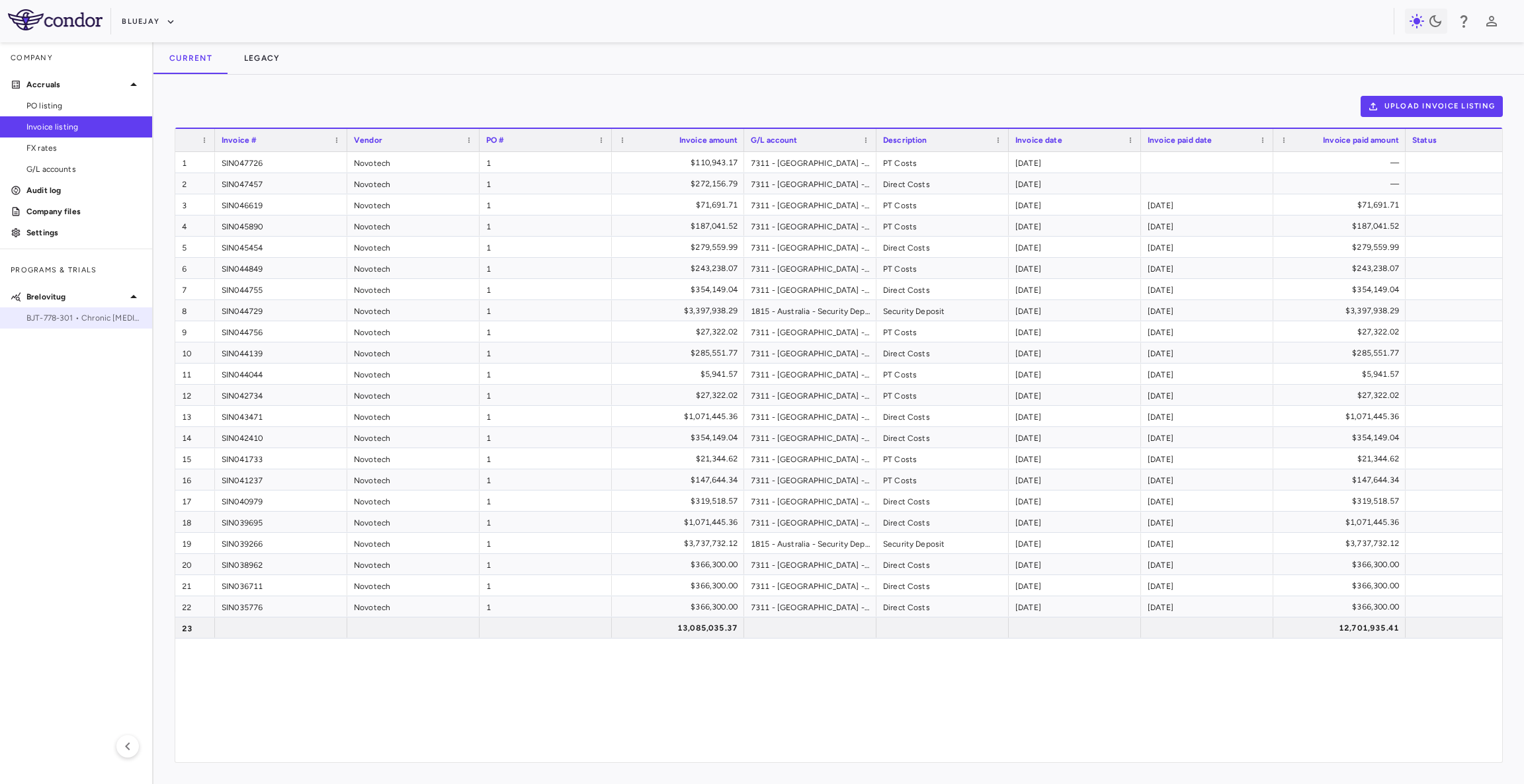
click at [66, 308] on div "BJT-778-301 • Chronic Hepatitis Delta Infection" at bounding box center [76, 318] width 152 height 20
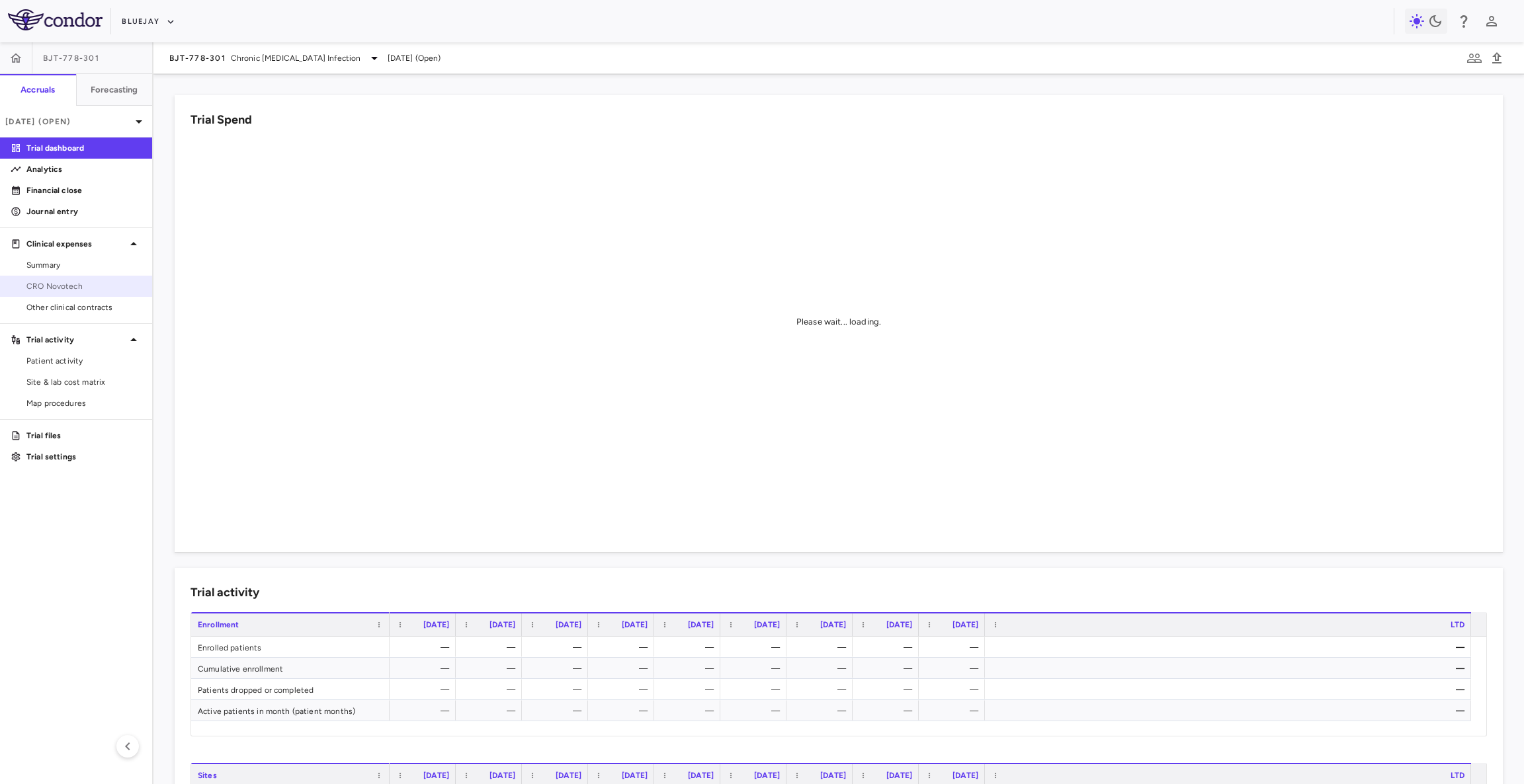
click at [69, 288] on span "CRO Novotech" at bounding box center [84, 286] width 115 height 12
